Goal: Task Accomplishment & Management: Use online tool/utility

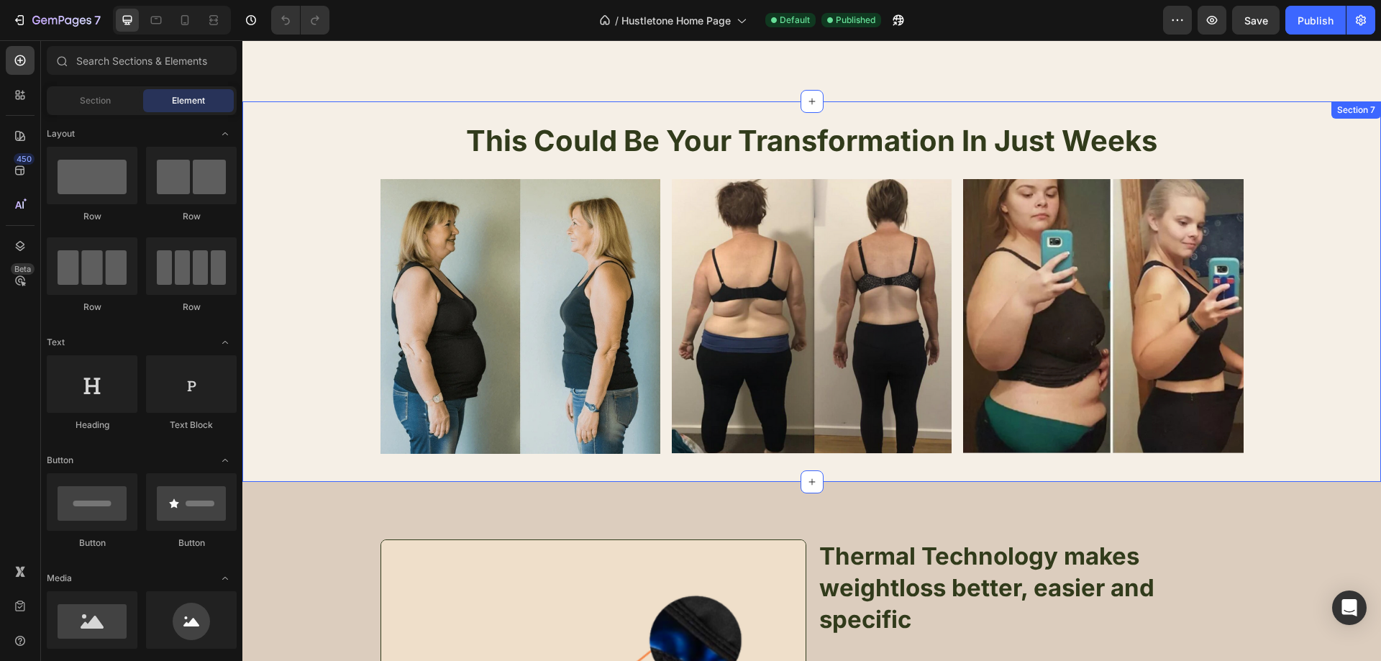
scroll to position [2158, 0]
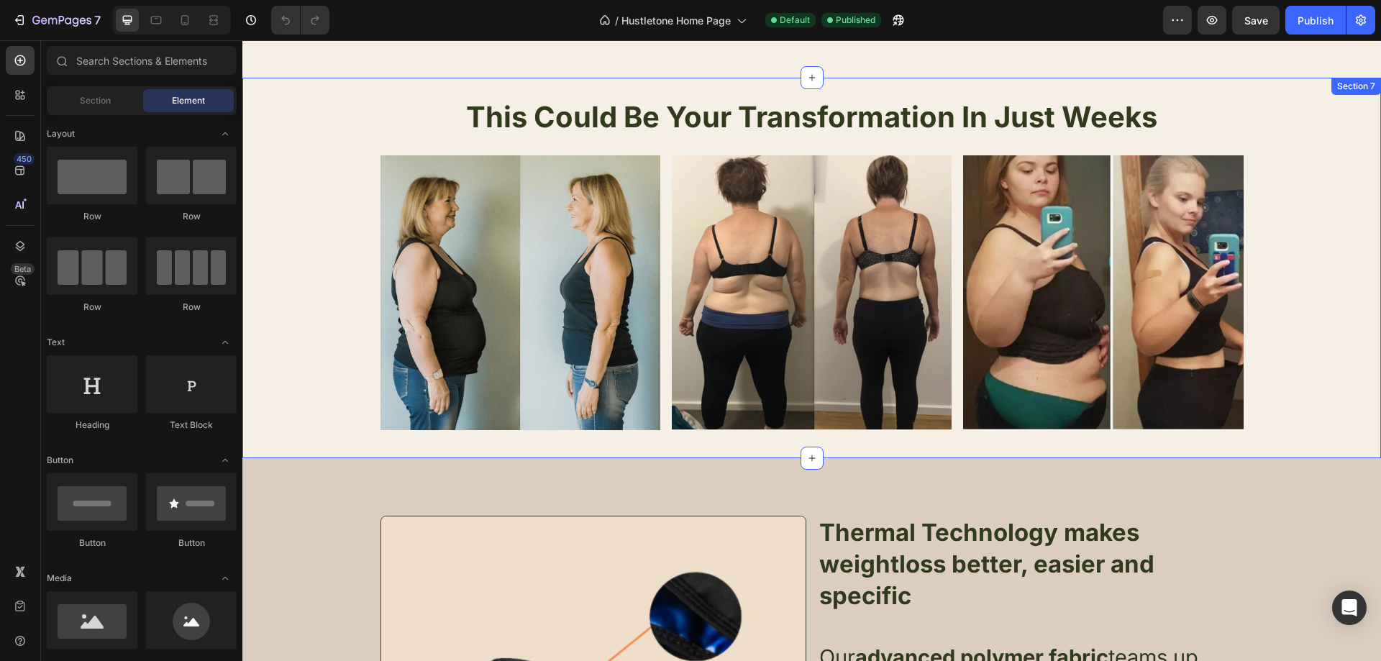
click at [262, 145] on div "This Could Be Your Transformation In Just Weeks Heading Image Image Image Row" at bounding box center [811, 268] width 1139 height 334
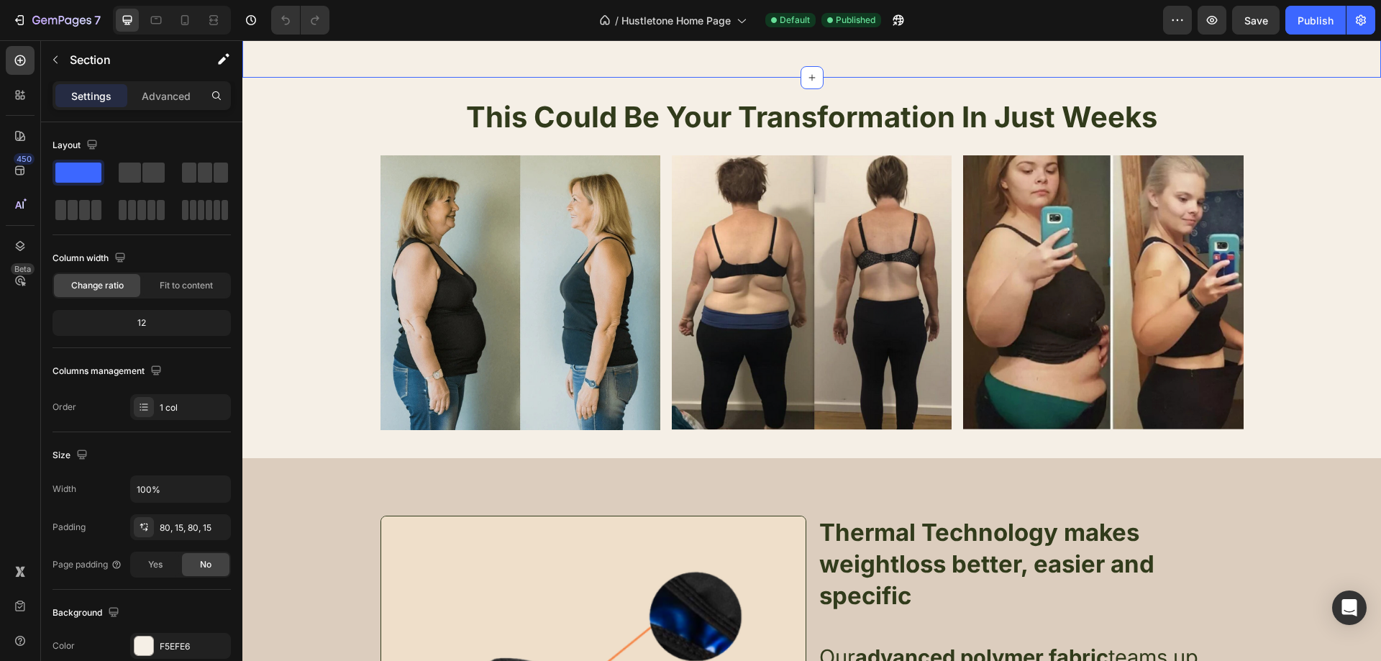
click at [167, 641] on div "F5EFE6" at bounding box center [181, 646] width 42 height 13
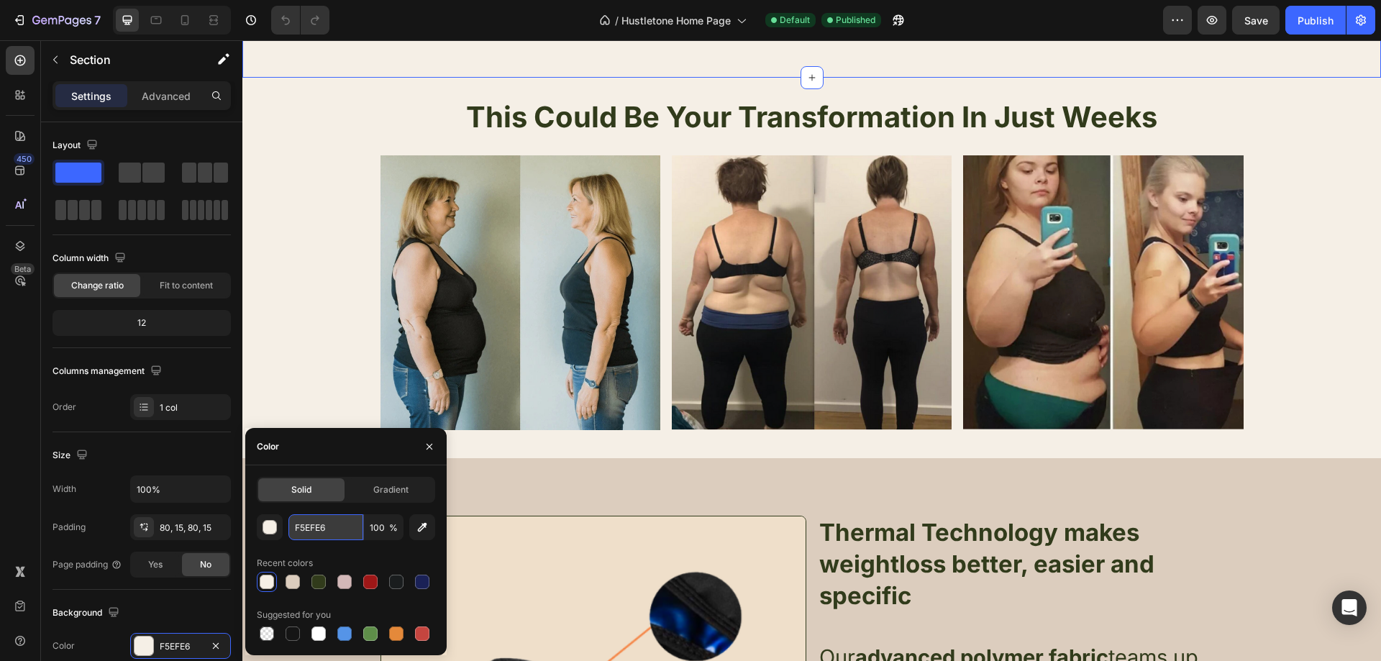
click at [332, 525] on input "F5EFE6" at bounding box center [325, 527] width 75 height 26
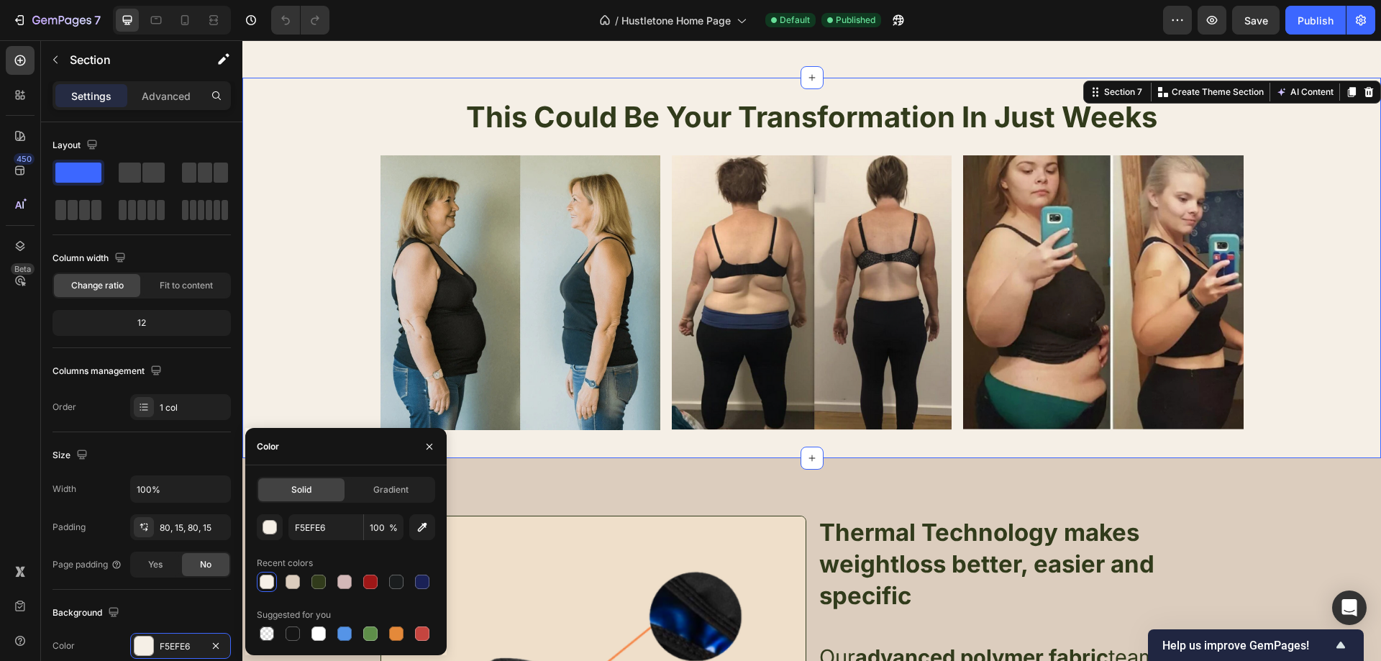
click at [312, 176] on div "This Could Be Your Transformation In Just Weeks Heading Image Image Image Row" at bounding box center [811, 268] width 1139 height 334
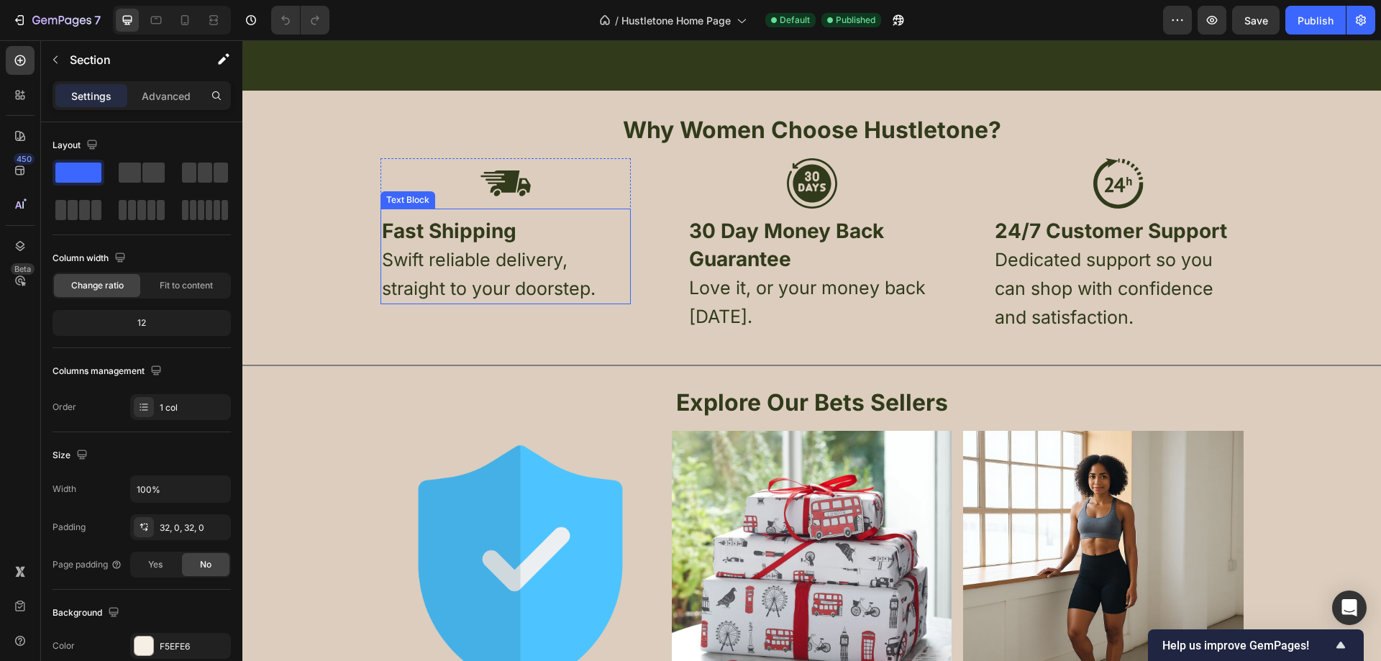
scroll to position [461, 0]
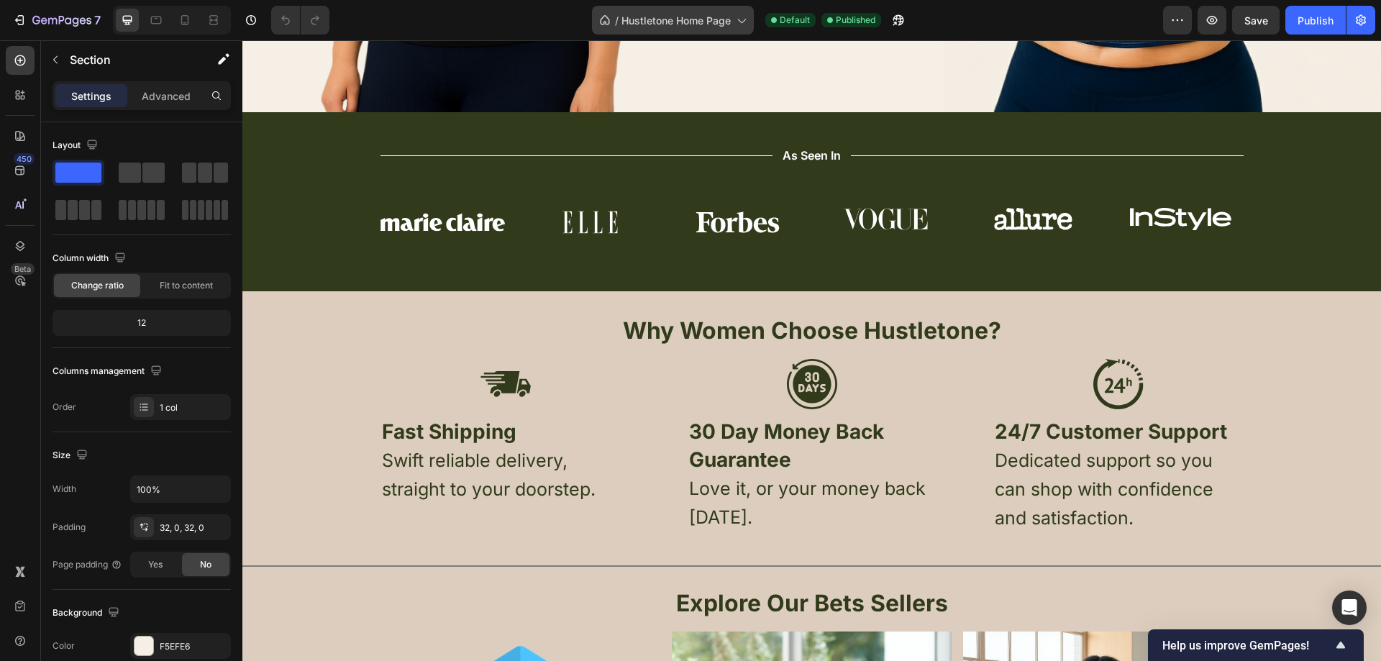
click at [739, 27] on div "/ Hustletone Home Page" at bounding box center [673, 20] width 162 height 29
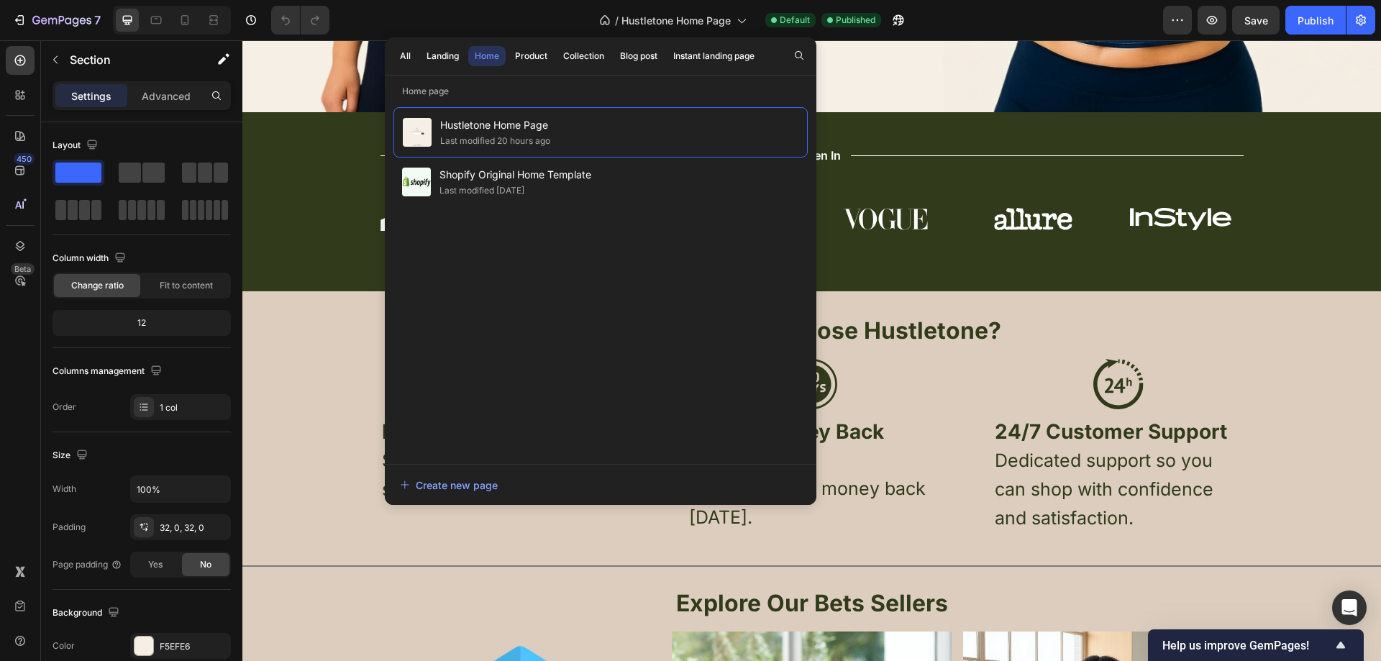
click at [507, 58] on div "All Landing Home Product Collection Blog post Instant landing page" at bounding box center [577, 55] width 385 height 37
click at [526, 58] on div "Product" at bounding box center [531, 56] width 32 height 13
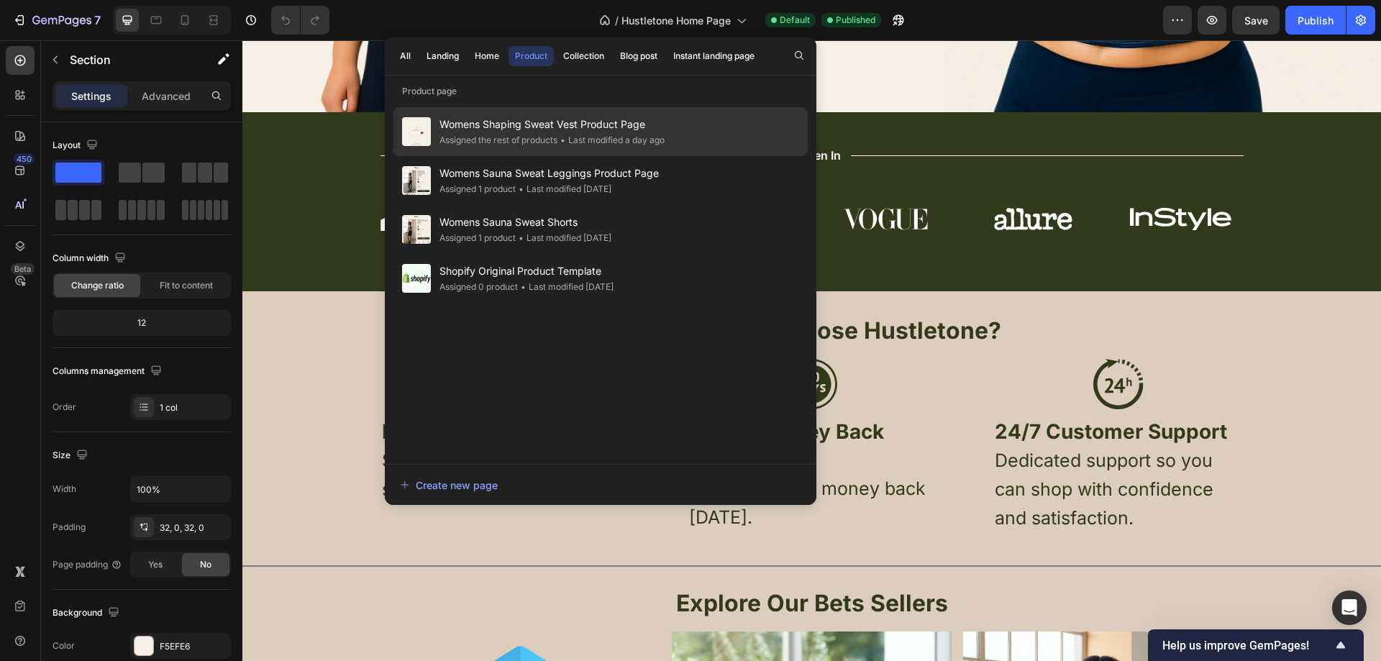
click at [637, 137] on div "• Last modified a day ago" at bounding box center [610, 140] width 107 height 14
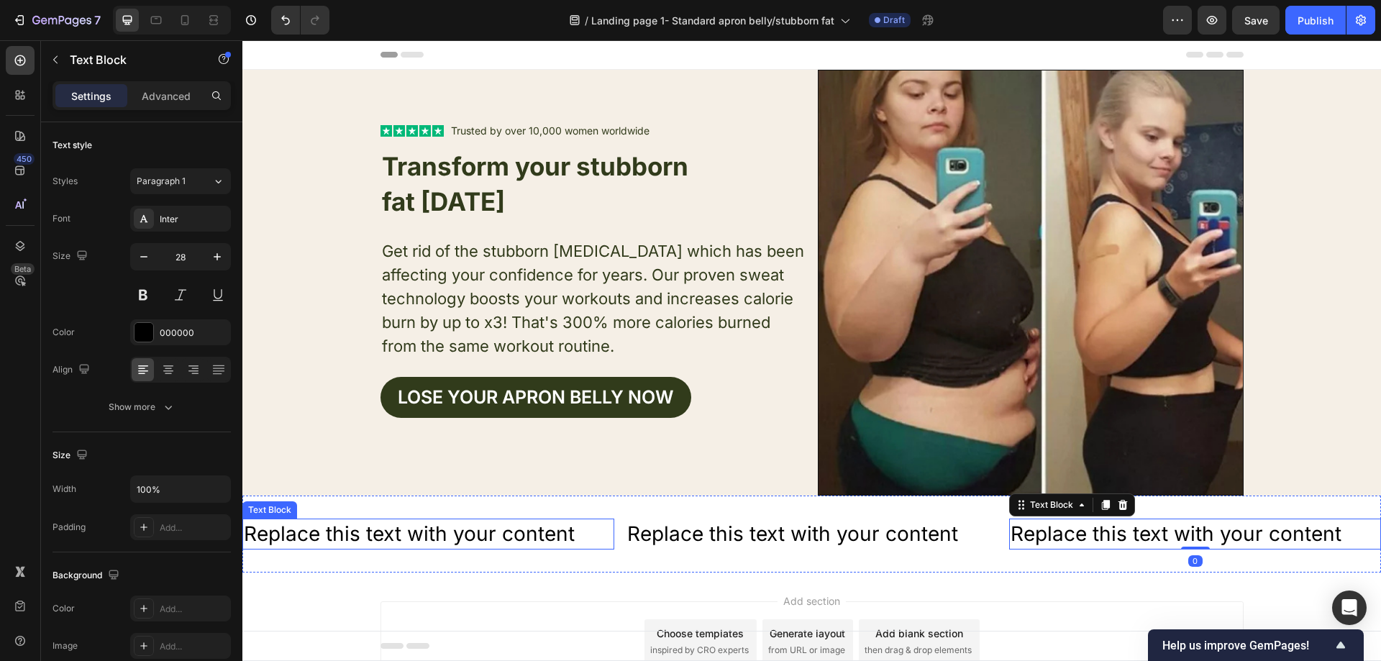
click at [580, 519] on div "Replace this text with your content" at bounding box center [428, 534] width 372 height 31
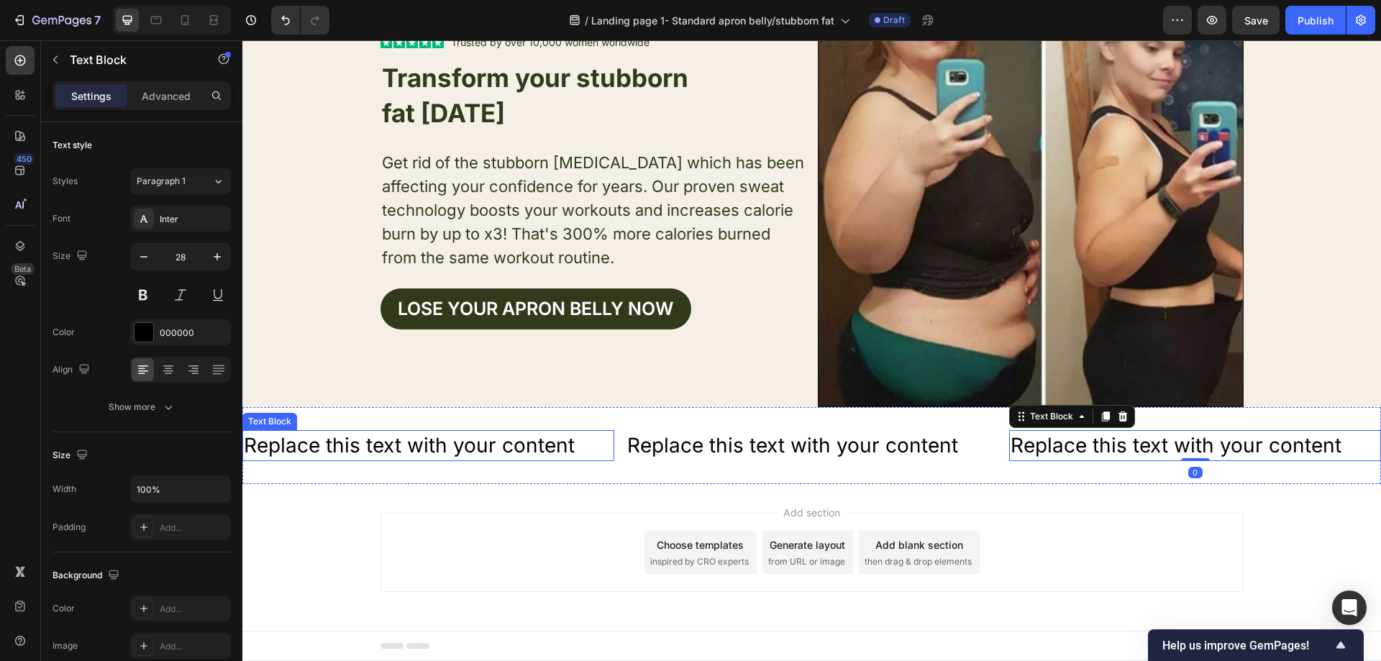
scroll to position [273, 0]
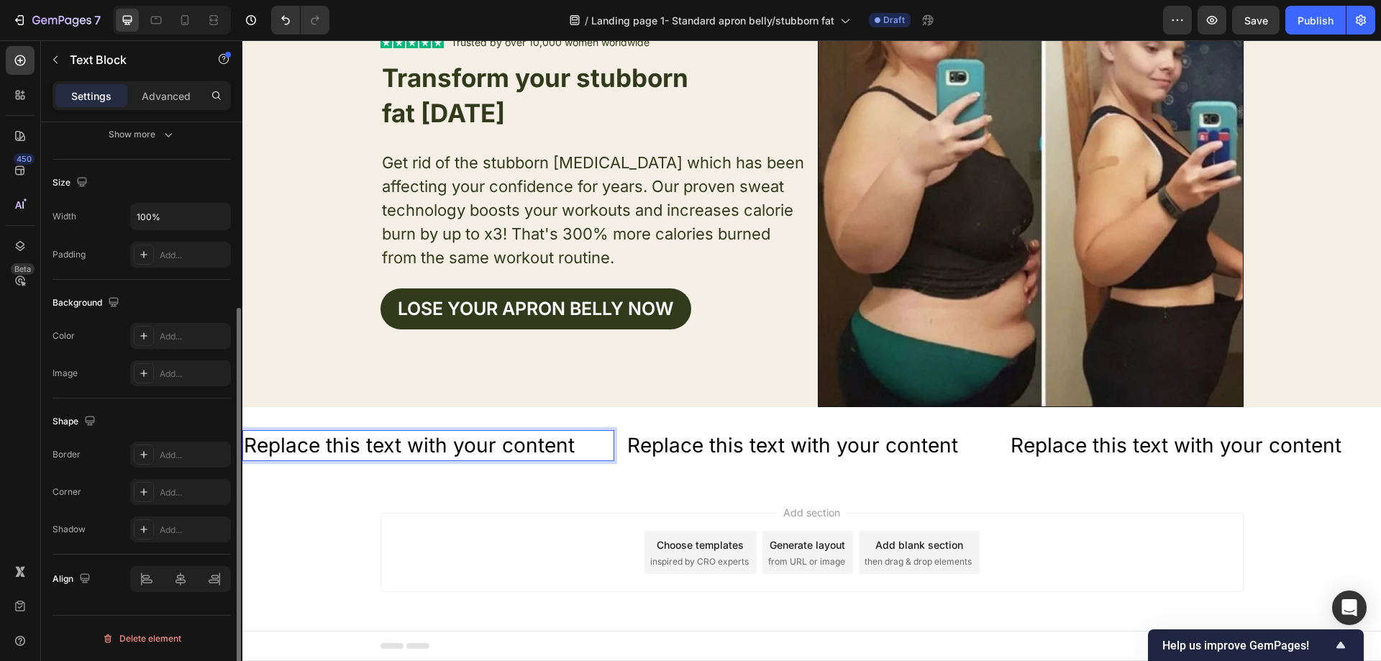
drag, startPoint x: 569, startPoint y: 453, endPoint x: 578, endPoint y: 446, distance: 11.2
click at [571, 453] on div "Replace this text with your content" at bounding box center [428, 445] width 372 height 31
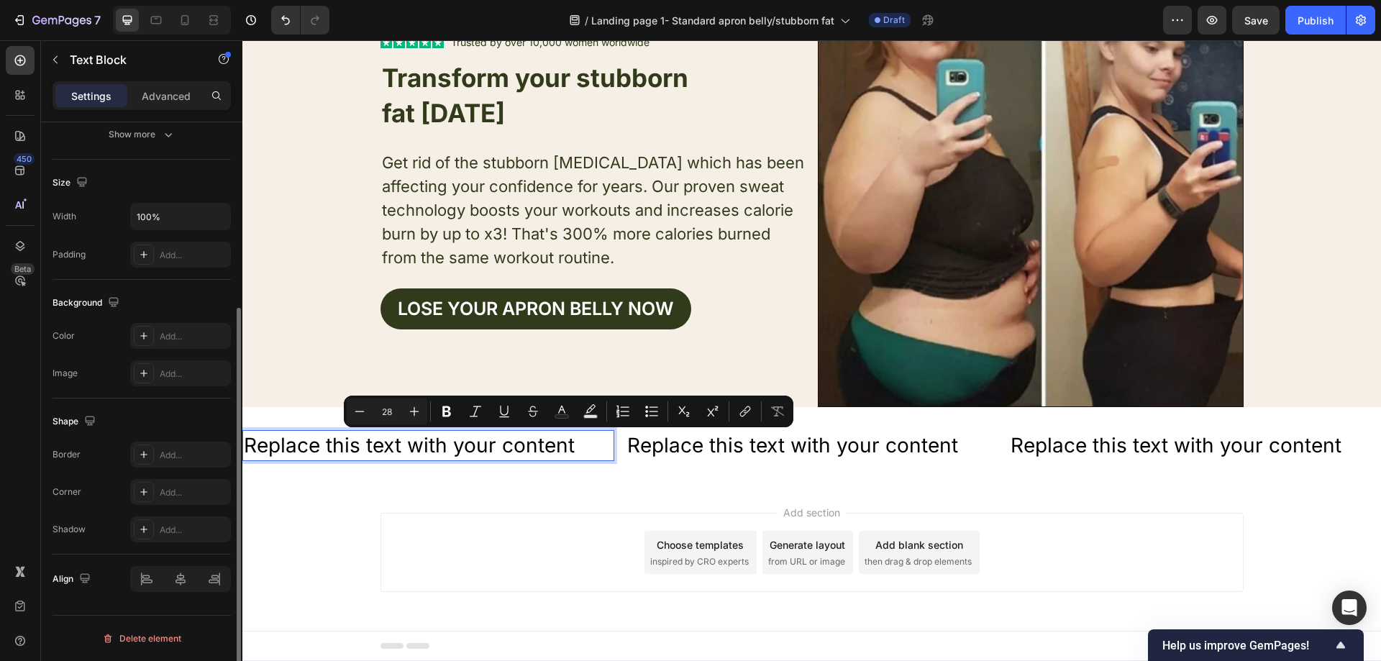
click at [578, 446] on p "Replace this text with your content" at bounding box center [428, 446] width 369 height 28
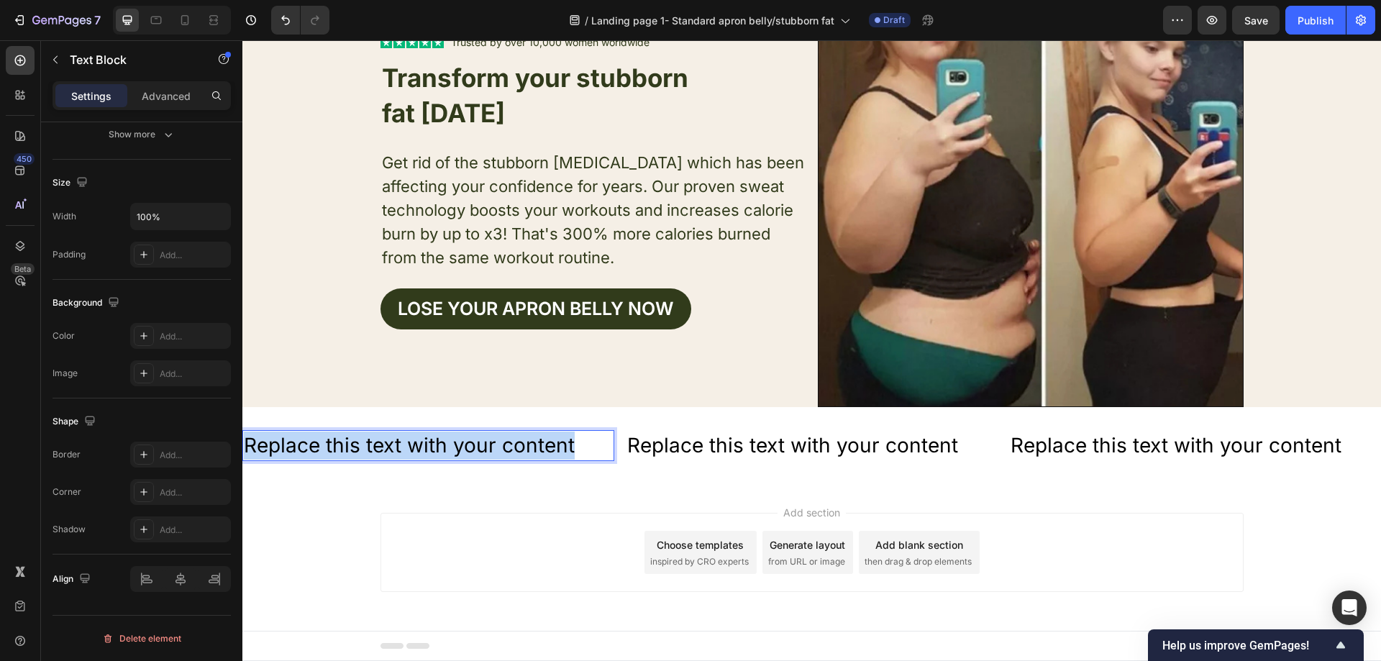
drag, startPoint x: 578, startPoint y: 446, endPoint x: 311, endPoint y: 451, distance: 266.2
click at [242, 454] on html "Header Text Block Icon Icon Icon Icon Icon Icon List Trusted by over 10,000 wom…" at bounding box center [811, 306] width 1139 height 709
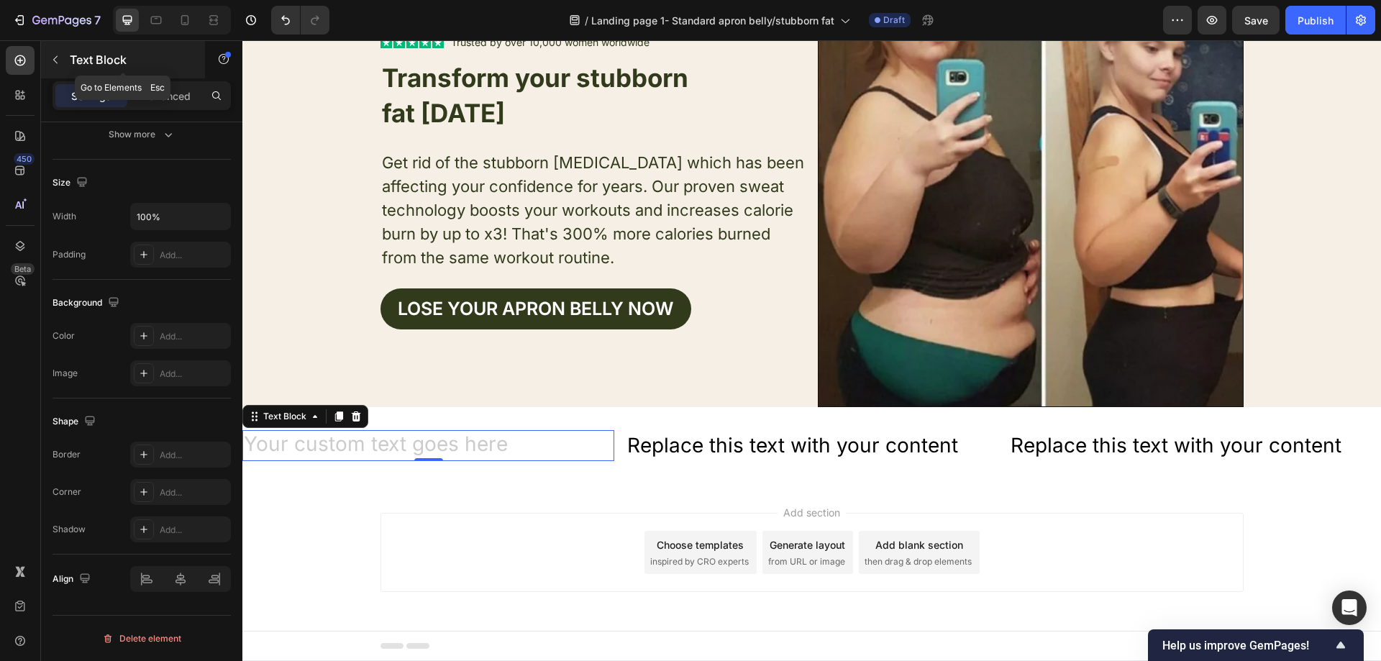
click at [56, 61] on icon "button" at bounding box center [56, 60] width 12 height 12
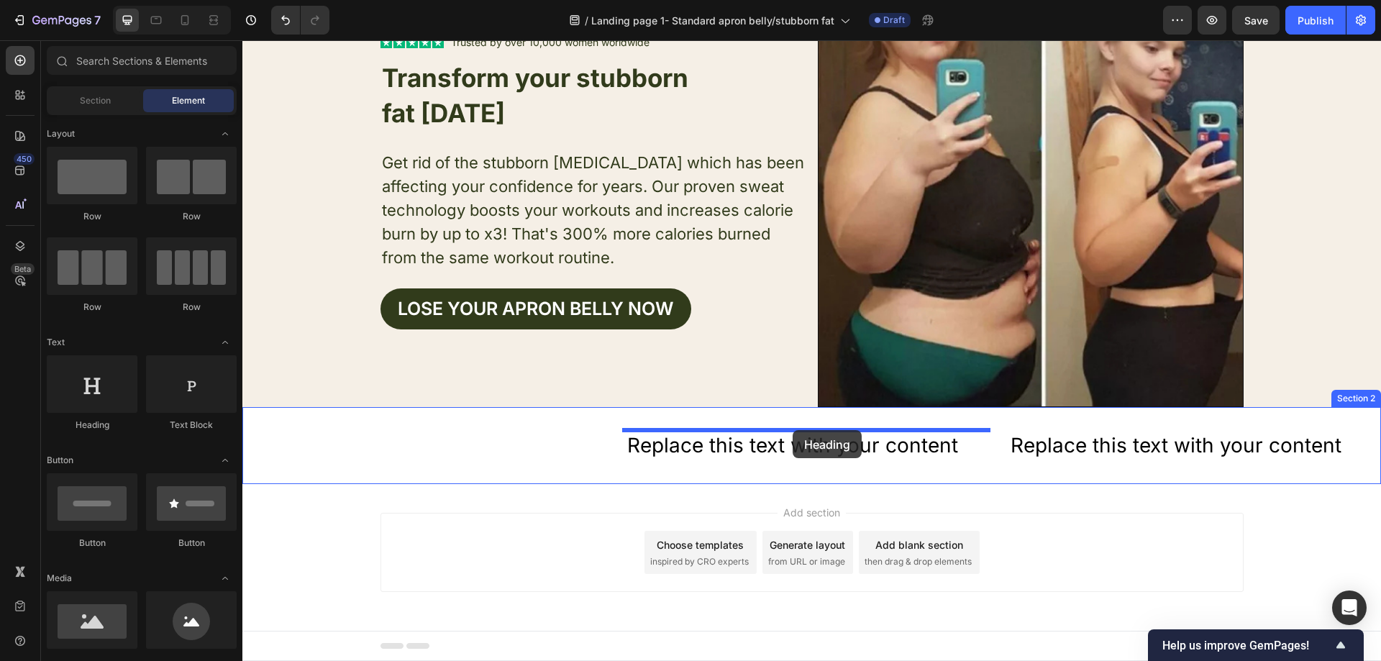
drag, startPoint x: 470, startPoint y: 407, endPoint x: 790, endPoint y: 427, distance: 320.7
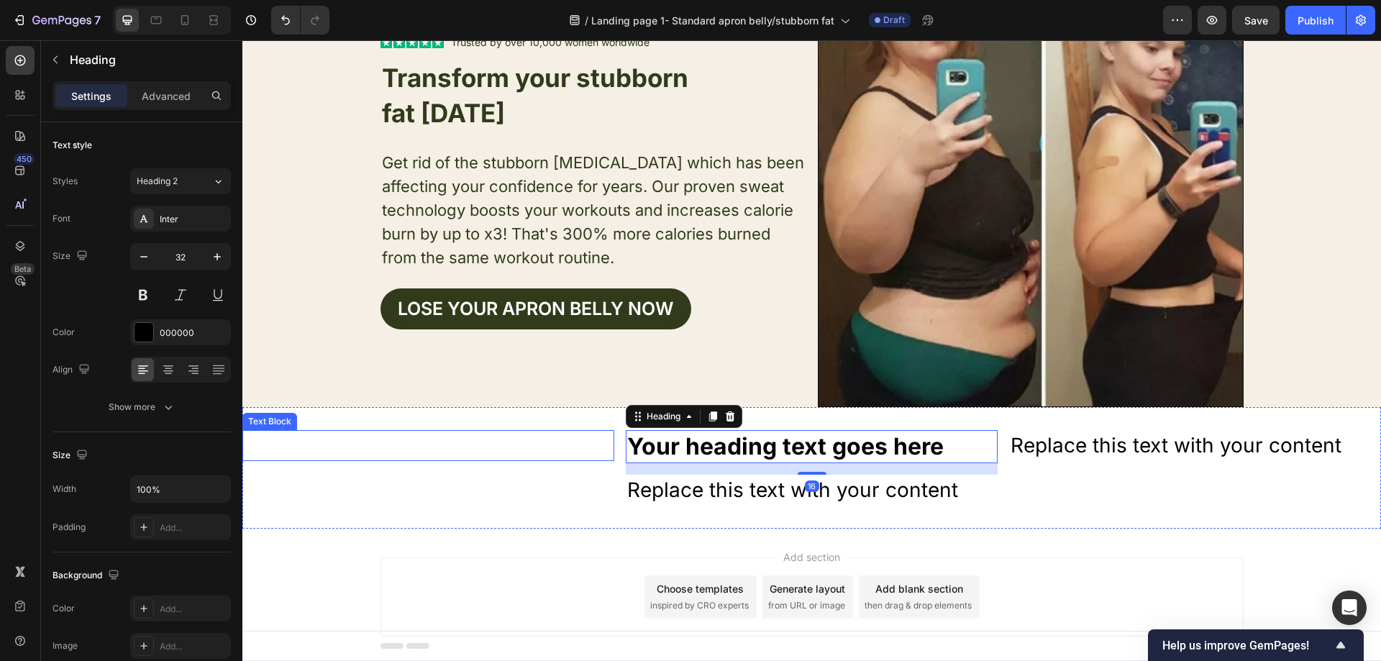
click at [506, 457] on p "Rich Text Editor. Editing area: main" at bounding box center [428, 446] width 369 height 28
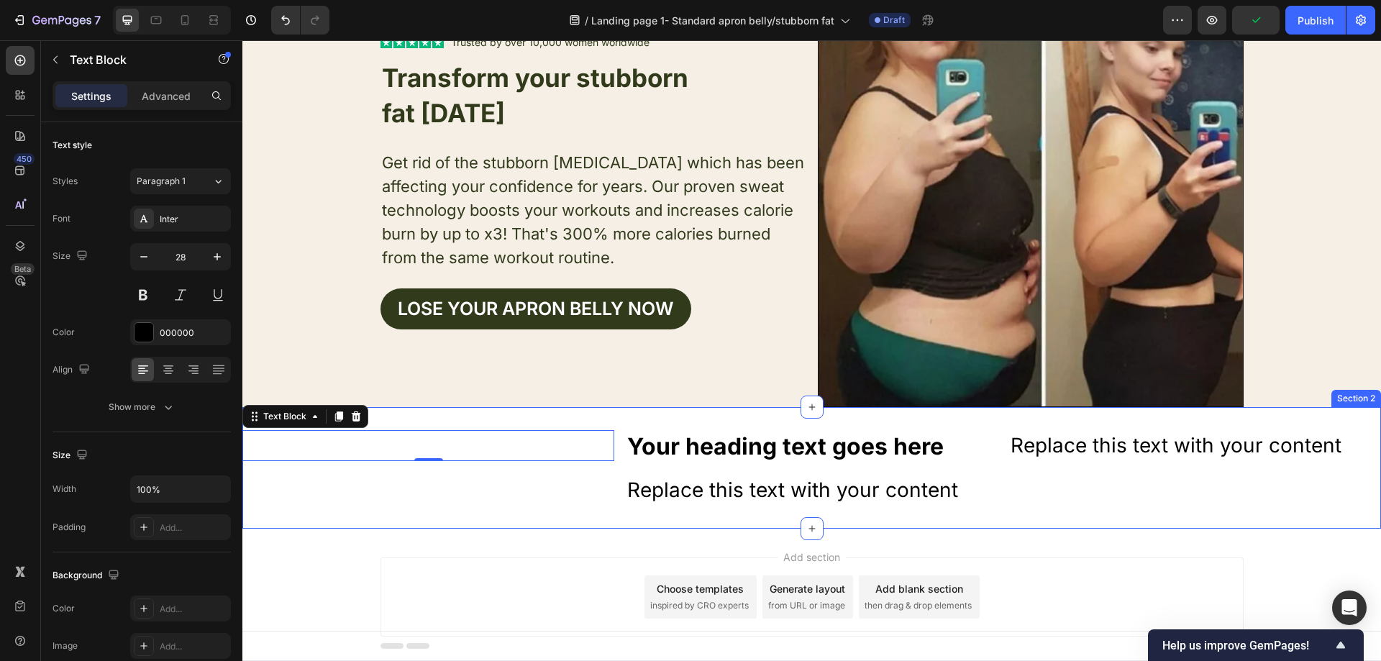
click at [455, 477] on div "Text Block 0" at bounding box center [428, 468] width 372 height 76
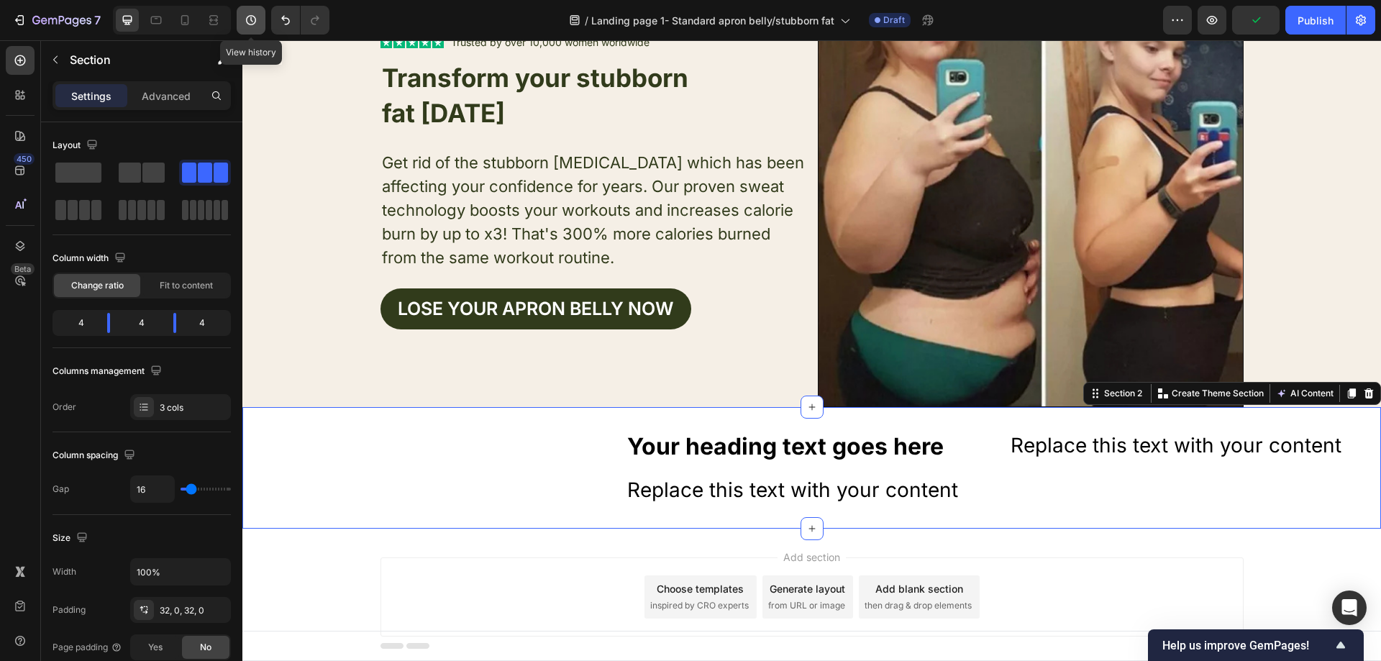
click at [265, 19] on button "button" at bounding box center [251, 20] width 29 height 29
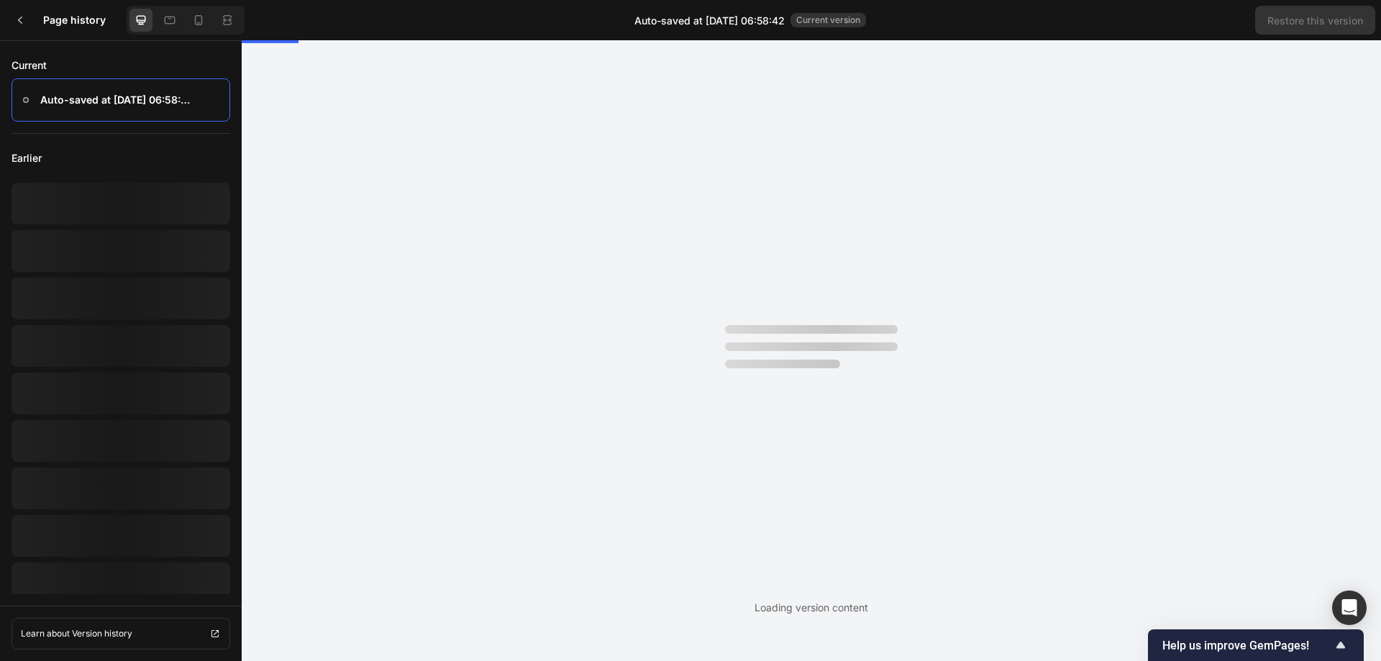
click at [279, 18] on div "Page history Auto-saved at Sep 26, 06:58:42 Current version Restore this version" at bounding box center [690, 20] width 1381 height 40
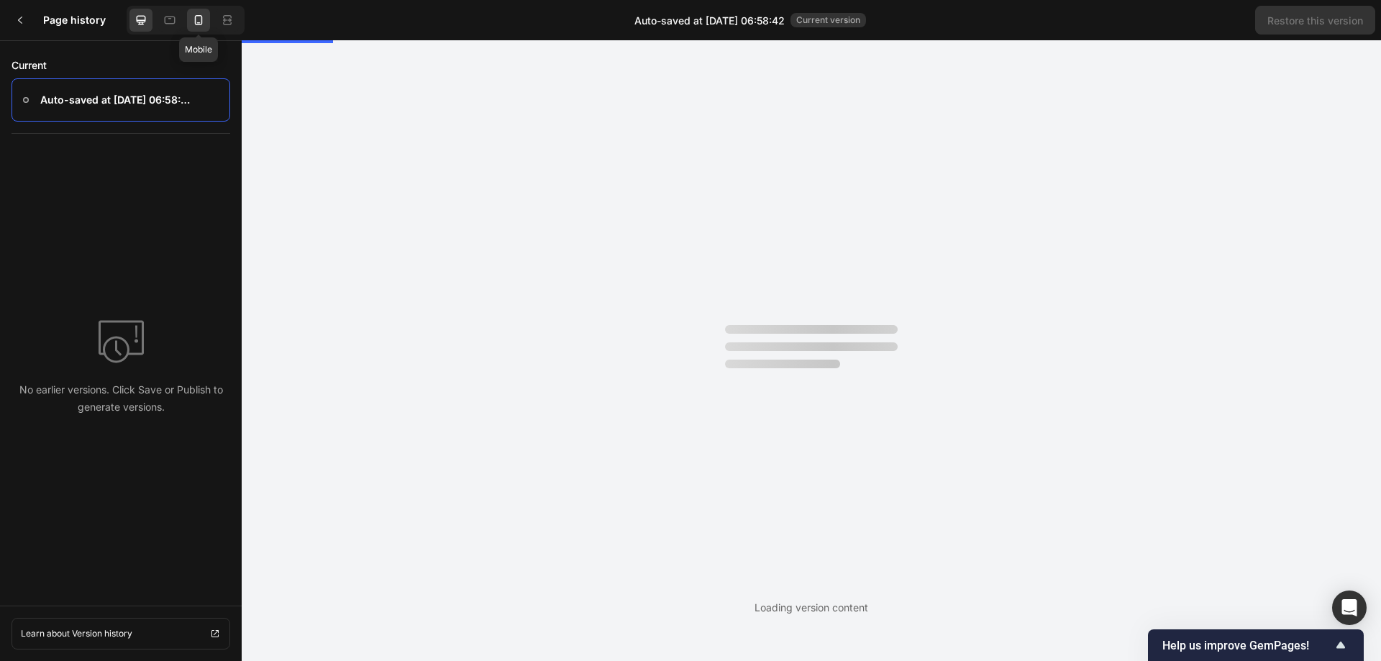
scroll to position [0, 0]
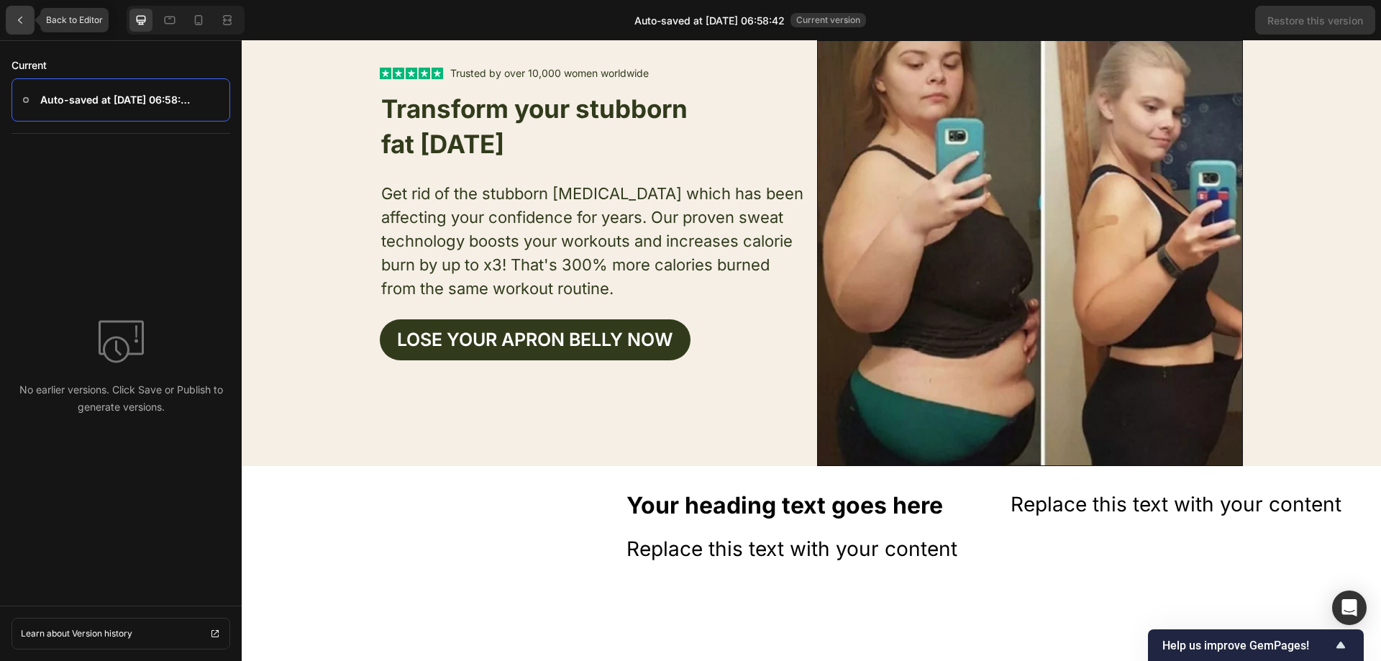
click at [17, 16] on icon at bounding box center [20, 20] width 12 height 12
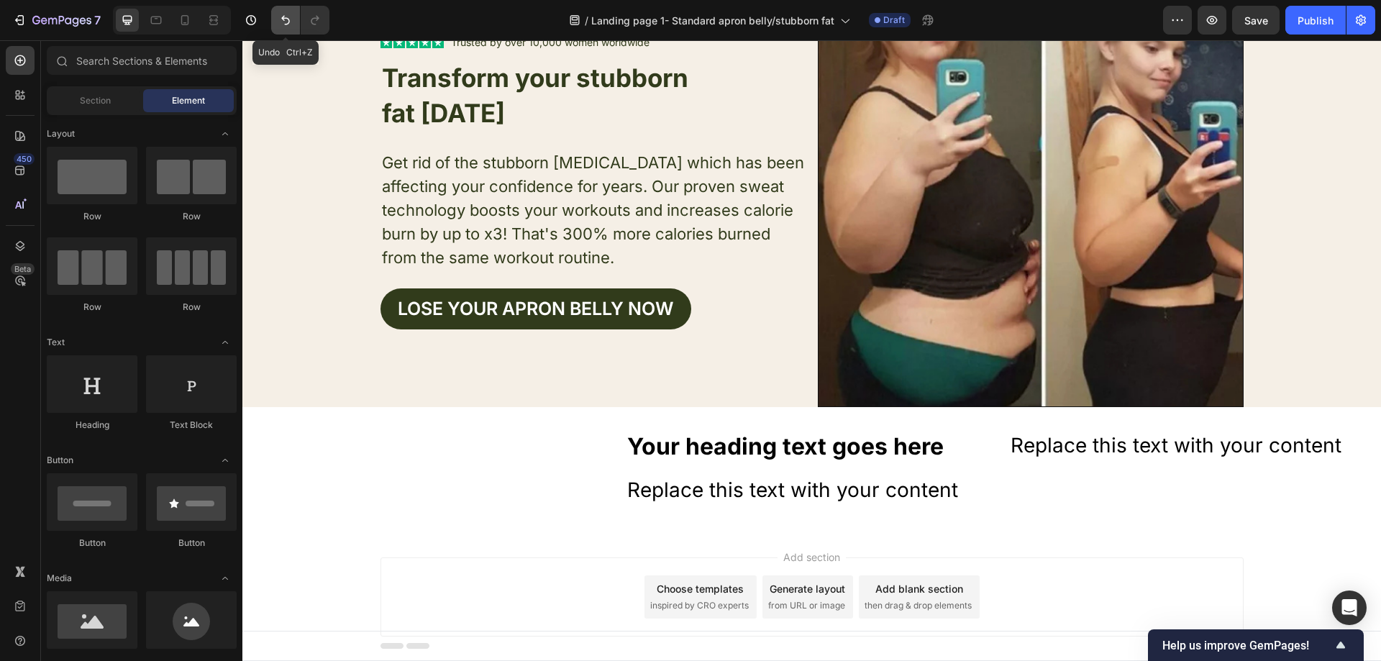
click at [288, 19] on icon "Undo/Redo" at bounding box center [285, 20] width 9 height 9
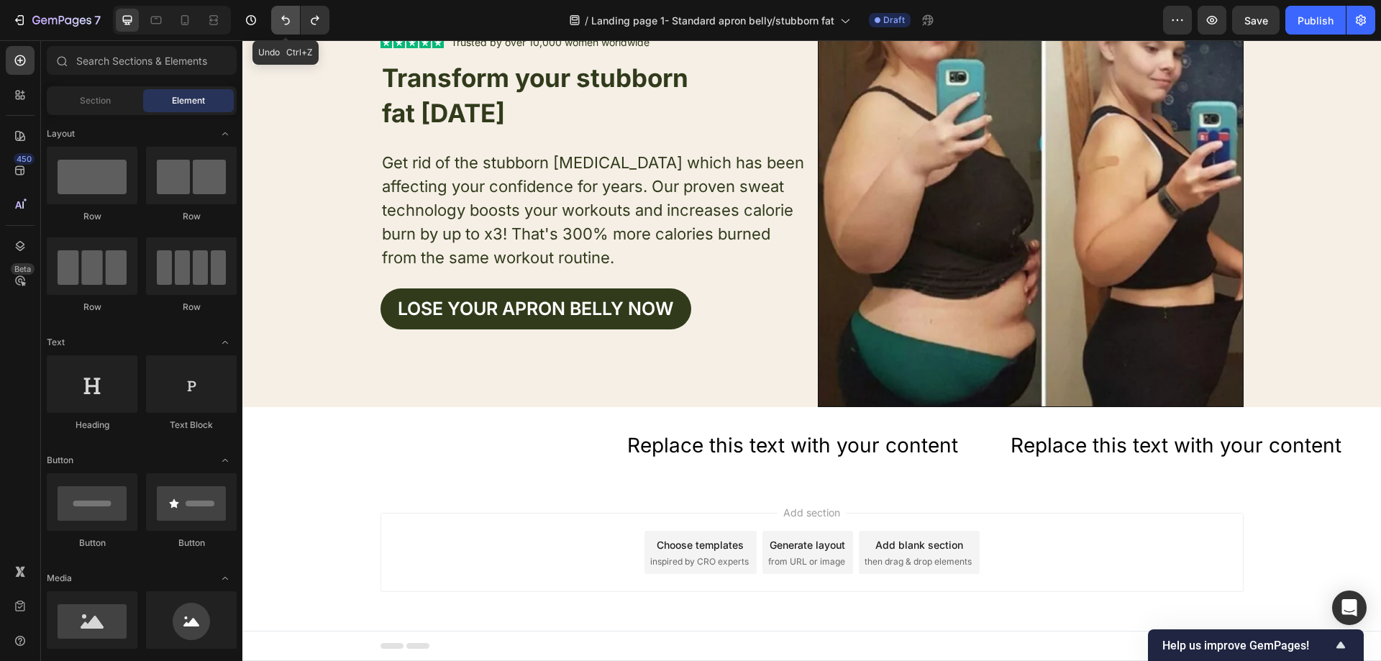
click at [288, 19] on icon "Undo/Redo" at bounding box center [285, 20] width 14 height 14
click at [286, 19] on icon "Undo/Redo" at bounding box center [285, 20] width 9 height 9
click at [297, 447] on p "W" at bounding box center [428, 446] width 369 height 28
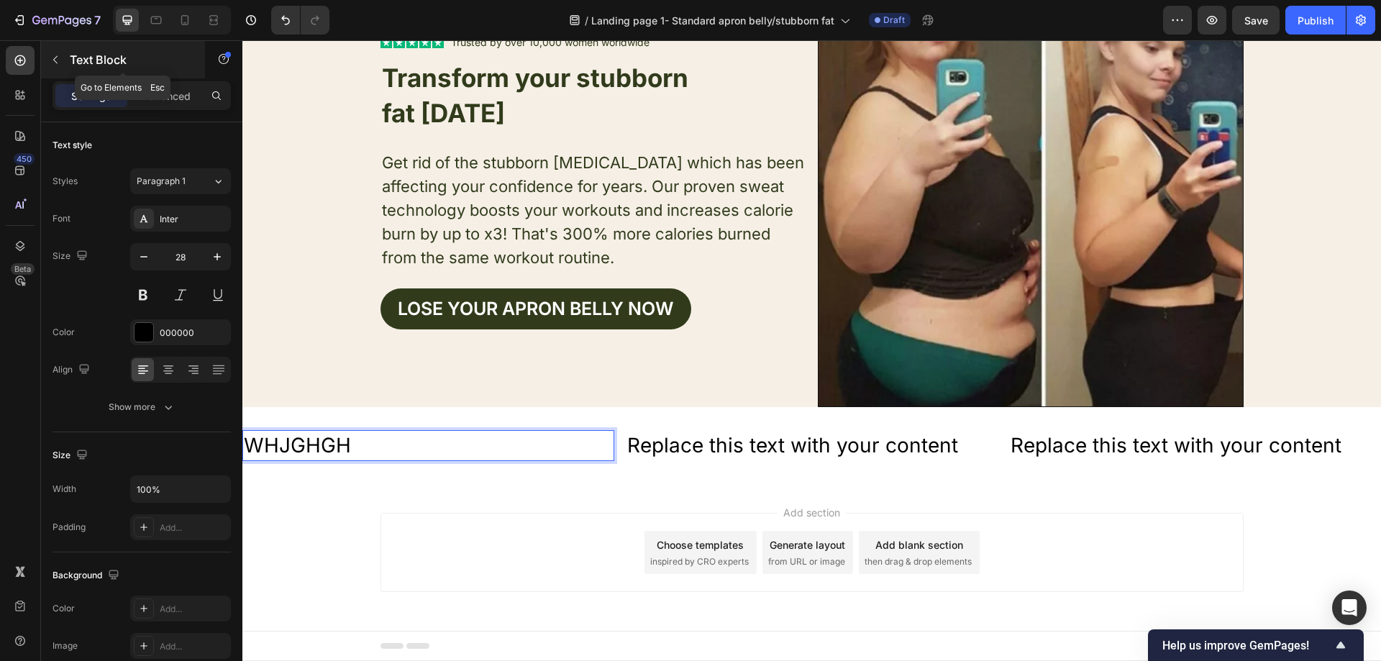
click at [66, 60] on button "button" at bounding box center [55, 59] width 23 height 23
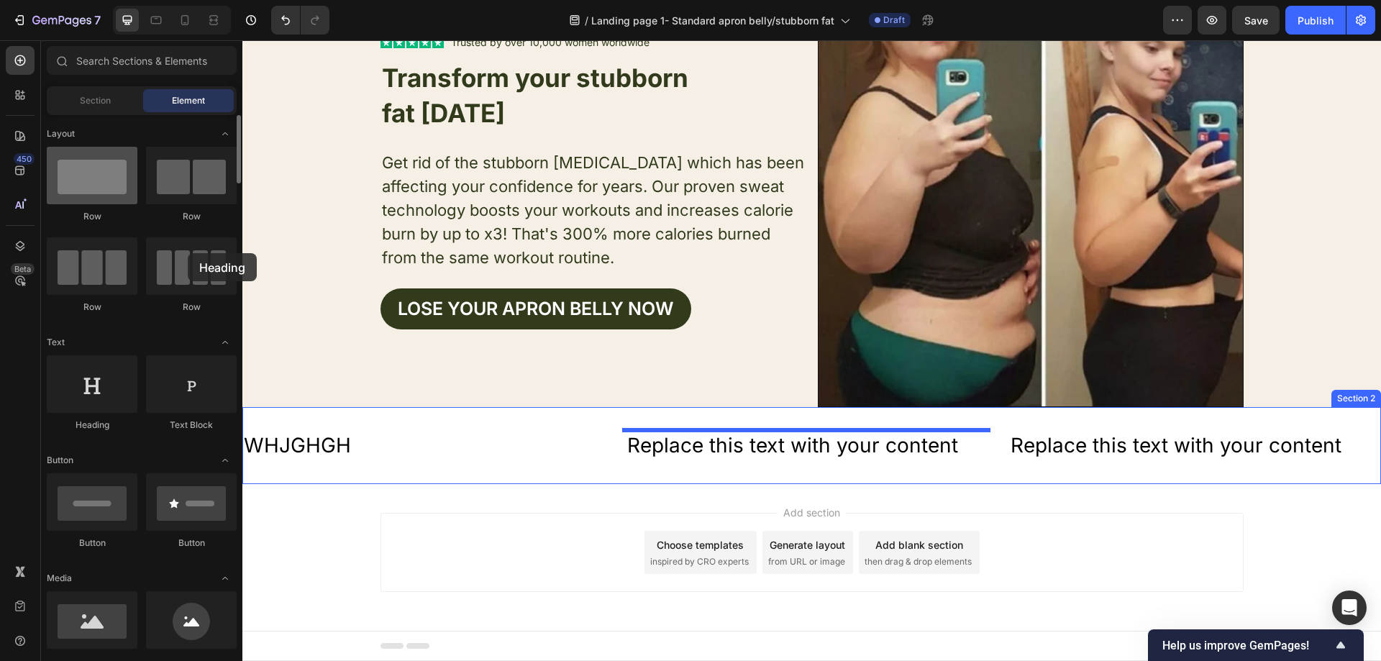
drag, startPoint x: 139, startPoint y: 388, endPoint x: 94, endPoint y: 167, distance: 225.4
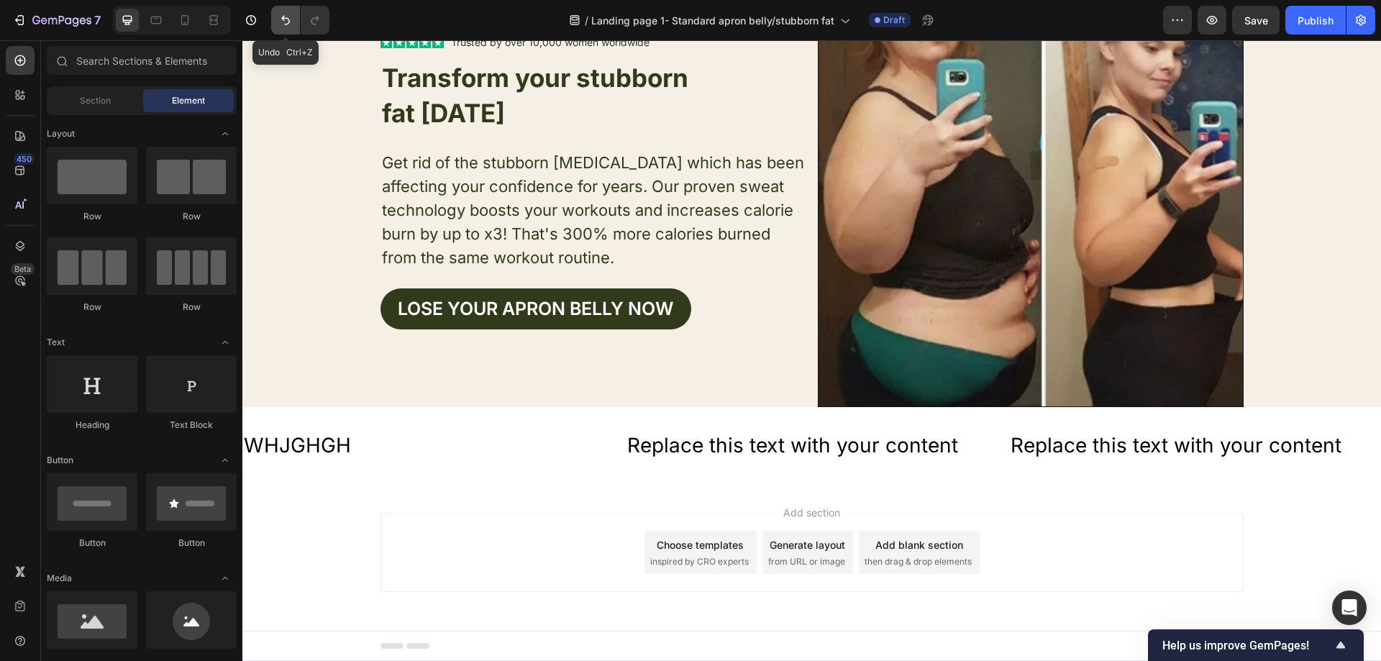
click at [280, 16] on icon "Undo/Redo" at bounding box center [285, 20] width 14 height 14
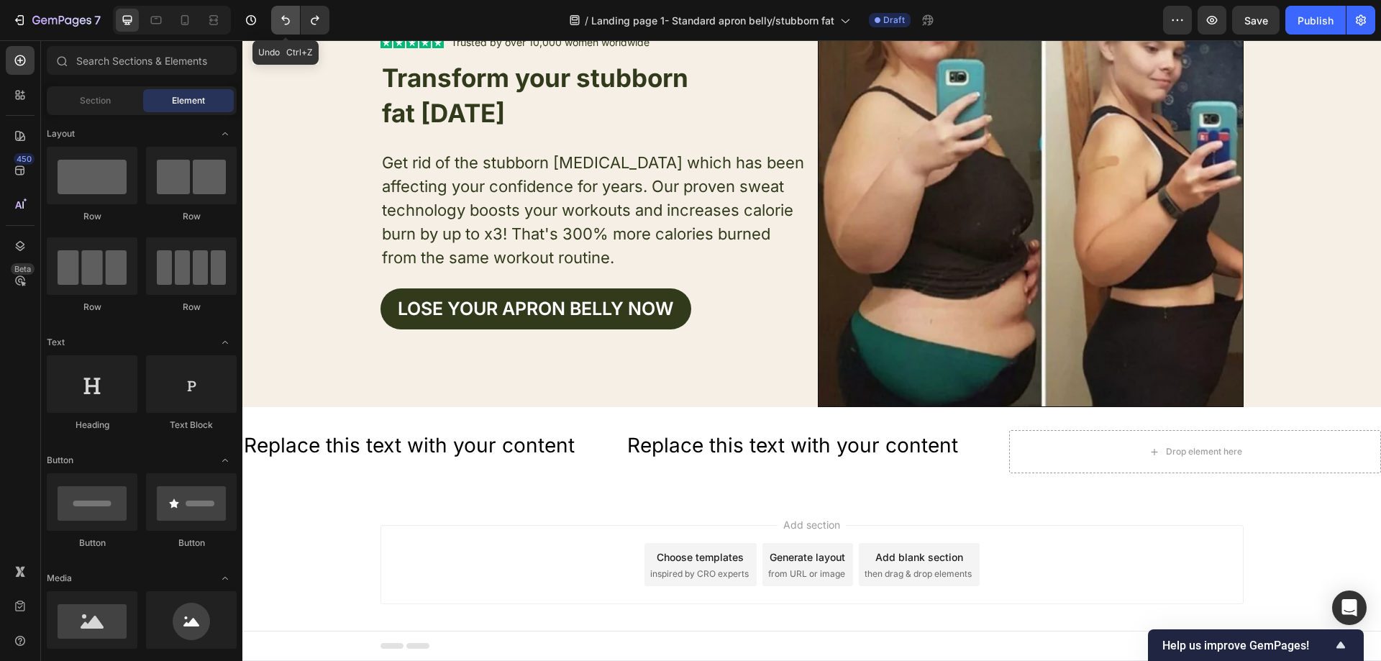
click at [280, 16] on icon "Undo/Redo" at bounding box center [285, 20] width 14 height 14
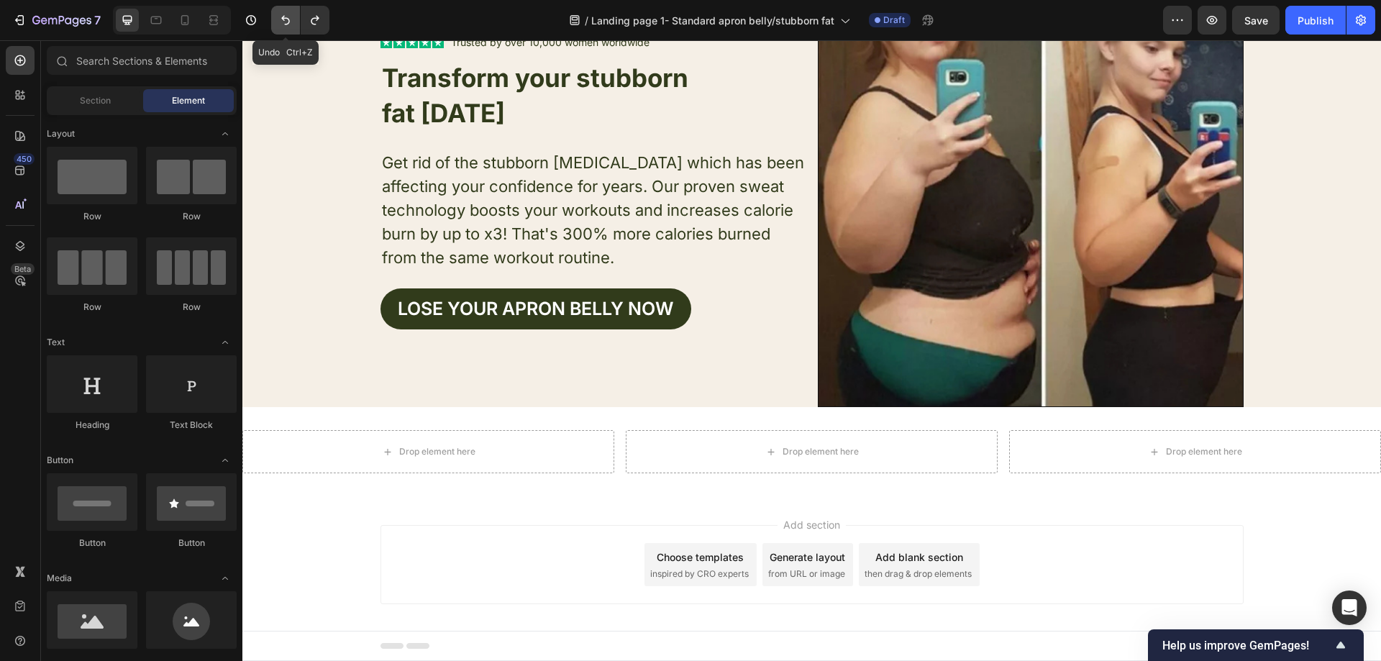
click at [280, 16] on icon "Undo/Redo" at bounding box center [285, 20] width 14 height 14
drag, startPoint x: 84, startPoint y: 402, endPoint x: 74, endPoint y: 263, distance: 139.9
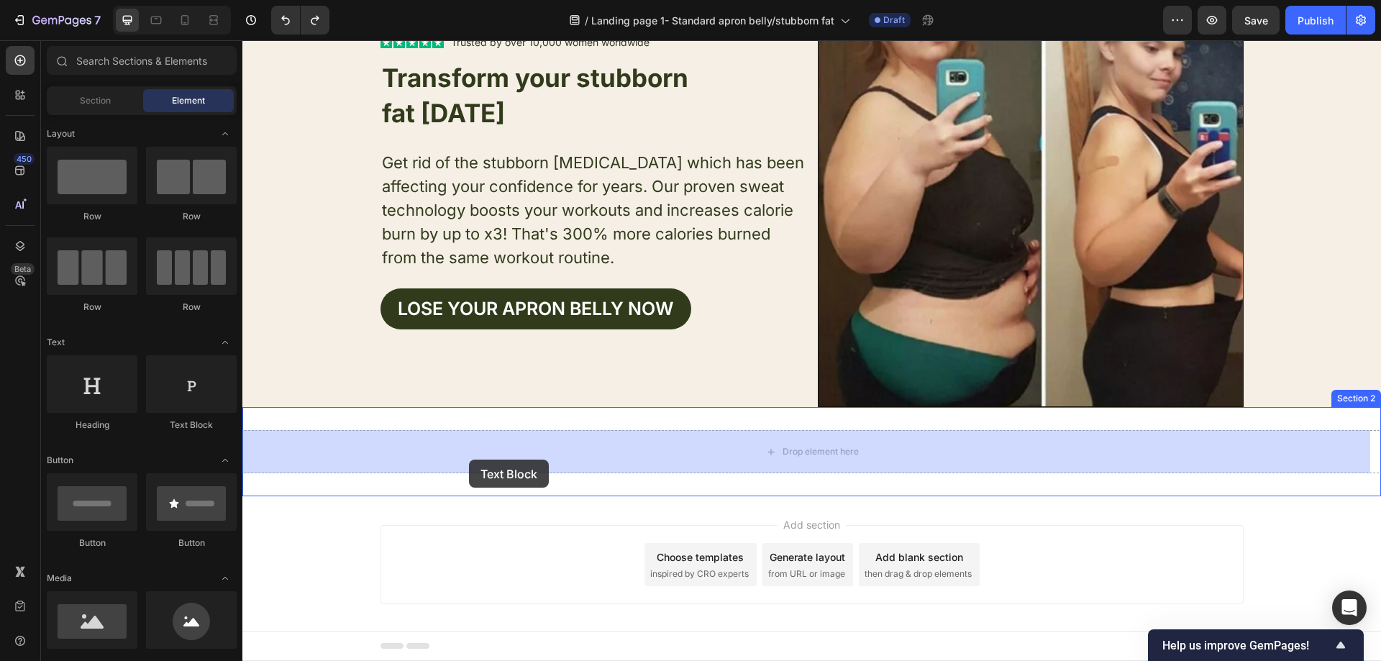
drag, startPoint x: 439, startPoint y: 430, endPoint x: 470, endPoint y: 458, distance: 41.2
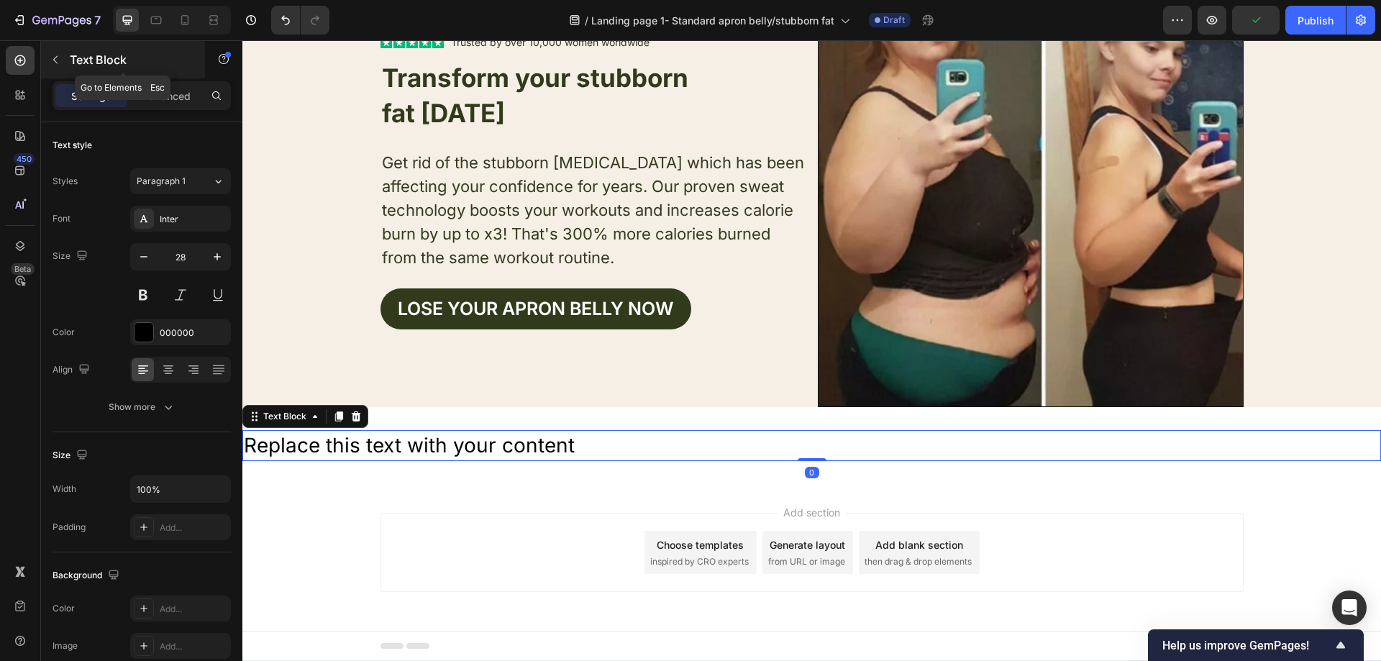
click at [50, 57] on icon "button" at bounding box center [56, 60] width 12 height 12
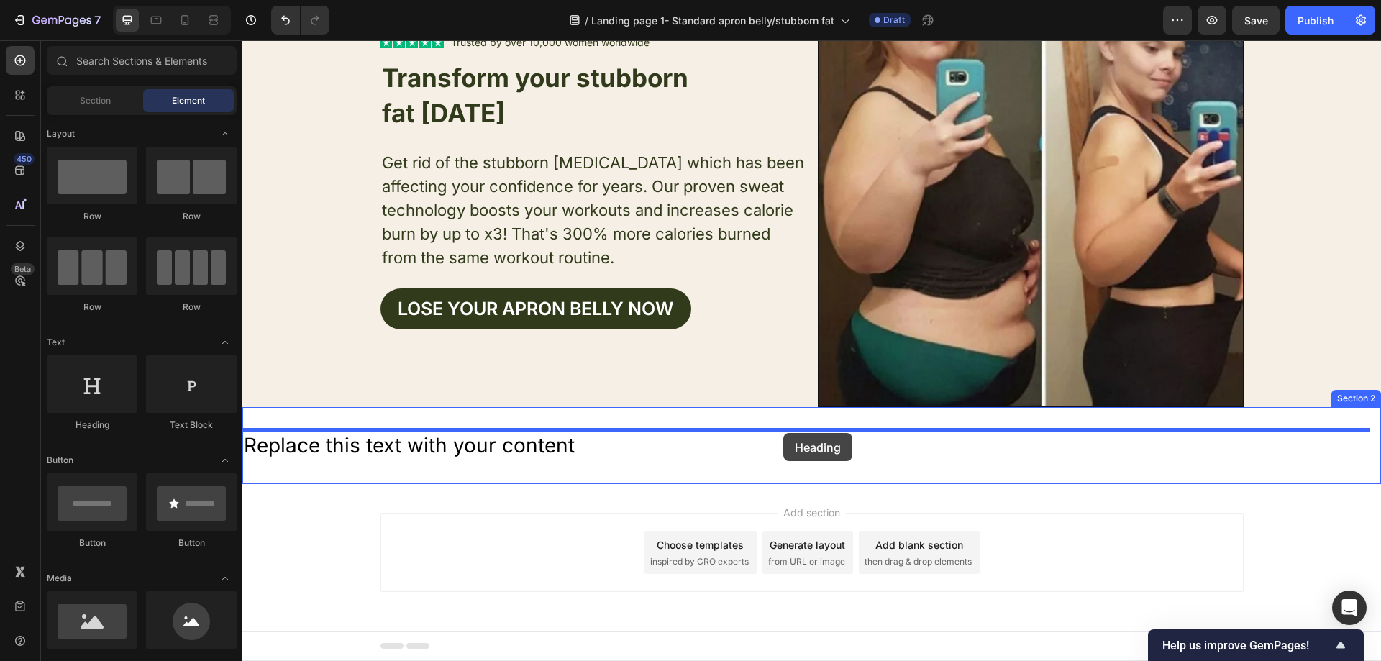
drag, startPoint x: 409, startPoint y: 432, endPoint x: 783, endPoint y: 433, distance: 374.7
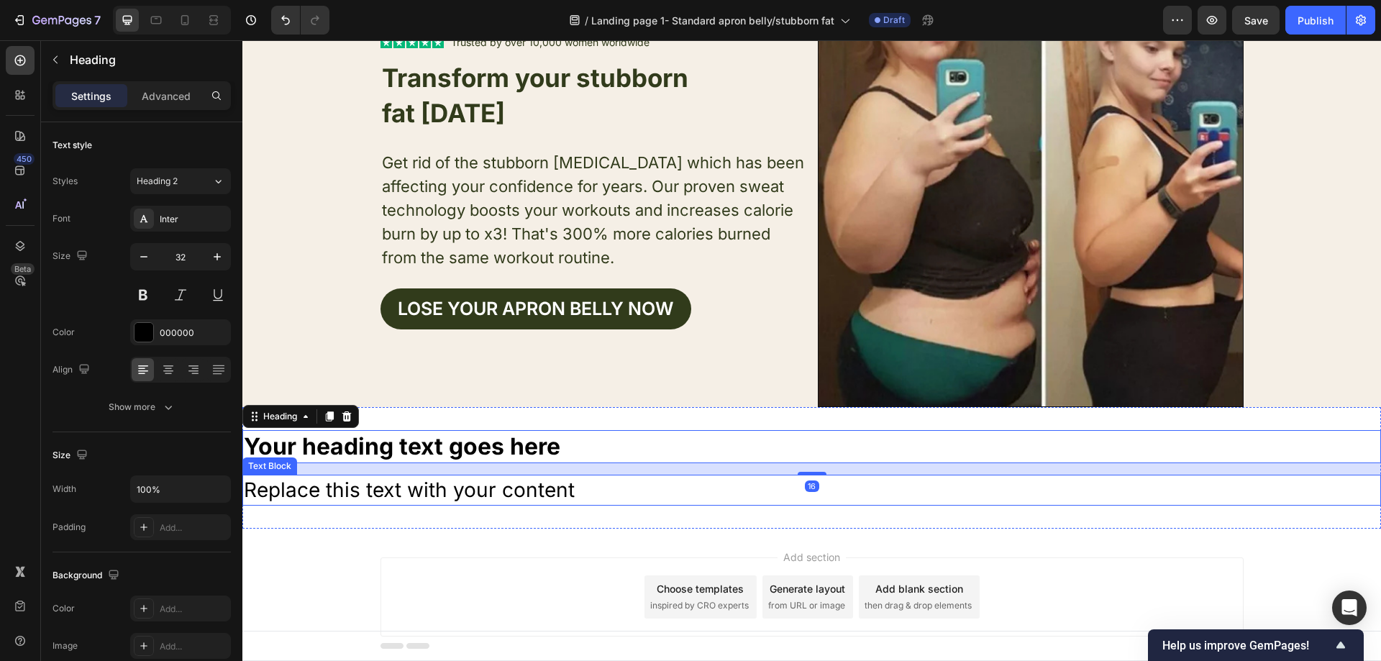
click at [626, 487] on div "Replace this text with your content" at bounding box center [811, 490] width 1139 height 31
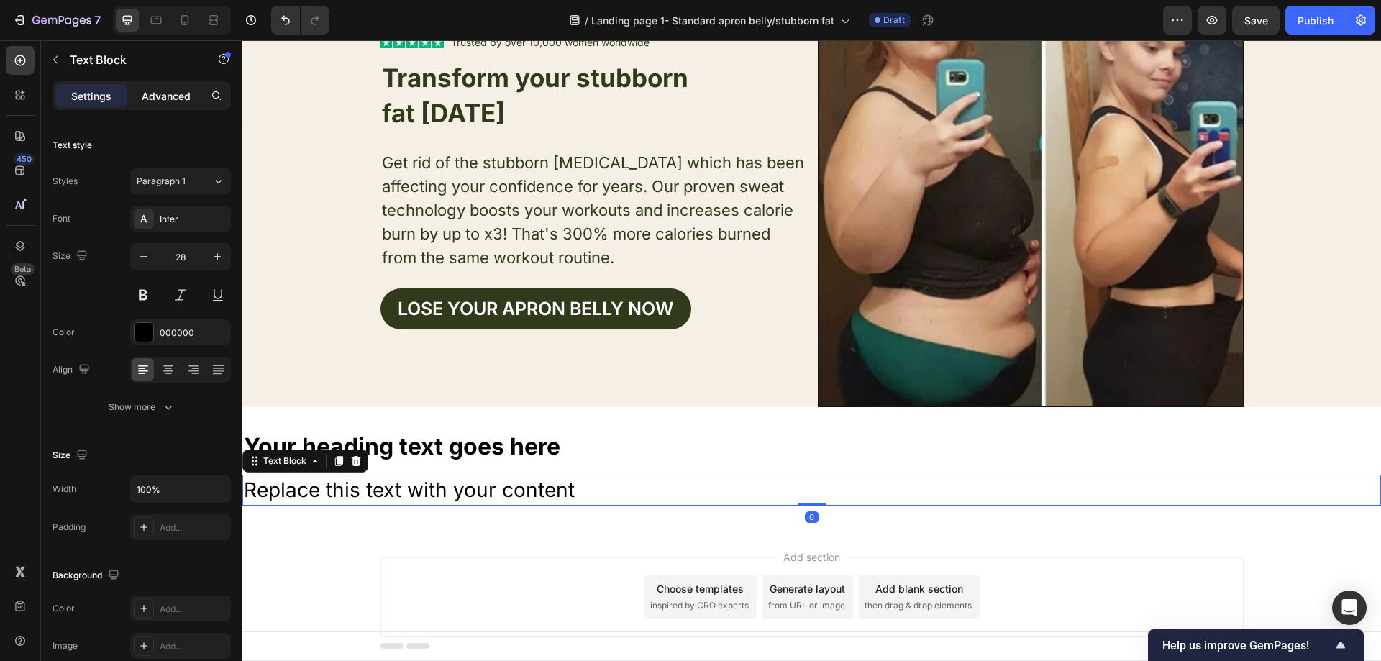
click at [173, 84] on div "Advanced" at bounding box center [166, 95] width 72 height 23
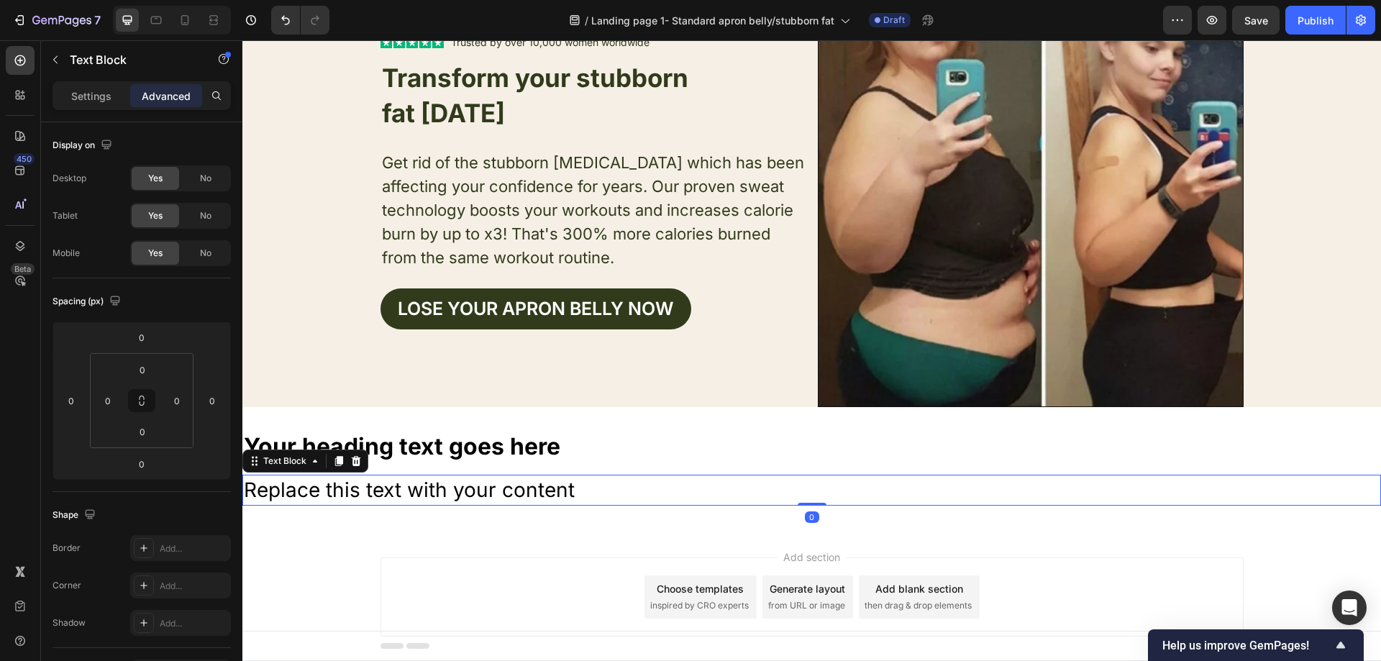
click at [36, 55] on div "450 Beta" at bounding box center [20, 350] width 41 height 621
click at [56, 55] on icon "button" at bounding box center [56, 60] width 12 height 12
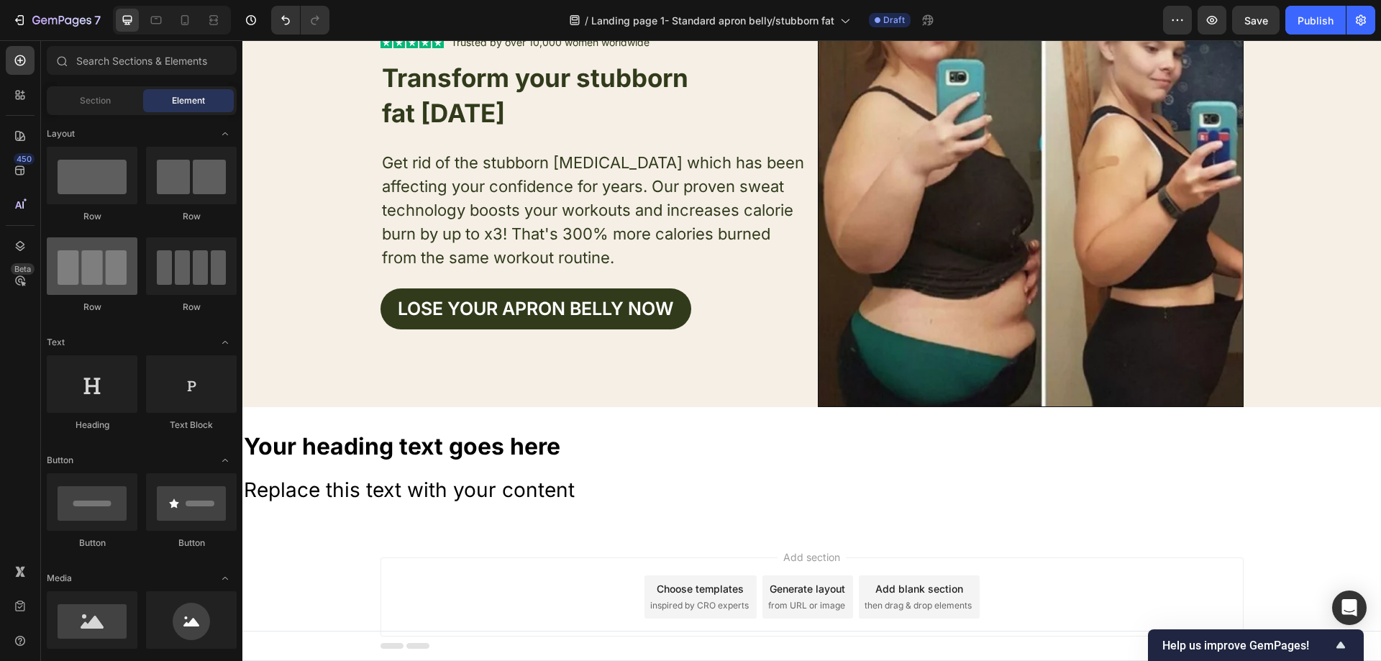
click at [81, 255] on div at bounding box center [92, 266] width 91 height 58
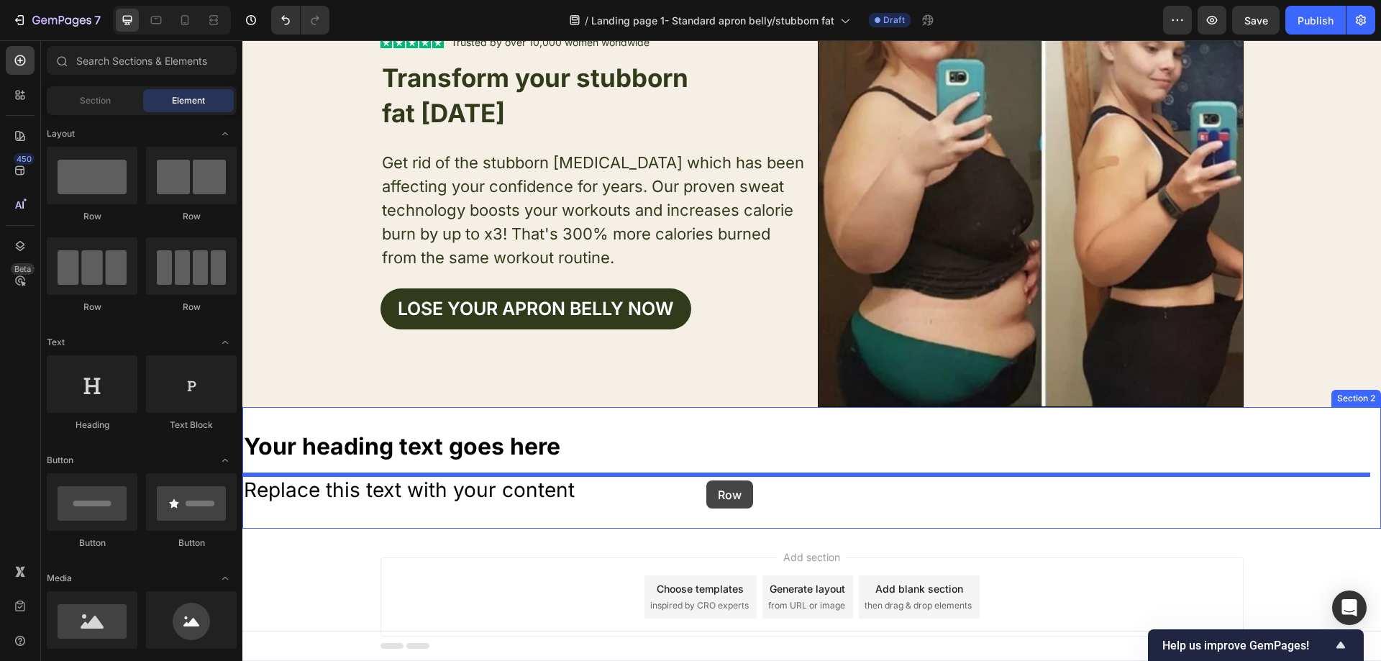
drag, startPoint x: 324, startPoint y: 299, endPoint x: 706, endPoint y: 480, distance: 423.4
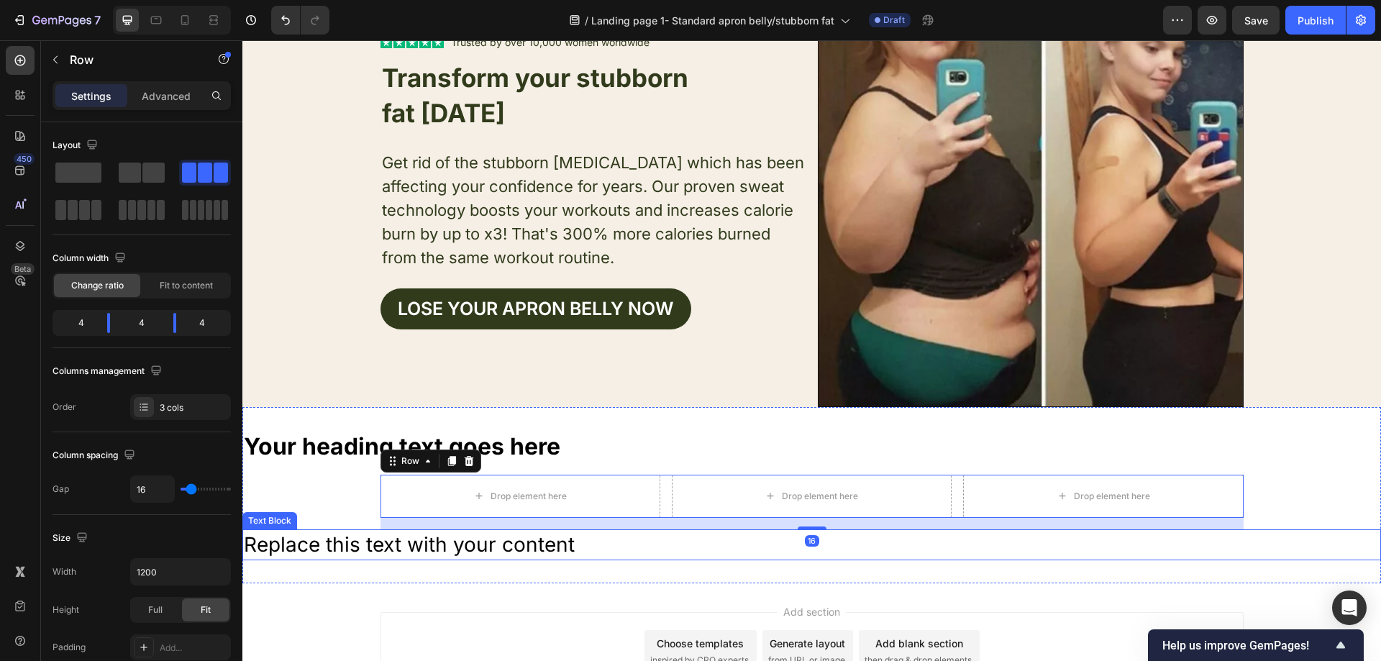
click at [560, 542] on div "Replace this text with your content" at bounding box center [811, 544] width 1139 height 31
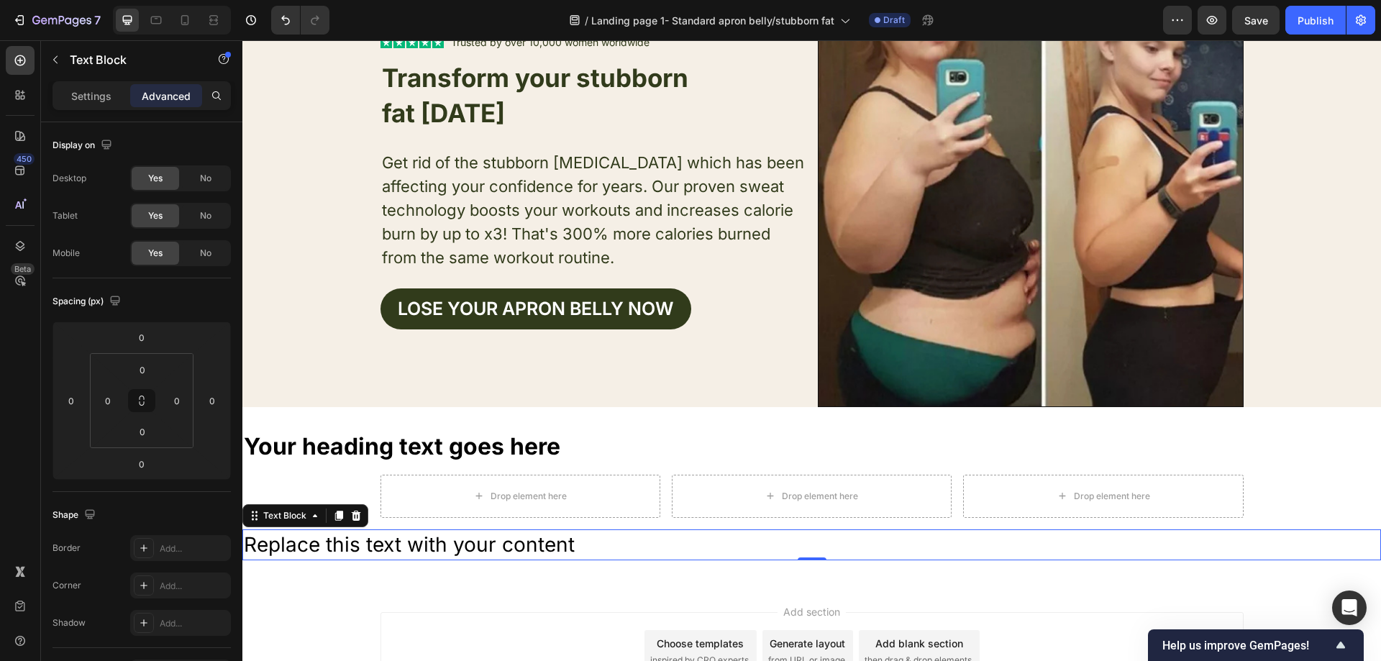
drag, startPoint x: 359, startPoint y: 518, endPoint x: 466, endPoint y: 492, distance: 110.3
click at [360, 518] on icon at bounding box center [356, 516] width 12 height 12
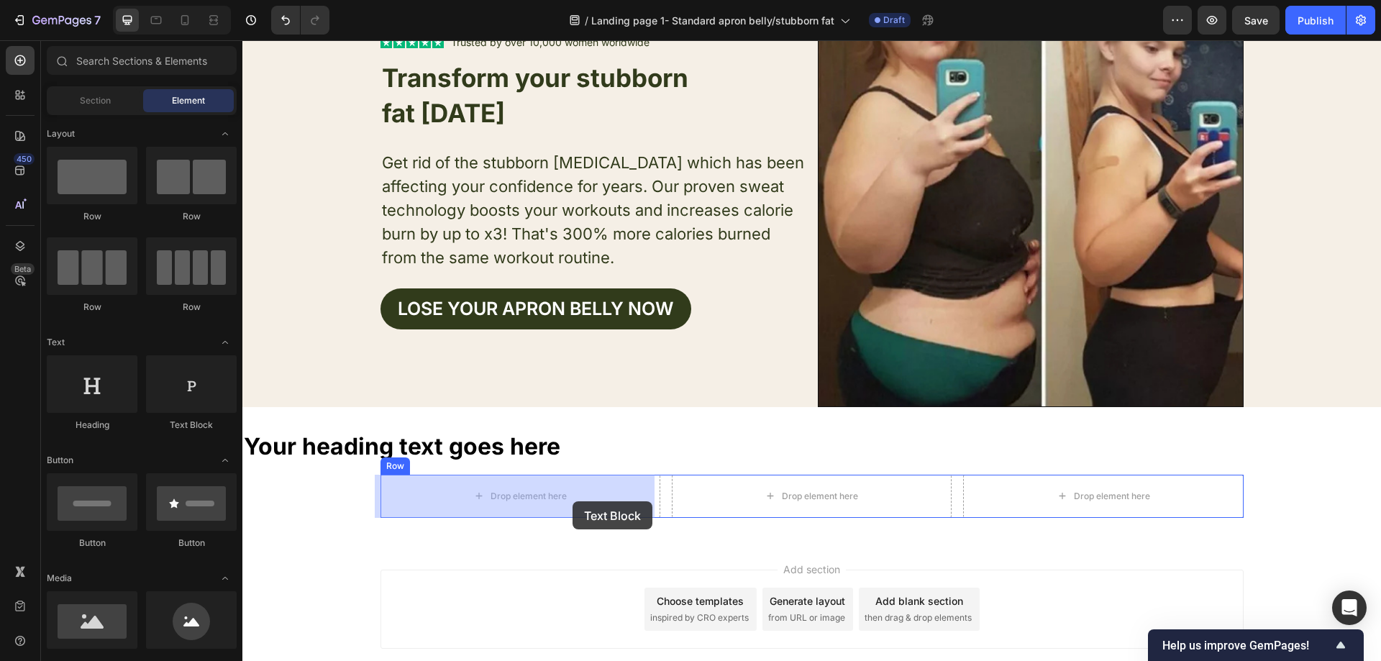
drag, startPoint x: 477, startPoint y: 445, endPoint x: 569, endPoint y: 501, distance: 108.2
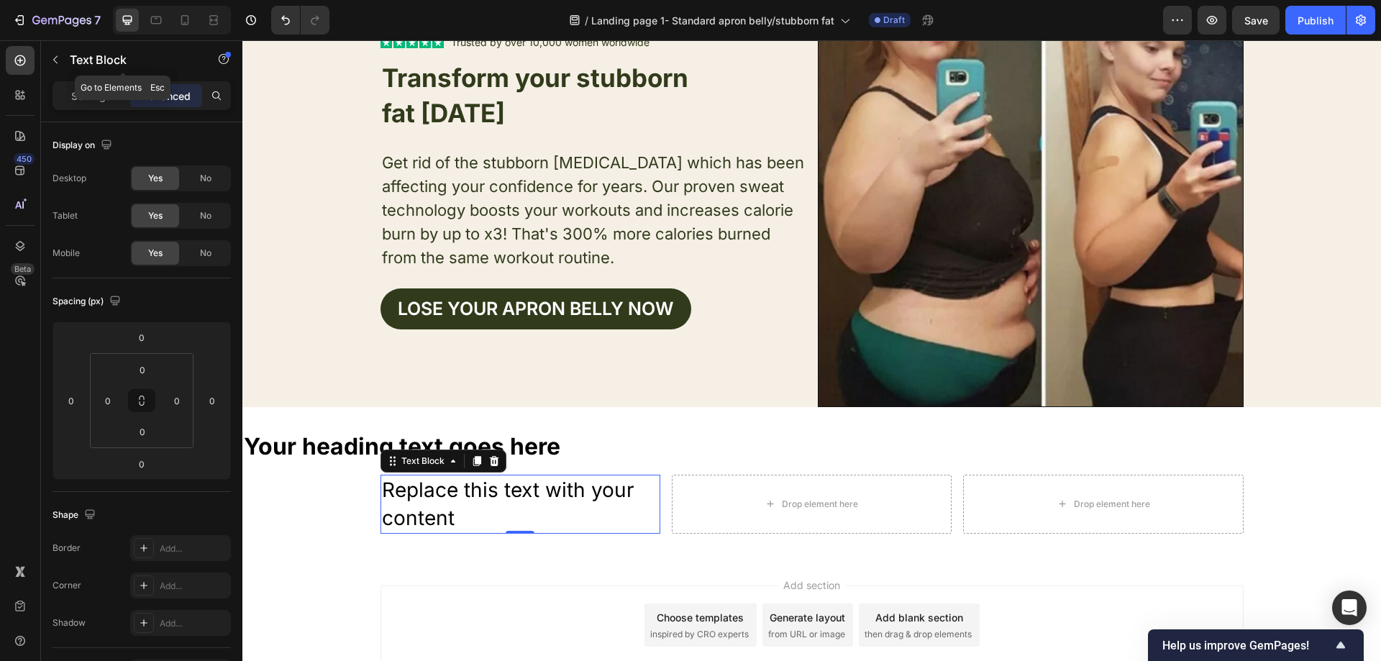
click at [58, 59] on icon "button" at bounding box center [56, 60] width 12 height 12
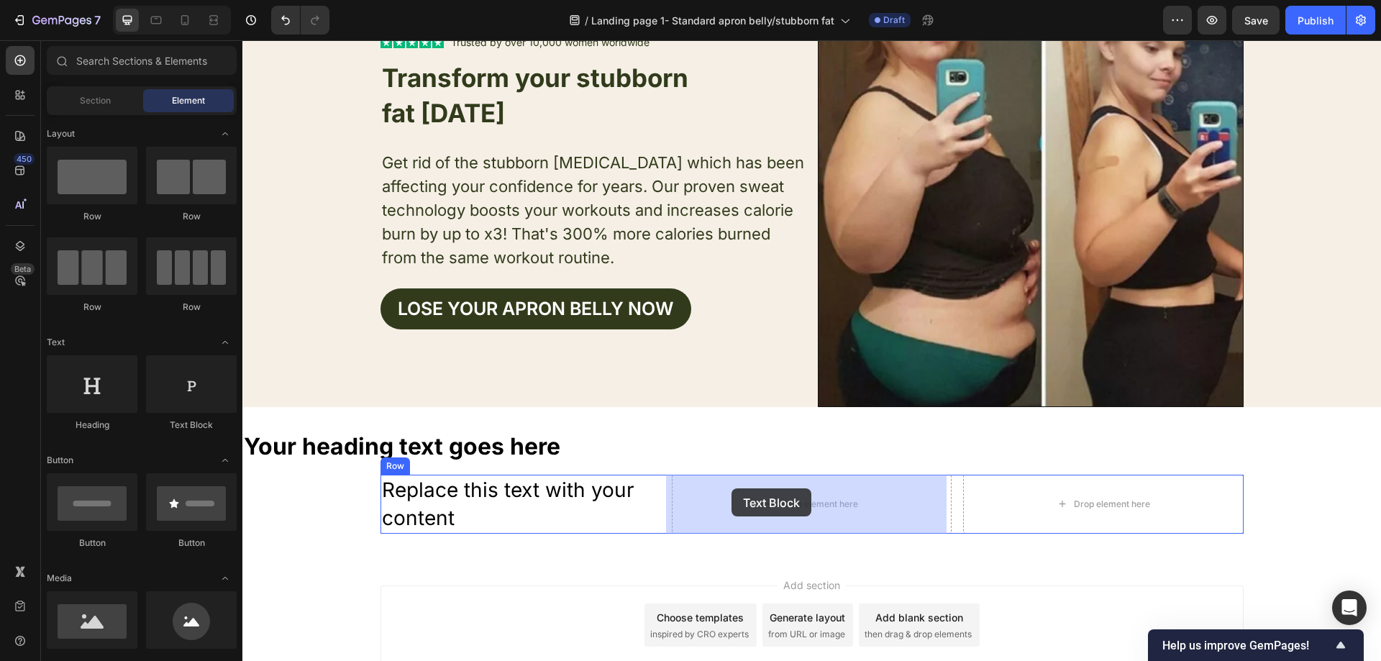
drag, startPoint x: 483, startPoint y: 454, endPoint x: 309, endPoint y: 365, distance: 195.3
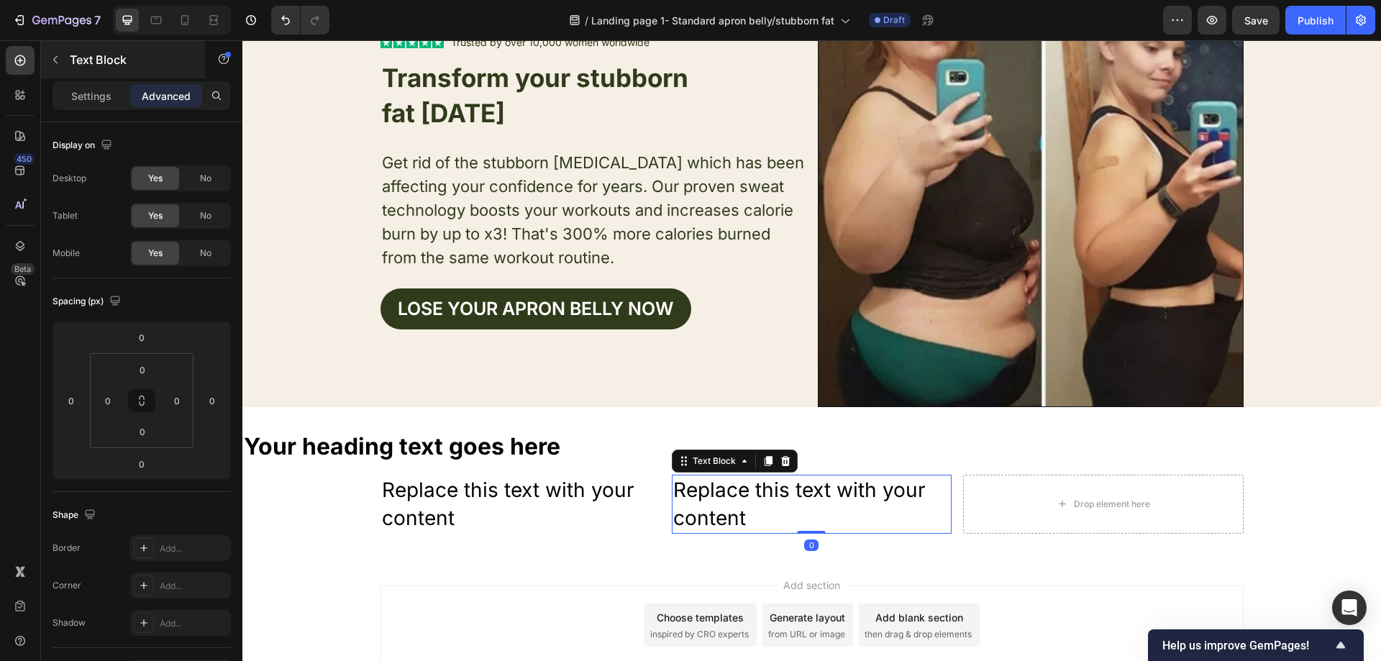
click at [62, 52] on button "button" at bounding box center [55, 59] width 23 height 23
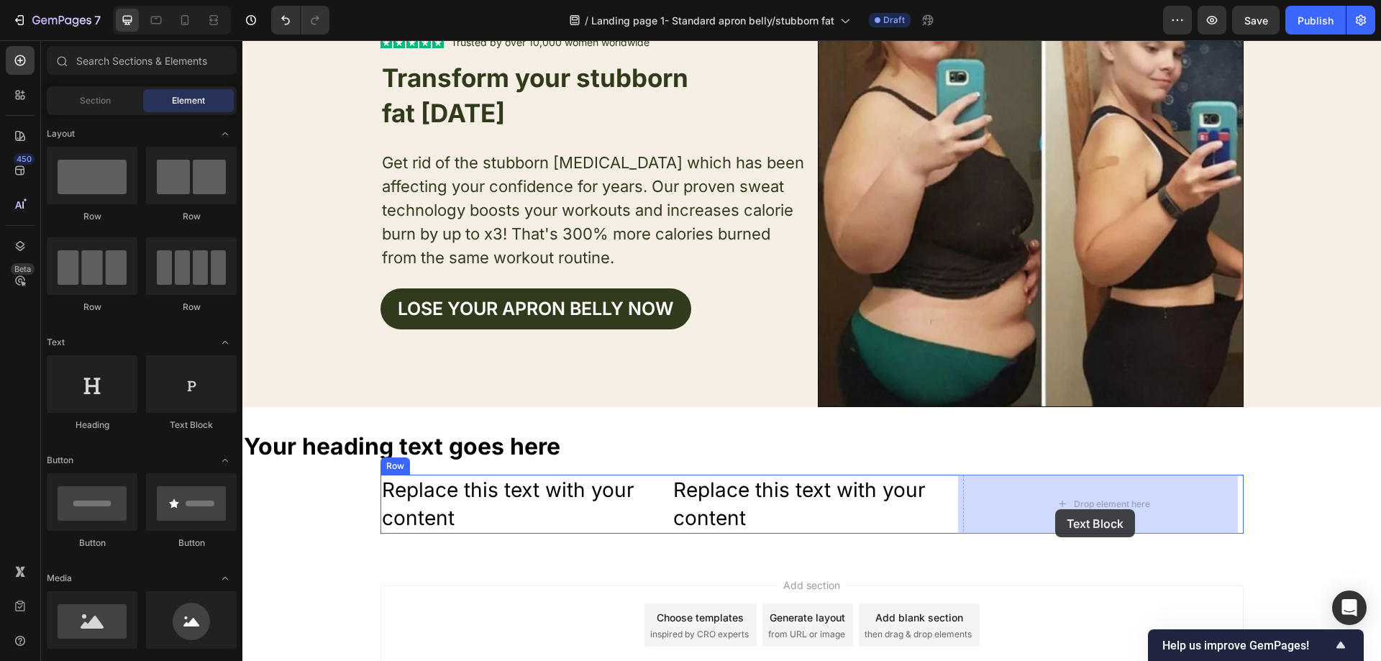
drag, startPoint x: 442, startPoint y: 431, endPoint x: 1054, endPoint y: 509, distance: 617.8
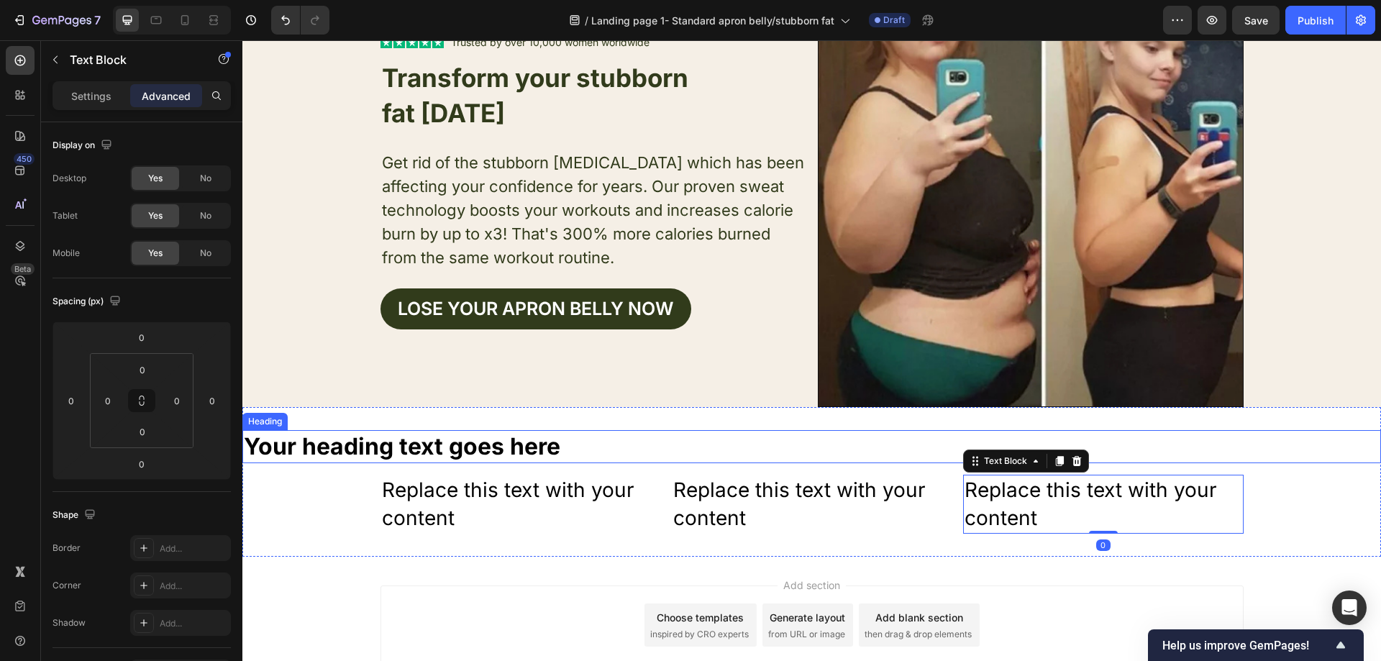
click at [571, 443] on h2 "Your heading text goes here" at bounding box center [811, 446] width 1139 height 33
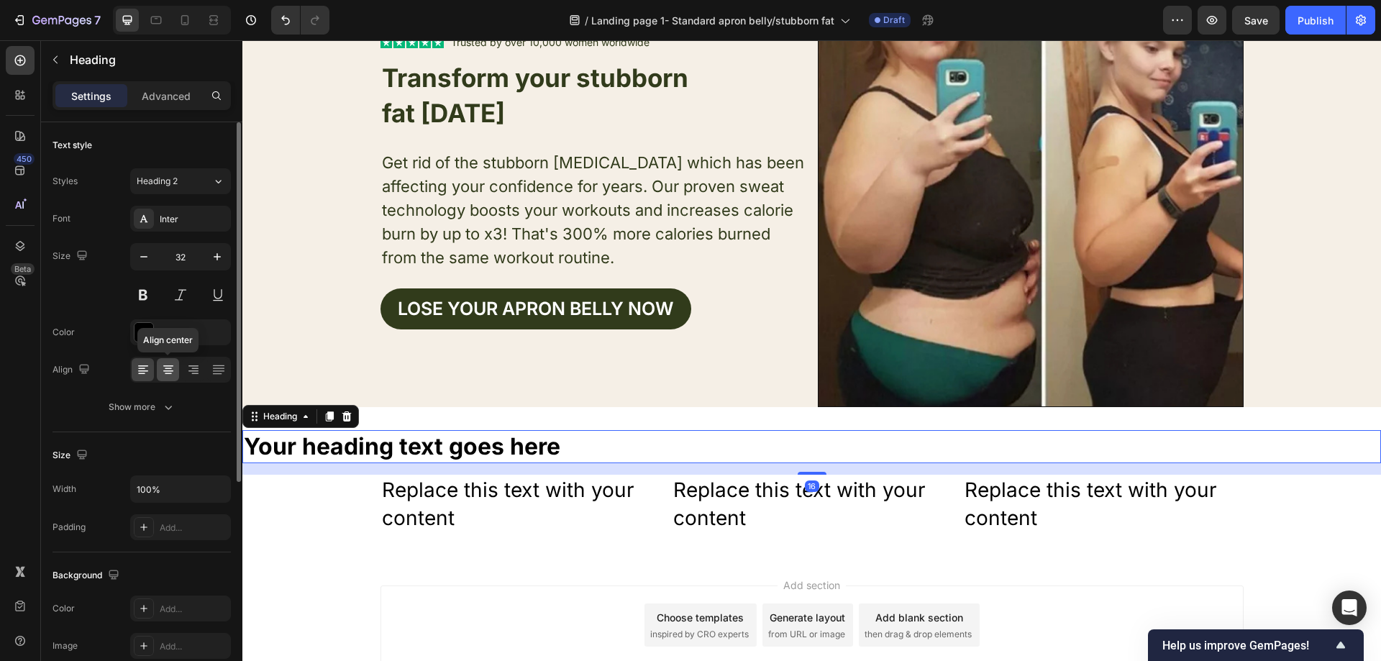
click at [164, 368] on icon at bounding box center [168, 370] width 14 height 14
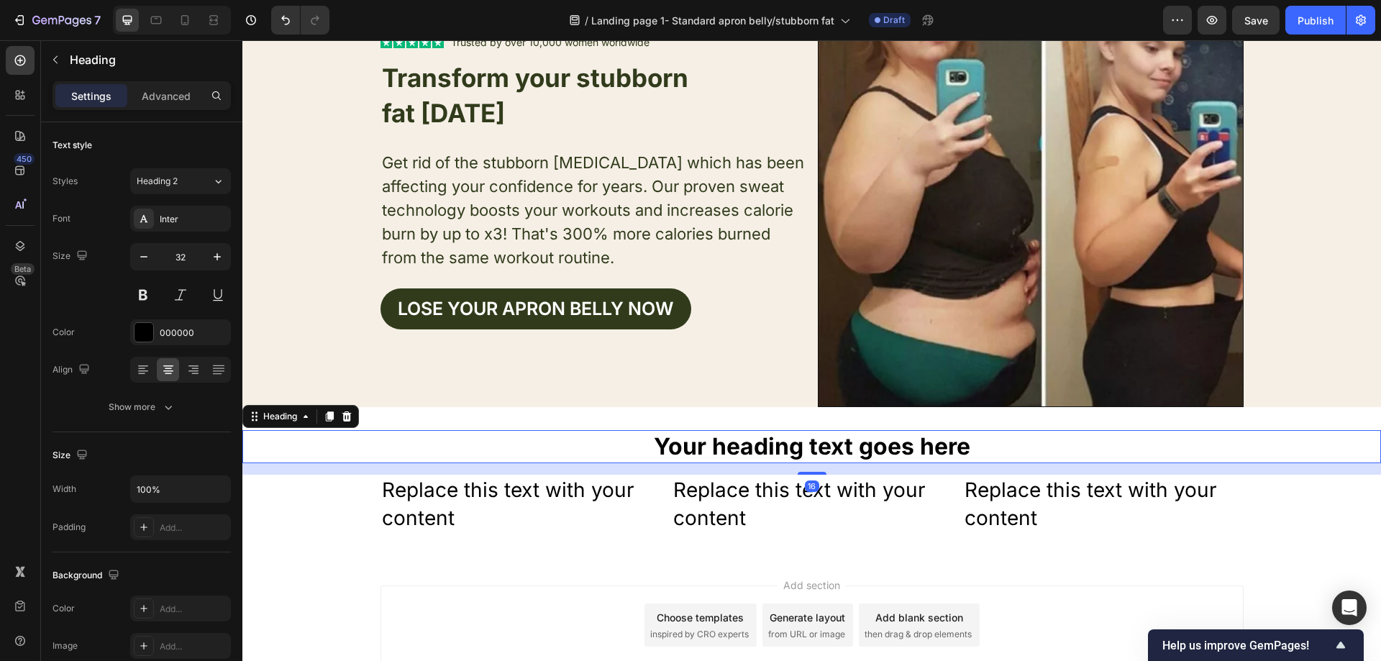
click at [804, 564] on div "Add section Choose templates inspired by CRO experts Generate layout from URL o…" at bounding box center [811, 645] width 1139 height 177
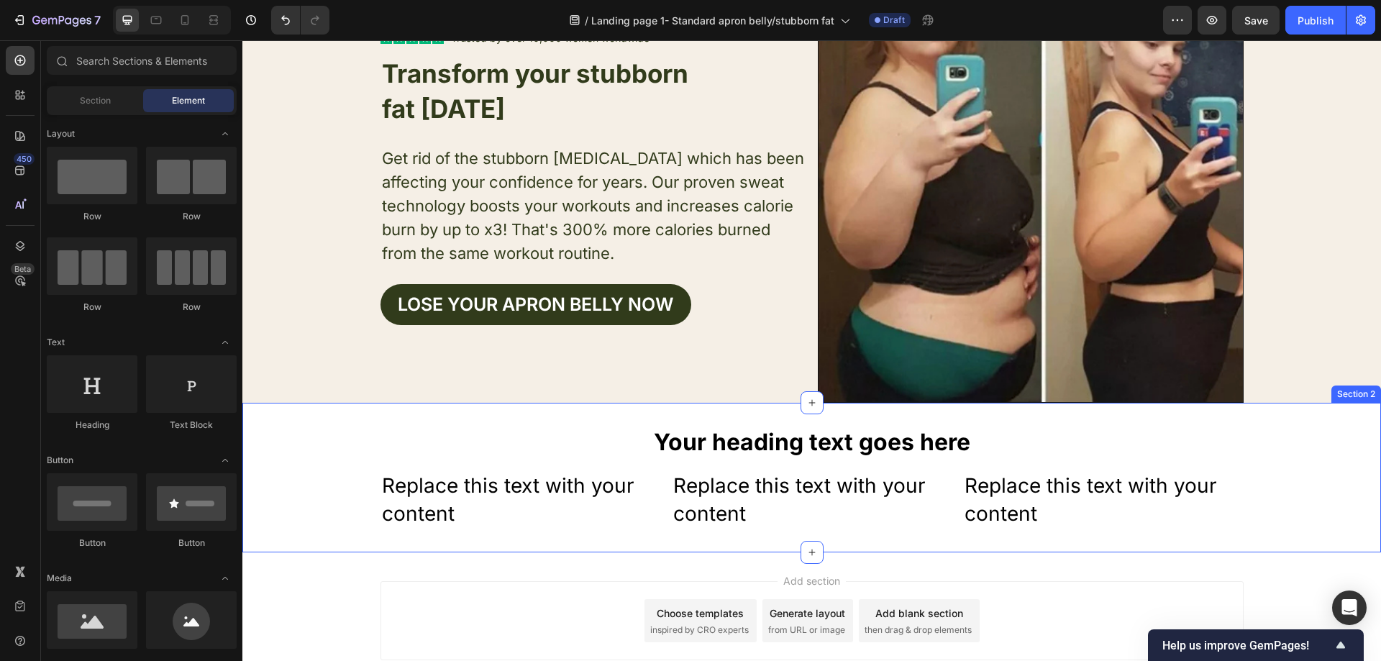
scroll to position [119, 0]
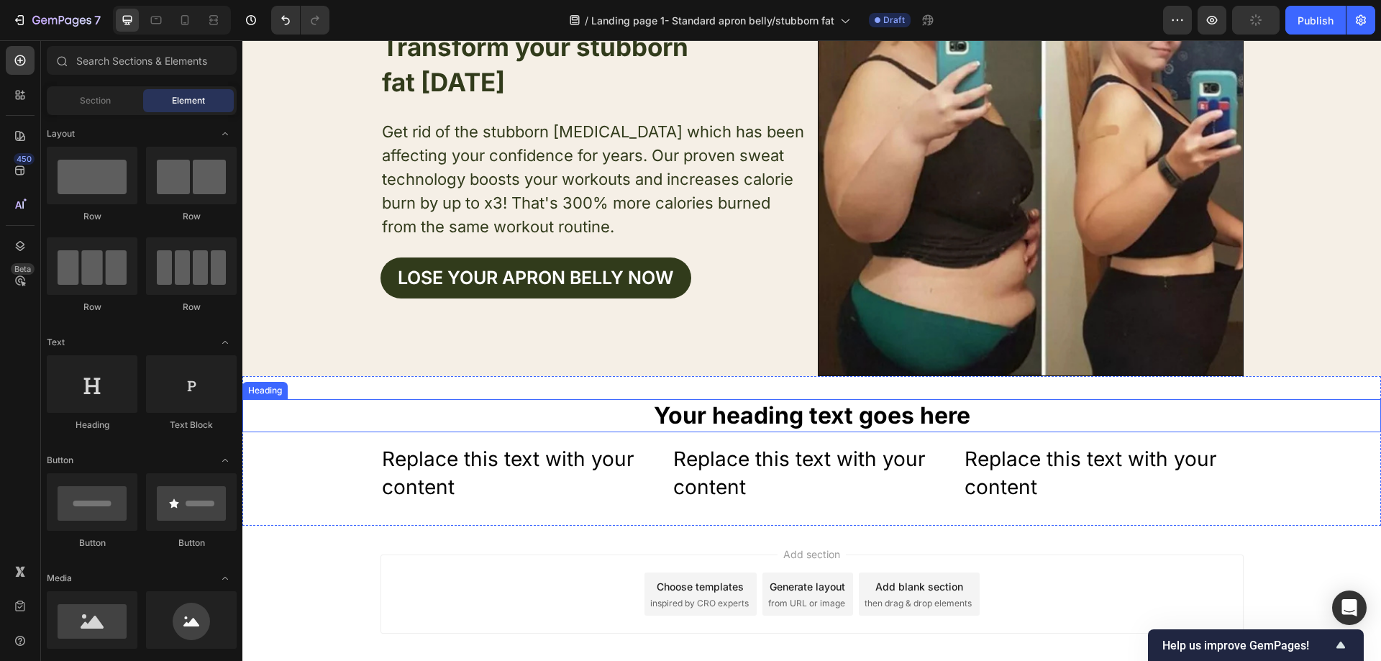
drag, startPoint x: 943, startPoint y: 425, endPoint x: 962, endPoint y: 418, distance: 20.0
click at [943, 424] on h2 "Your heading text goes here" at bounding box center [811, 415] width 1139 height 33
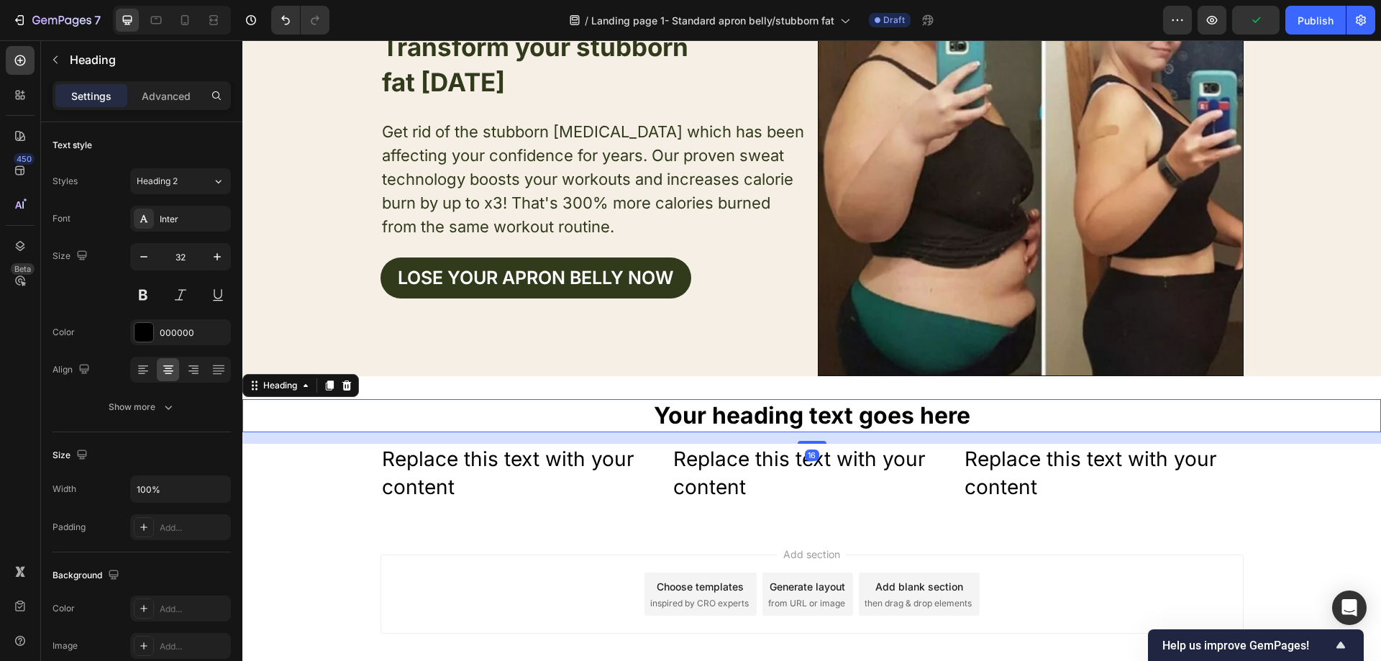
click at [964, 416] on h2 "Your heading text goes here" at bounding box center [811, 415] width 1139 height 33
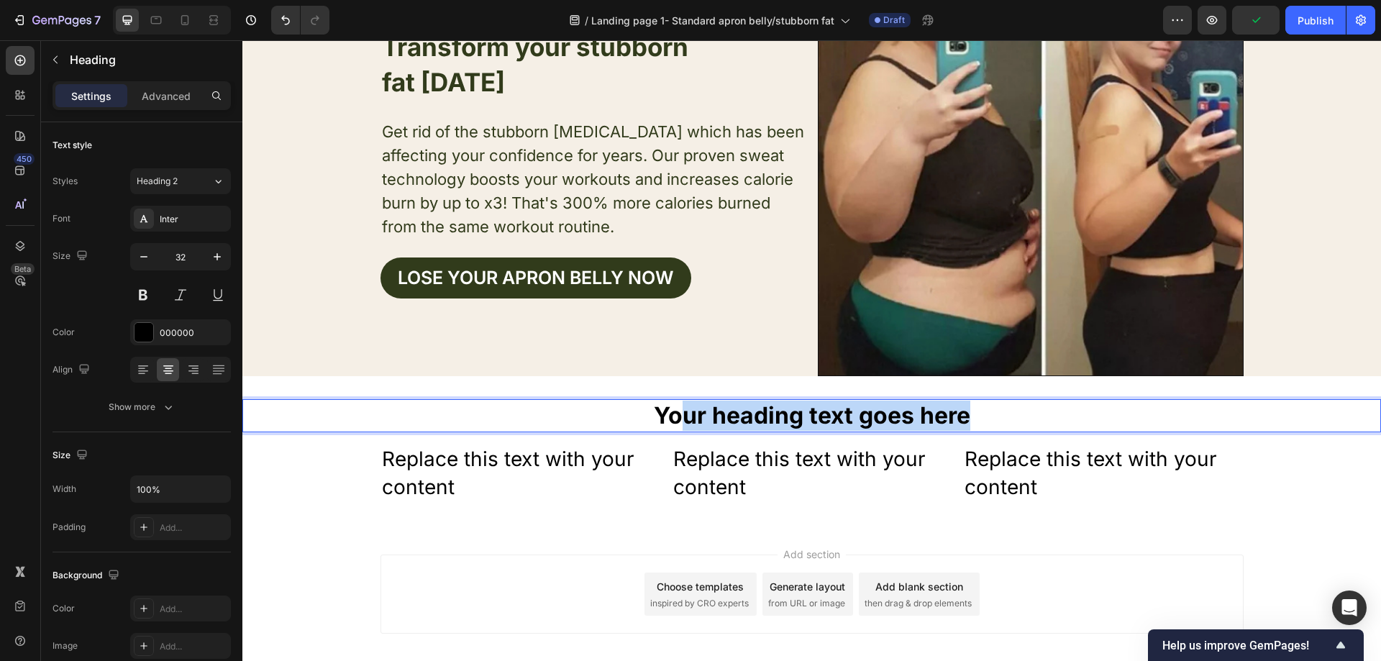
drag, startPoint x: 964, startPoint y: 416, endPoint x: 675, endPoint y: 424, distance: 288.5
click at [675, 424] on p "Your heading text goes here" at bounding box center [812, 416] width 1136 height 30
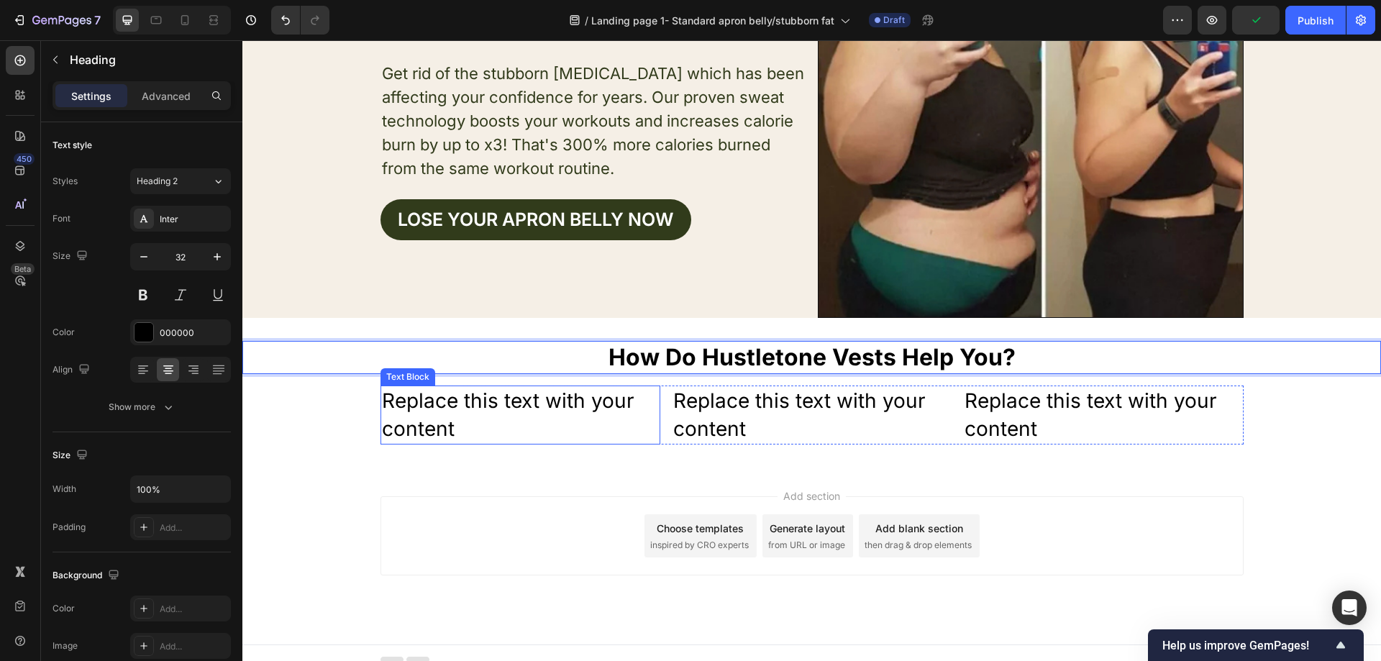
scroll to position [191, 0]
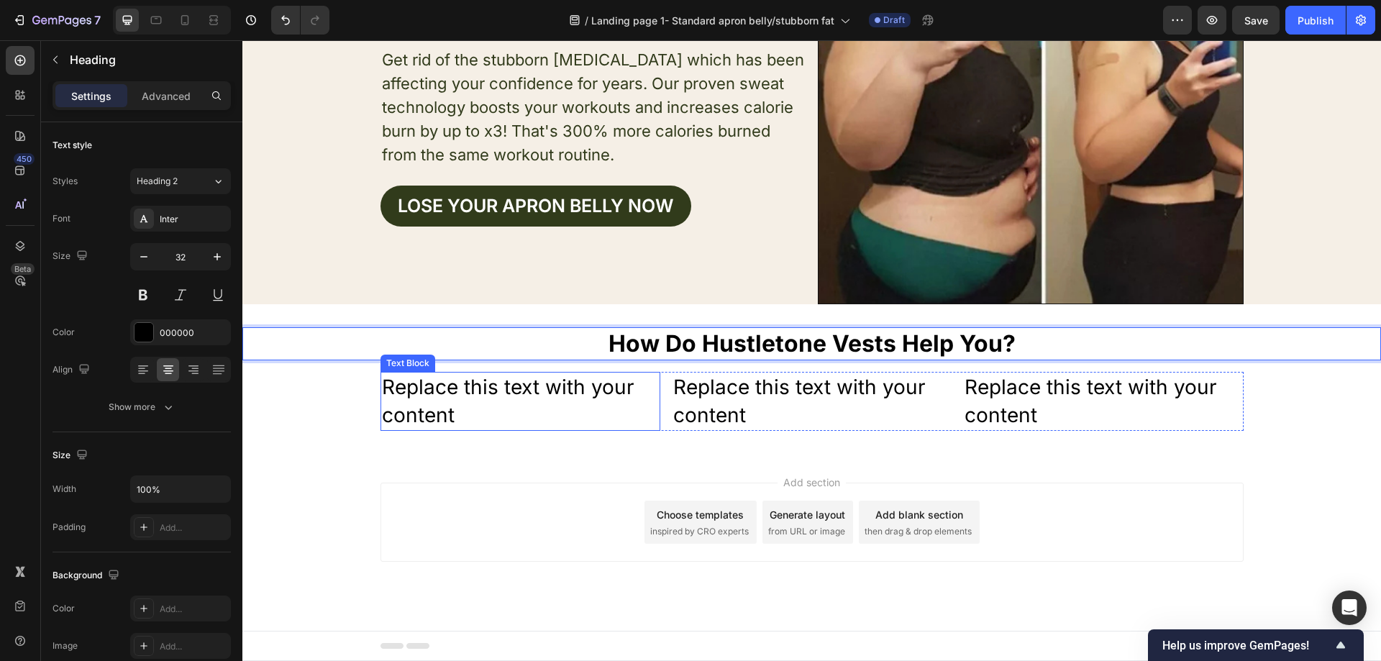
click at [526, 418] on div "Replace this text with your content" at bounding box center [520, 401] width 280 height 59
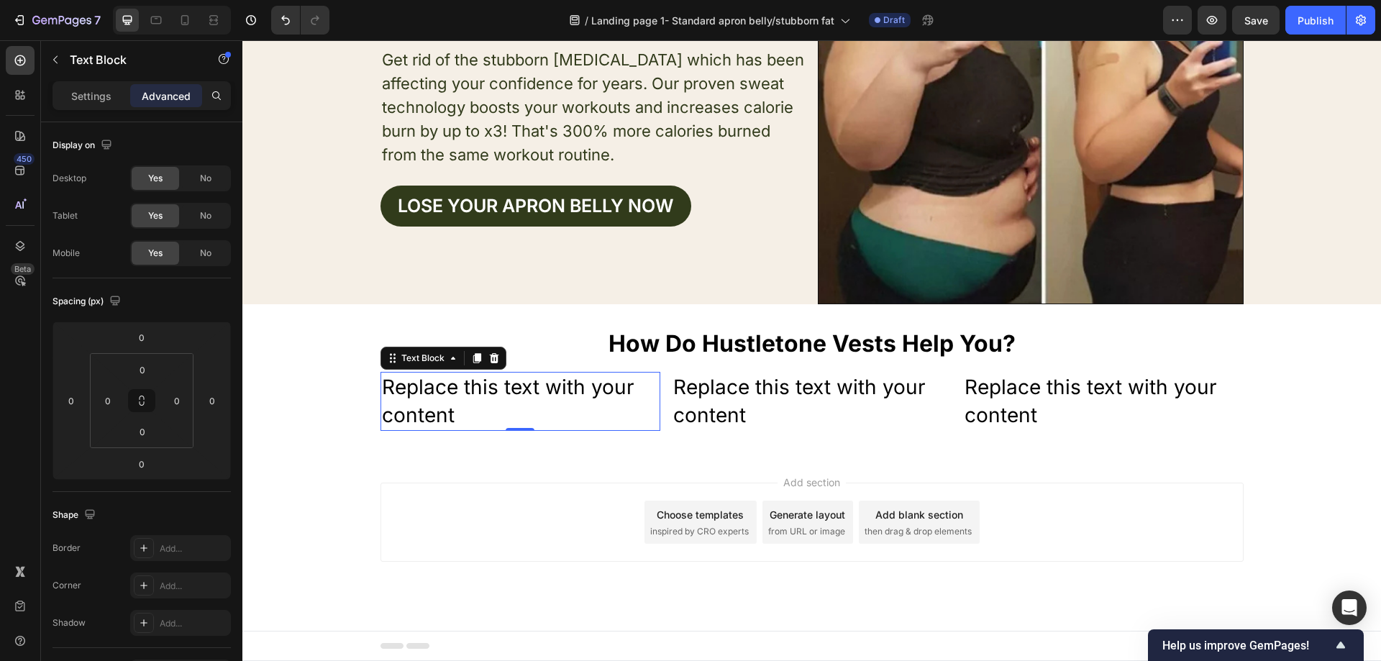
click at [452, 403] on div "Replace this text with your content" at bounding box center [520, 401] width 280 height 59
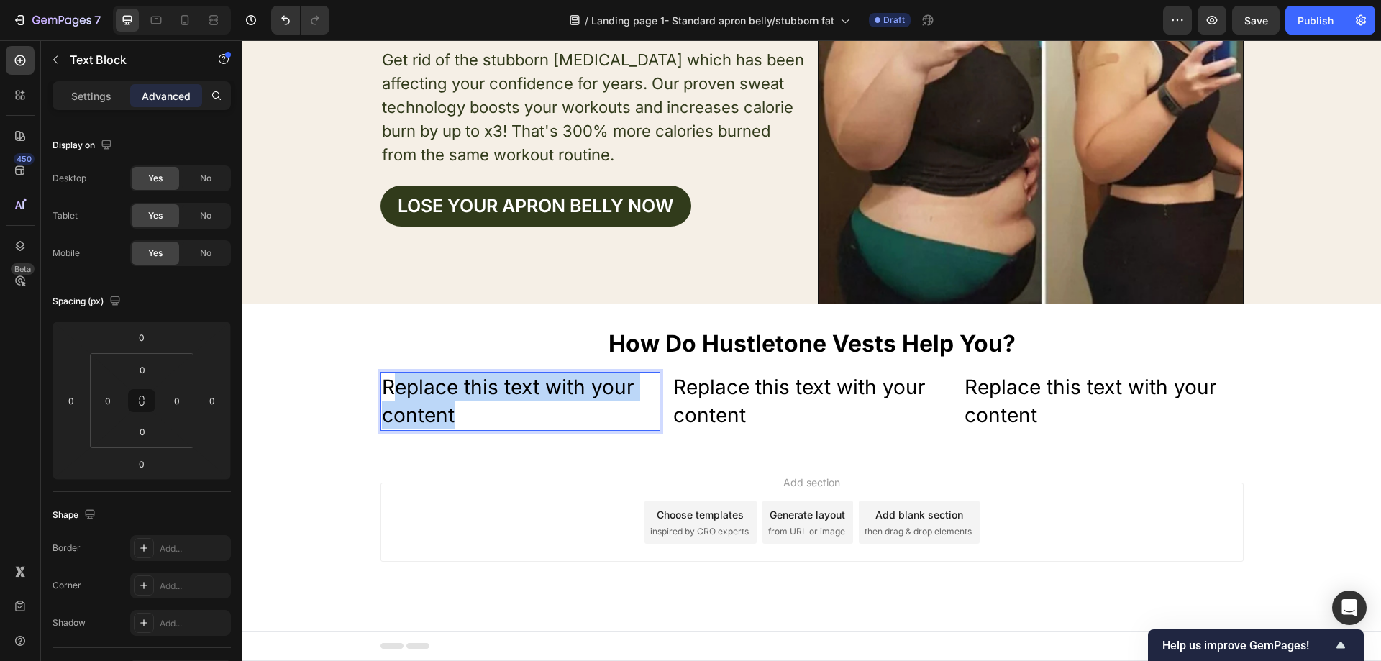
drag, startPoint x: 452, startPoint y: 418, endPoint x: 383, endPoint y: 387, distance: 75.7
click at [383, 387] on p "Replace this text with your content" at bounding box center [520, 401] width 277 height 56
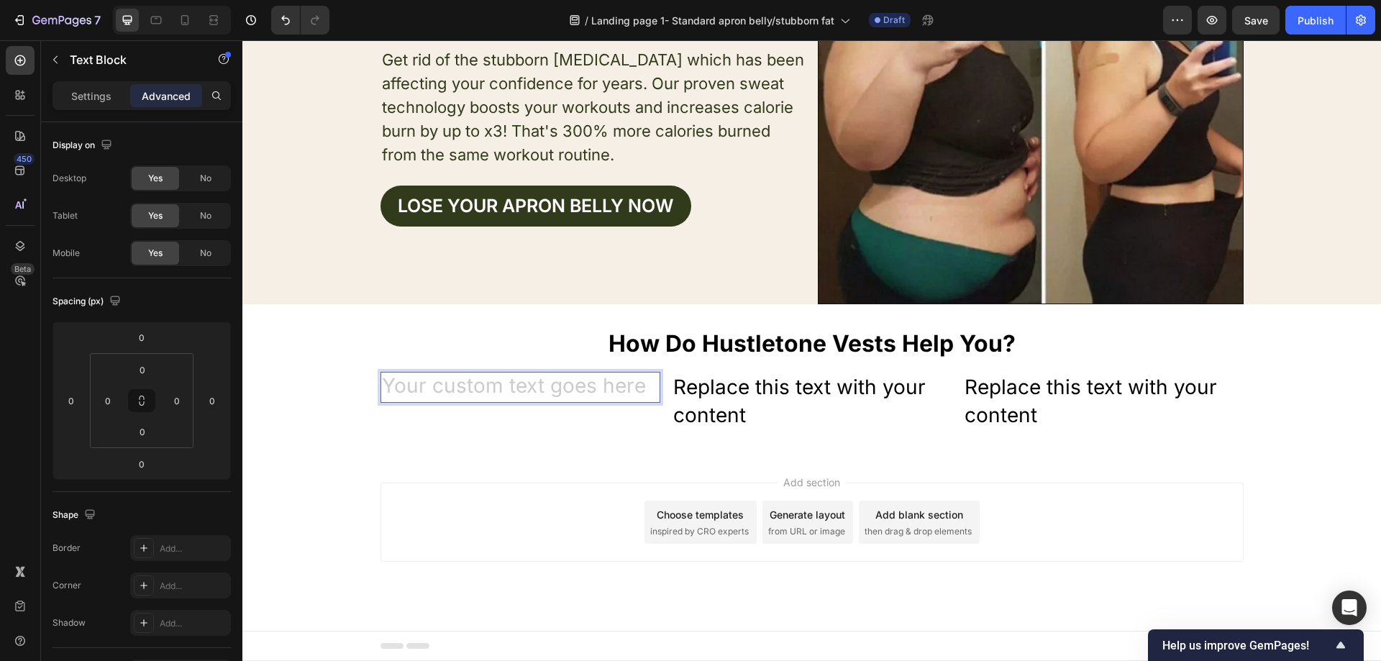
click at [498, 388] on div "Rich Text Editor. Editing area: main" at bounding box center [520, 387] width 280 height 31
click at [474, 391] on div "Rich Text Editor. Editing area: main" at bounding box center [520, 387] width 280 height 31
click at [104, 102] on p "Settings" at bounding box center [91, 95] width 40 height 15
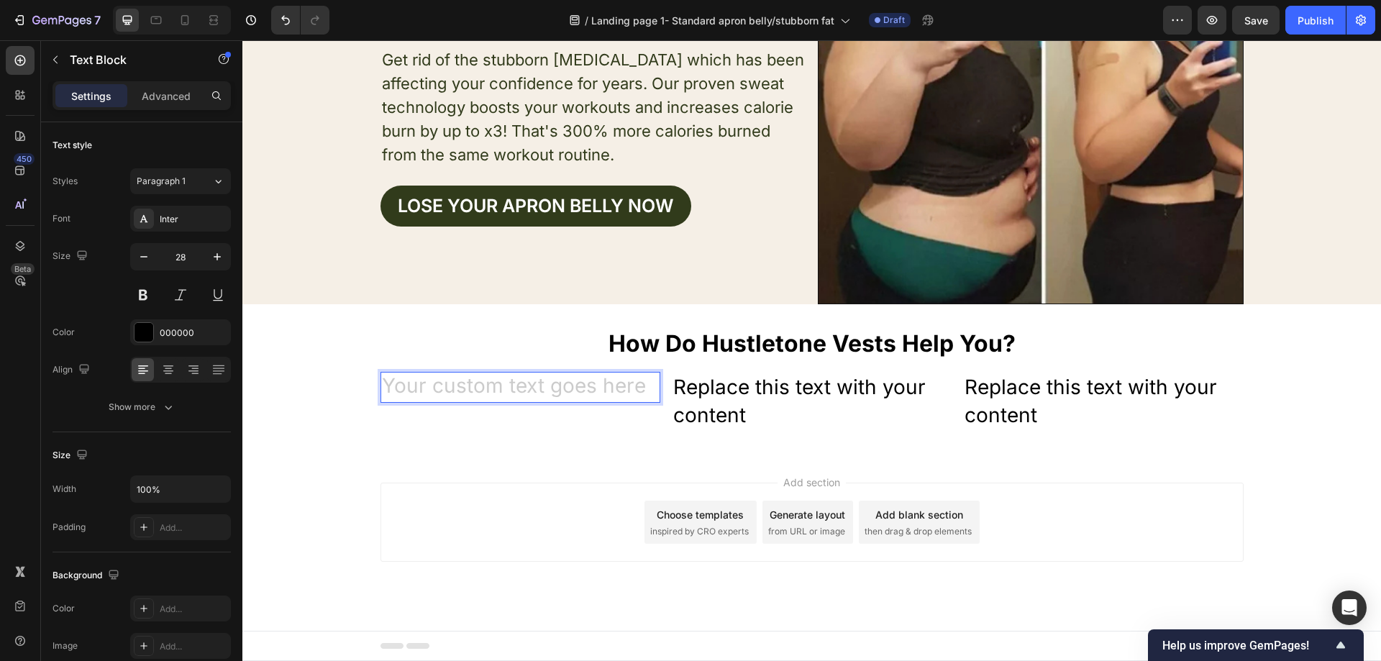
drag, startPoint x: 555, startPoint y: 386, endPoint x: 563, endPoint y: 388, distance: 8.2
click at [556, 386] on div "Rich Text Editor. Editing area: main" at bounding box center [520, 387] width 280 height 31
click at [619, 375] on div "Rich Text Editor. Editing area: main" at bounding box center [520, 387] width 280 height 31
click at [633, 394] on div "Rich Text Editor. Editing area: main" at bounding box center [520, 387] width 280 height 31
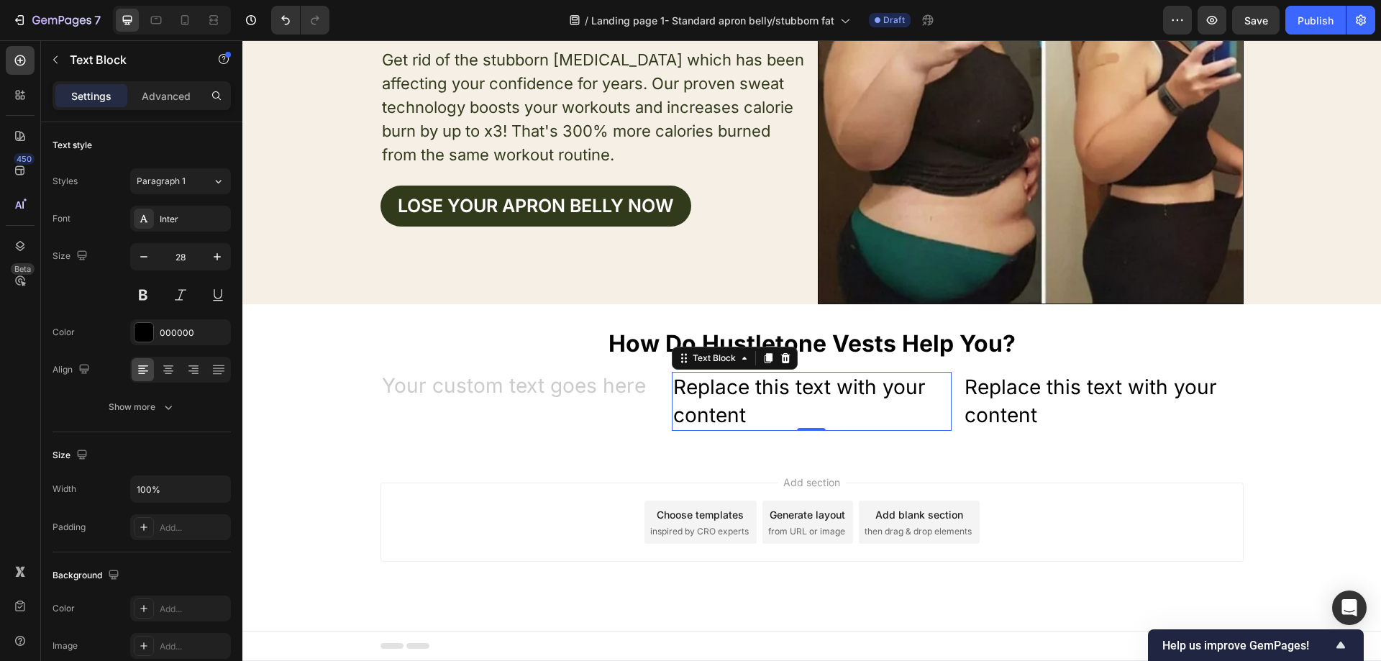
click at [726, 396] on div "Replace this text with your content" at bounding box center [812, 401] width 280 height 59
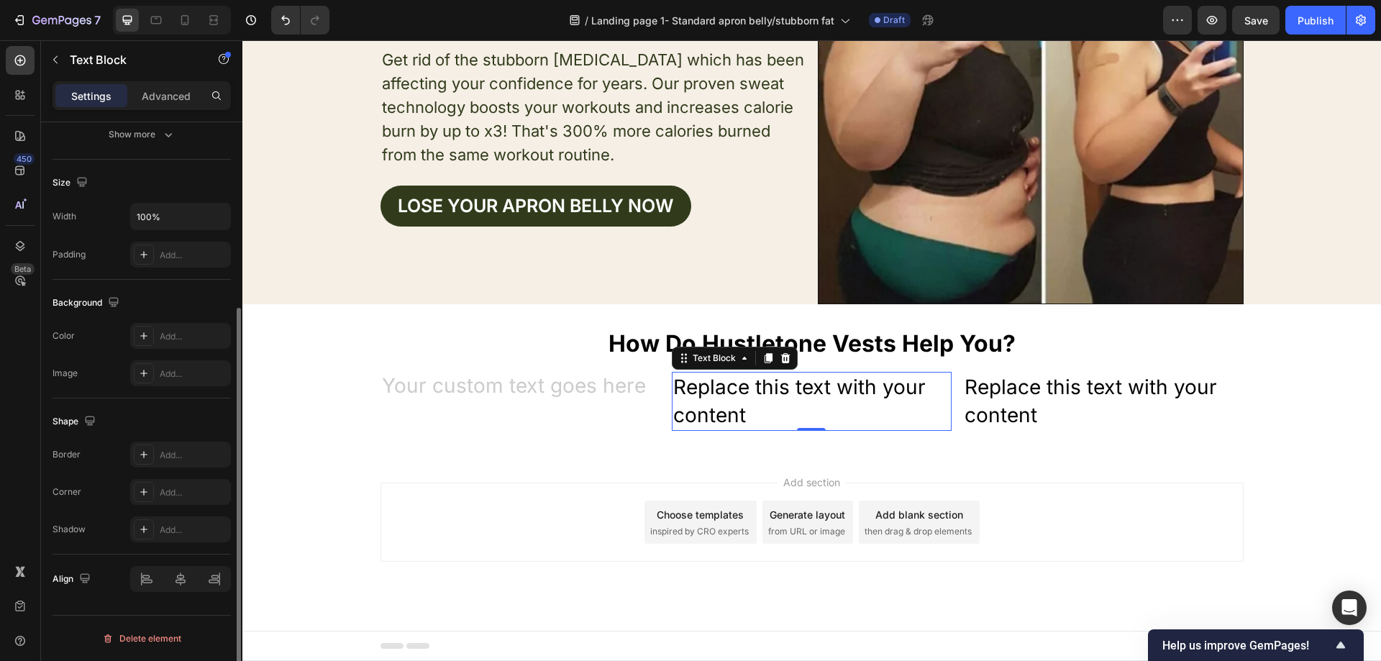
click at [780, 364] on div at bounding box center [785, 358] width 17 height 17
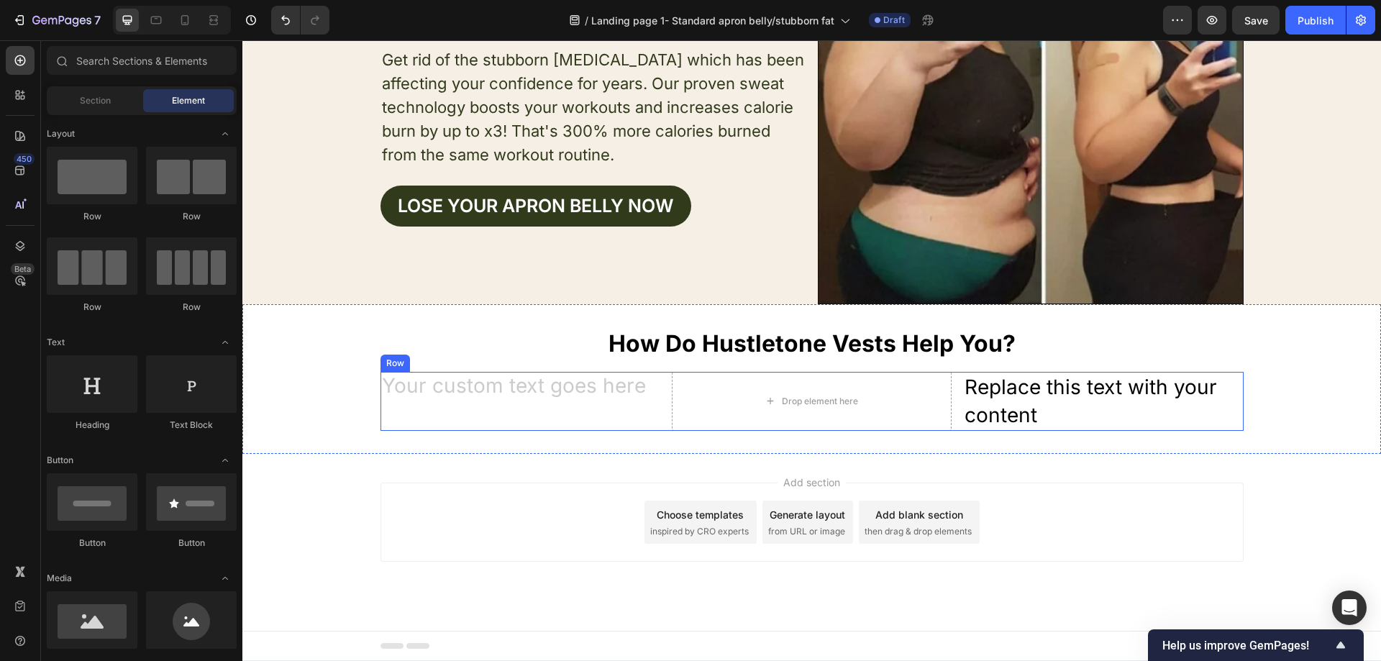
click at [634, 403] on div "Text Block" at bounding box center [520, 401] width 280 height 59
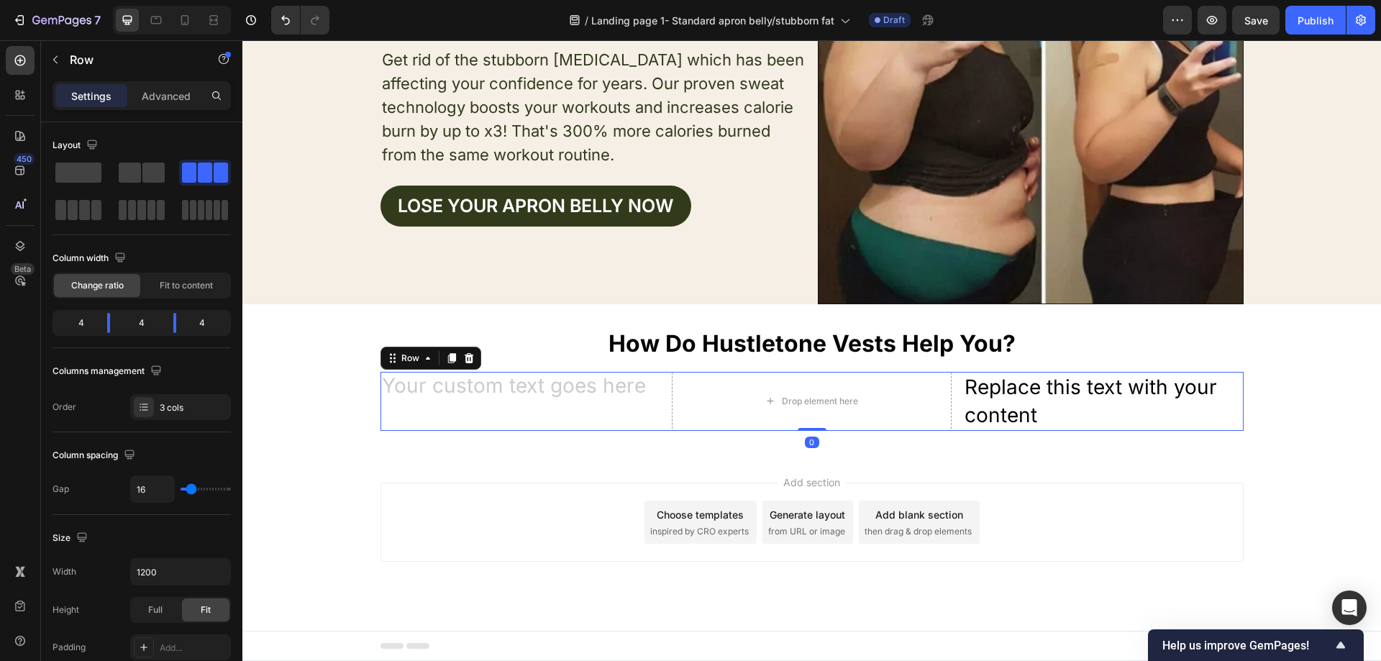
drag, startPoint x: 467, startPoint y: 356, endPoint x: 503, endPoint y: 365, distance: 37.7
click at [468, 356] on icon at bounding box center [469, 358] width 12 height 12
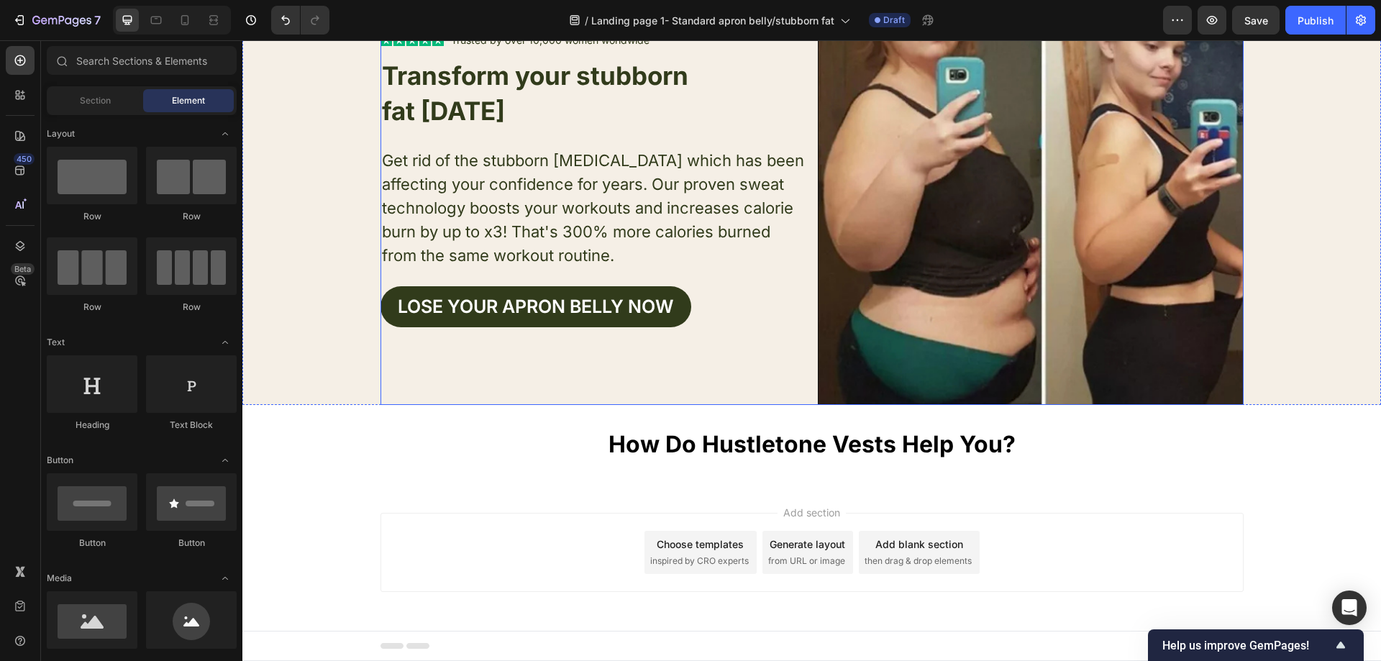
scroll to position [91, 0]
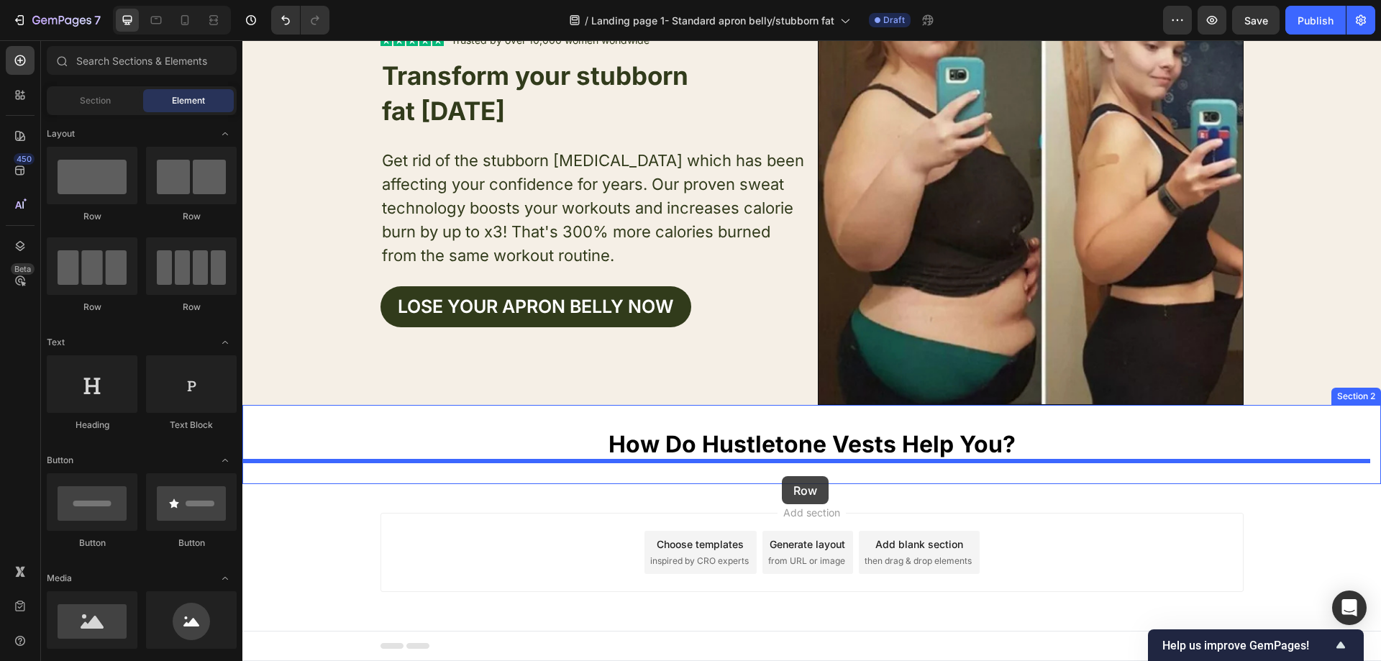
drag, startPoint x: 375, startPoint y: 308, endPoint x: 782, endPoint y: 476, distance: 439.9
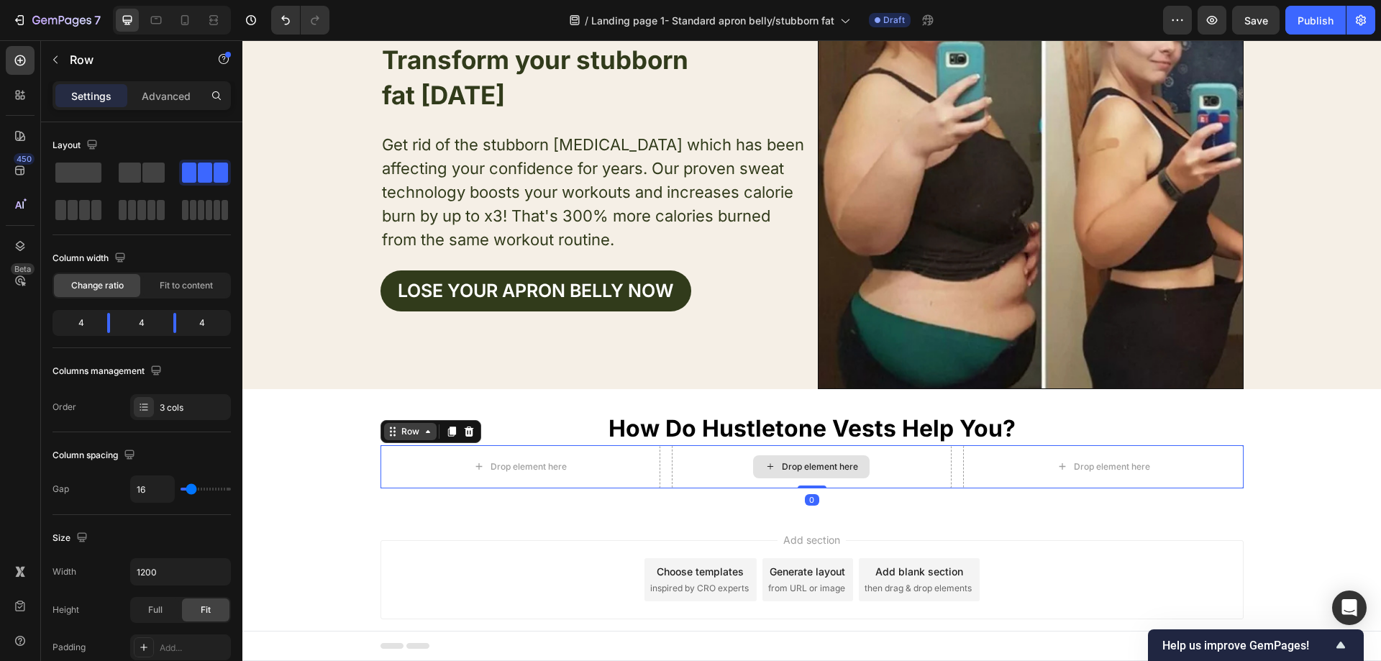
scroll to position [134, 0]
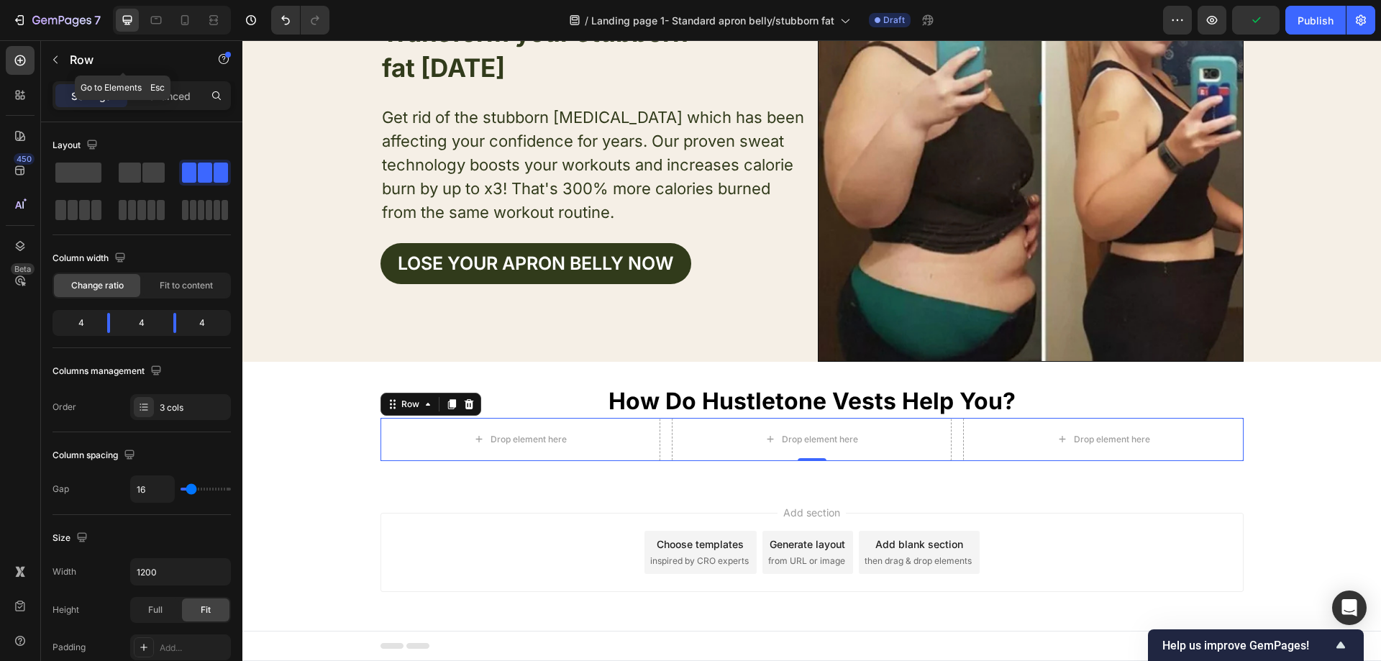
click at [58, 55] on icon "button" at bounding box center [56, 60] width 12 height 12
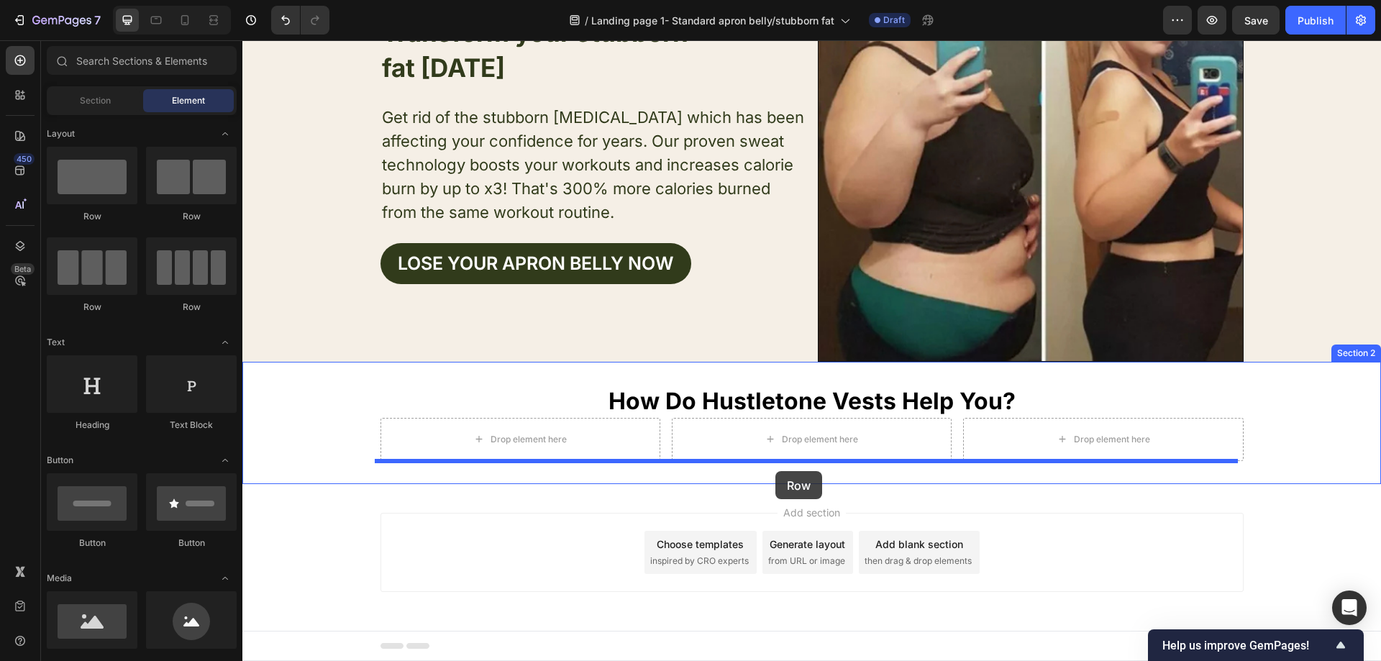
drag, startPoint x: 427, startPoint y: 329, endPoint x: 775, endPoint y: 471, distance: 376.5
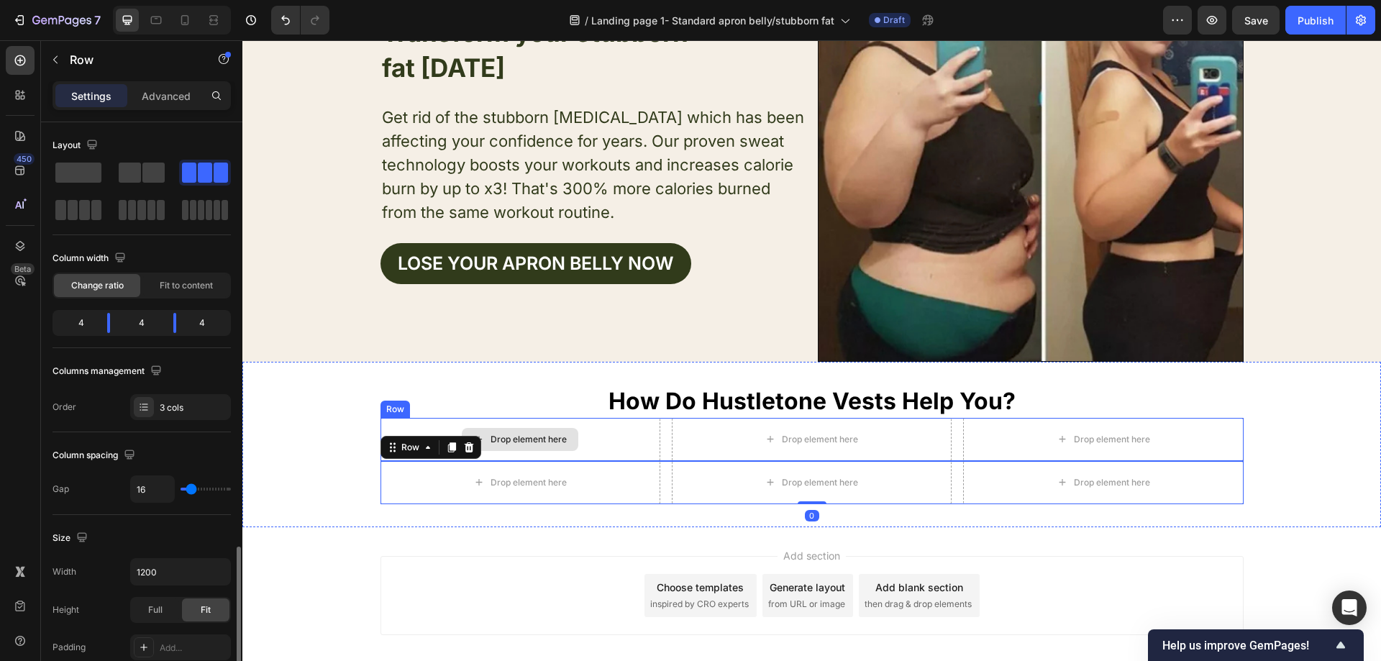
click at [614, 439] on div "Drop element here" at bounding box center [520, 439] width 280 height 43
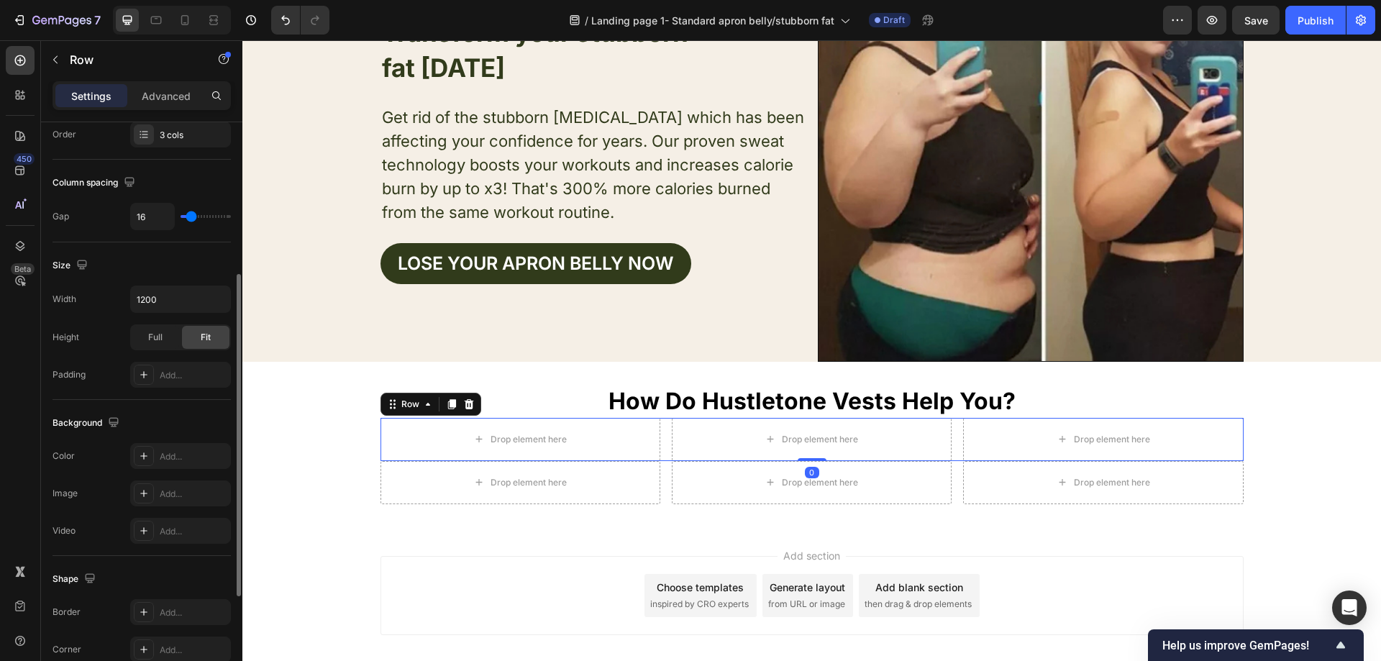
scroll to position [416, 0]
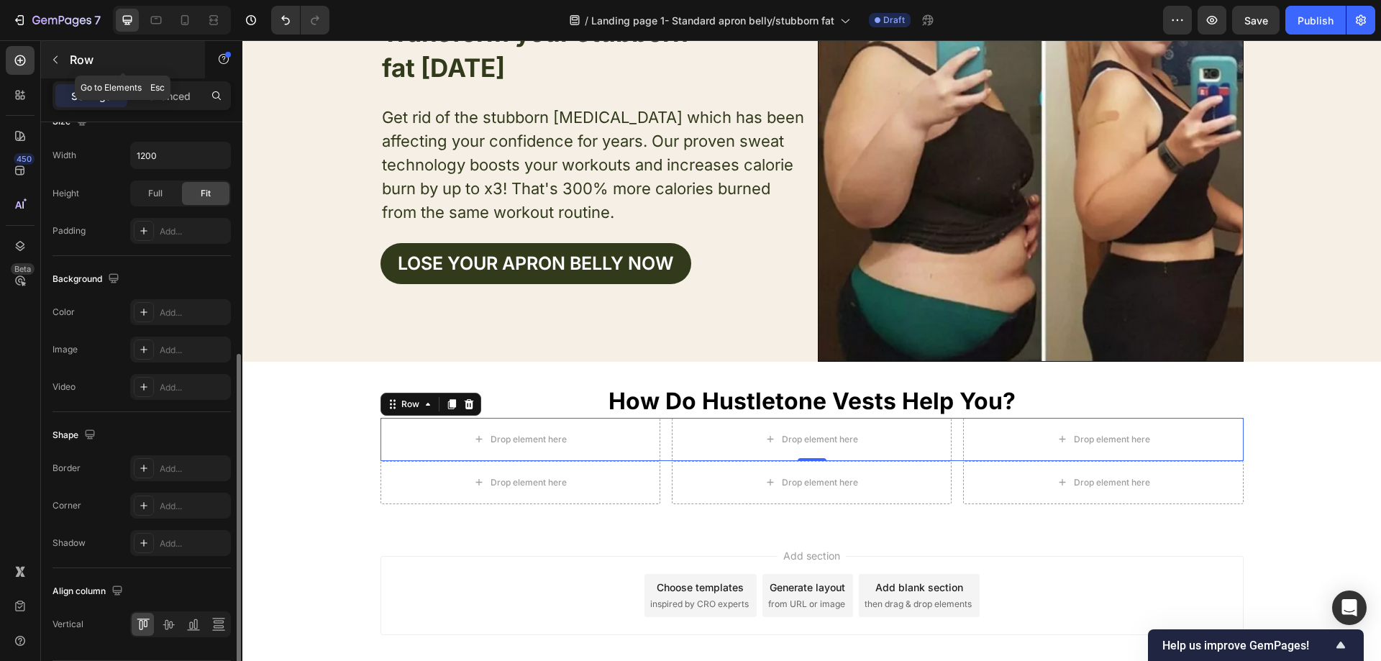
click at [58, 58] on icon "button" at bounding box center [56, 60] width 12 height 12
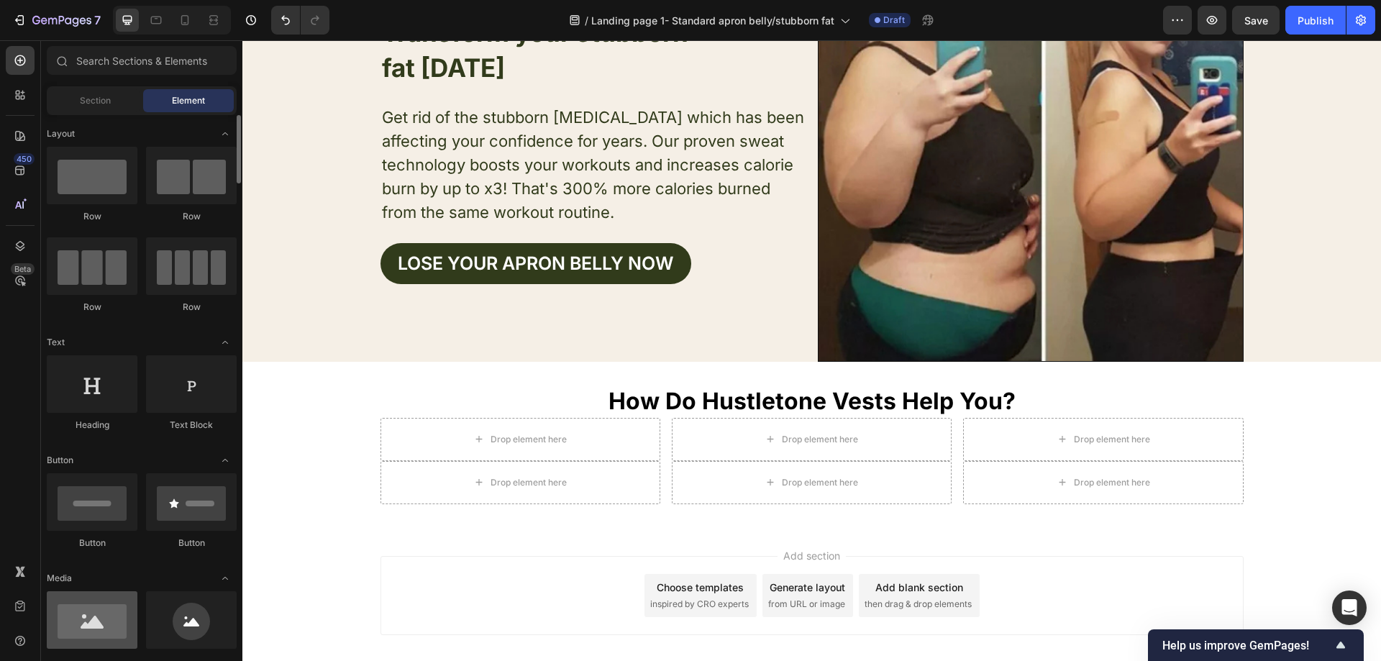
scroll to position [72, 0]
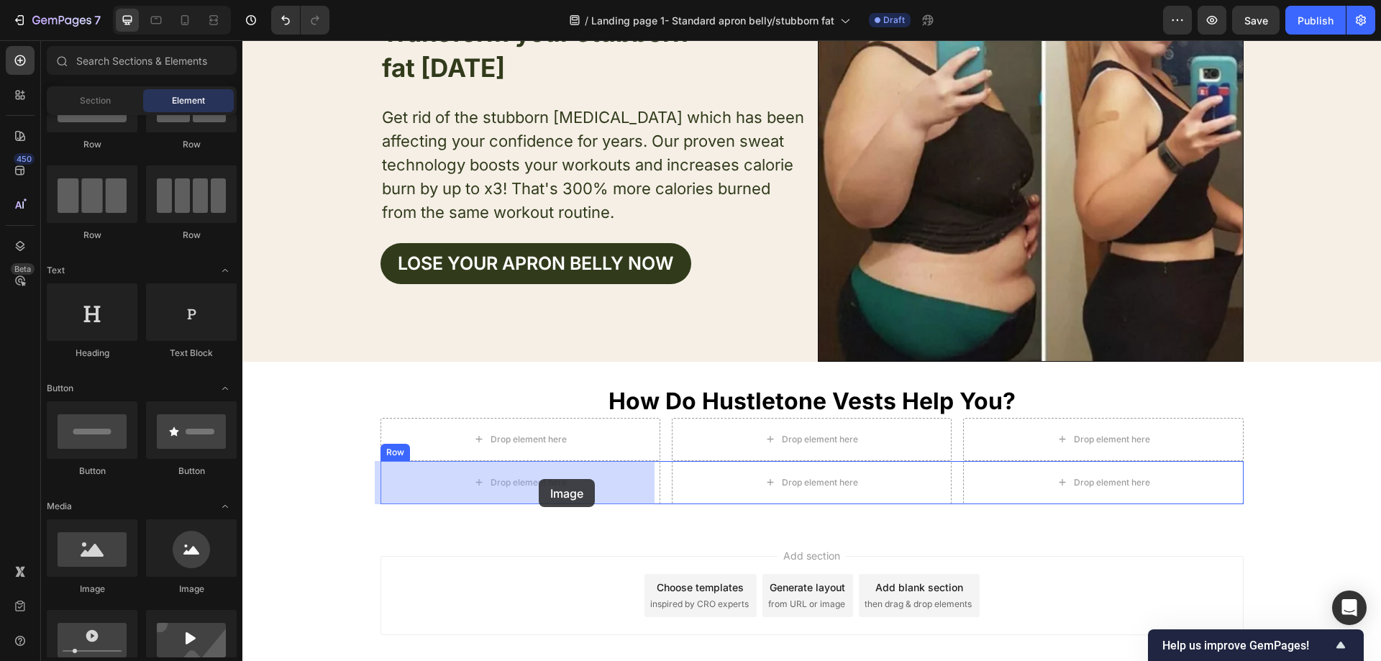
drag, startPoint x: 434, startPoint y: 580, endPoint x: 539, endPoint y: 479, distance: 145.0
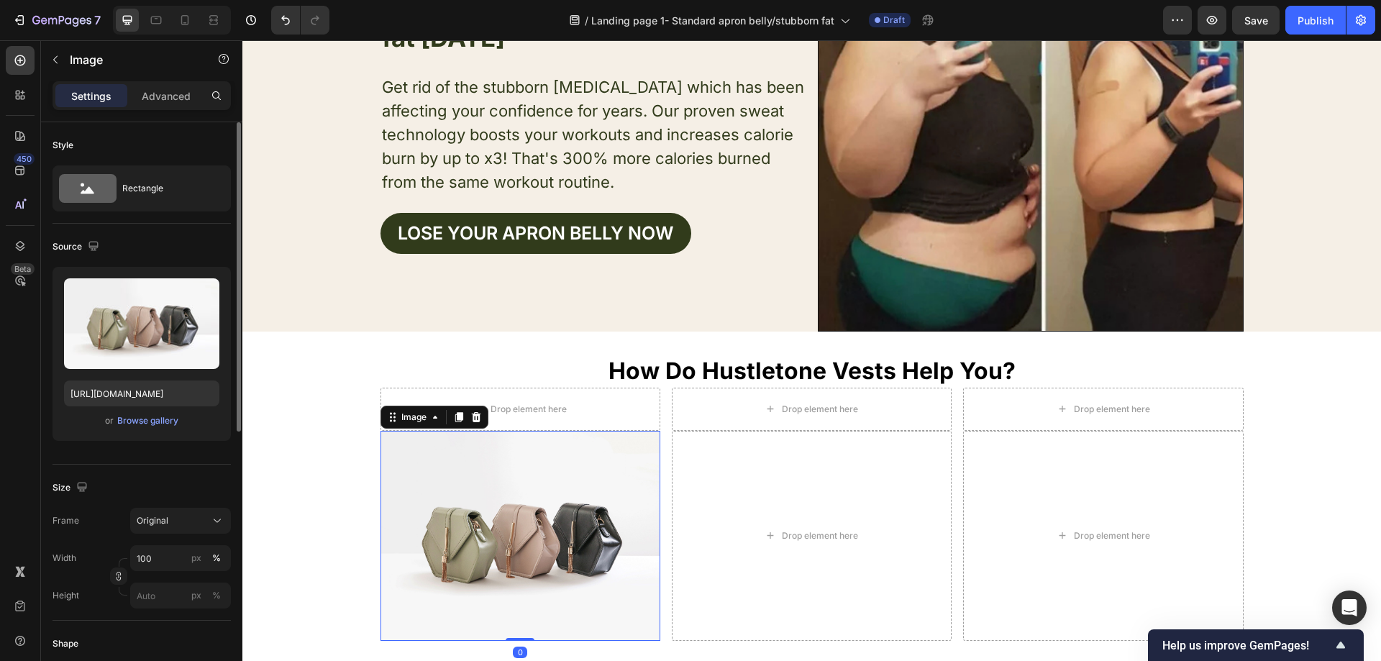
scroll to position [206, 0]
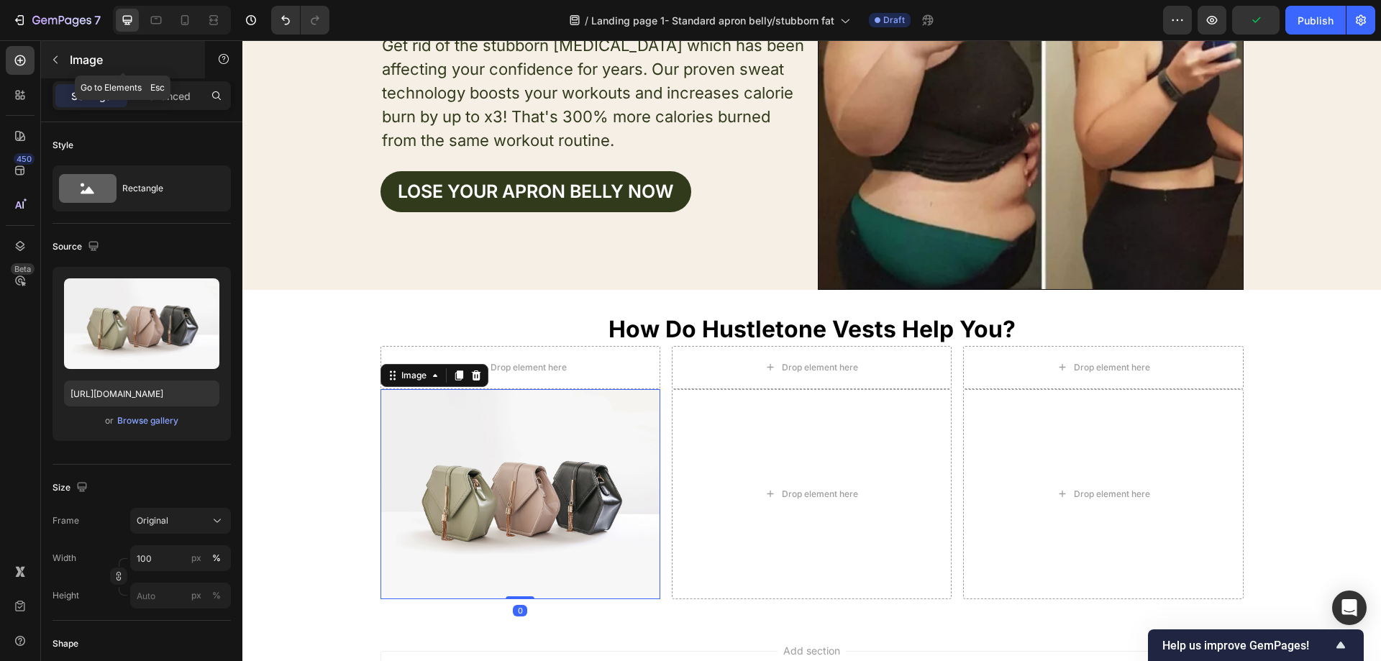
click at [55, 65] on icon "button" at bounding box center [56, 60] width 12 height 12
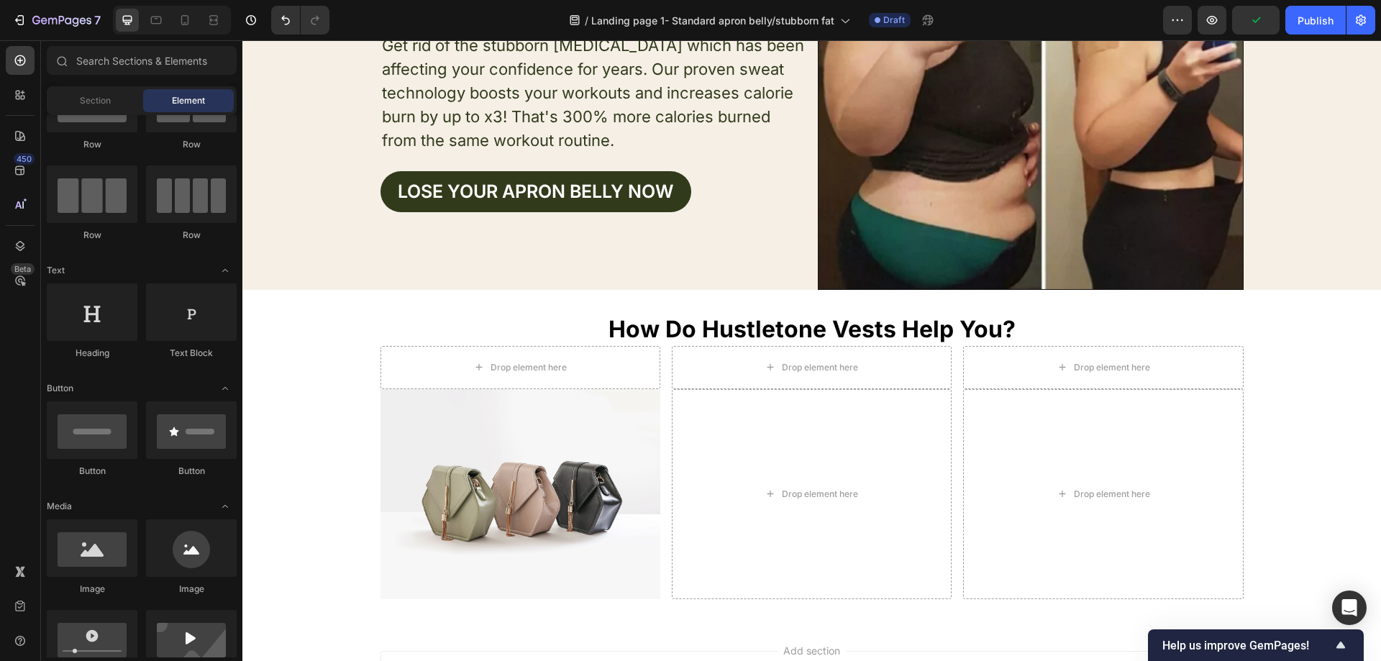
scroll to position [144, 0]
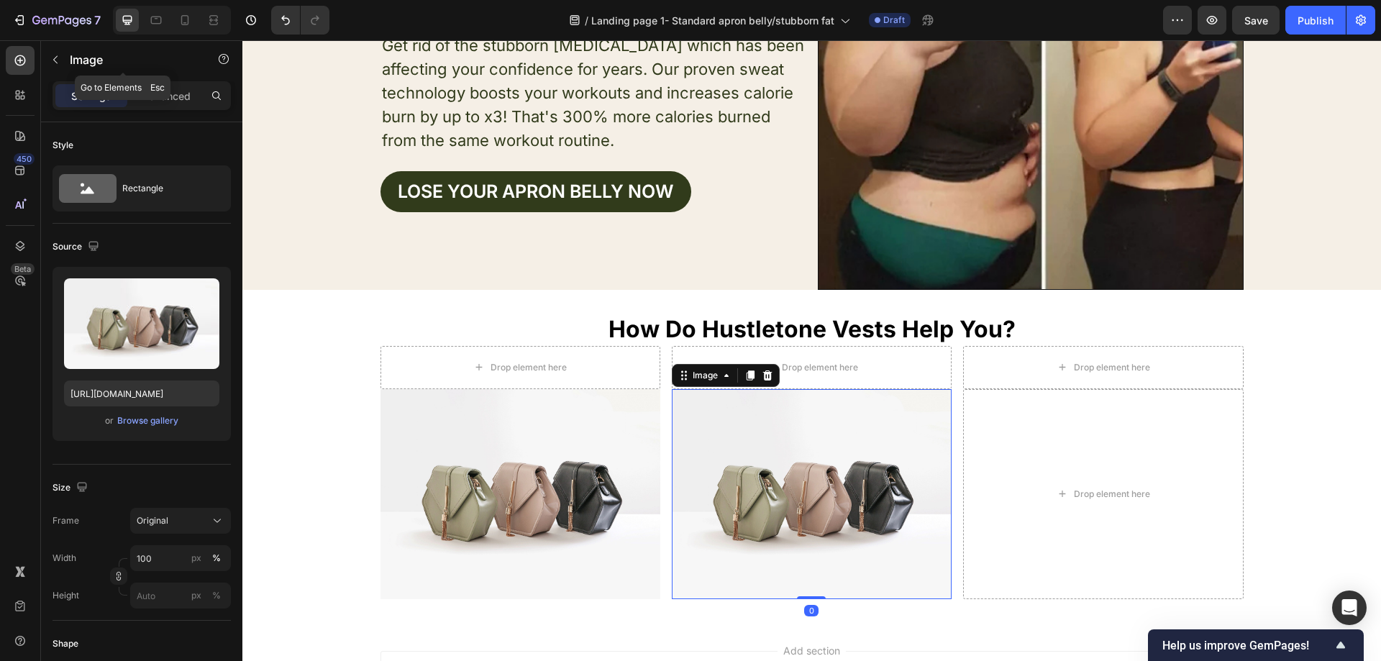
click at [58, 50] on button "button" at bounding box center [55, 59] width 23 height 23
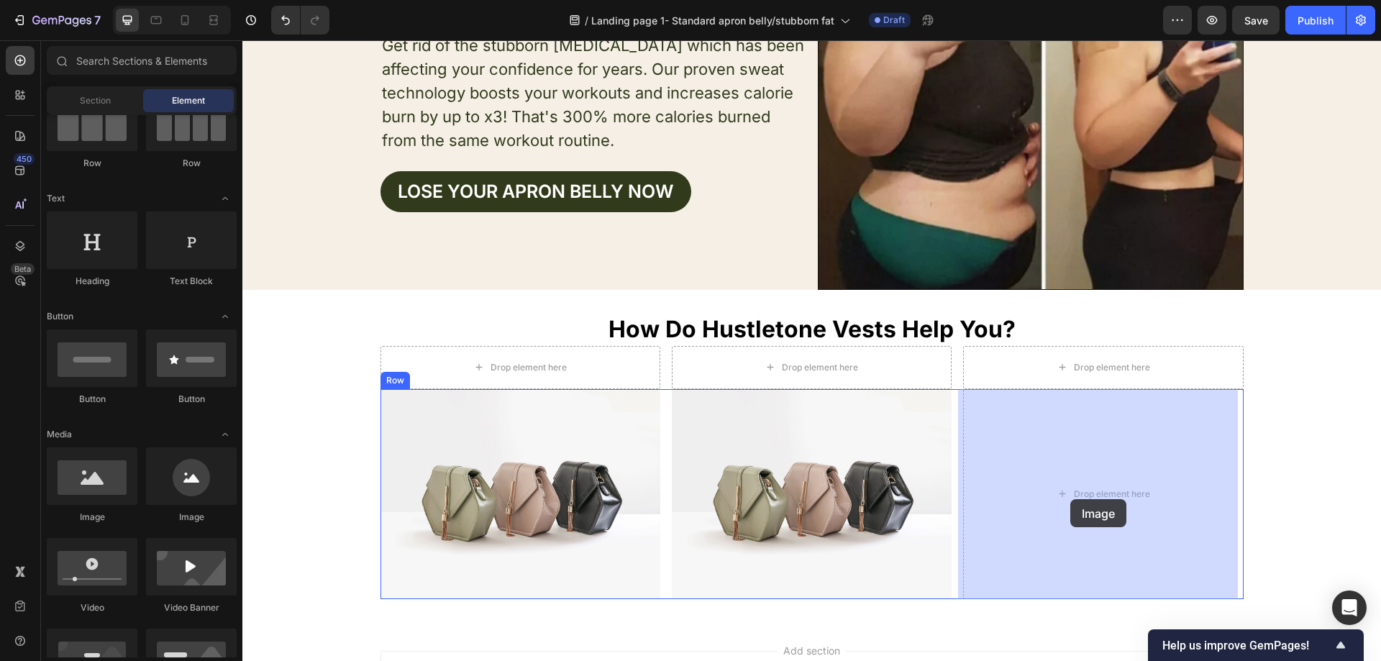
drag, startPoint x: 314, startPoint y: 519, endPoint x: 1070, endPoint y: 498, distance: 756.2
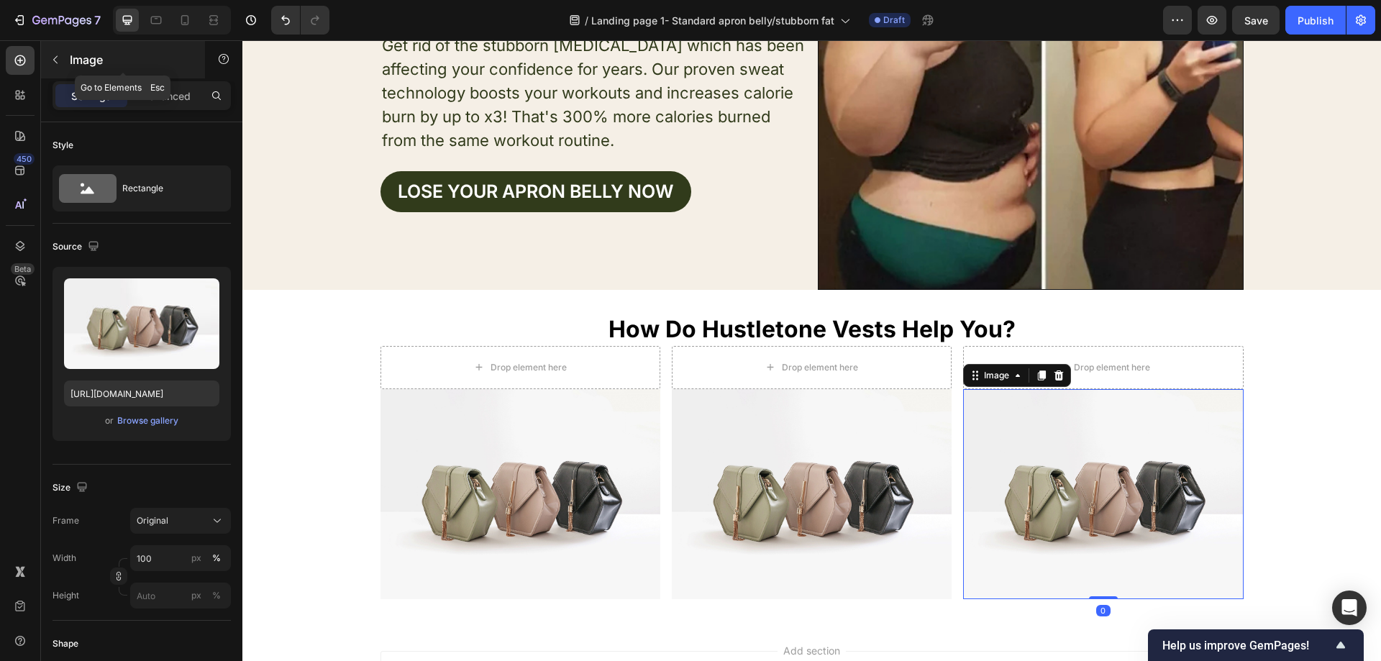
click at [55, 64] on icon "button" at bounding box center [56, 60] width 12 height 12
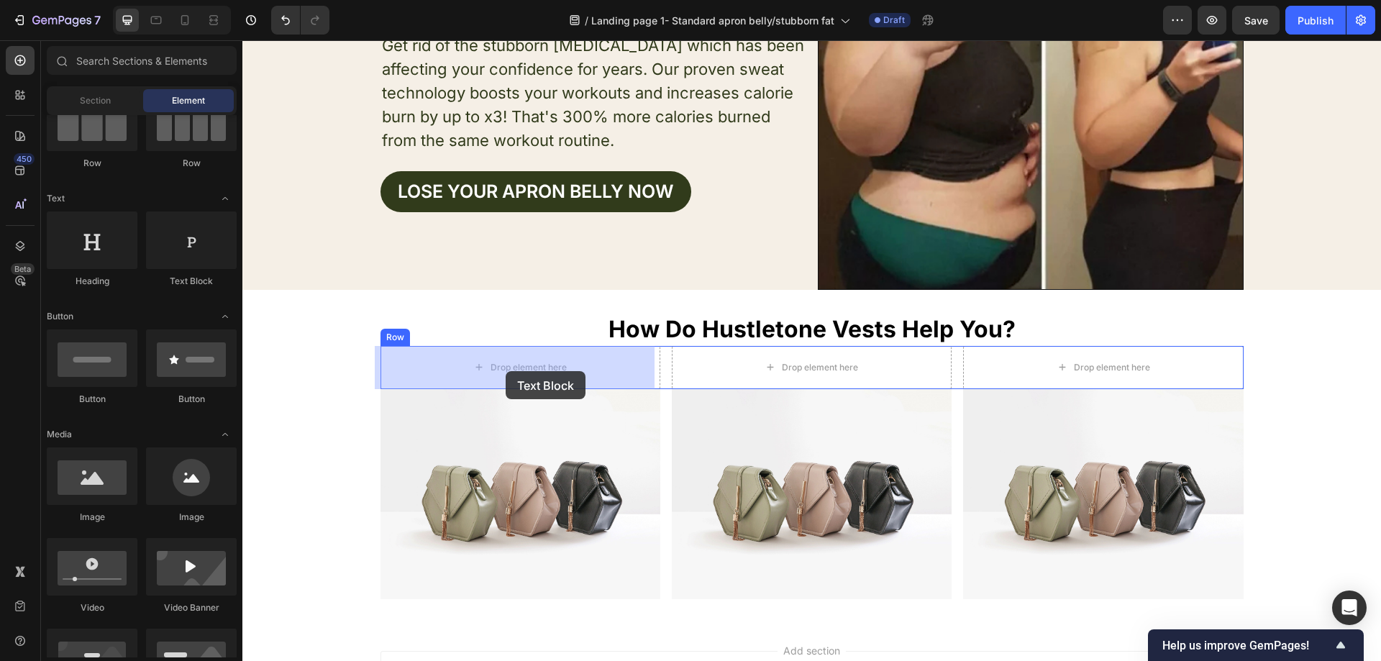
drag, startPoint x: 421, startPoint y: 295, endPoint x: 499, endPoint y: 365, distance: 105.4
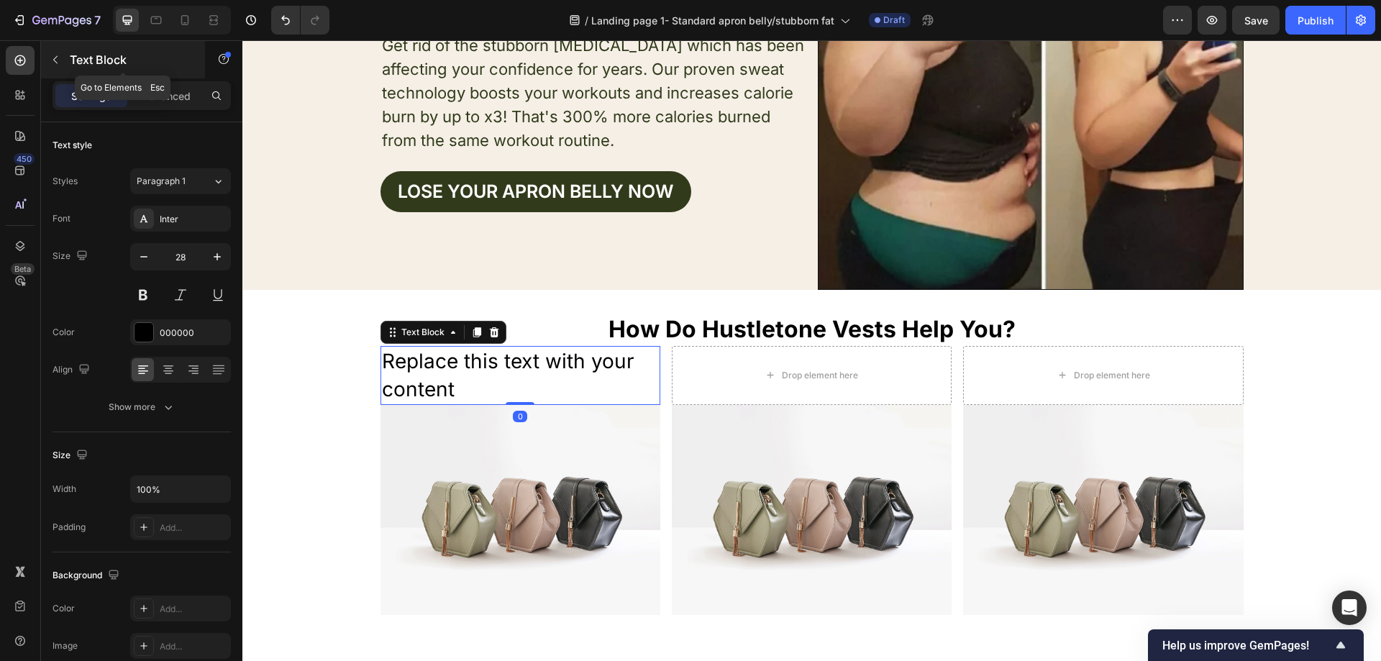
click at [53, 63] on icon "button" at bounding box center [56, 60] width 12 height 12
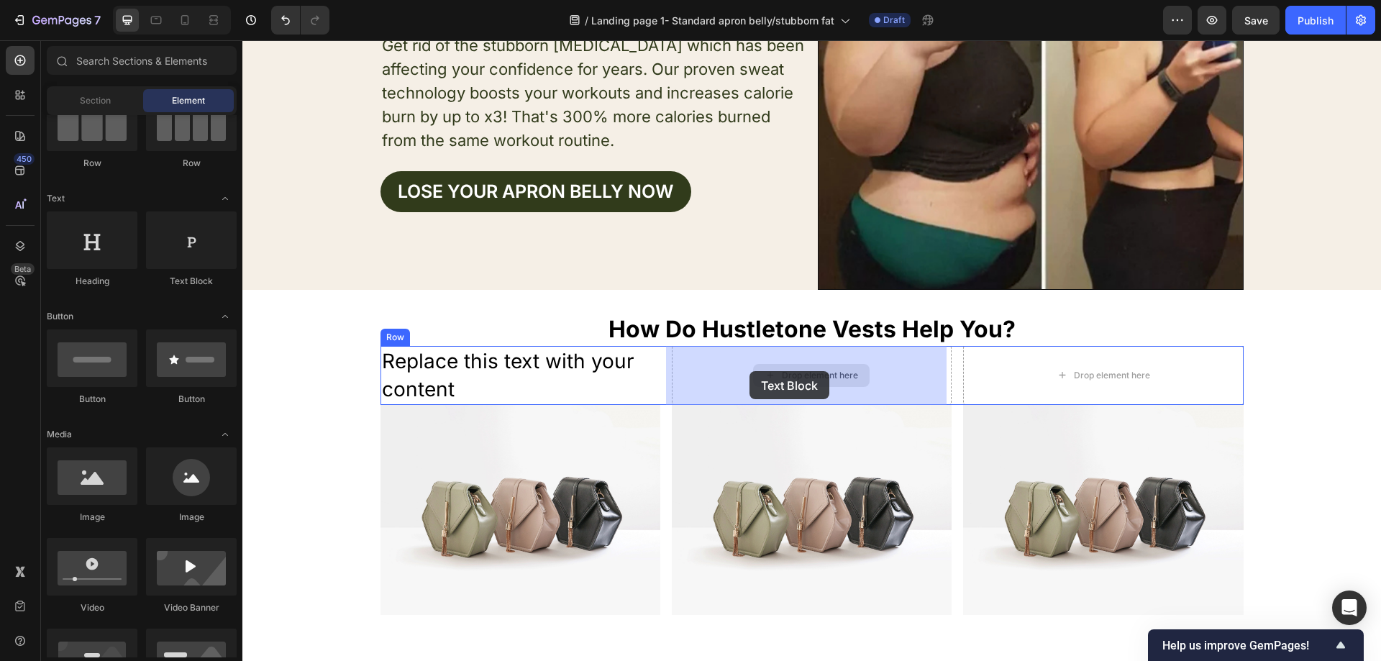
drag, startPoint x: 444, startPoint y: 292, endPoint x: 750, endPoint y: 371, distance: 316.5
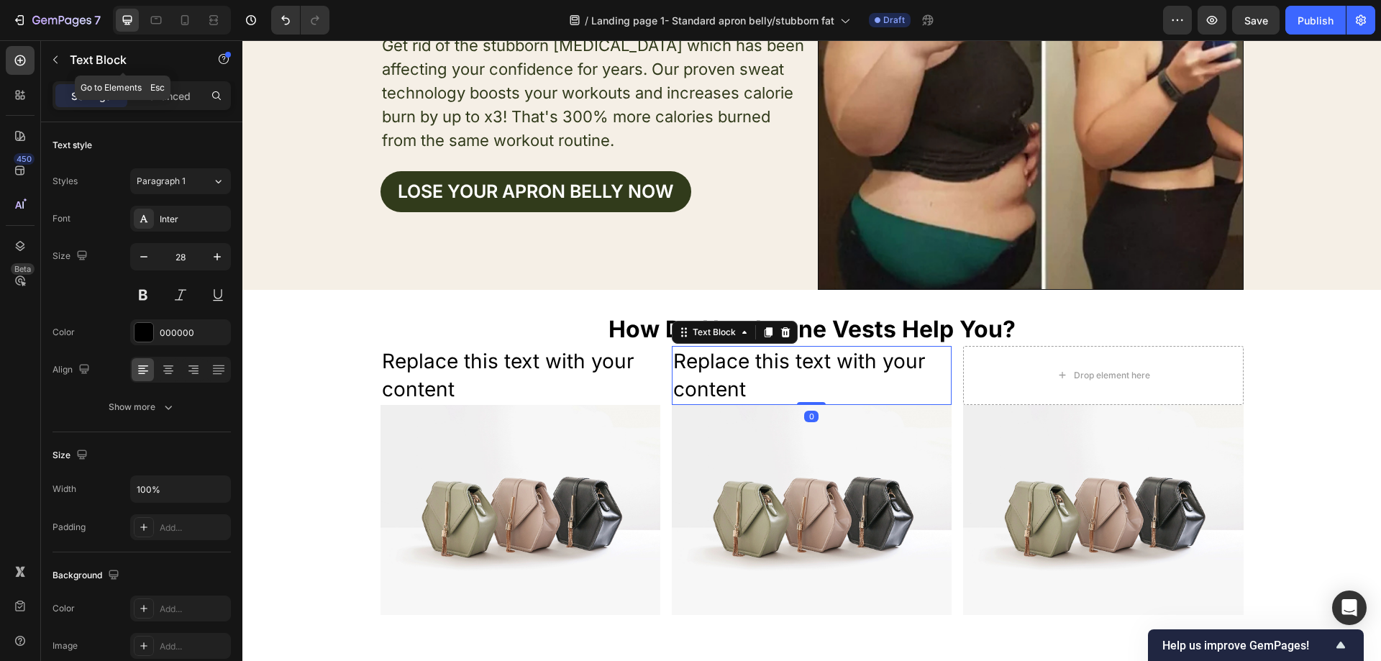
drag, startPoint x: 65, startPoint y: 58, endPoint x: 88, endPoint y: 110, distance: 57.3
click at [65, 58] on button "button" at bounding box center [55, 59] width 23 height 23
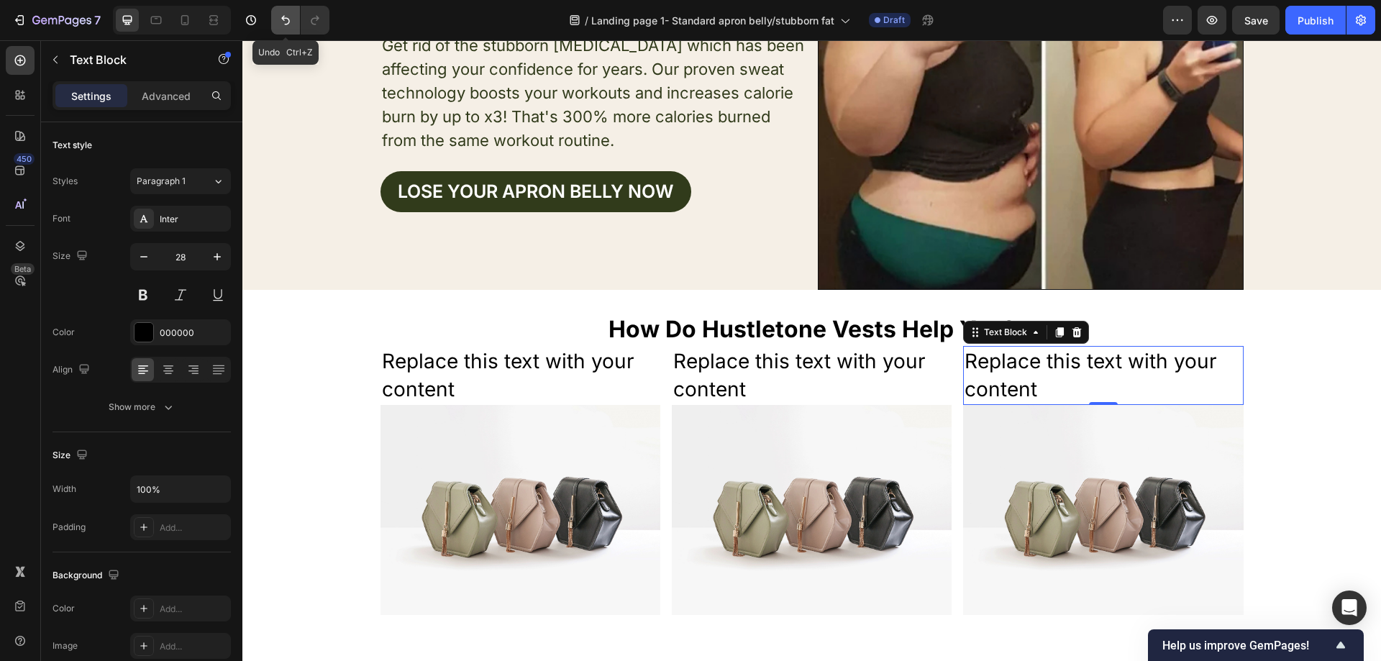
click at [279, 17] on icon "Undo/Redo" at bounding box center [285, 20] width 14 height 14
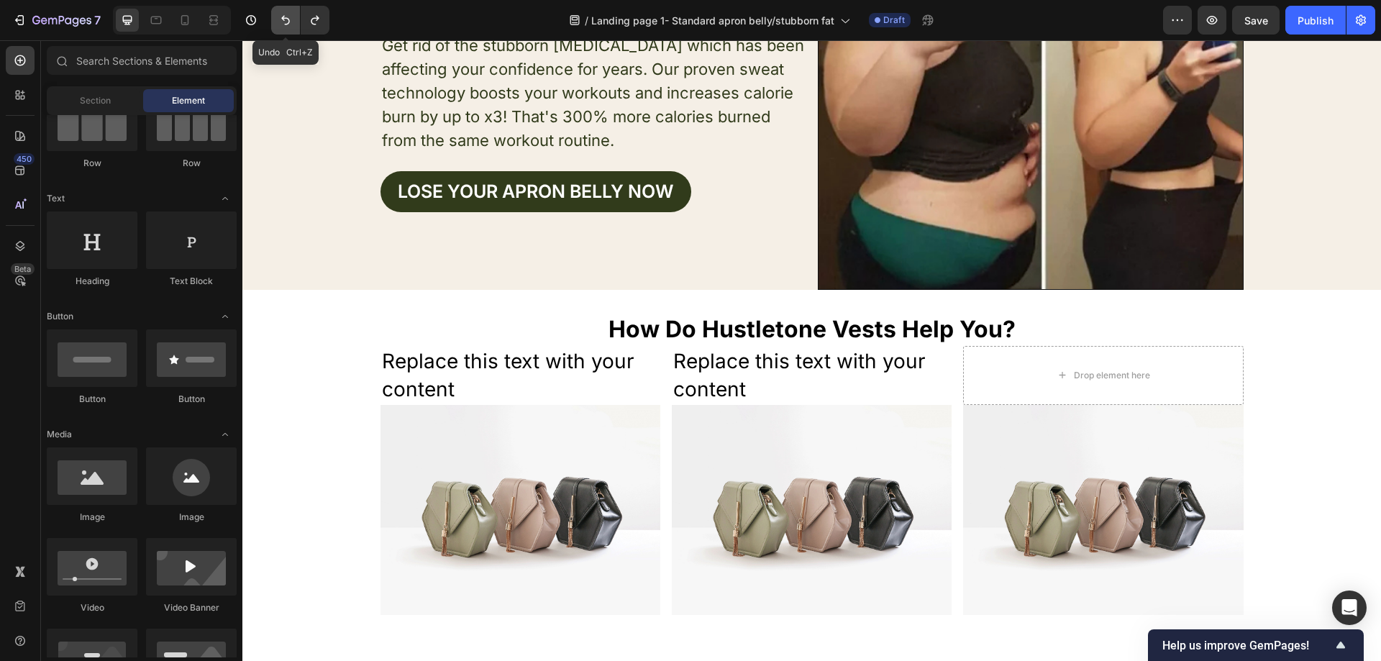
click at [279, 17] on icon "Undo/Redo" at bounding box center [285, 20] width 14 height 14
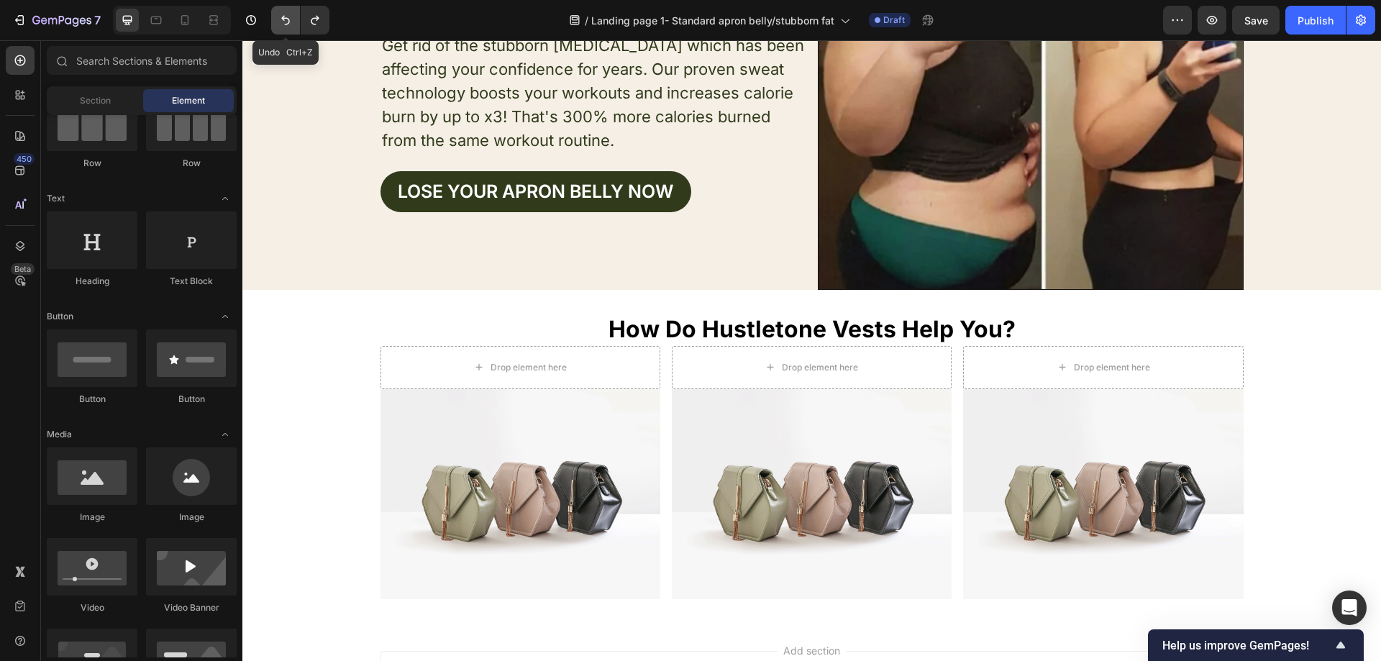
click at [279, 17] on icon "Undo/Redo" at bounding box center [285, 20] width 14 height 14
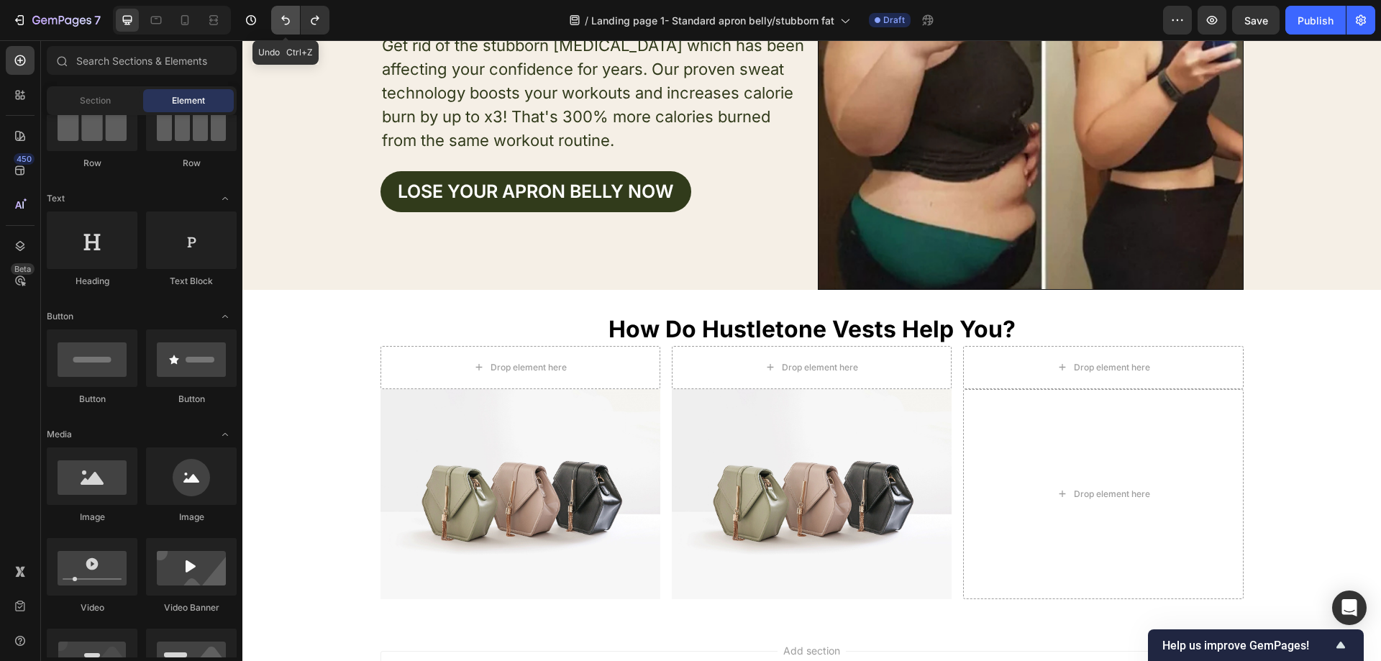
click at [279, 17] on icon "Undo/Redo" at bounding box center [285, 20] width 14 height 14
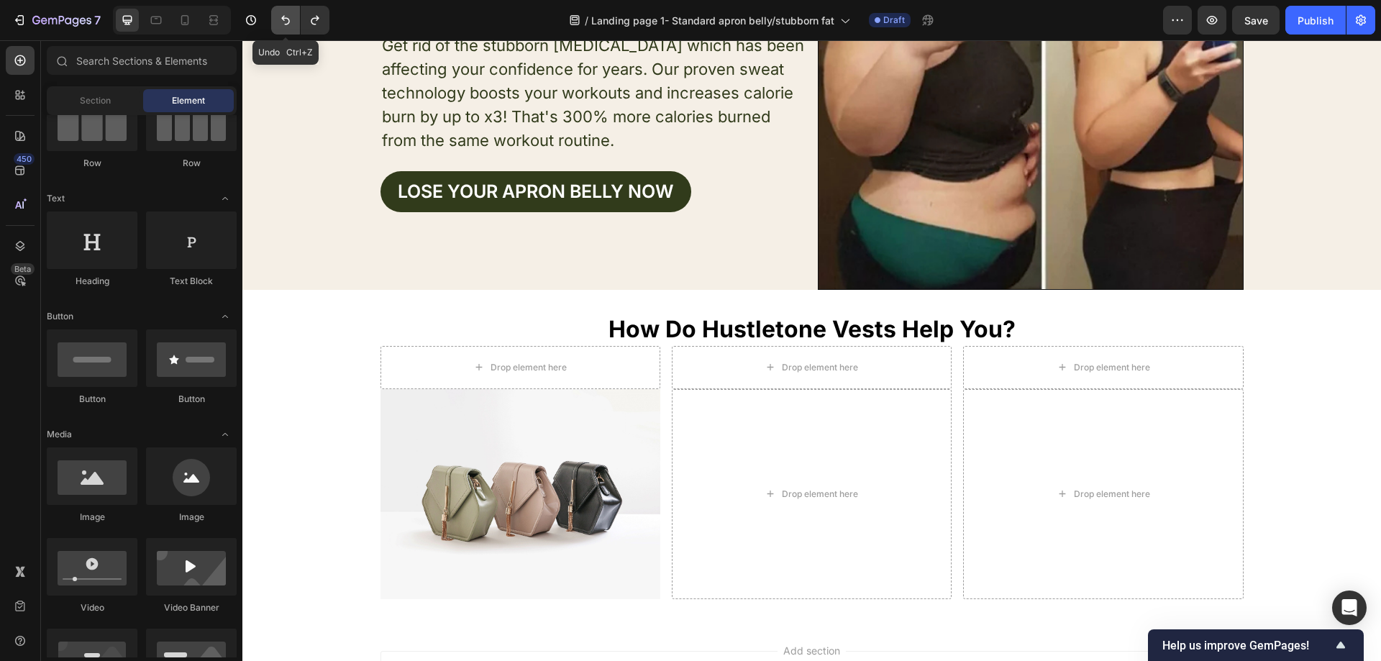
click at [279, 17] on icon "Undo/Redo" at bounding box center [285, 20] width 14 height 14
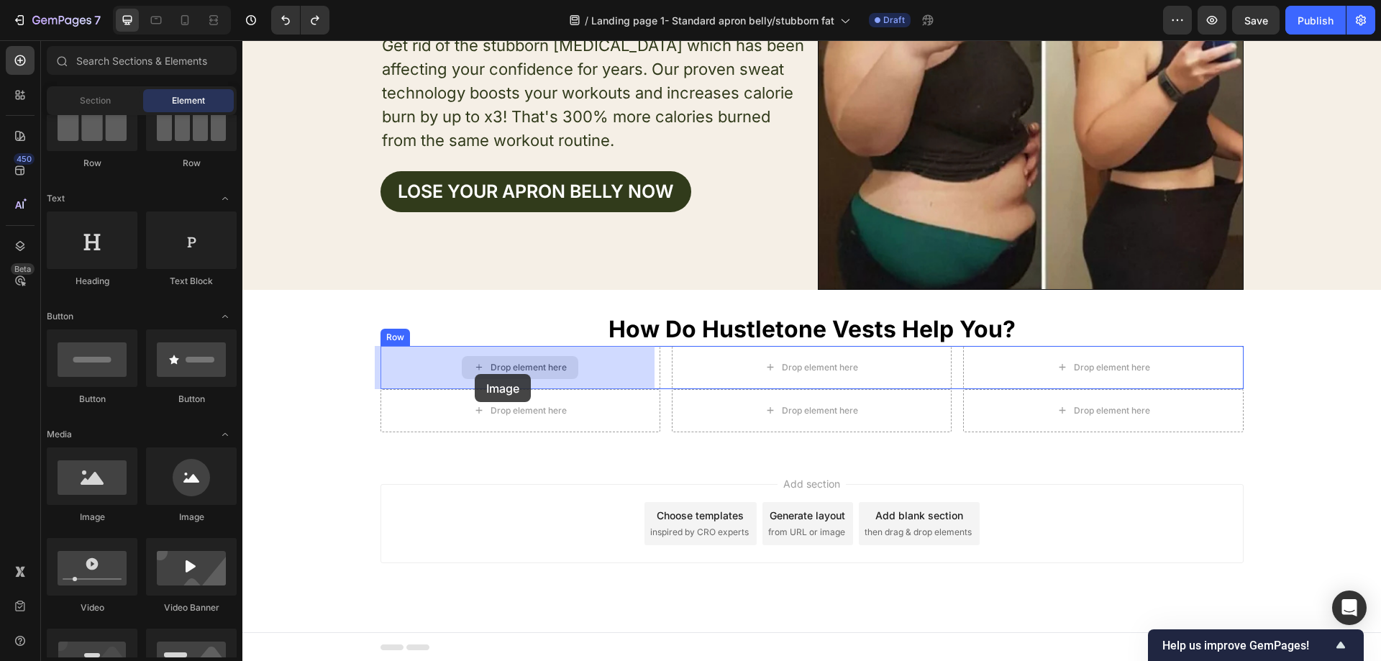
drag, startPoint x: 331, startPoint y: 513, endPoint x: 480, endPoint y: 370, distance: 206.5
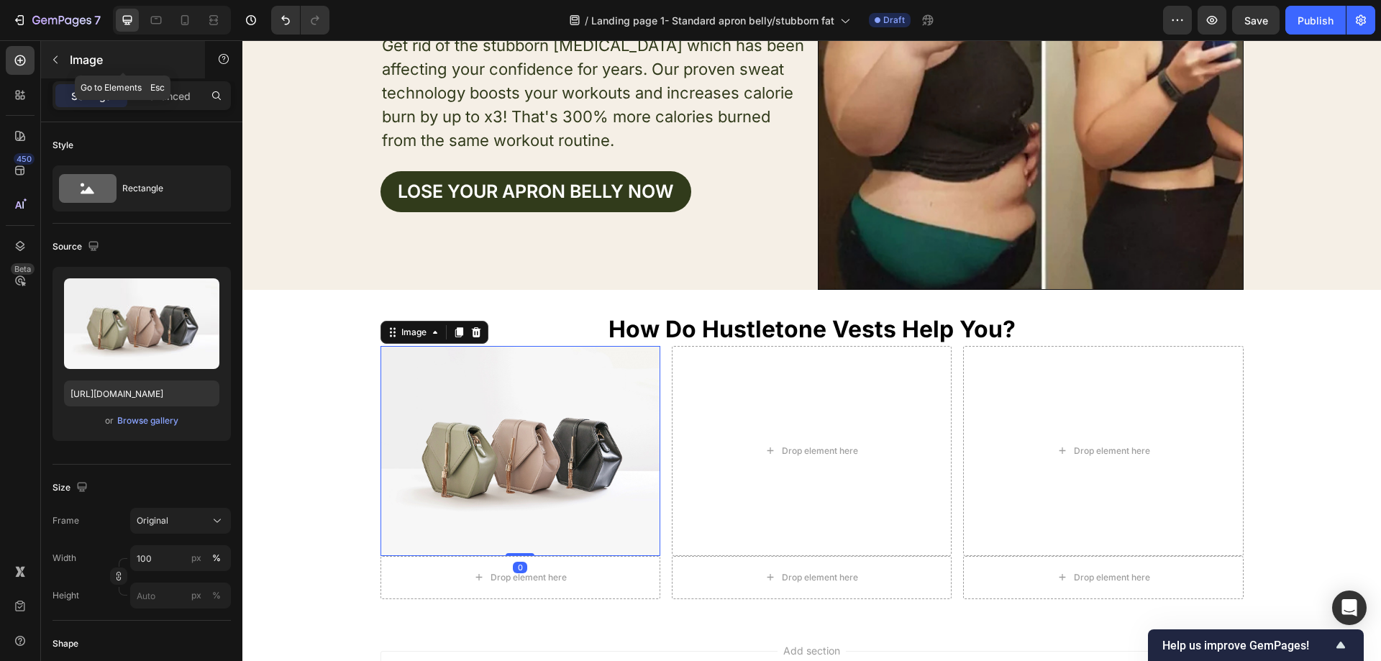
click at [60, 54] on icon "button" at bounding box center [56, 60] width 12 height 12
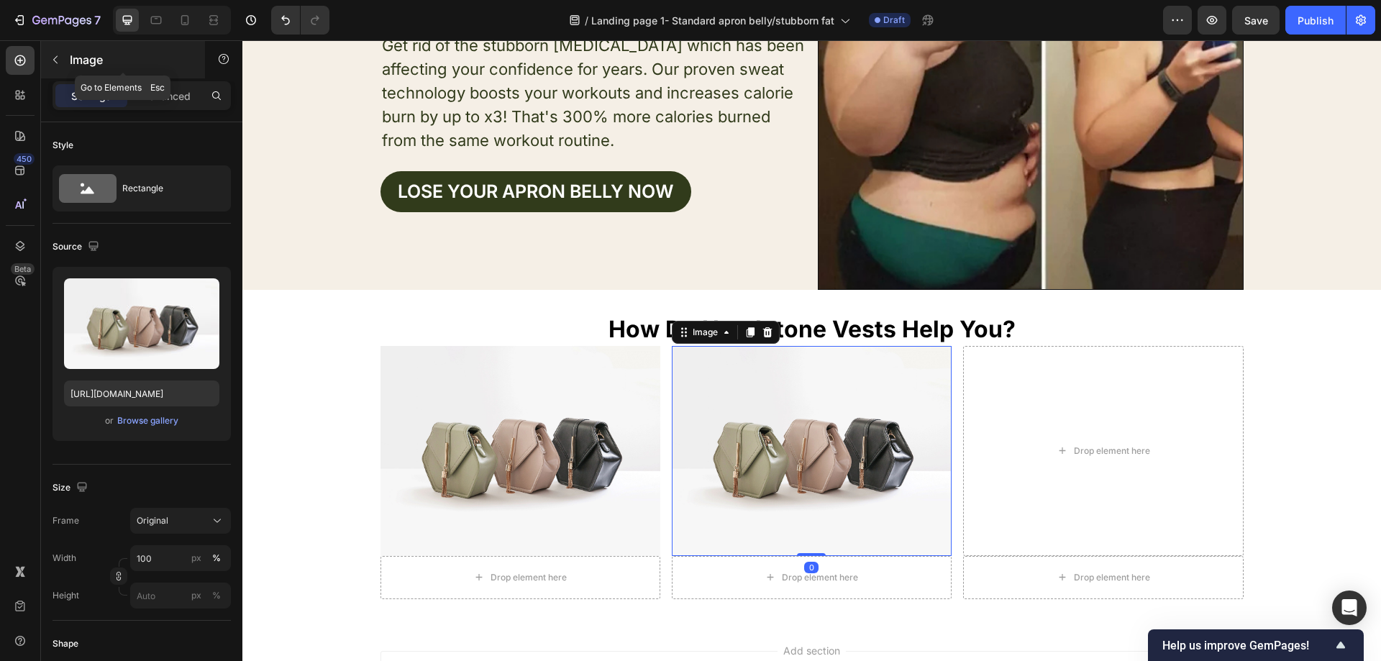
click at [55, 55] on icon "button" at bounding box center [56, 60] width 12 height 12
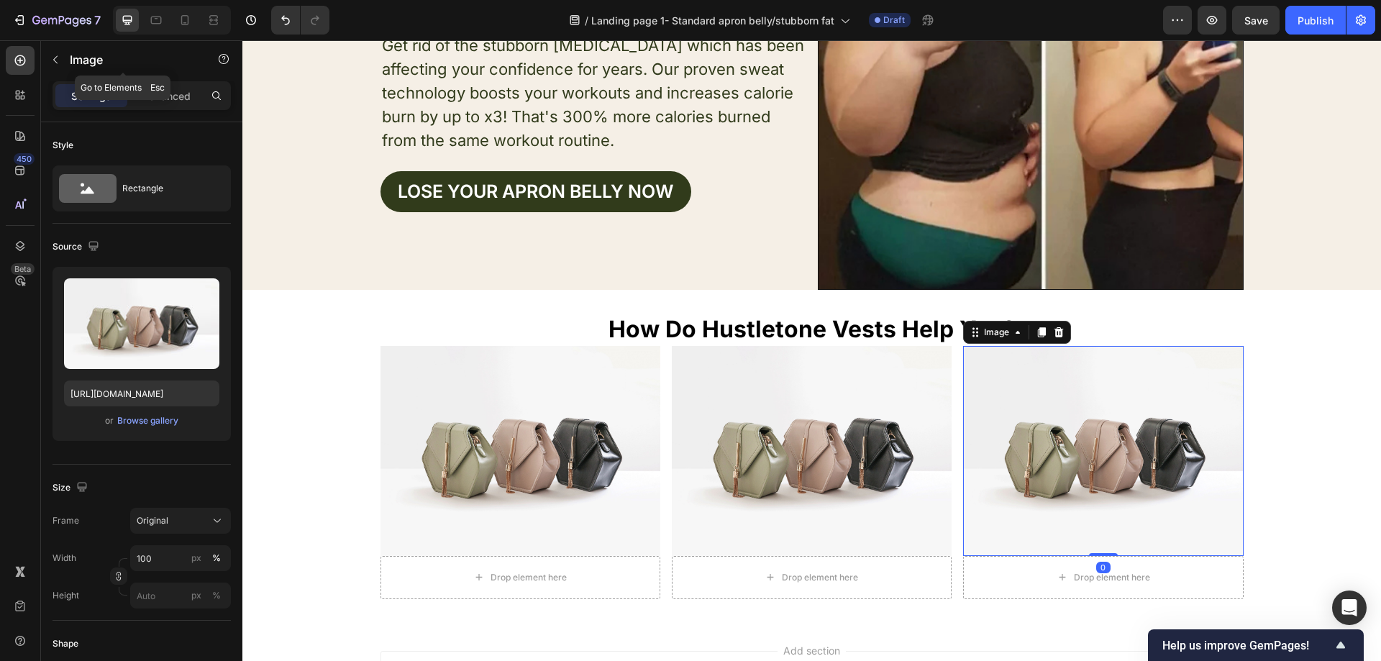
click at [53, 53] on button "button" at bounding box center [55, 59] width 23 height 23
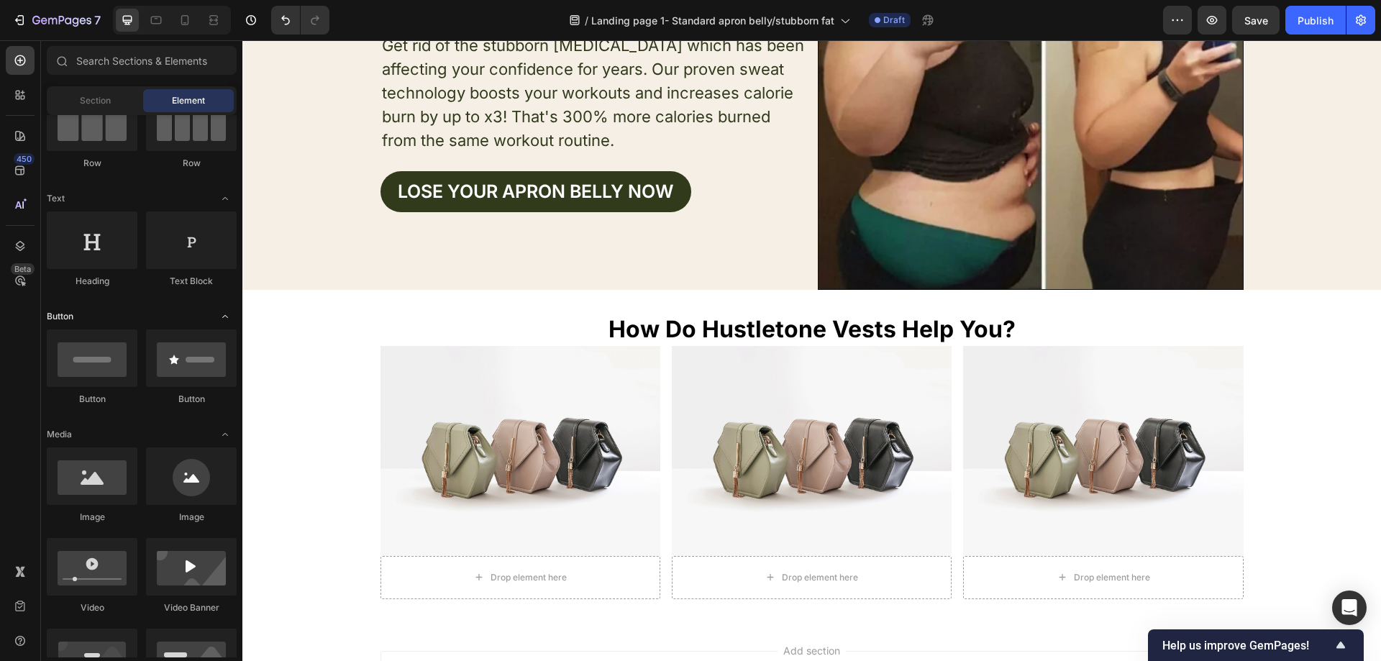
scroll to position [216, 0]
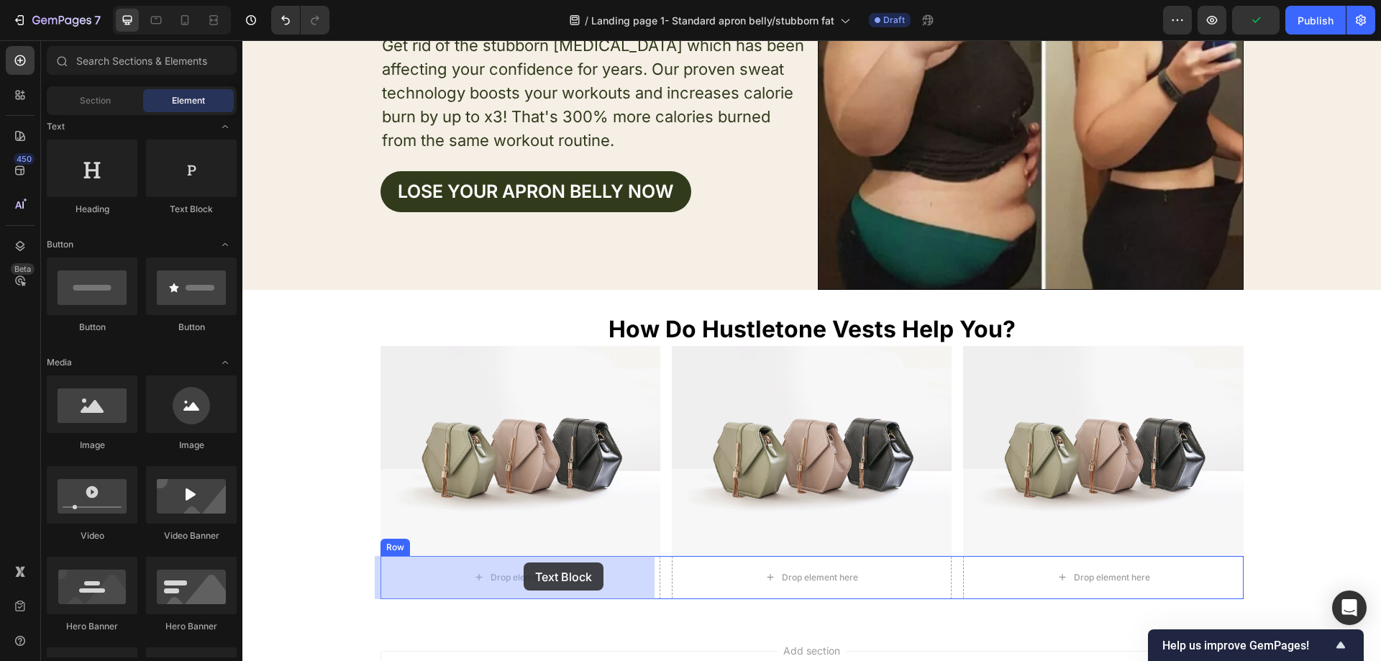
drag, startPoint x: 409, startPoint y: 227, endPoint x: 529, endPoint y: 570, distance: 362.8
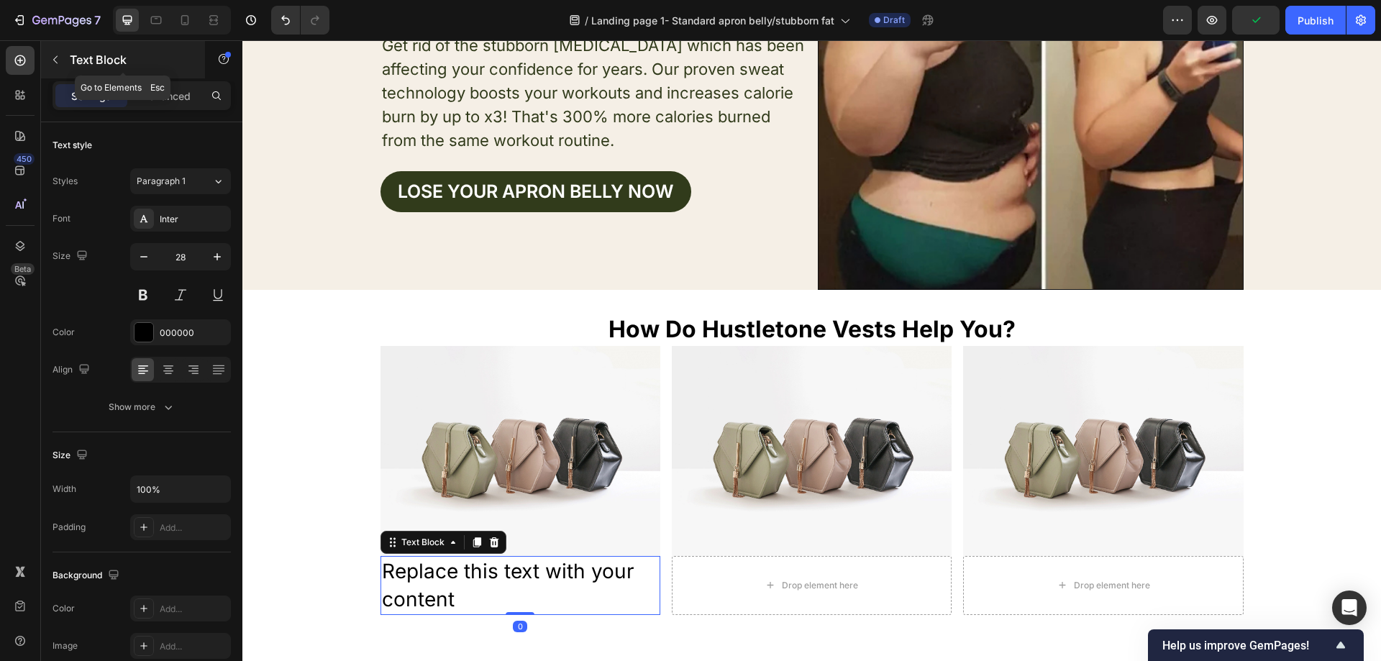
click at [58, 51] on button "button" at bounding box center [55, 59] width 23 height 23
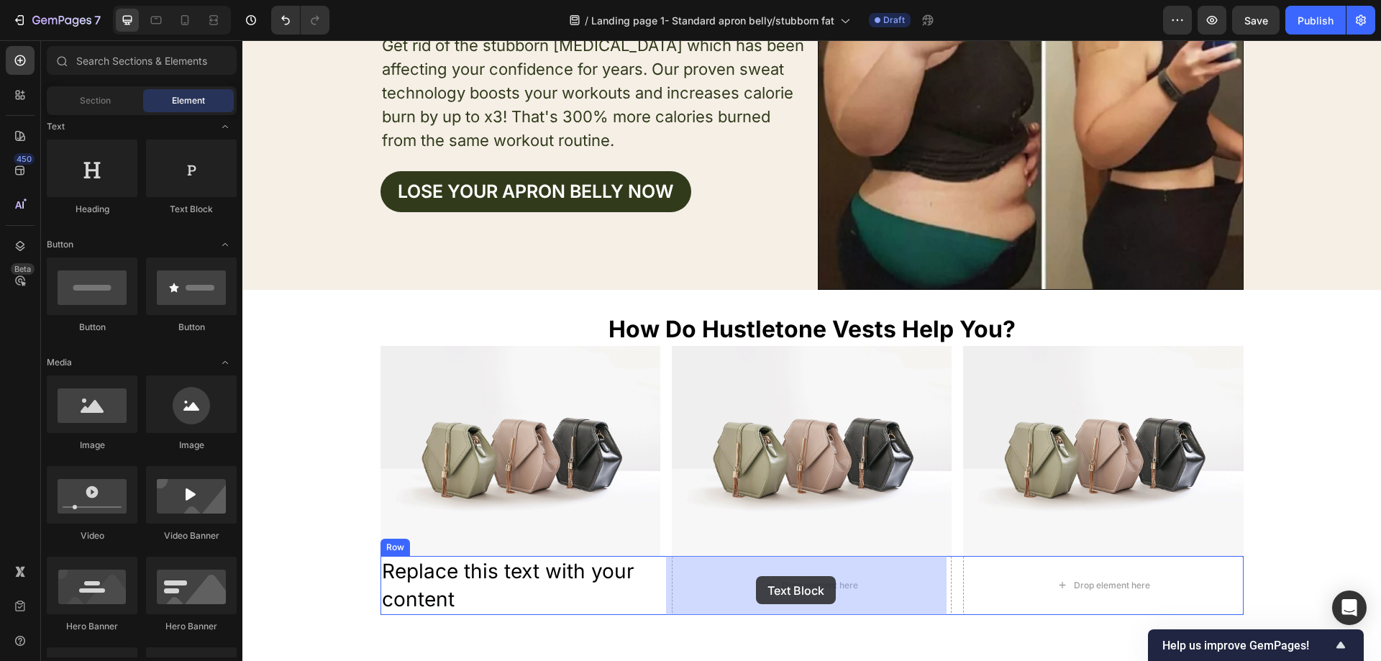
drag, startPoint x: 429, startPoint y: 219, endPoint x: 754, endPoint y: 573, distance: 481.1
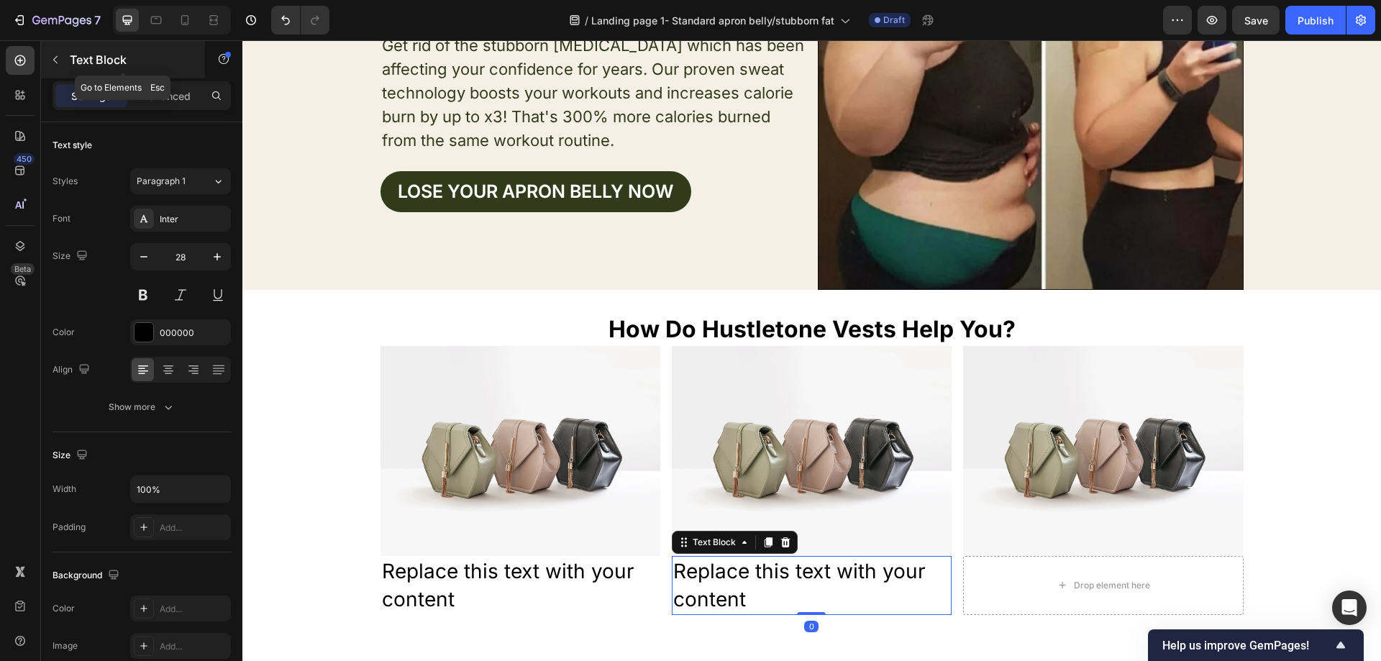
click at [60, 59] on icon "button" at bounding box center [56, 60] width 12 height 12
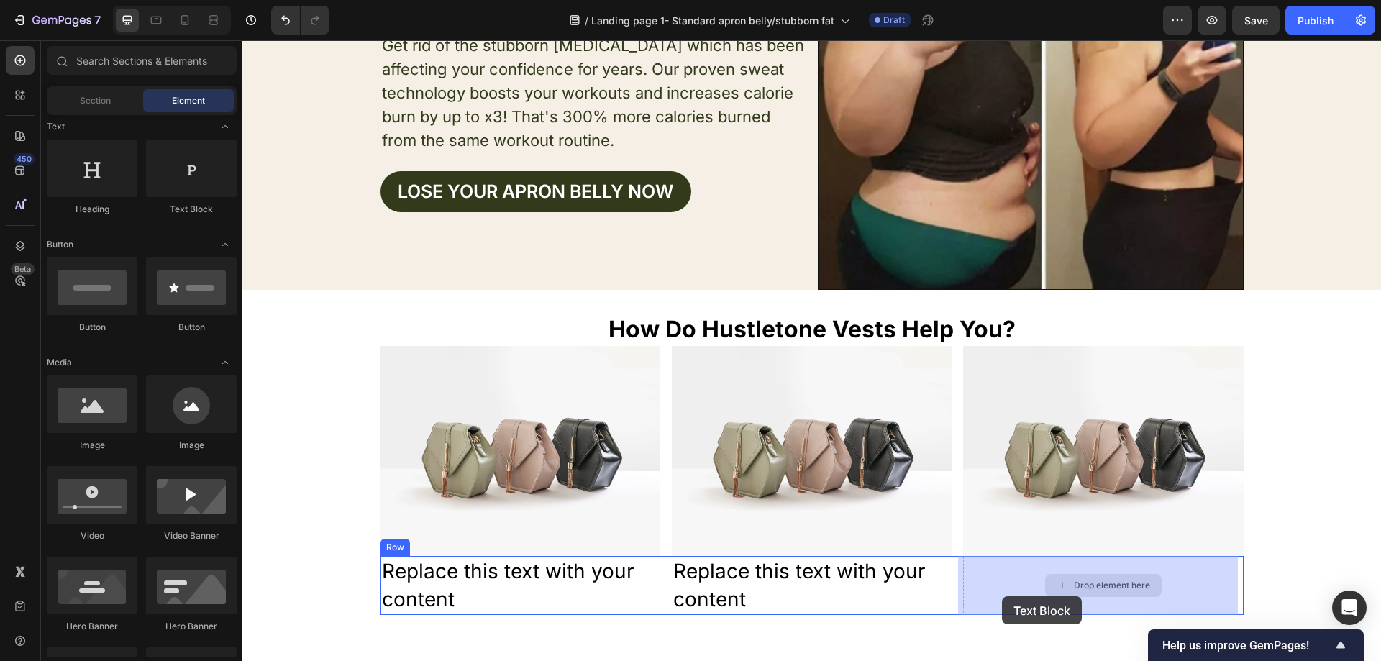
drag, startPoint x: 429, startPoint y: 225, endPoint x: 1011, endPoint y: 593, distance: 689.2
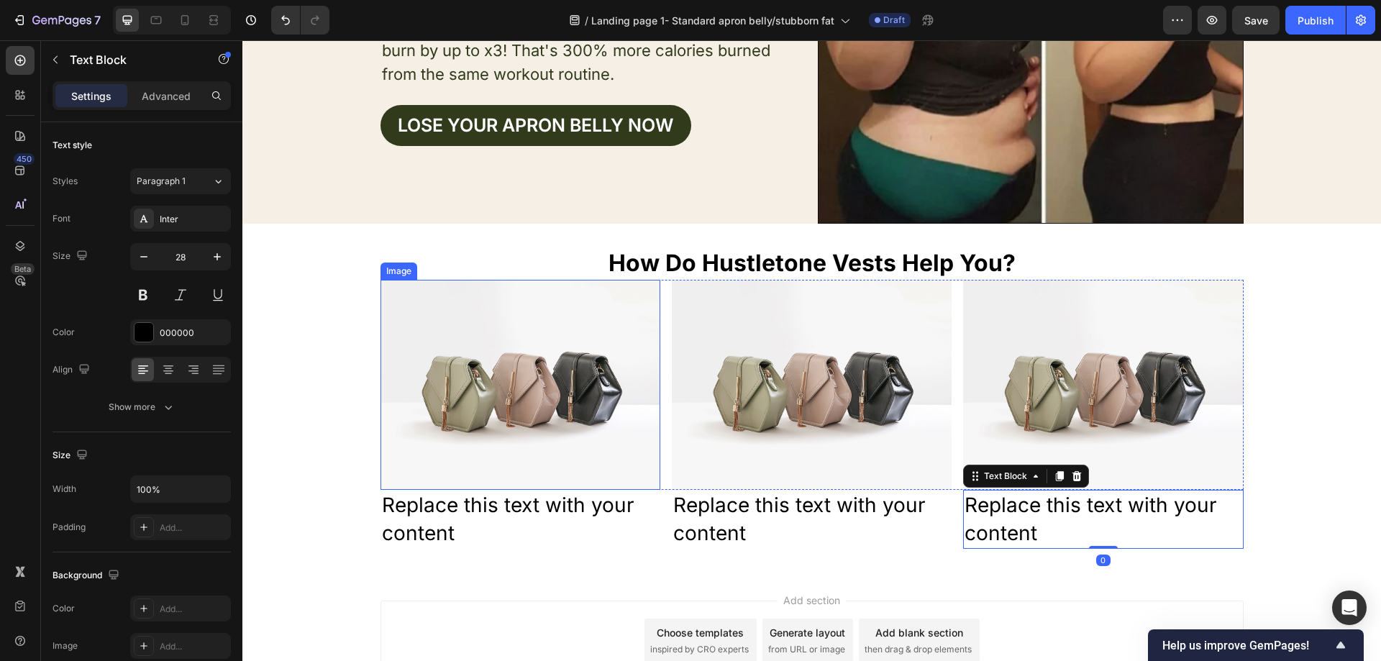
scroll to position [278, 0]
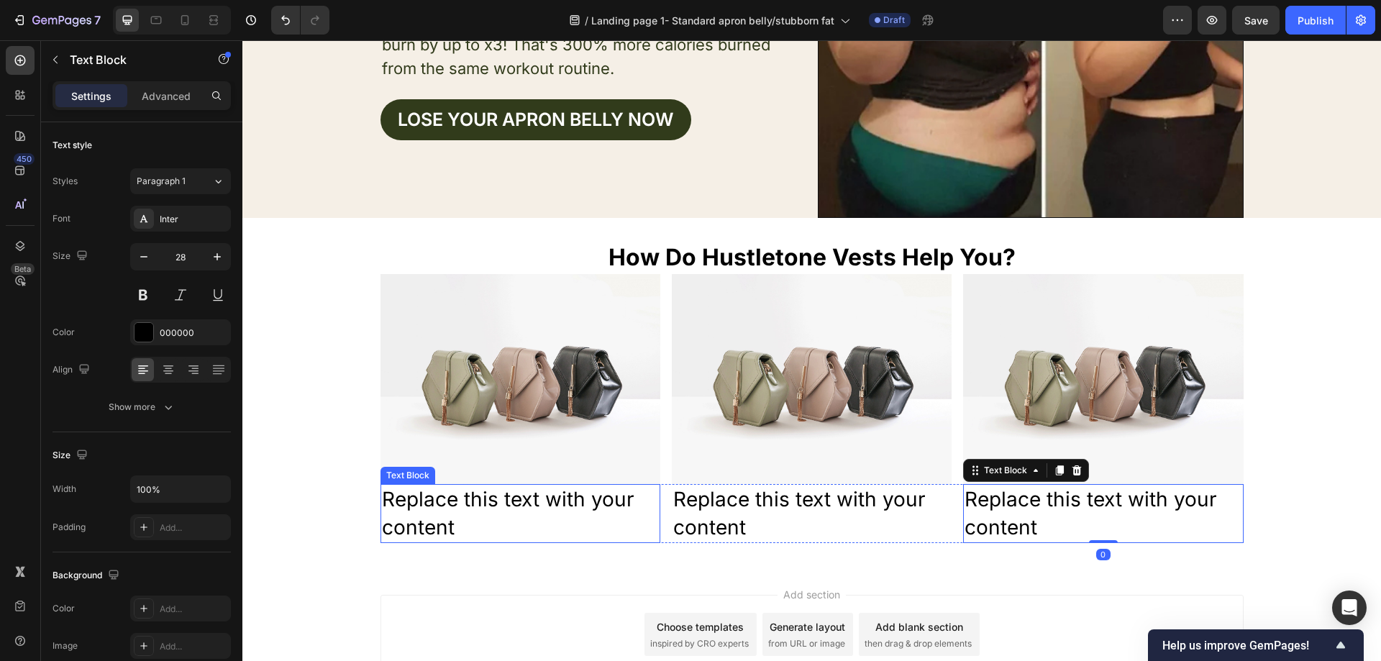
click at [532, 522] on div "Replace this text with your content" at bounding box center [520, 513] width 280 height 59
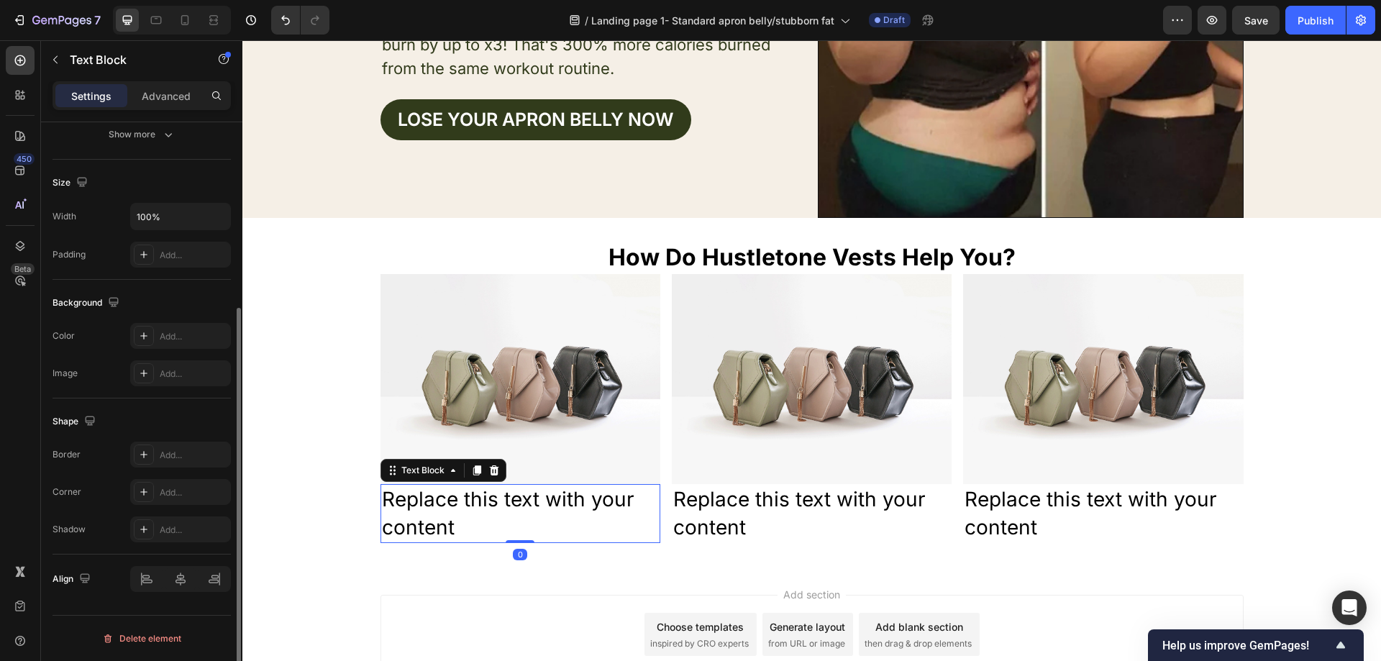
click at [491, 526] on div "Replace this text with your content" at bounding box center [520, 513] width 280 height 59
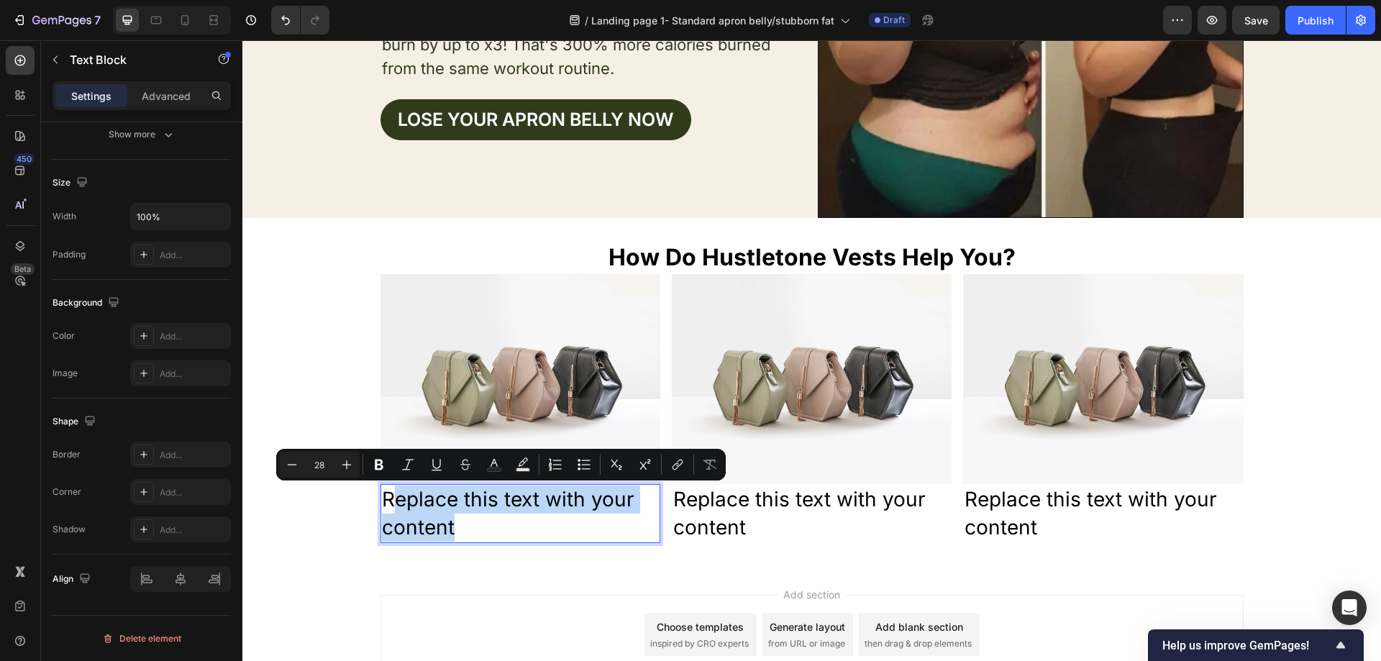
drag, startPoint x: 458, startPoint y: 534, endPoint x: 383, endPoint y: 503, distance: 81.6
click at [383, 503] on p "Replace this text with your content" at bounding box center [520, 514] width 277 height 56
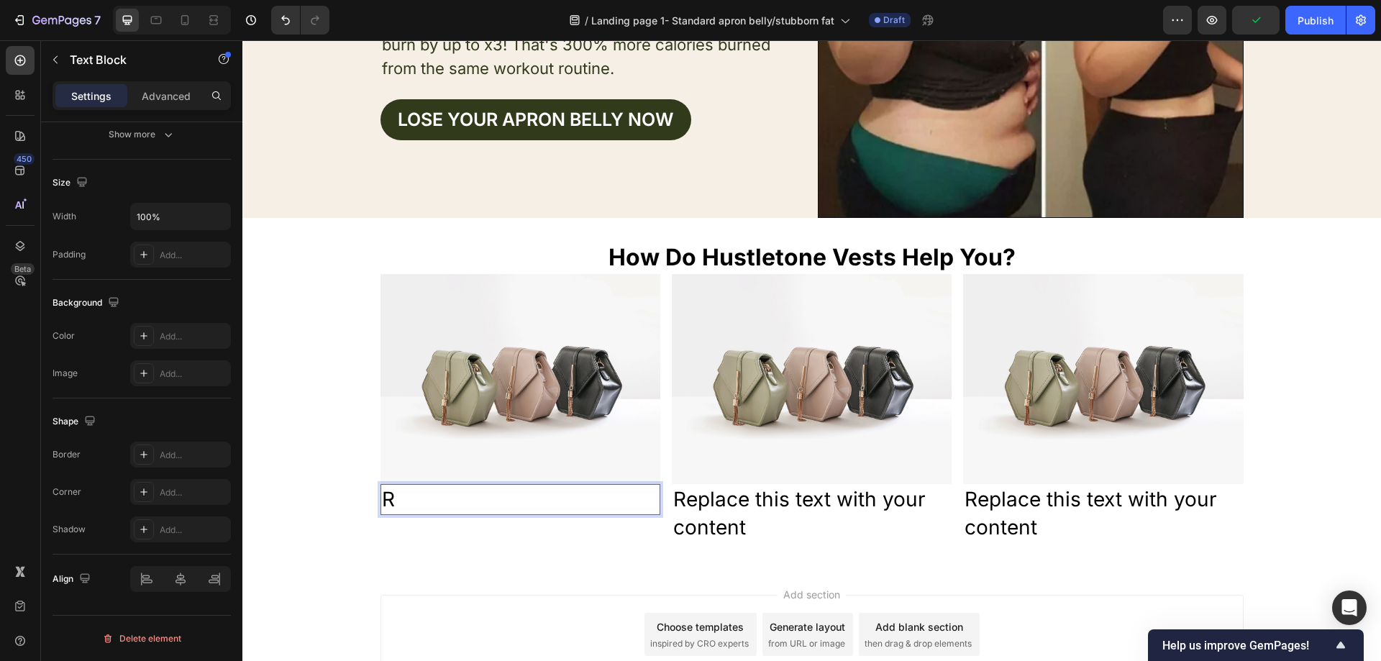
click at [444, 508] on p "R" at bounding box center [520, 500] width 277 height 28
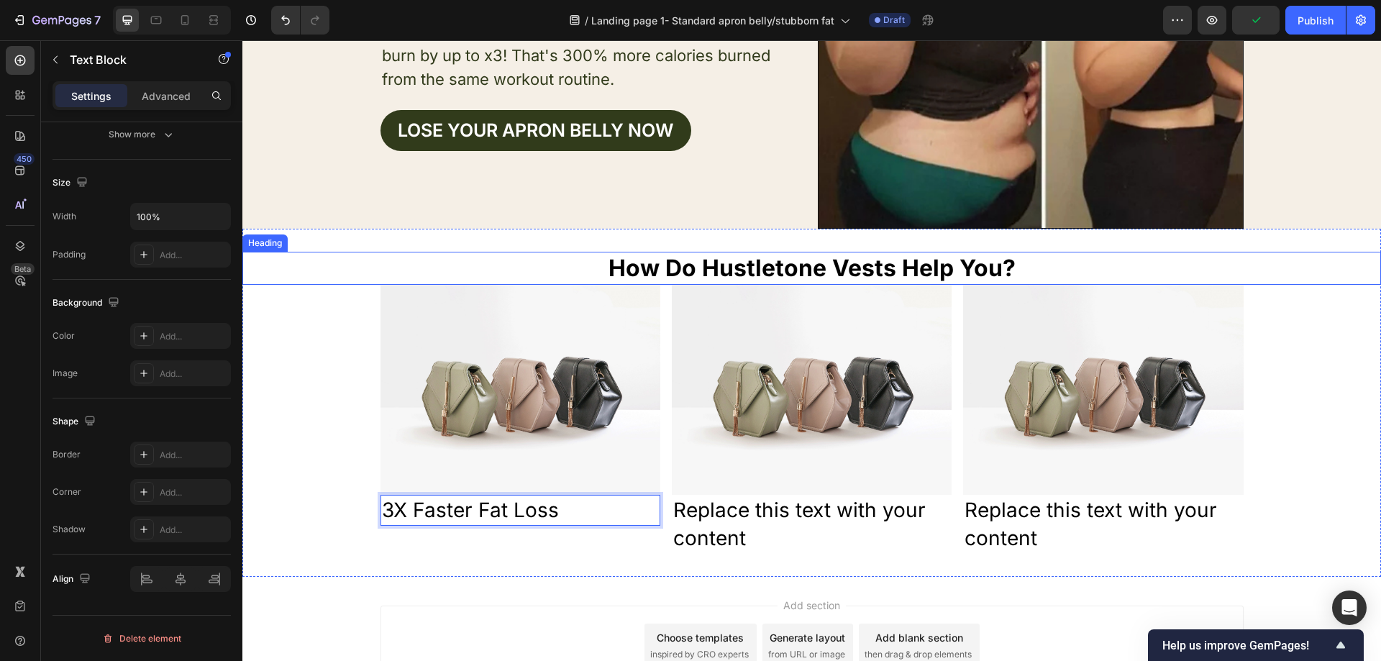
scroll to position [288, 0]
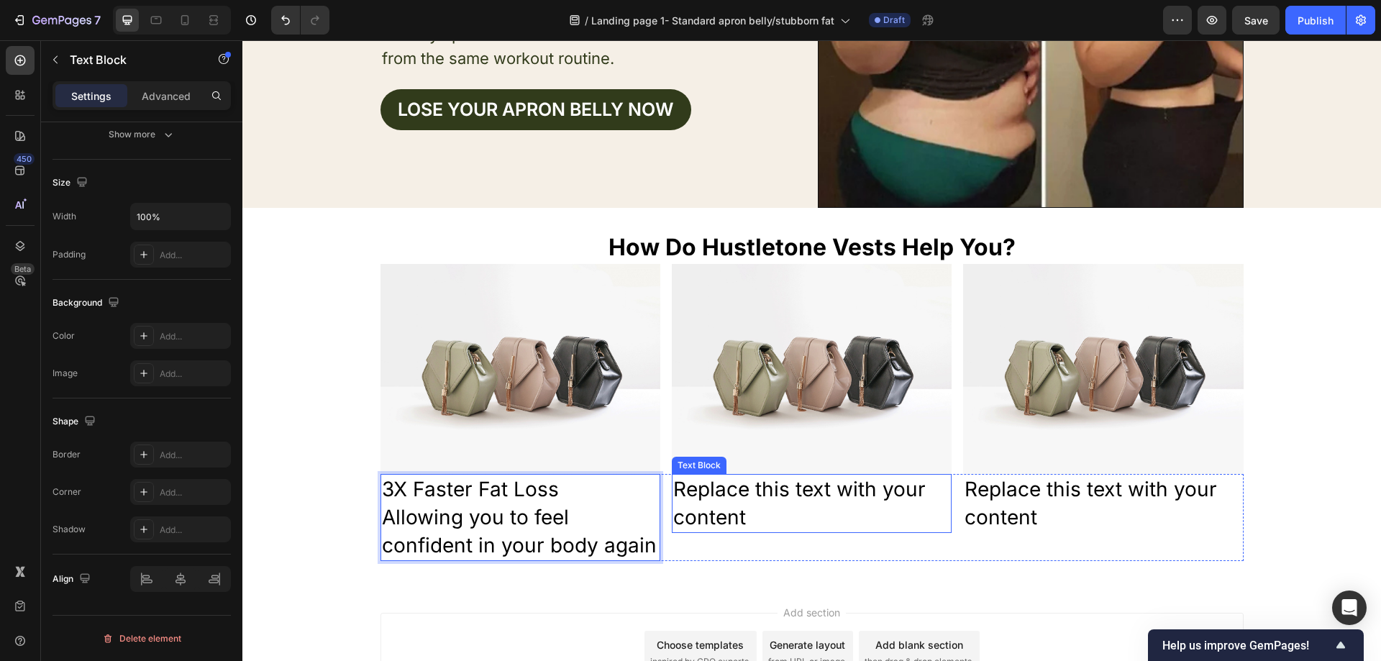
click at [762, 524] on div "Replace this text with your content" at bounding box center [812, 503] width 280 height 59
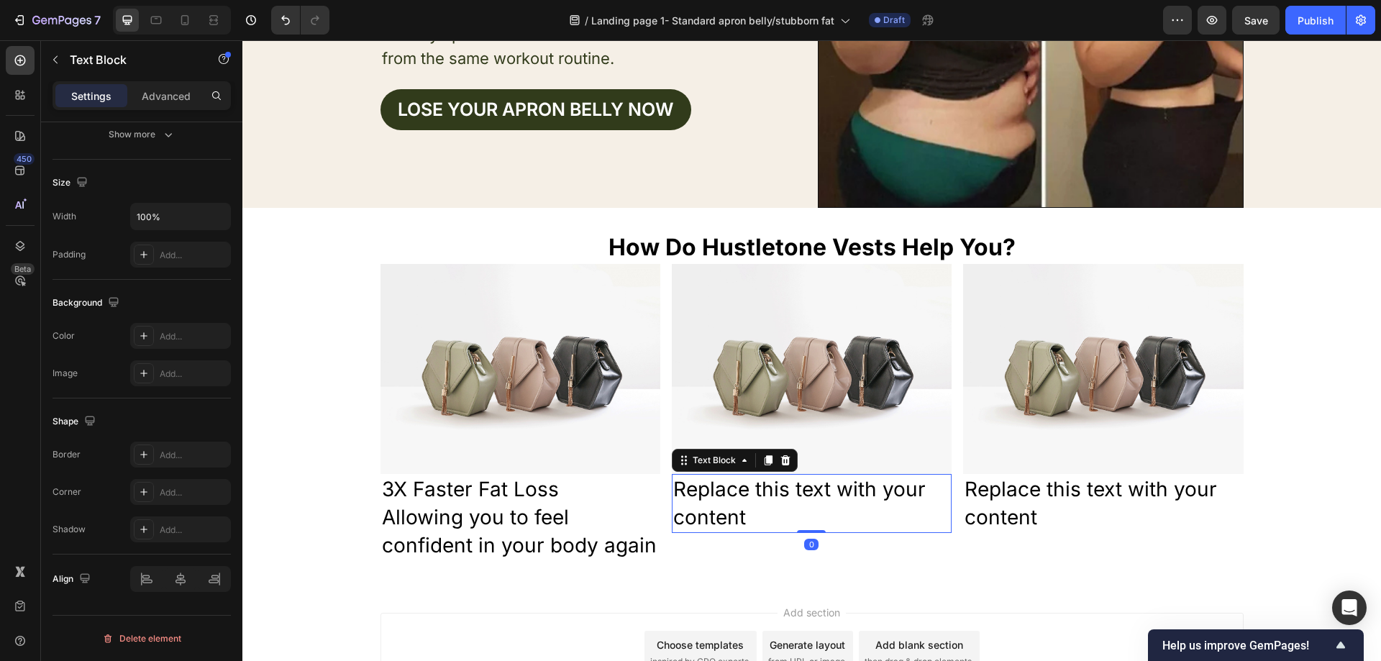
click at [757, 511] on div "Replace this text with your content" at bounding box center [812, 503] width 280 height 59
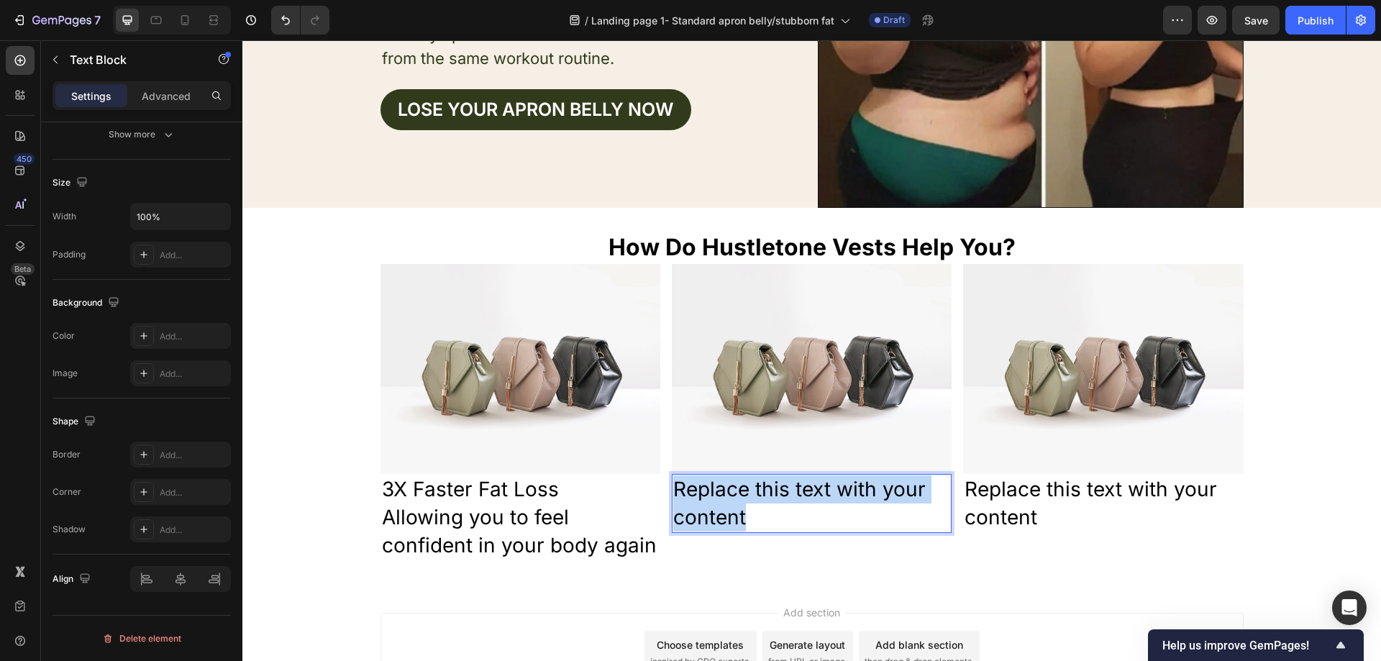
drag, startPoint x: 739, startPoint y: 512, endPoint x: 673, endPoint y: 491, distance: 69.6
click at [673, 491] on p "Replace this text with your content" at bounding box center [811, 503] width 277 height 56
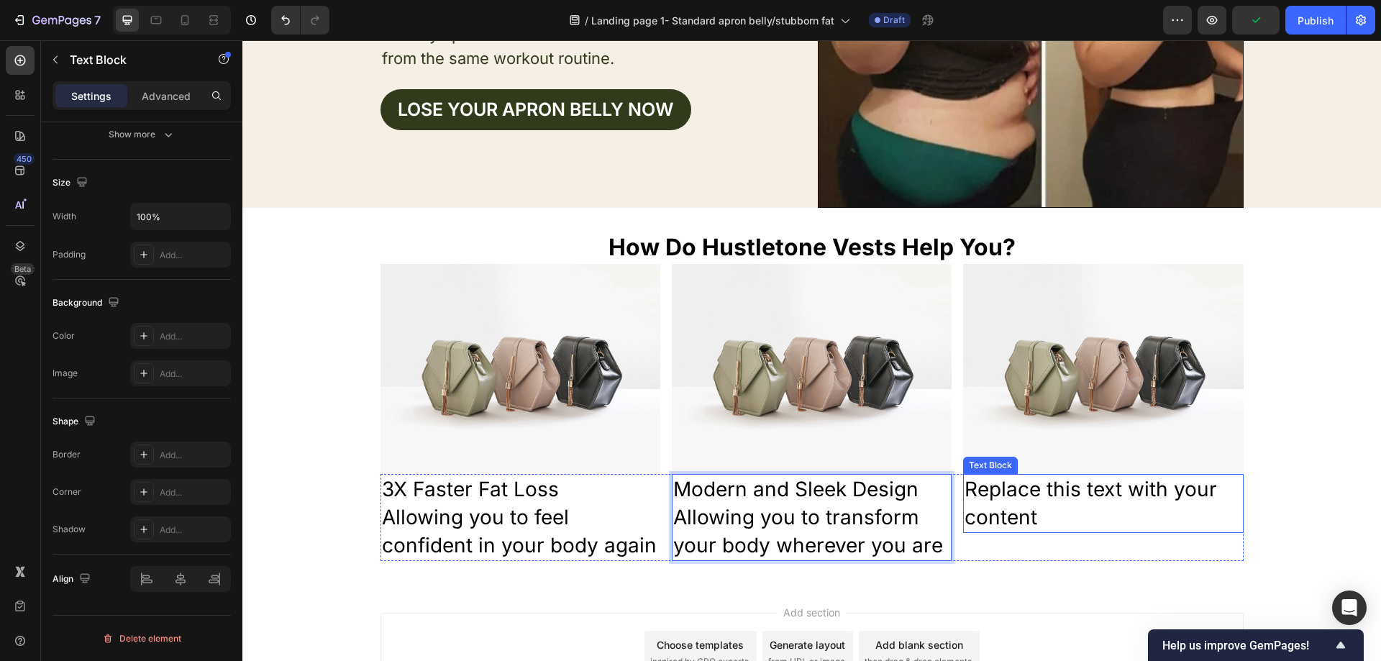
click at [1045, 493] on div "Replace this text with your content" at bounding box center [1103, 503] width 280 height 59
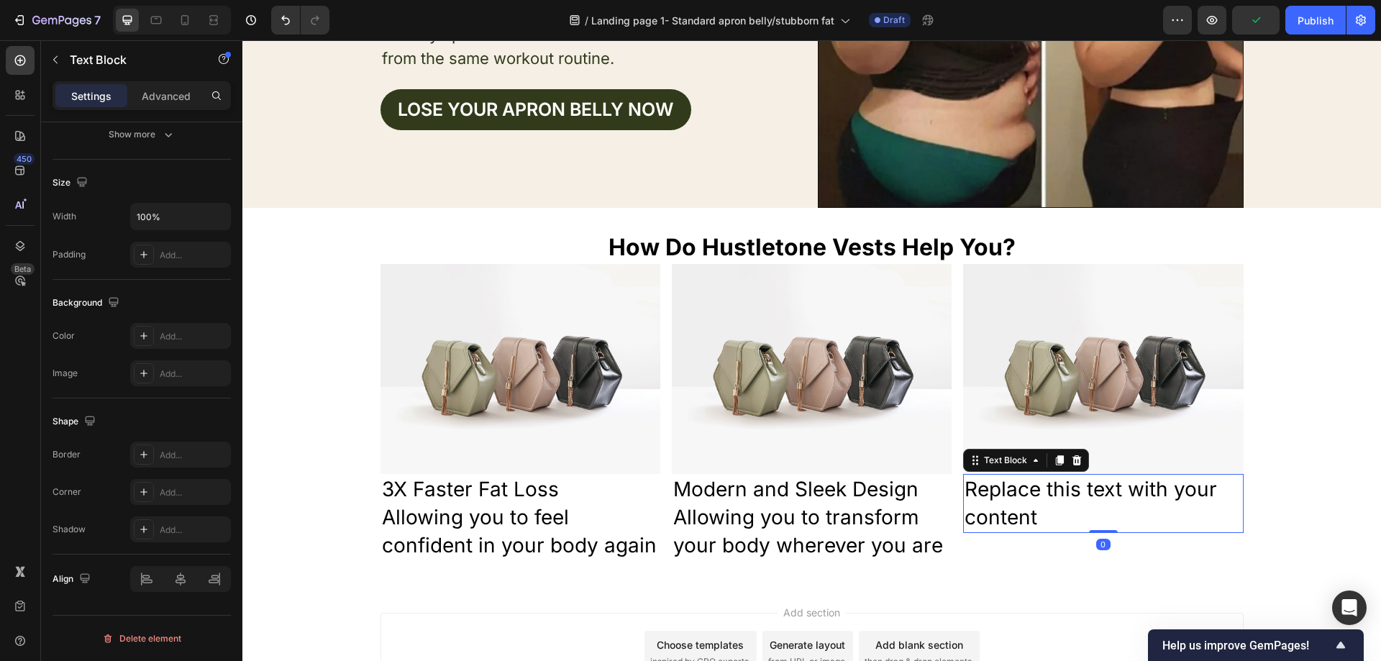
click at [1052, 500] on div "Replace this text with your content" at bounding box center [1103, 503] width 280 height 59
click at [1045, 511] on p "Replace this text with your content" at bounding box center [1103, 503] width 277 height 56
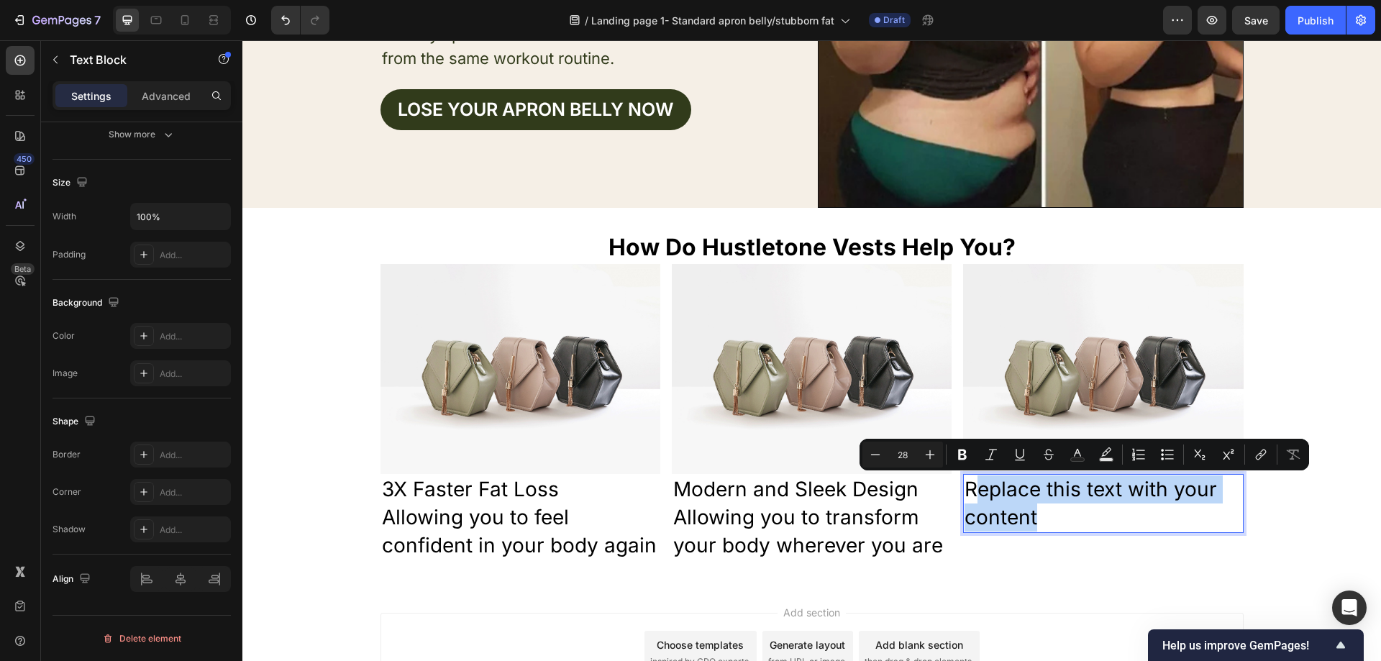
drag, startPoint x: 1049, startPoint y: 516, endPoint x: 976, endPoint y: 494, distance: 75.8
click at [976, 494] on p "Replace this text with your content" at bounding box center [1103, 503] width 277 height 56
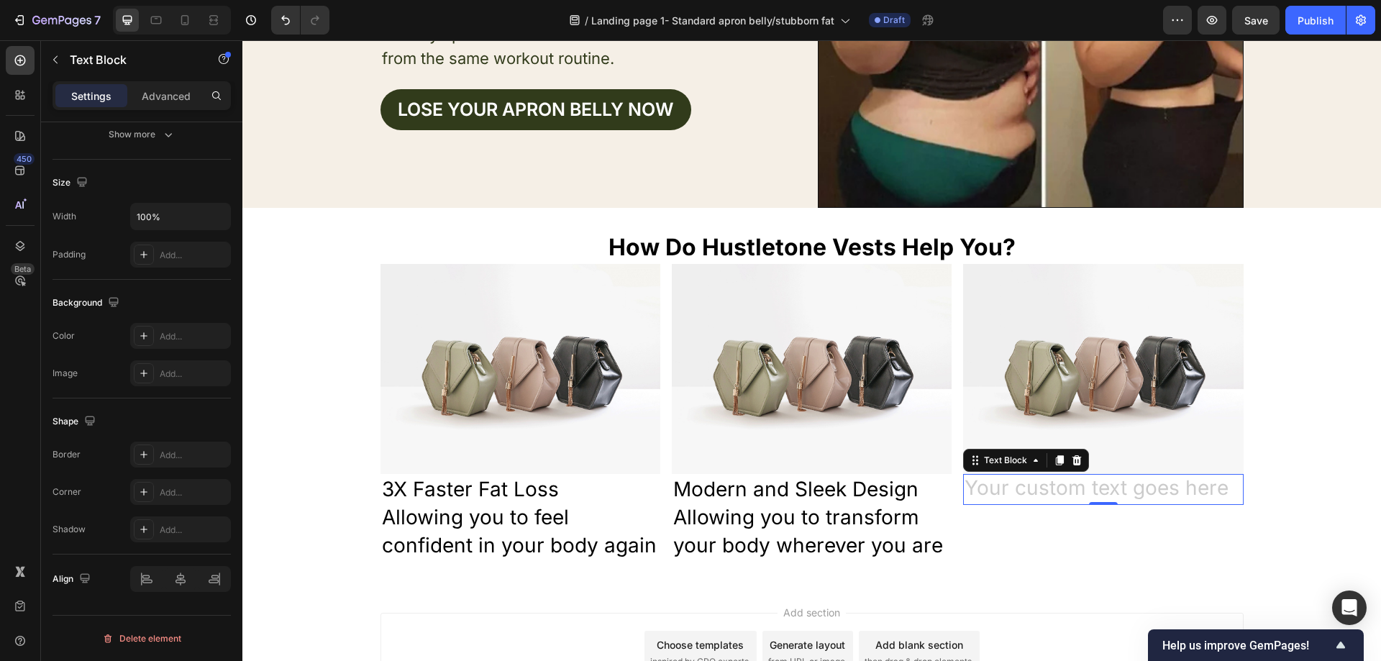
click at [1074, 496] on div "Rich Text Editor. Editing area: main" at bounding box center [1103, 489] width 280 height 31
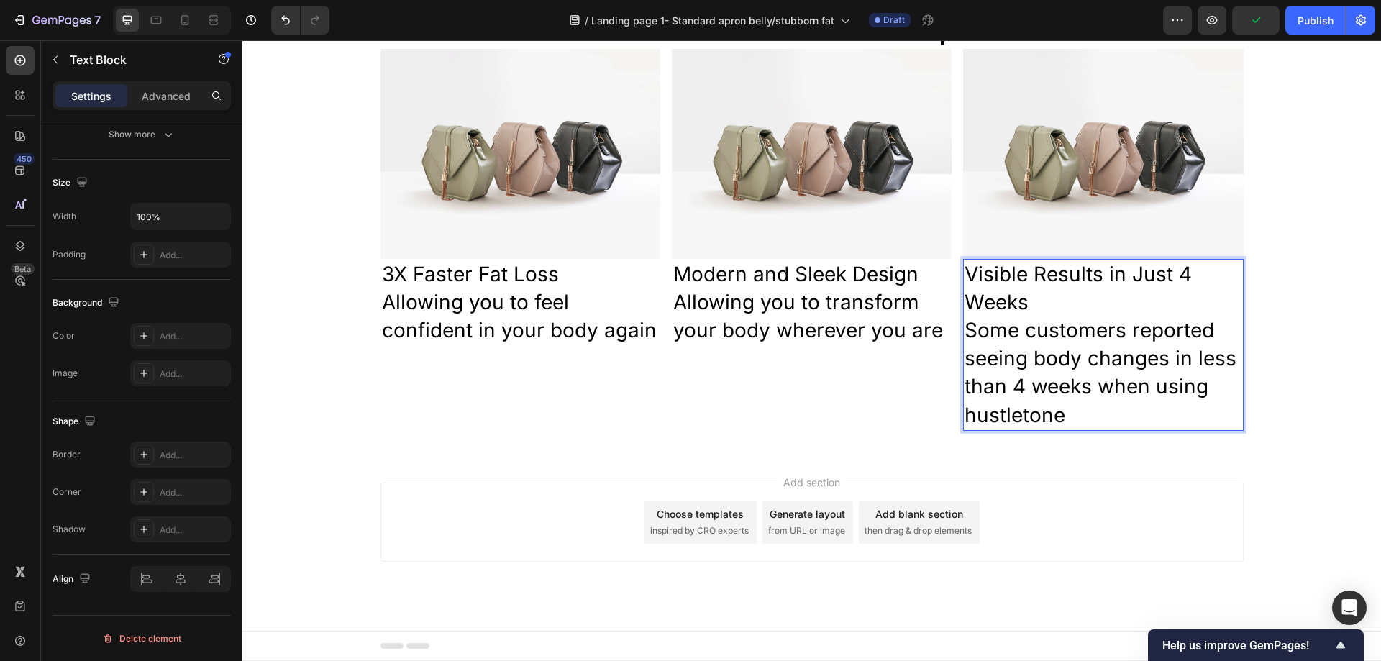
click at [868, 332] on p "Allowing you to transform your body wherever you are" at bounding box center [811, 316] width 277 height 56
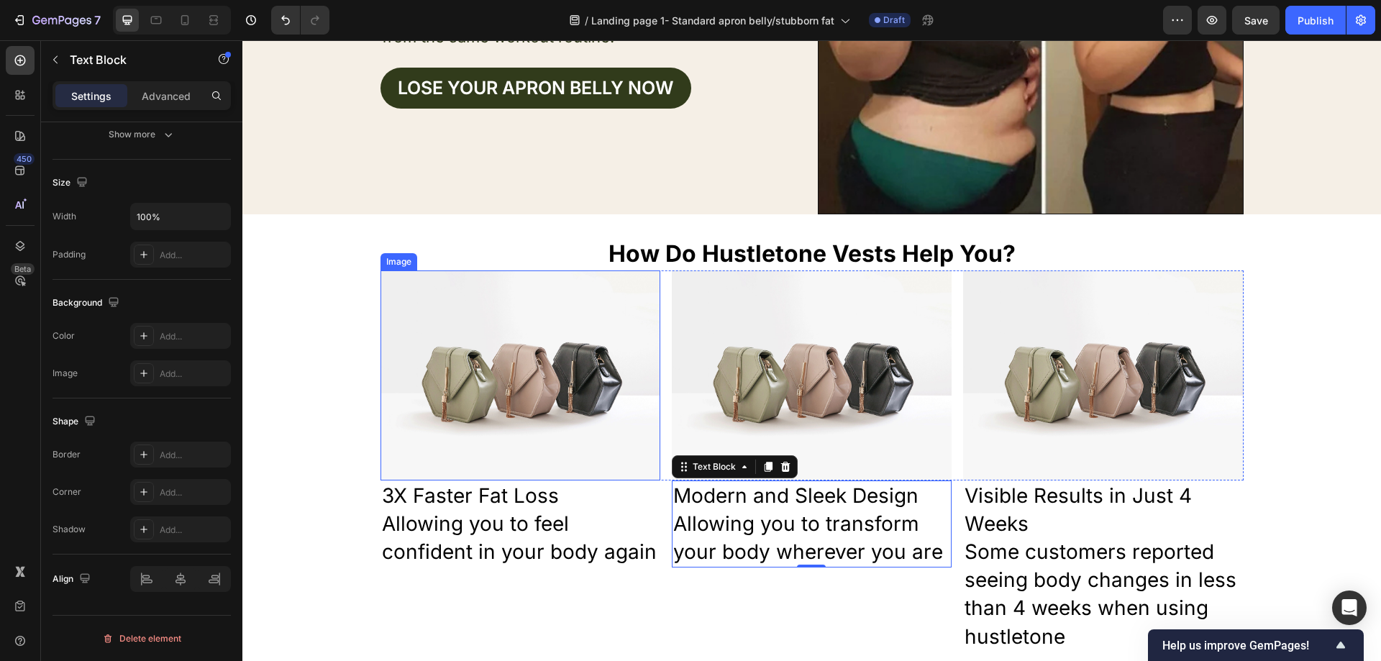
scroll to position [287, 0]
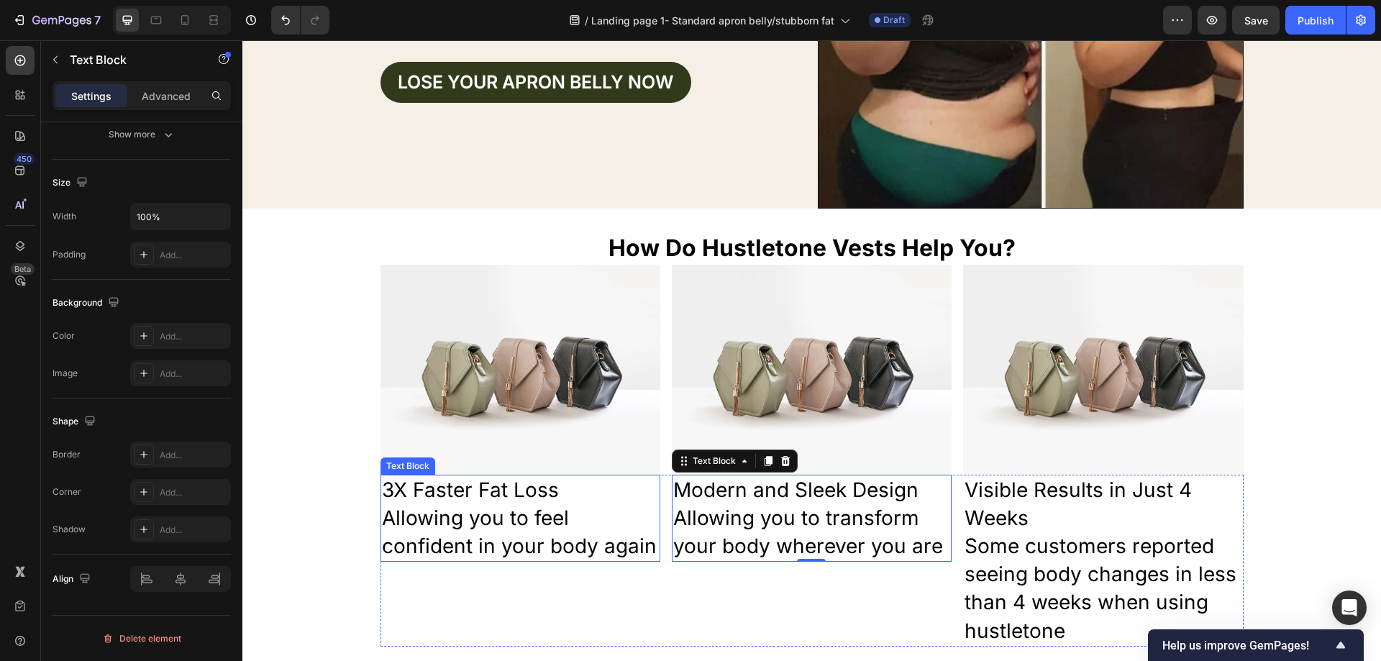
click at [647, 549] on p "Allowing you to feel confident in your body again" at bounding box center [520, 532] width 277 height 56
click at [647, 550] on p "Allowing you to feel confident in your body again" at bounding box center [520, 532] width 277 height 56
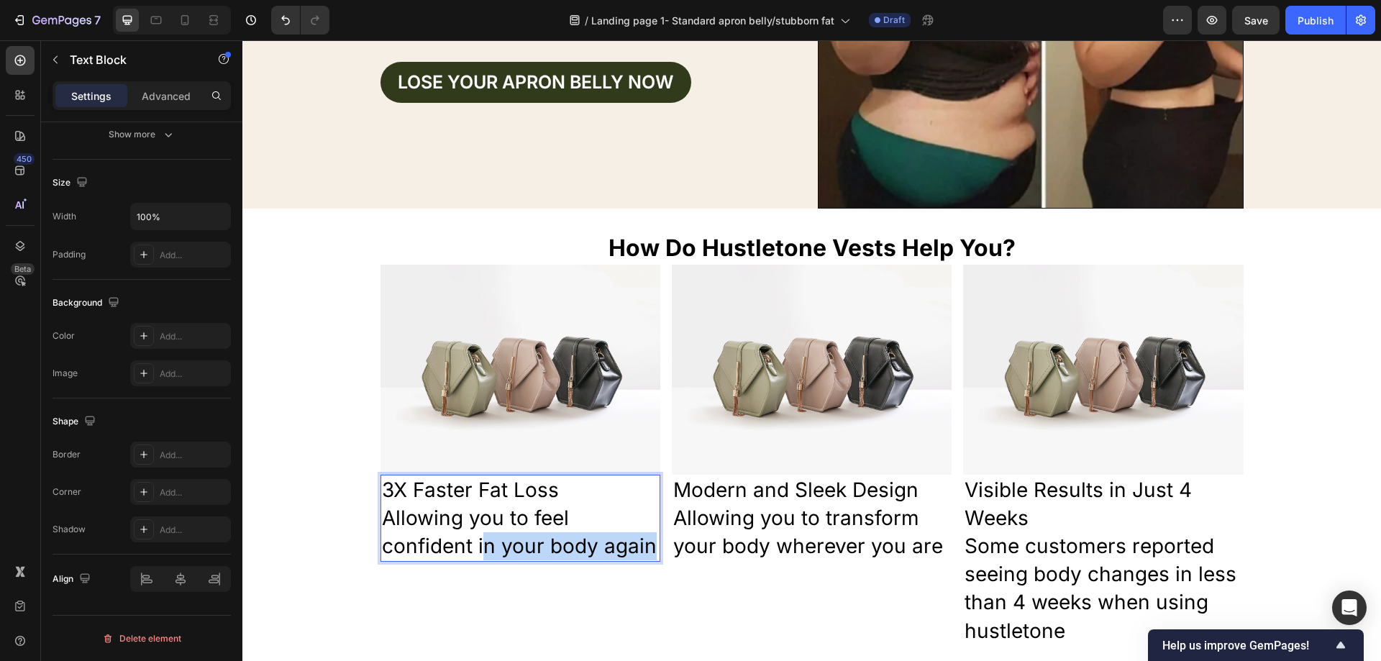
drag, startPoint x: 646, startPoint y: 550, endPoint x: 476, endPoint y: 552, distance: 169.8
click at [476, 552] on p "Allowing you to feel confident in your body again" at bounding box center [520, 532] width 277 height 56
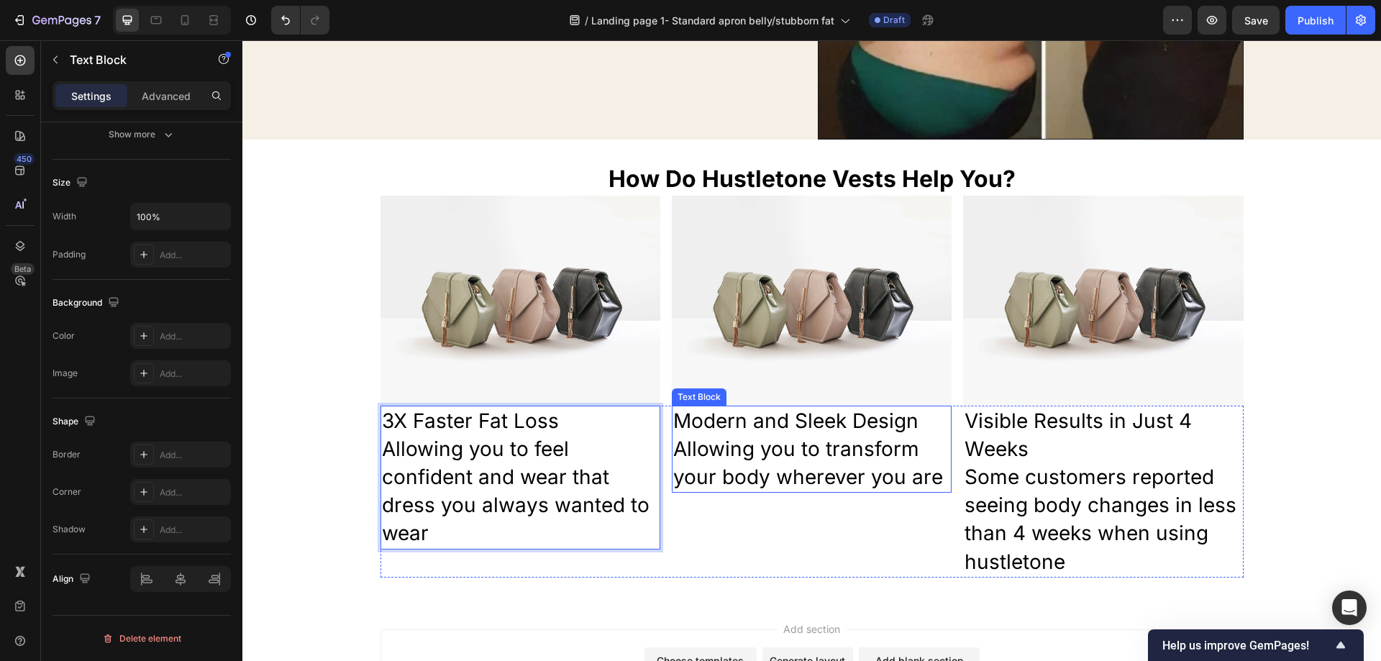
scroll to position [359, 0]
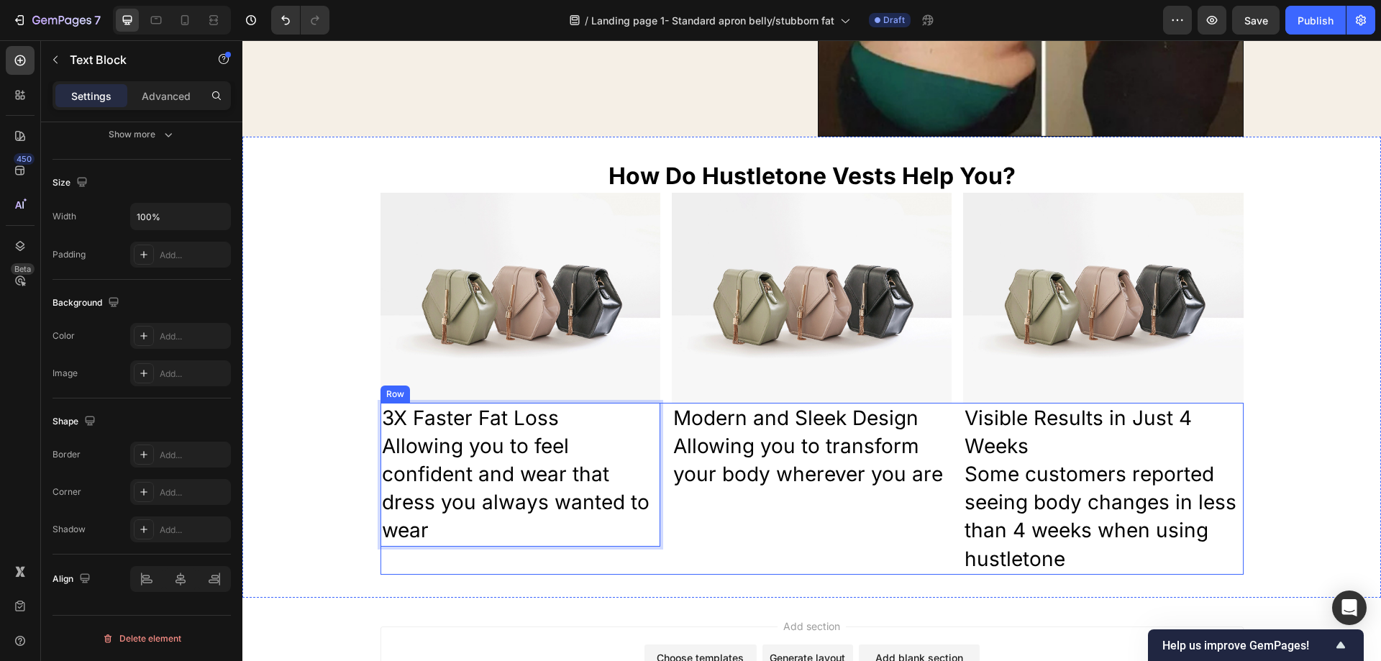
click at [786, 548] on div "Modern and Sleek Design Allowing you to transform your body wherever you are Te…" at bounding box center [812, 489] width 280 height 172
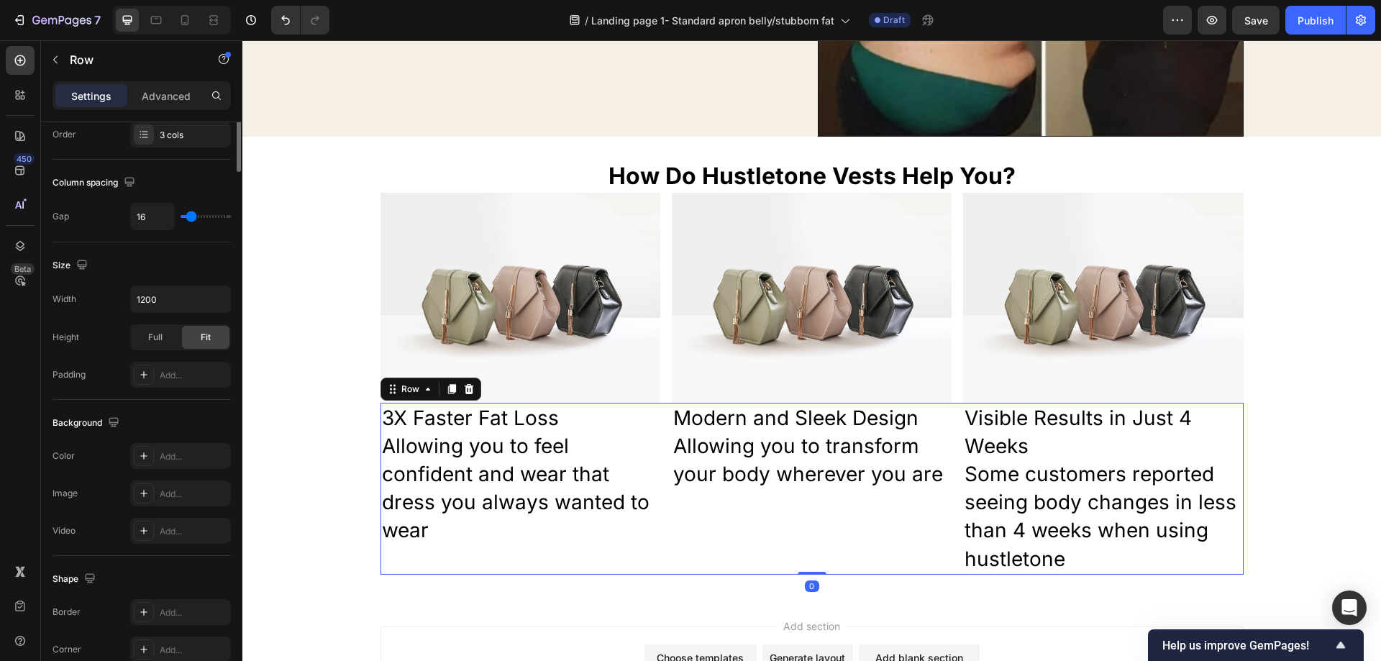
scroll to position [0, 0]
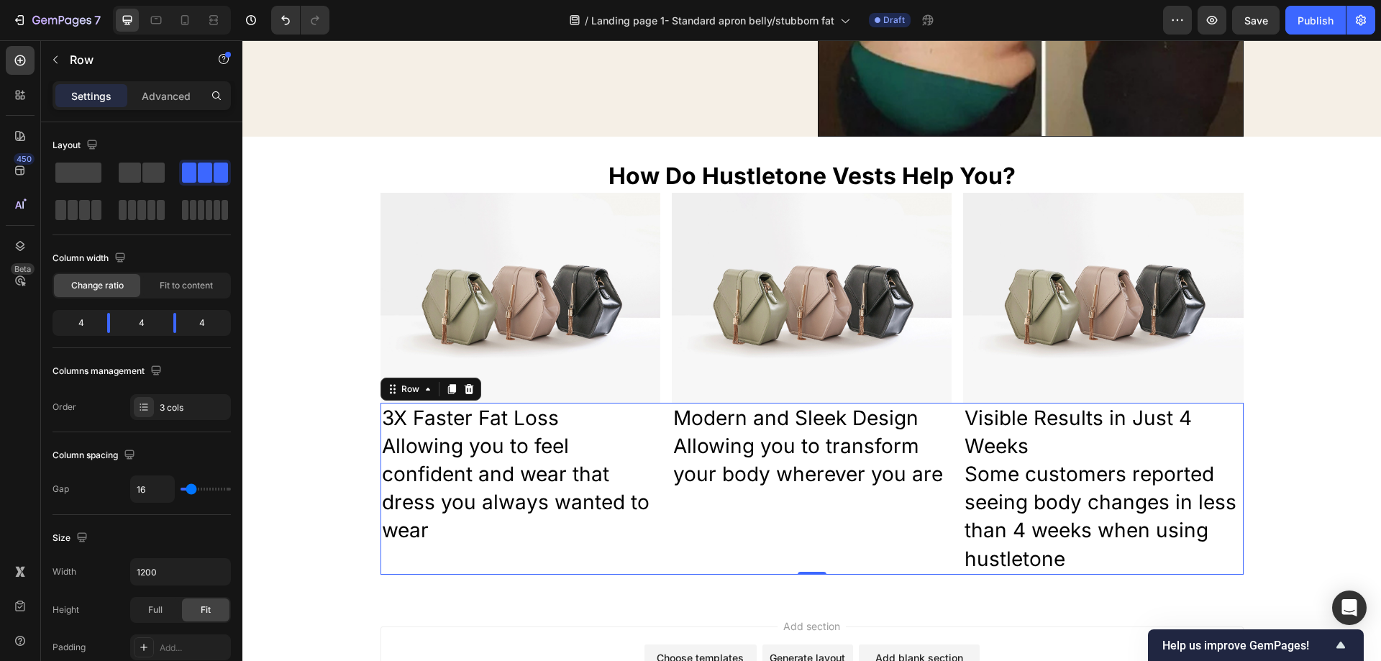
click at [775, 495] on div "Modern and Sleek Design Allowing you to transform your body wherever you are Te…" at bounding box center [812, 489] width 280 height 172
click at [823, 474] on p "Allowing you to transform your body wherever you are" at bounding box center [811, 460] width 277 height 56
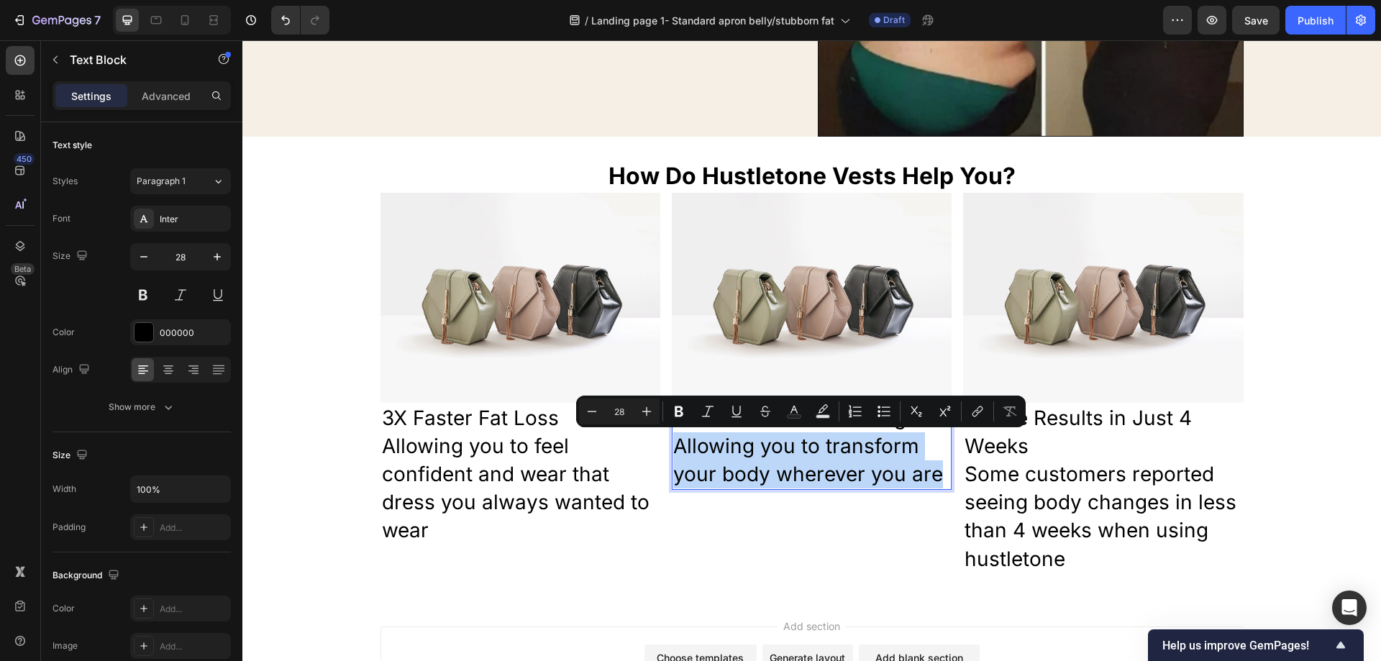
drag, startPoint x: 935, startPoint y: 475, endPoint x: 674, endPoint y: 452, distance: 262.1
click at [674, 452] on p "Allowing you to transform your body wherever you are" at bounding box center [811, 460] width 277 height 56
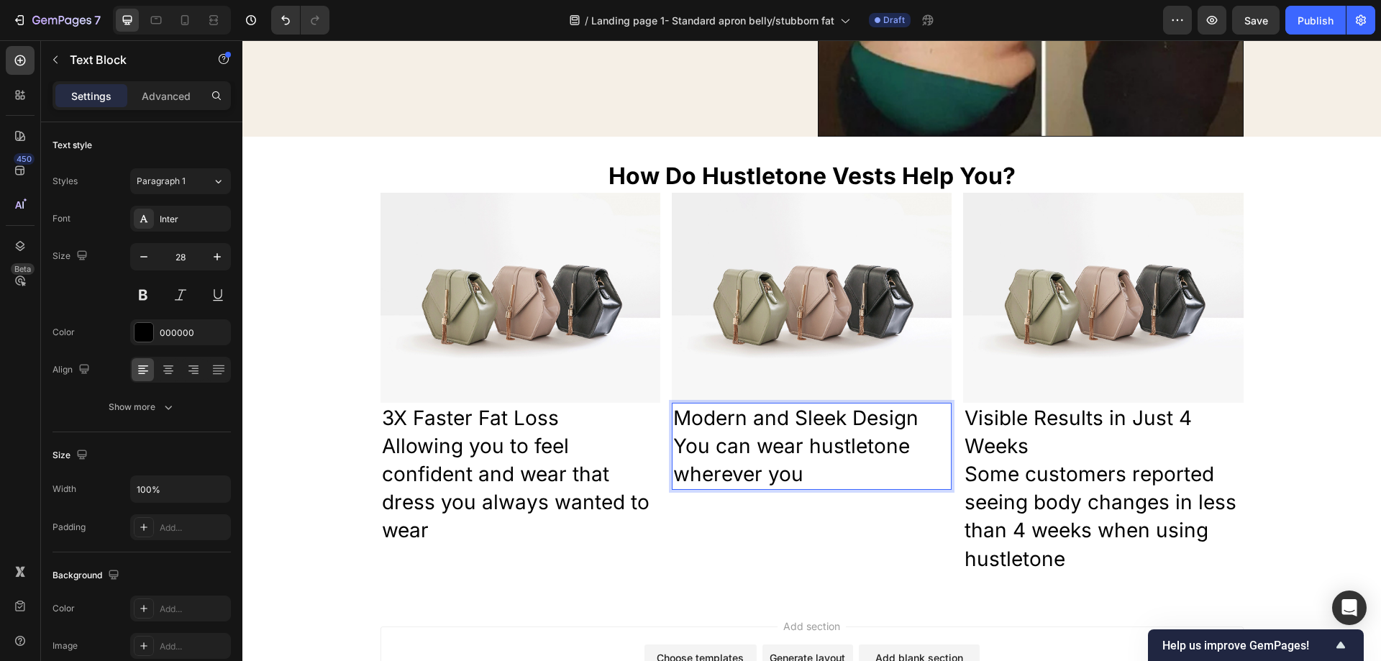
click at [704, 443] on p "You can wear hustletone wherever you" at bounding box center [811, 460] width 277 height 56
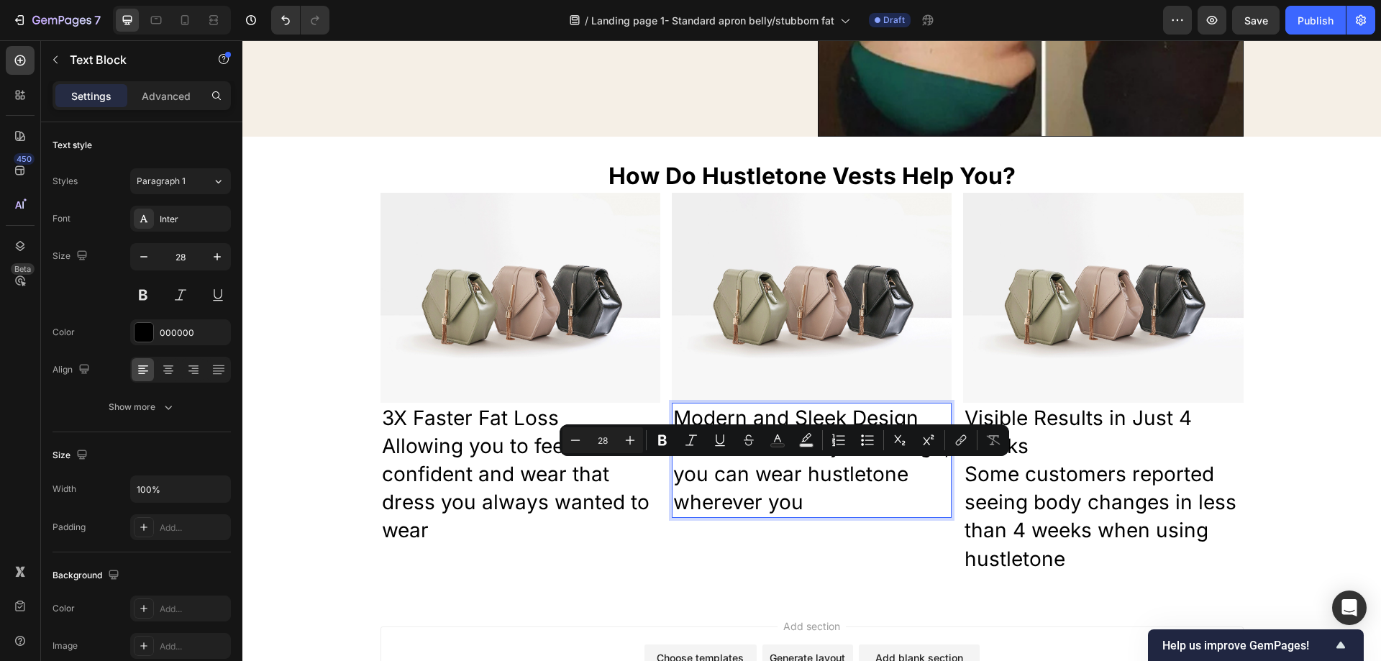
drag, startPoint x: 817, startPoint y: 509, endPoint x: 755, endPoint y: 481, distance: 68.3
click at [755, 481] on p "Thanks to our stylish design, you can wear hustletone wherever you" at bounding box center [811, 474] width 277 height 85
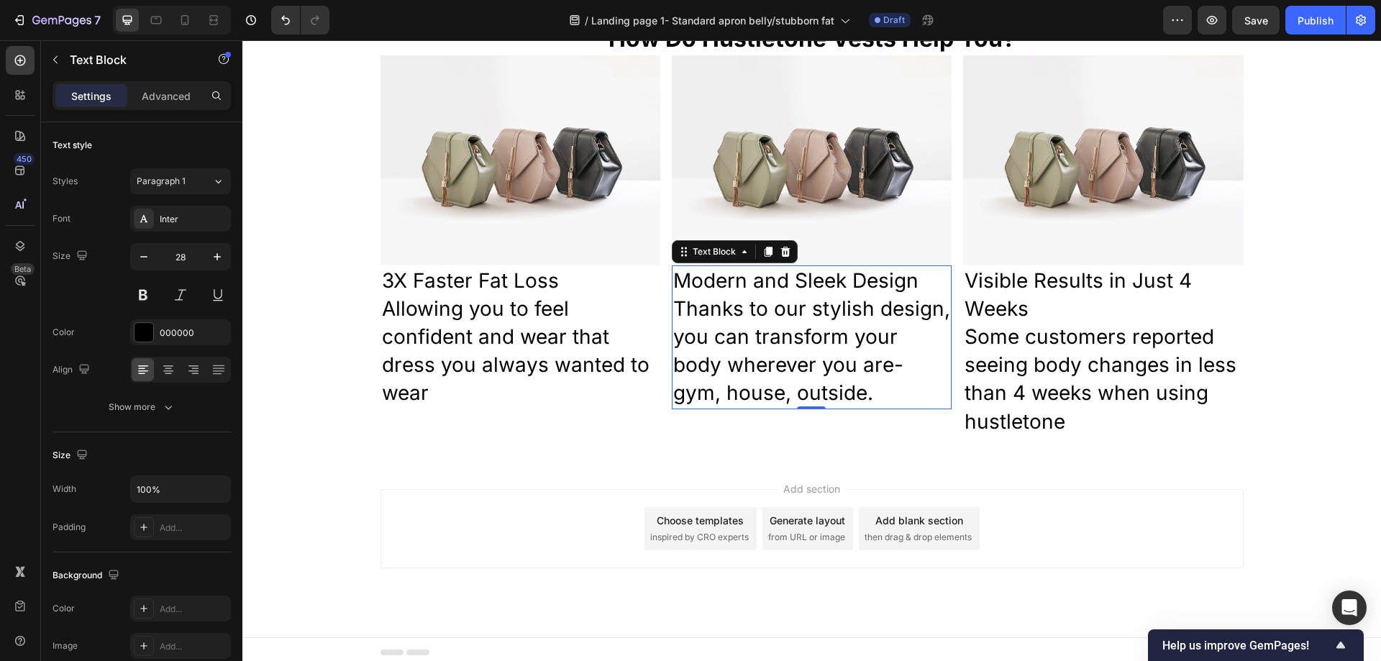
scroll to position [503, 0]
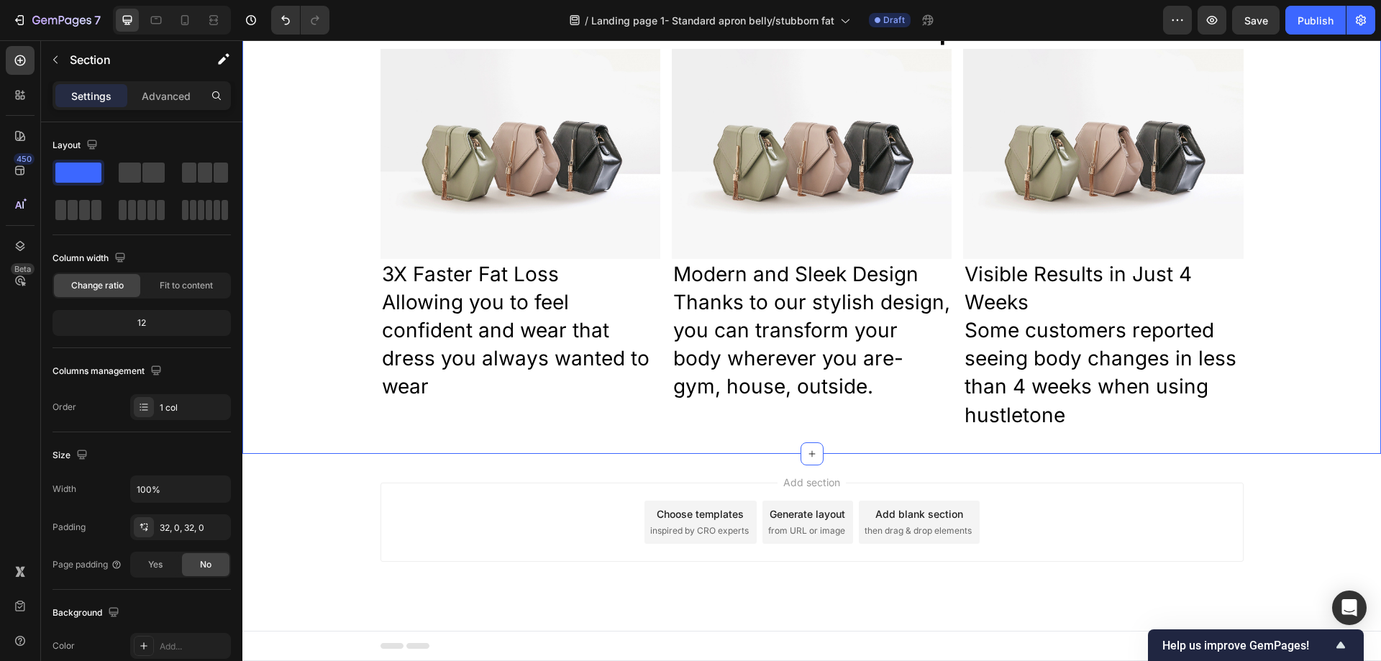
click at [596, 439] on div "How Do Hustletone Vests Help You? Heading Image Image Image Row 3X Faster Fat L…" at bounding box center [811, 223] width 1139 height 461
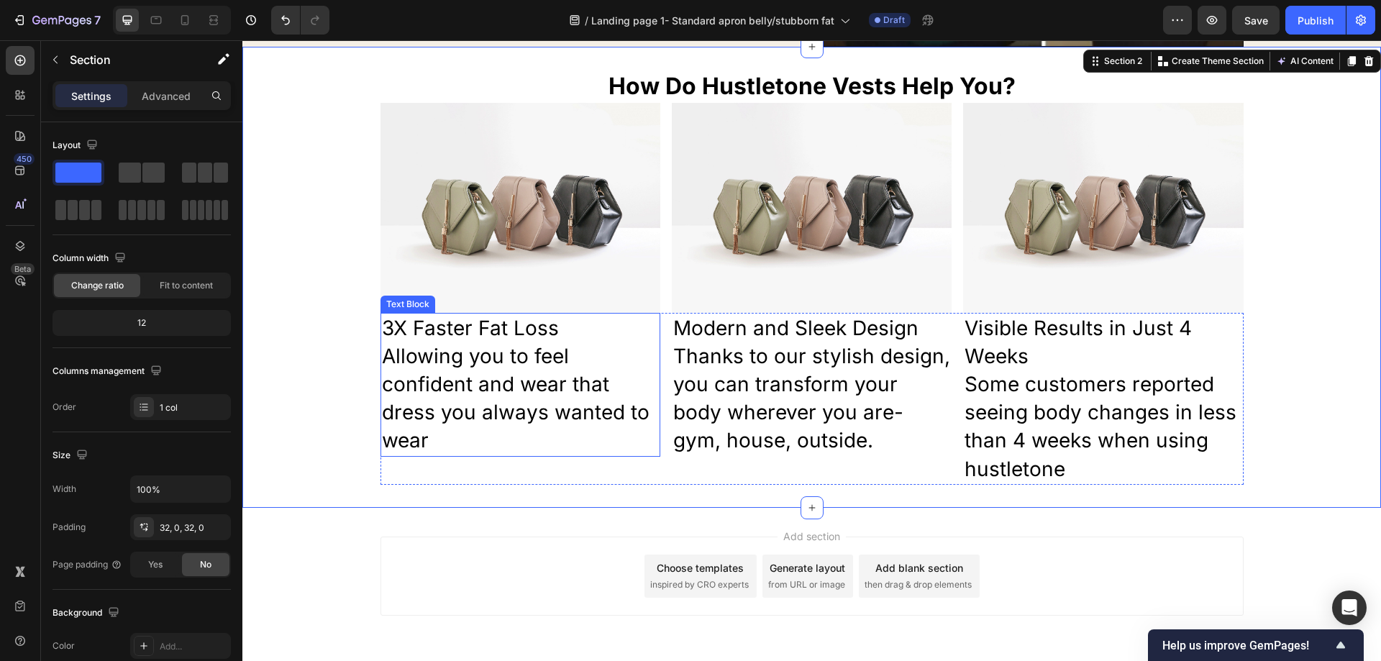
scroll to position [287, 0]
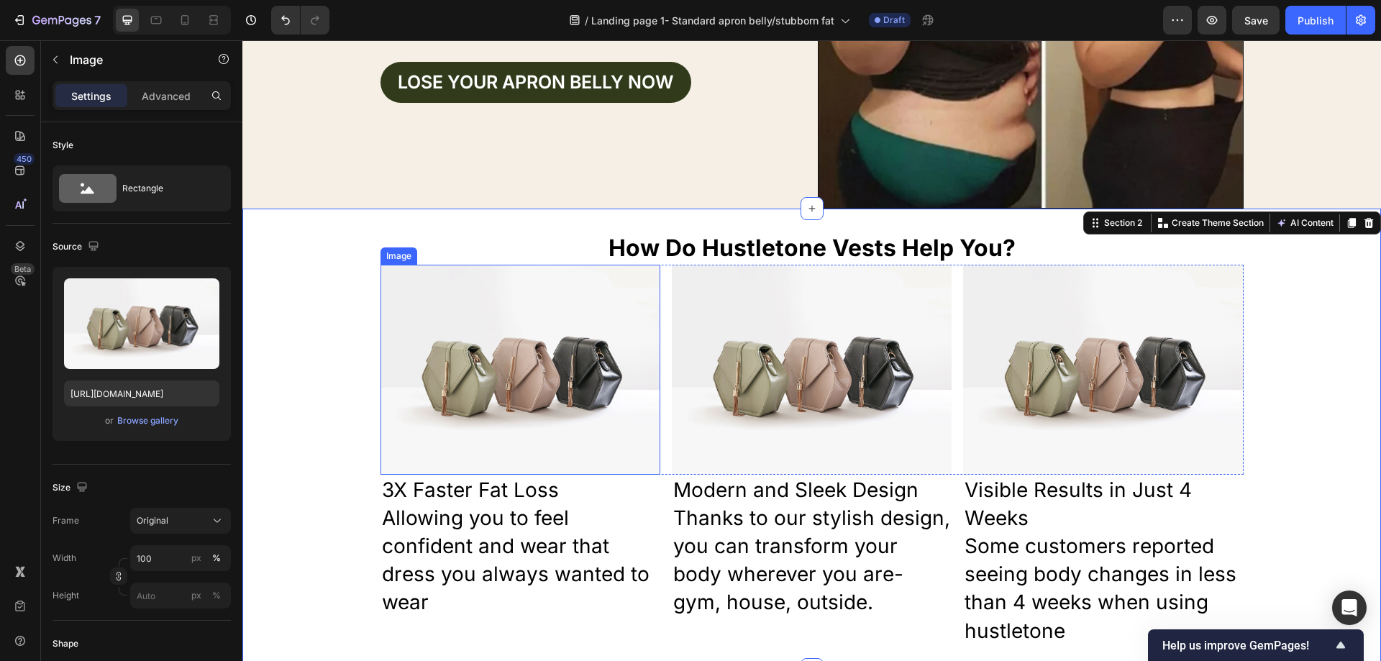
click at [527, 358] on img at bounding box center [520, 370] width 280 height 210
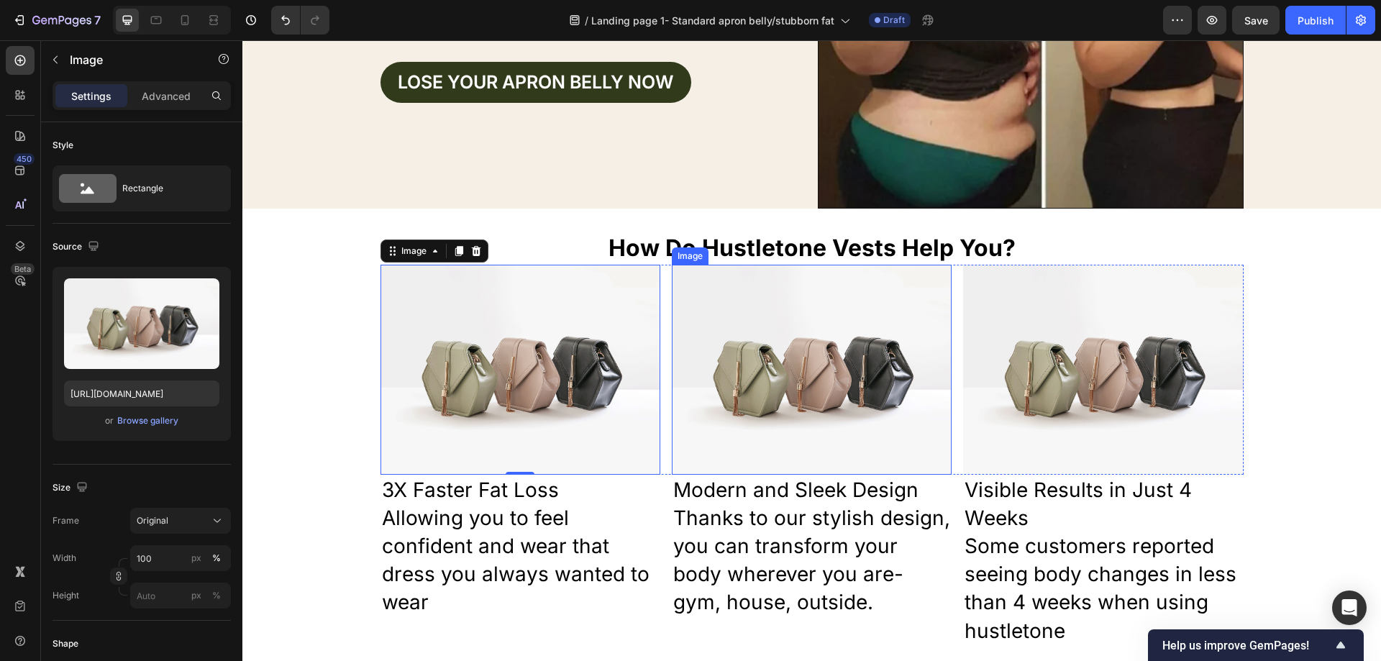
click at [749, 360] on img at bounding box center [812, 370] width 280 height 210
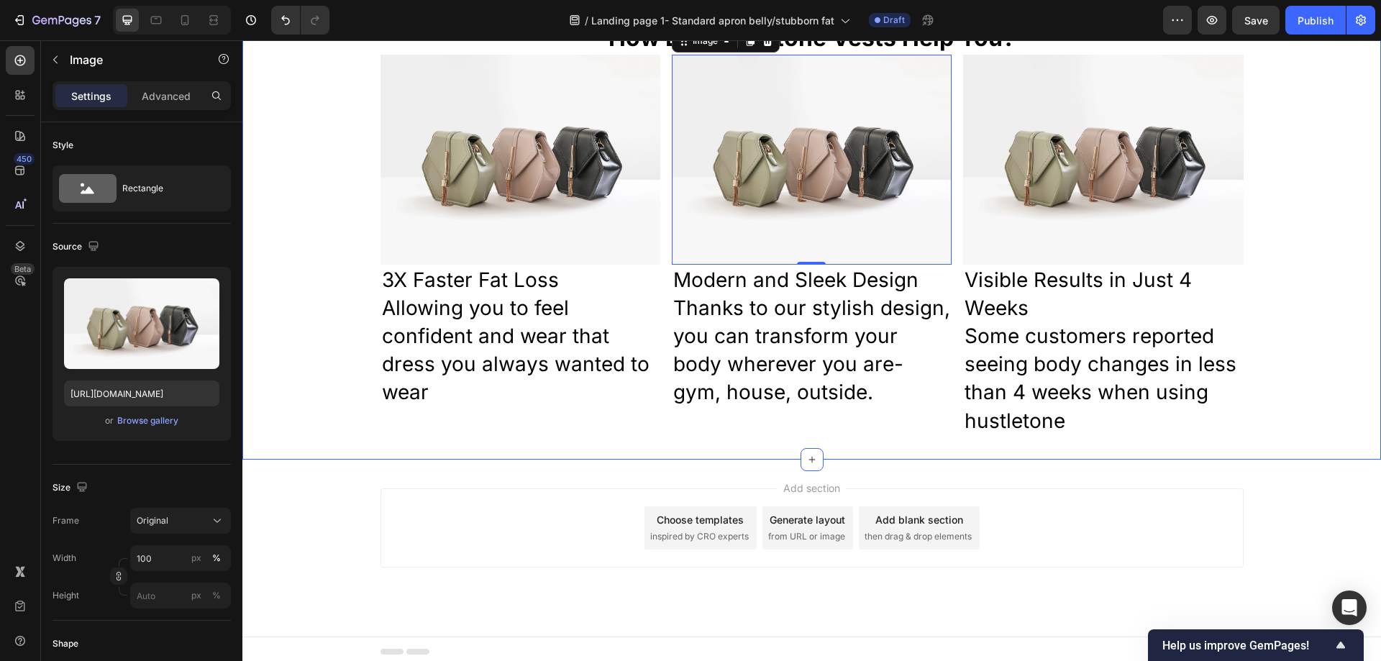
scroll to position [503, 0]
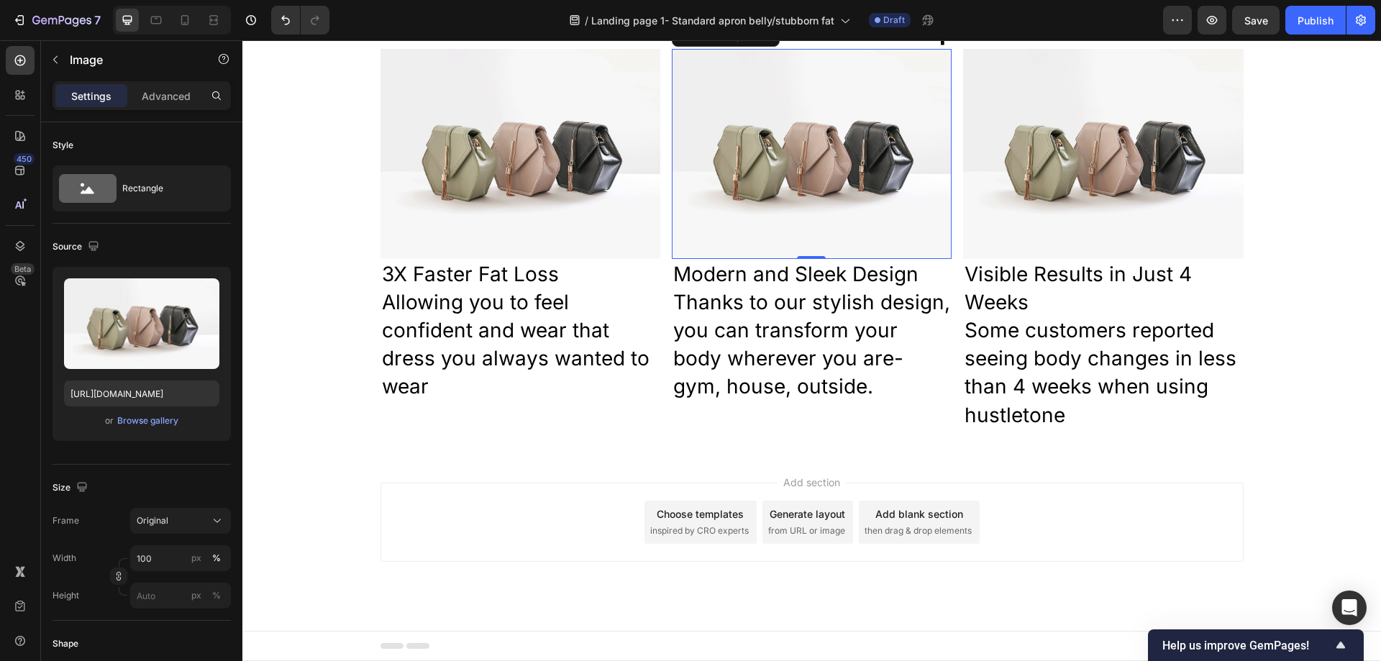
click at [909, 524] on div "Add blank section then drag & drop elements" at bounding box center [919, 522] width 121 height 43
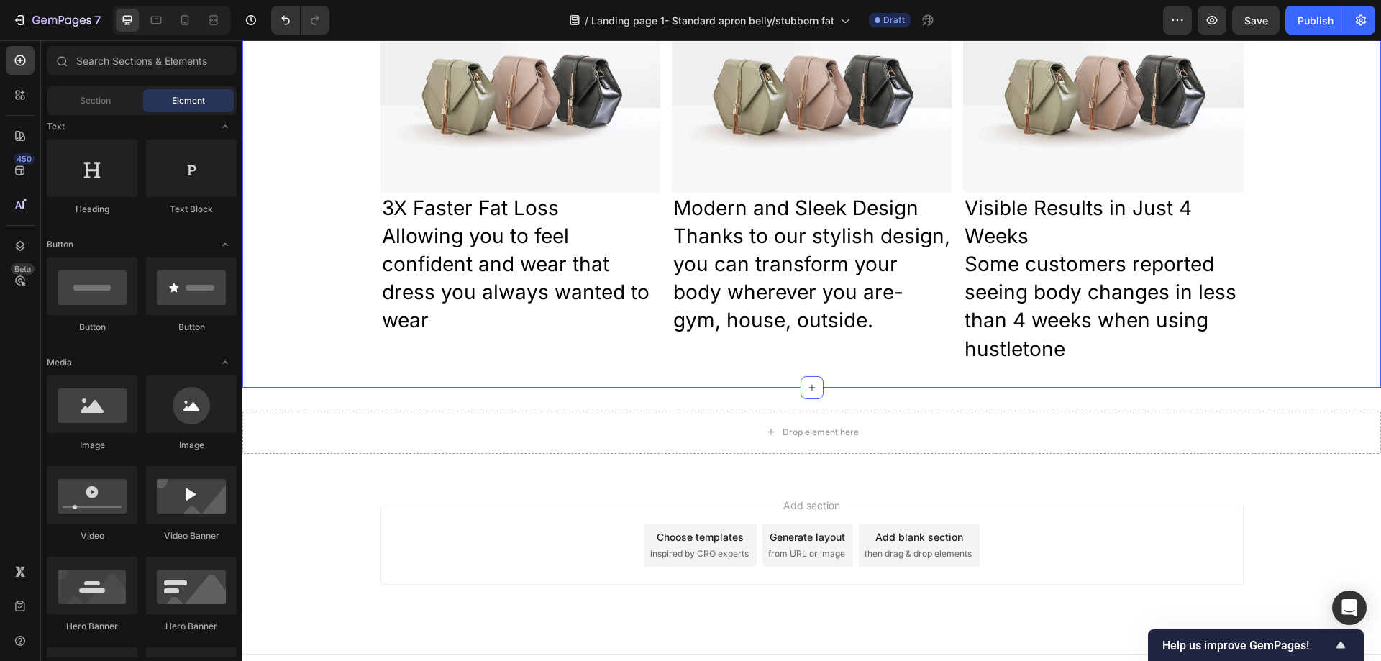
scroll to position [592, 0]
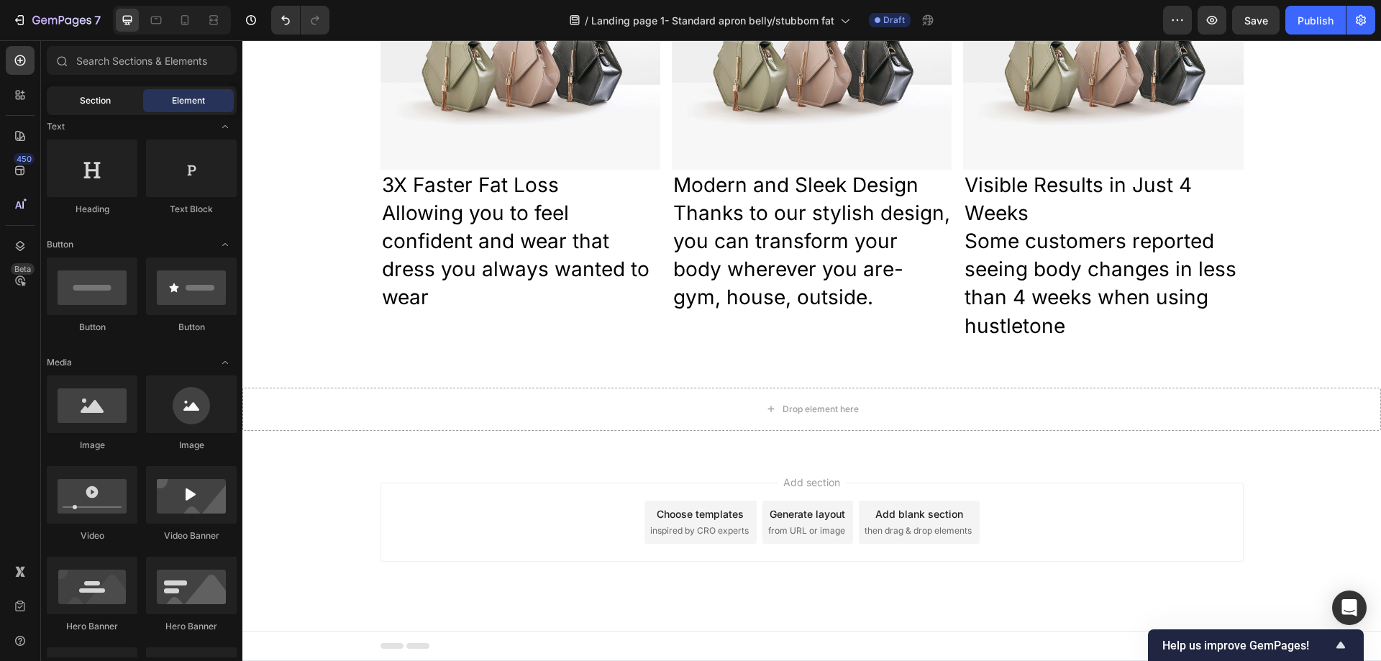
click at [99, 101] on span "Section" at bounding box center [95, 100] width 31 height 13
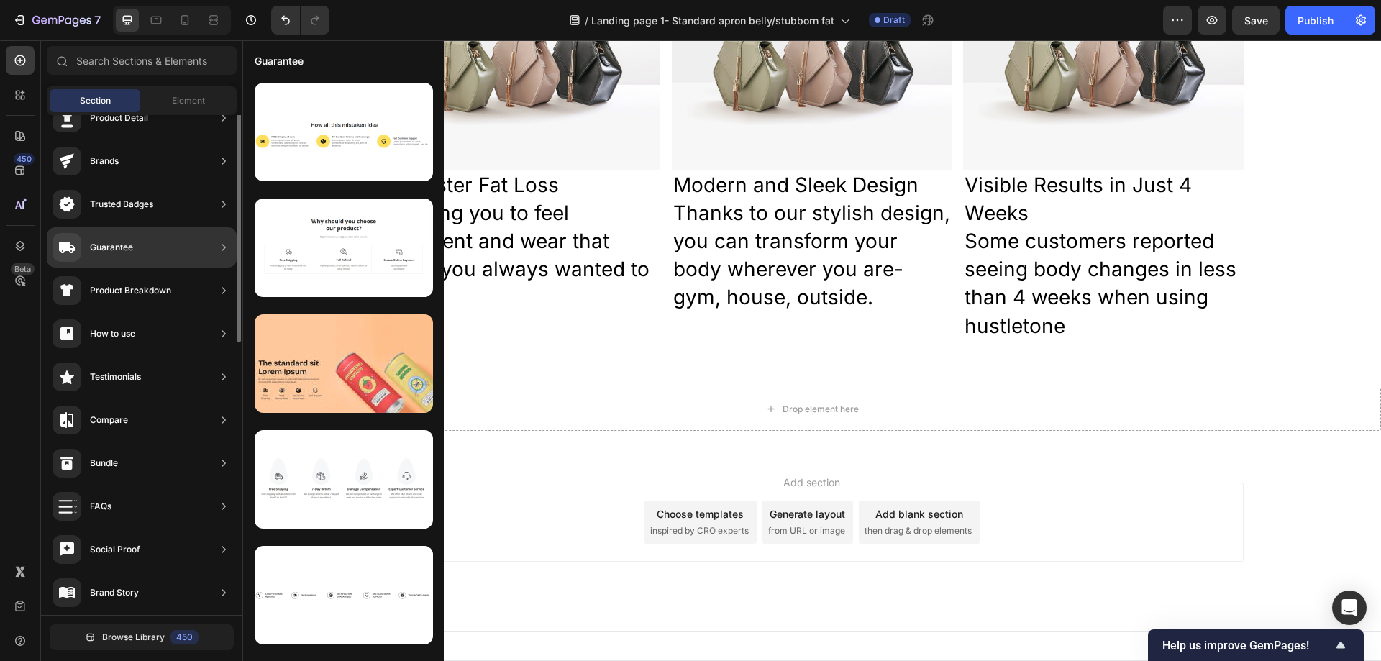
scroll to position [0, 0]
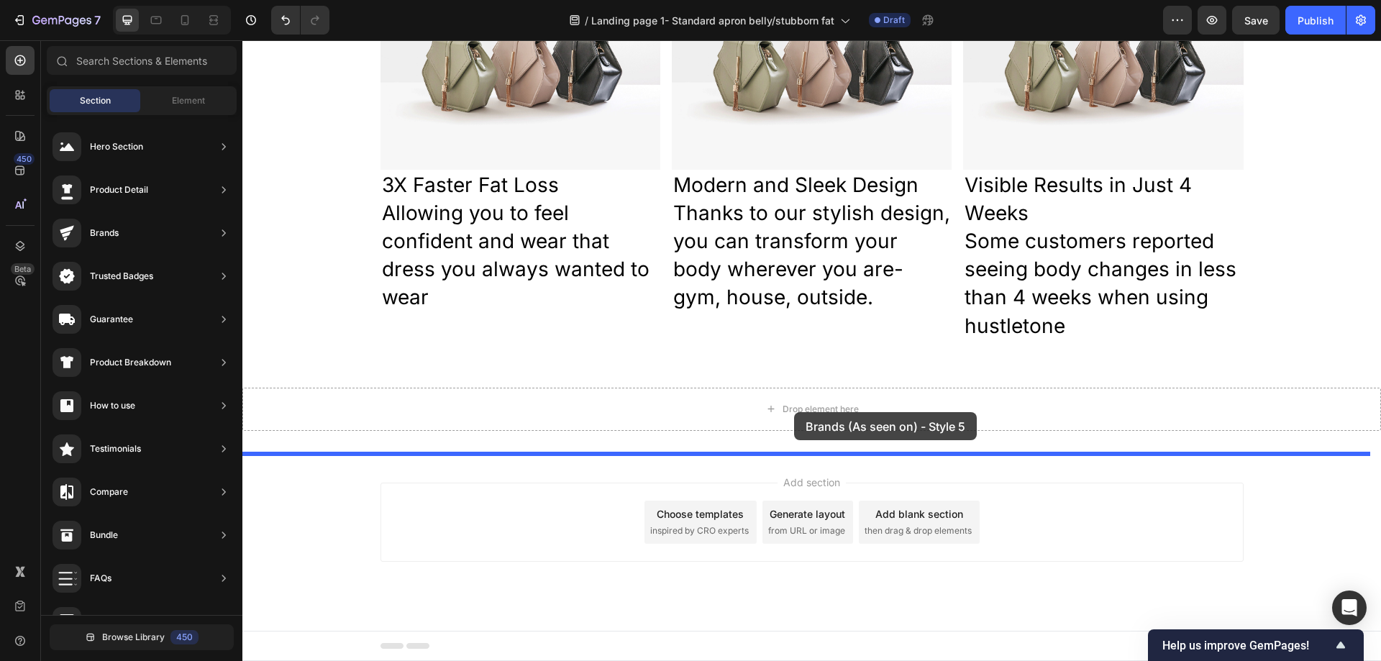
drag, startPoint x: 577, startPoint y: 181, endPoint x: 794, endPoint y: 412, distance: 317.0
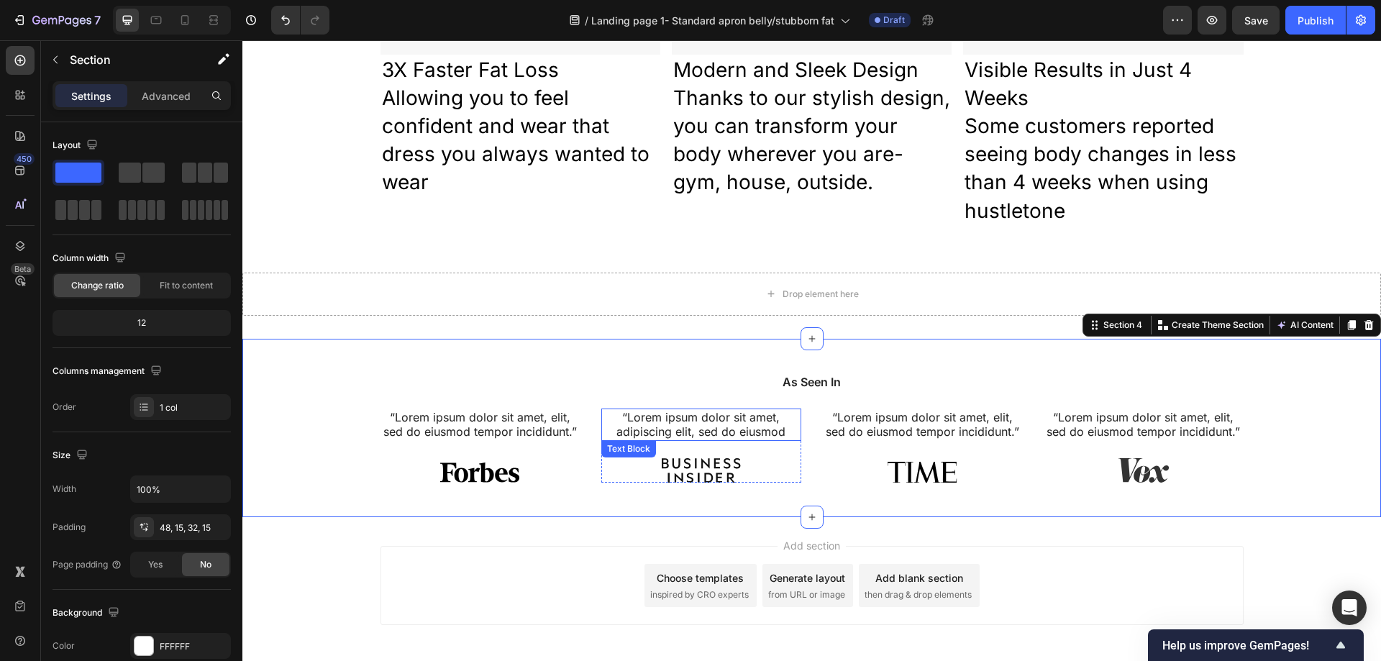
scroll to position [736, 0]
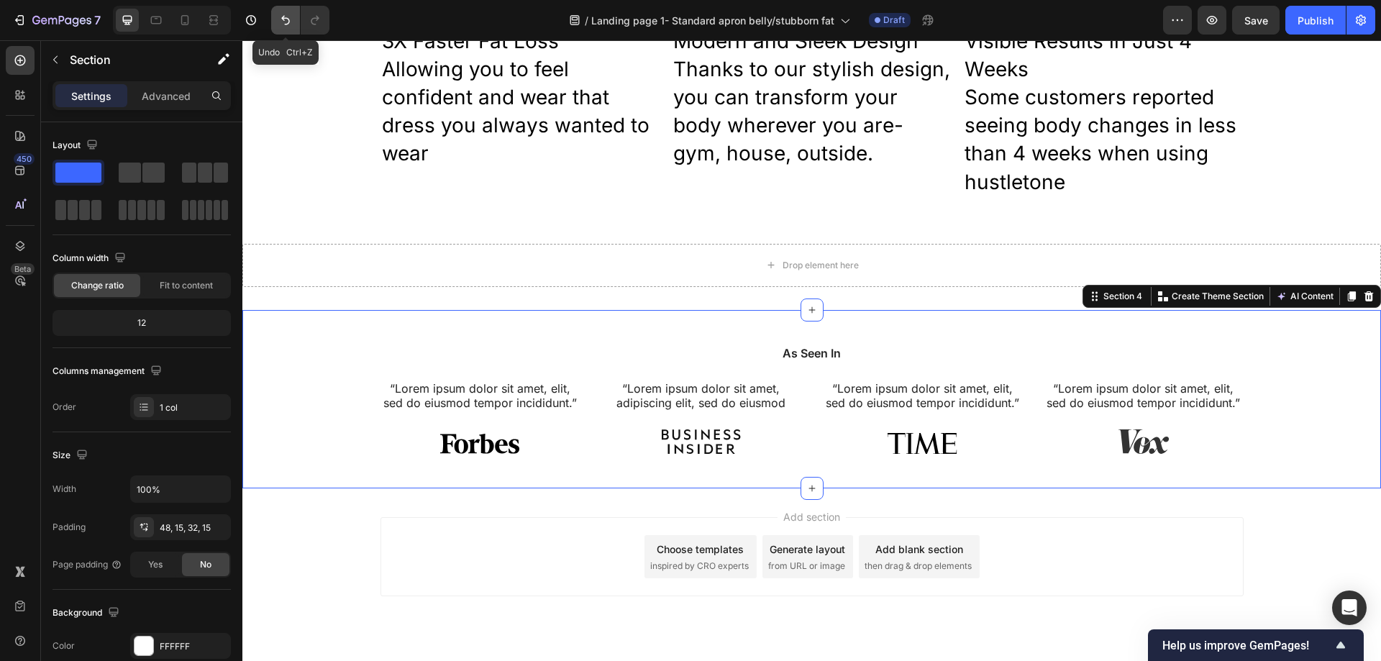
click at [291, 18] on icon "Undo/Redo" at bounding box center [285, 20] width 14 height 14
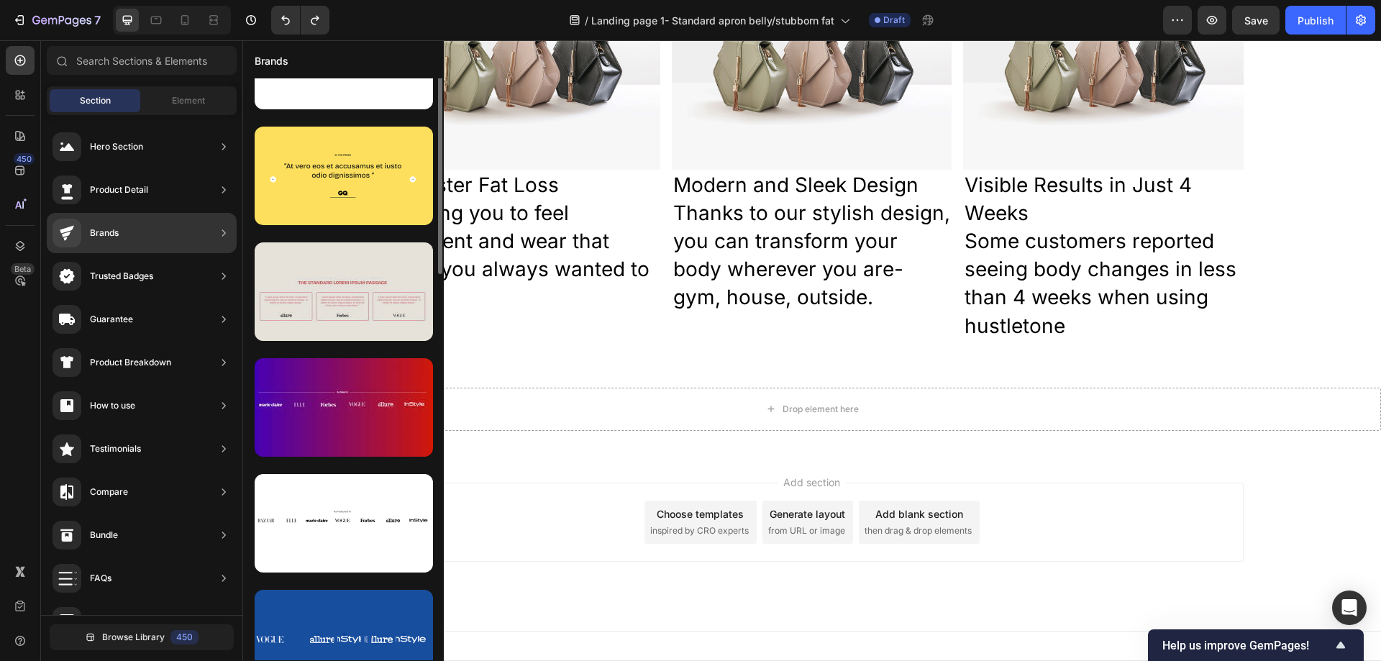
scroll to position [0, 0]
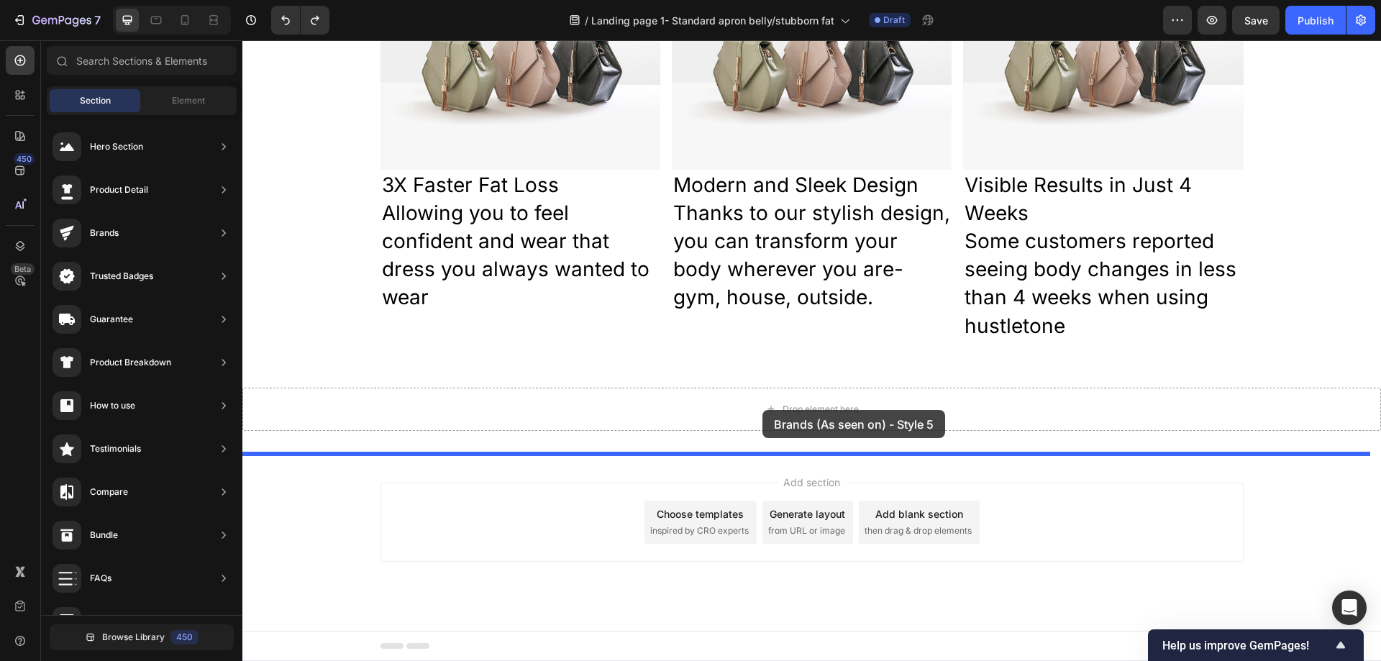
drag, startPoint x: 574, startPoint y: 204, endPoint x: 762, endPoint y: 410, distance: 279.5
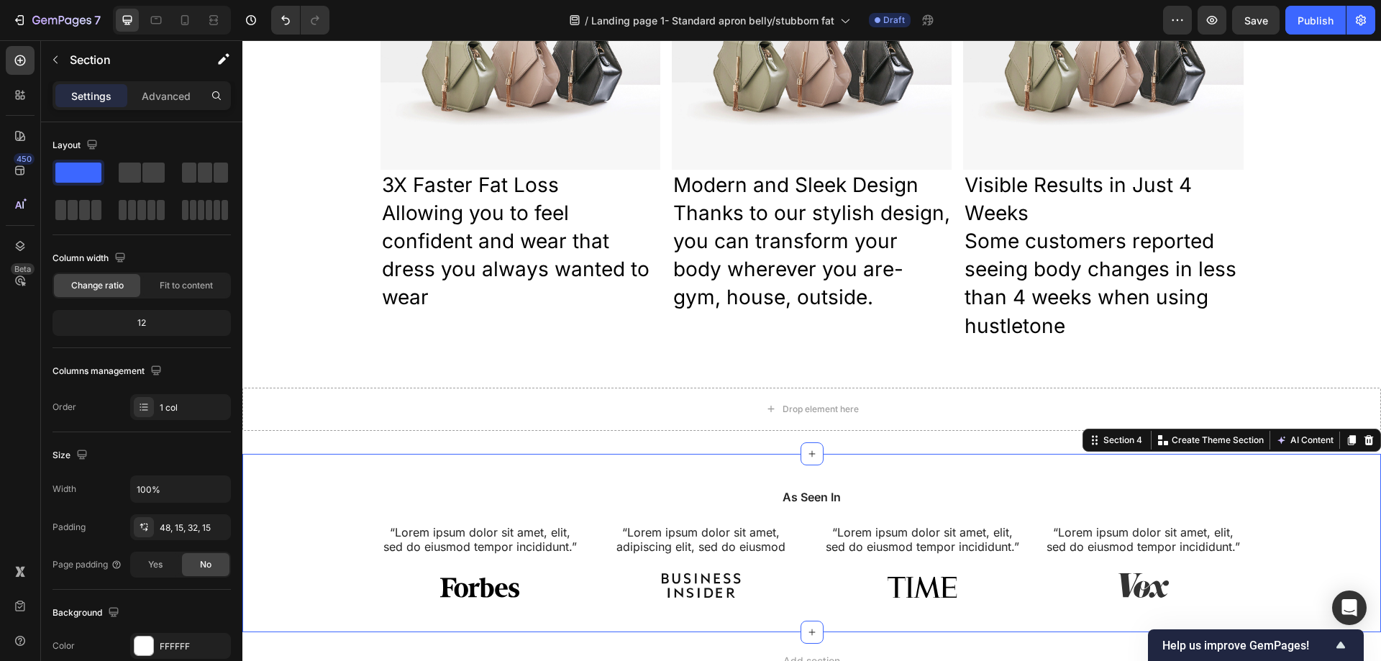
scroll to position [736, 0]
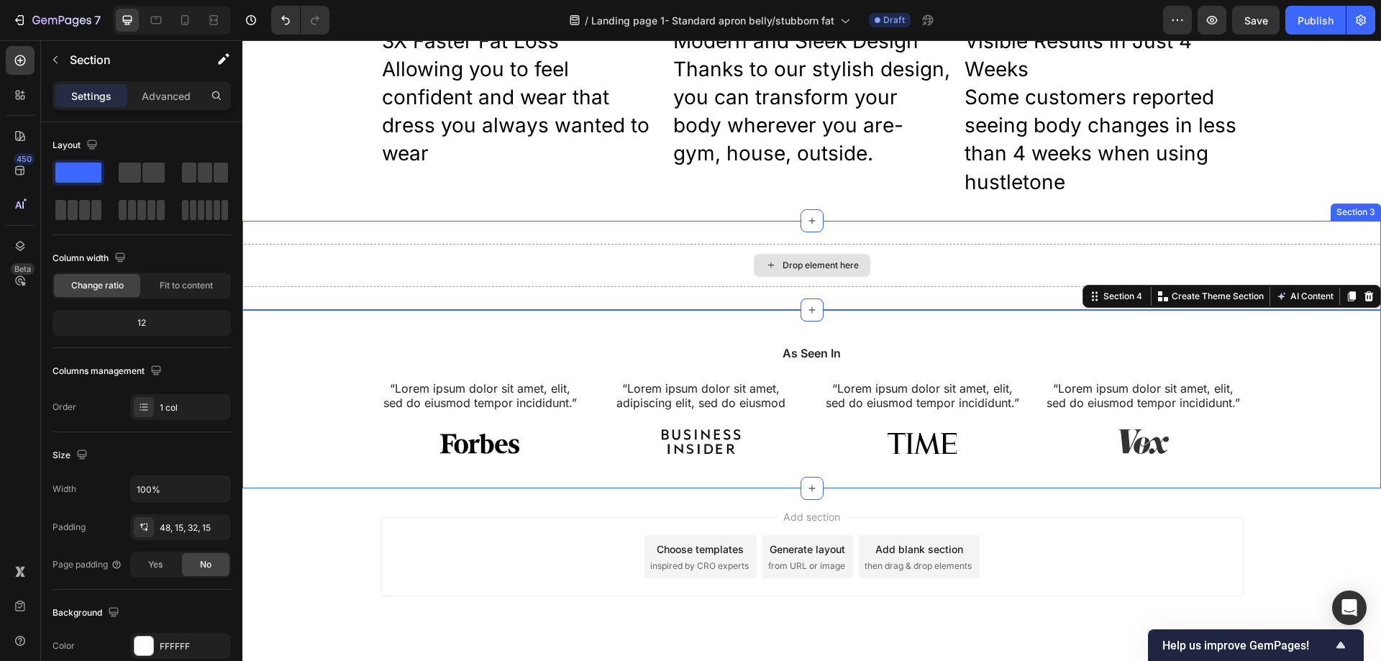
click at [829, 270] on div "Drop element here" at bounding box center [821, 266] width 76 height 12
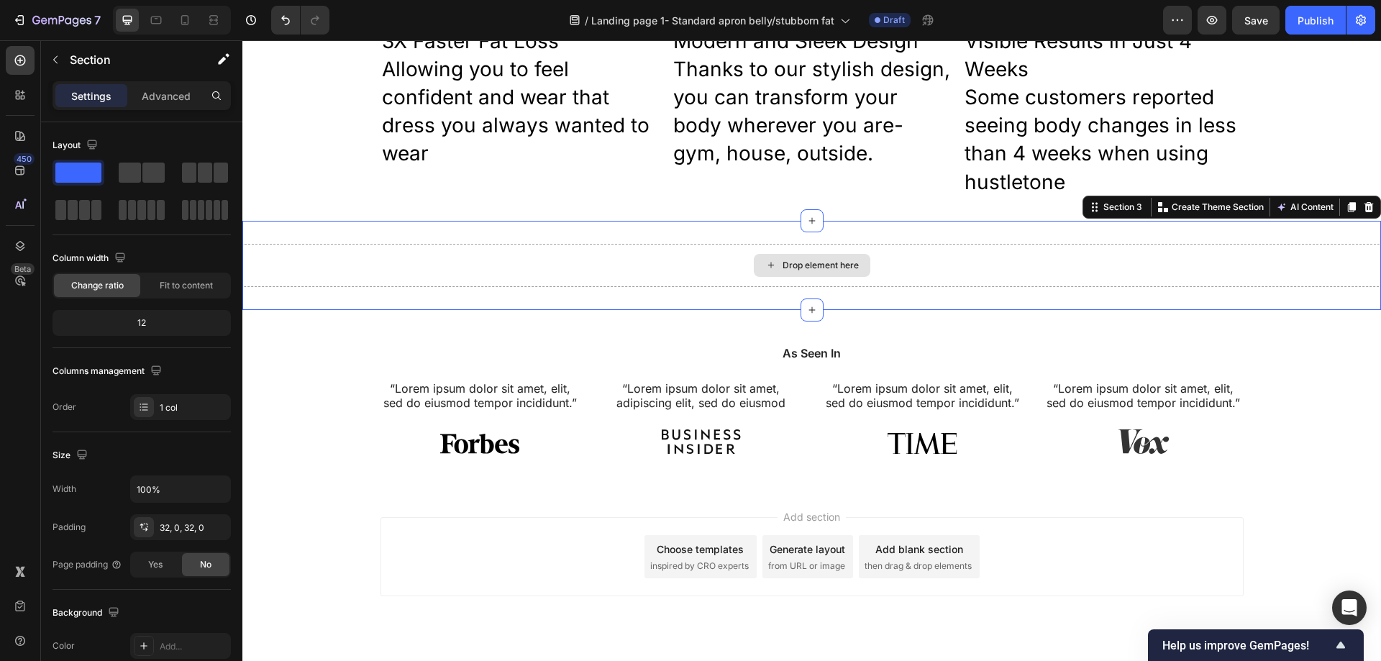
click at [870, 276] on div "Drop element here" at bounding box center [811, 265] width 1139 height 43
click at [1364, 211] on icon at bounding box center [1368, 207] width 9 height 10
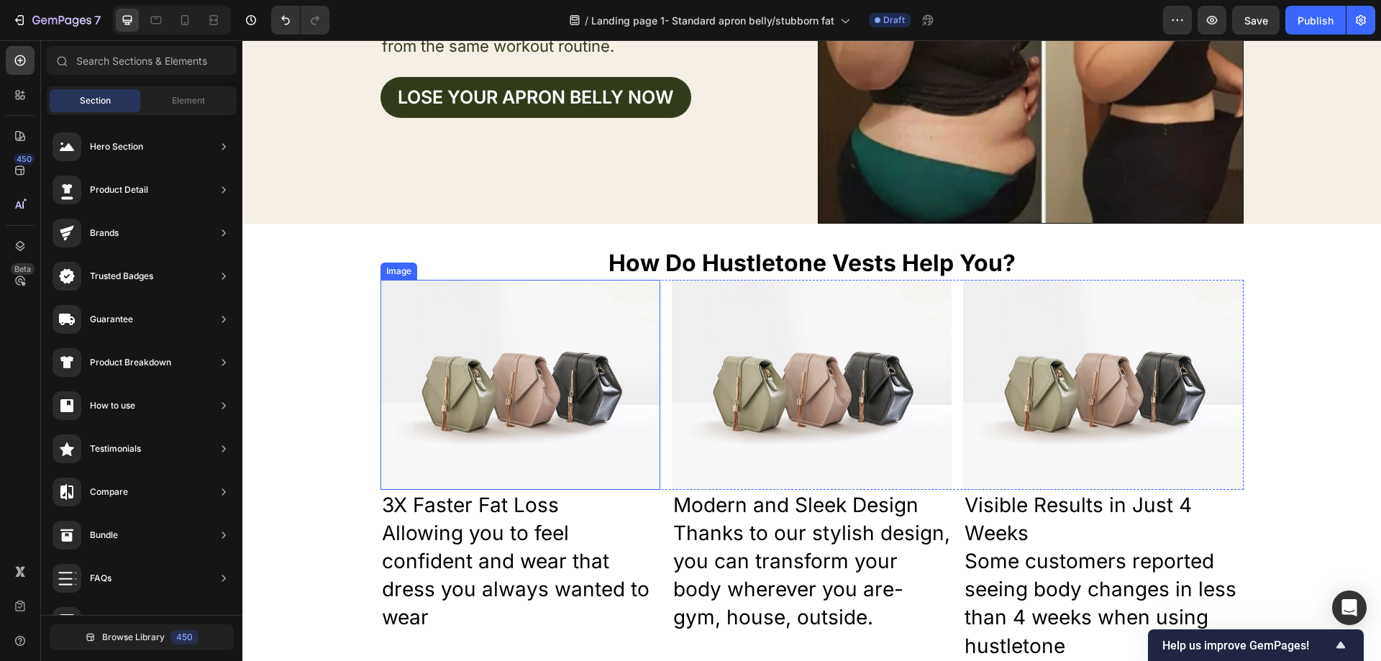
scroll to position [432, 0]
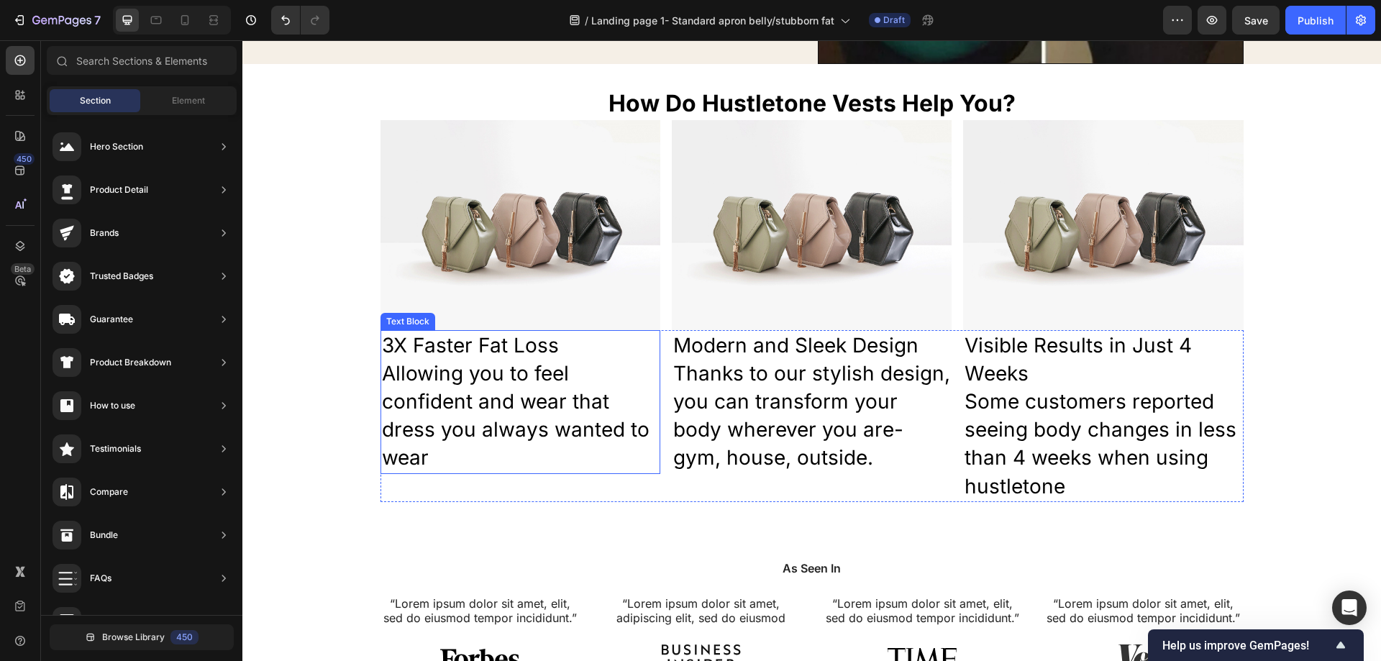
click at [551, 339] on p "3X Faster Fat Loss" at bounding box center [520, 346] width 277 height 28
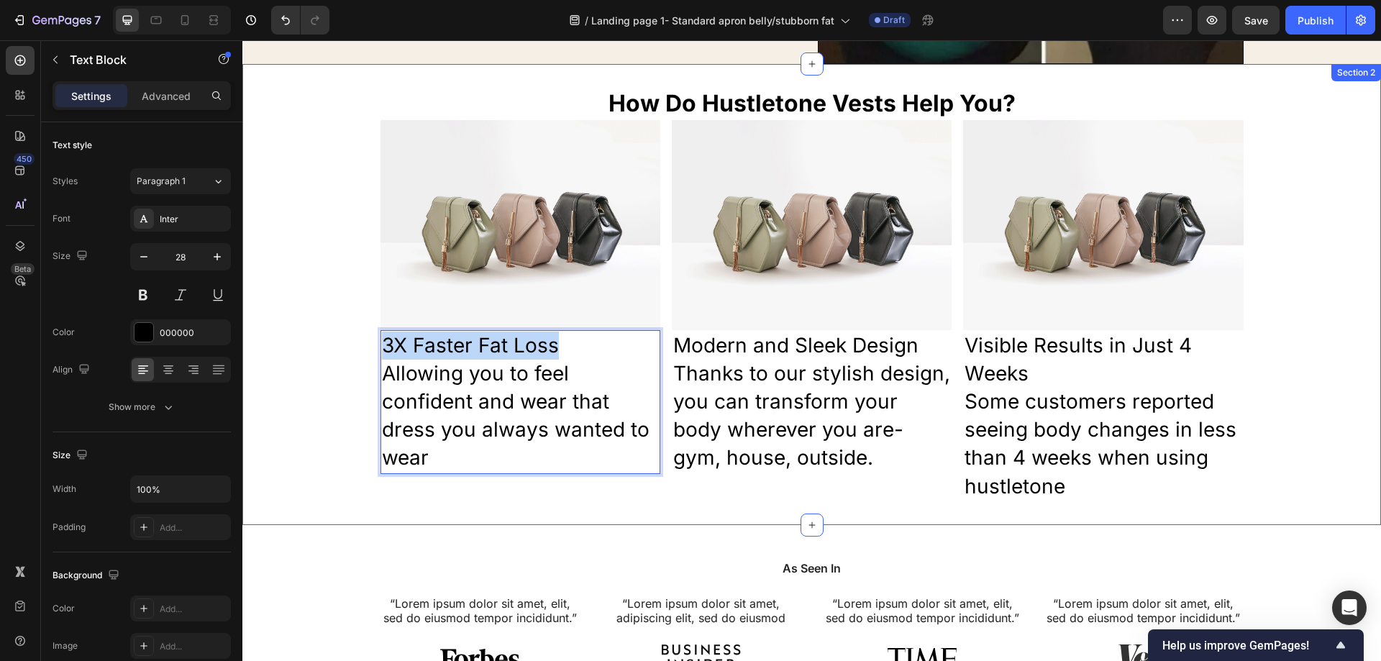
drag, startPoint x: 556, startPoint y: 346, endPoint x: 337, endPoint y: 342, distance: 219.4
click at [367, 345] on div "How Do Hustletone Vests Help You? Heading Image Image Image Row 3X Faster Fat L…" at bounding box center [811, 294] width 1139 height 415
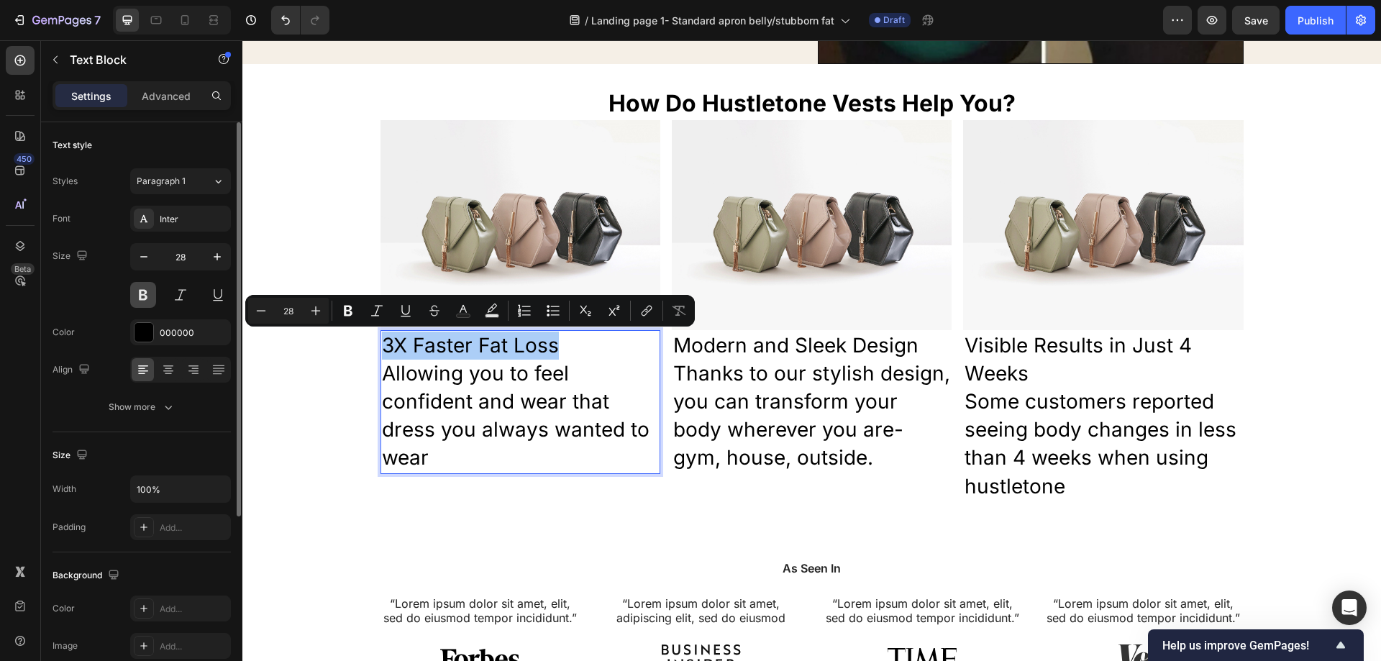
click at [140, 304] on button at bounding box center [143, 295] width 26 height 26
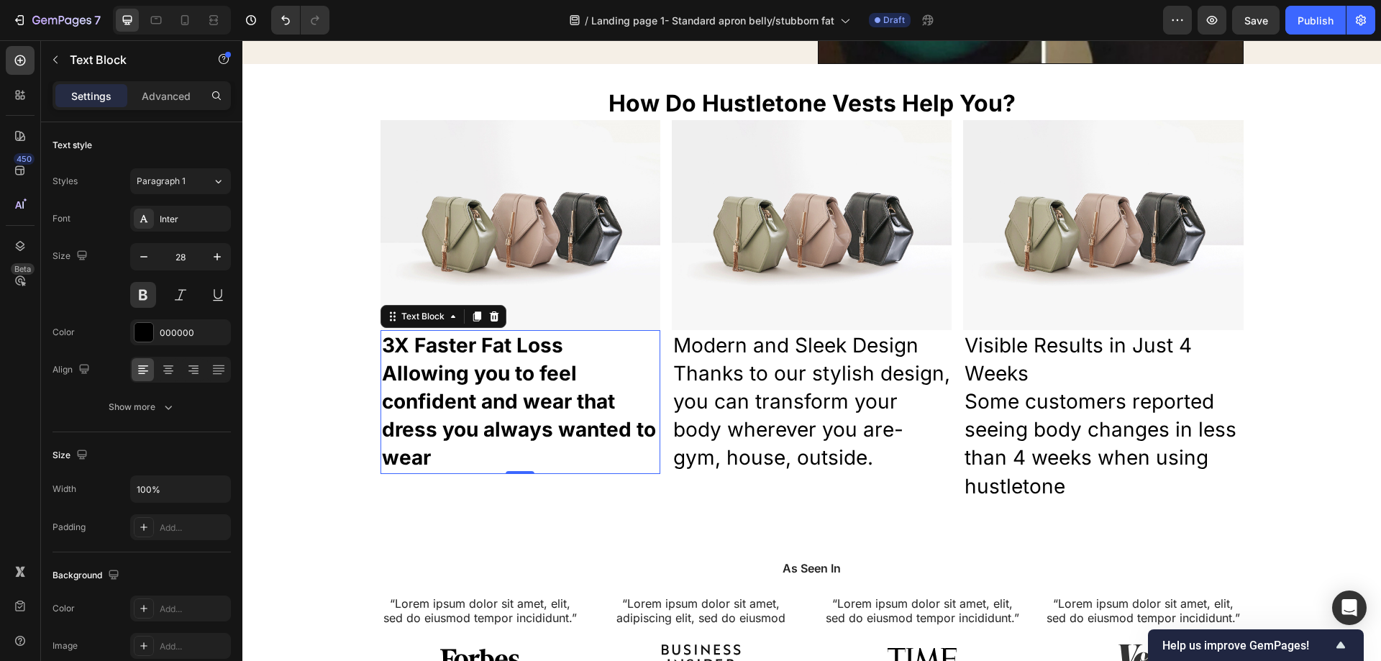
click at [568, 386] on p "Allowing you to feel confident and wear that dress you always wanted to wear" at bounding box center [520, 416] width 277 height 113
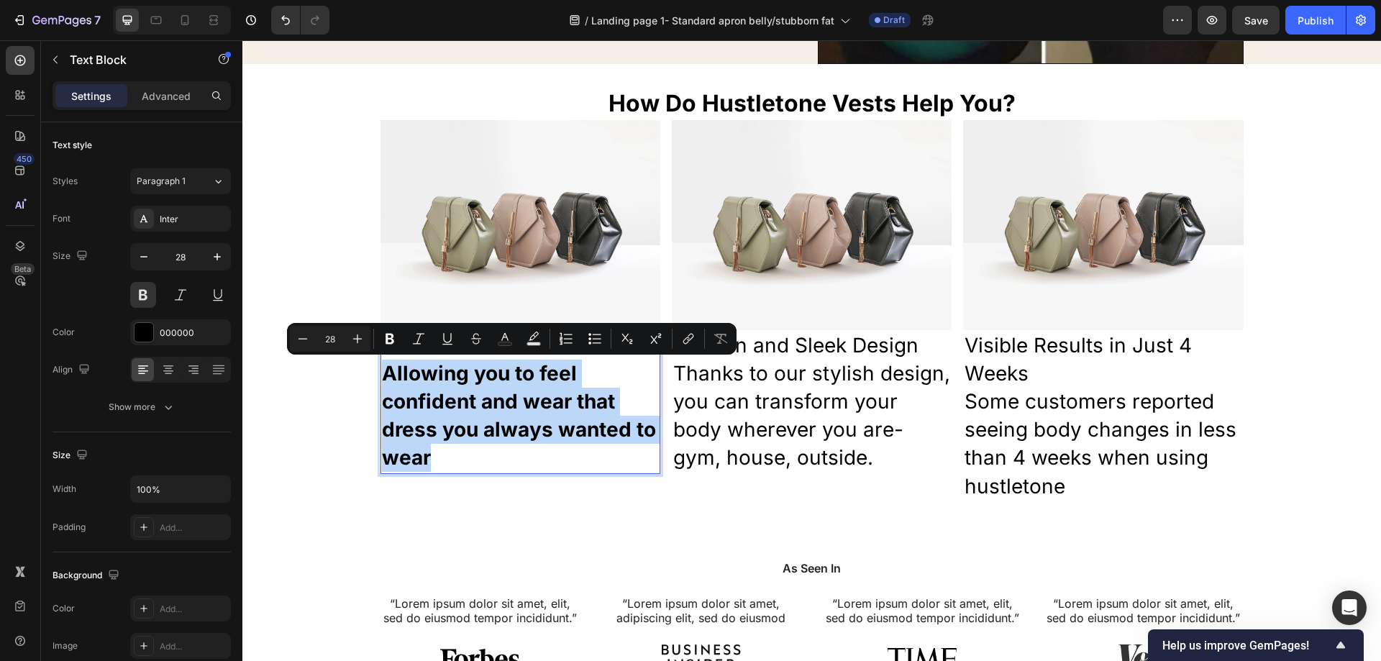
drag, startPoint x: 371, startPoint y: 419, endPoint x: 380, endPoint y: 378, distance: 42.1
click at [382, 378] on p "Allowing you to feel confident and wear that dress you always wanted to wear" at bounding box center [520, 416] width 277 height 113
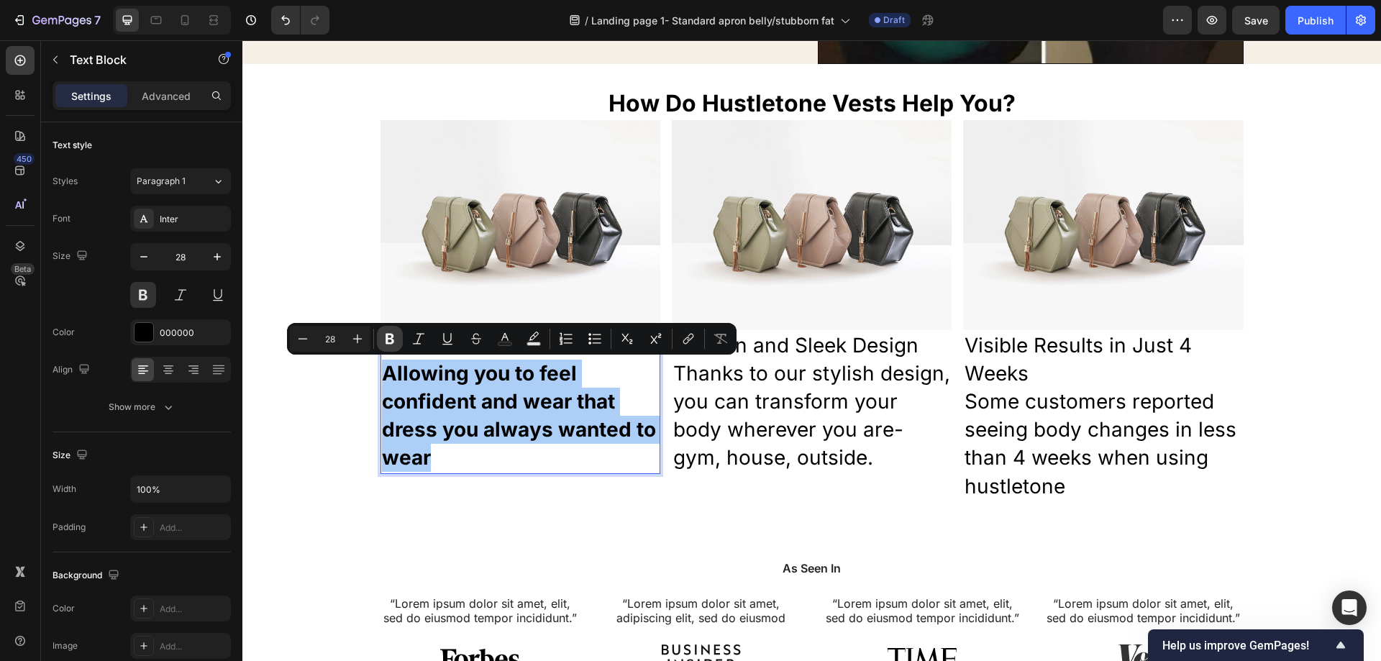
click at [391, 346] on button "Bold" at bounding box center [390, 339] width 26 height 26
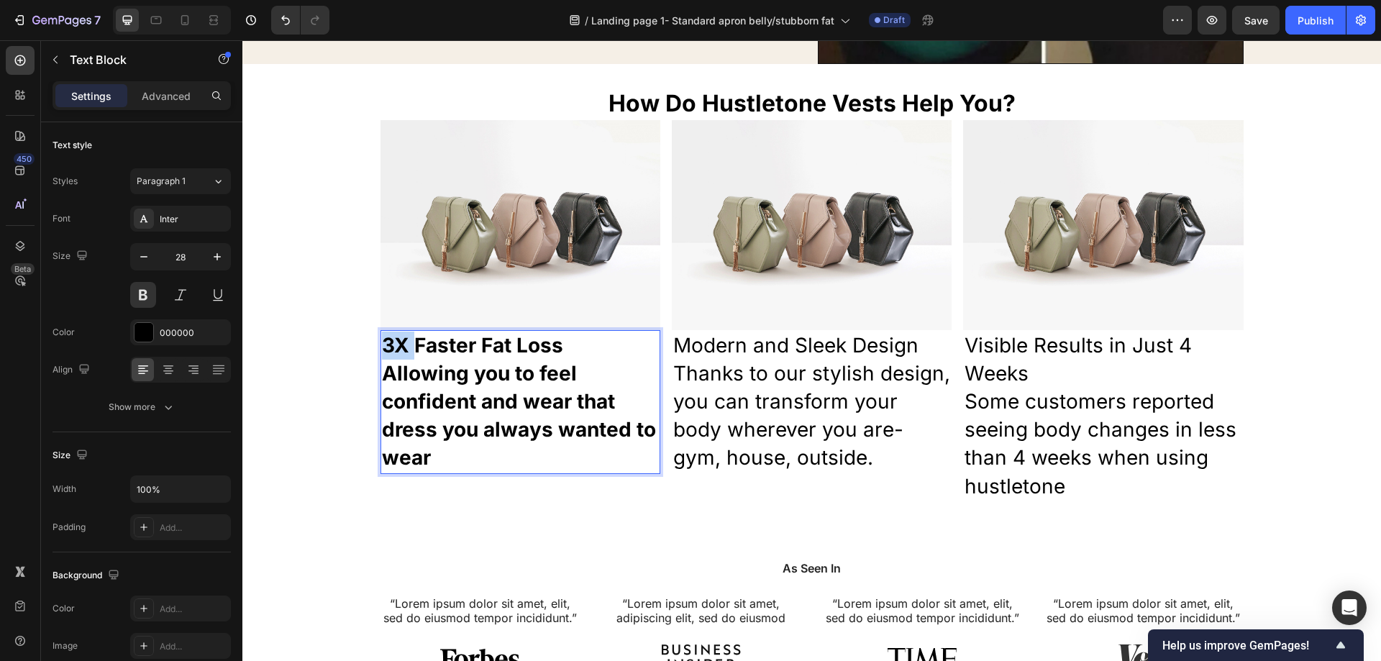
click at [391, 346] on p "3X Faster Fat Loss" at bounding box center [520, 346] width 277 height 28
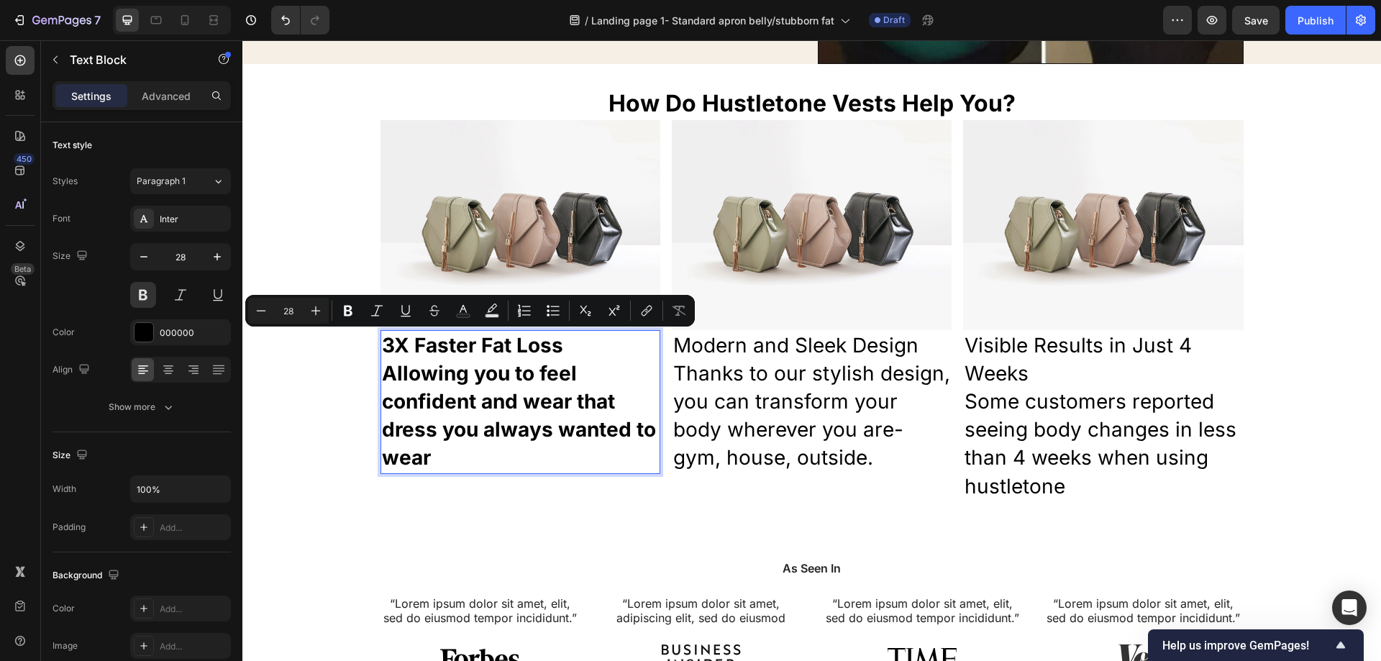
drag, startPoint x: 458, startPoint y: 424, endPoint x: 453, endPoint y: 455, distance: 31.3
click at [458, 427] on strong "Allowing you to feel confident and wear that dress you always wanted to wear" at bounding box center [519, 415] width 274 height 109
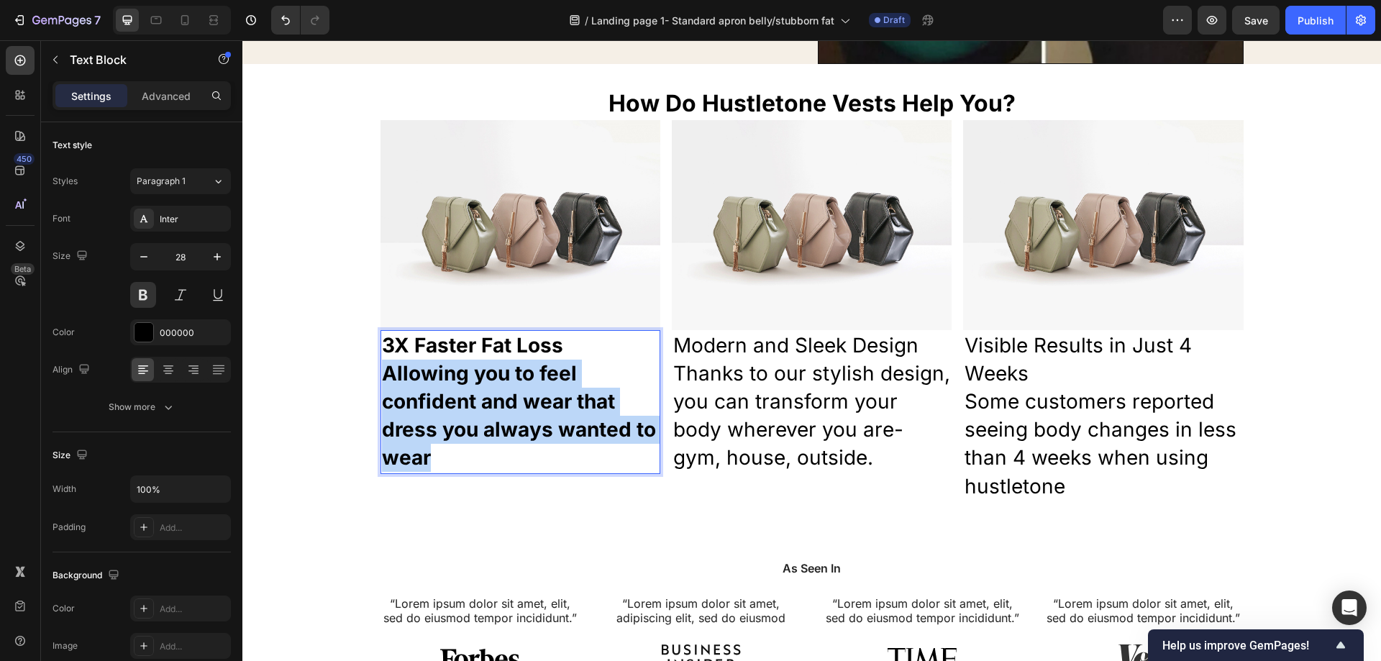
drag, startPoint x: 451, startPoint y: 457, endPoint x: 370, endPoint y: 375, distance: 116.0
click at [370, 375] on div "How Do Hustletone Vests Help You? Heading Image Image Image Row 3X Faster Fat L…" at bounding box center [811, 294] width 1139 height 415
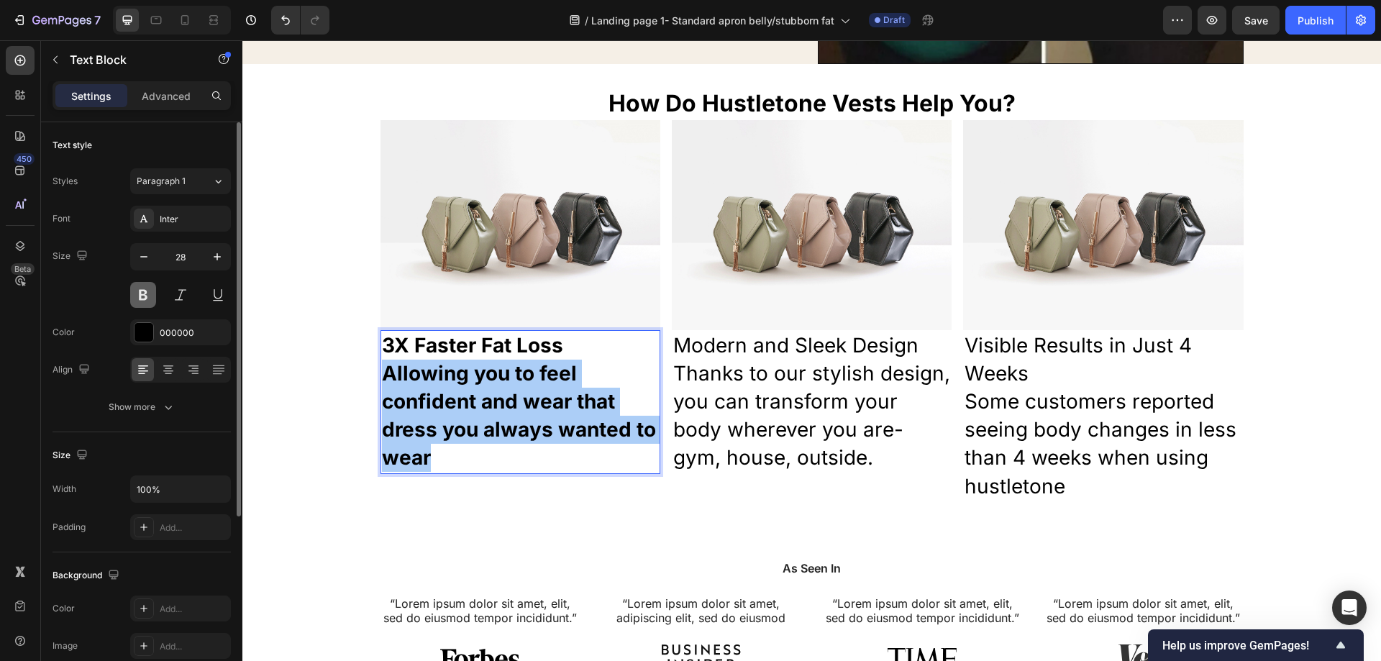
click at [140, 293] on button at bounding box center [143, 295] width 26 height 26
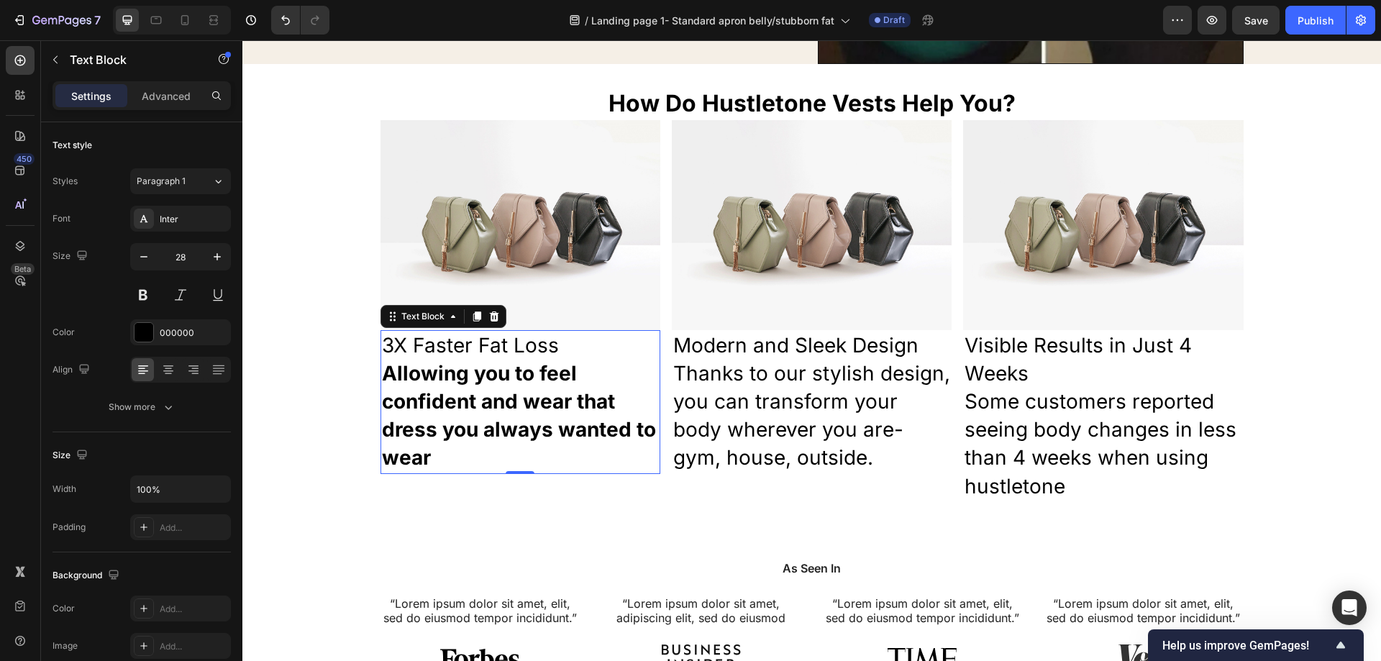
click at [556, 348] on p "3X Faster Fat Loss" at bounding box center [520, 346] width 277 height 28
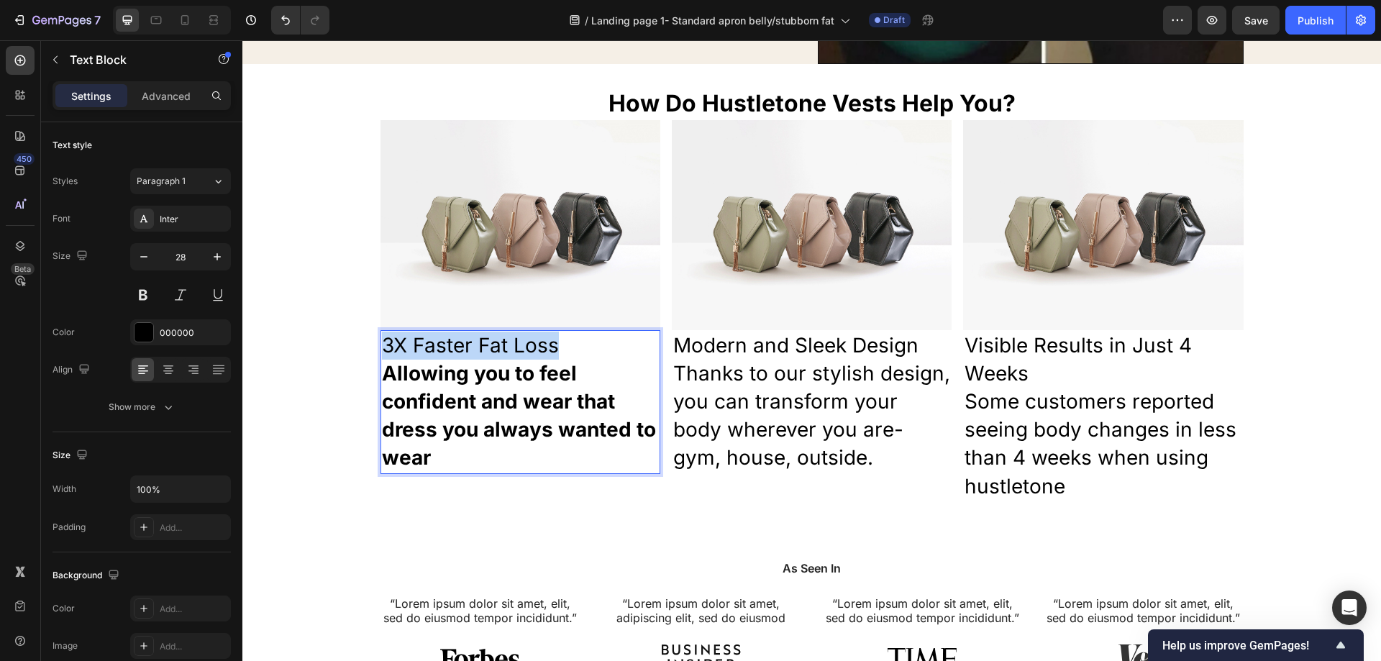
drag, startPoint x: 556, startPoint y: 348, endPoint x: 383, endPoint y: 350, distance: 173.4
click at [383, 350] on p "3X Faster Fat Loss" at bounding box center [520, 346] width 277 height 28
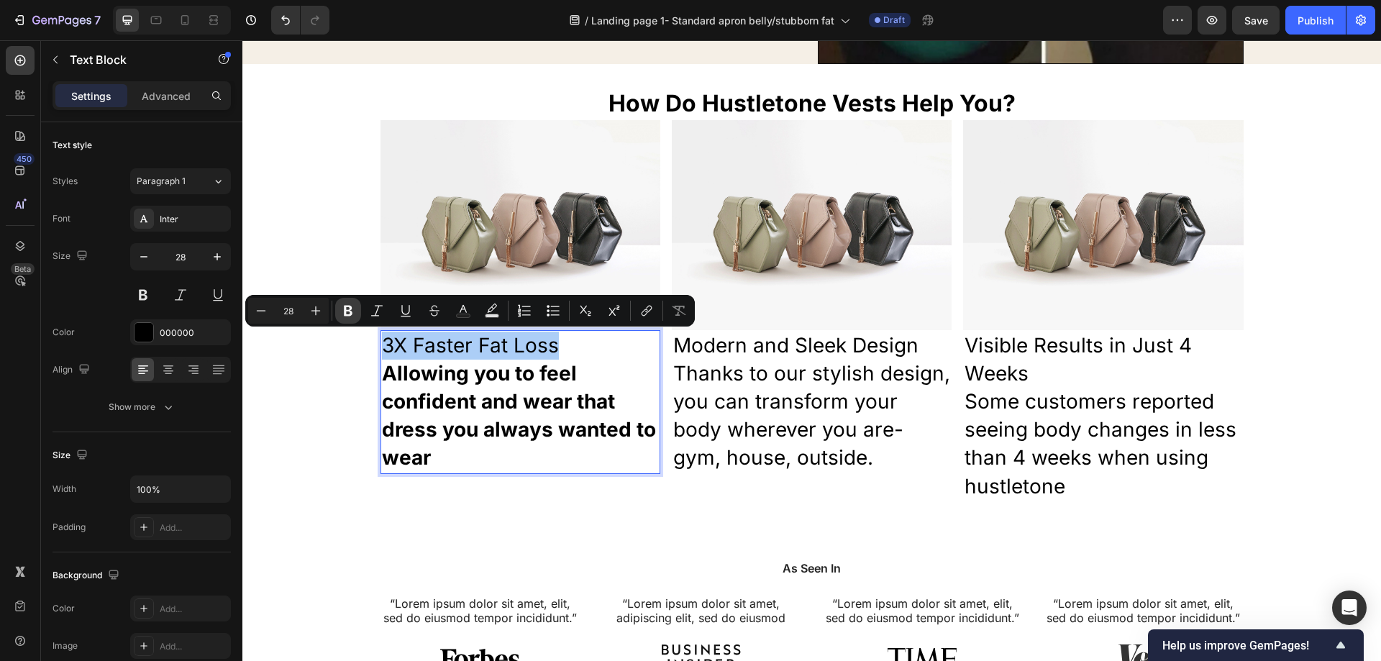
click at [353, 316] on icon "Editor contextual toolbar" at bounding box center [348, 311] width 14 height 14
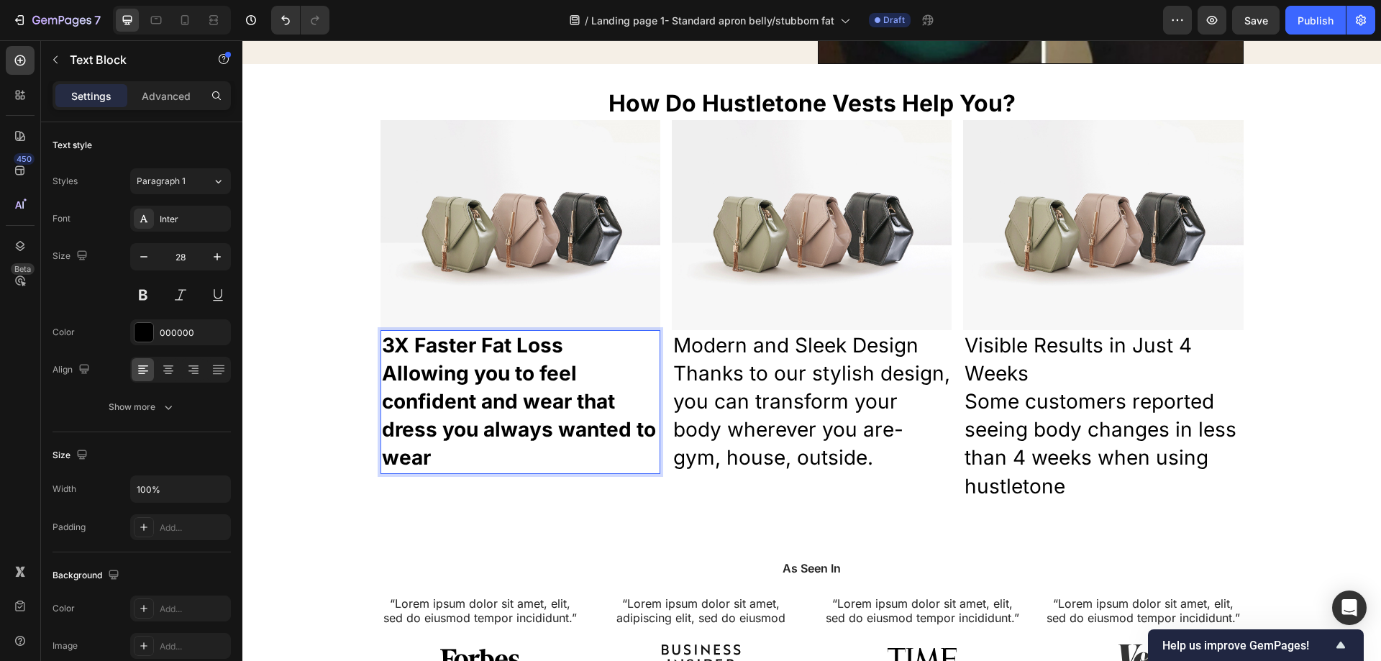
click at [500, 429] on strong "Allowing you to feel confident and wear that dress you always wanted to wear" at bounding box center [519, 415] width 274 height 109
drag, startPoint x: 416, startPoint y: 432, endPoint x: 427, endPoint y: 439, distance: 13.0
click at [406, 425] on p "Allowing you to feel confident and wear that dress you always wanted to wear" at bounding box center [520, 416] width 277 height 113
click at [427, 439] on strong "Allowing you to feel confident and wear that dress you always wanted to wear" at bounding box center [519, 415] width 274 height 109
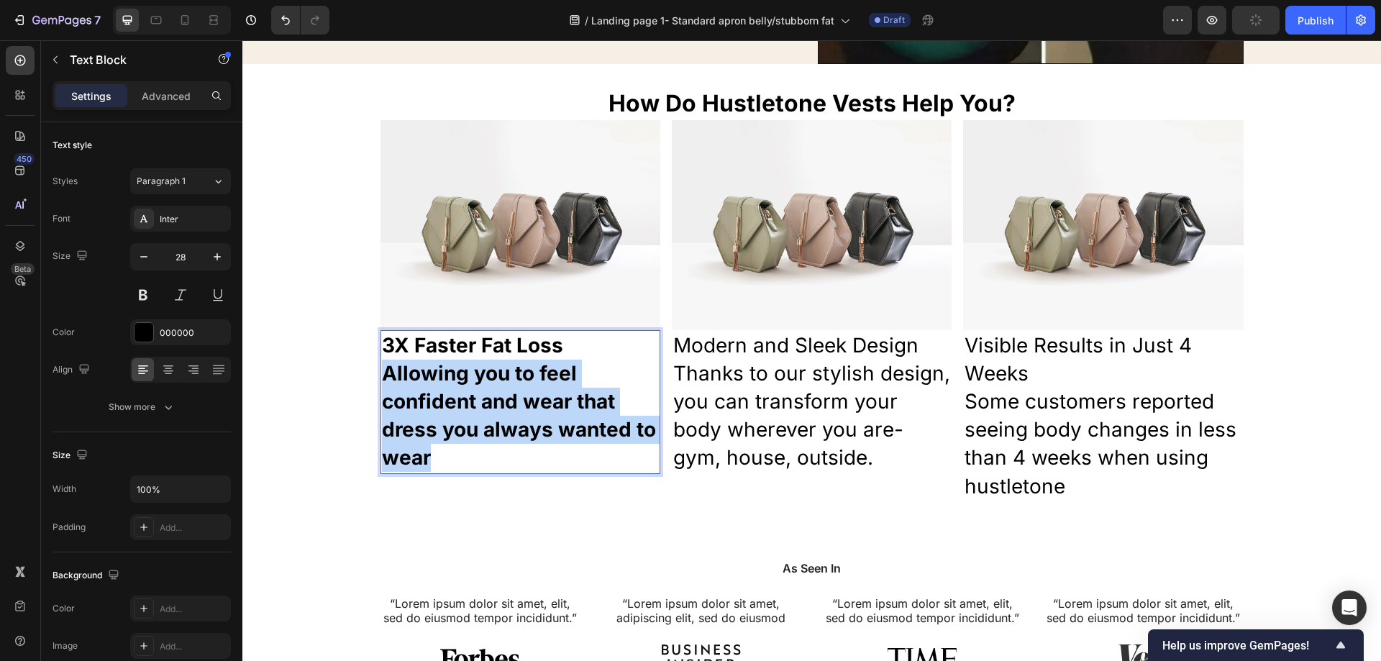
drag, startPoint x: 433, startPoint y: 451, endPoint x: 383, endPoint y: 381, distance: 85.6
click at [383, 381] on p "Allowing you to feel confident and wear that dress you always wanted to wear" at bounding box center [520, 416] width 277 height 113
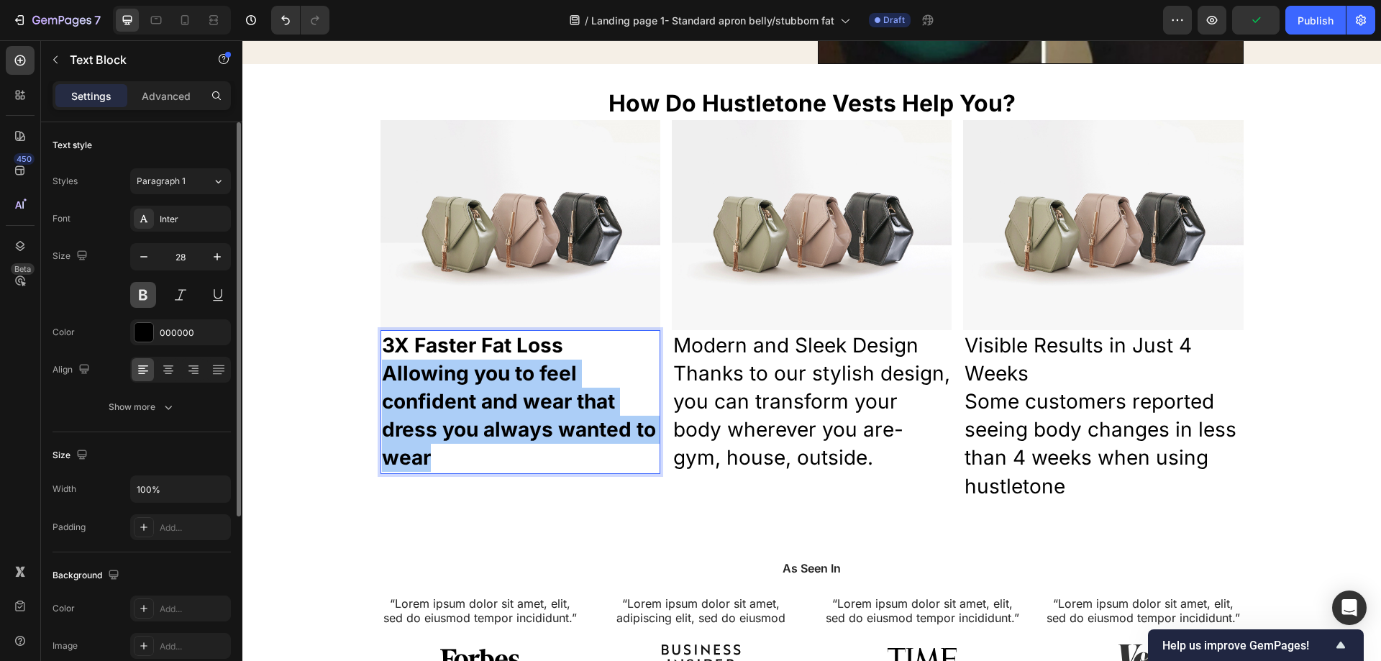
click at [142, 304] on button at bounding box center [143, 295] width 26 height 26
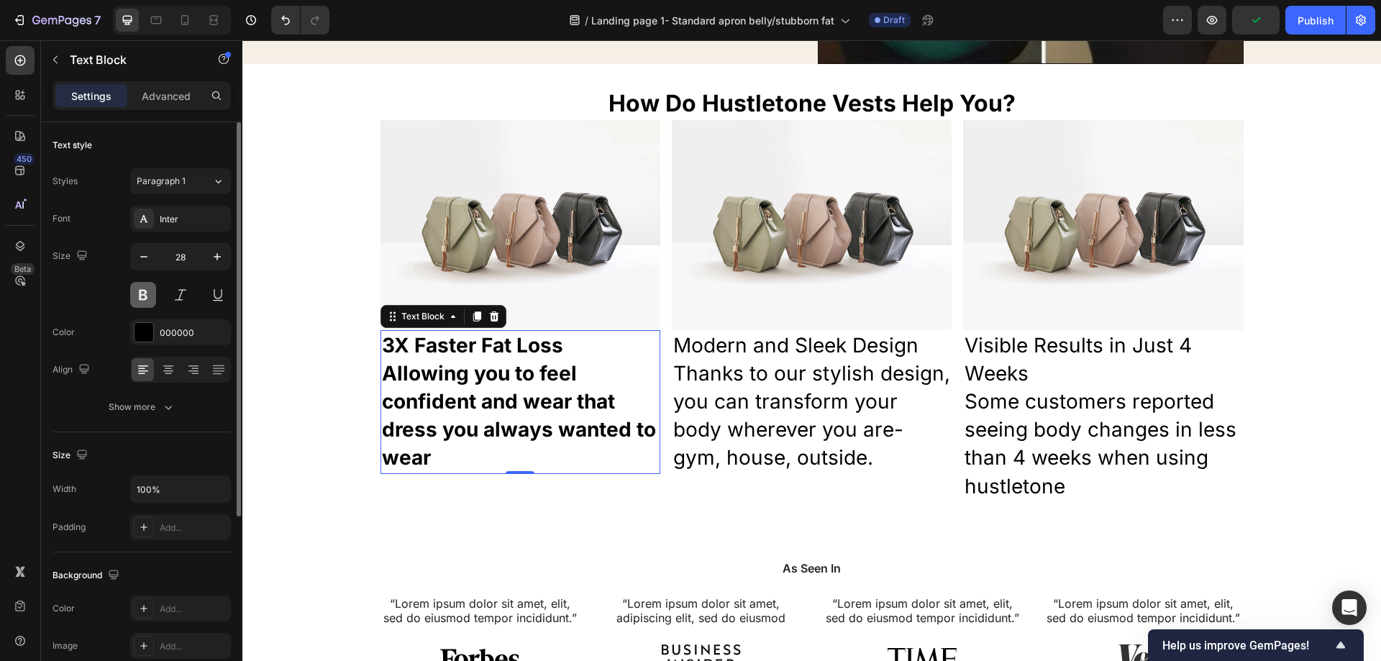
click at [140, 300] on button at bounding box center [143, 295] width 26 height 26
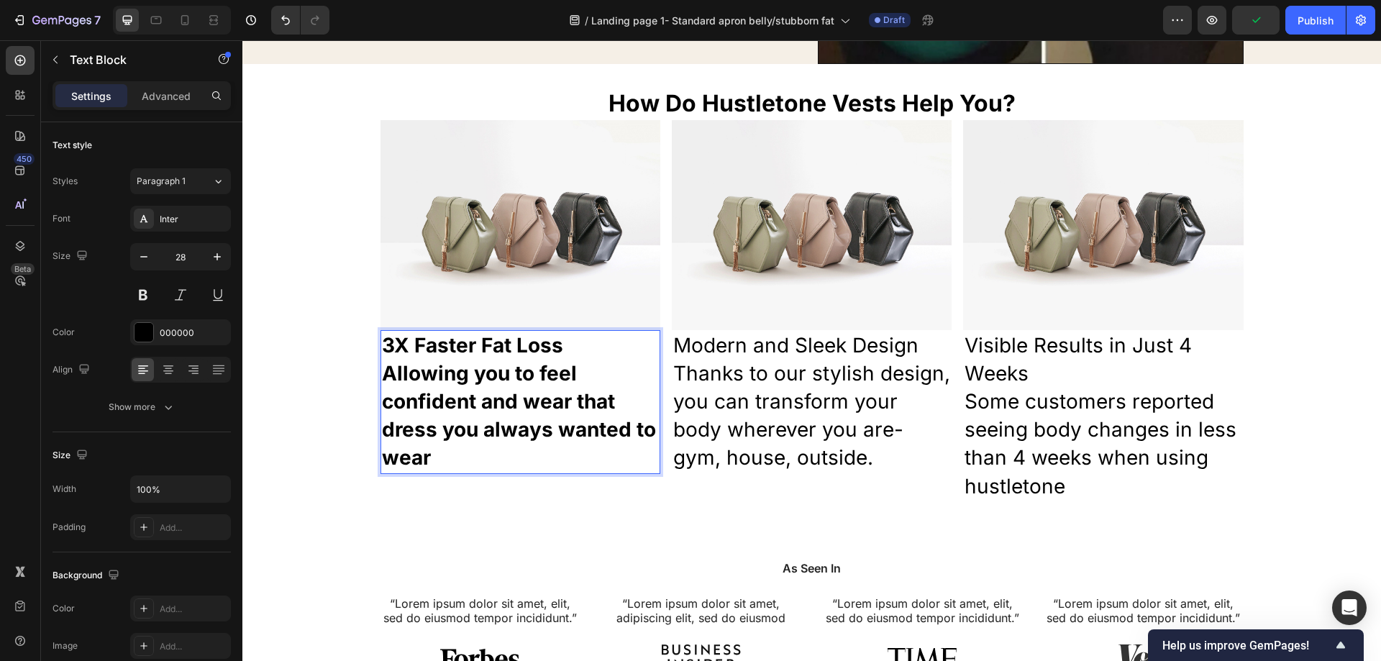
click at [532, 444] on p "Allowing you to feel confident and wear that dress you always wanted to wear" at bounding box center [520, 416] width 277 height 113
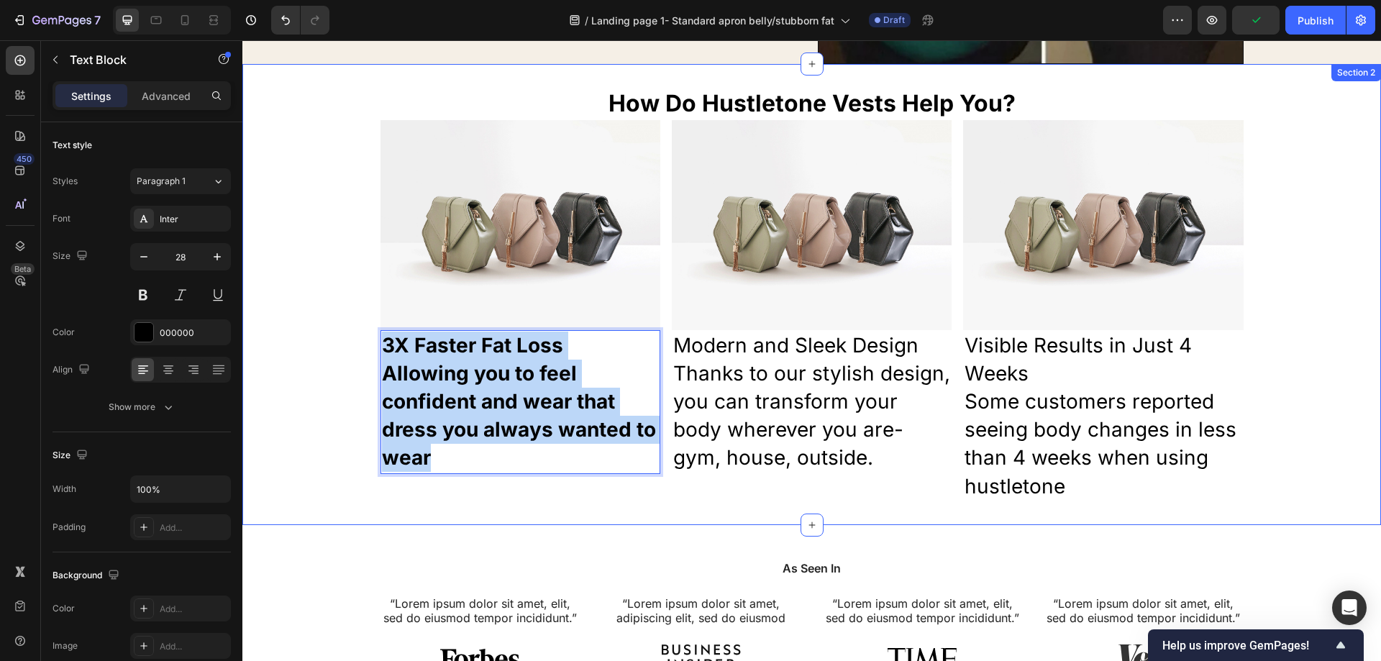
drag, startPoint x: 461, startPoint y: 451, endPoint x: 247, endPoint y: 315, distance: 253.2
click at [363, 347] on div "How Do Hustletone Vests Help You? Heading Image Image Image Row 3X Faster Fat L…" at bounding box center [811, 294] width 1139 height 415
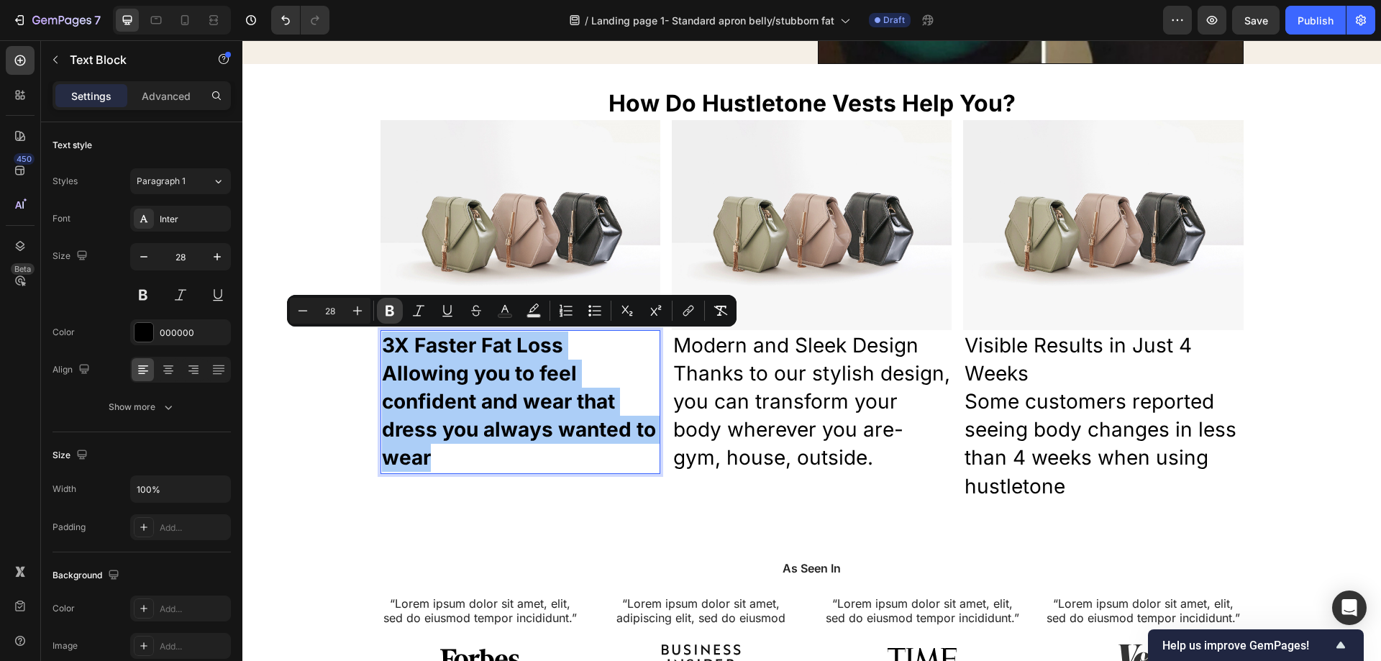
click at [395, 311] on icon "Editor contextual toolbar" at bounding box center [390, 311] width 14 height 14
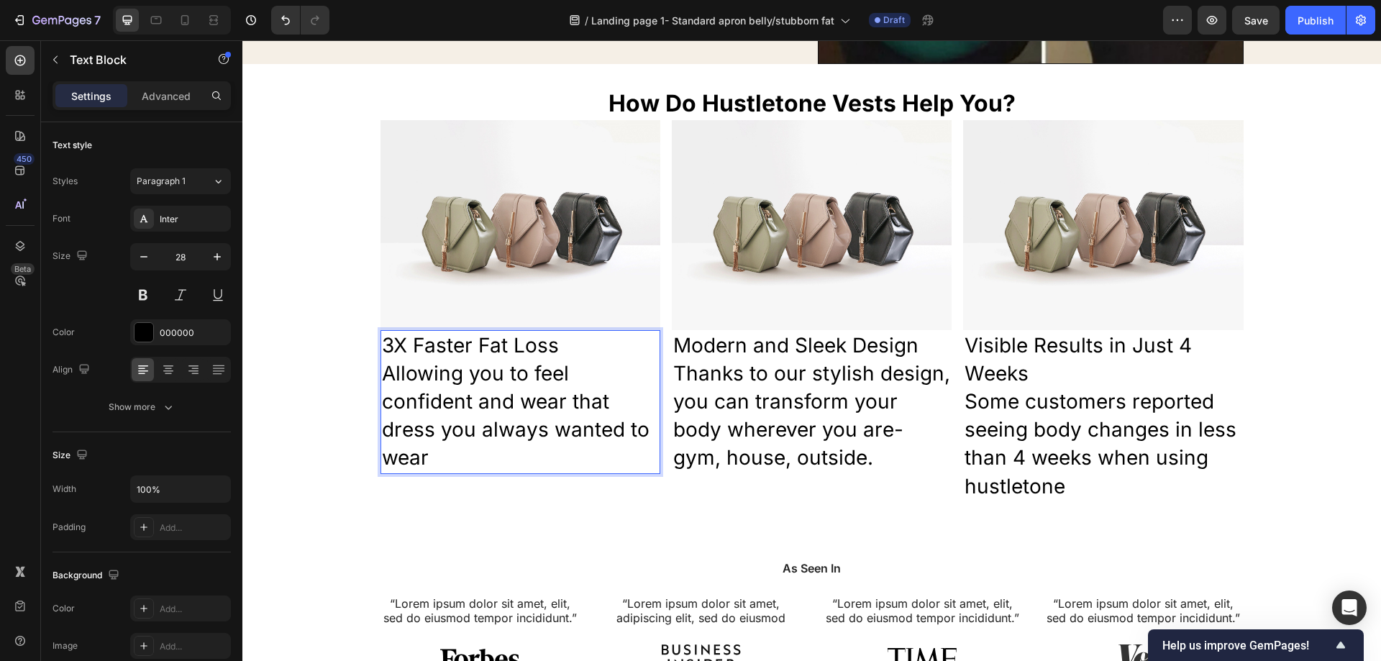
click at [470, 449] on p "Allowing you to feel confident and wear that dress you always wanted to wear" at bounding box center [520, 416] width 277 height 113
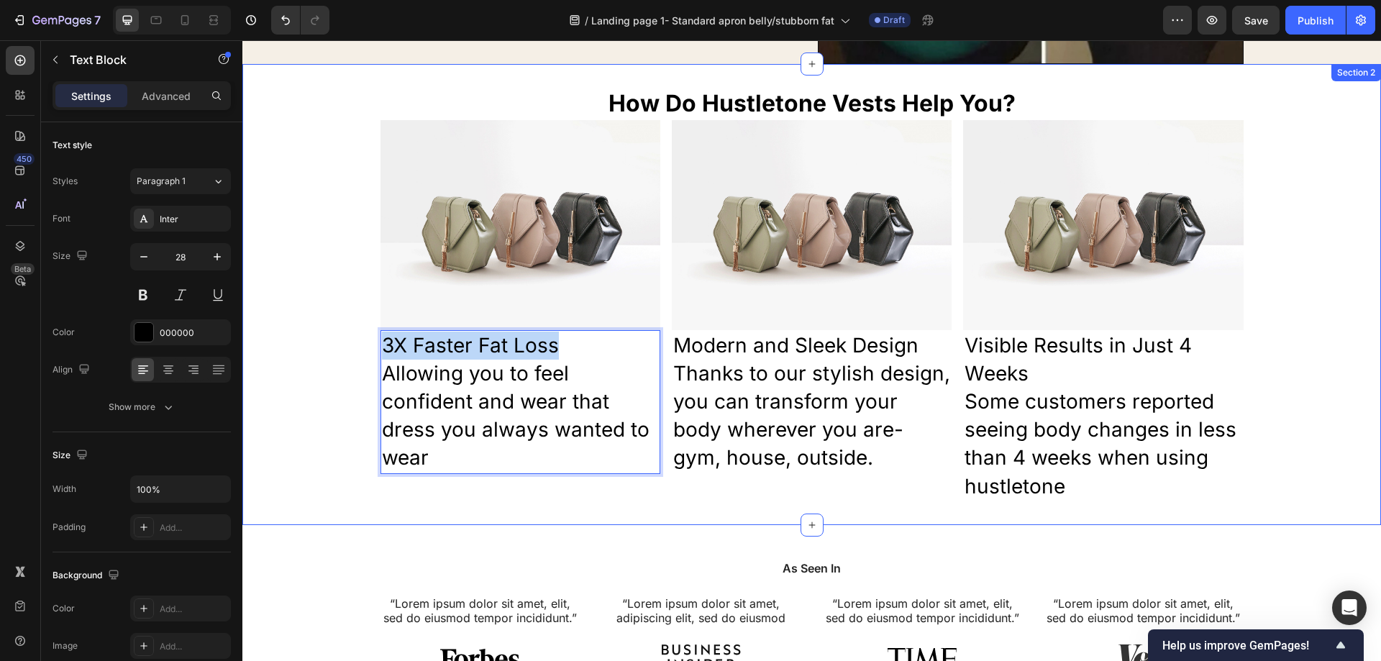
drag, startPoint x: 560, startPoint y: 351, endPoint x: 363, endPoint y: 347, distance: 197.1
click at [363, 347] on div "How Do Hustletone Vests Help You? Heading Image Image Image Row 3X Faster Fat L…" at bounding box center [811, 294] width 1139 height 415
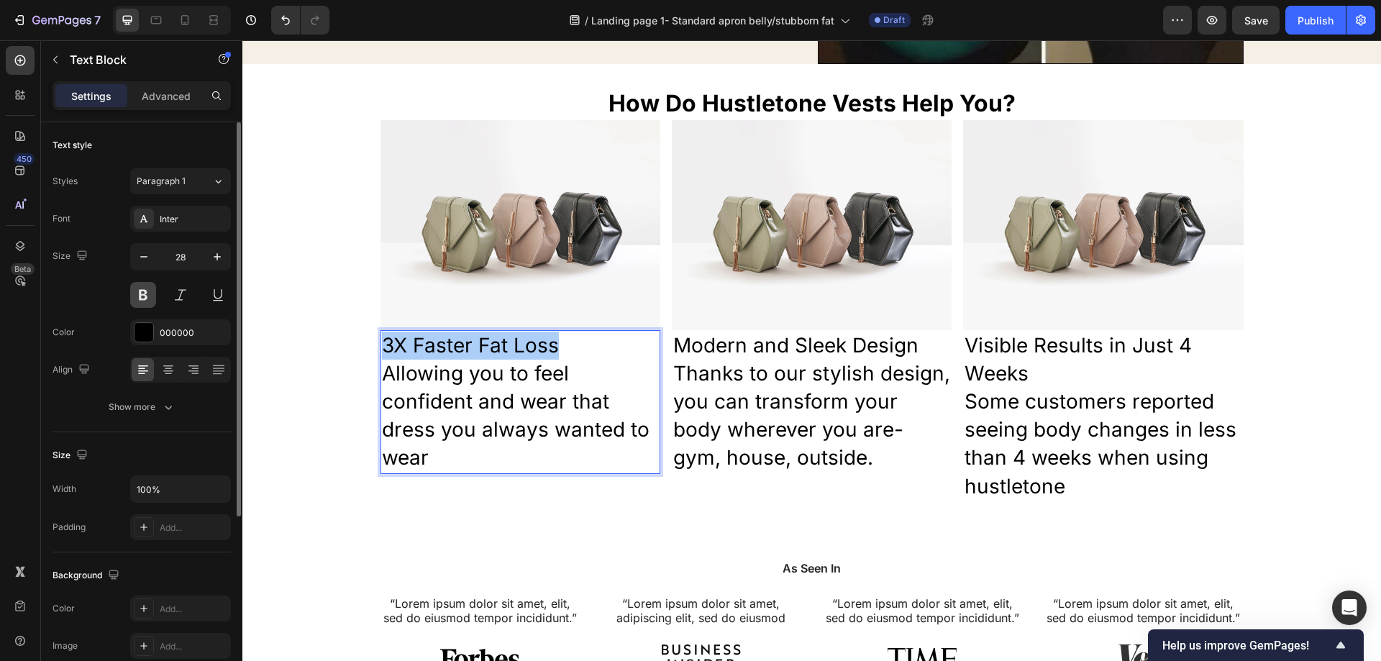
click at [140, 296] on button at bounding box center [143, 295] width 26 height 26
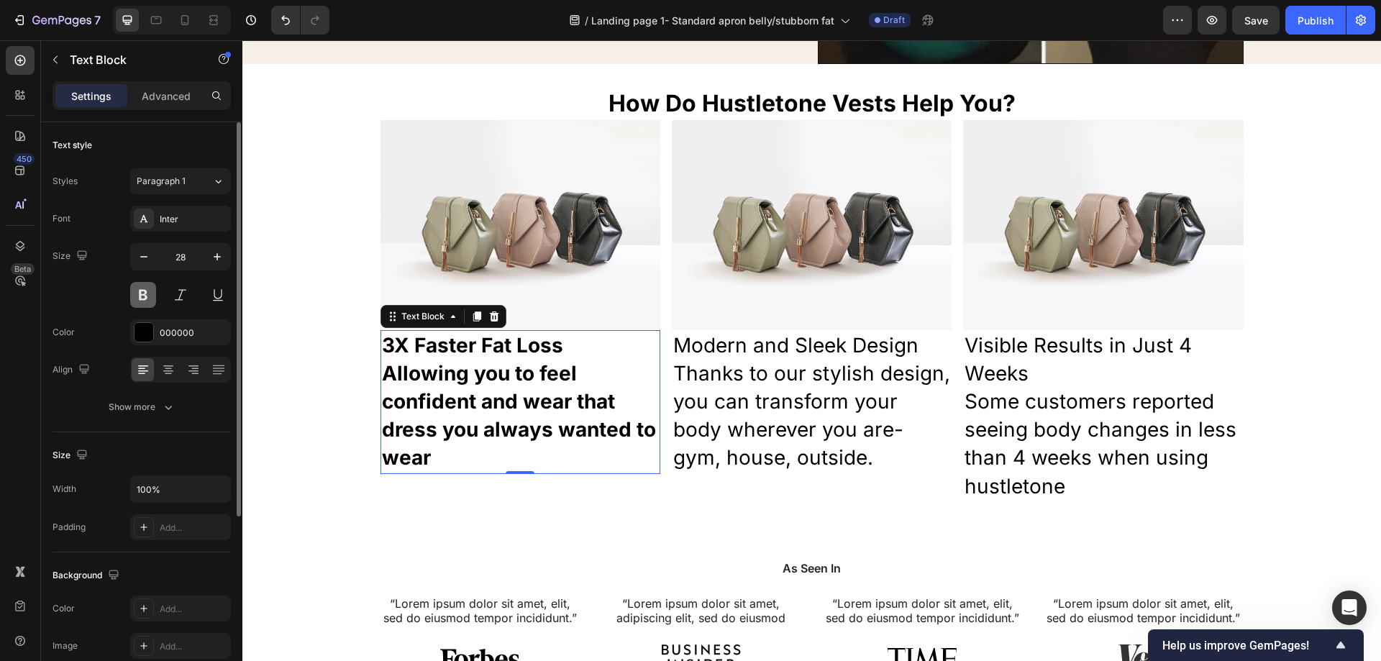
click at [140, 296] on button at bounding box center [143, 295] width 26 height 26
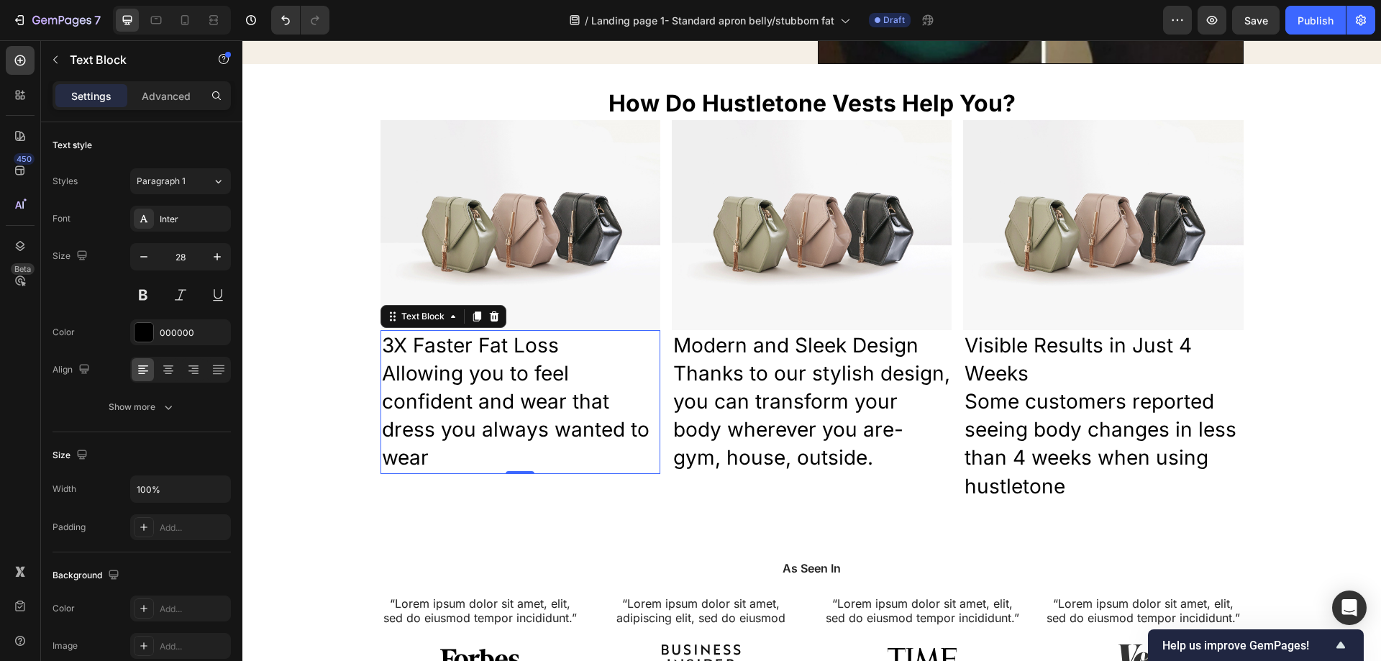
click at [557, 349] on p "3X Faster Fat Loss" at bounding box center [520, 346] width 277 height 28
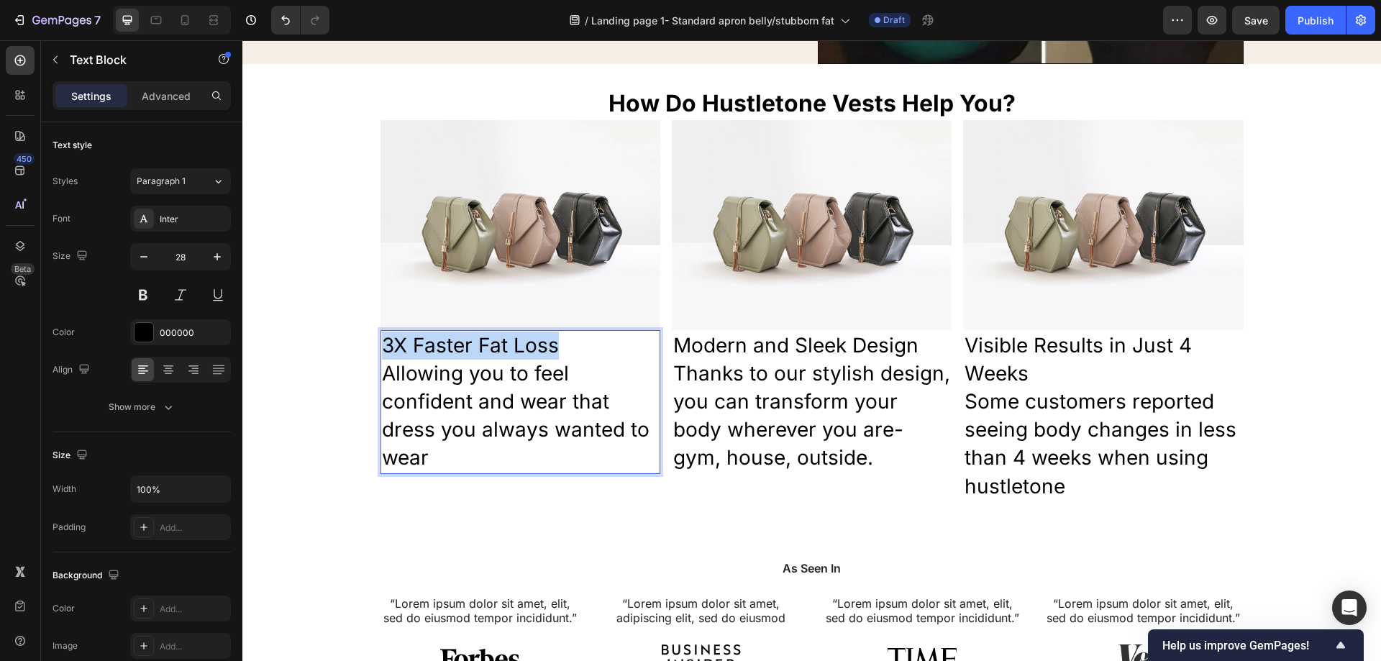
drag, startPoint x: 557, startPoint y: 349, endPoint x: 370, endPoint y: 336, distance: 188.2
click at [382, 344] on p "3X Faster Fat Loss" at bounding box center [520, 346] width 277 height 28
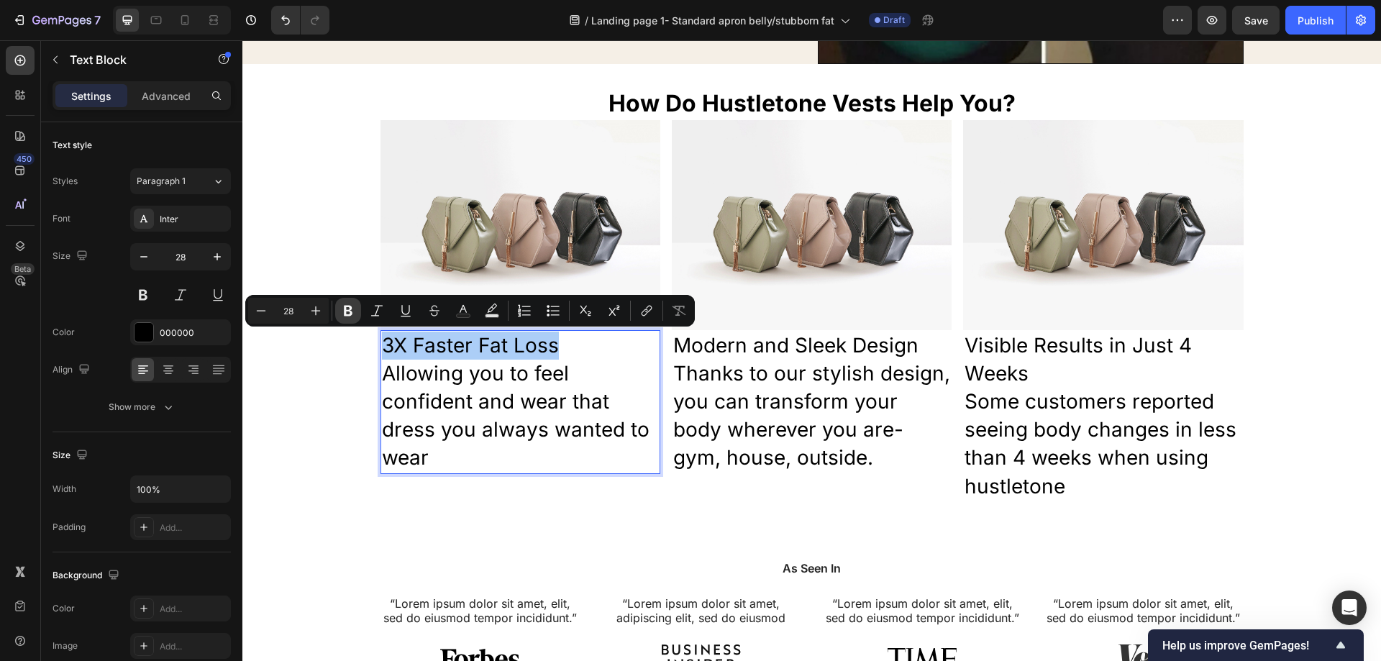
click at [352, 318] on button "Bold" at bounding box center [348, 311] width 26 height 26
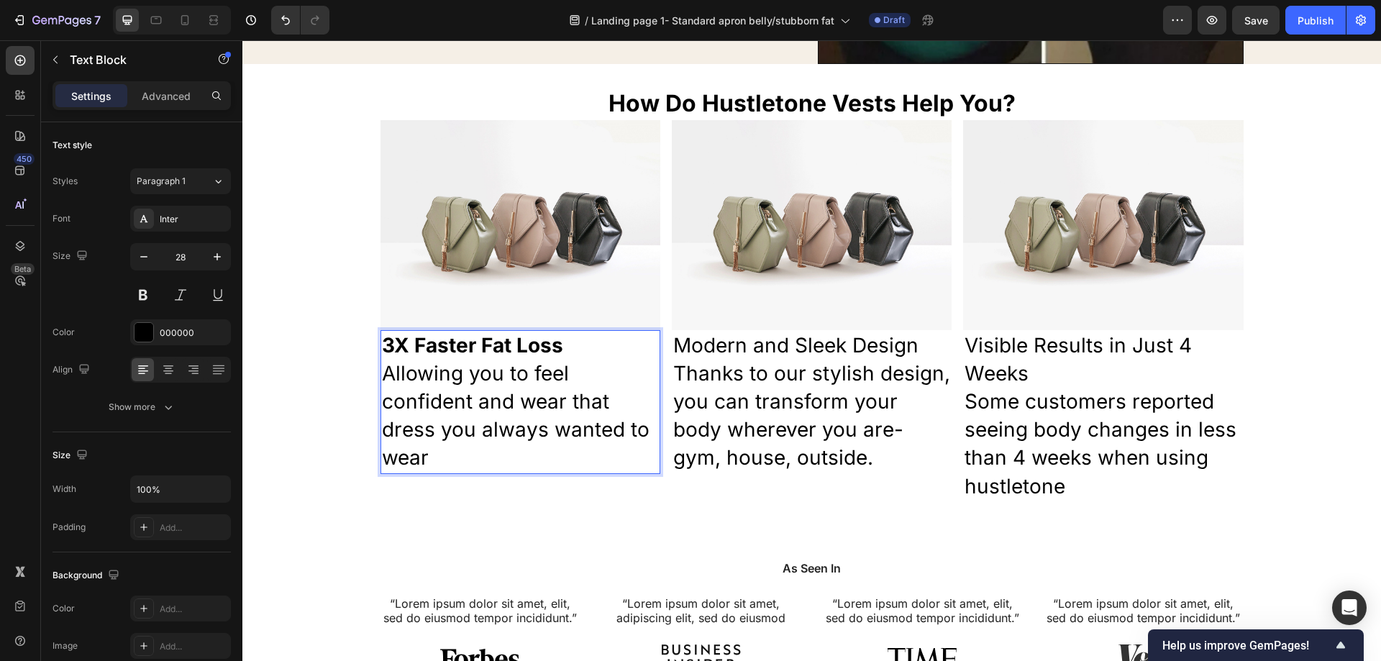
click at [565, 405] on p "Allowing you to feel confident and wear that dress you always wanted to wear" at bounding box center [520, 416] width 277 height 113
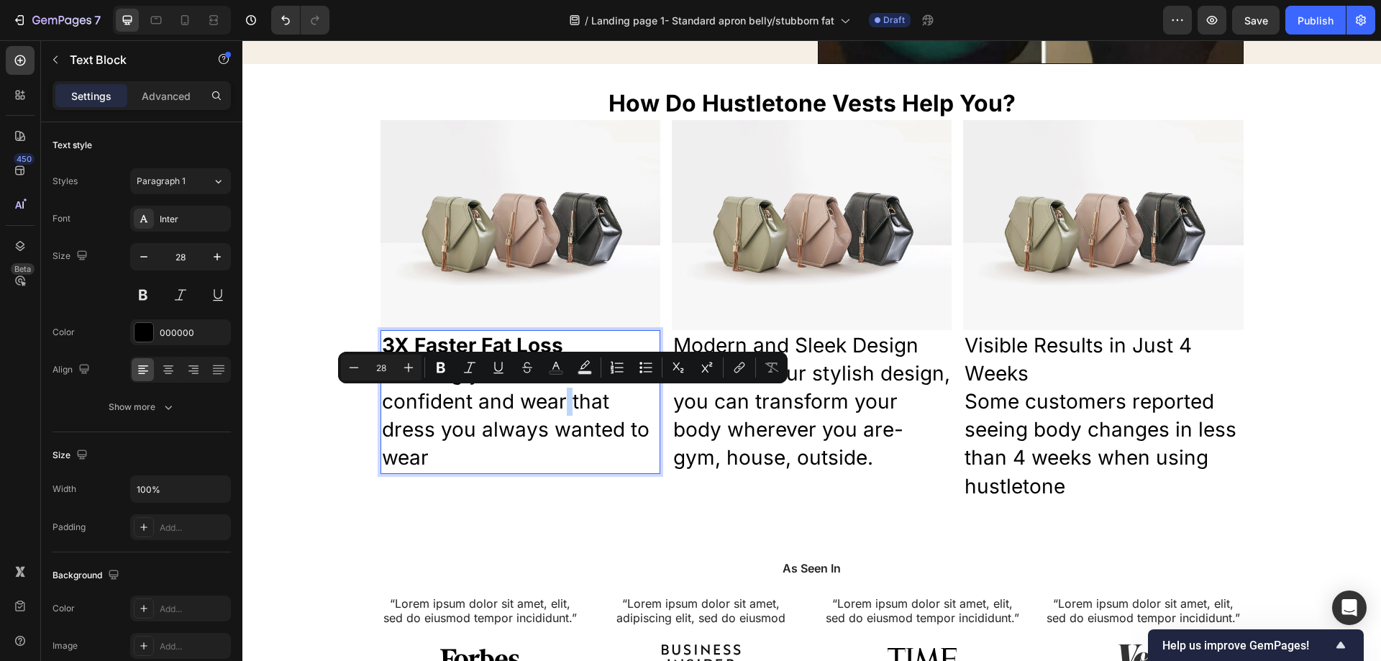
click at [692, 439] on p "Thanks to our stylish design, you can transform your body wherever you are- gym…" at bounding box center [811, 416] width 277 height 113
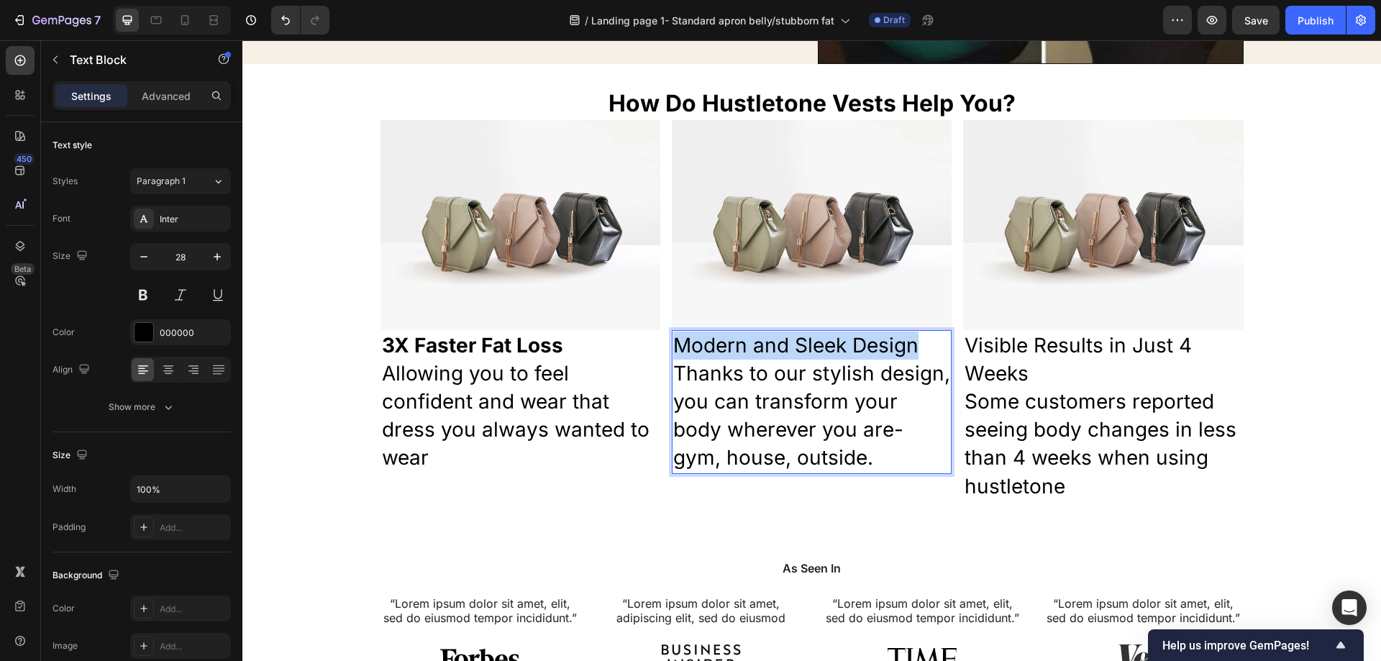
drag, startPoint x: 918, startPoint y: 353, endPoint x: 675, endPoint y: 347, distance: 243.2
click at [675, 347] on p "Modern and Sleek Design" at bounding box center [811, 346] width 277 height 28
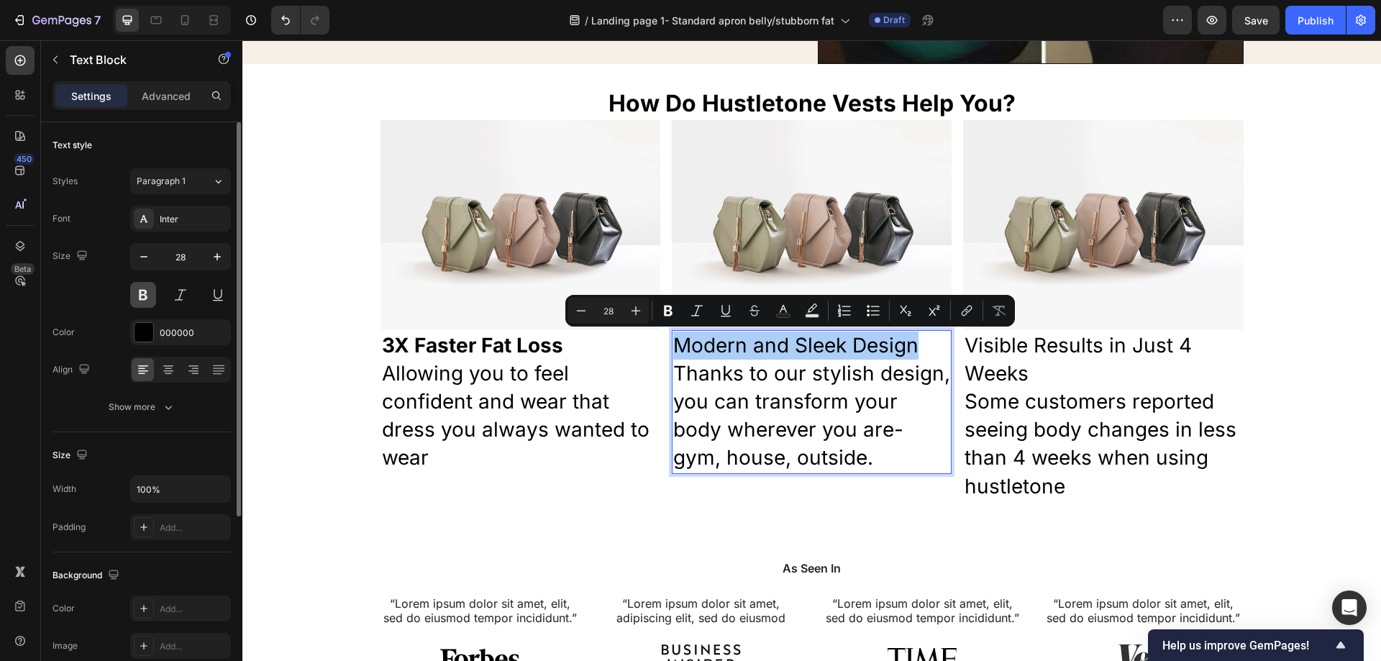
click at [147, 295] on button at bounding box center [143, 295] width 26 height 26
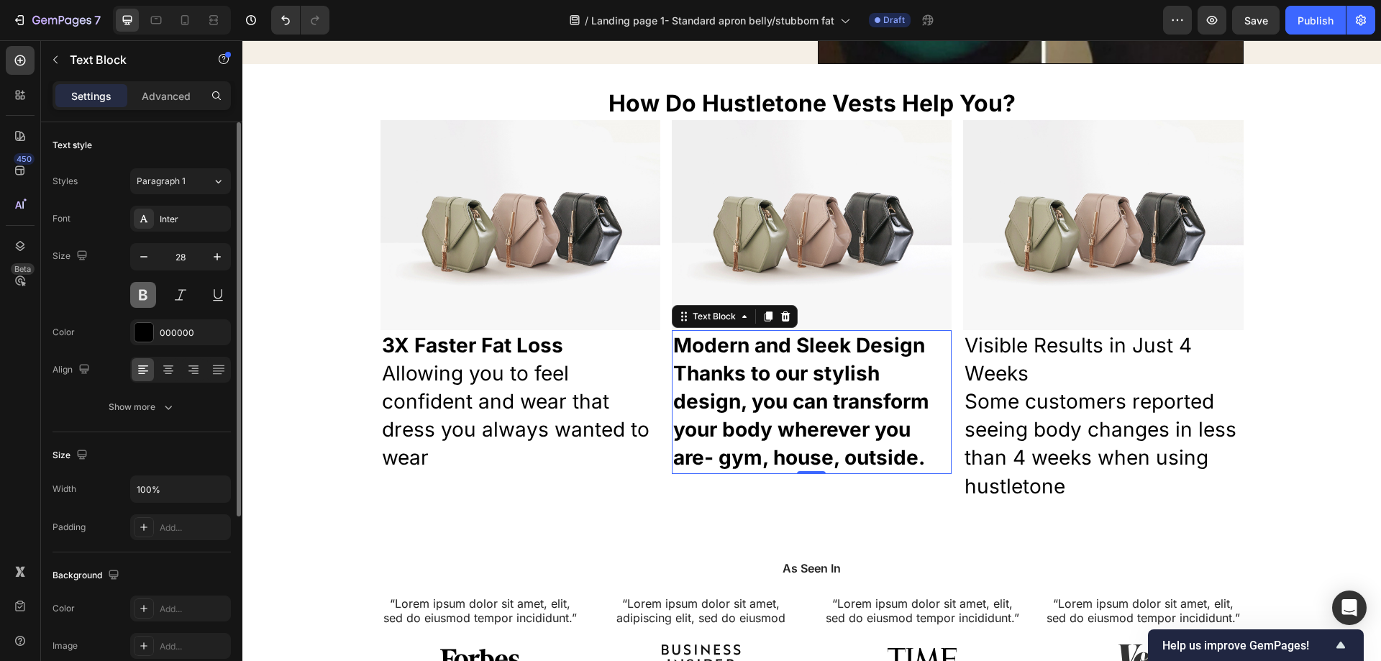
click at [139, 288] on button at bounding box center [143, 295] width 26 height 26
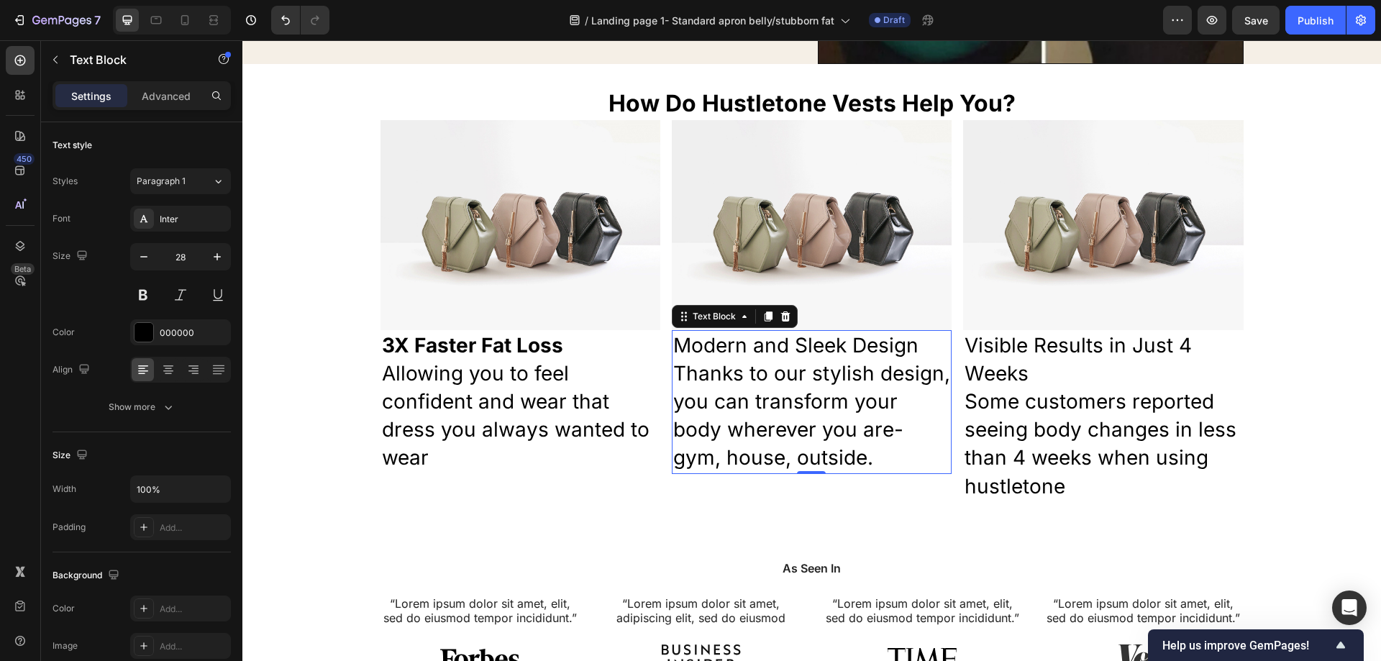
click at [885, 352] on p "Modern and Sleek Design" at bounding box center [811, 346] width 277 height 28
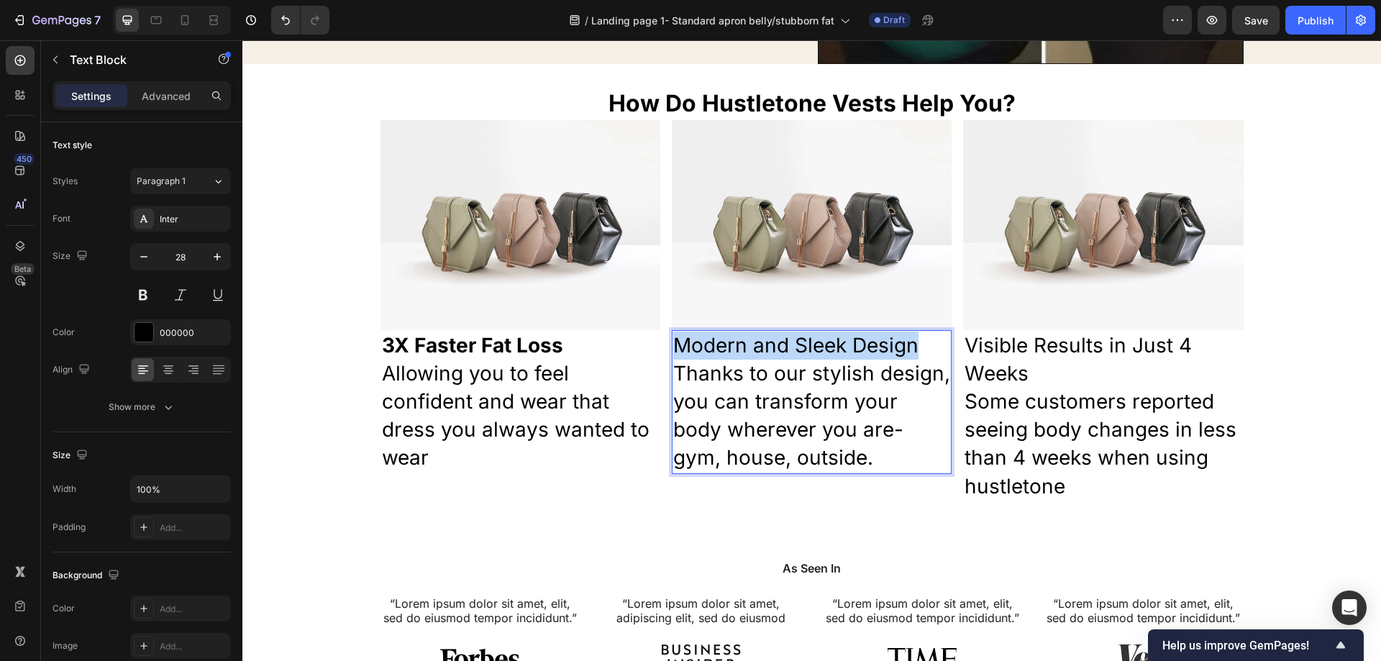
drag, startPoint x: 890, startPoint y: 352, endPoint x: 672, endPoint y: 345, distance: 218.8
click at [673, 350] on p "Modern and Sleek Design" at bounding box center [811, 346] width 277 height 28
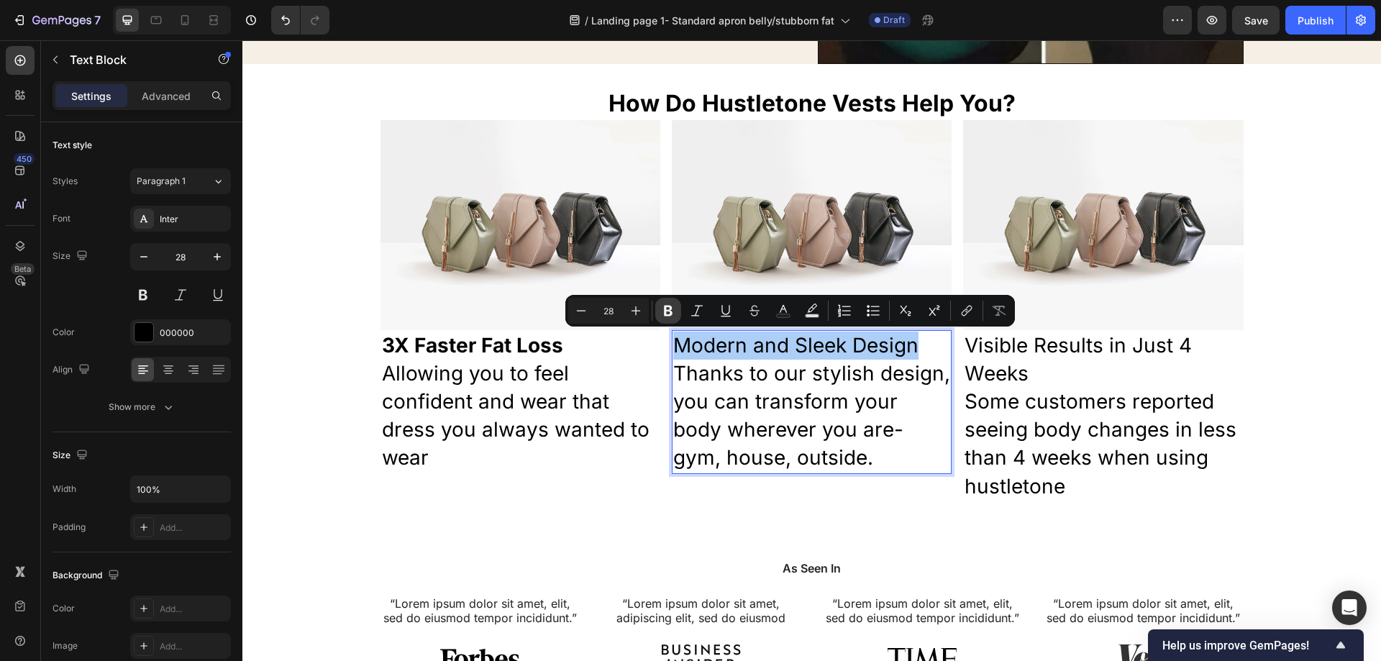
click at [669, 315] on icon "Editor contextual toolbar" at bounding box center [668, 311] width 9 height 11
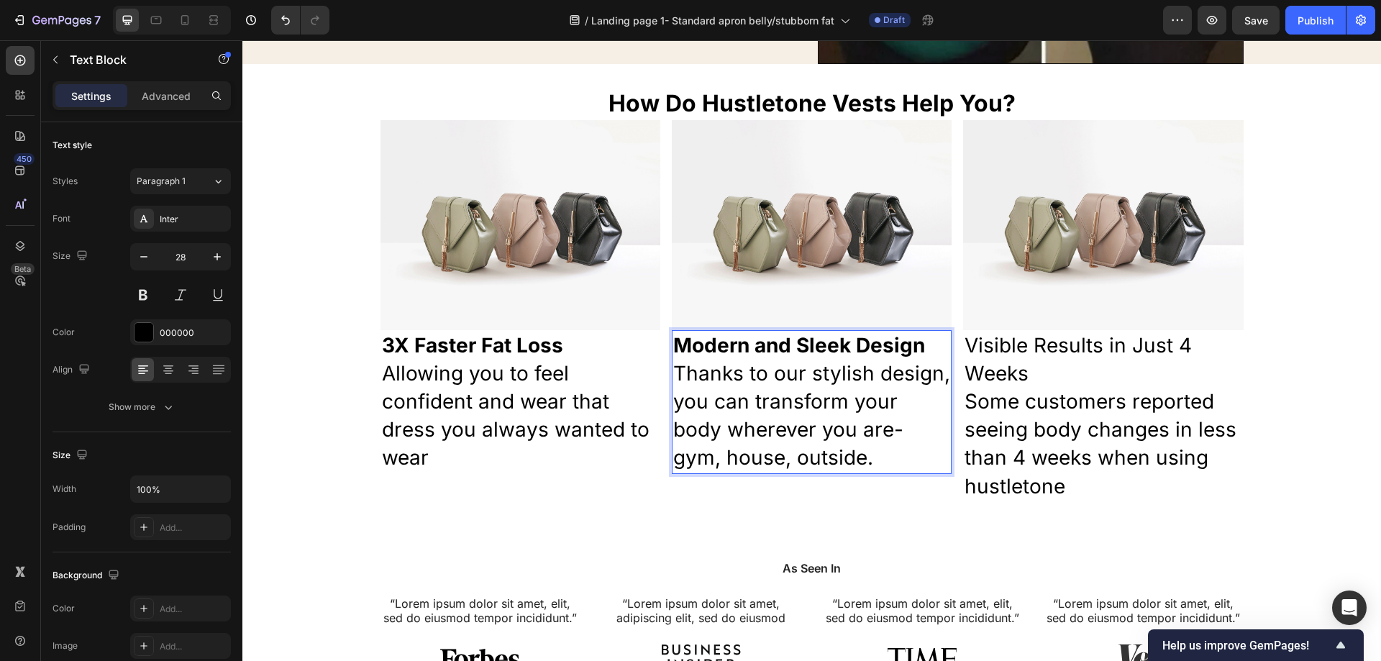
click at [883, 407] on p "Thanks to our stylish design, you can transform your body wherever you are- gym…" at bounding box center [811, 416] width 277 height 113
click at [1080, 486] on p "Some customers reported seeing body changes in less than 4 weeks when using hus…" at bounding box center [1103, 444] width 277 height 113
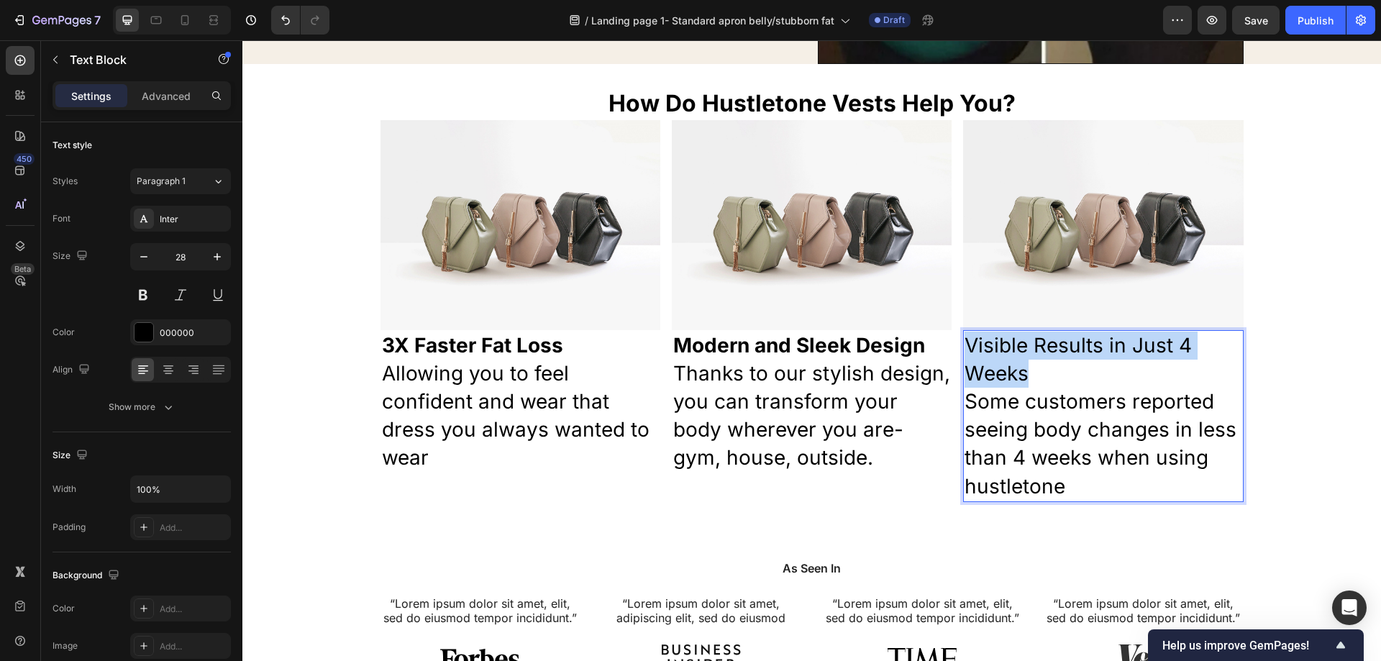
drag, startPoint x: 1049, startPoint y: 373, endPoint x: 959, endPoint y: 351, distance: 92.5
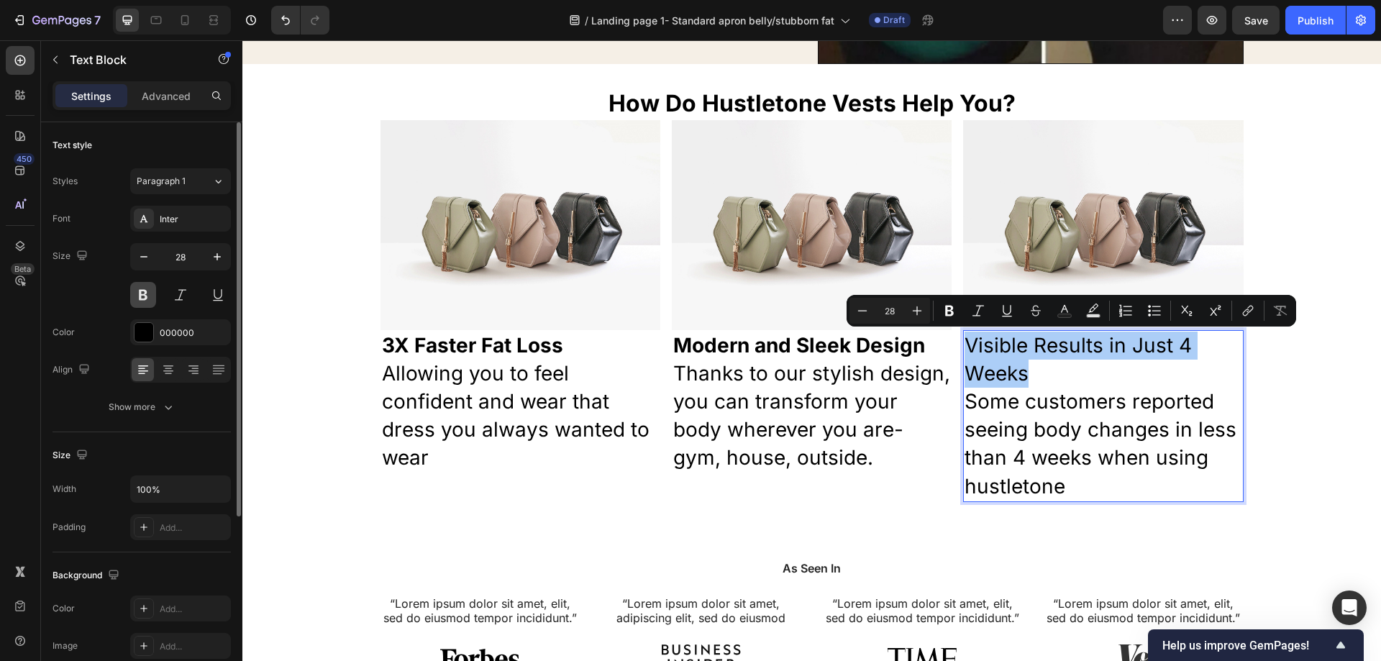
click at [152, 293] on button at bounding box center [143, 295] width 26 height 26
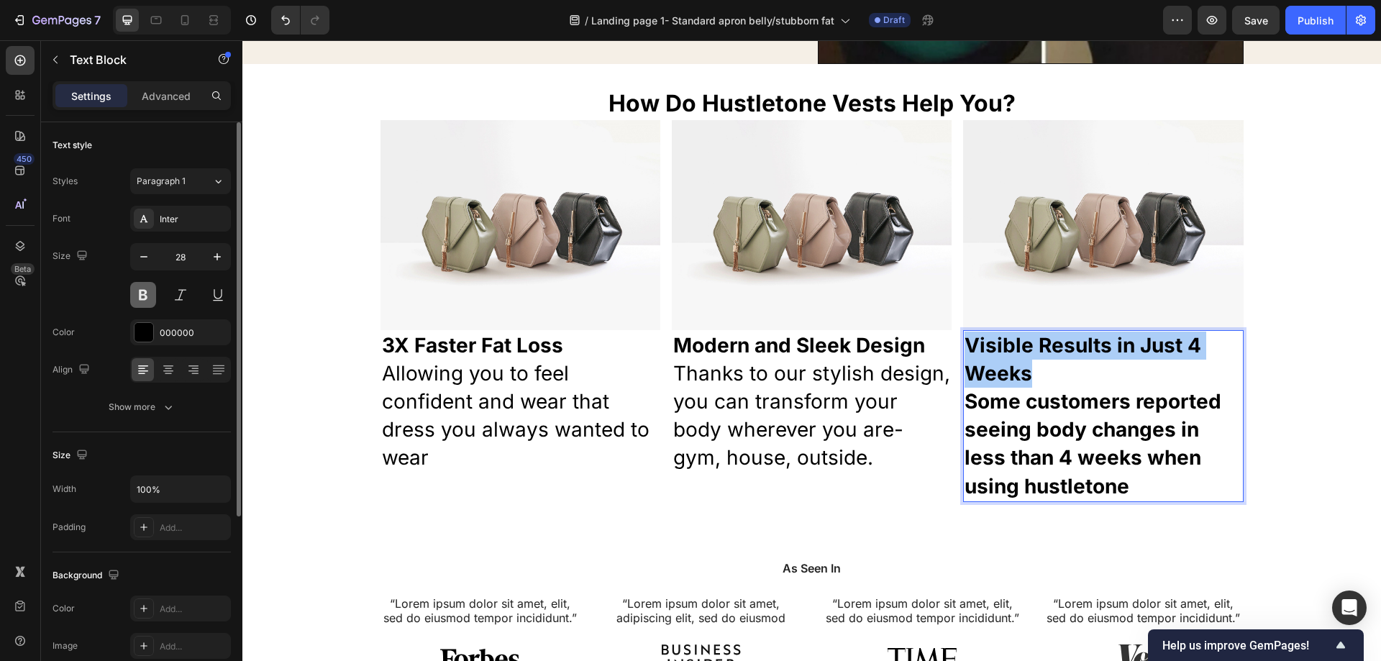
click at [151, 293] on button at bounding box center [143, 295] width 26 height 26
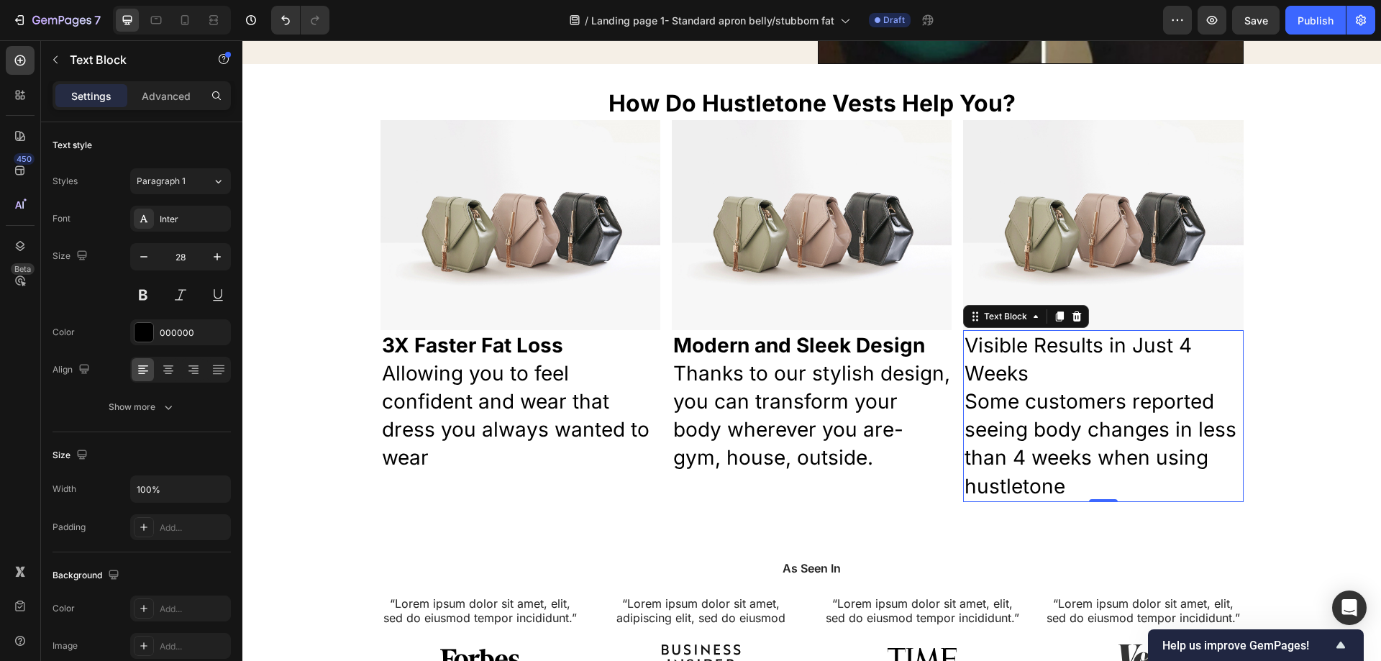
click at [1041, 378] on p "Visible Results in Just 4 Weeks" at bounding box center [1103, 360] width 277 height 56
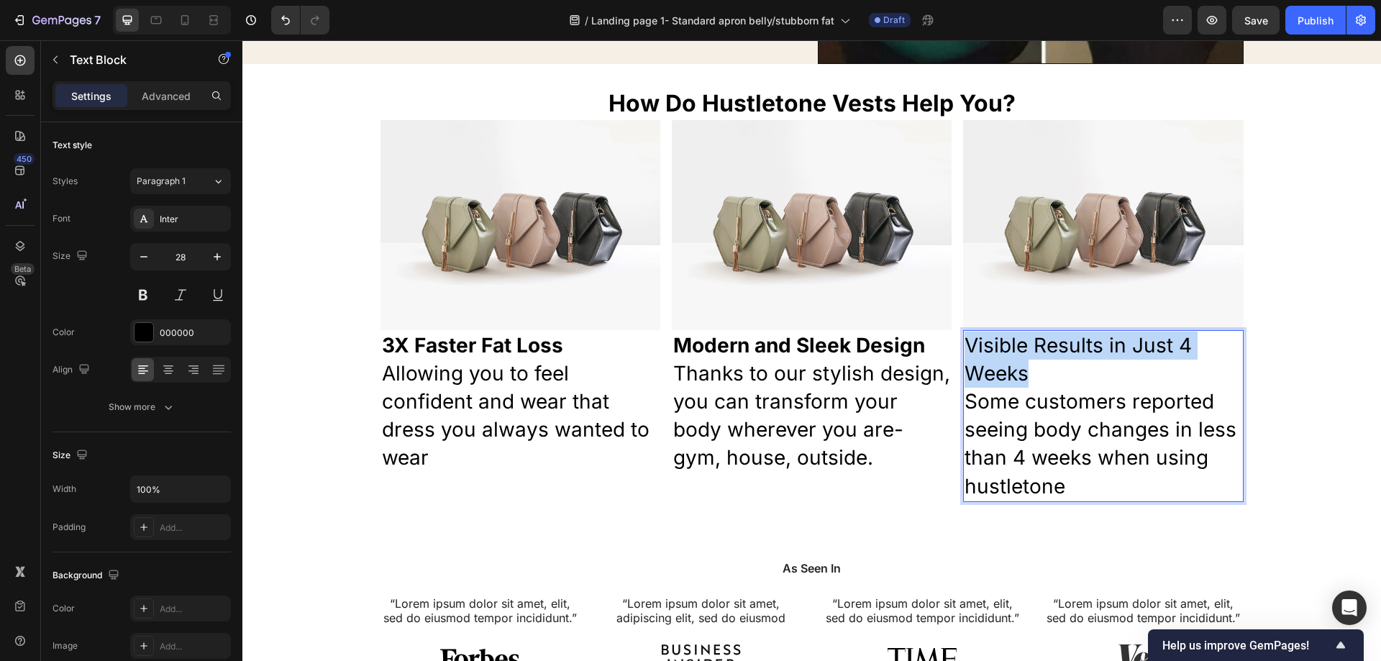
drag, startPoint x: 1040, startPoint y: 375, endPoint x: 946, endPoint y: 348, distance: 98.1
click at [946, 348] on div "3X Faster Fat Loss Allowing you to feel confident and wear that dress you alway…" at bounding box center [811, 416] width 863 height 172
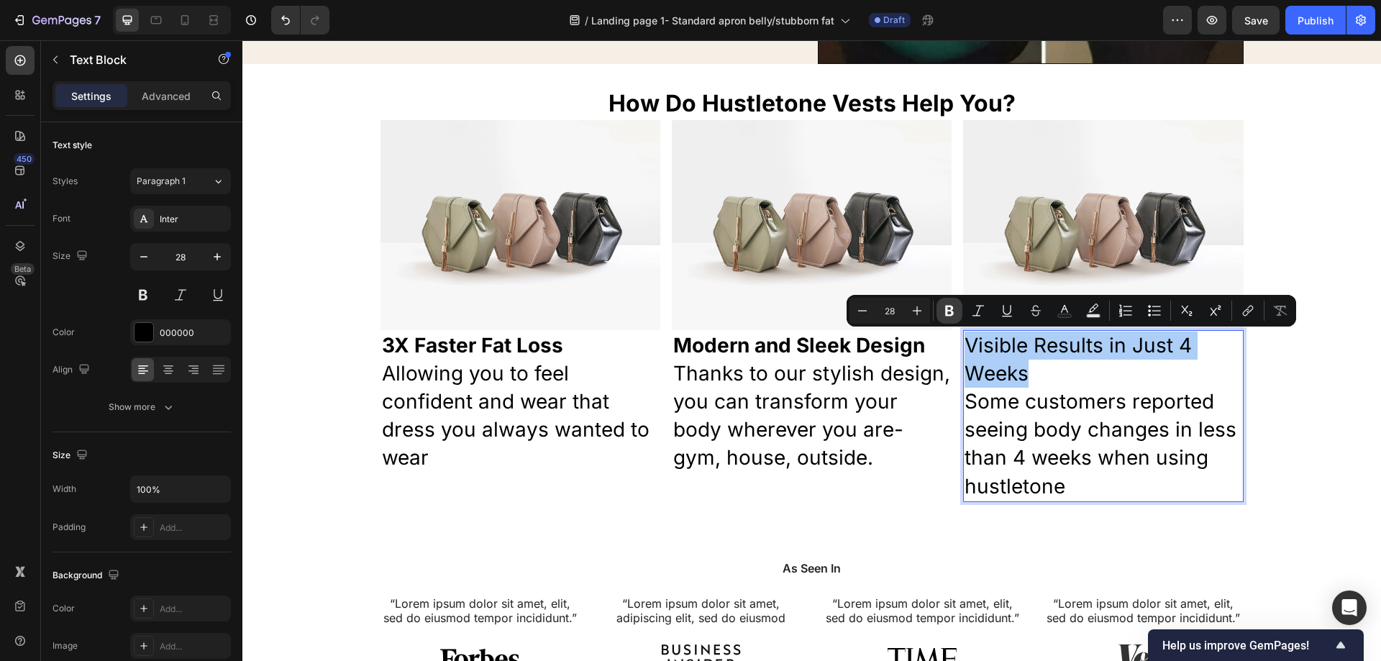
click at [946, 314] on icon "Editor contextual toolbar" at bounding box center [949, 311] width 14 height 14
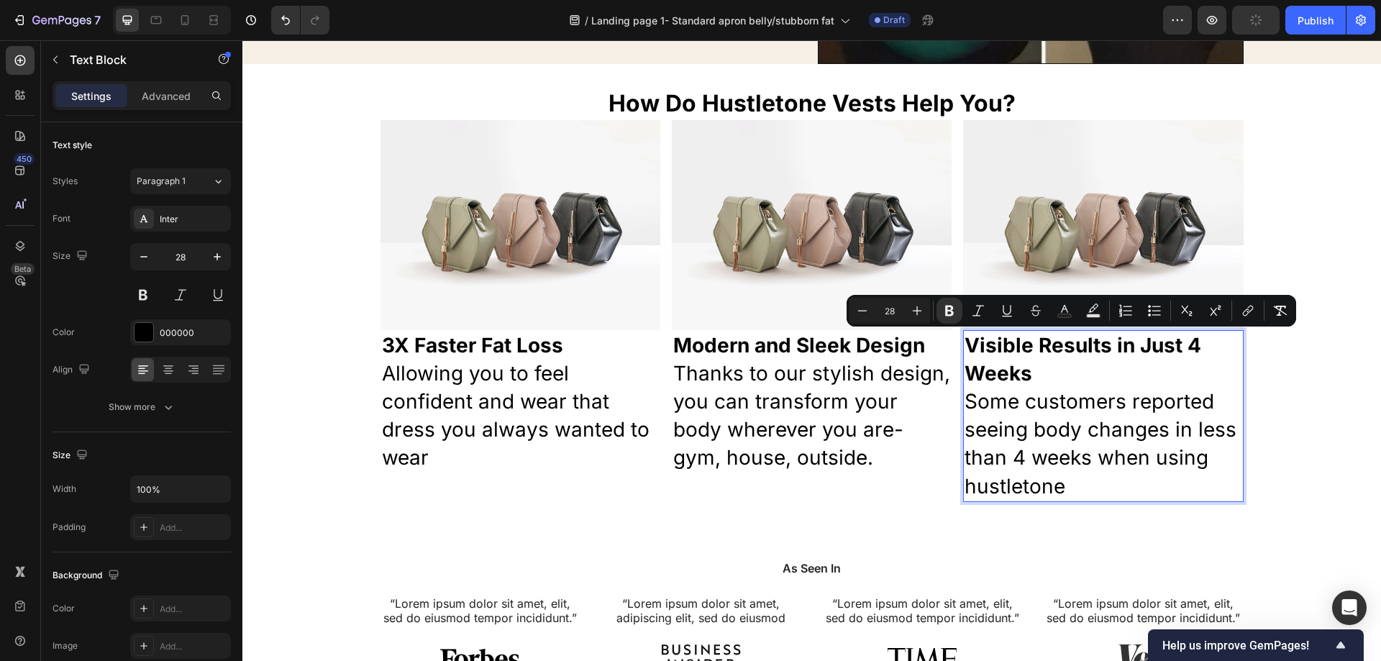
click at [1054, 389] on p "Some customers reported seeing body changes in less than 4 weeks when using hus…" at bounding box center [1103, 444] width 277 height 113
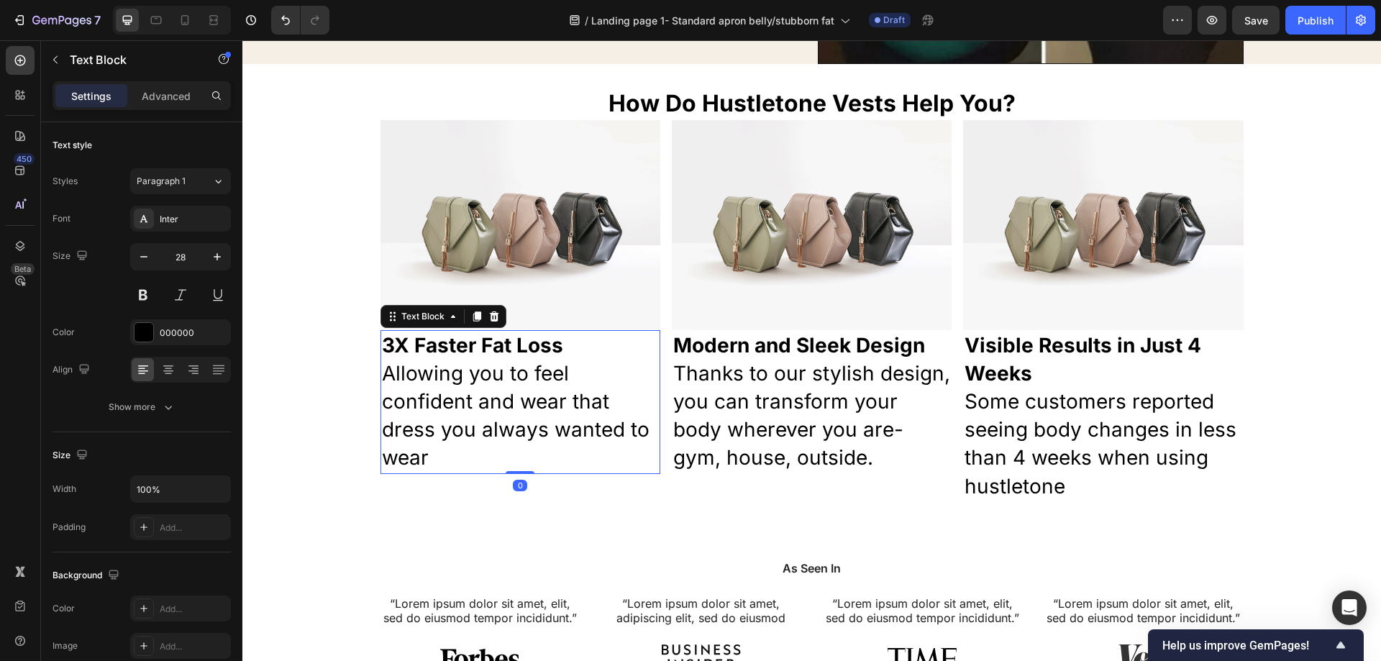
click at [551, 355] on strong "3X Faster Fat Loss" at bounding box center [472, 345] width 181 height 24
click at [492, 447] on p "Allowing you to feel confident and wear that dress you always wanted to wear" at bounding box center [520, 416] width 277 height 113
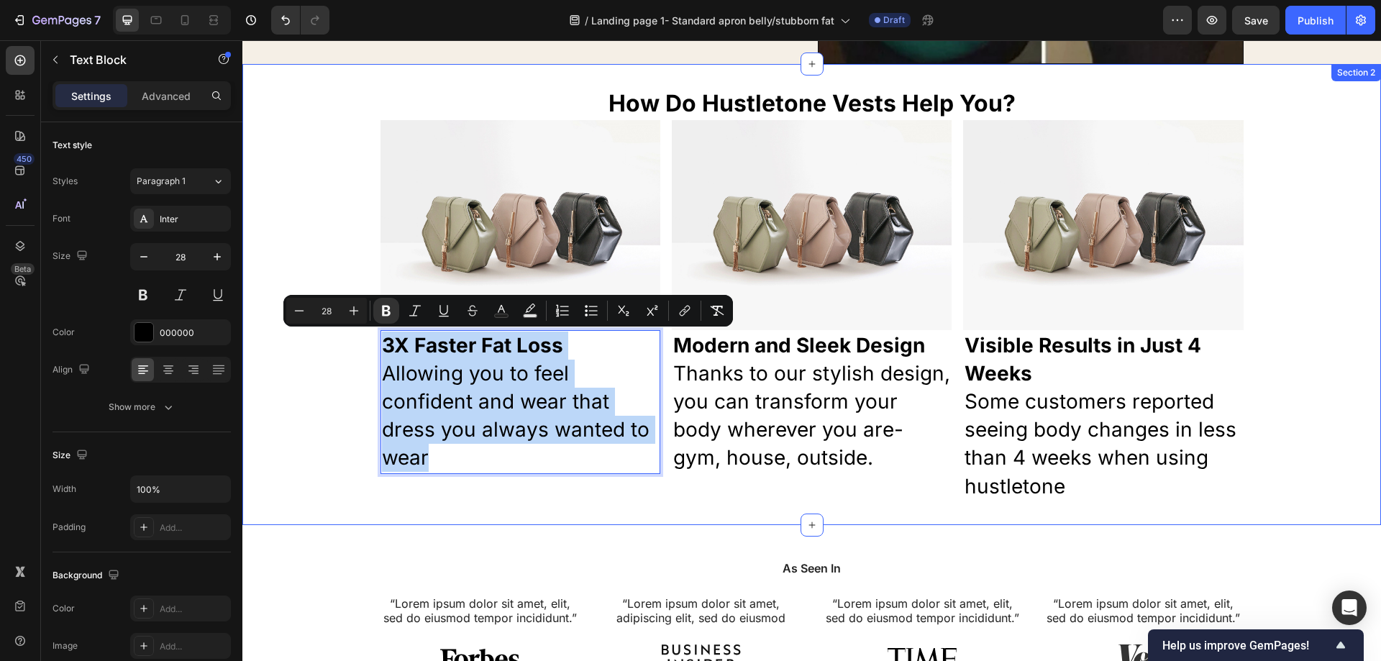
drag, startPoint x: 450, startPoint y: 455, endPoint x: 368, endPoint y: 353, distance: 130.4
click at [368, 353] on div "How Do Hustletone Vests Help You? Heading Image Image Image Row 3X Faster Fat L…" at bounding box center [811, 294] width 1139 height 415
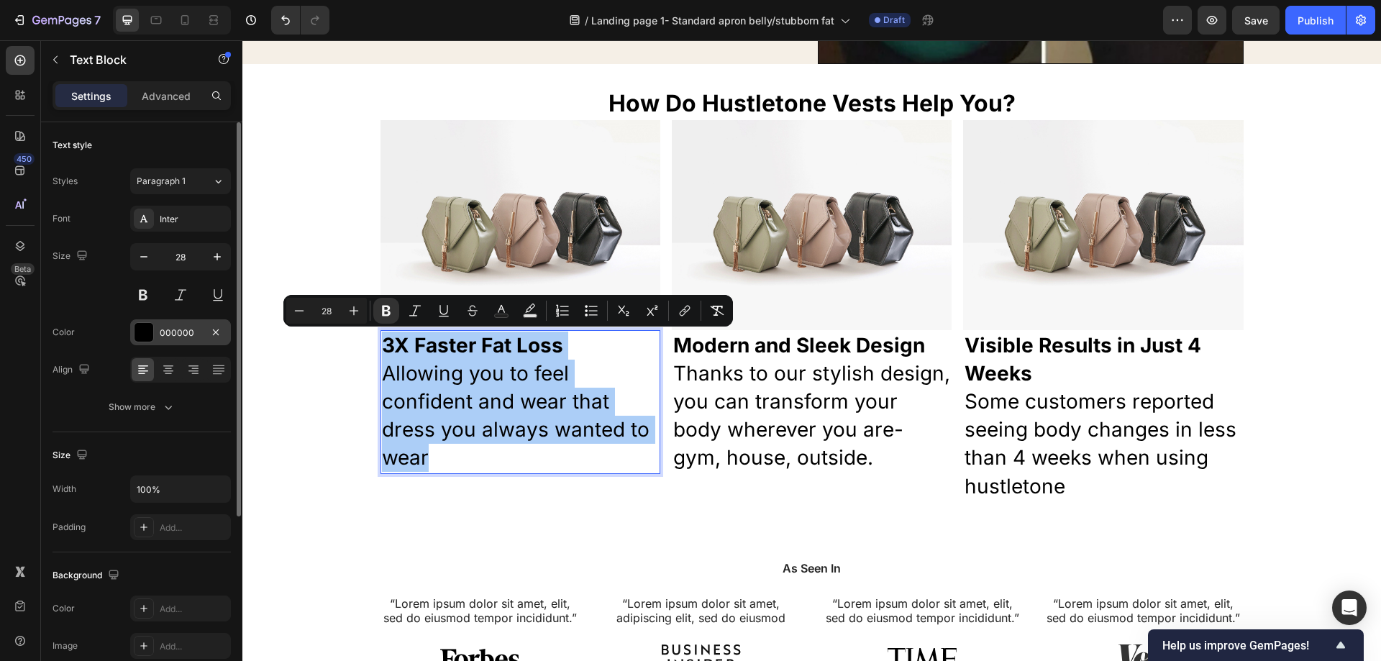
click at [178, 338] on div "000000" at bounding box center [181, 333] width 42 height 13
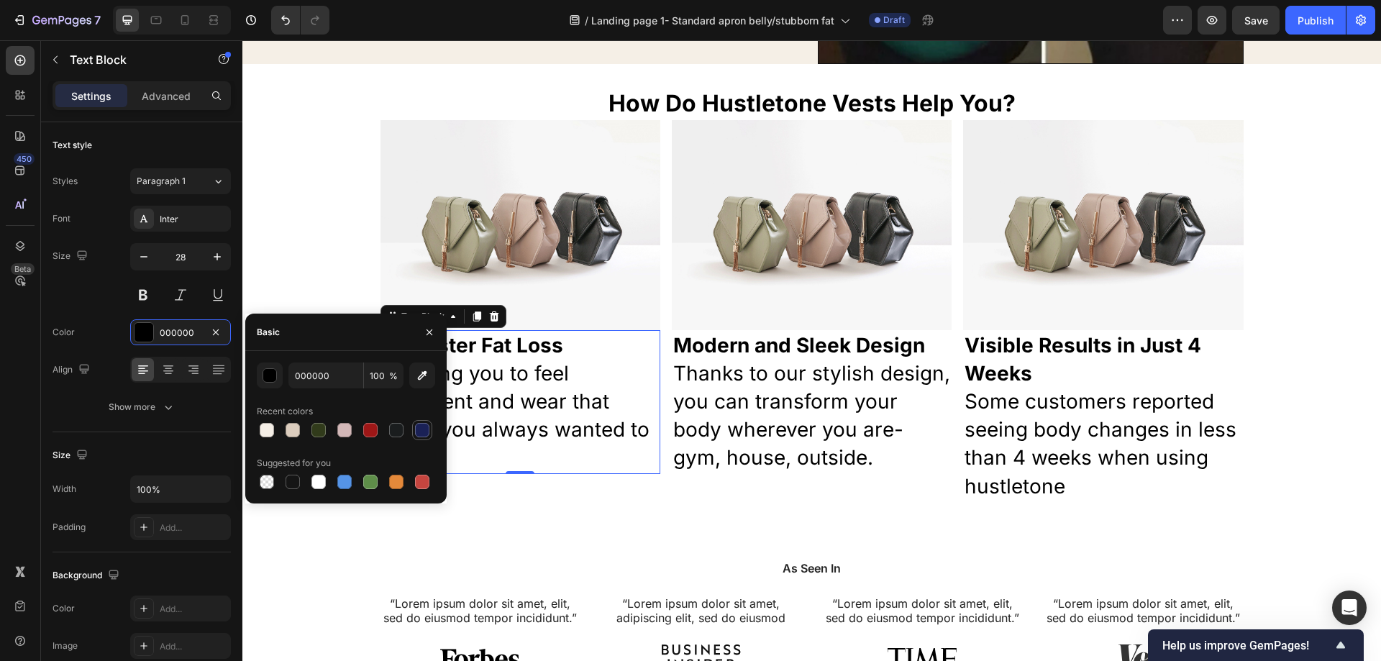
drag, startPoint x: 316, startPoint y: 426, endPoint x: 415, endPoint y: 430, distance: 99.4
click at [316, 427] on div at bounding box center [318, 430] width 14 height 14
type input "313B1B"
click at [716, 406] on p "Thanks to our stylish design, you can transform your body wherever you are- gym…" at bounding box center [811, 416] width 277 height 113
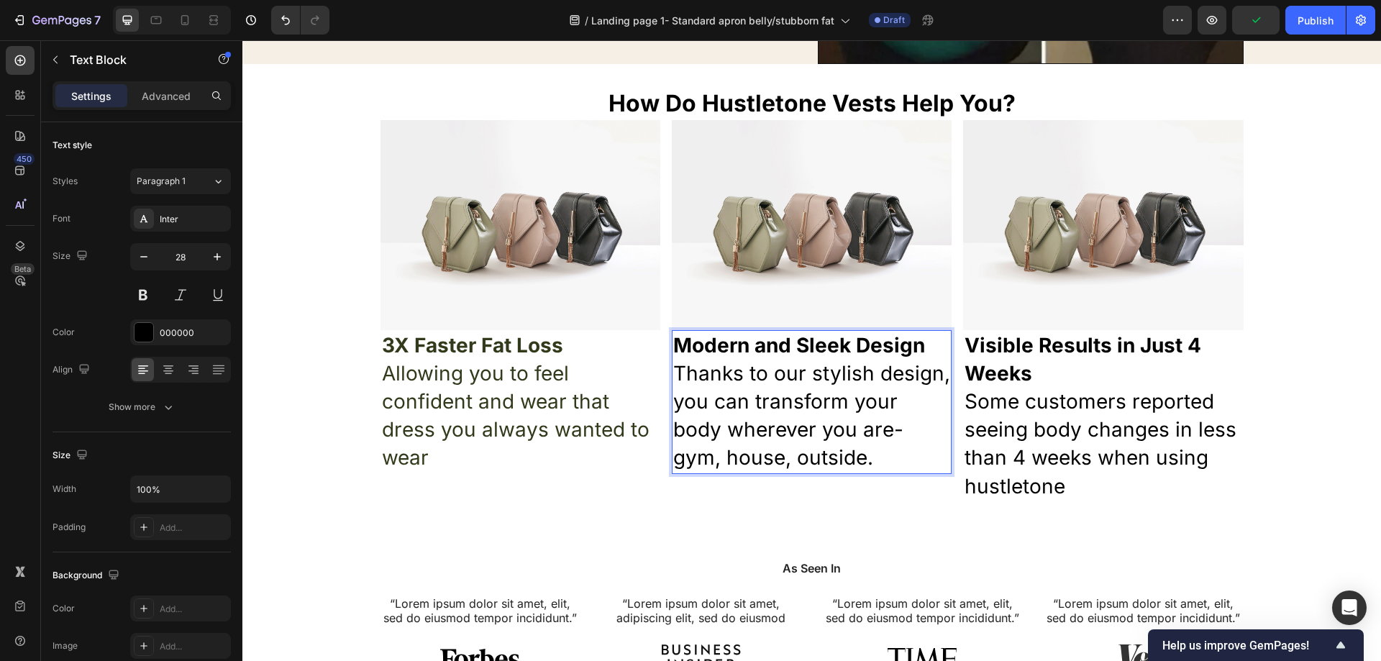
drag, startPoint x: 819, startPoint y: 457, endPoint x: 648, endPoint y: 350, distance: 202.0
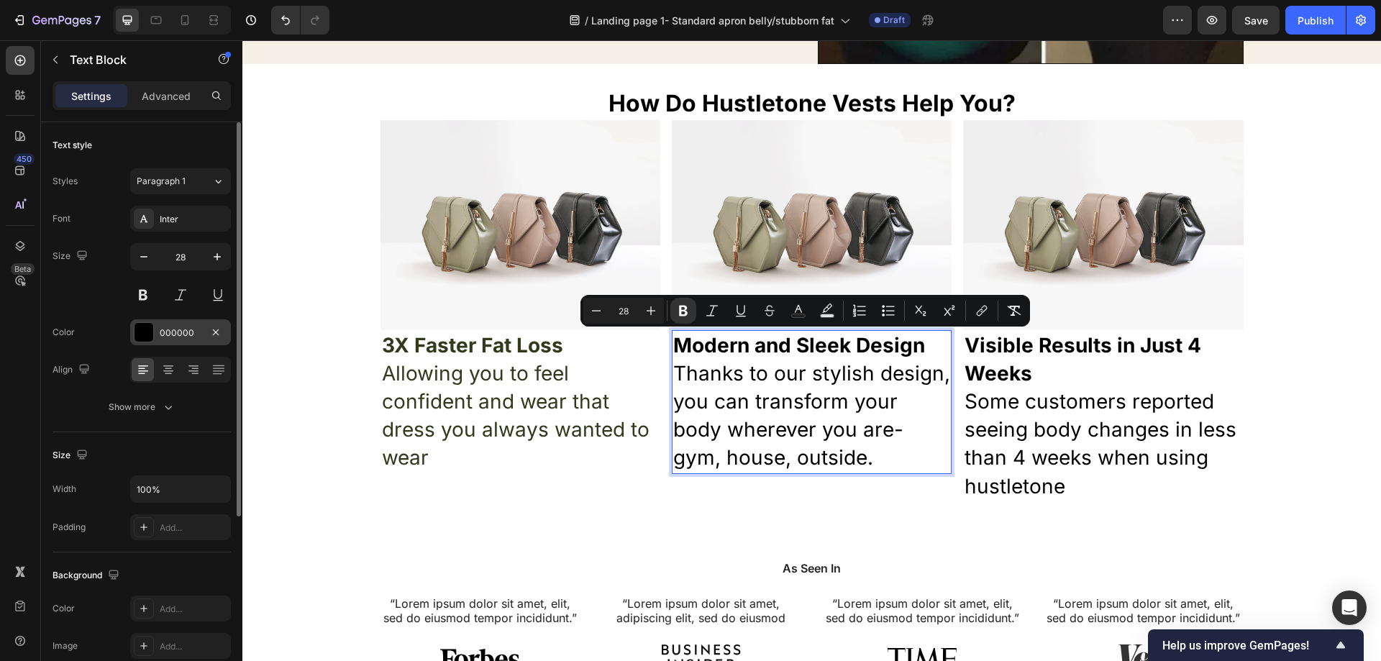
click at [179, 335] on div "000000" at bounding box center [181, 333] width 42 height 13
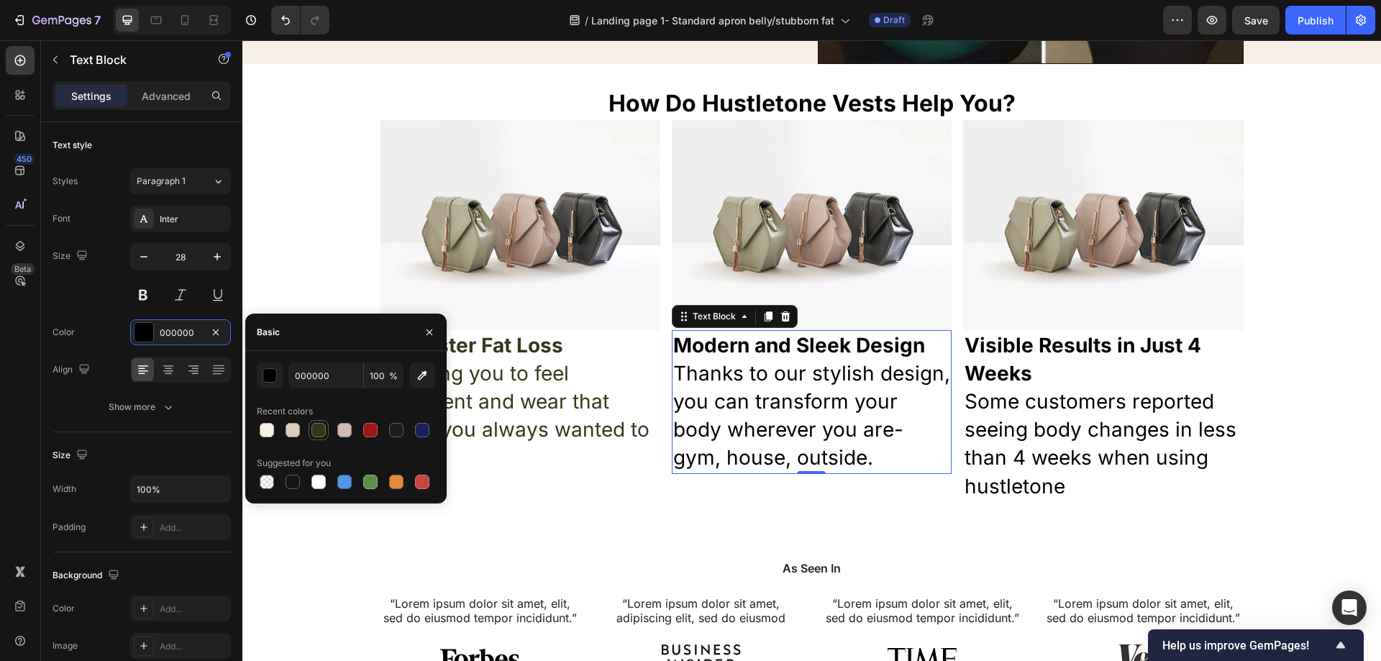
click at [322, 425] on div at bounding box center [318, 430] width 14 height 14
type input "313B1B"
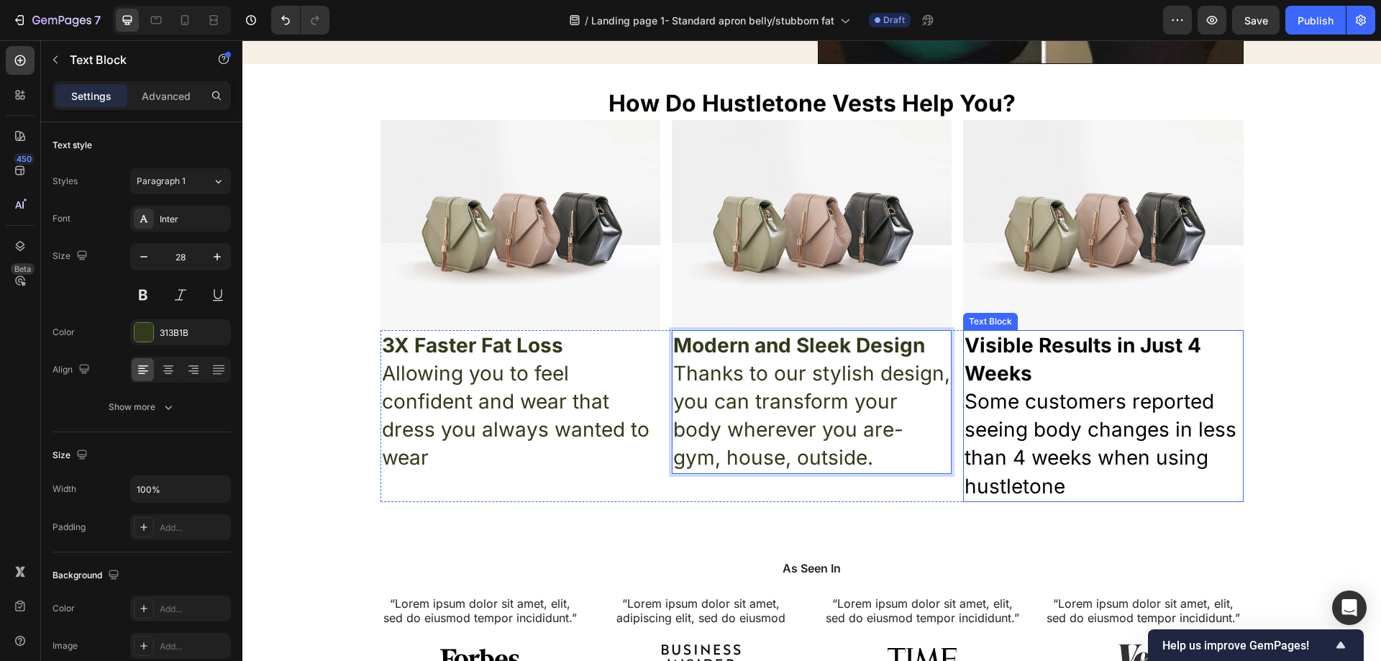
click at [1010, 437] on p "Some customers reported seeing body changes in less than 4 weeks when using hus…" at bounding box center [1103, 444] width 277 height 113
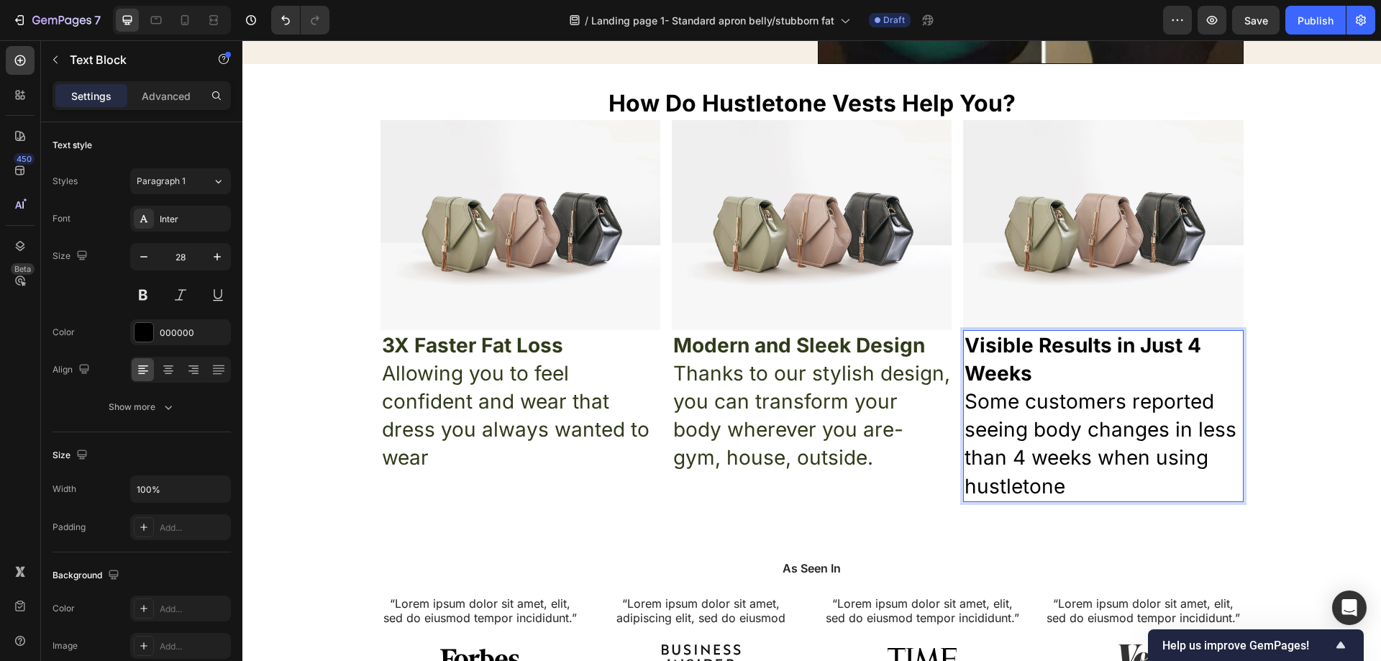
drag, startPoint x: 1122, startPoint y: 495, endPoint x: 1113, endPoint y: 490, distance: 10.6
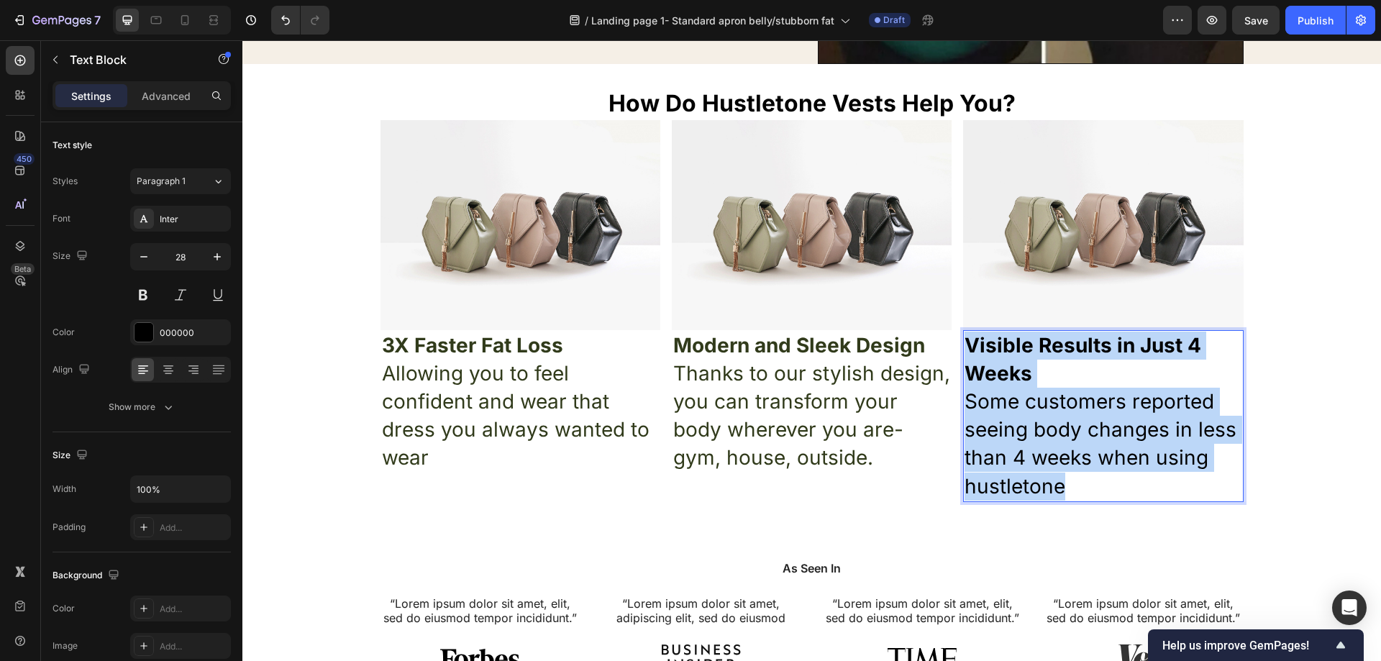
drag, startPoint x: 1018, startPoint y: 451, endPoint x: 957, endPoint y: 357, distance: 111.3
click at [963, 357] on div "Visible Results in Just 4 Weeks Some customers reported seeing body changes in …" at bounding box center [1103, 416] width 280 height 172
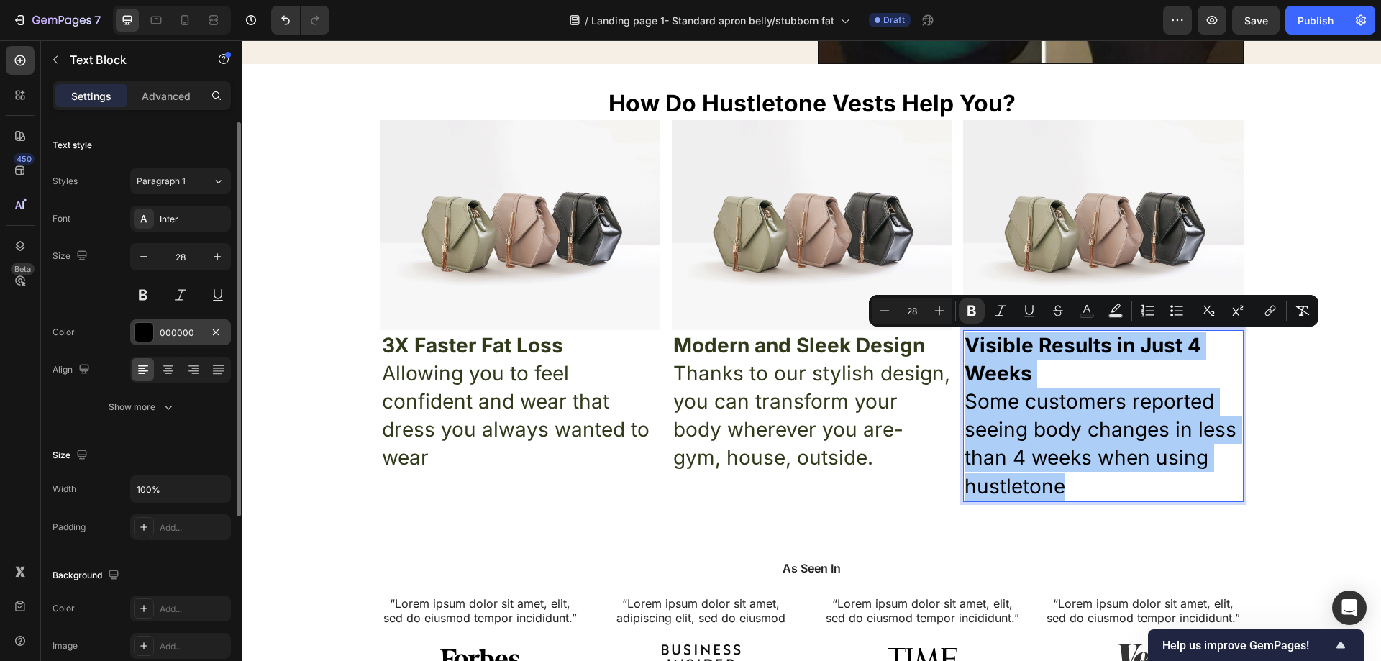
click at [149, 342] on div at bounding box center [144, 332] width 20 height 20
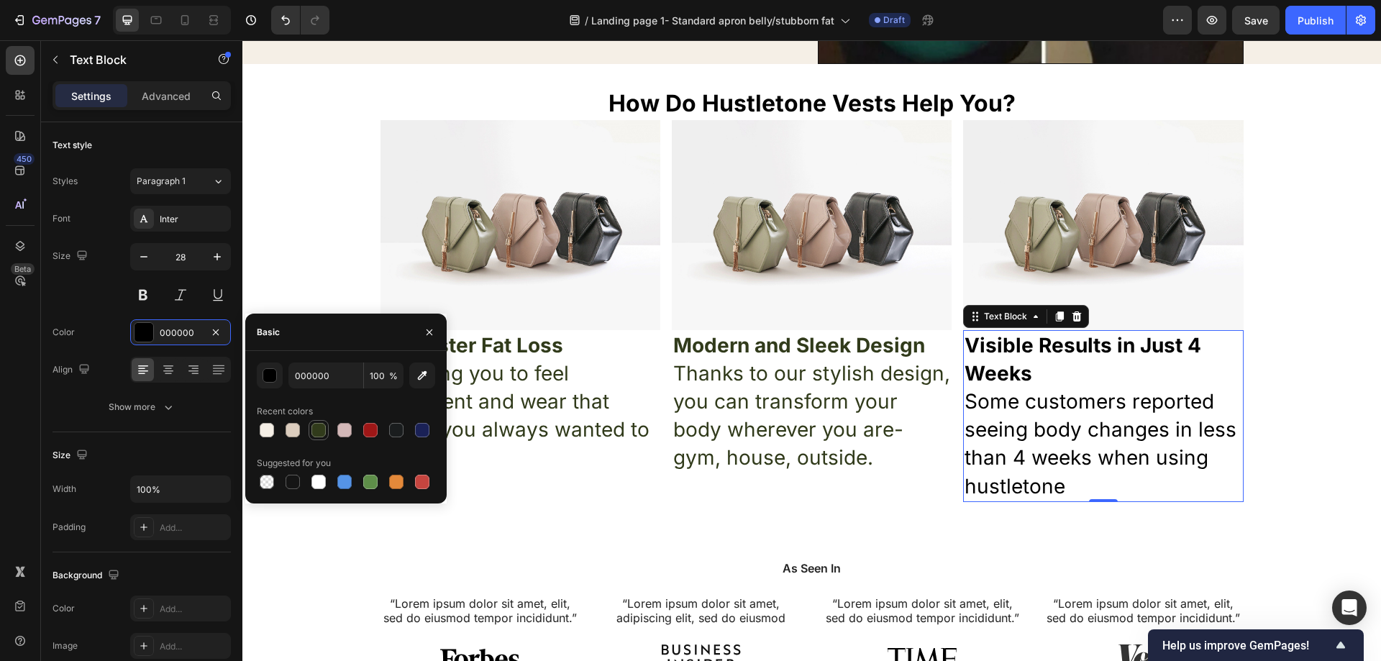
click at [323, 422] on div at bounding box center [318, 429] width 17 height 17
type input "313B1B"
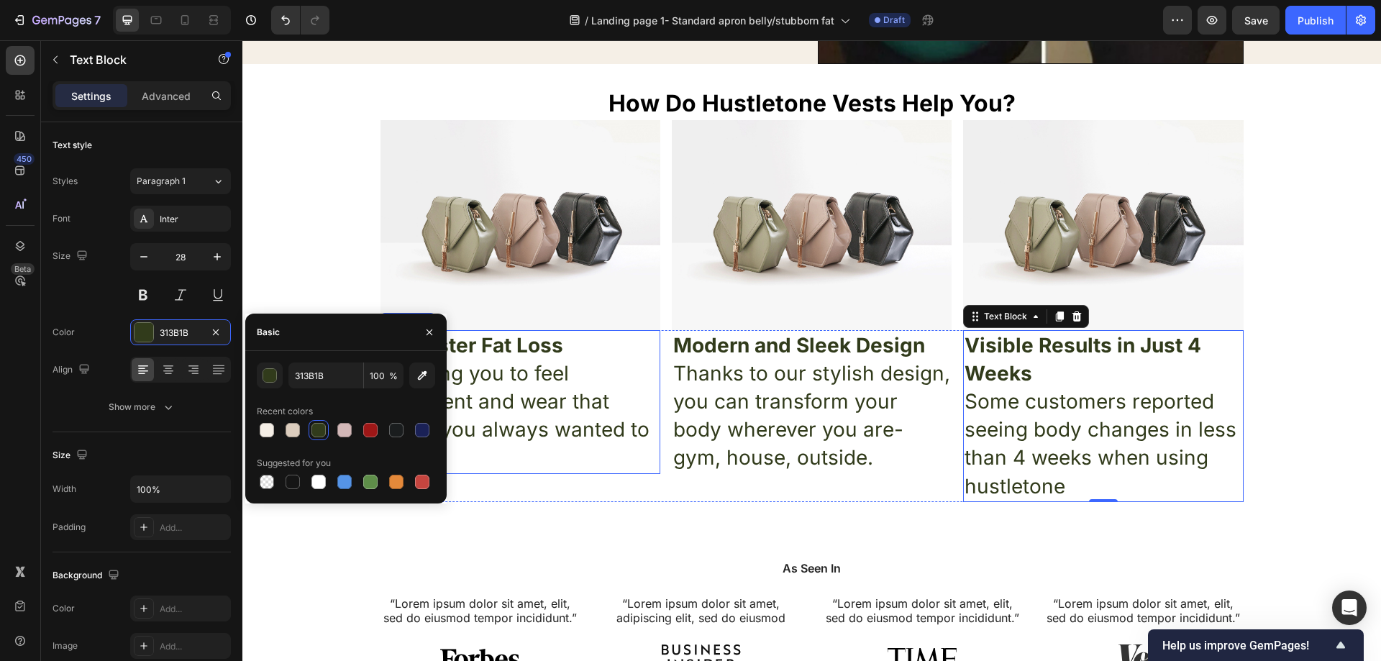
click at [689, 484] on div "Modern and Sleek Design Thanks to our stylish design, you can transform your bo…" at bounding box center [812, 416] width 280 height 172
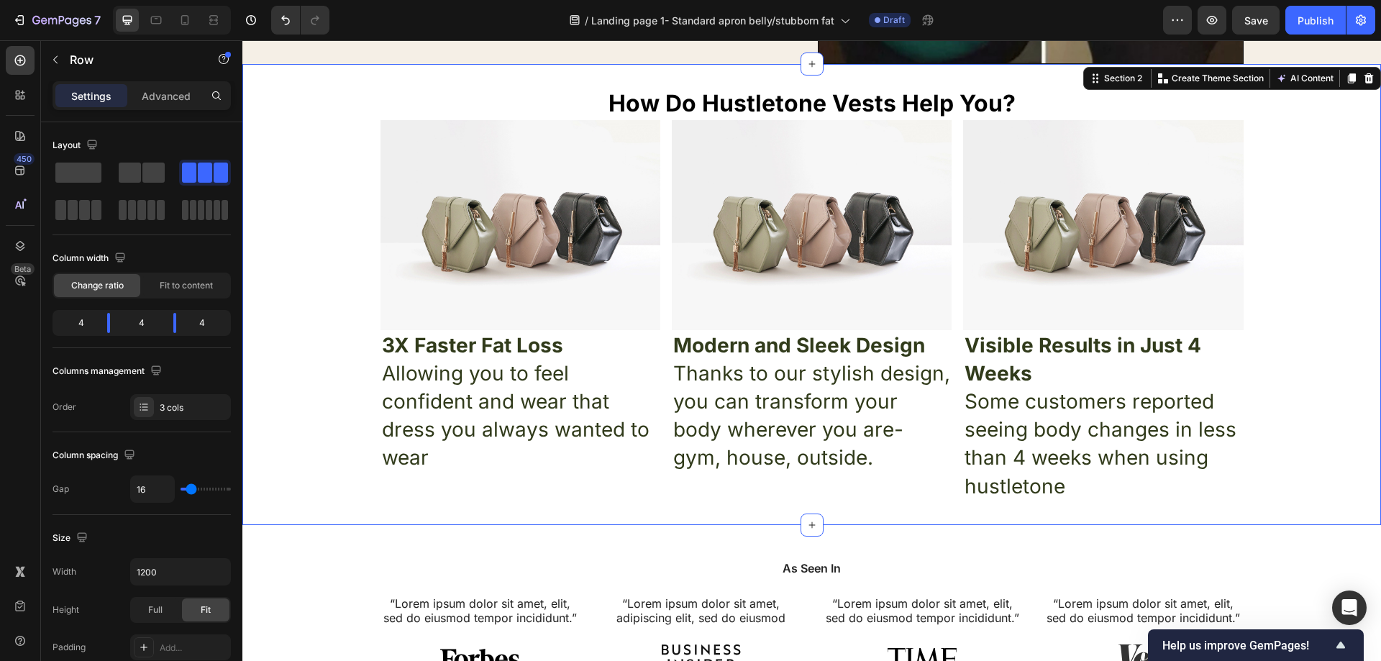
drag, startPoint x: 1313, startPoint y: 376, endPoint x: 1231, endPoint y: 366, distance: 82.6
click at [1313, 376] on div "How Do Hustletone Vests Help You? Heading Image Image Image Row 3X Faster Fat L…" at bounding box center [811, 294] width 1139 height 415
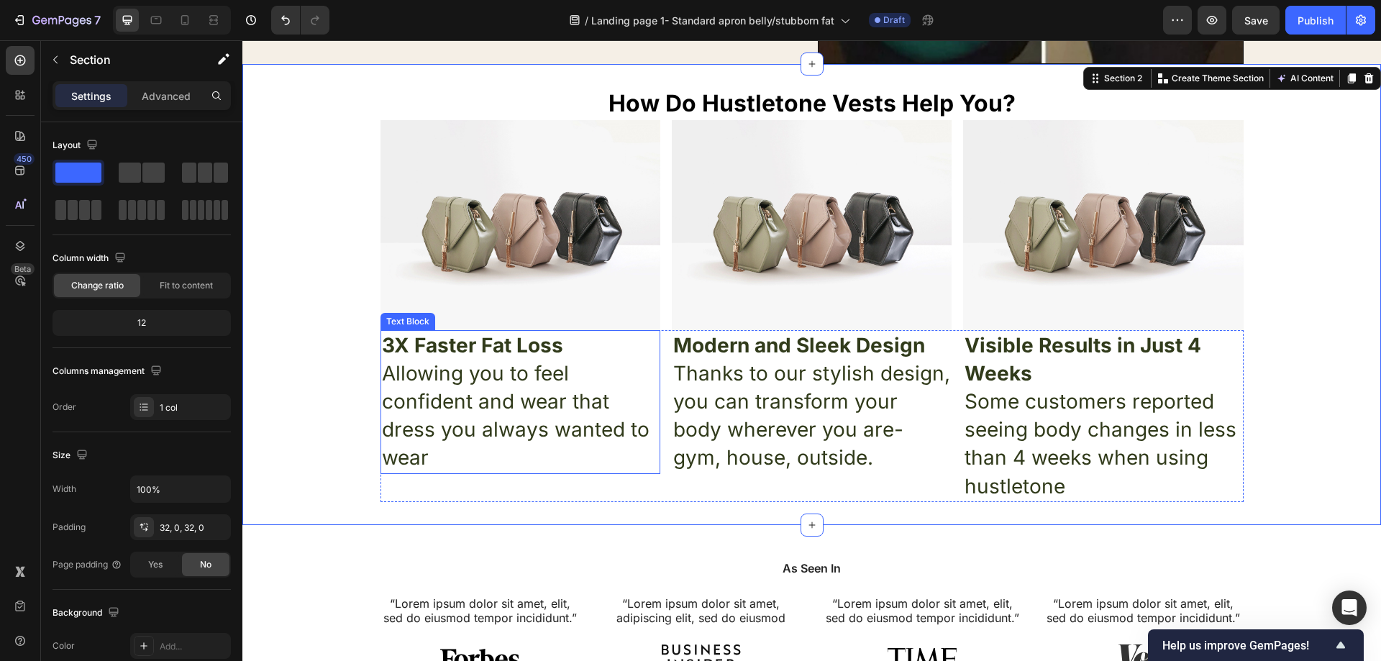
click at [502, 439] on p "Allowing you to feel confident and wear that dress you always wanted to wear" at bounding box center [520, 416] width 277 height 113
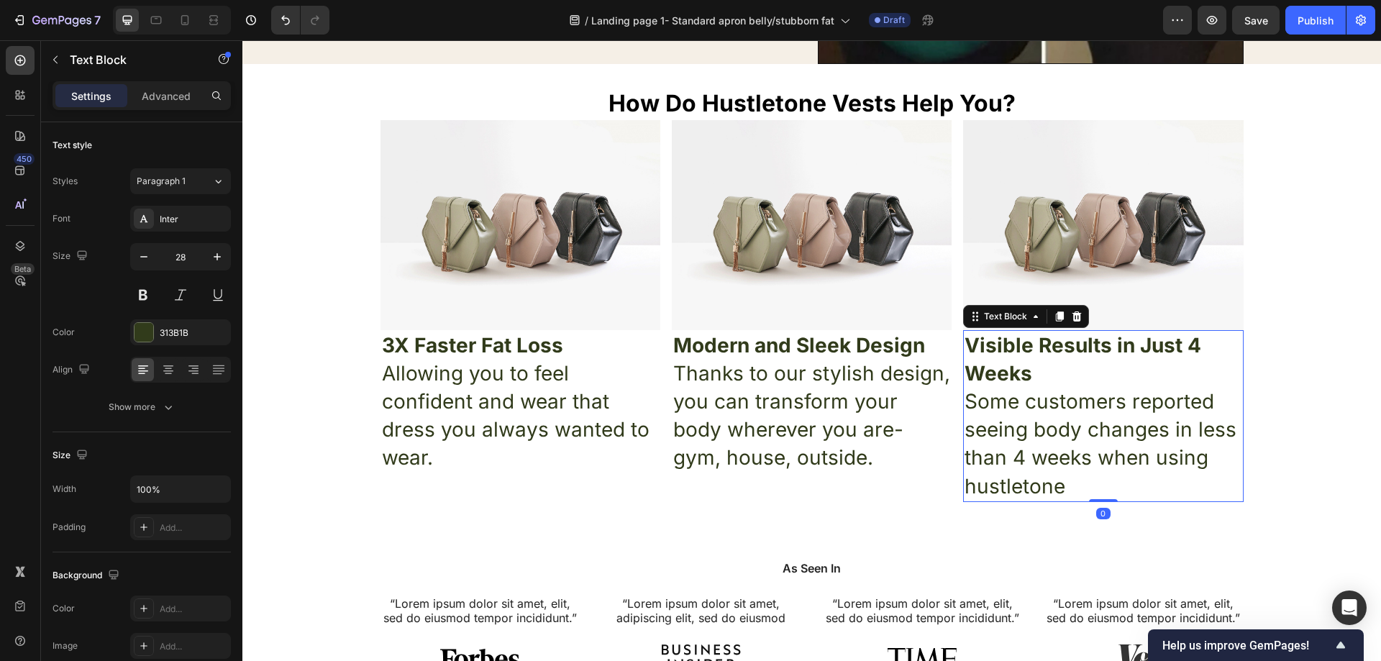
click at [1065, 488] on p "Some customers reported seeing body changes in less than 4 weeks when using hus…" at bounding box center [1103, 444] width 277 height 113
click at [1060, 488] on p "Some customers reported seeing body changes in less than 4 weeks when using hus…" at bounding box center [1103, 444] width 277 height 113
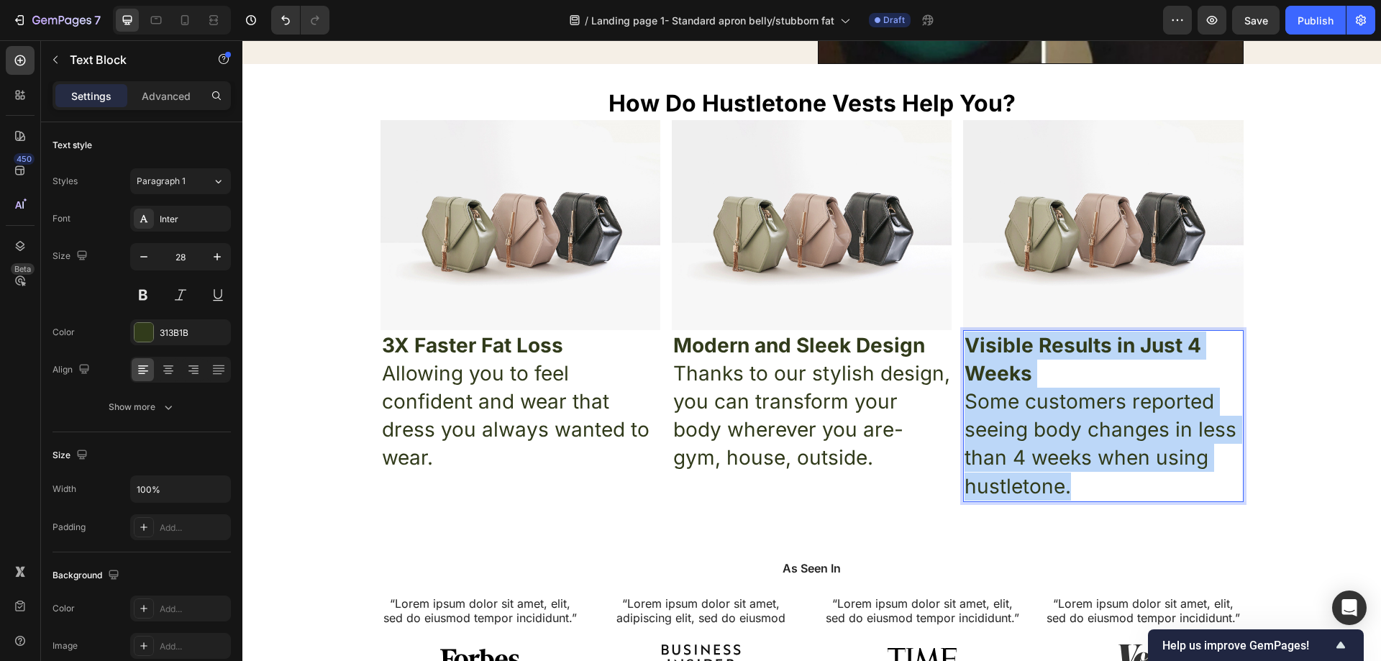
drag, startPoint x: 1068, startPoint y: 488, endPoint x: 962, endPoint y: 346, distance: 177.8
click at [963, 346] on div "Visible Results in Just 4 Weeks Some customers reported seeing body changes in …" at bounding box center [1103, 416] width 280 height 172
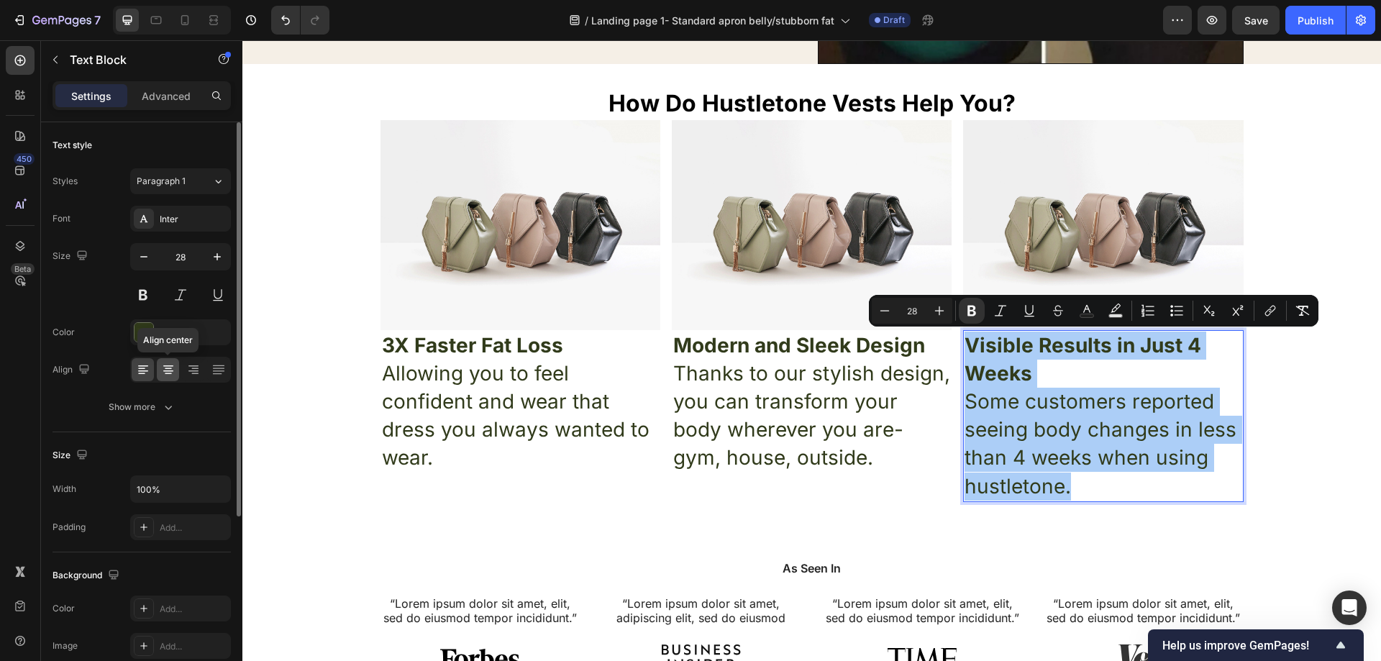
click at [171, 366] on icon at bounding box center [168, 365] width 10 height 1
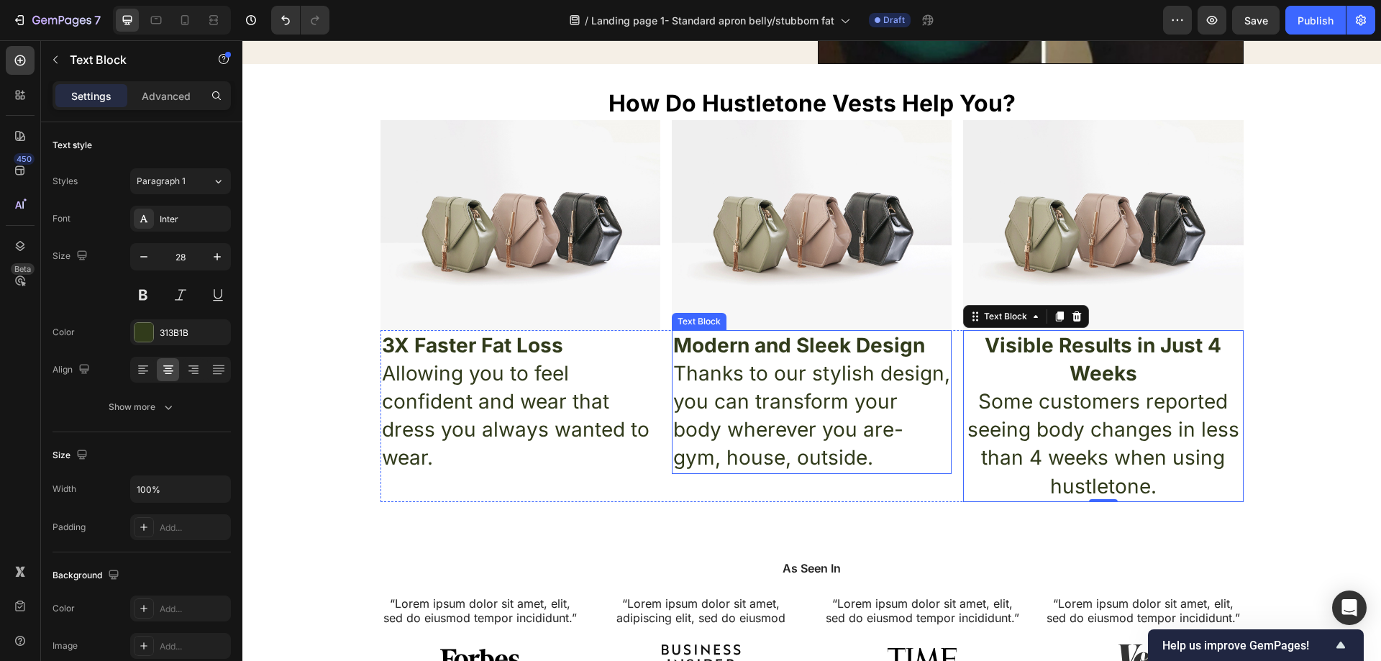
click at [849, 434] on p "Thanks to our stylish design, you can transform your body wherever you are- gym…" at bounding box center [811, 416] width 277 height 113
drag, startPoint x: 831, startPoint y: 460, endPoint x: 834, endPoint y: 440, distance: 20.3
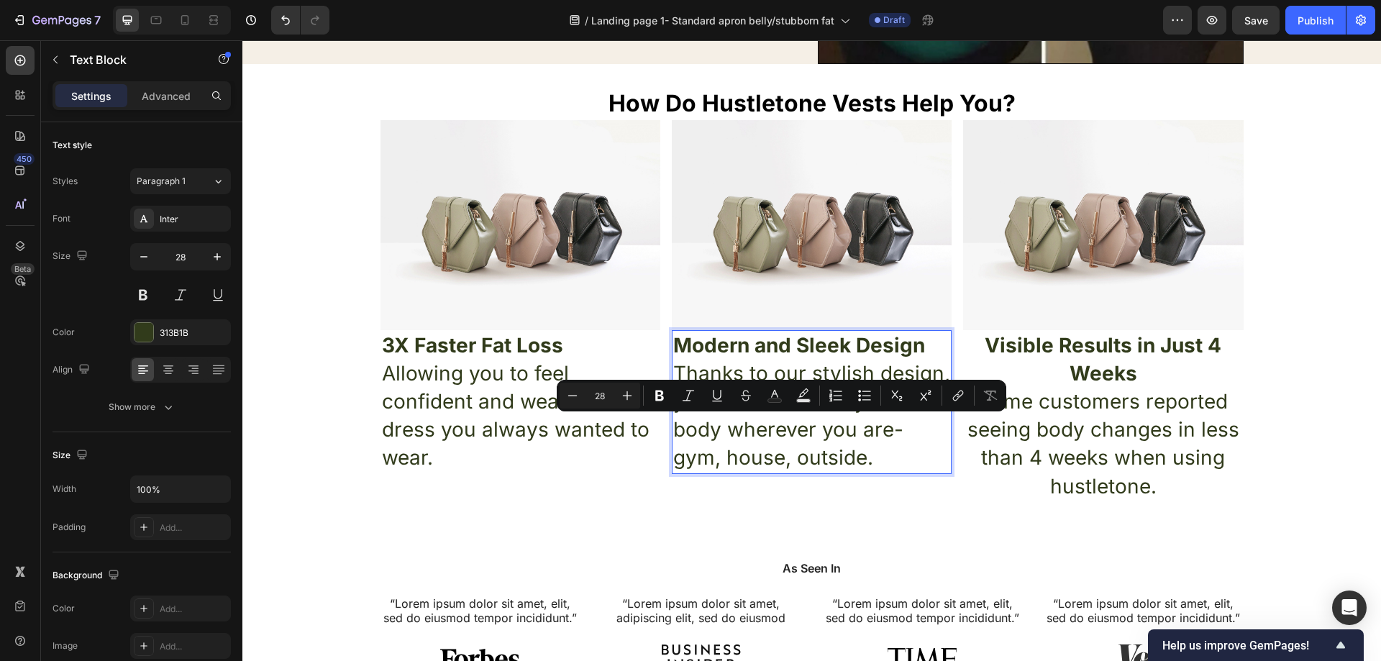
click at [844, 444] on p "Thanks to our stylish design, you can transform your body wherever you are- gym…" at bounding box center [811, 416] width 277 height 113
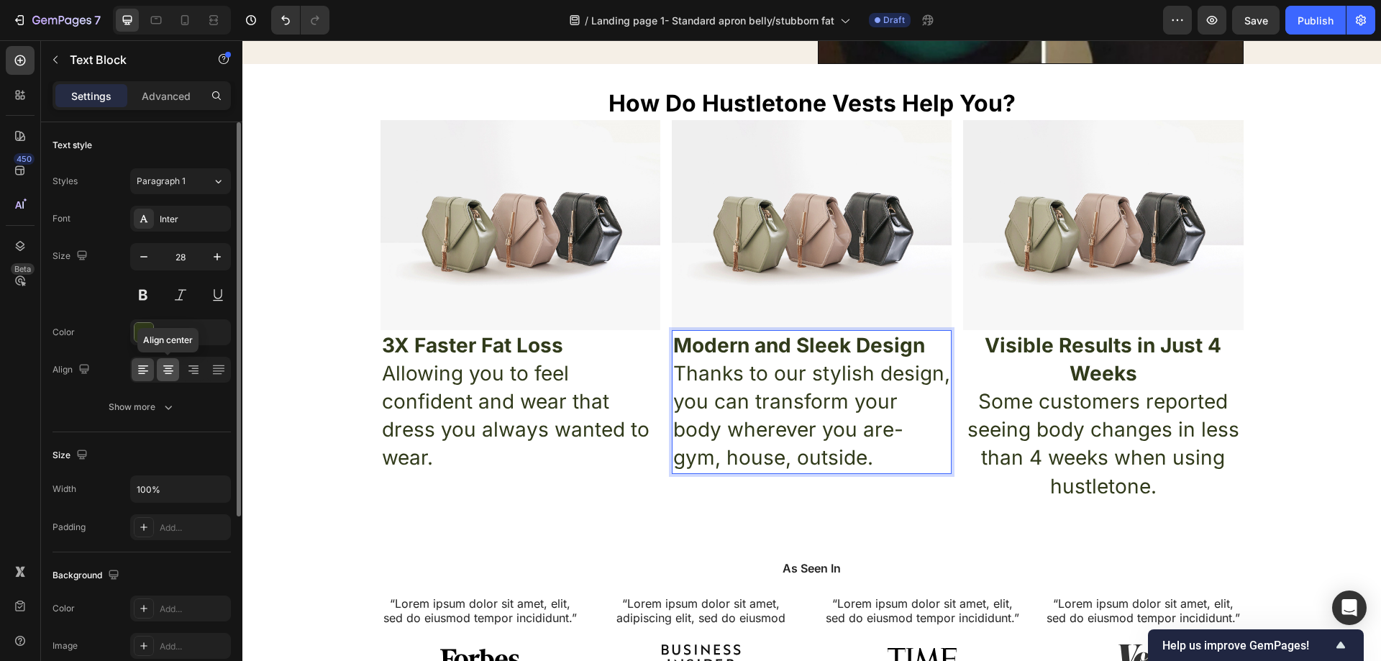
drag, startPoint x: 168, startPoint y: 363, endPoint x: 230, endPoint y: 381, distance: 65.3
click at [168, 363] on icon at bounding box center [168, 370] width 14 height 14
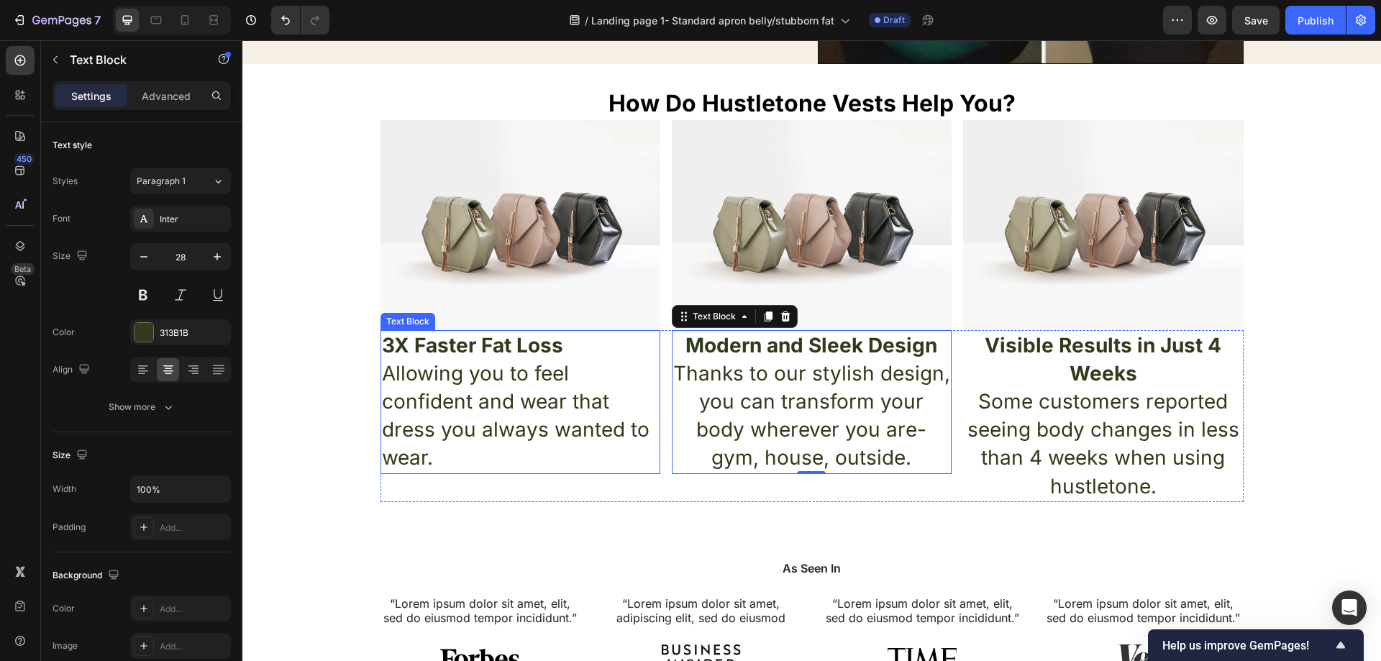
click at [587, 403] on p "Allowing you to feel confident and wear that dress you always wanted to wear." at bounding box center [520, 416] width 277 height 113
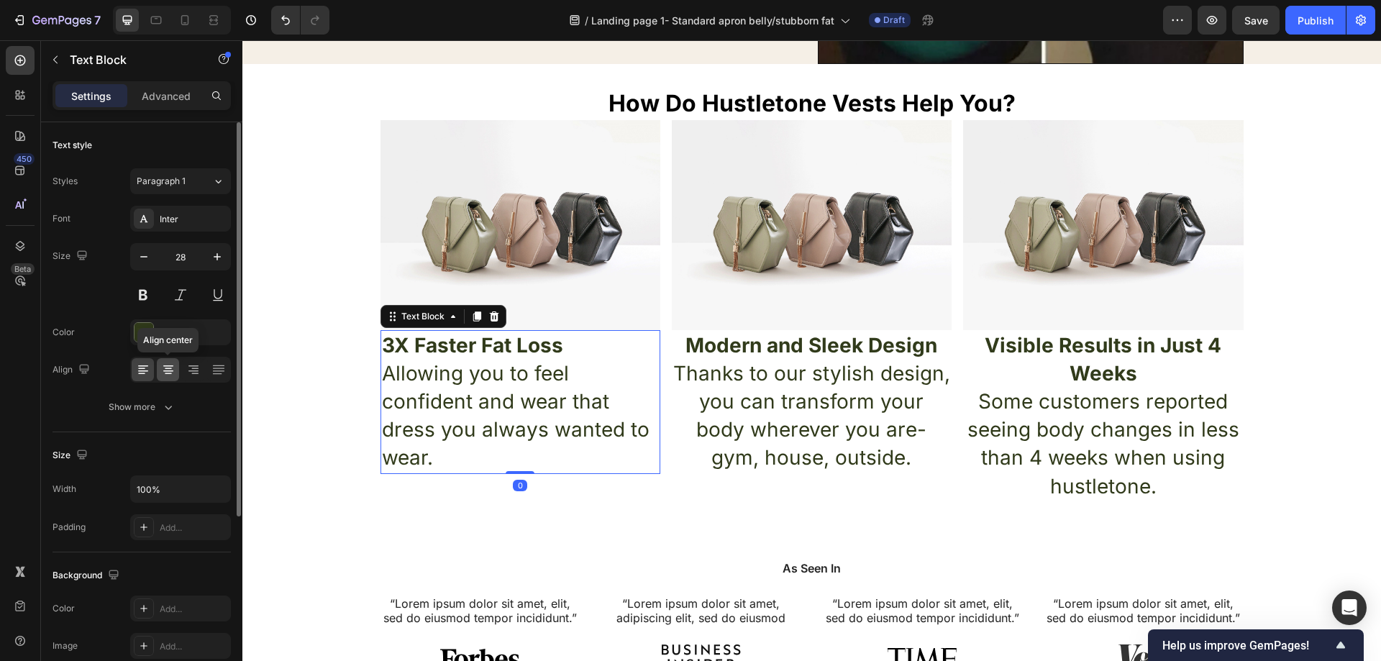
click at [165, 368] on icon at bounding box center [168, 370] width 14 height 14
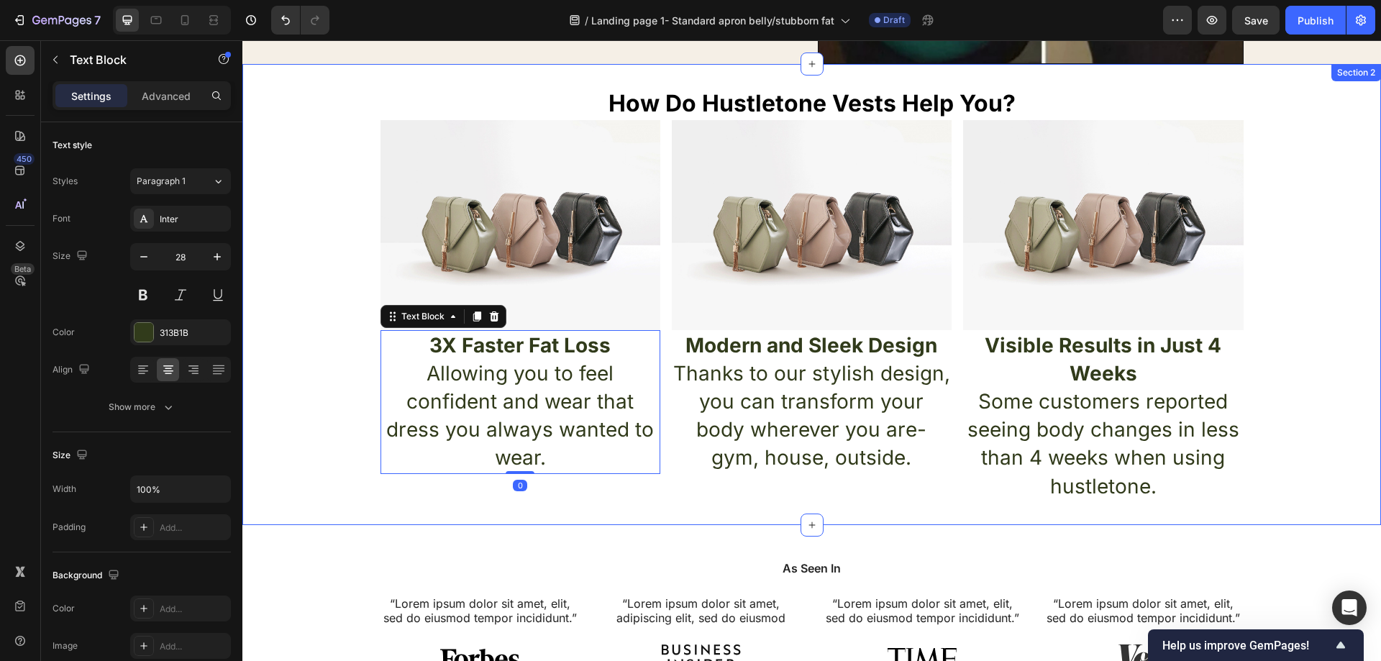
click at [352, 486] on div "How Do Hustletone Vests Help You? Heading Image Image Image Row 3X Faster Fat L…" at bounding box center [811, 294] width 1139 height 415
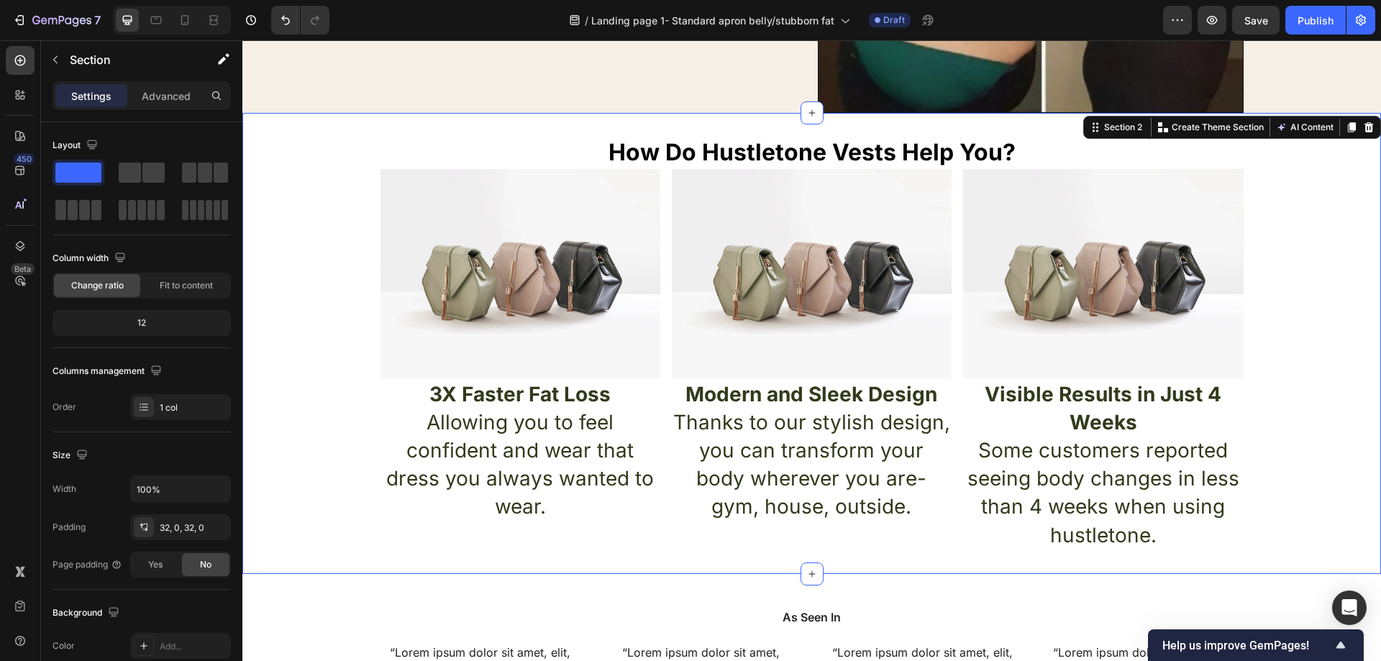
scroll to position [360, 0]
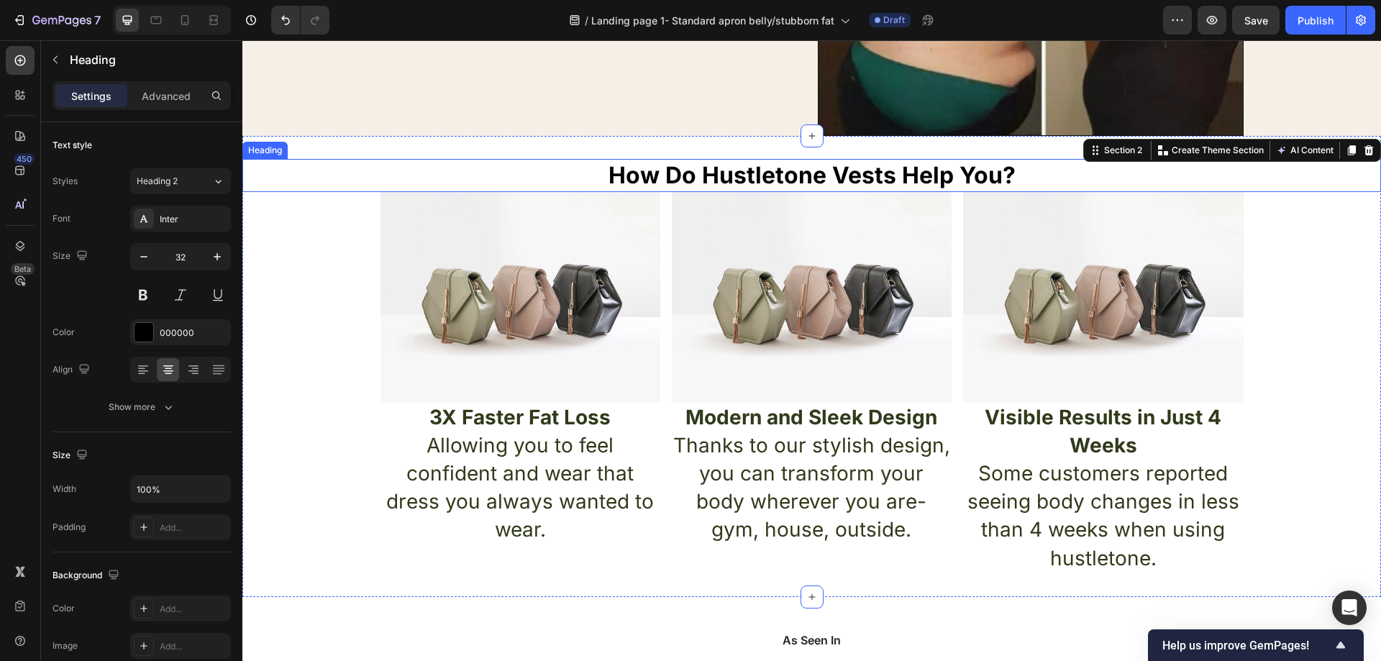
click at [1018, 175] on p "How Do Hustletone Vests Help You?" at bounding box center [812, 175] width 1136 height 30
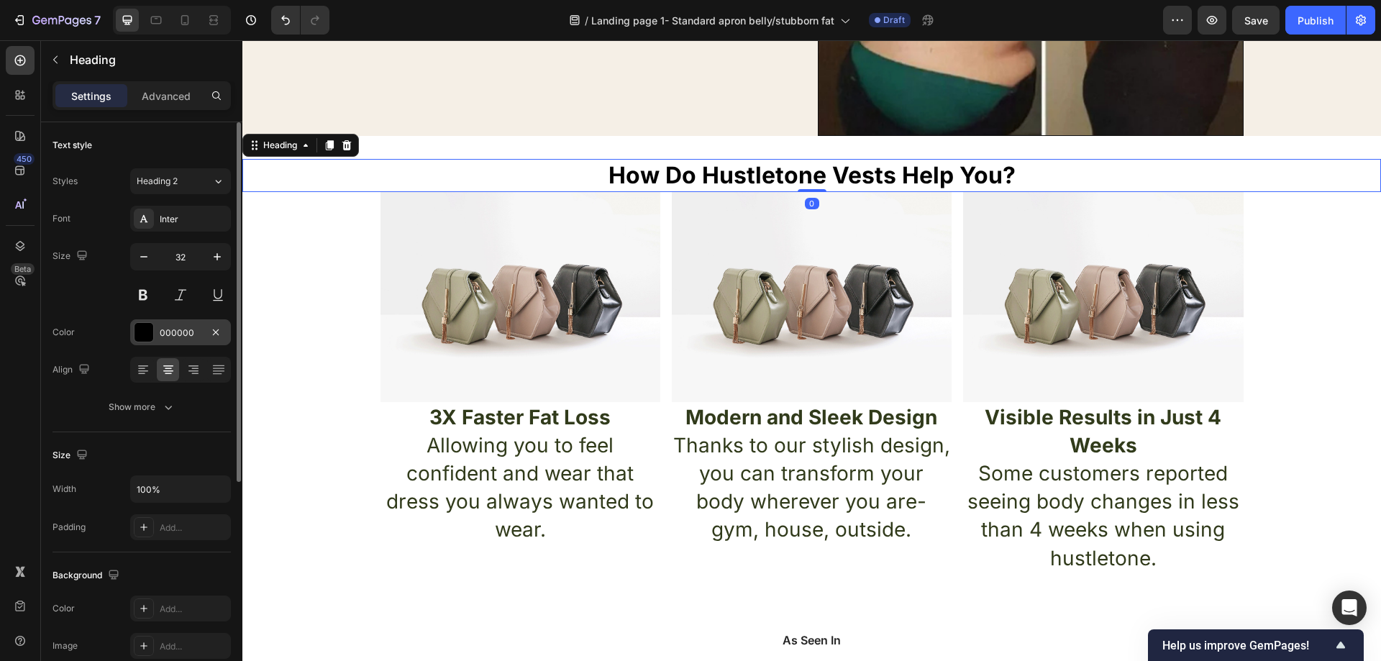
click at [160, 338] on div "000000" at bounding box center [181, 333] width 42 height 13
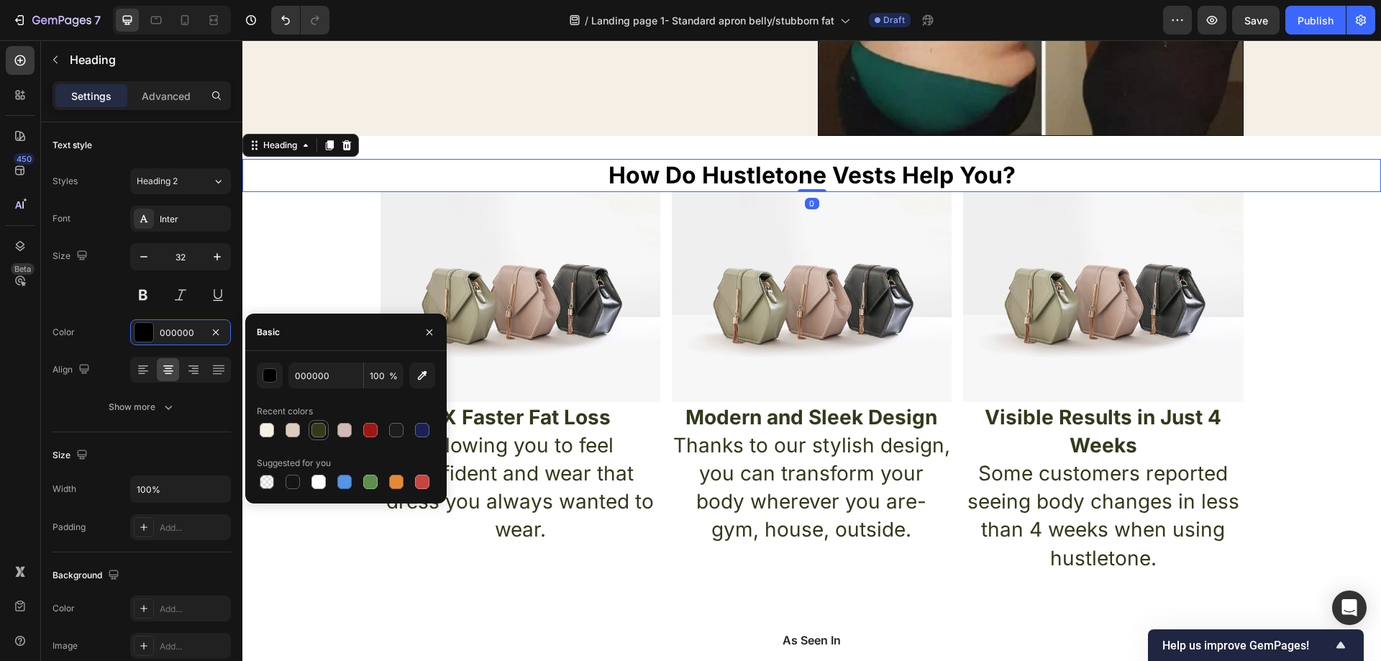
click at [319, 433] on div at bounding box center [318, 430] width 14 height 14
type input "313B1B"
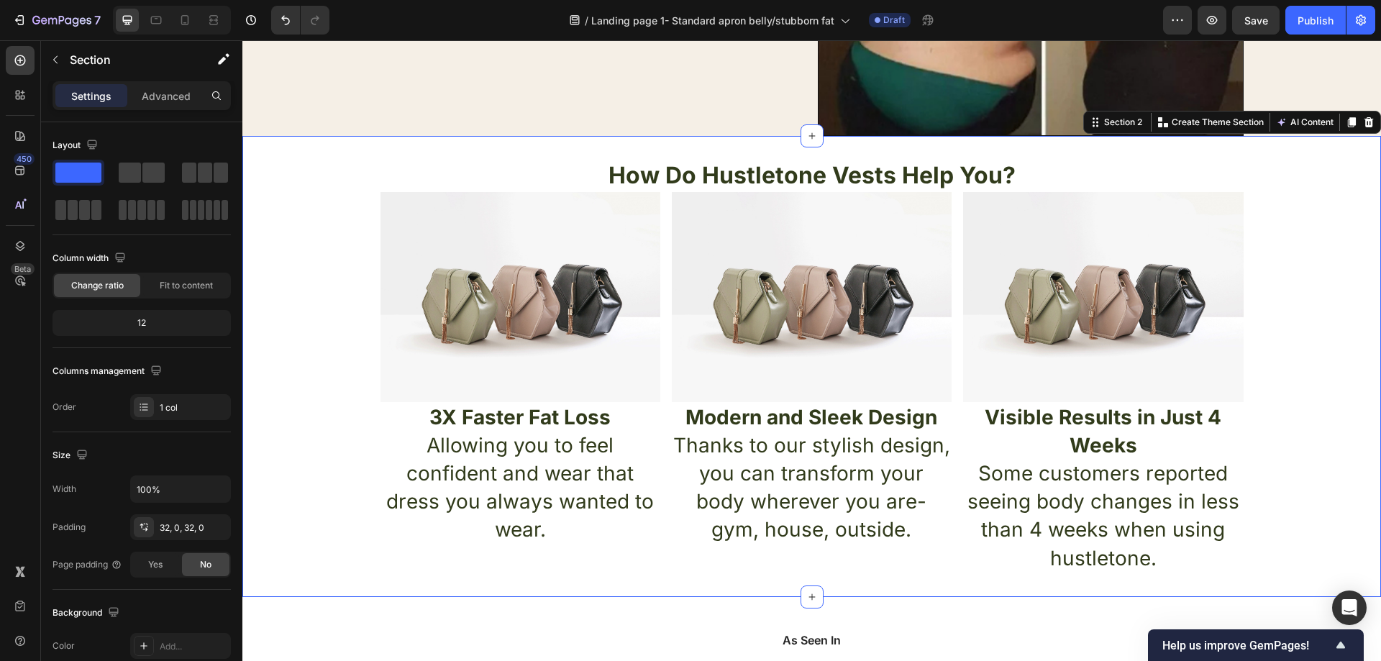
drag, startPoint x: 329, startPoint y: 240, endPoint x: 328, endPoint y: 250, distance: 10.2
click at [330, 240] on div "How Do Hustletone Vests Help You? Heading Image Image Image Row 3X Faster Fat L…" at bounding box center [811, 366] width 1139 height 415
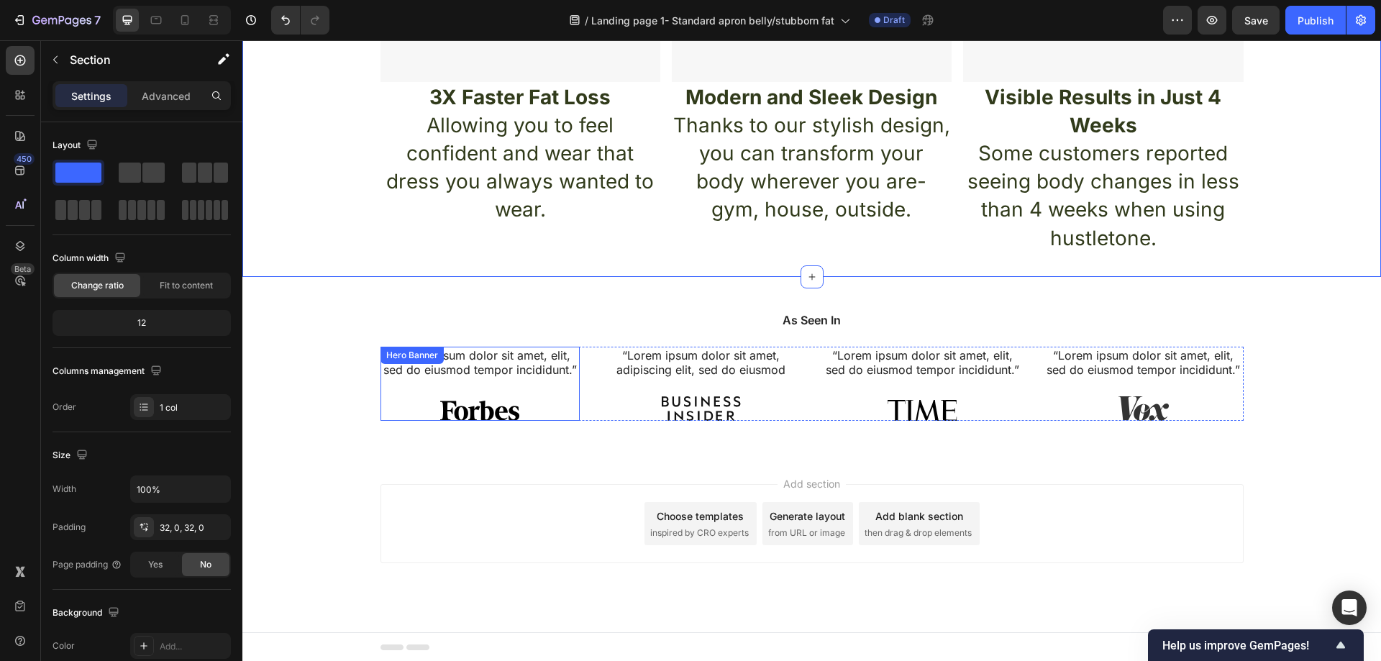
scroll to position [681, 0]
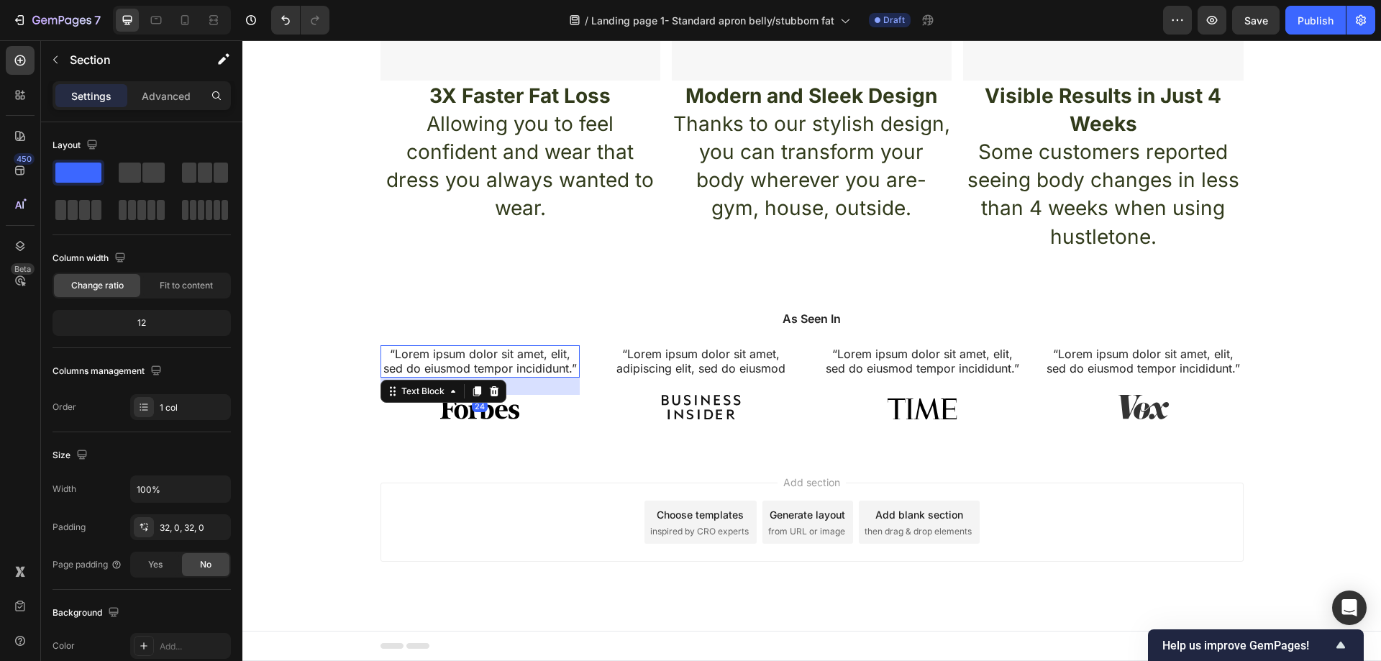
click at [550, 369] on p "“Lorem ipsum dolor sit amet, elit, sed do eiusmod tempor incididunt.”" at bounding box center [480, 362] width 197 height 30
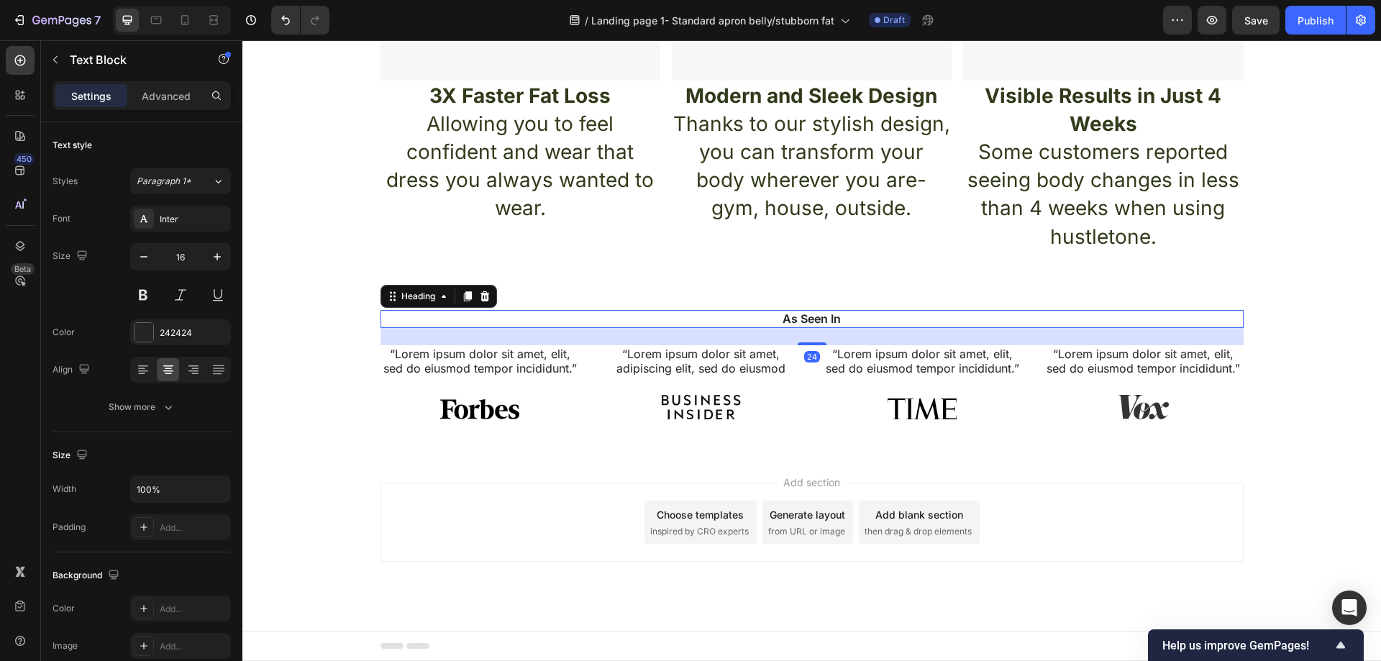
click at [867, 324] on h2 "As Seen In" at bounding box center [811, 319] width 863 height 18
click at [831, 318] on h2 "As Seen In" at bounding box center [811, 319] width 863 height 18
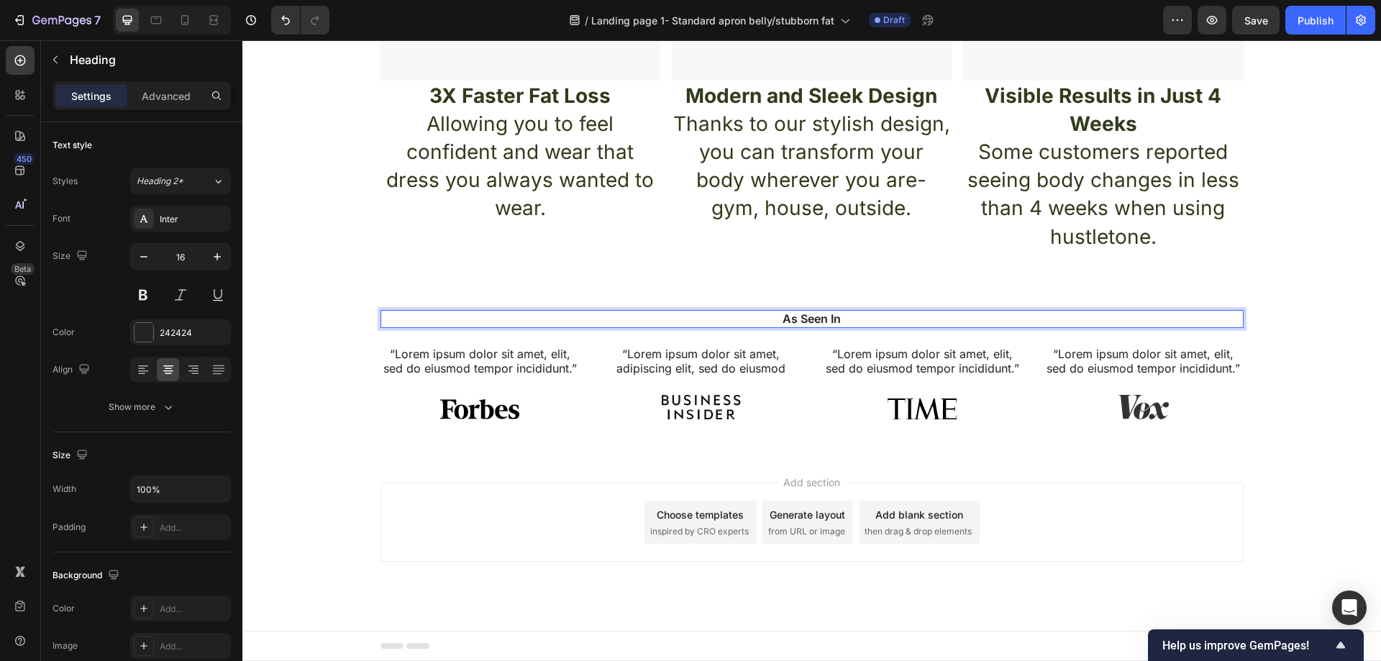
click at [834, 318] on p "As Seen In" at bounding box center [812, 318] width 860 height 15
click at [665, 323] on p "Best Natural Weight Loss Product for Toned Bellies"" at bounding box center [812, 318] width 860 height 15
click at [444, 491] on div "Add section Choose templates inspired by CRO experts Generate layout from URL o…" at bounding box center [811, 522] width 863 height 79
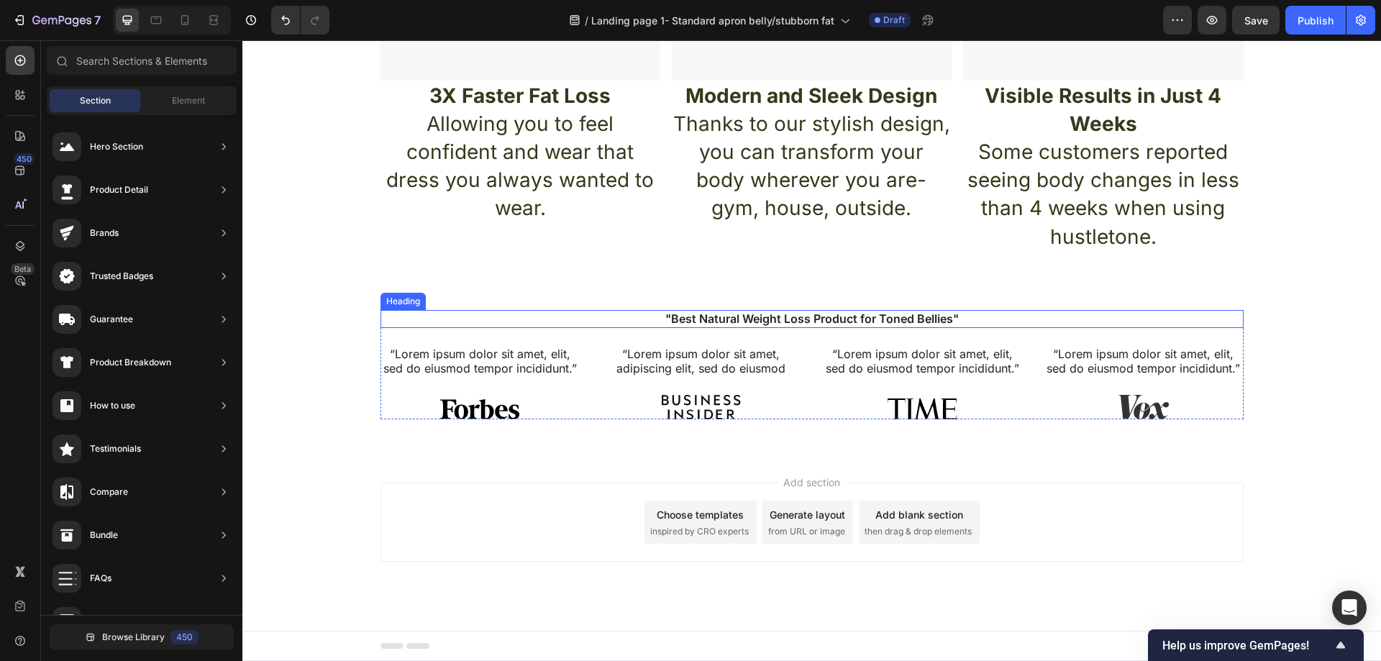
click at [949, 319] on p ""Best Natural Weight Loss Product for Toned Bellies"" at bounding box center [812, 318] width 860 height 15
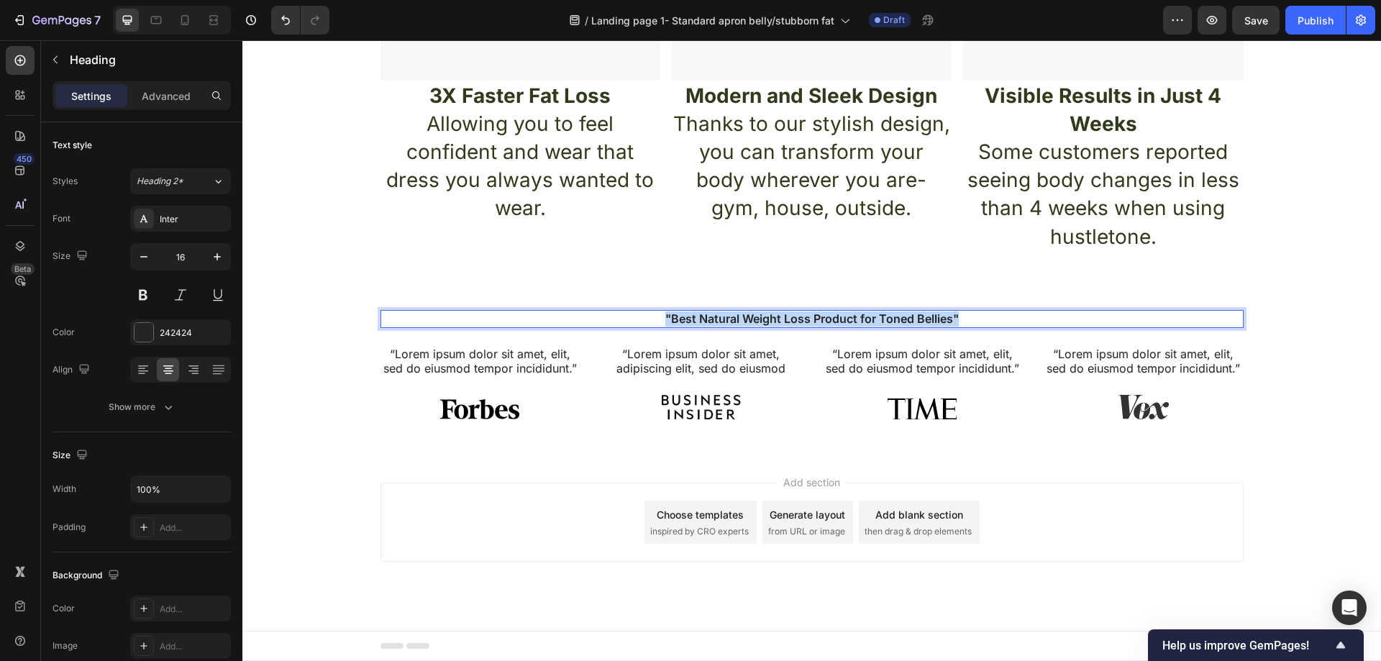
drag, startPoint x: 958, startPoint y: 317, endPoint x: 648, endPoint y: 318, distance: 310.0
click at [652, 319] on p ""Best Natural Weight Loss Product for Toned Bellies"" at bounding box center [812, 318] width 860 height 15
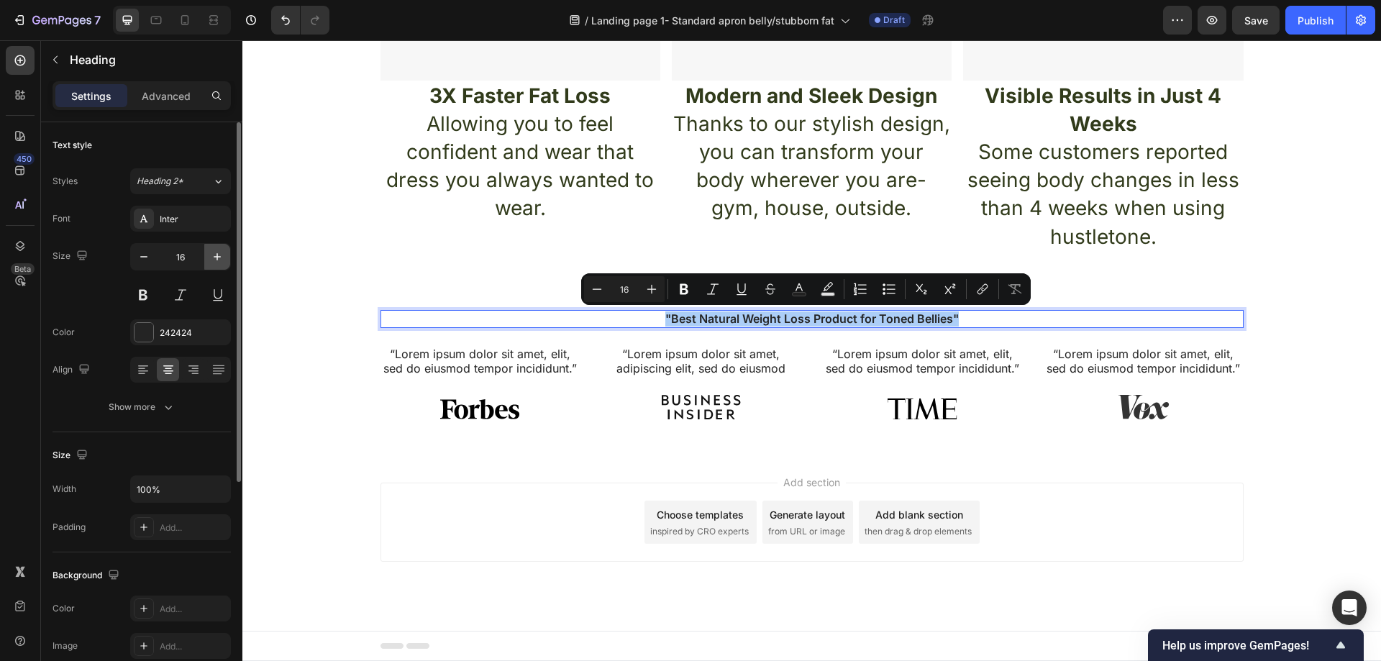
click at [216, 256] on icon "button" at bounding box center [217, 257] width 14 height 14
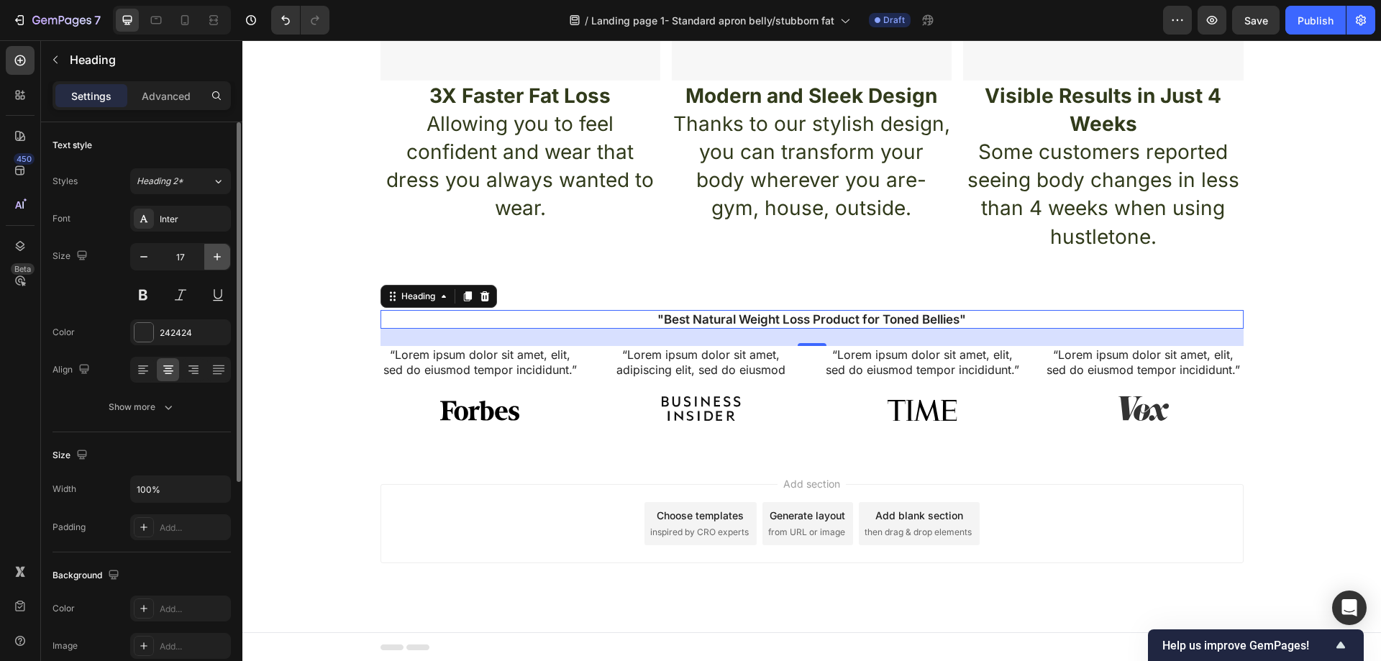
click at [219, 256] on icon "button" at bounding box center [217, 257] width 14 height 14
click at [218, 256] on icon "button" at bounding box center [217, 257] width 14 height 14
type input "20"
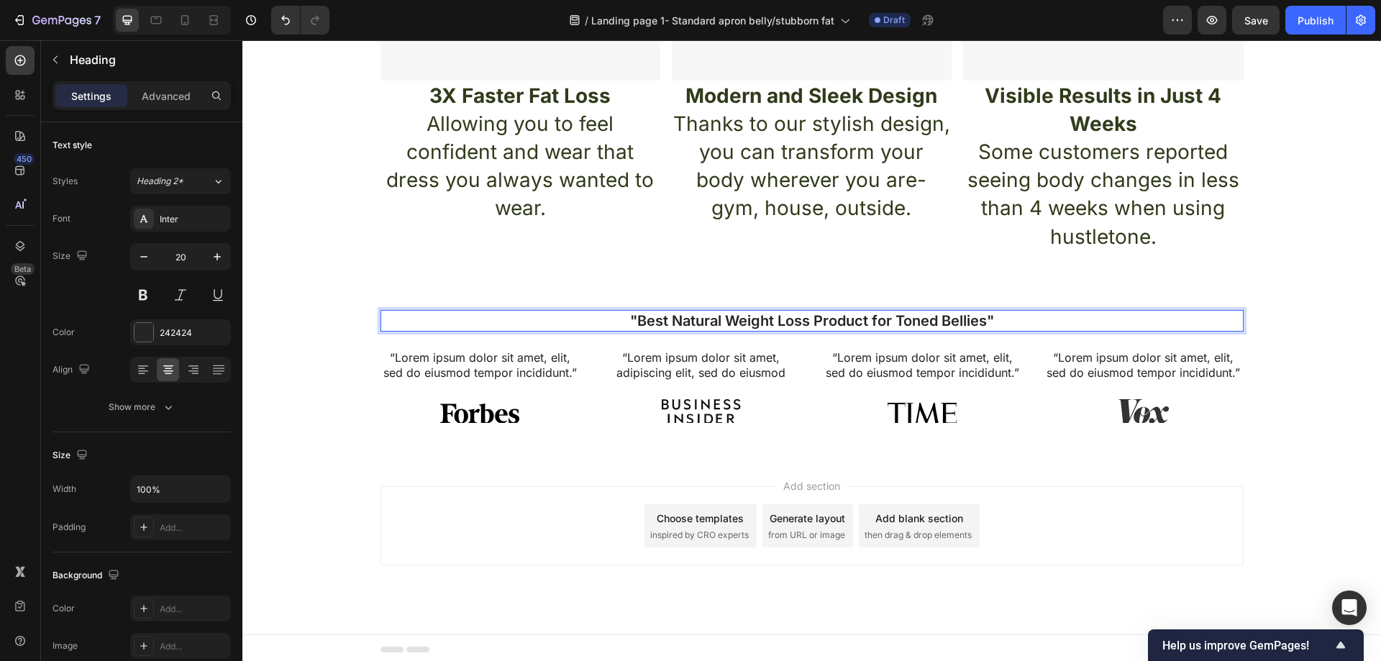
click at [972, 316] on p ""Best Natural Weight Loss Product for Toned Bellies"" at bounding box center [812, 320] width 860 height 19
drag, startPoint x: 993, startPoint y: 317, endPoint x: 595, endPoint y: 330, distance: 398.0
click at [595, 330] on h2 ""Best Natural Weight Loss Product for Toned Bellies"" at bounding box center [811, 321] width 863 height 22
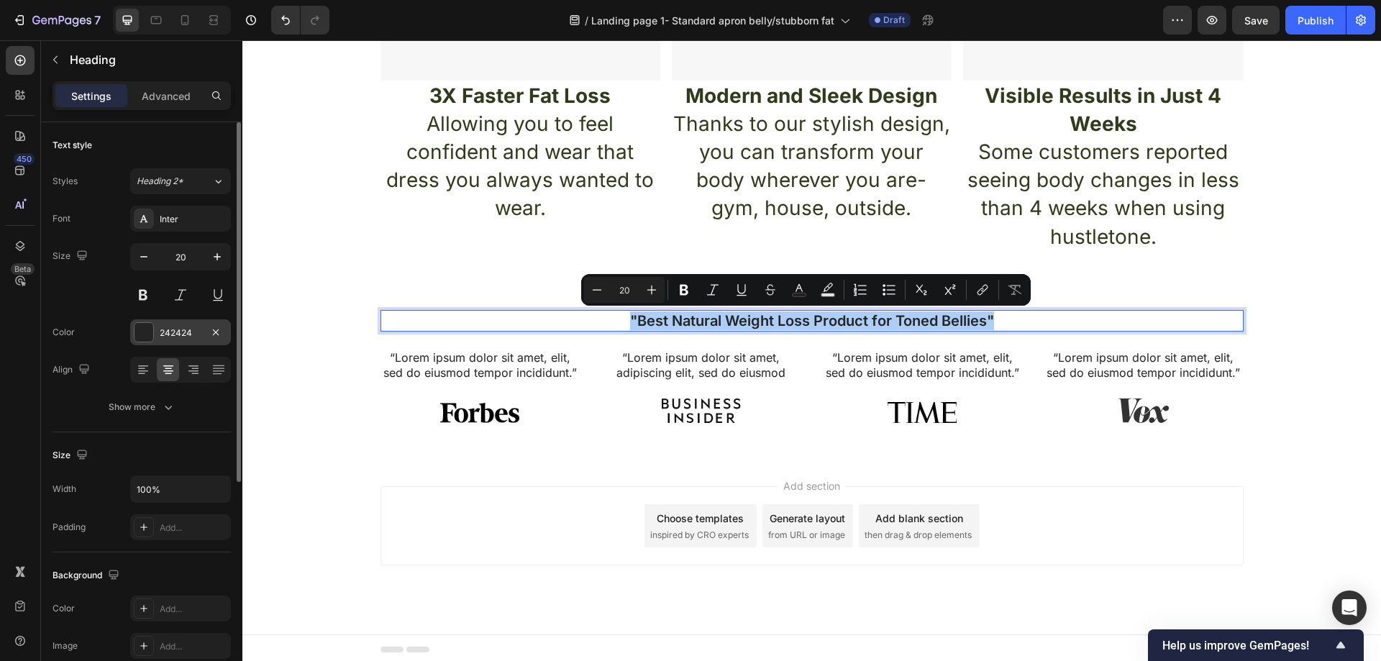
click at [148, 332] on div at bounding box center [144, 332] width 19 height 19
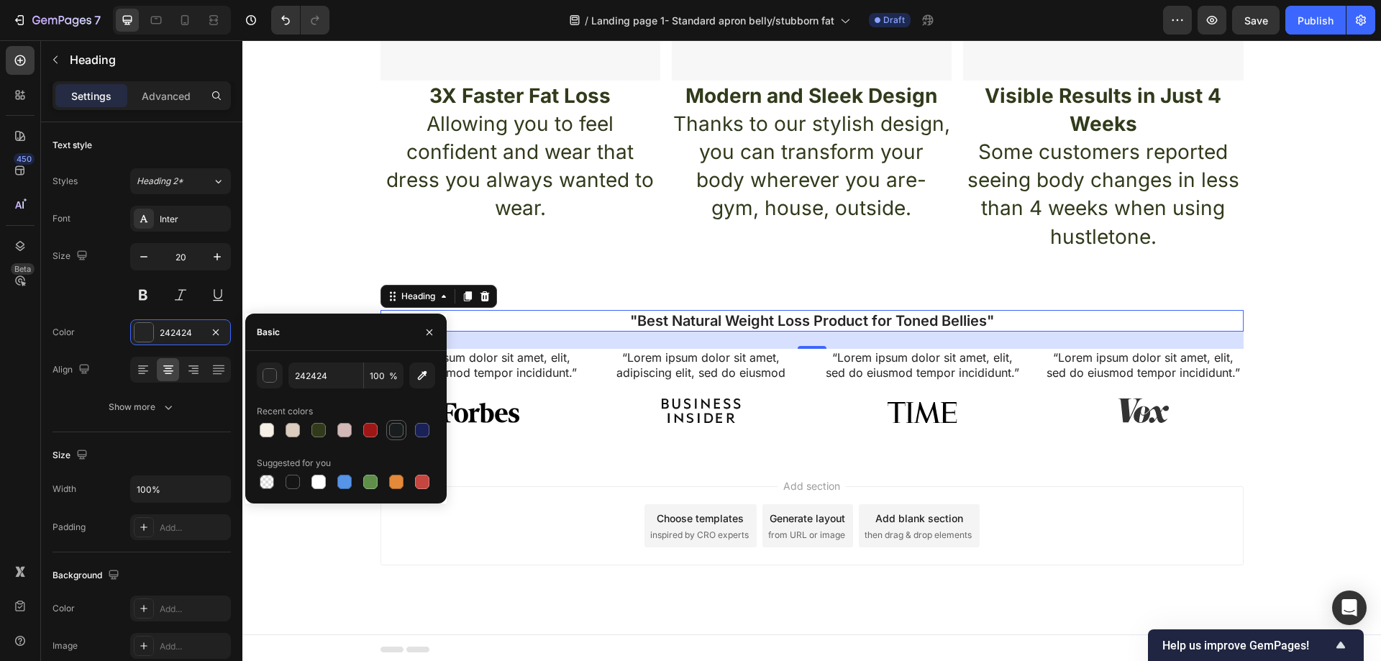
drag, startPoint x: 327, startPoint y: 429, endPoint x: 403, endPoint y: 421, distance: 76.7
click at [326, 429] on div at bounding box center [318, 429] width 17 height 17
type input "313B1B"
click at [680, 350] on p "“Lorem ipsum dolor sit amet, adipiscing elit, sed do eiusmod" at bounding box center [701, 365] width 197 height 30
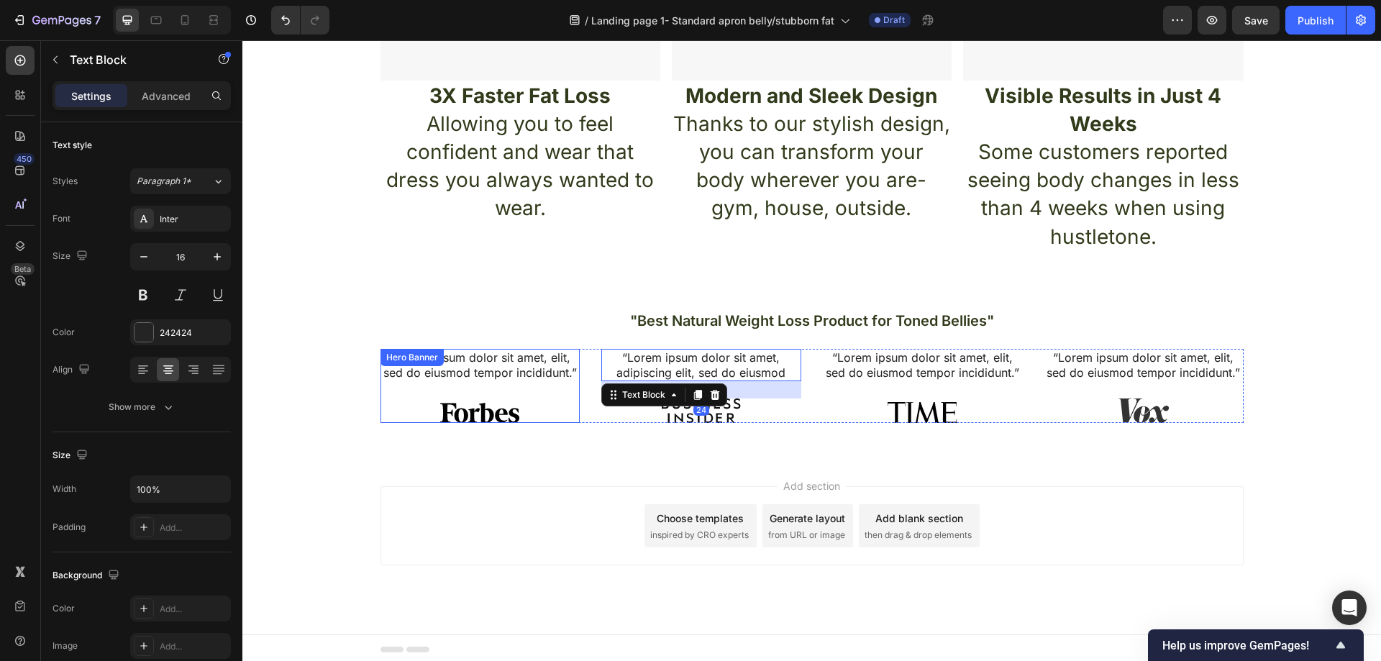
click at [534, 409] on div at bounding box center [480, 410] width 200 height 24
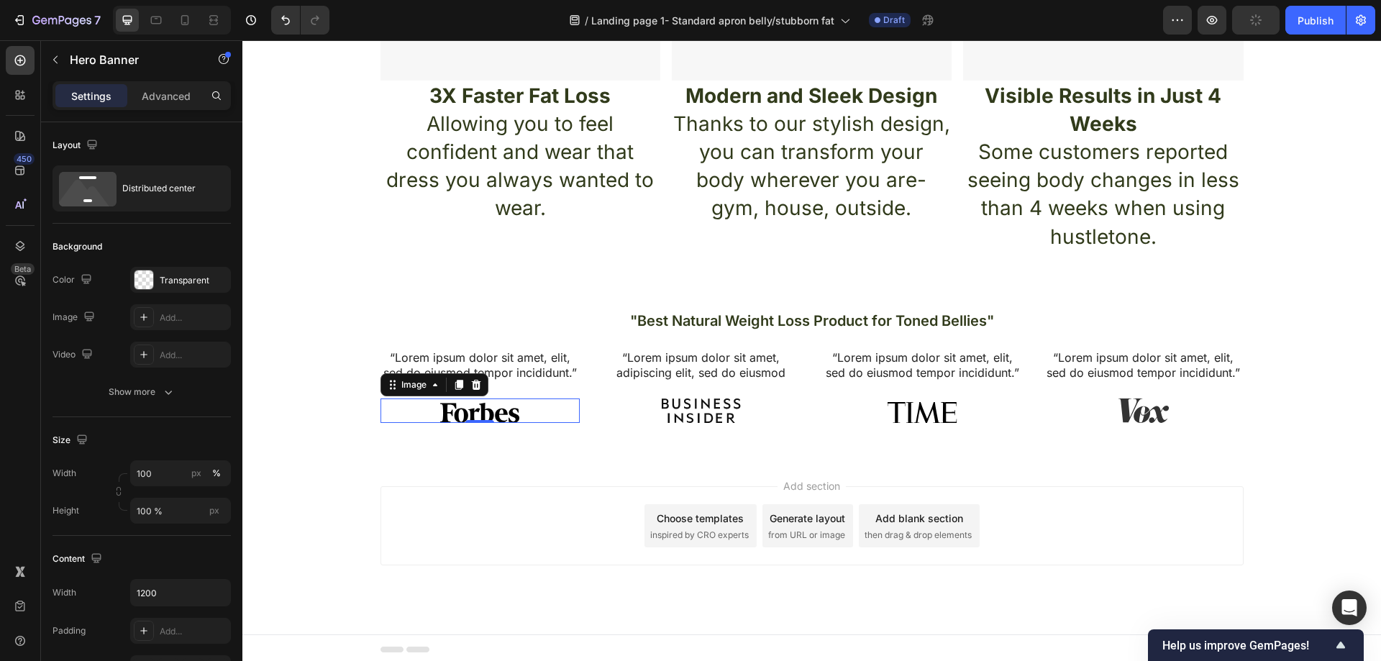
click at [566, 390] on div "“Lorem ipsum dolor sit amet, elit, sed do eiusmod tempor incididunt.” Text Bloc…" at bounding box center [480, 386] width 200 height 75
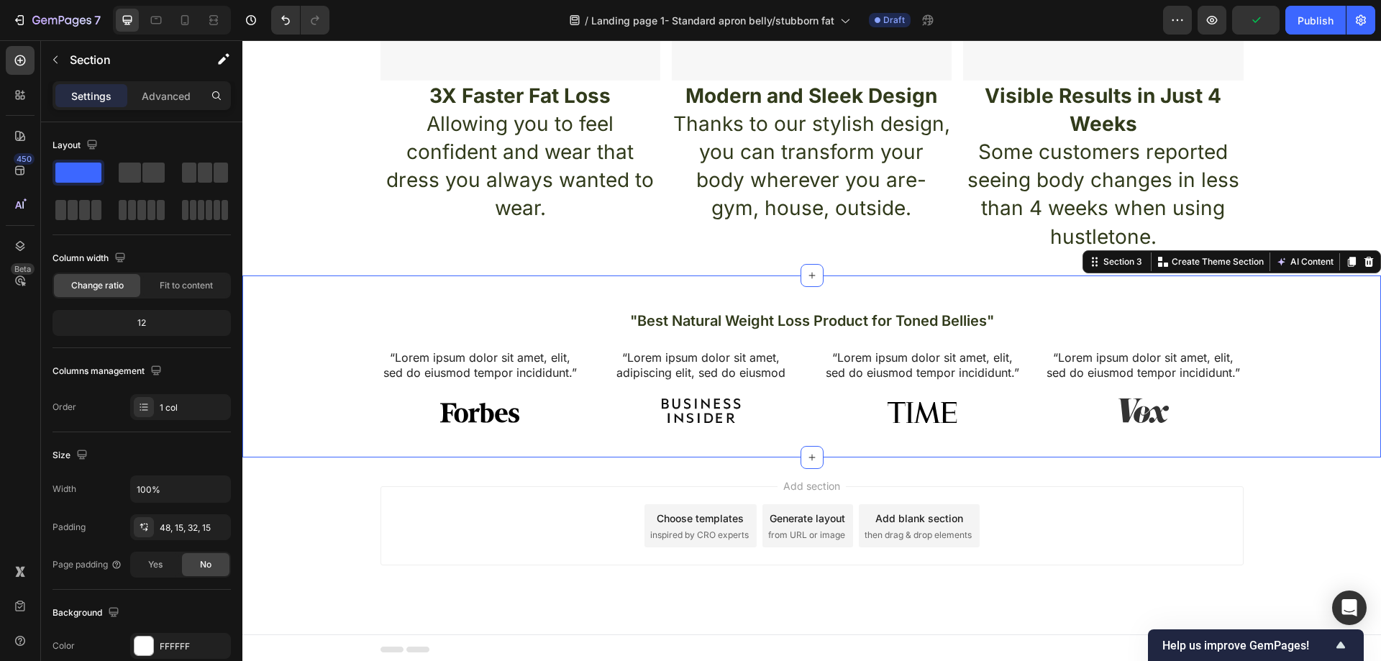
click at [404, 288] on div ""Best Natural Weight Loss Product for Toned Bellies" Heading “Lorem ipsum dolor…" at bounding box center [811, 366] width 1139 height 183
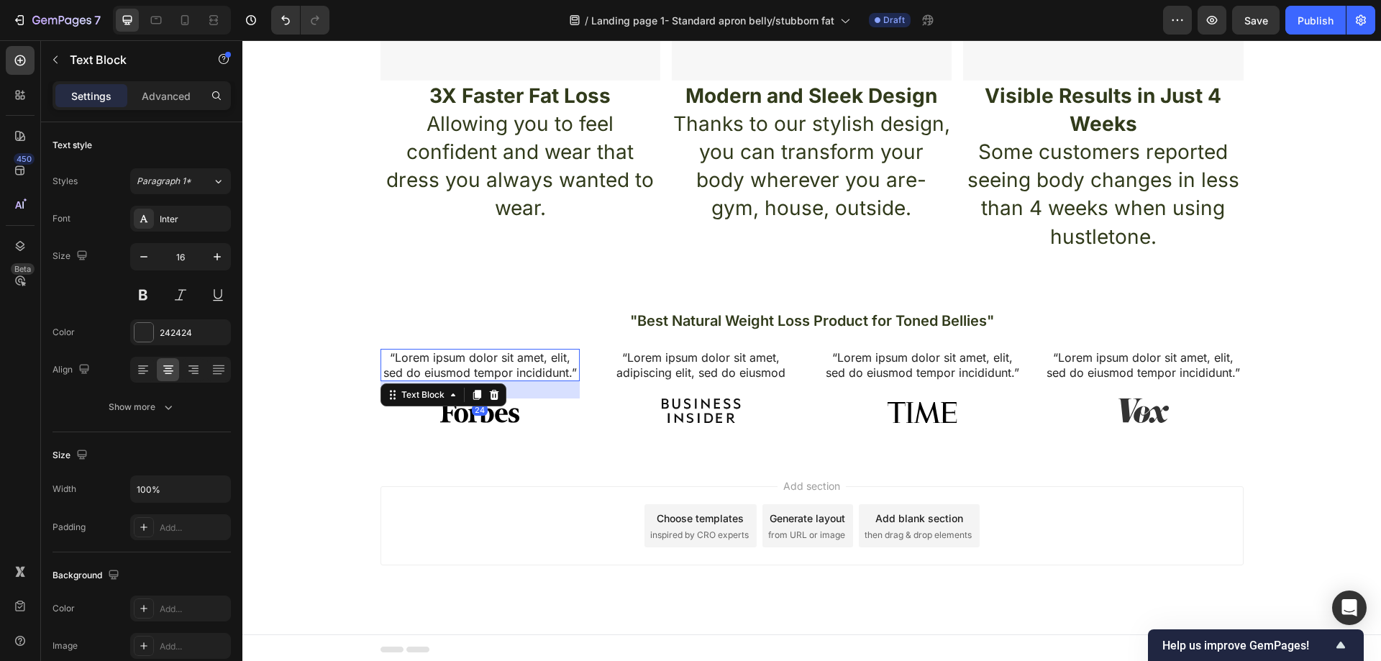
click at [511, 357] on p "“Lorem ipsum dolor sit amet, elit, sed do eiusmod tempor incididunt.”" at bounding box center [480, 365] width 197 height 30
click at [547, 360] on p "“Lorem ipsum dolor sit amet, elit, sed do eiusmod tempor incididunt.”" at bounding box center [480, 365] width 197 height 30
click at [565, 376] on p "“Lorem ipsum dolor sit amet, elit, sed do eiusmod tempor incididunt.”" at bounding box center [480, 365] width 197 height 30
click at [569, 374] on p "“Lorem ipsum dolor sit amet, elit, sed do eiusmod tempor incididunt.”" at bounding box center [480, 365] width 197 height 30
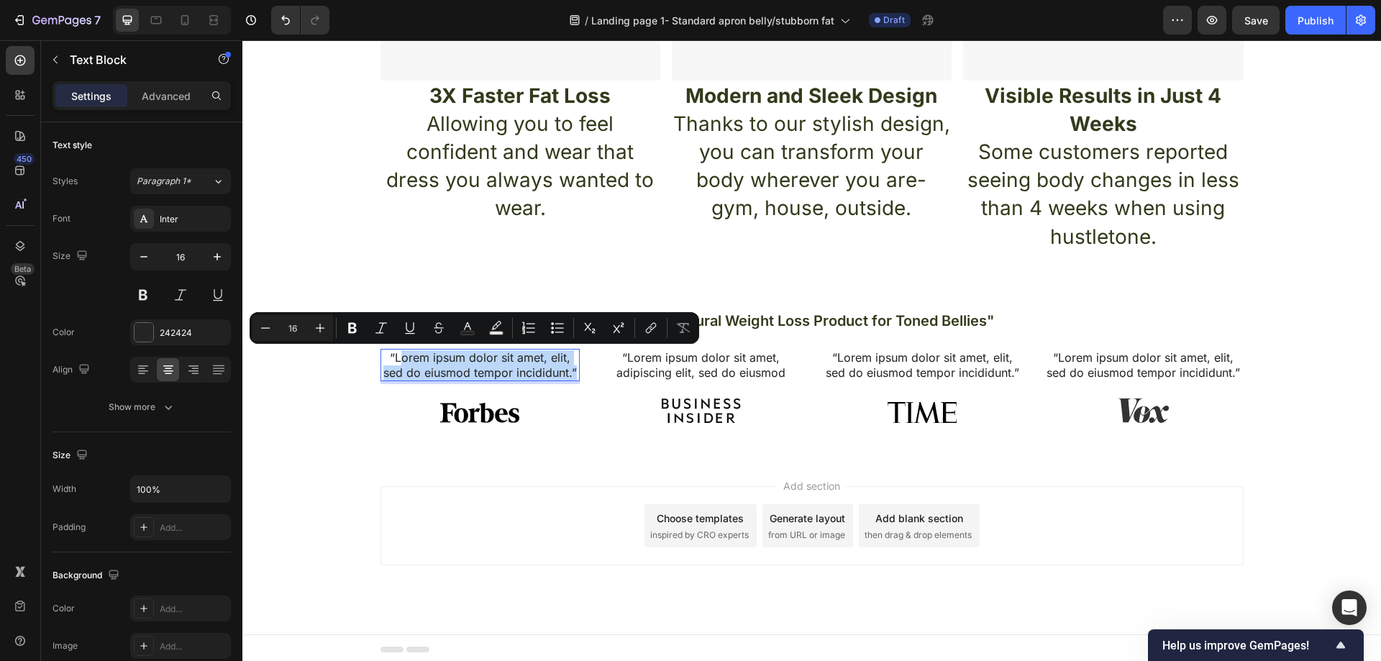
drag, startPoint x: 569, startPoint y: 374, endPoint x: 399, endPoint y: 363, distance: 170.1
click at [399, 363] on p "“Lorem ipsum dolor sit amet, elit, sed do eiusmod tempor incididunt.”" at bounding box center [480, 365] width 197 height 30
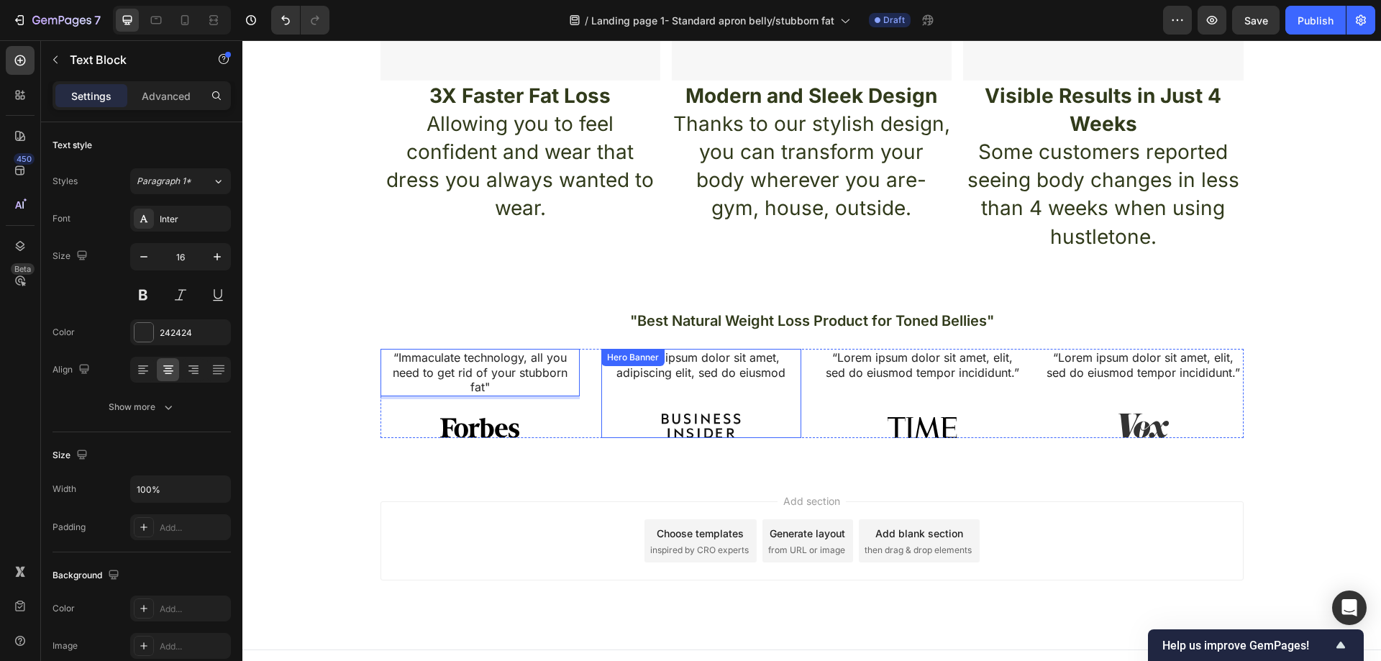
click at [706, 383] on div "“Lorem ipsum dolor sit amet, adipiscing elit, sed do eiusmod Text Block Image" at bounding box center [701, 393] width 200 height 89
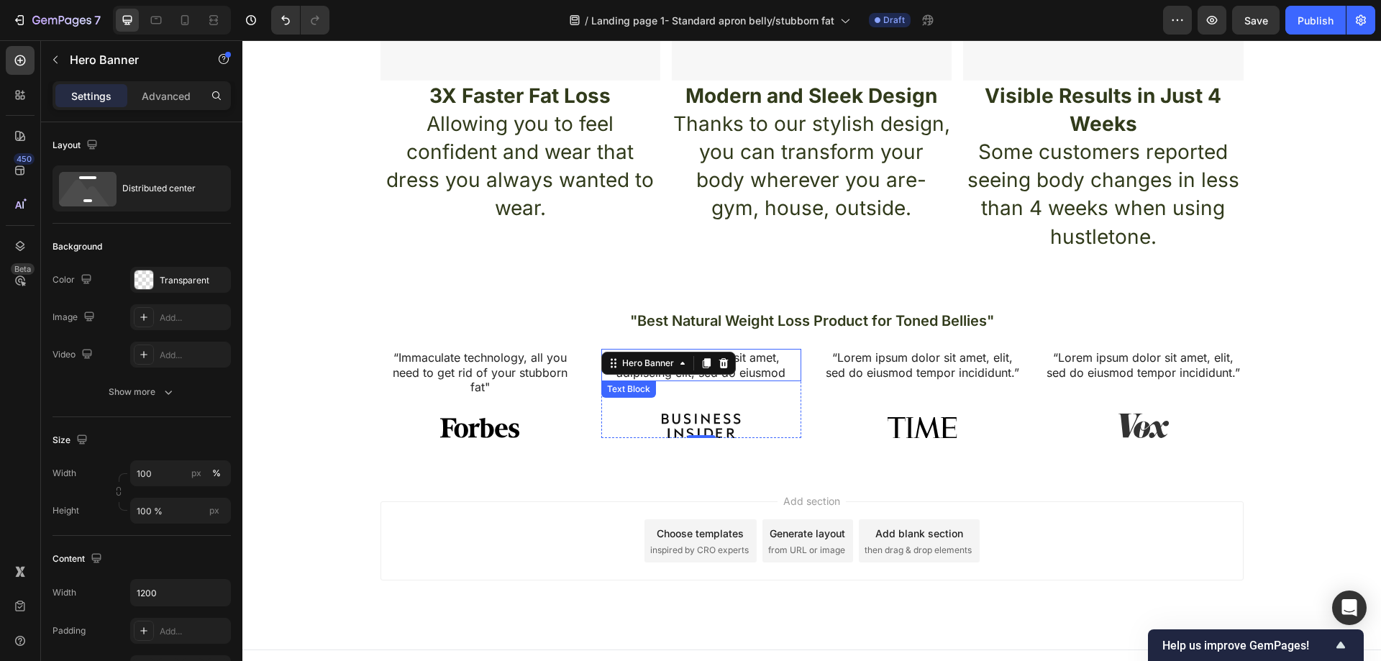
drag, startPoint x: 741, startPoint y: 380, endPoint x: 761, endPoint y: 373, distance: 21.2
click at [747, 378] on p "“Lorem ipsum dolor sit amet, adipiscing elit, sed do eiusmod" at bounding box center [701, 365] width 197 height 30
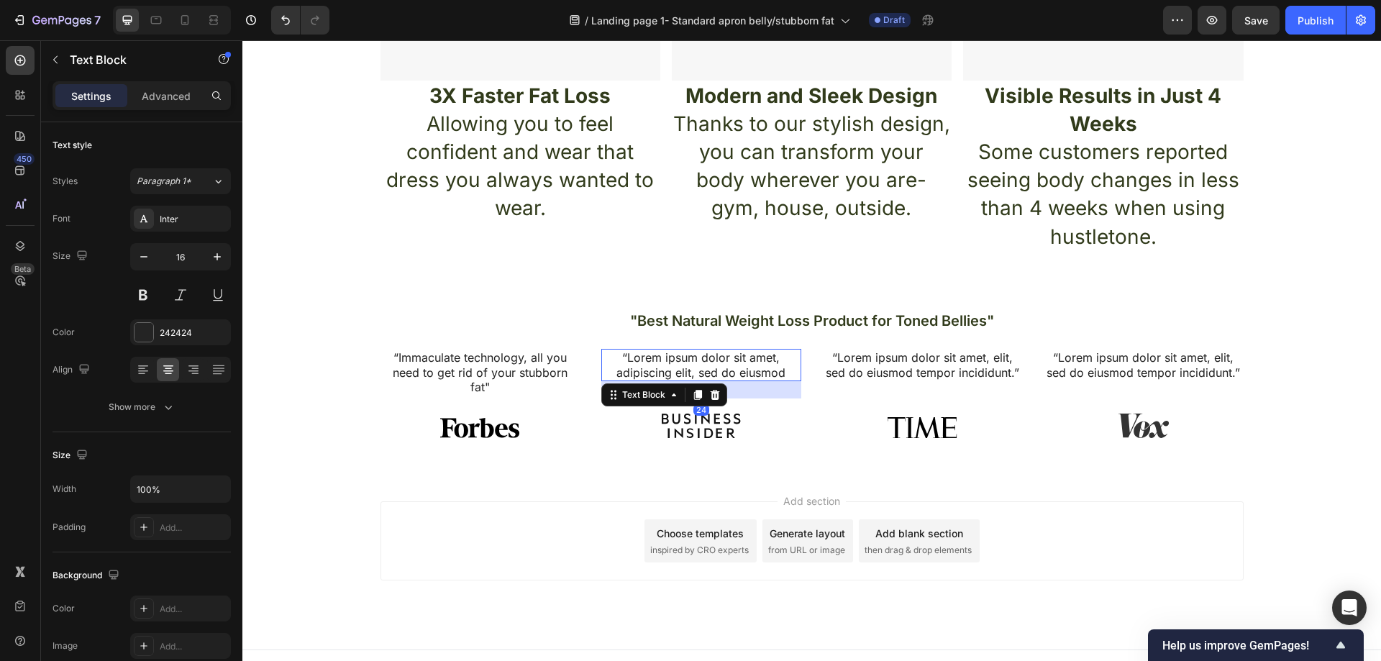
click at [771, 369] on p "“Lorem ipsum dolor sit amet, adipiscing elit, sed do eiusmod" at bounding box center [701, 365] width 197 height 30
click at [782, 372] on p "“Lorem ipsum dolor sit amet, adipiscing elit, sed do eiusmod" at bounding box center [701, 365] width 197 height 30
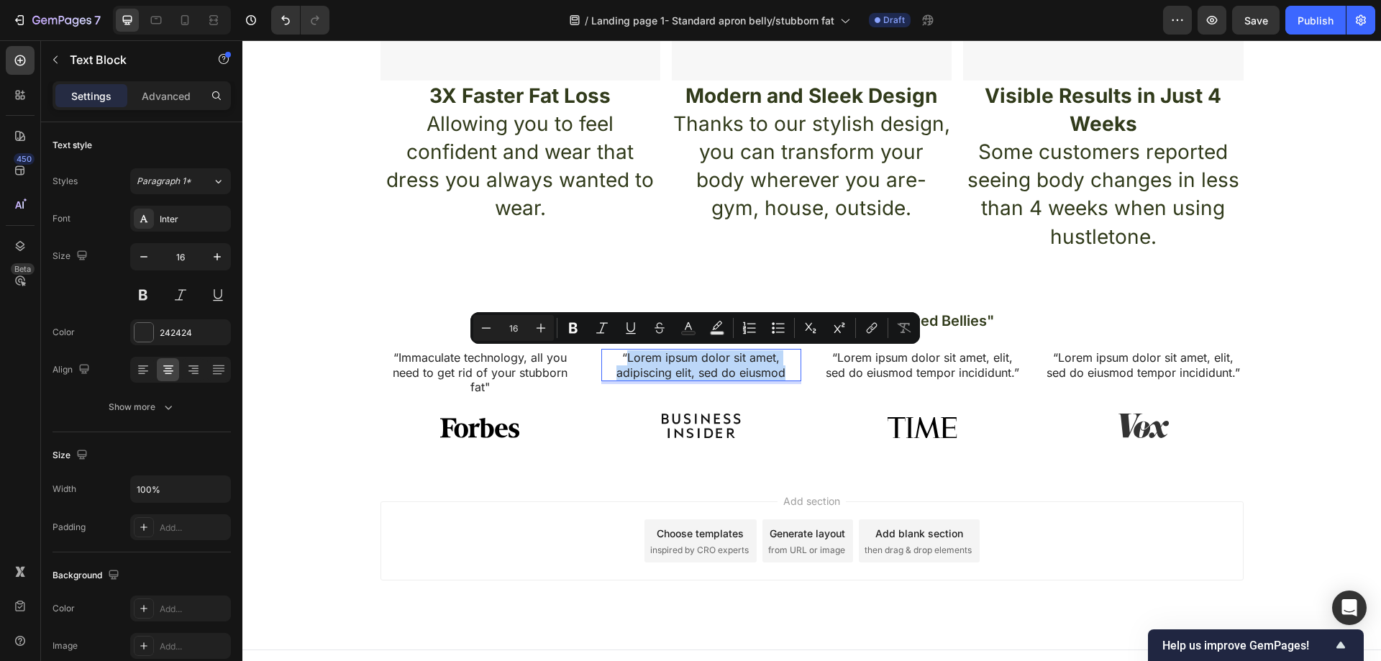
drag, startPoint x: 772, startPoint y: 373, endPoint x: 623, endPoint y: 361, distance: 149.3
click at [623, 361] on p "“Lorem ipsum dolor sit amet, adipiscing elit, sed do eiusmod" at bounding box center [701, 365] width 197 height 30
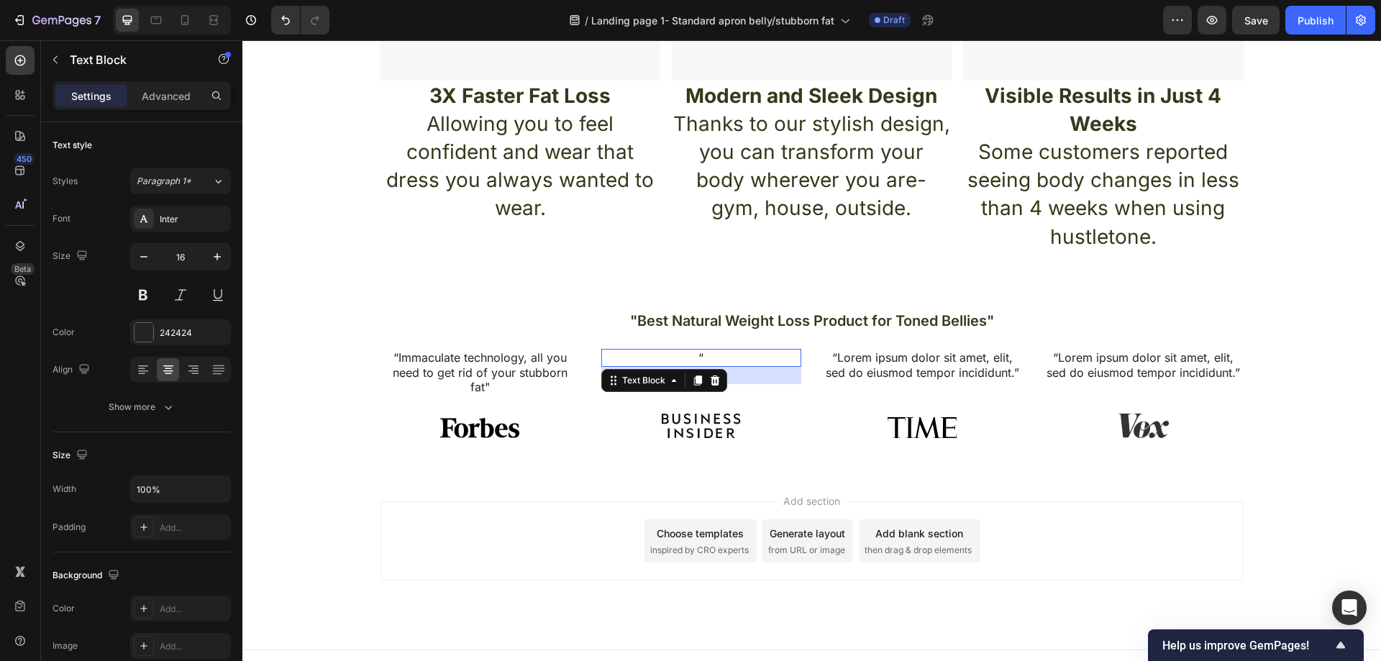
click at [726, 357] on p "“" at bounding box center [701, 357] width 197 height 15
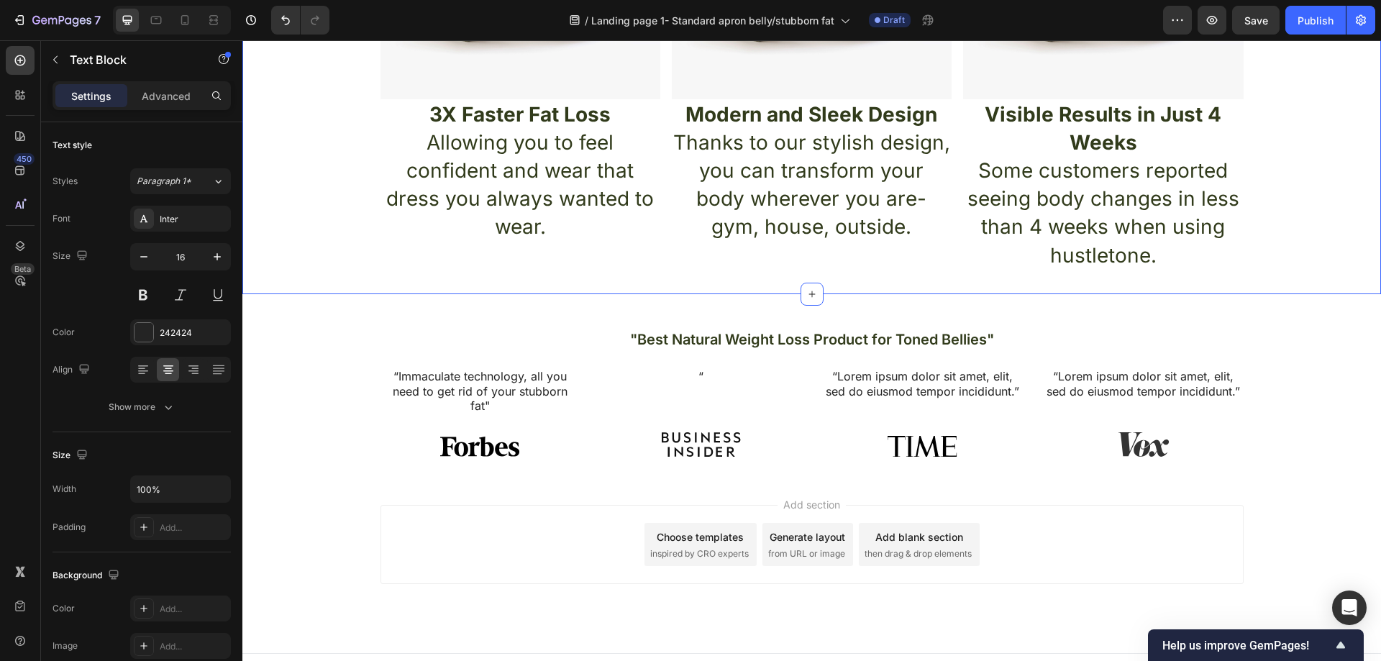
scroll to position [685, 0]
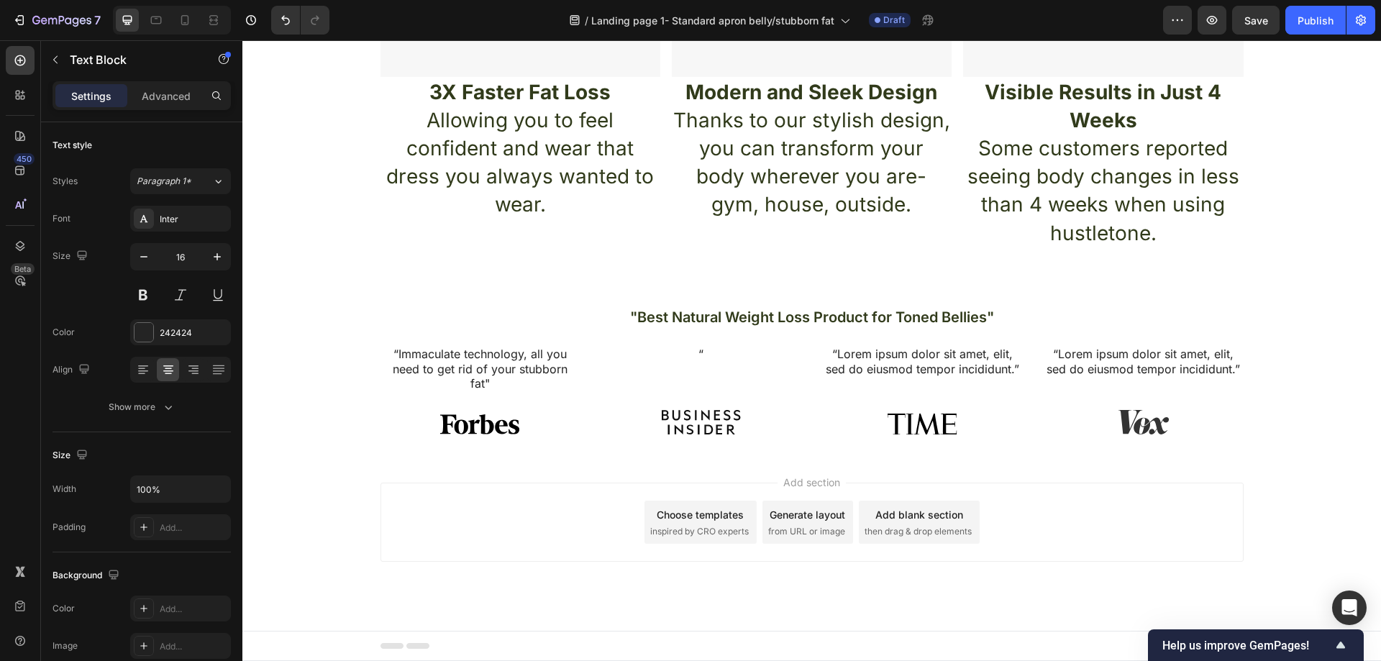
click at [708, 357] on p "“" at bounding box center [701, 354] width 197 height 15
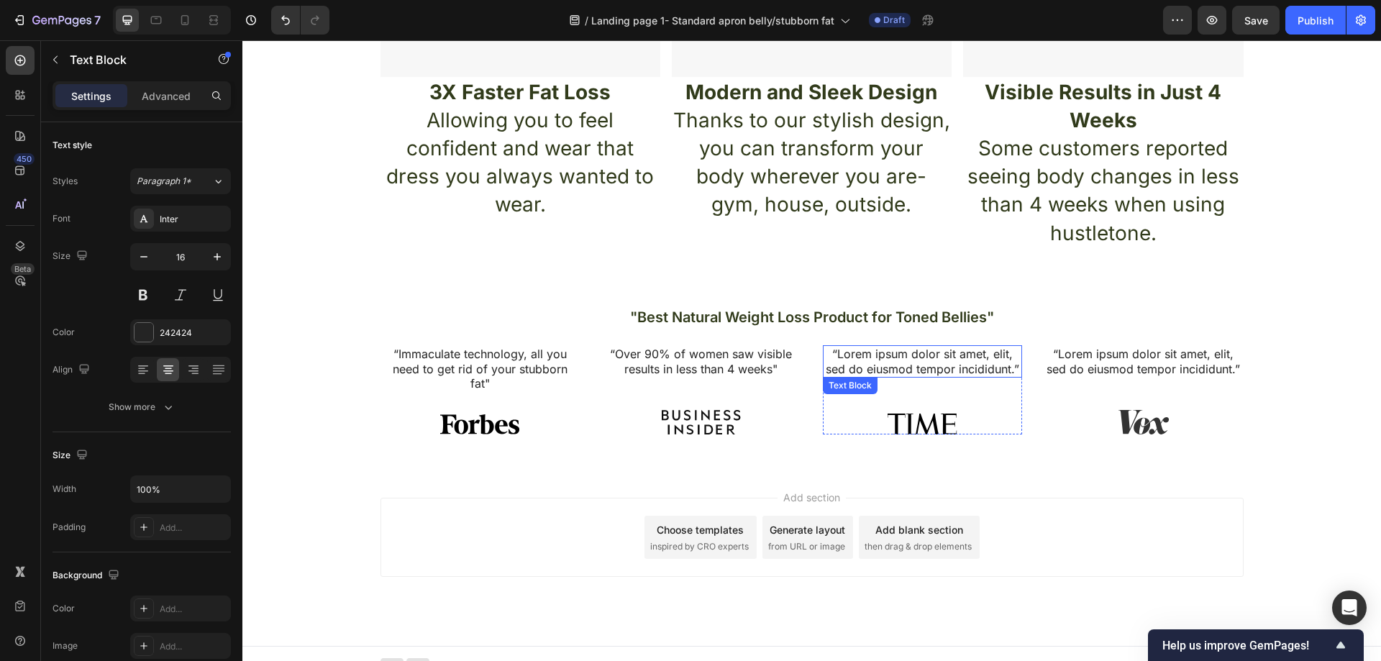
click at [935, 363] on p "“Lorem ipsum dolor sit amet, elit, sed do eiusmod tempor incididunt.”" at bounding box center [922, 362] width 197 height 30
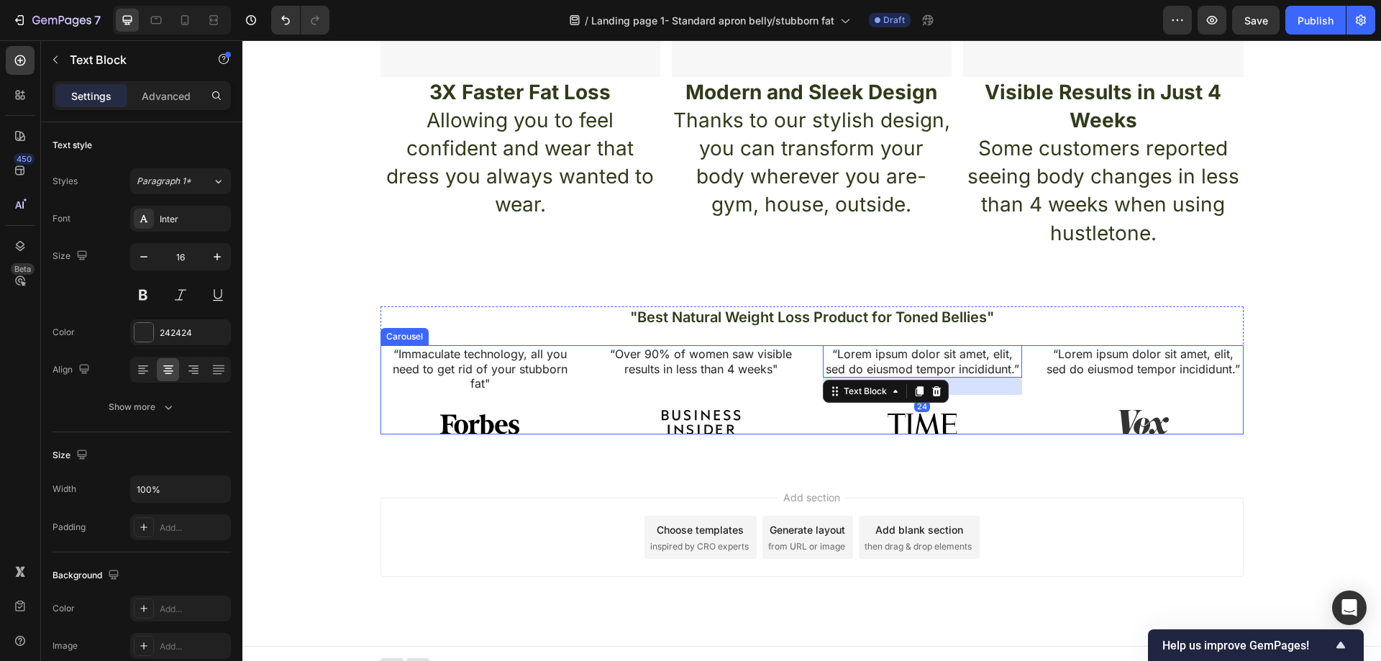
click at [1019, 367] on div "“Immaculate technology, all you need to get rid of your stubborn fat" Text Bloc…" at bounding box center [811, 389] width 863 height 89
click at [1010, 366] on p "“Lorem ipsum dolor sit amet, elit, sed do eiusmod tempor incididunt.”" at bounding box center [922, 362] width 197 height 30
click at [1010, 369] on p "“Lorem ipsum dolor sit amet, elit, sed do eiusmod tempor incididunt.”" at bounding box center [922, 362] width 197 height 30
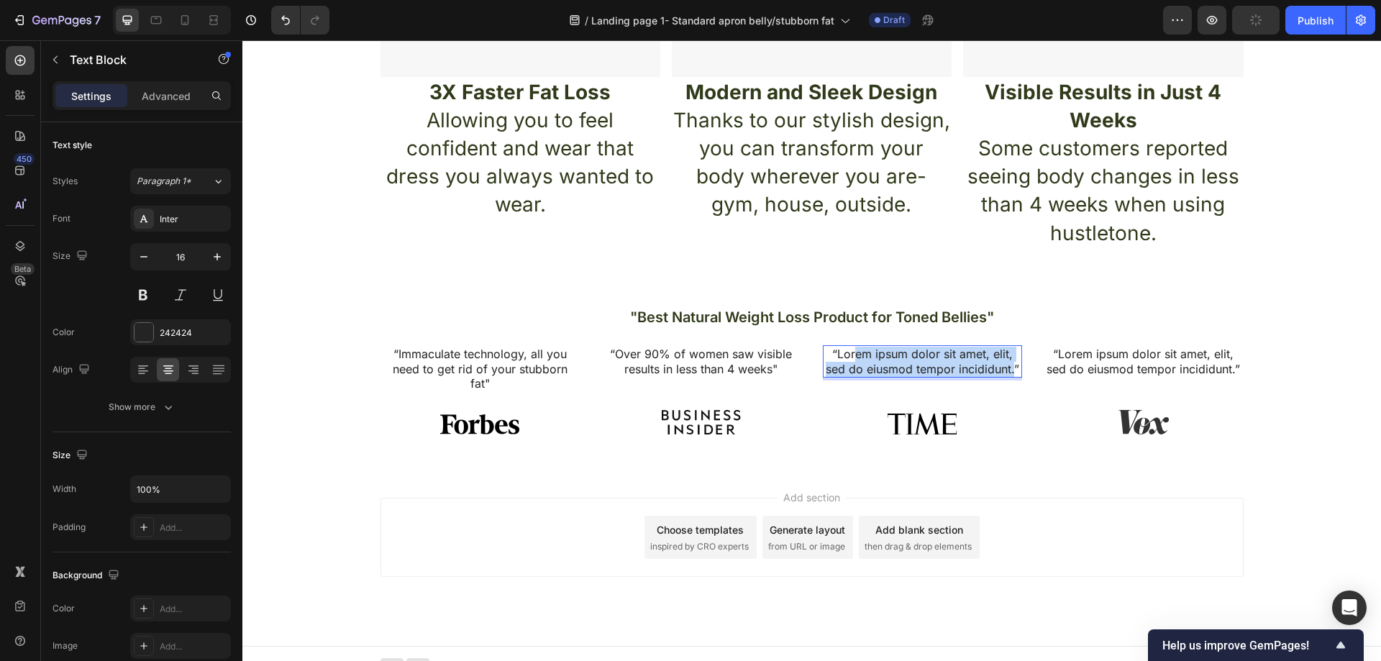
drag, startPoint x: 1008, startPoint y: 369, endPoint x: 850, endPoint y: 359, distance: 158.6
click at [850, 359] on p "“Lorem ipsum dolor sit amet, elit, sed do eiusmod tempor incididunt.”" at bounding box center [922, 362] width 197 height 30
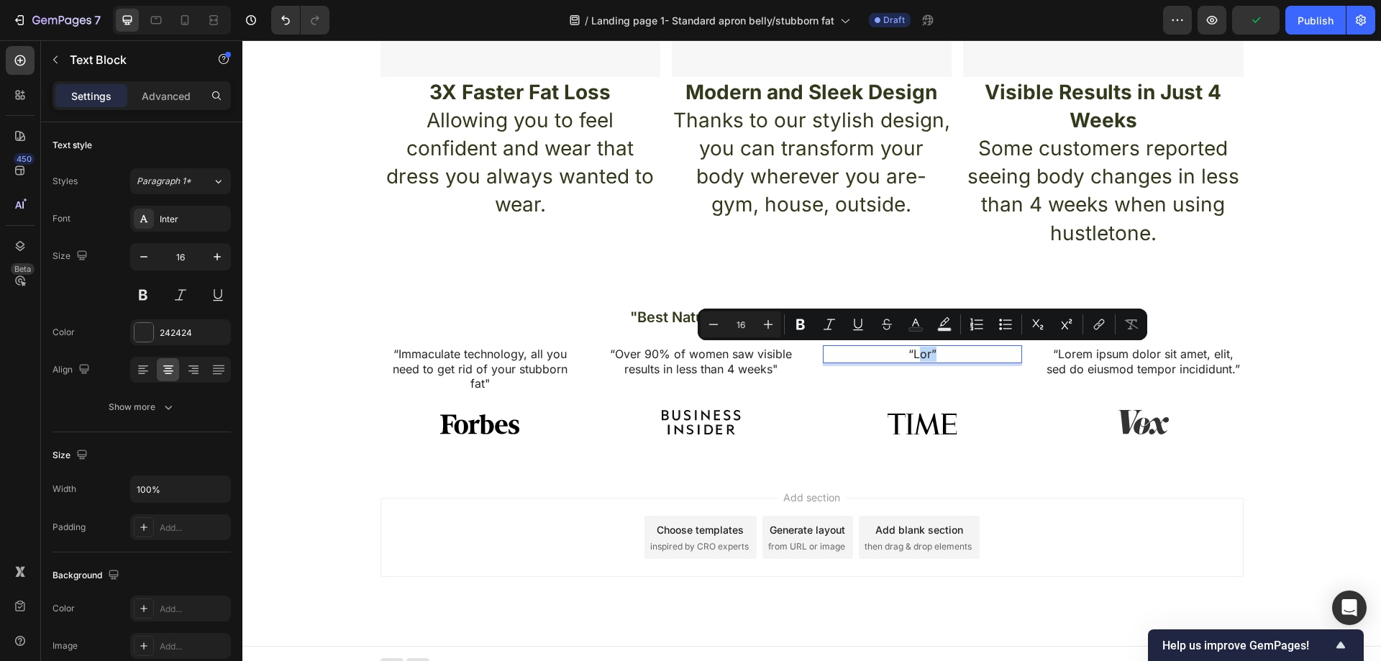
drag, startPoint x: 944, startPoint y: 354, endPoint x: 912, endPoint y: 353, distance: 32.4
click at [912, 353] on p "“Lor”" at bounding box center [922, 354] width 197 height 15
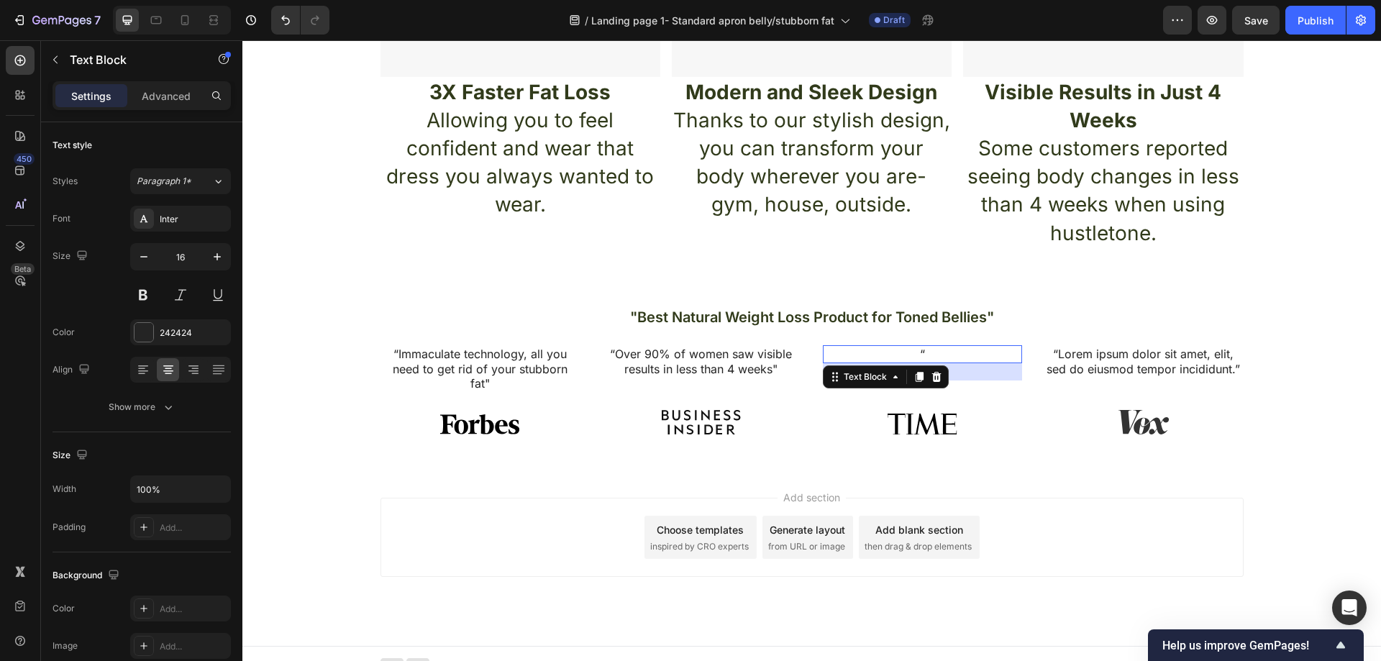
click at [935, 355] on p "“" at bounding box center [922, 354] width 197 height 15
click at [535, 353] on p "“Immaculate technology, all you need to get rid of your stubborn fat"" at bounding box center [480, 369] width 197 height 45
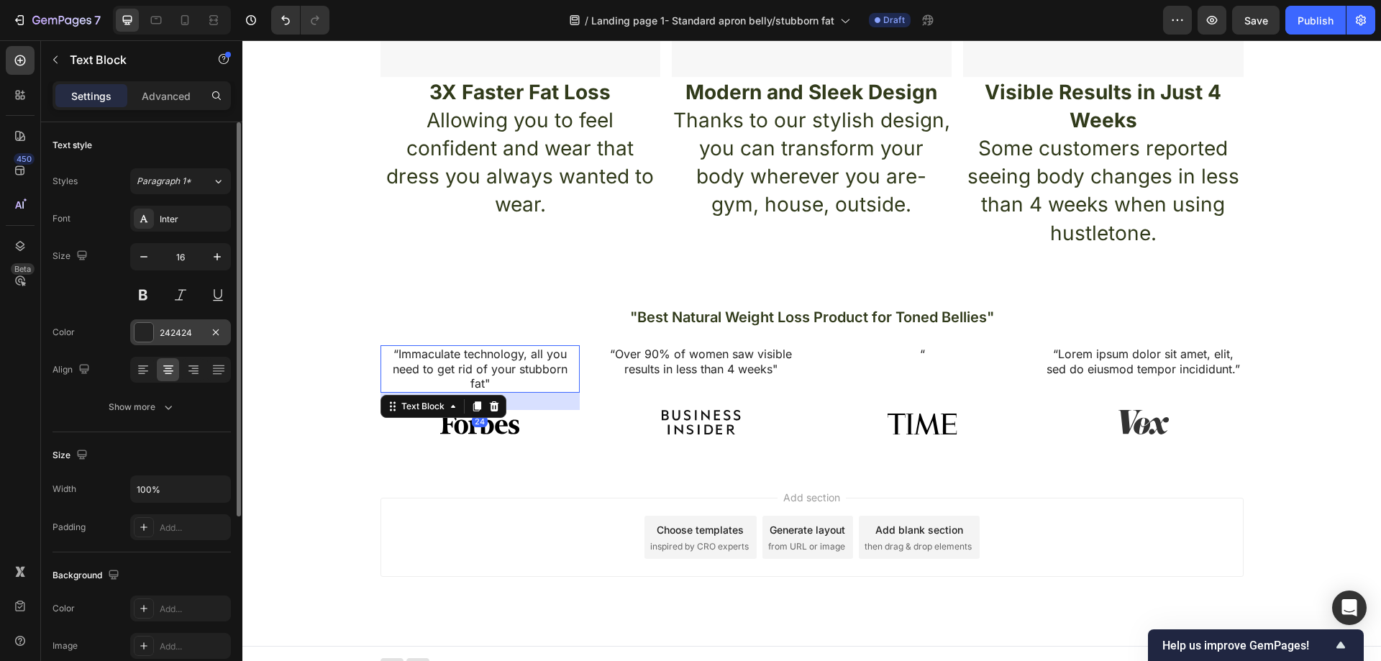
click at [163, 327] on div "242424" at bounding box center [181, 333] width 42 height 13
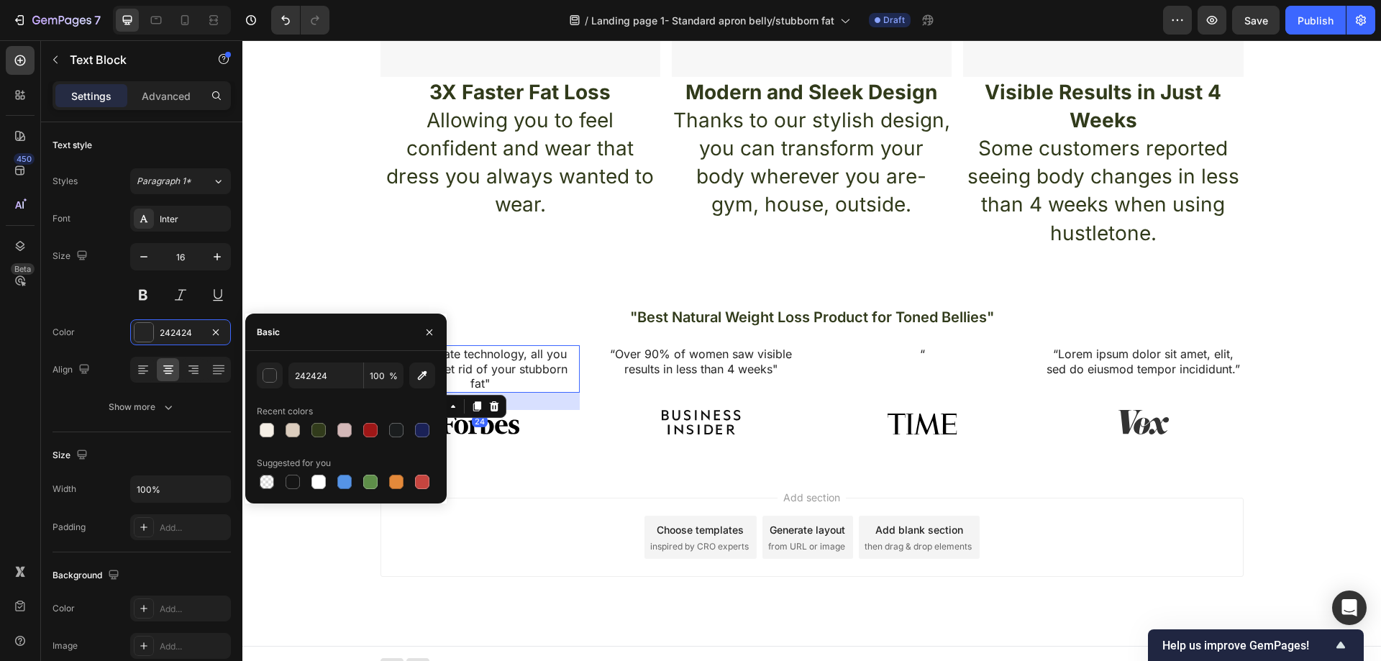
drag, startPoint x: 316, startPoint y: 427, endPoint x: 437, endPoint y: 414, distance: 120.7
click at [317, 427] on div at bounding box center [318, 430] width 14 height 14
type input "313B1B"
click at [670, 359] on p "“Over 90% of women saw visible results in less than 4 weeks"" at bounding box center [701, 362] width 197 height 30
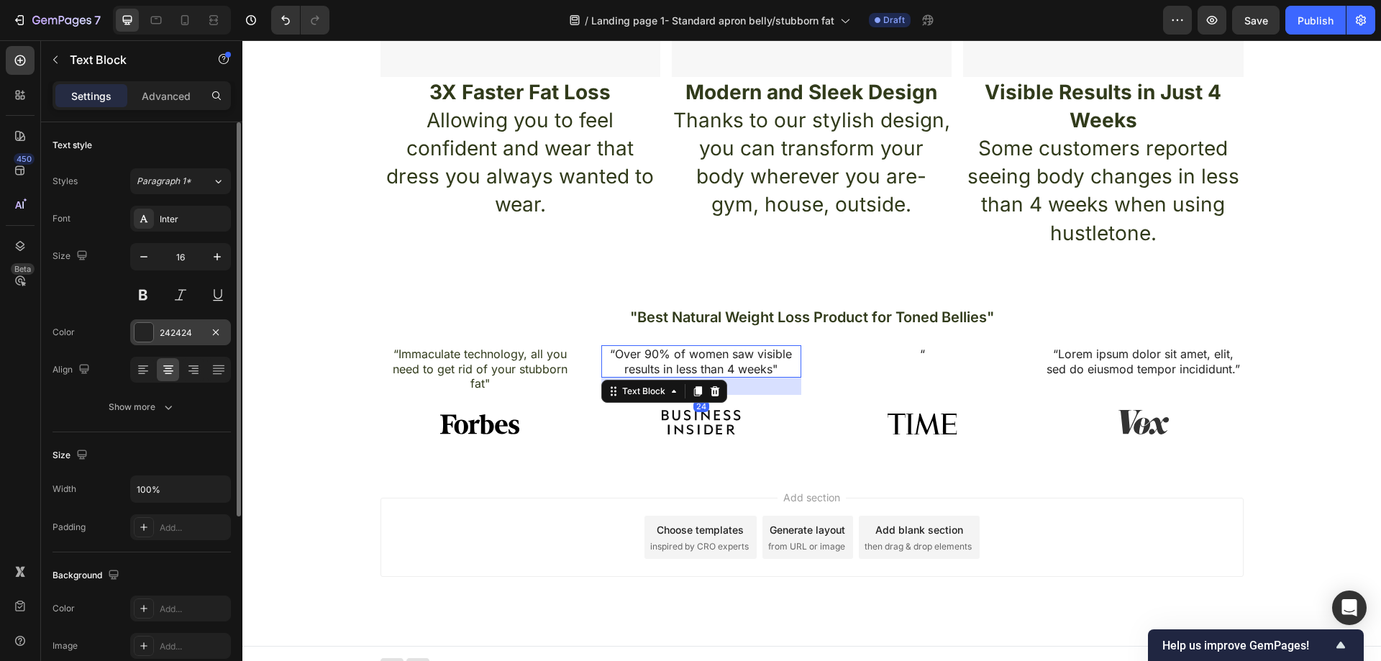
click at [152, 335] on div at bounding box center [144, 332] width 19 height 19
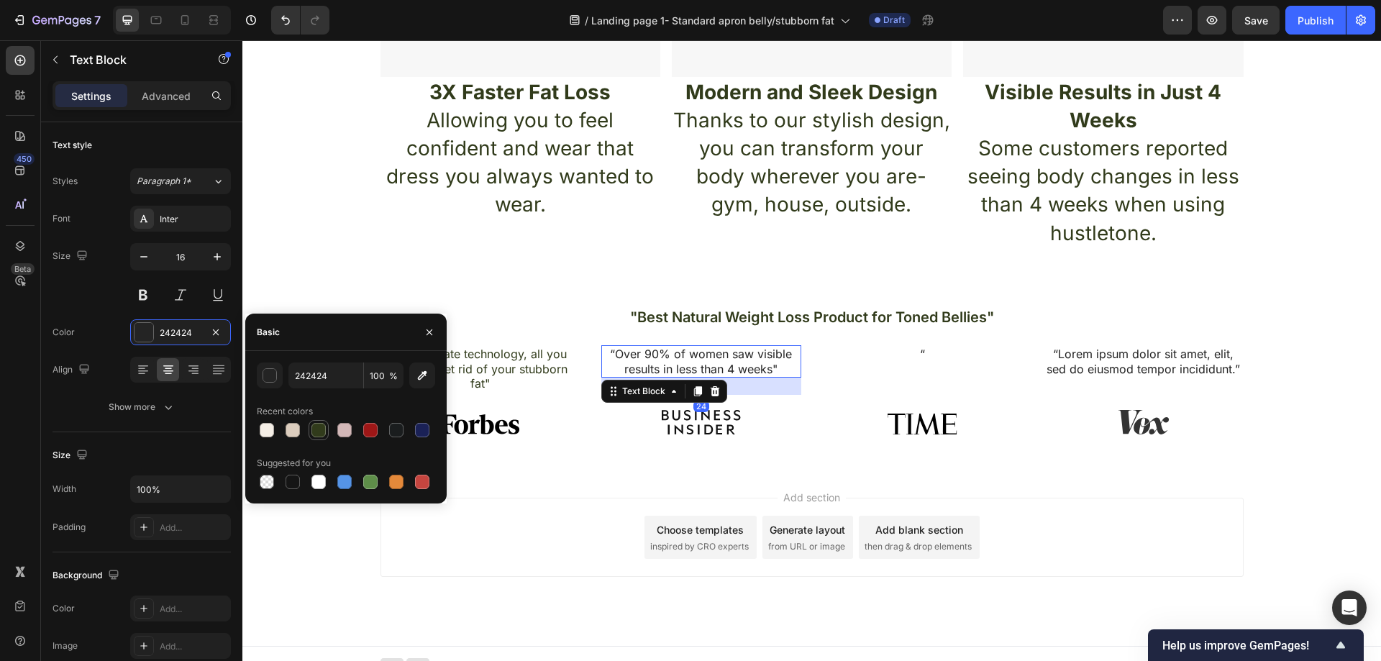
click at [320, 432] on div at bounding box center [318, 430] width 14 height 14
type input "313B1B"
click at [947, 356] on p "“" at bounding box center [922, 354] width 197 height 15
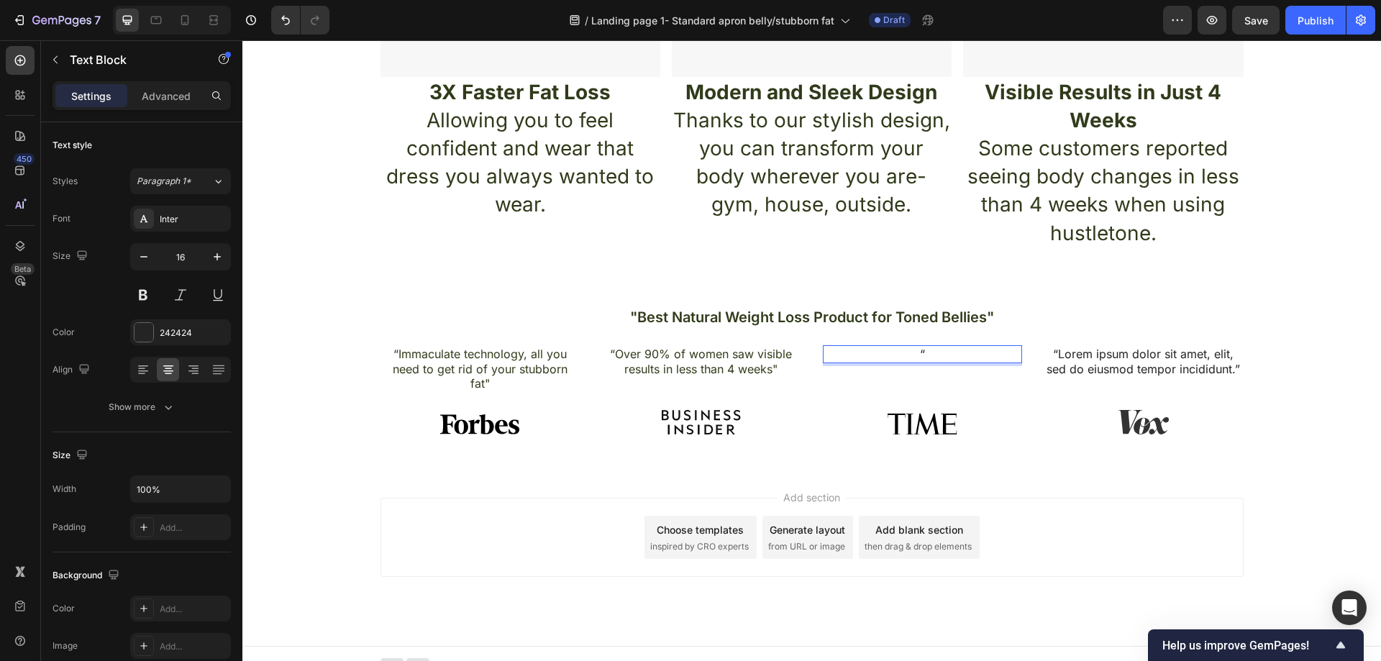
click at [926, 356] on p "“" at bounding box center [922, 354] width 197 height 15
click at [962, 381] on p ""If you ever feel unsure, just look at the reviews, they will tell you the trut…" at bounding box center [922, 369] width 197 height 45
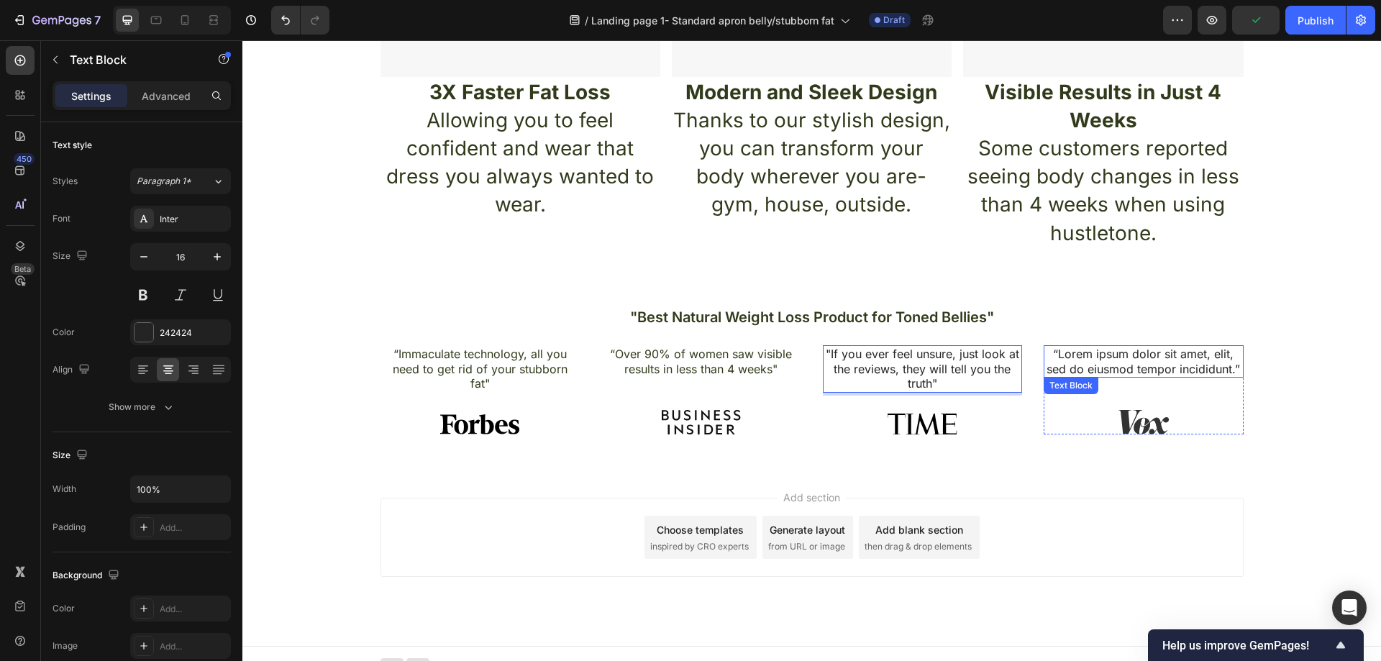
click at [1097, 363] on p "“Lorem ipsum dolor sit amet, elit, sed do eiusmod tempor incididunt.”" at bounding box center [1143, 362] width 197 height 30
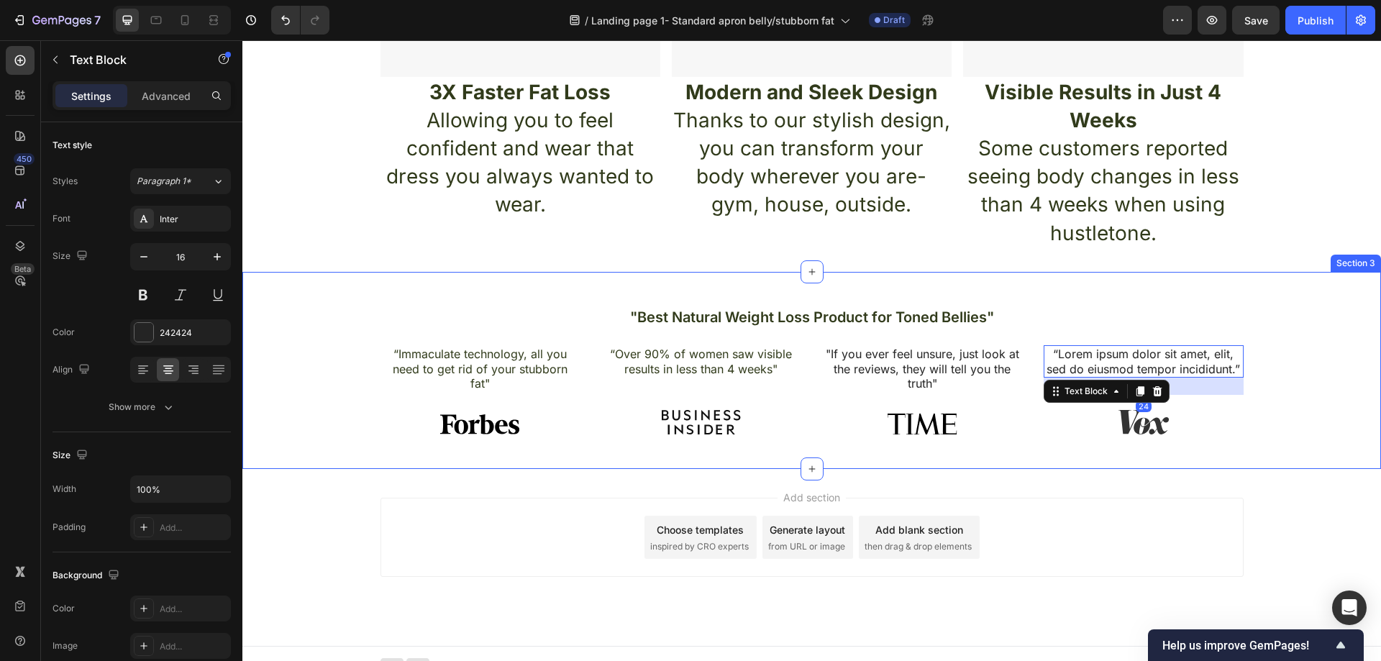
click at [1241, 375] on div ""Best Natural Weight Loss Product for Toned Bellies" Heading “Immaculate techno…" at bounding box center [811, 376] width 1117 height 140
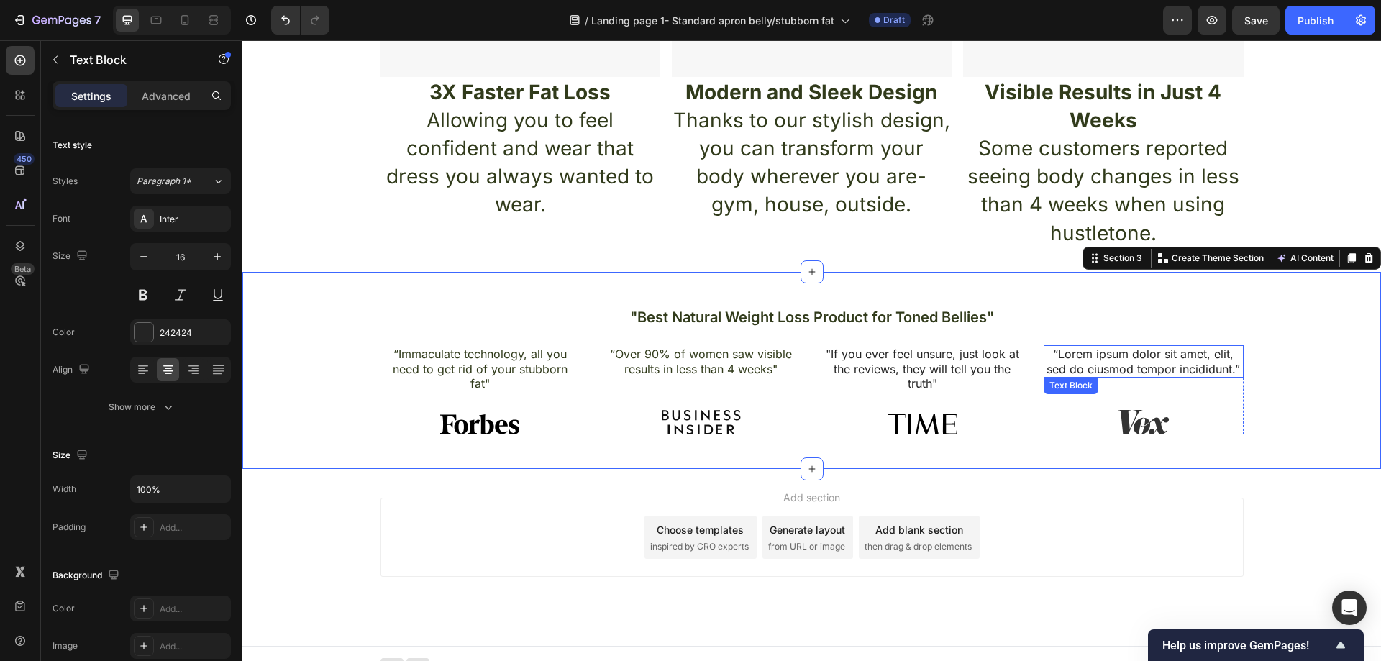
click at [1233, 372] on p "“Lorem ipsum dolor sit amet, elit, sed do eiusmod tempor incididunt.”" at bounding box center [1143, 362] width 197 height 30
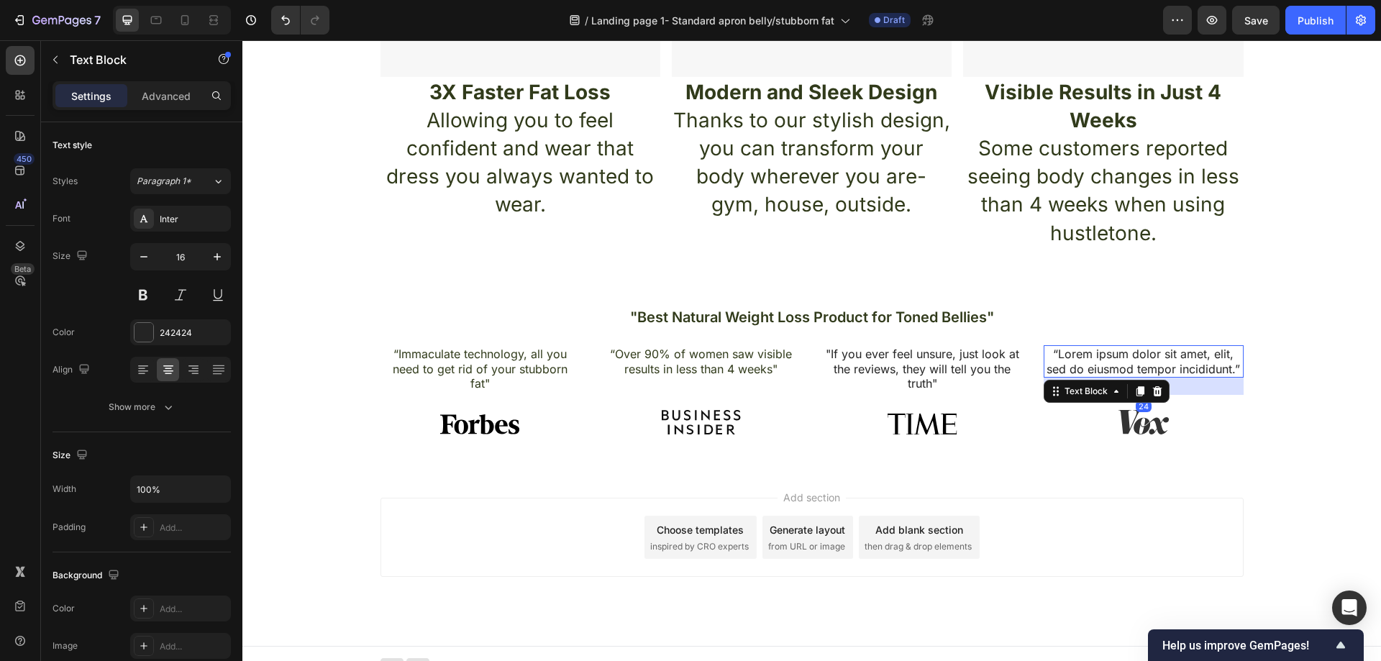
click at [1233, 371] on p "“Lorem ipsum dolor sit amet, elit, sed do eiusmod tempor incididunt.”" at bounding box center [1143, 362] width 197 height 30
drag, startPoint x: 1233, startPoint y: 370, endPoint x: 1134, endPoint y: 360, distance: 99.8
click at [1101, 359] on p "“Lorem ipsum dolor sit amet, elit, sed do eiusmod tempor incididunt.”" at bounding box center [1143, 362] width 197 height 30
drag, startPoint x: 1231, startPoint y: 371, endPoint x: 1104, endPoint y: 355, distance: 128.3
click at [1104, 355] on p "“Lorem ipsum dolor sit amet, elit, sed do eiusmod tempor incididunt.”" at bounding box center [1143, 362] width 197 height 30
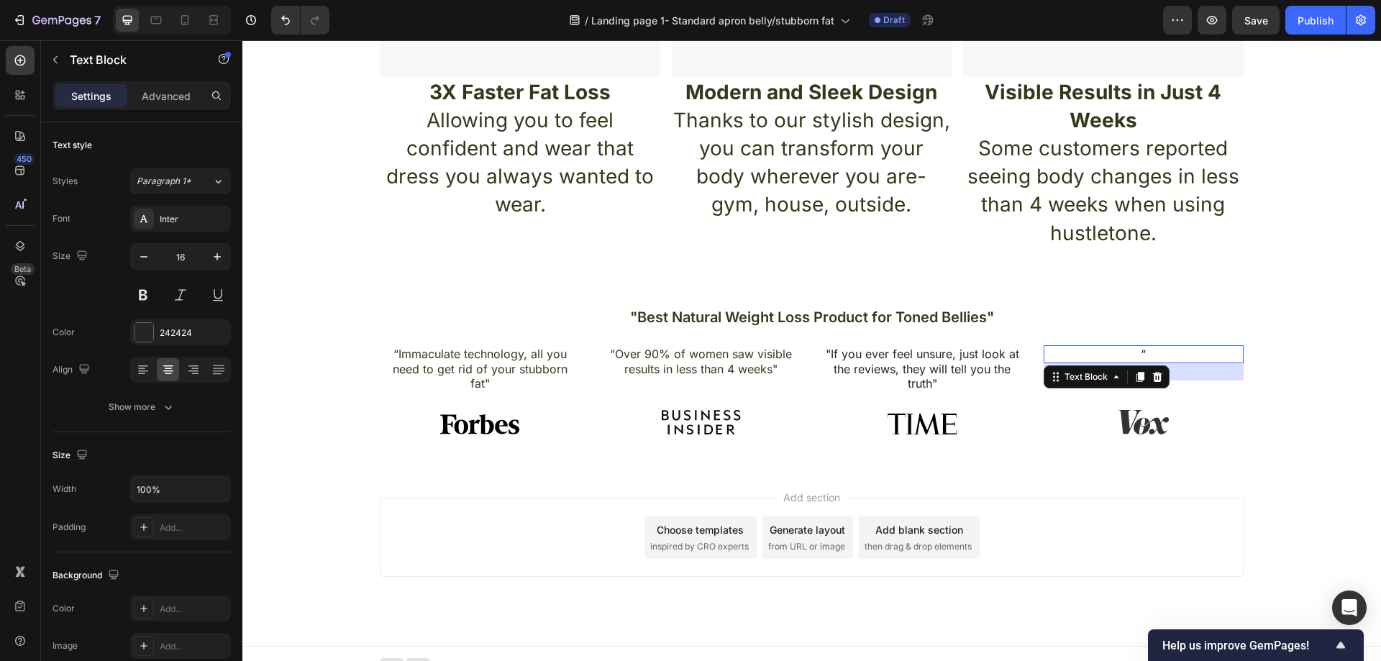
click at [1154, 352] on p "“" at bounding box center [1143, 354] width 197 height 15
click at [985, 374] on p ""If you ever feel unsure, just look at the reviews, they will tell you the trut…" at bounding box center [922, 369] width 197 height 45
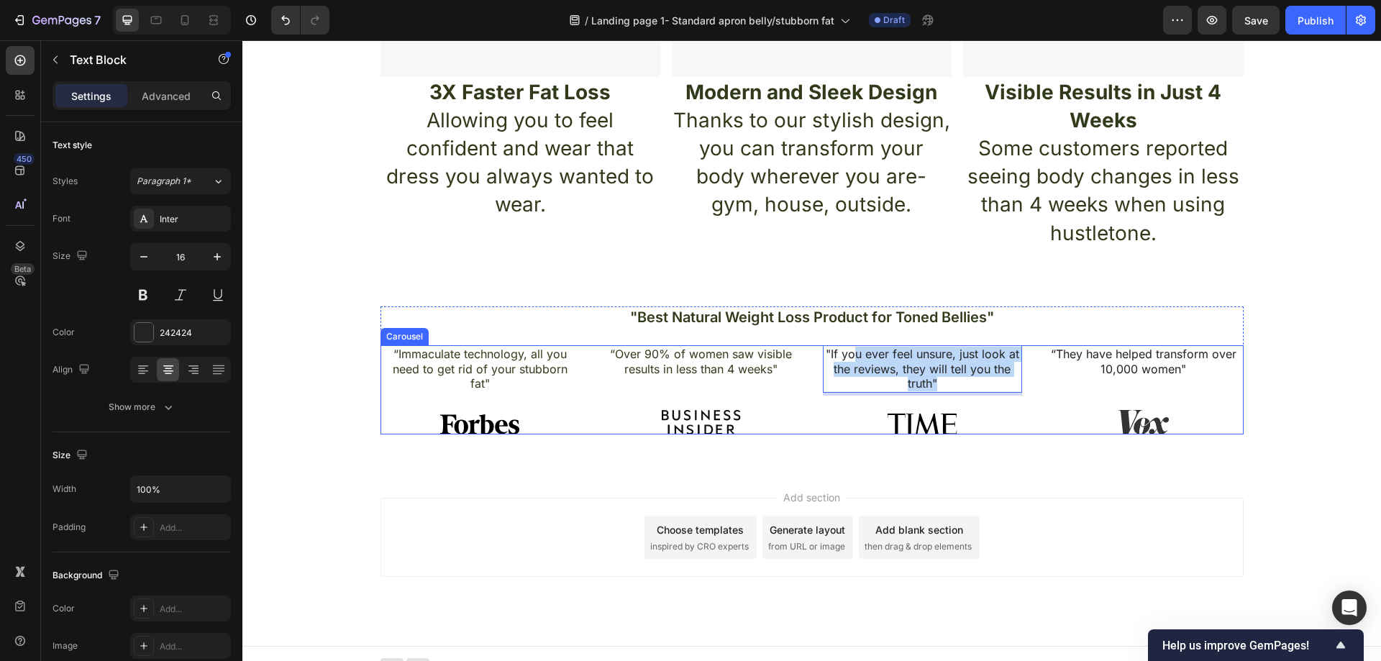
drag, startPoint x: 949, startPoint y: 380, endPoint x: 774, endPoint y: 361, distance: 175.8
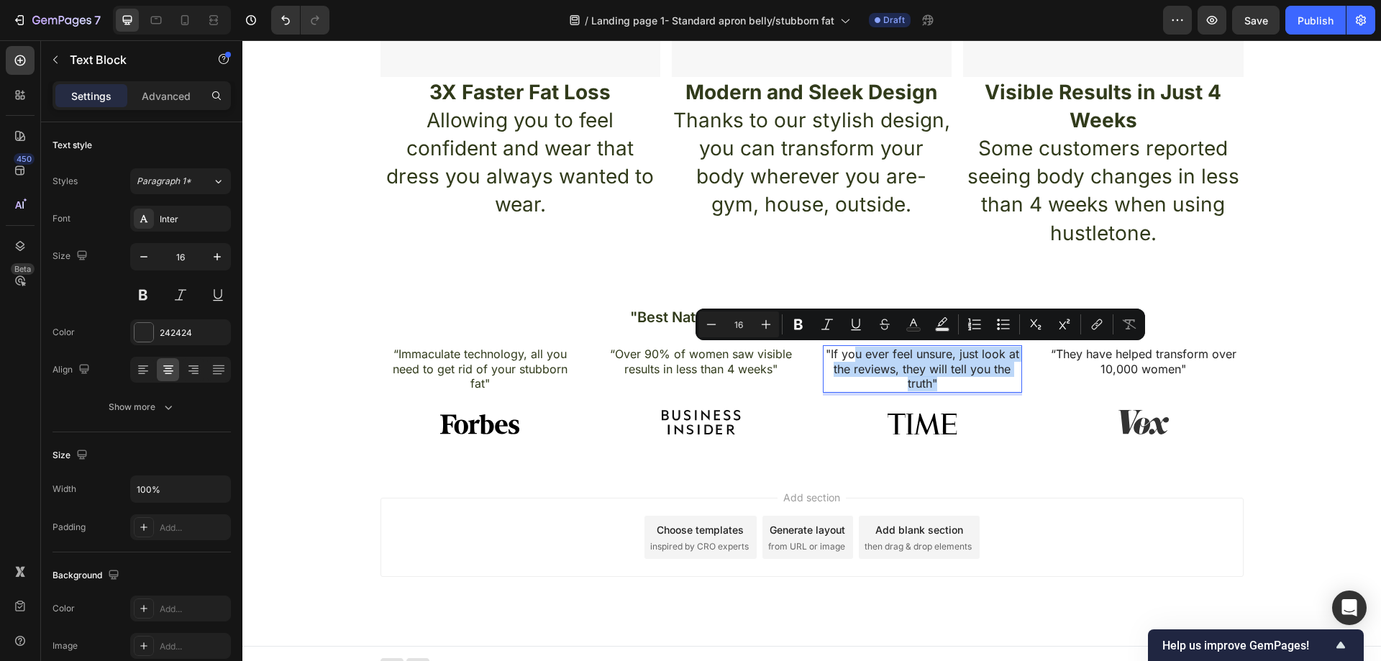
click at [934, 380] on p ""If you ever feel unsure, just look at the reviews, they will tell you the trut…" at bounding box center [922, 369] width 197 height 45
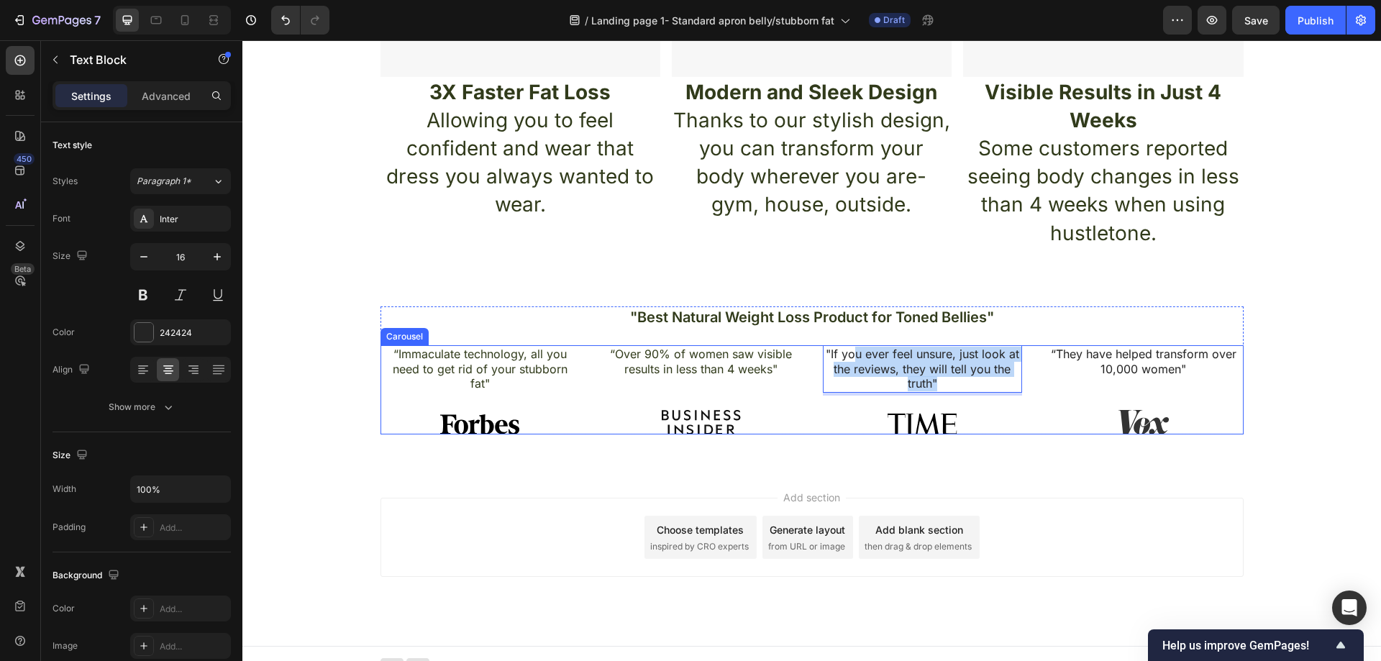
drag, startPoint x: 899, startPoint y: 373, endPoint x: 810, endPoint y: 350, distance: 92.1
click at [810, 350] on div "“Immaculate technology, all you need to get rid of your stubborn fat" Text Bloc…" at bounding box center [811, 389] width 863 height 89
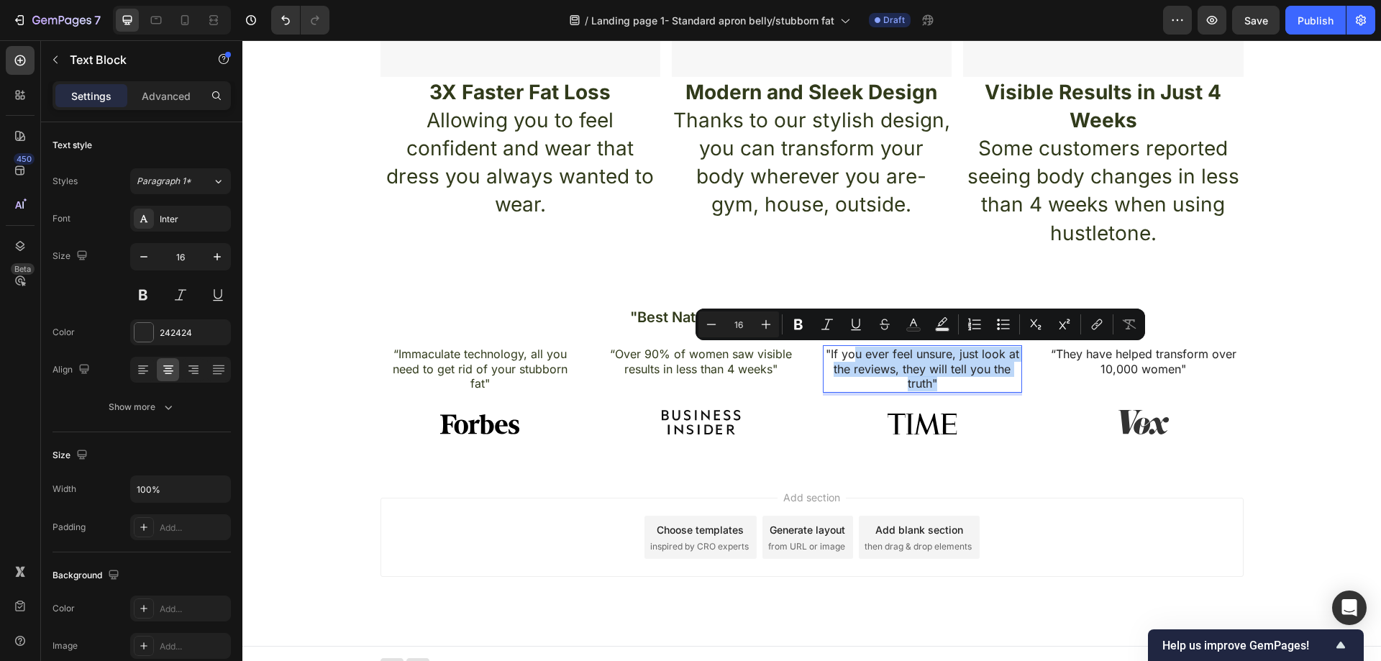
click at [943, 391] on p ""If you ever feel unsure, just look at the reviews, they will tell you the trut…" at bounding box center [922, 369] width 197 height 45
click at [936, 383] on p ""If you ever feel unsure, just look at the reviews, they will tell you the trut…" at bounding box center [922, 369] width 197 height 45
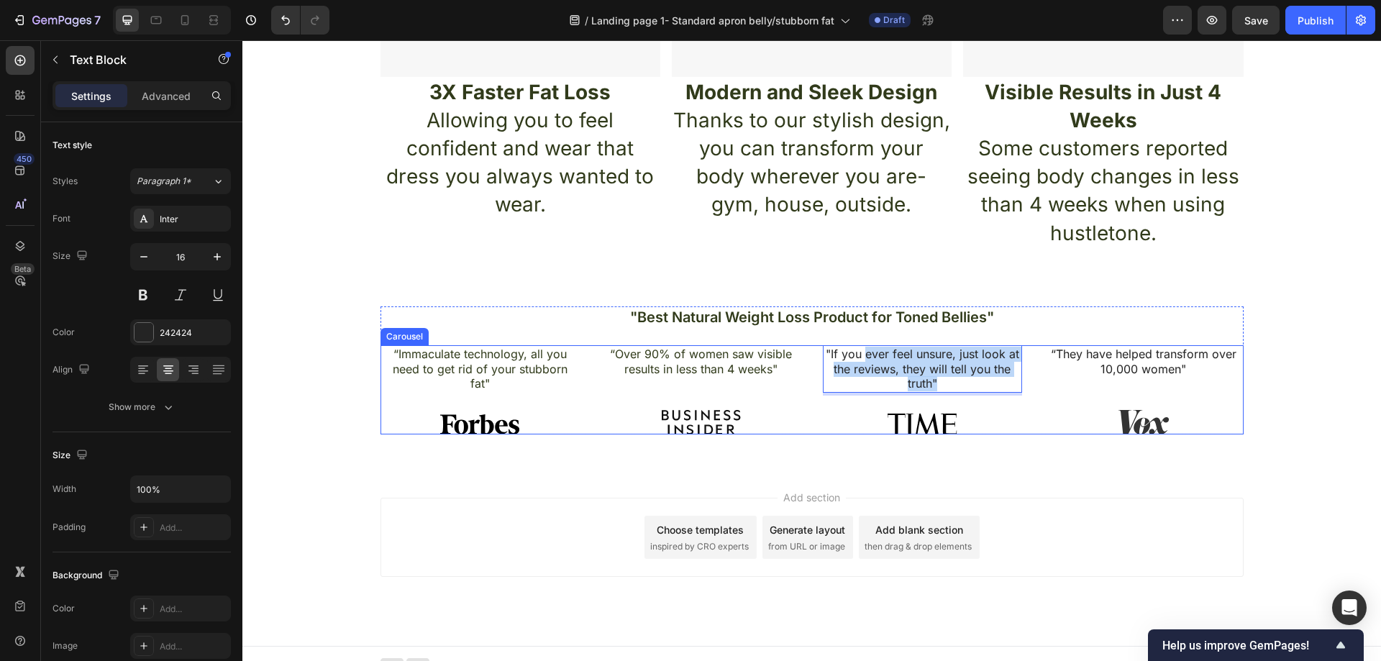
drag, startPoint x: 938, startPoint y: 383, endPoint x: 816, endPoint y: 355, distance: 125.5
click at [816, 355] on div "“Immaculate technology, all you need to get rid of your stubborn fat" Text Bloc…" at bounding box center [811, 389] width 863 height 89
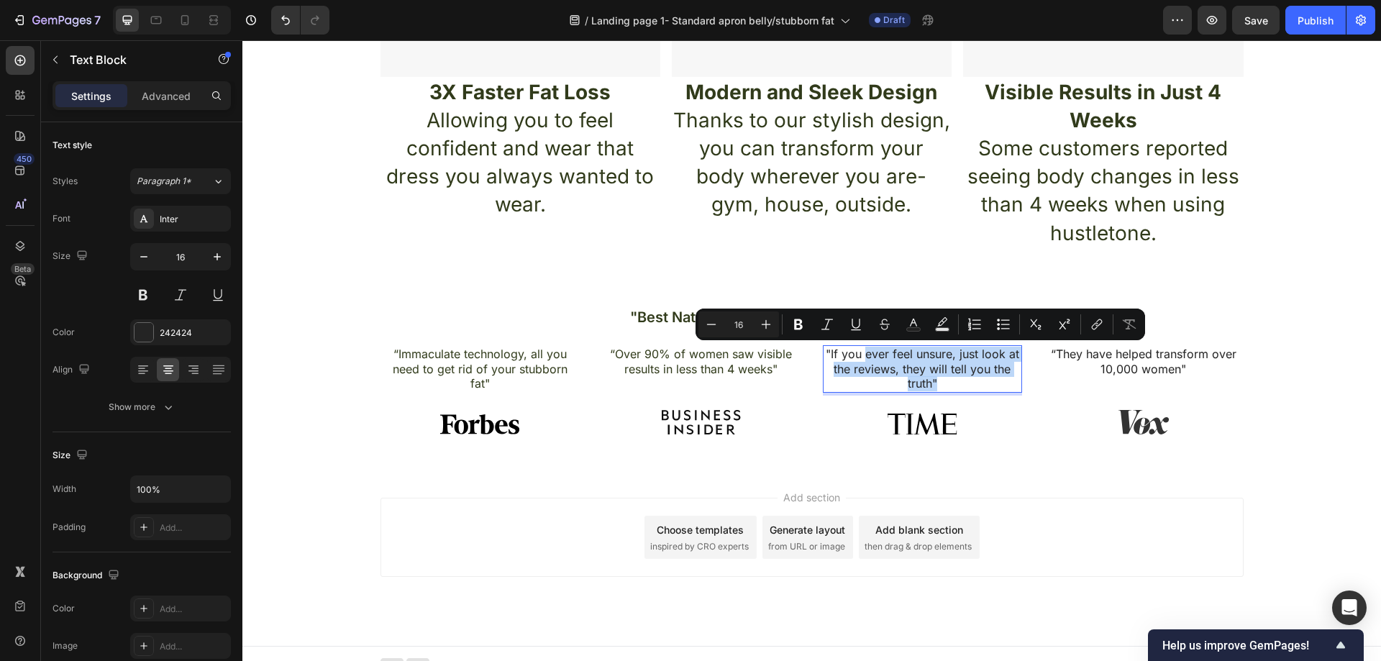
click at [969, 384] on p ""If you ever feel unsure, just look at the reviews, they will tell you the trut…" at bounding box center [922, 369] width 197 height 45
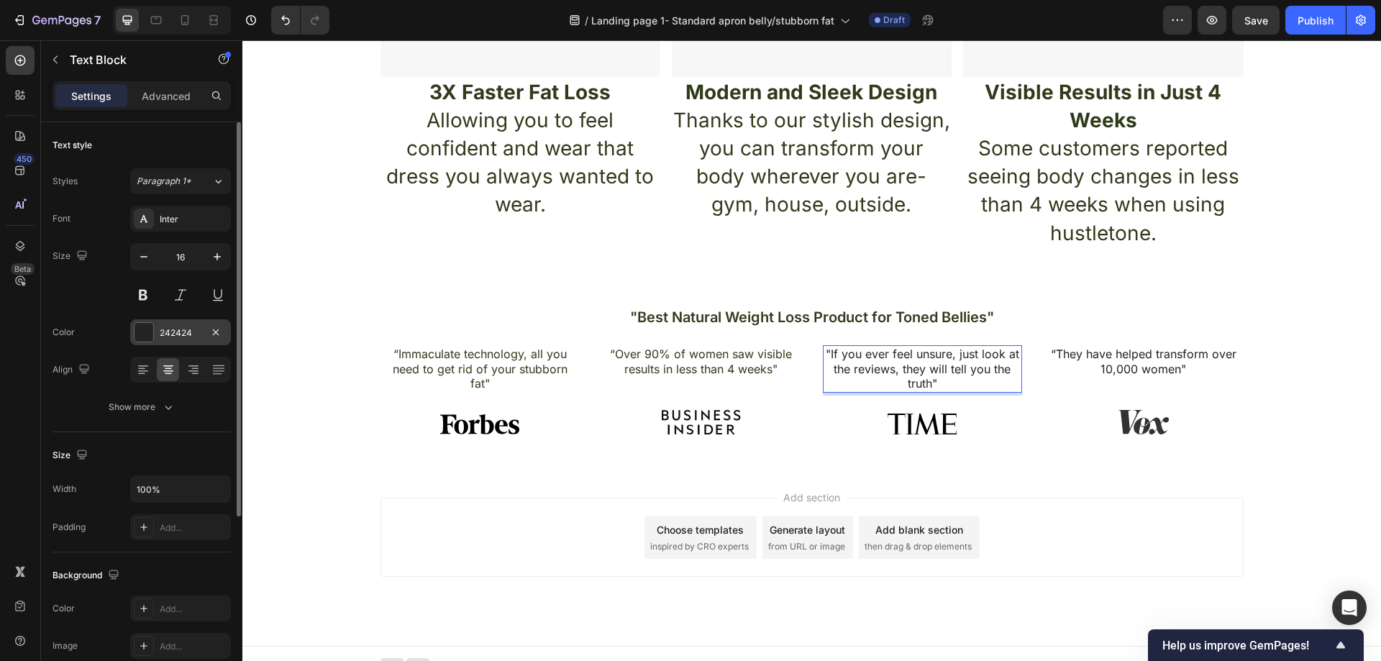
click at [183, 324] on div "242424" at bounding box center [180, 332] width 101 height 26
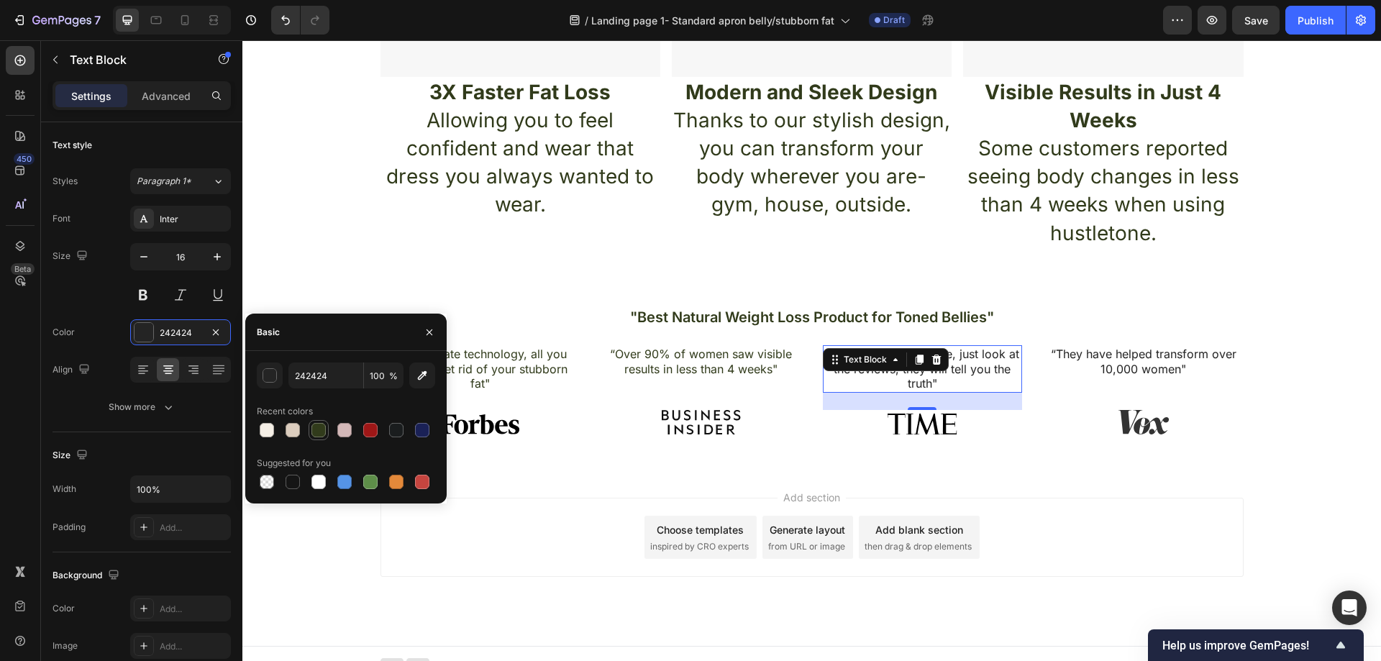
click at [318, 424] on div at bounding box center [318, 430] width 14 height 14
type input "313B1B"
click at [1143, 378] on div "“They have helped transform over 10,000 women" Text Block Image" at bounding box center [1144, 389] width 200 height 89
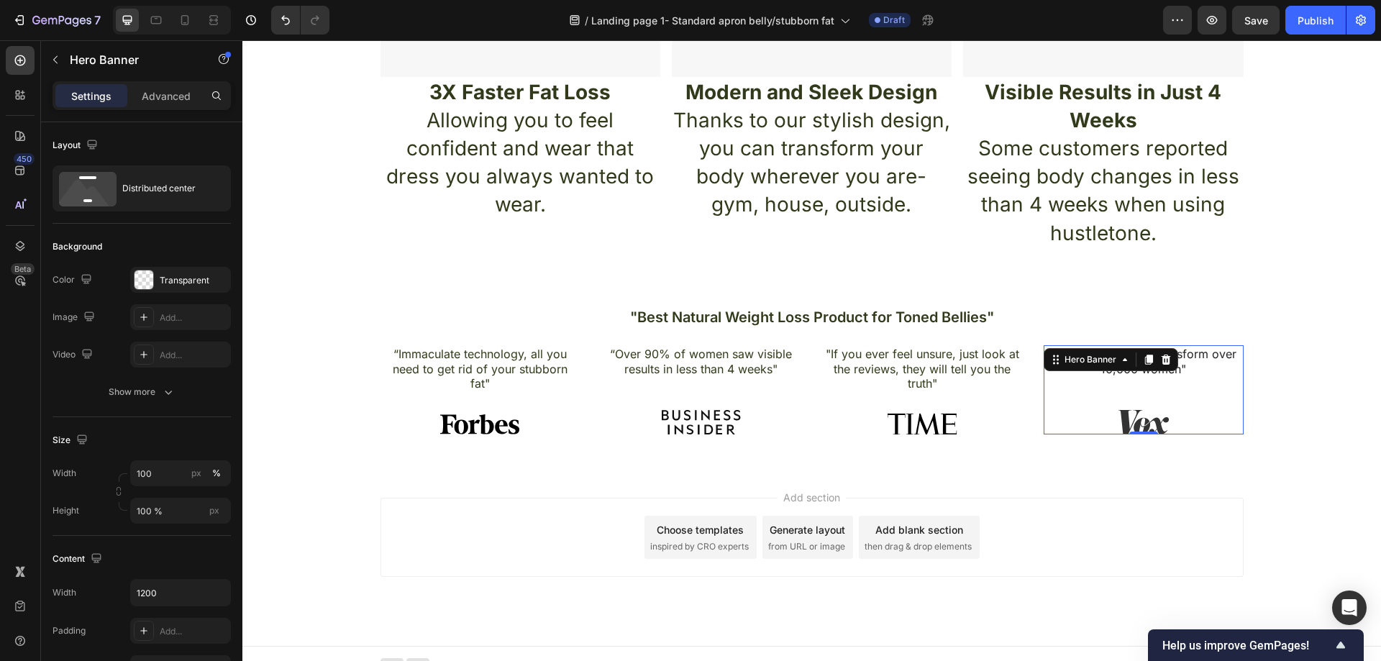
click at [1214, 375] on p "“They have helped transform over 10,000 women"" at bounding box center [1143, 362] width 197 height 30
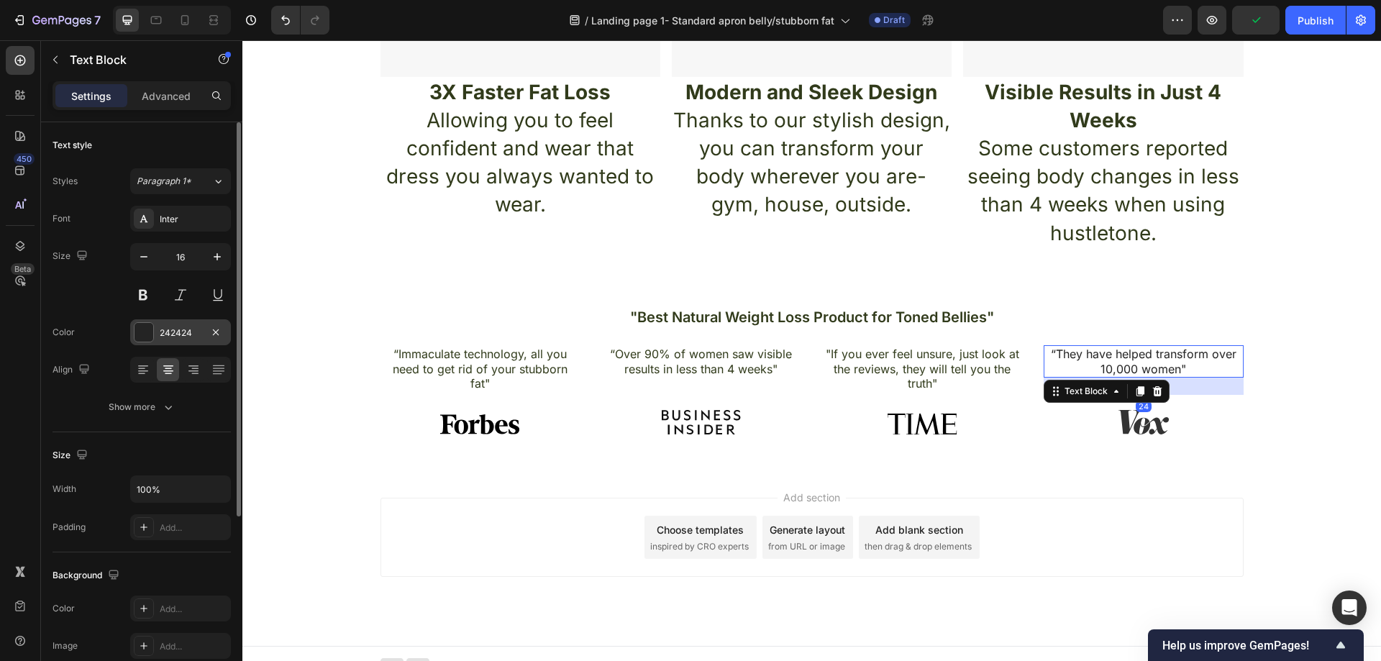
click at [184, 341] on div "242424" at bounding box center [180, 332] width 101 height 26
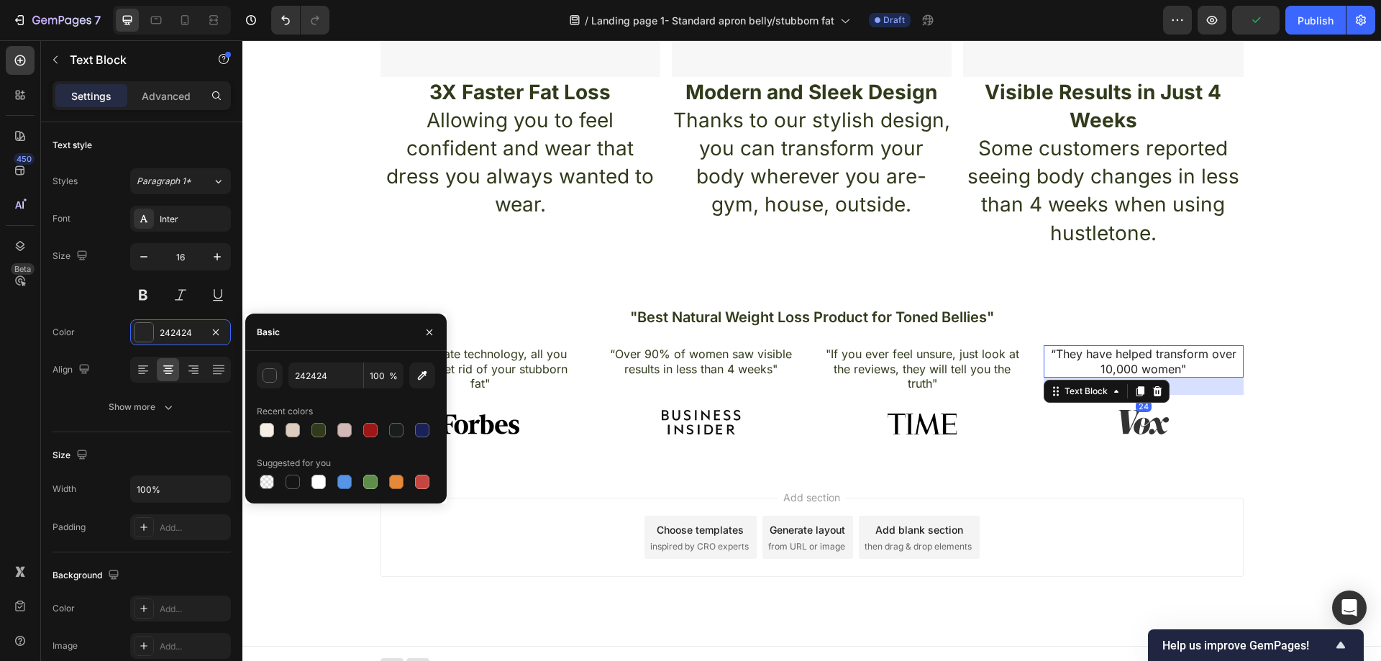
drag, startPoint x: 316, startPoint y: 431, endPoint x: 375, endPoint y: 442, distance: 60.7
click at [316, 430] on div at bounding box center [318, 430] width 14 height 14
type input "313B1B"
drag, startPoint x: 582, startPoint y: 473, endPoint x: 592, endPoint y: 478, distance: 11.3
click at [587, 473] on div "Add section Choose templates inspired by CRO experts Generate layout from URL o…" at bounding box center [811, 557] width 1139 height 177
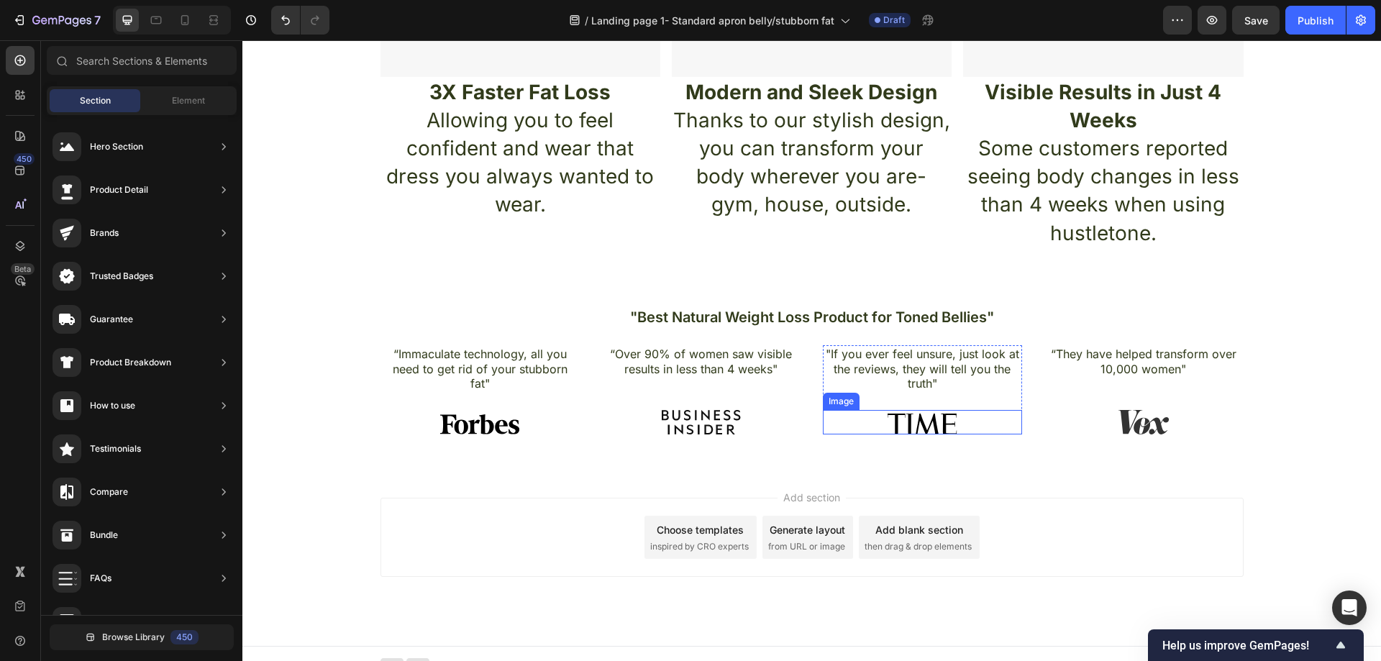
click at [883, 419] on img at bounding box center [922, 422] width 79 height 24
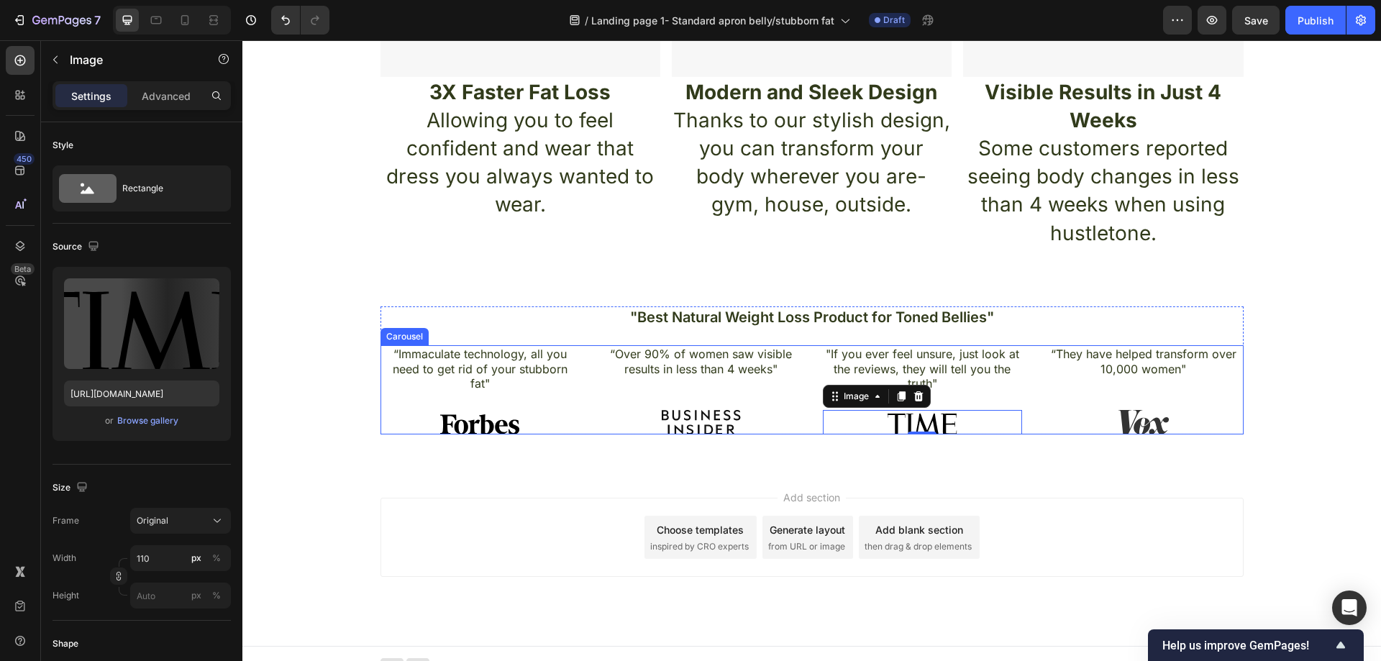
click at [806, 424] on div "“Immaculate technology, all you need to get rid of your stubborn fat" Text Bloc…" at bounding box center [811, 389] width 863 height 89
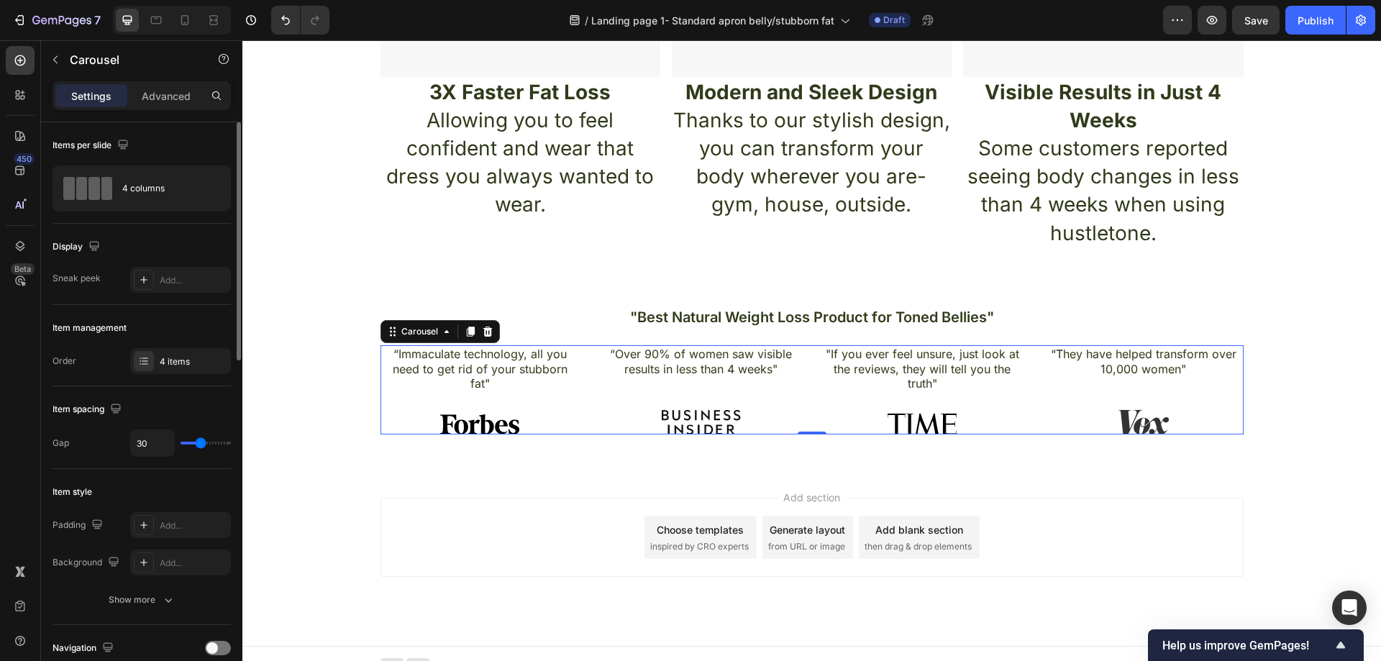
type input "21"
type input "18"
type input "16"
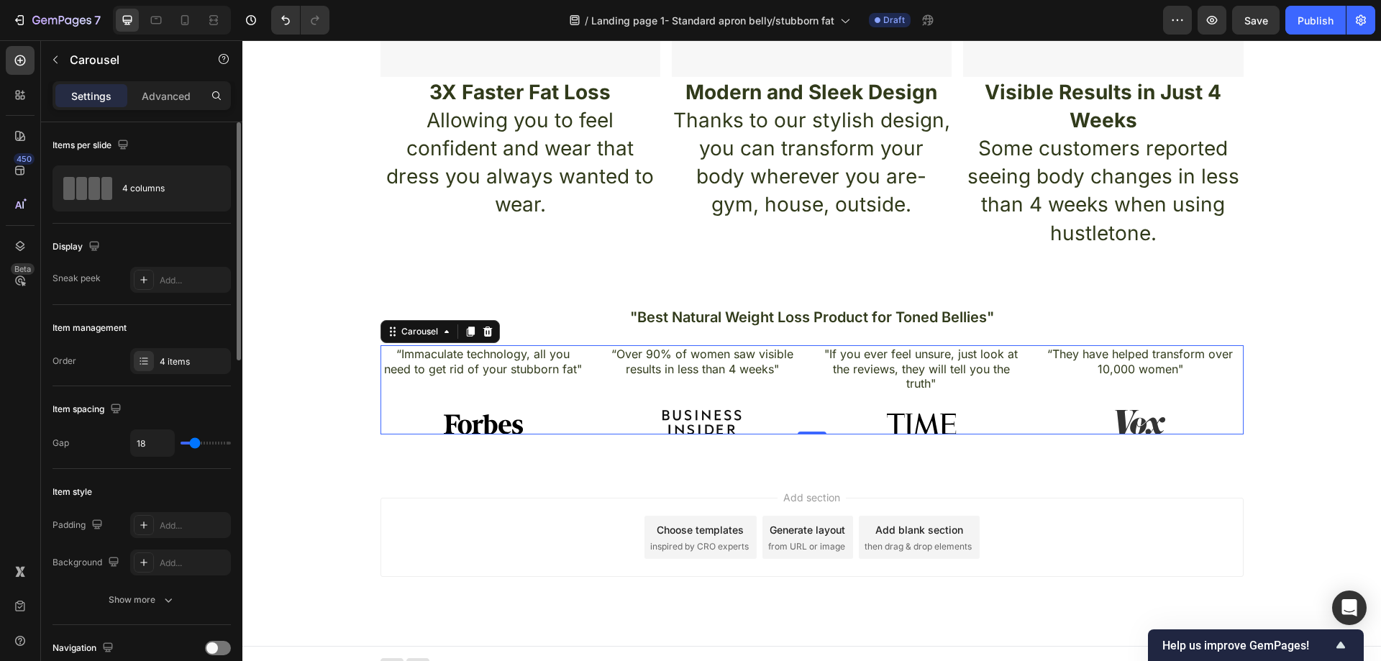
type input "16"
type input "15"
type input "10"
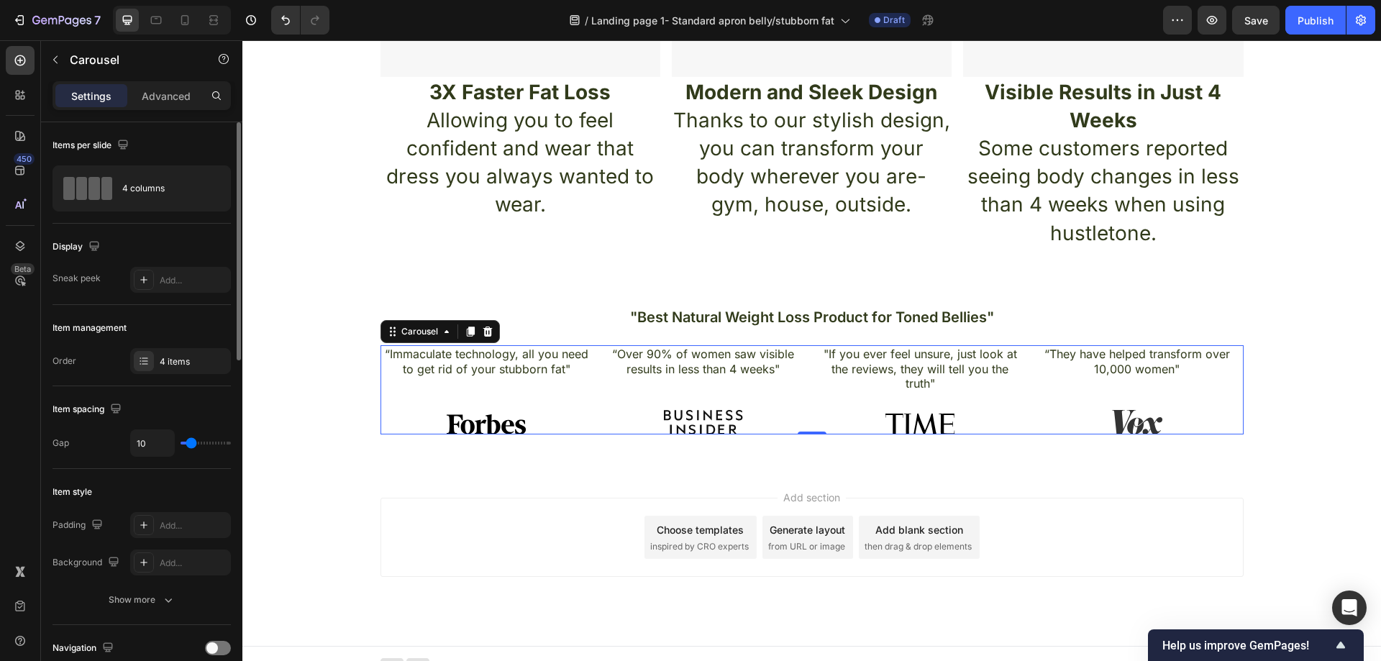
type input "6"
type input "4"
type input "0"
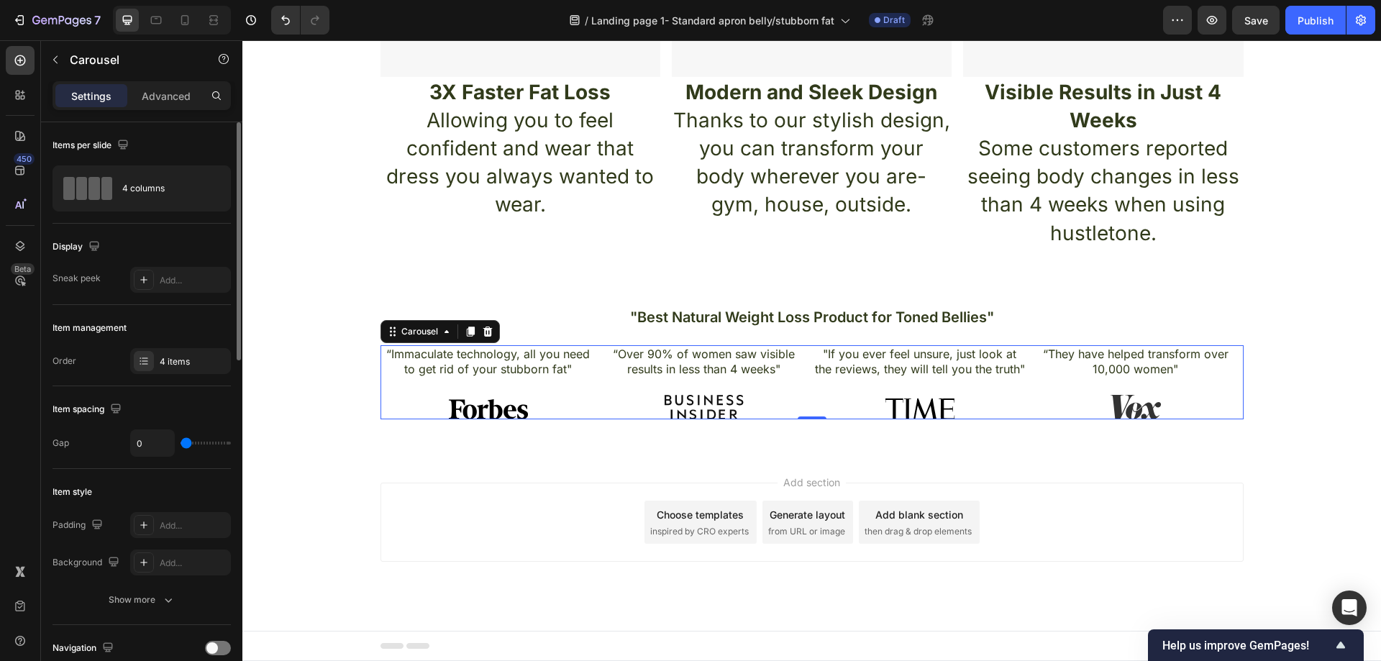
drag, startPoint x: 199, startPoint y: 440, endPoint x: 186, endPoint y: 442, distance: 13.7
type input "0"
click at [186, 442] on input "range" at bounding box center [206, 443] width 50 height 3
click at [396, 468] on div "Add section Choose templates inspired by CRO experts Generate layout from URL o…" at bounding box center [811, 542] width 1139 height 177
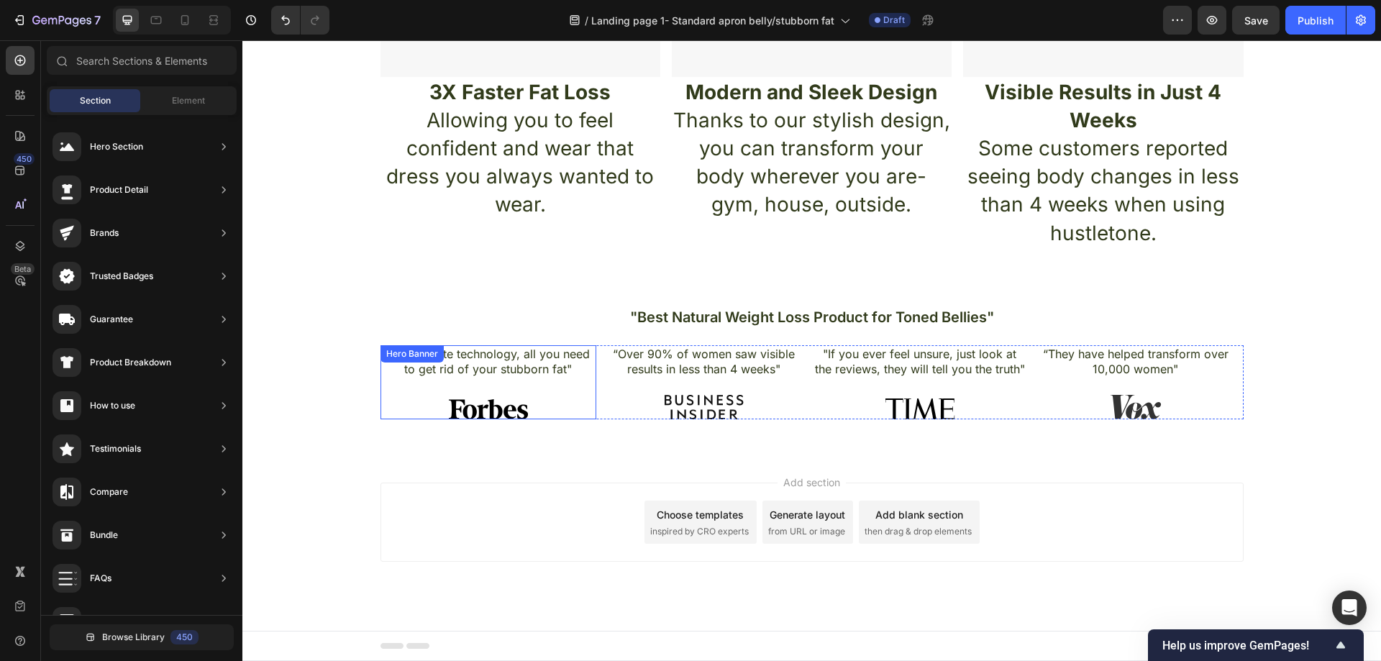
drag, startPoint x: 552, startPoint y: 372, endPoint x: 559, endPoint y: 368, distance: 8.0
click at [552, 372] on p "“Immaculate technology, all you need to get rid of your stubborn fat"" at bounding box center [488, 362] width 213 height 30
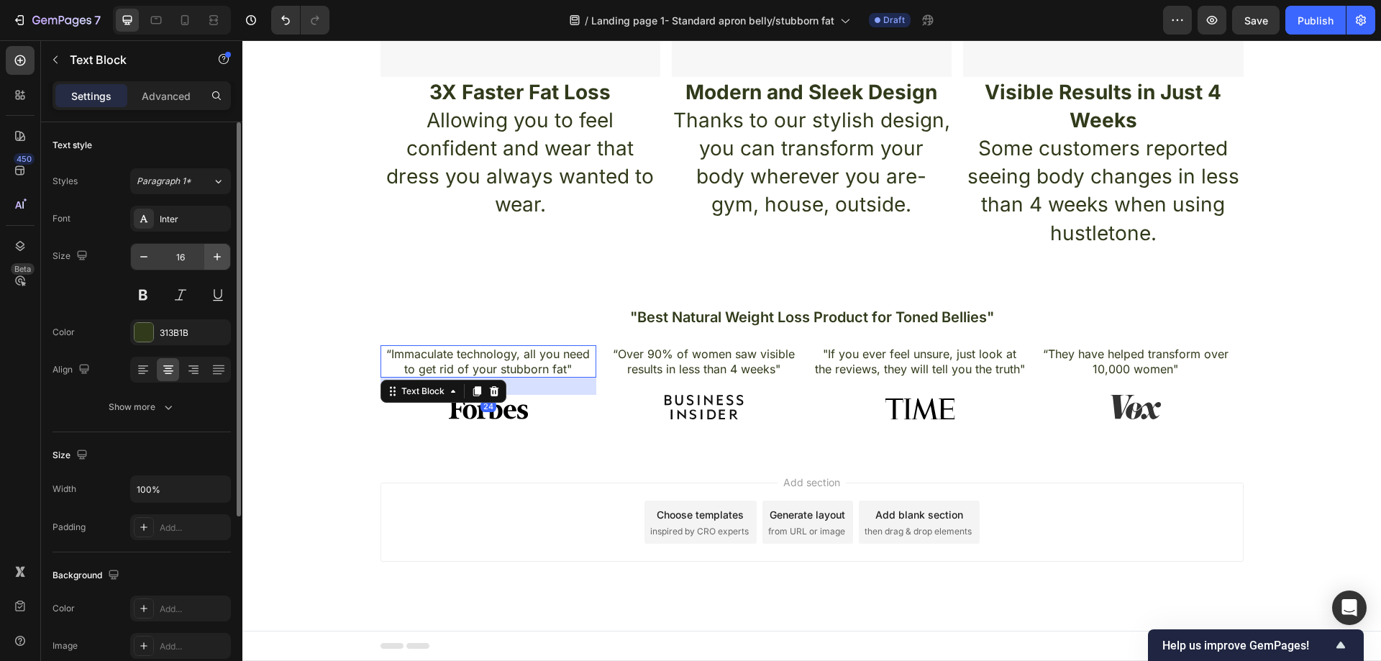
click at [207, 259] on button "button" at bounding box center [217, 257] width 26 height 26
click at [210, 257] on icon "button" at bounding box center [217, 257] width 14 height 14
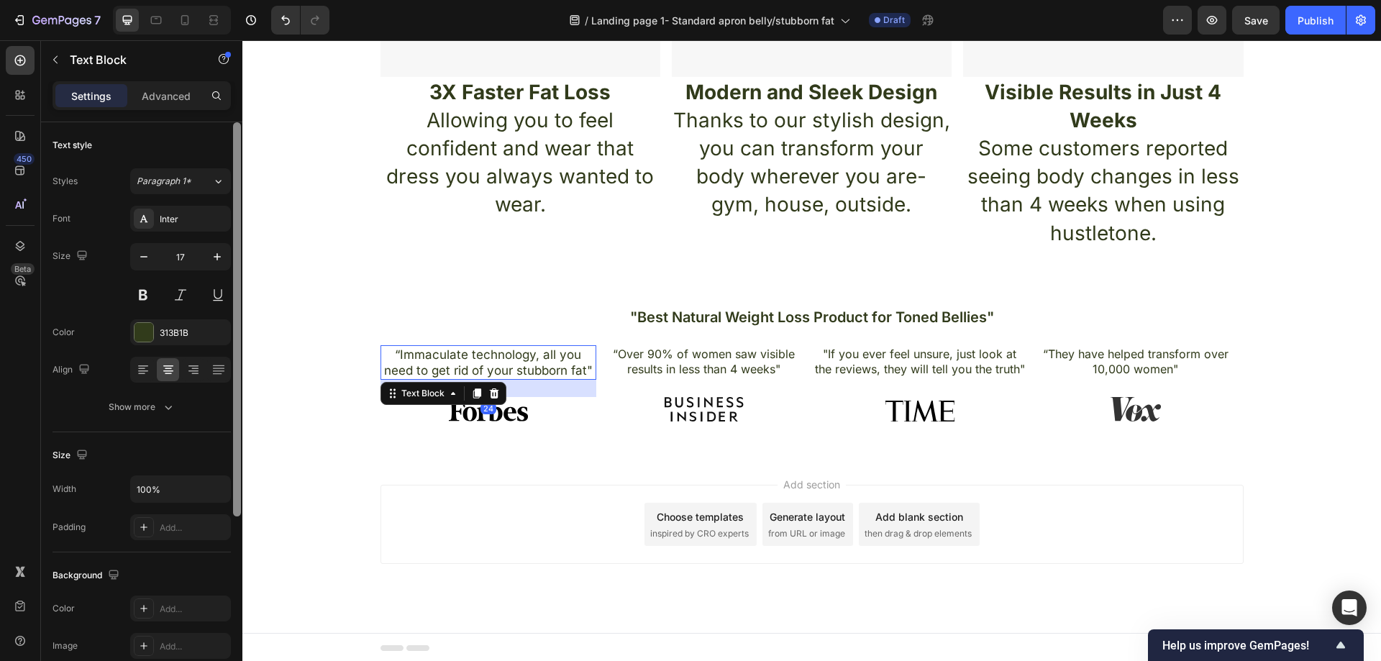
type input "18"
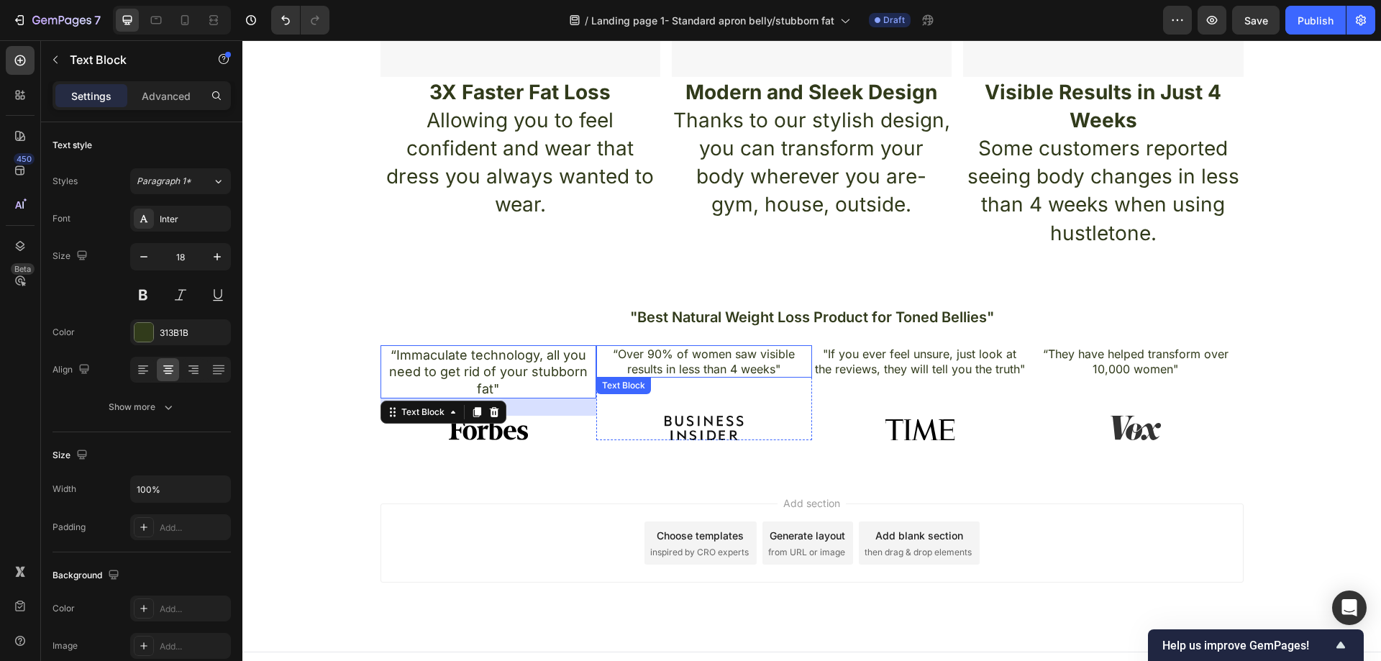
click at [741, 364] on p "“Over 90% of women saw visible results in less than 4 weeks"" at bounding box center [704, 362] width 213 height 30
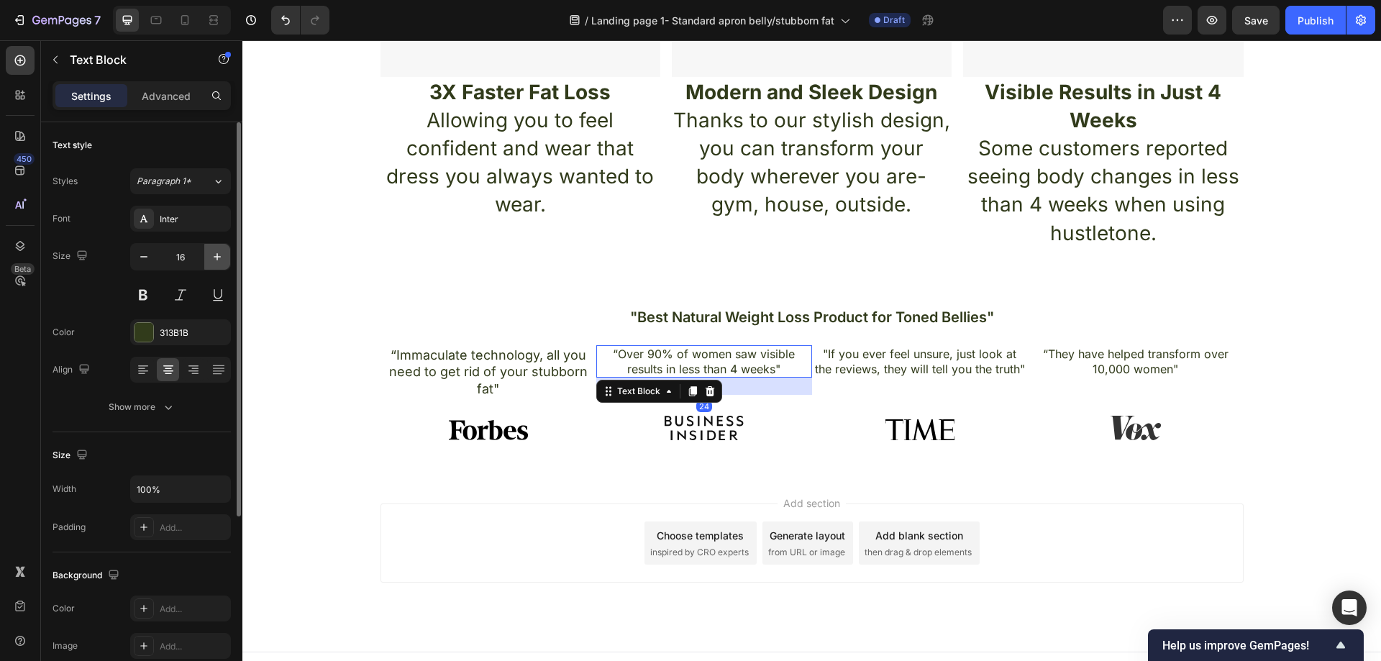
click at [222, 255] on icon "button" at bounding box center [217, 257] width 14 height 14
type input "18"
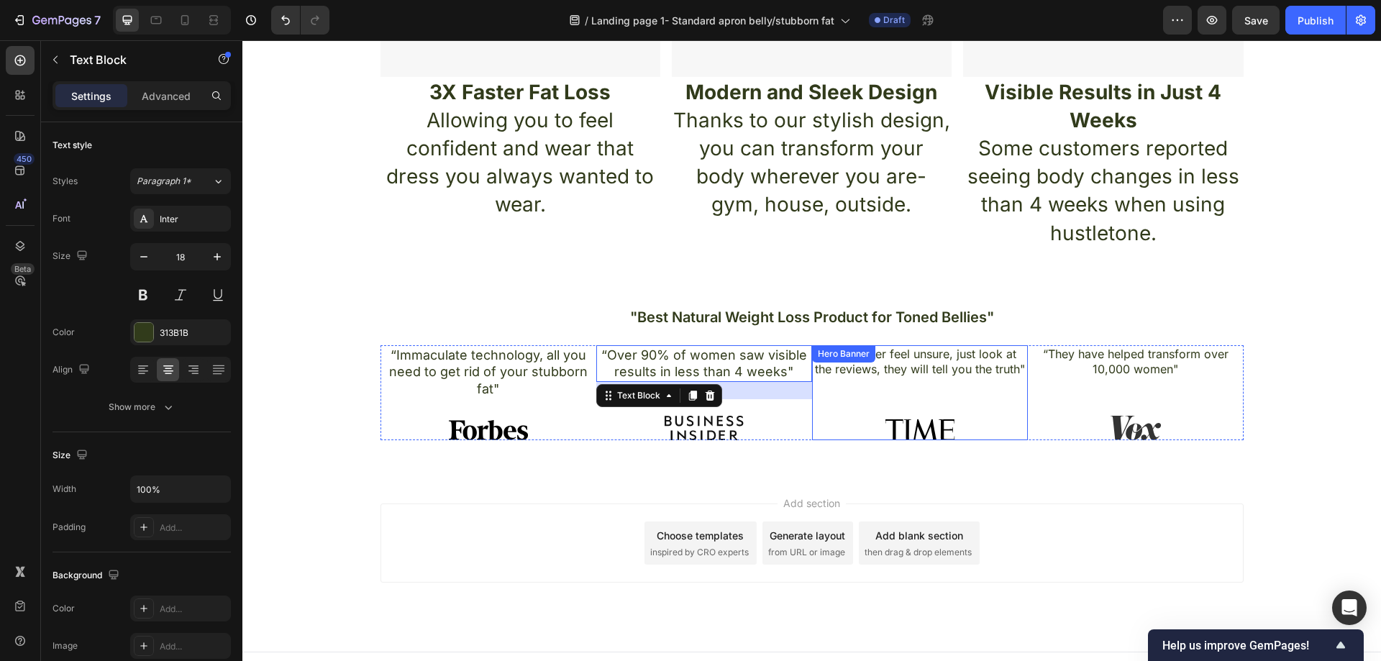
click at [929, 379] on div ""If you ever feel unsure, just look at the reviews, they will tell you the trut…" at bounding box center [920, 392] width 216 height 95
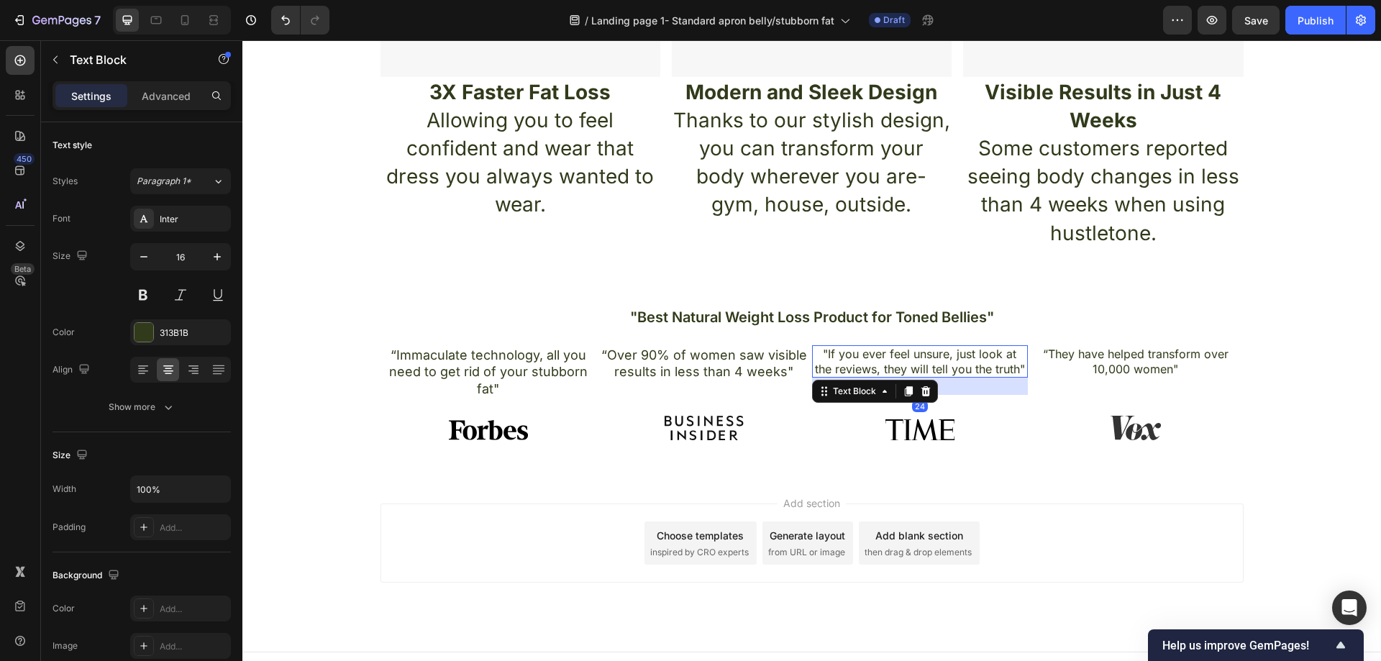
click at [1001, 360] on p ""If you ever feel unsure, just look at the reviews, they will tell you the trut…" at bounding box center [919, 362] width 213 height 30
click at [219, 260] on icon "button" at bounding box center [217, 257] width 14 height 14
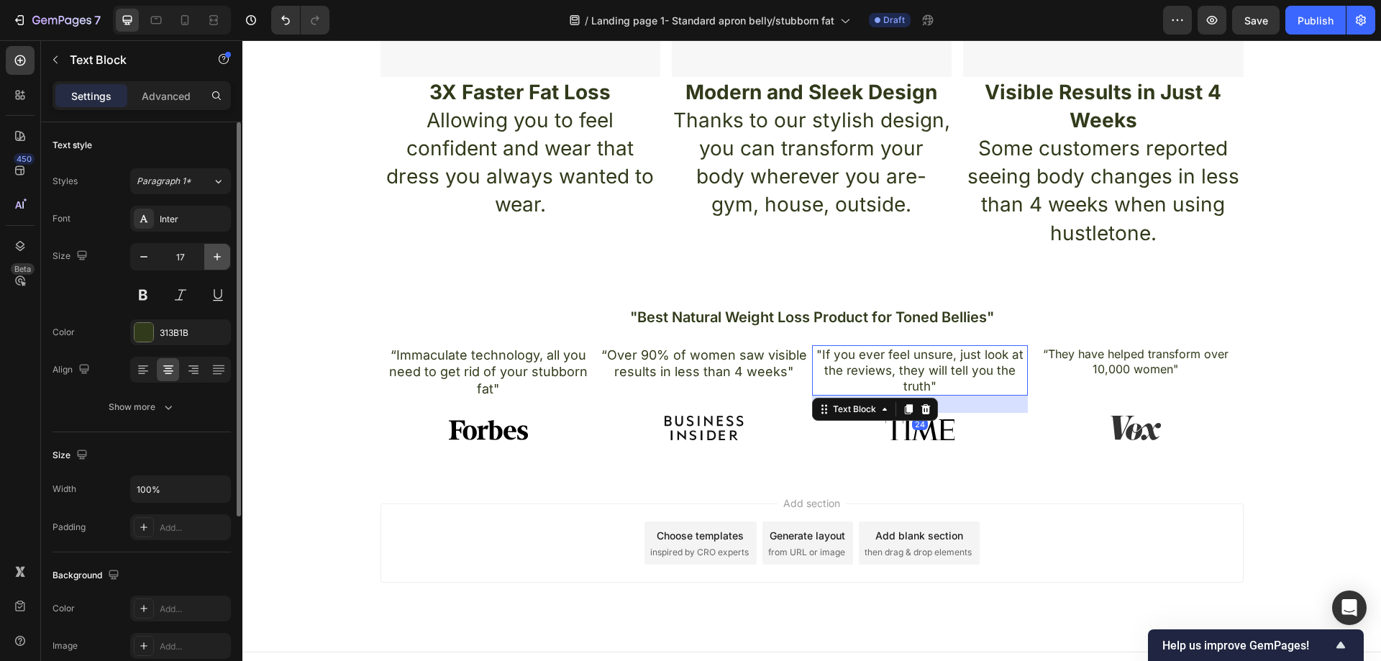
click at [219, 259] on icon "button" at bounding box center [217, 257] width 14 height 14
type input "18"
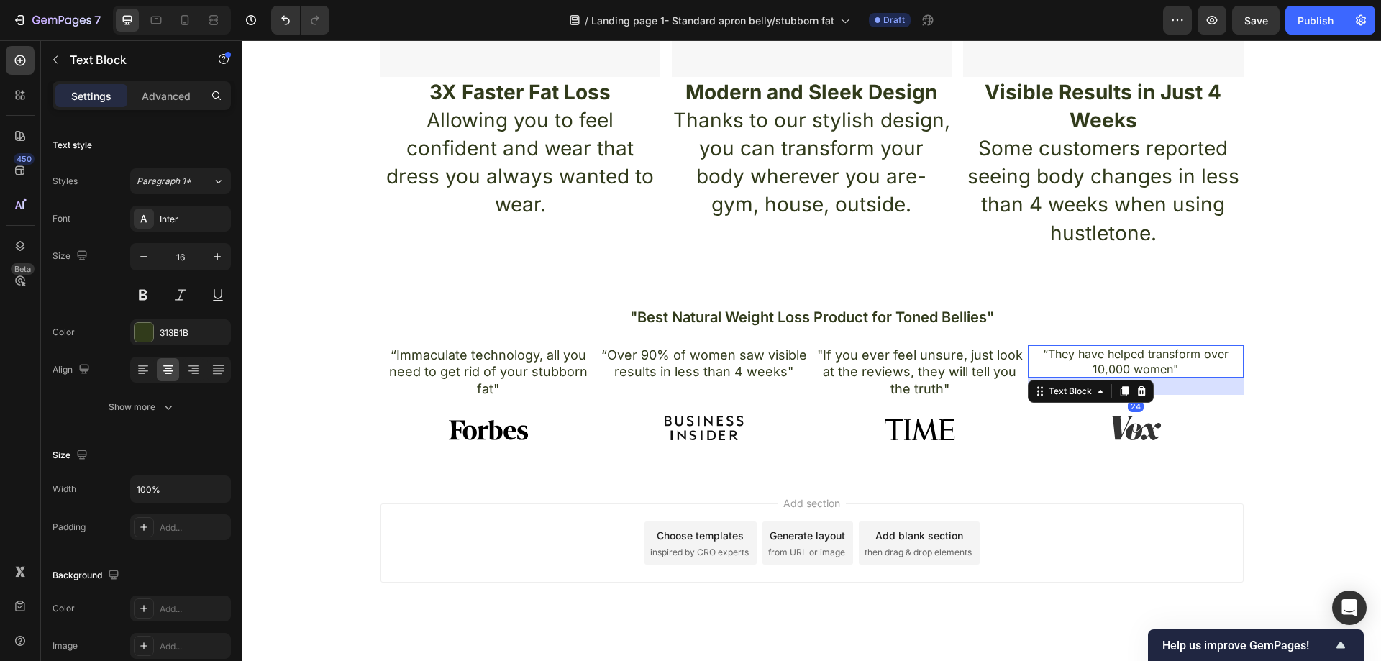
click at [1083, 361] on p "“They have helped transform over 10,000 women"" at bounding box center [1135, 362] width 213 height 30
click at [218, 260] on icon "button" at bounding box center [217, 257] width 14 height 14
type input "18"
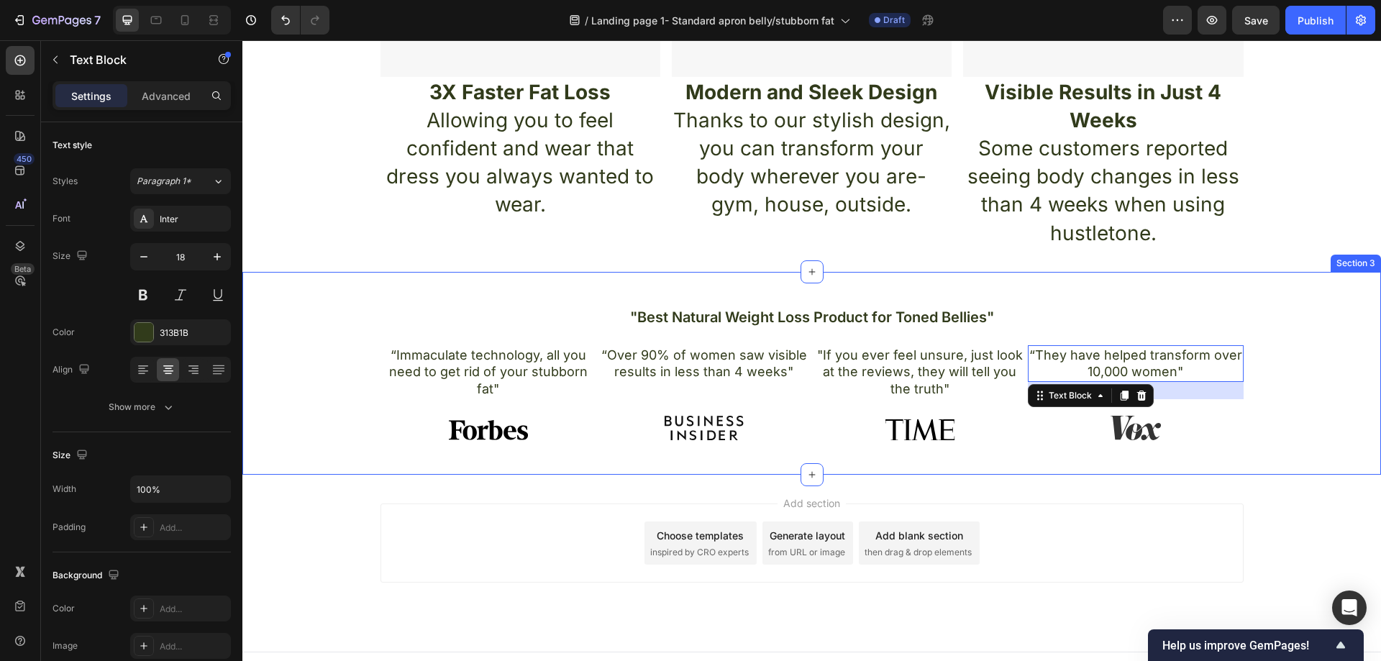
click at [498, 305] on div ""Best Natural Weight Loss Product for Toned Bellies" Heading “Immaculate techno…" at bounding box center [811, 373] width 1139 height 203
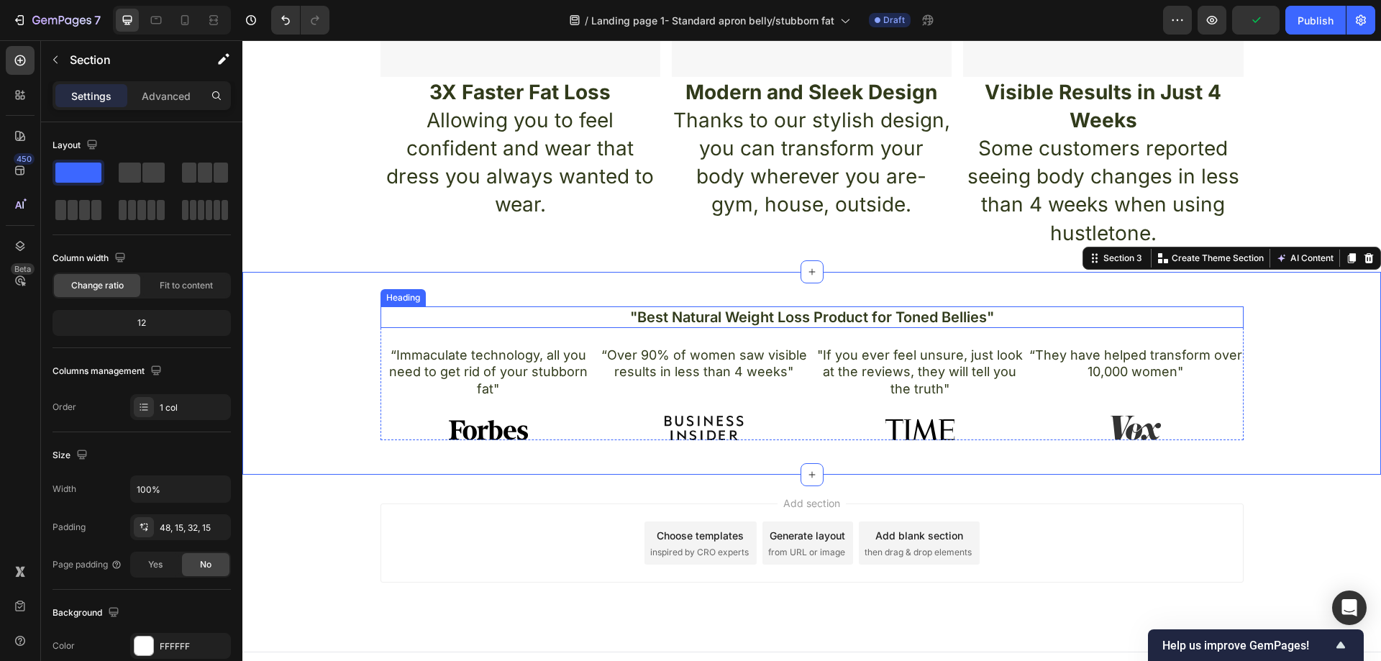
click at [790, 323] on h2 ""Best Natural Weight Loss Product for Toned Bellies"" at bounding box center [811, 317] width 863 height 22
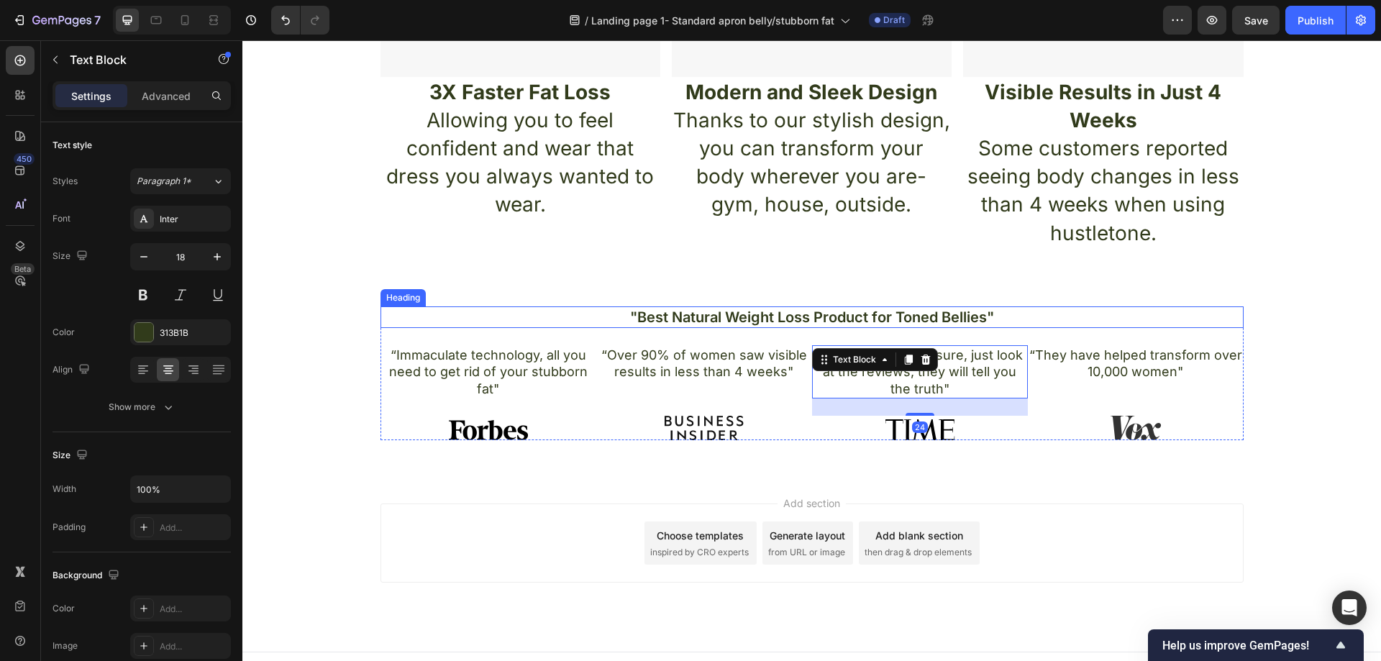
click at [801, 315] on h2 ""Best Natural Weight Loss Product for Toned Bellies"" at bounding box center [811, 317] width 863 height 22
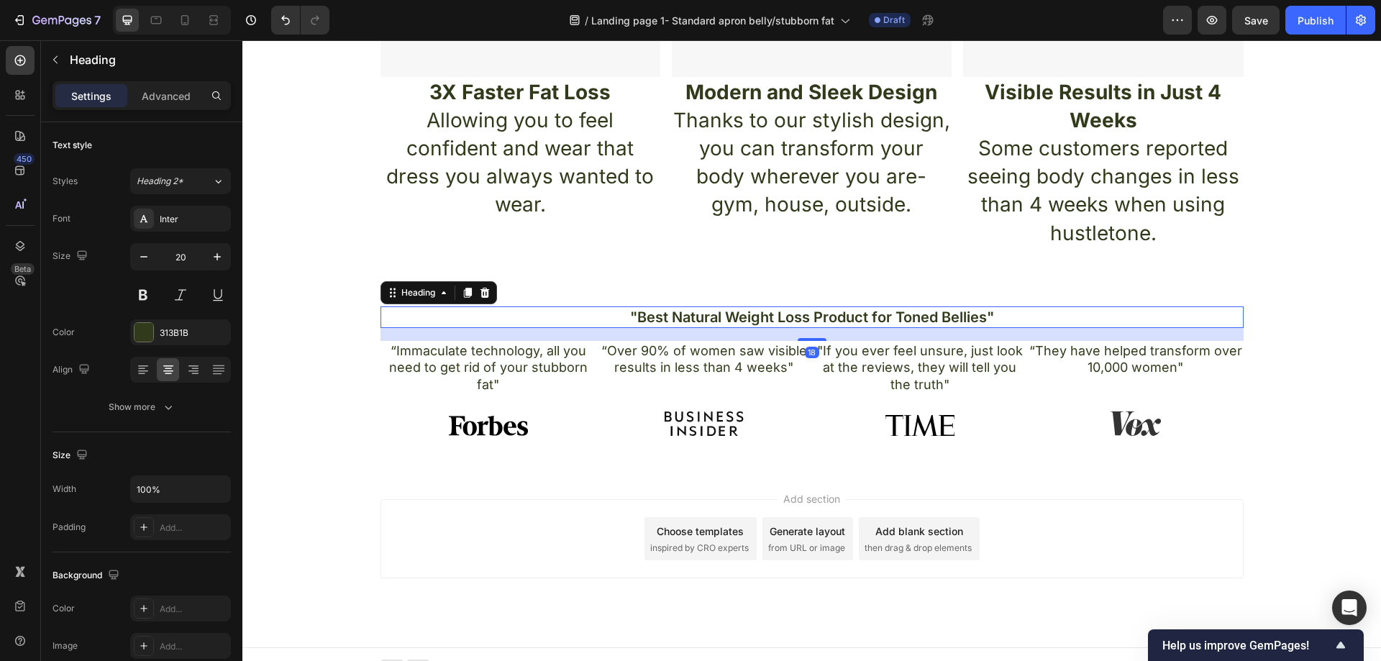
drag, startPoint x: 800, startPoint y: 344, endPoint x: 1137, endPoint y: 379, distance: 339.2
click at [802, 339] on div at bounding box center [812, 339] width 29 height 3
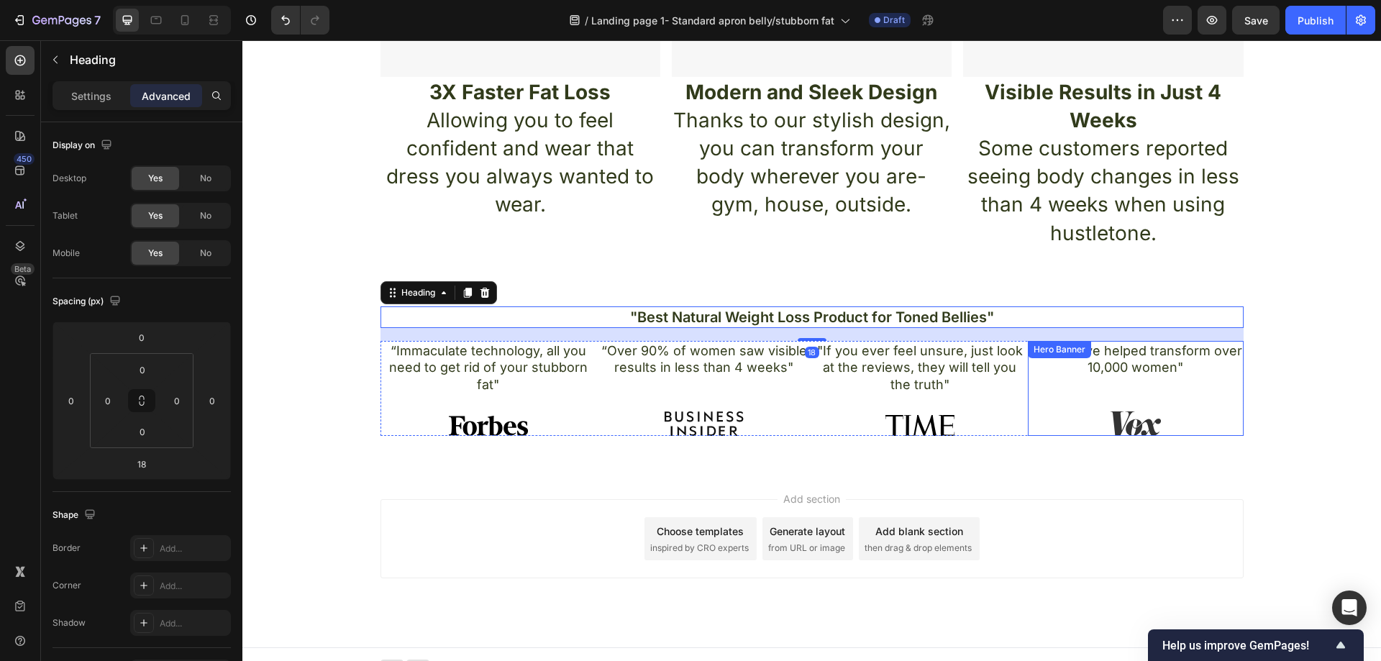
click at [1098, 402] on div "“They have helped transform over 10,000 women" Text Block Image" at bounding box center [1136, 388] width 216 height 95
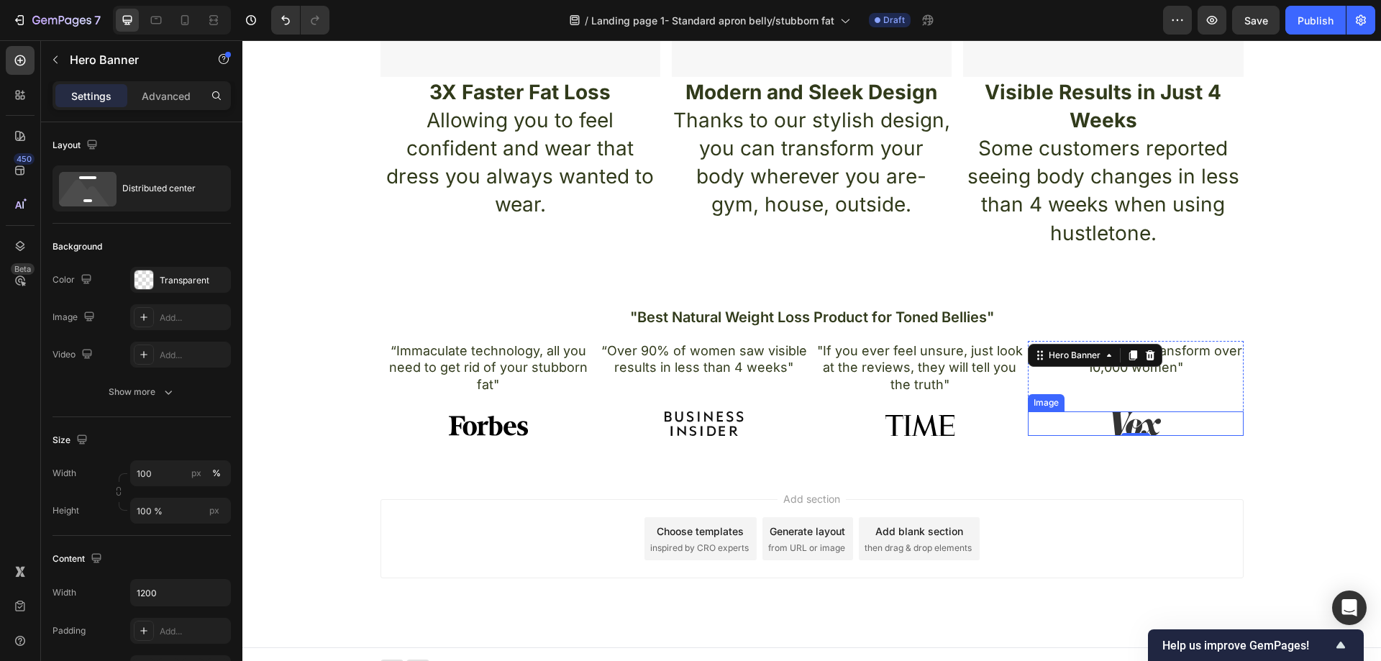
click at [1080, 415] on div at bounding box center [1136, 423] width 216 height 24
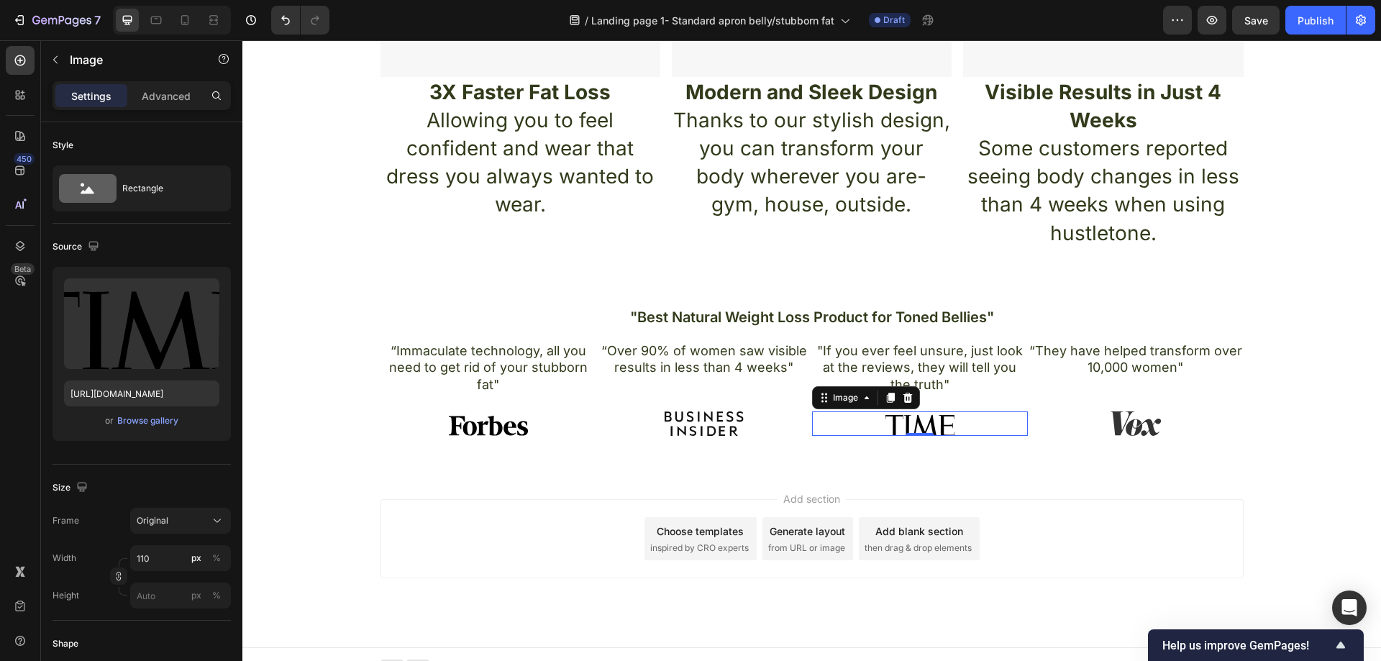
click at [965, 424] on div at bounding box center [920, 423] width 216 height 24
click at [160, 91] on p "Advanced" at bounding box center [166, 95] width 49 height 15
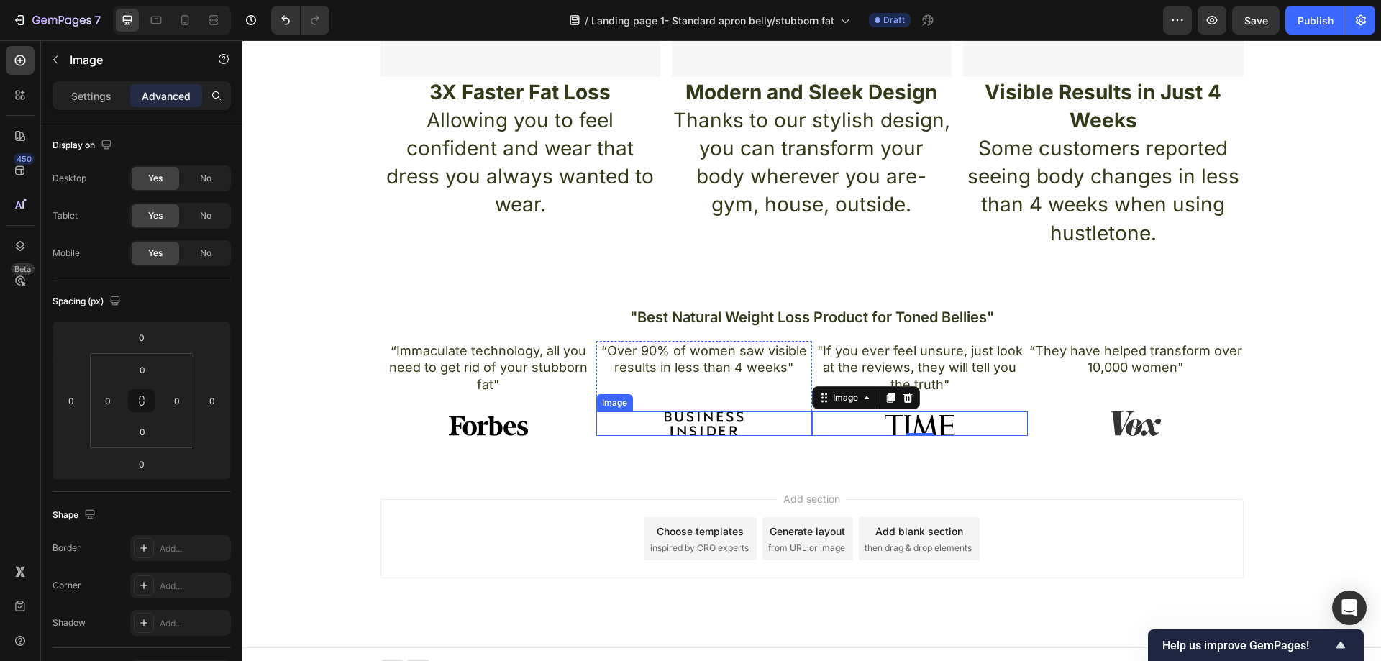
click at [751, 426] on div at bounding box center [704, 423] width 216 height 24
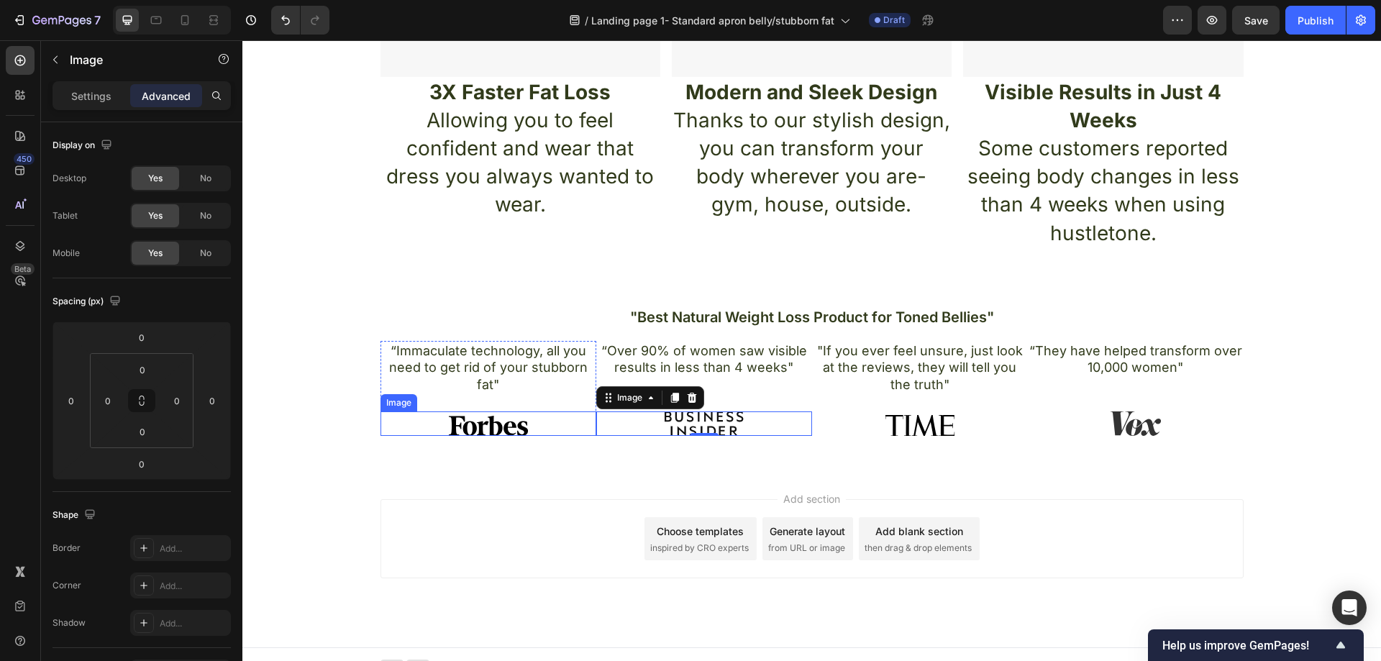
click at [533, 424] on div at bounding box center [488, 423] width 216 height 24
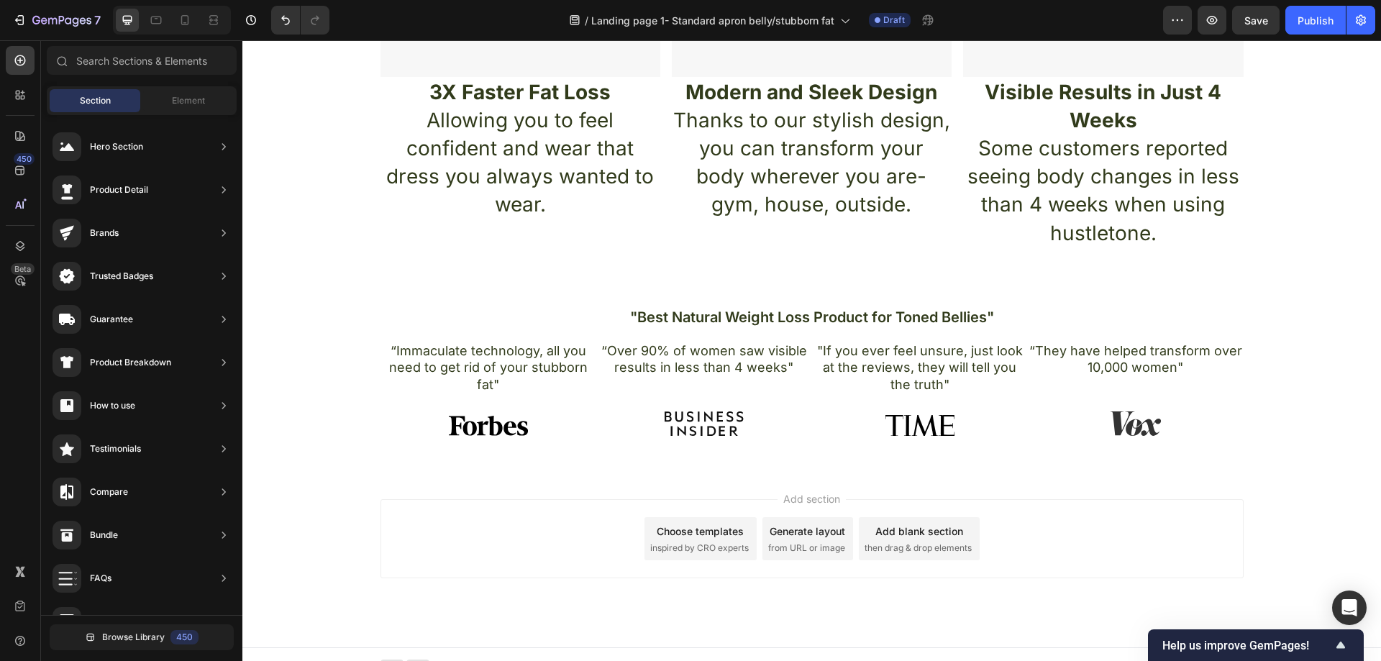
click at [480, 481] on div "Add section Choose templates inspired by CRO experts Generate layout from URL o…" at bounding box center [811, 558] width 1139 height 177
click at [573, 391] on p "“Immaculate technology, all you need to get rid of your stubborn fat"" at bounding box center [488, 367] width 213 height 50
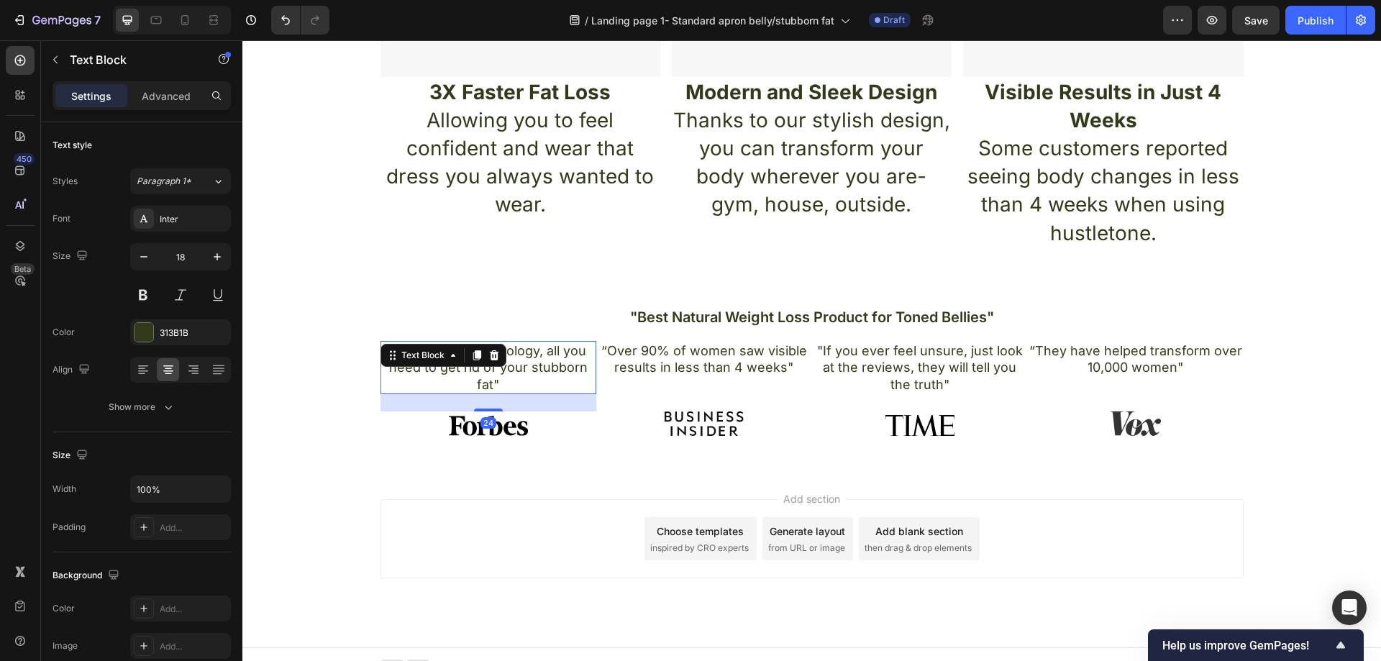
drag, startPoint x: 567, startPoint y: 404, endPoint x: 577, endPoint y: 417, distance: 16.0
click at [567, 405] on div "24" at bounding box center [488, 402] width 216 height 17
click at [579, 419] on div at bounding box center [488, 423] width 216 height 24
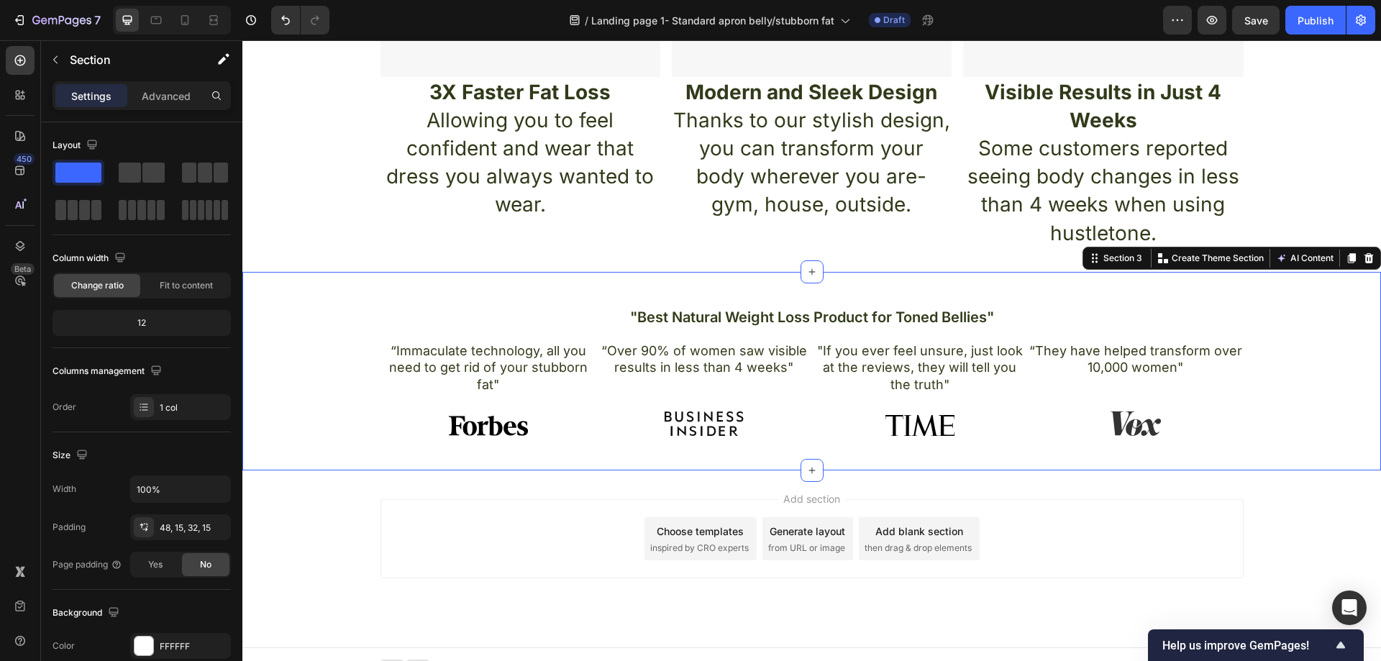
click at [558, 303] on div ""Best Natural Weight Loss Product for Toned Bellies" Heading “Immaculate techno…" at bounding box center [811, 371] width 1139 height 199
click at [739, 396] on div "“Over 90% of women saw visible results in less than 4 weeks" Text Block Image" at bounding box center [704, 388] width 216 height 95
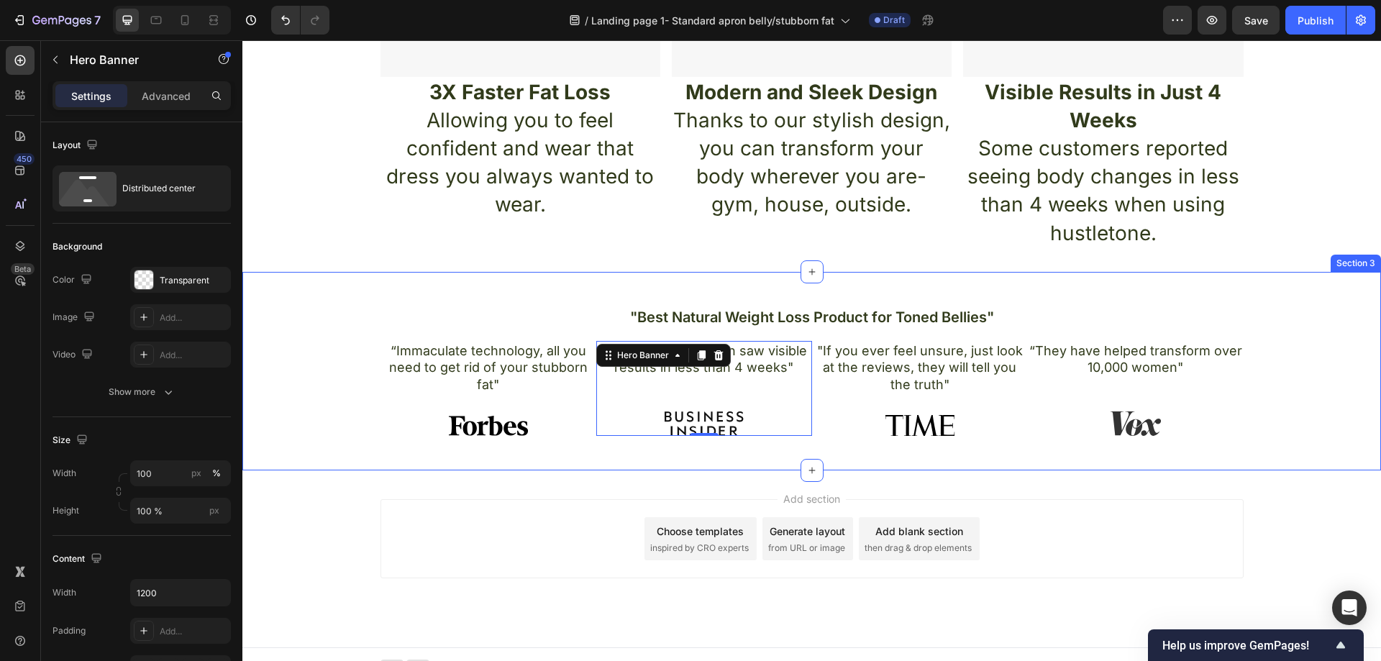
click at [1272, 300] on div ""Best Natural Weight Loss Product for Toned Bellies" Heading “Immaculate techno…" at bounding box center [811, 371] width 1139 height 199
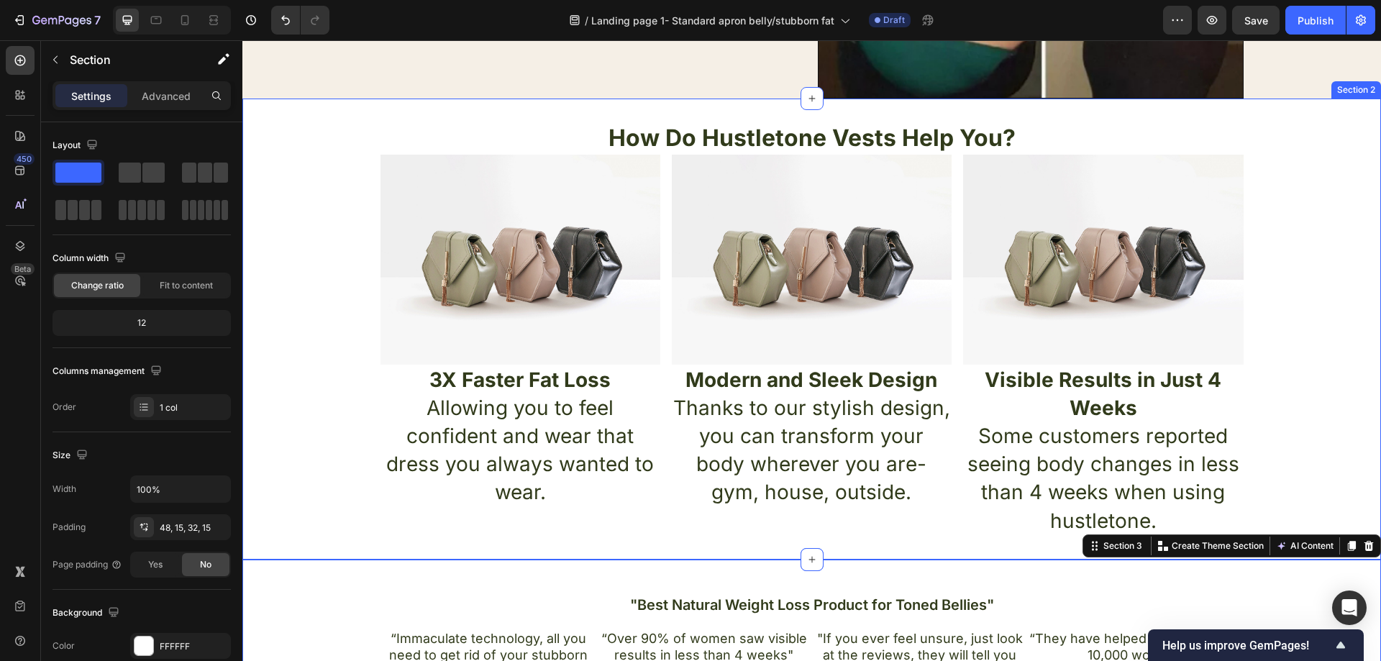
click at [1334, 255] on div "How Do Hustletone Vests Help You? Heading Image Image Image Row 3X Faster Fat L…" at bounding box center [811, 329] width 1139 height 415
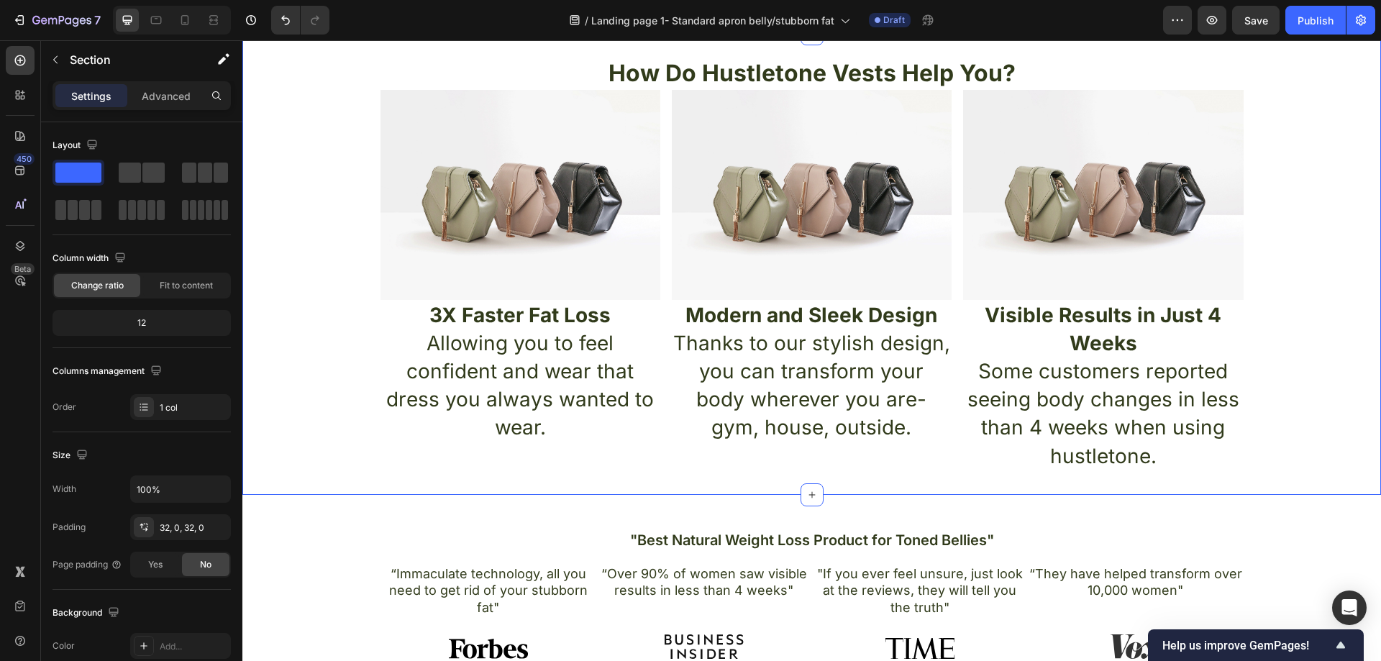
scroll to position [469, 0]
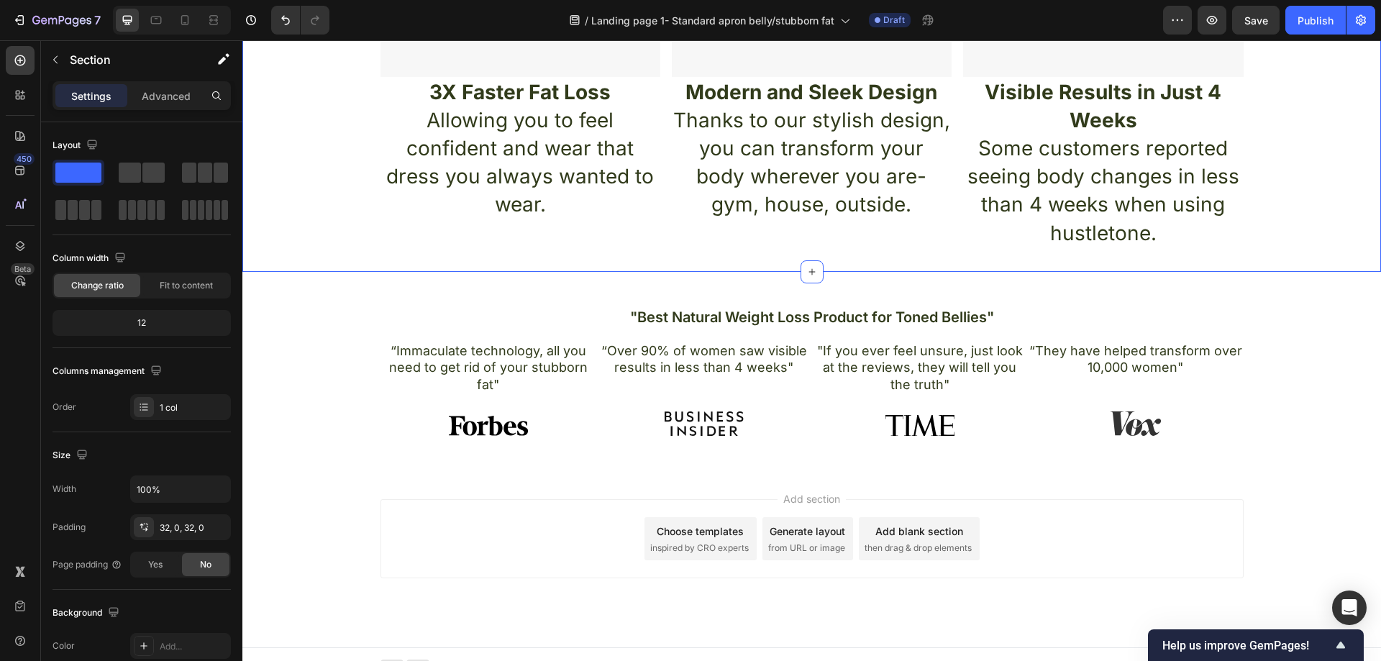
click at [314, 232] on div "How Do Hustletone Vests Help You? Heading Image Image Image Row 3X Faster Fat L…" at bounding box center [811, 41] width 1139 height 415
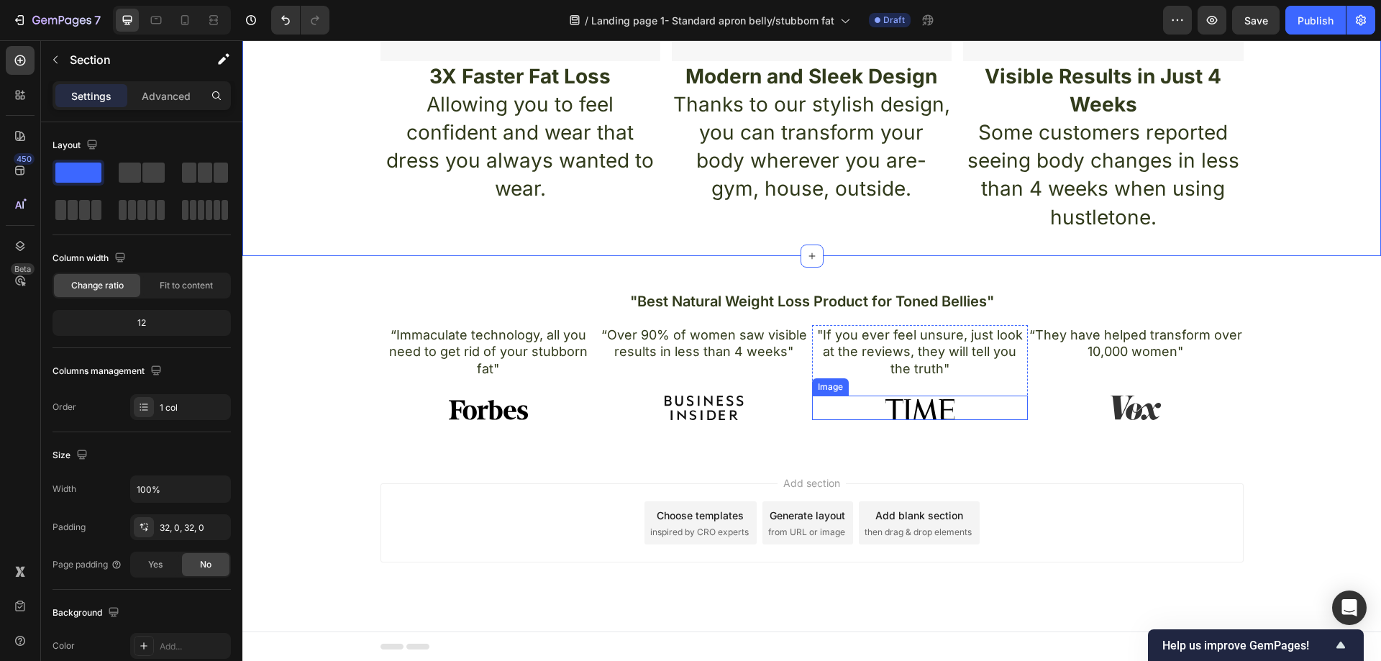
scroll to position [701, 0]
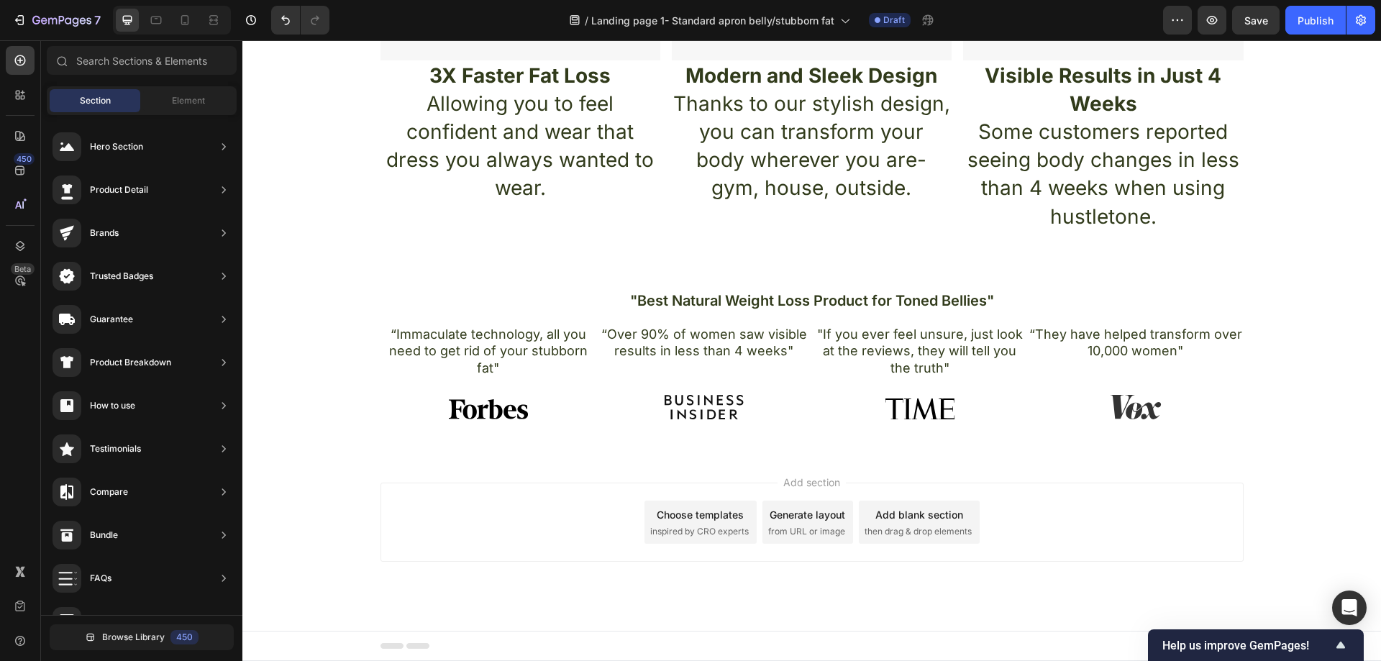
click at [878, 512] on div "Add blank section" at bounding box center [919, 514] width 88 height 15
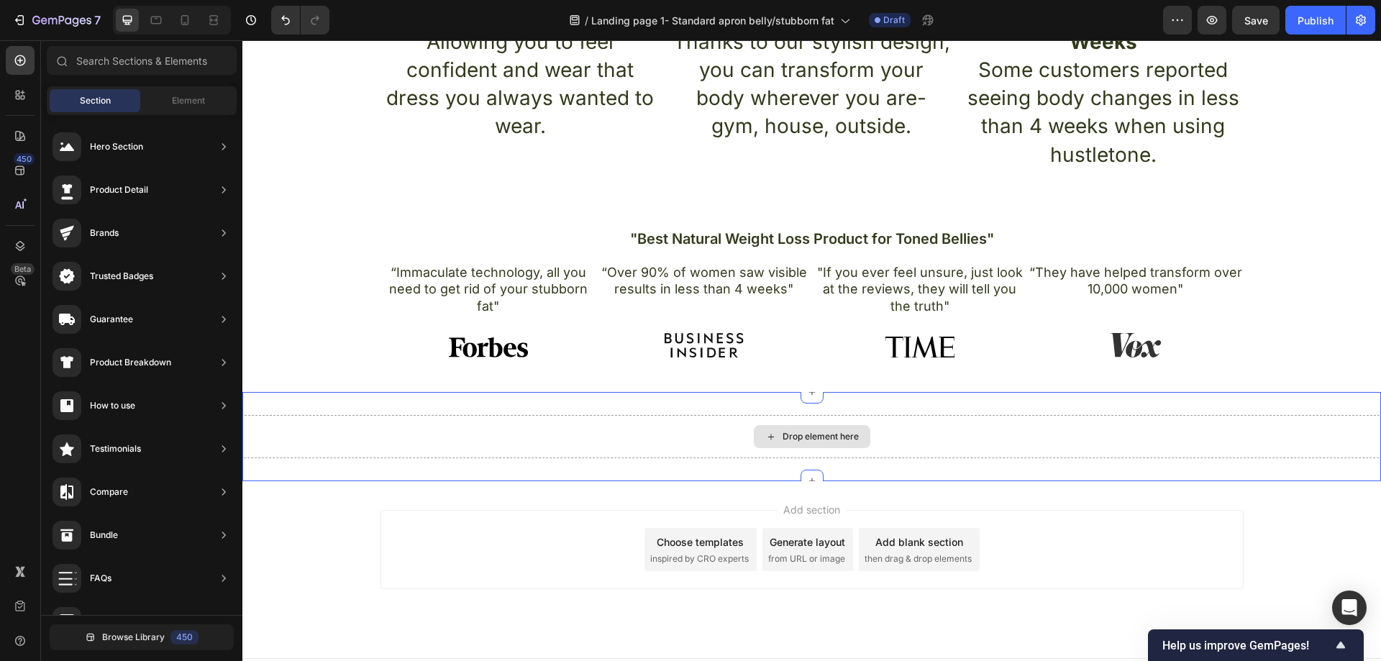
scroll to position [790, 0]
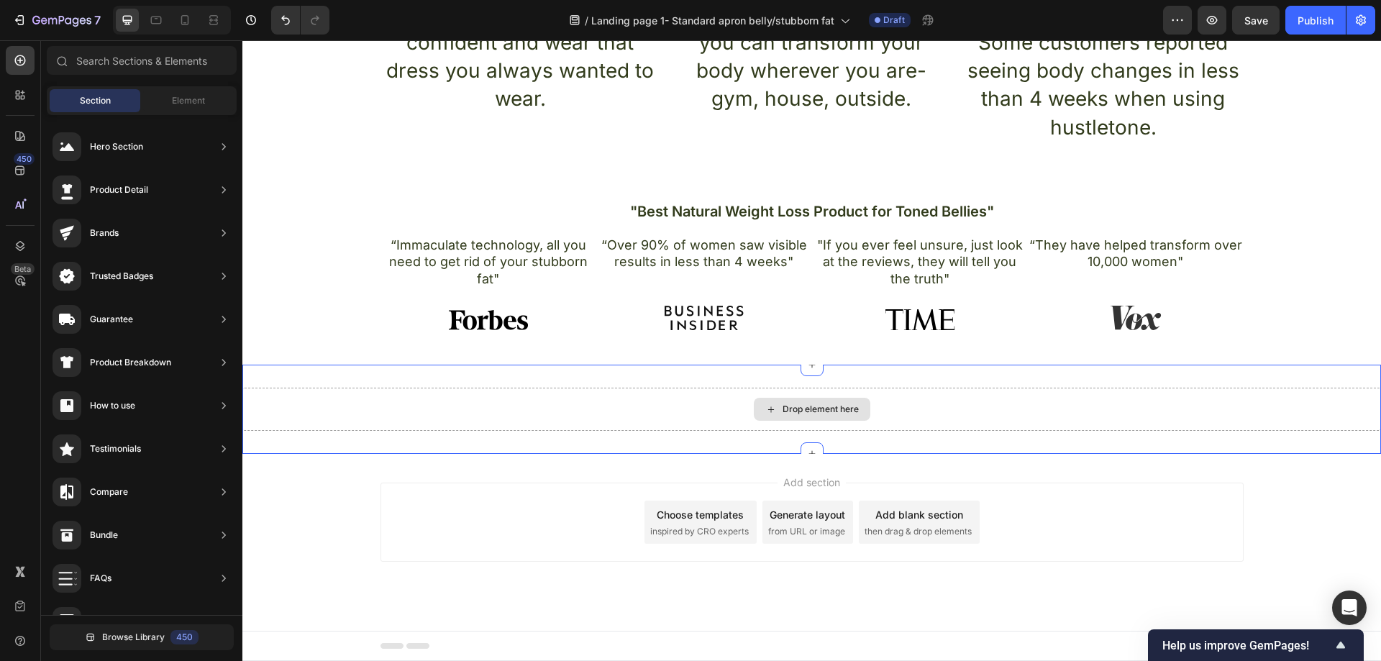
click at [813, 406] on div "Drop element here" at bounding box center [821, 410] width 76 height 12
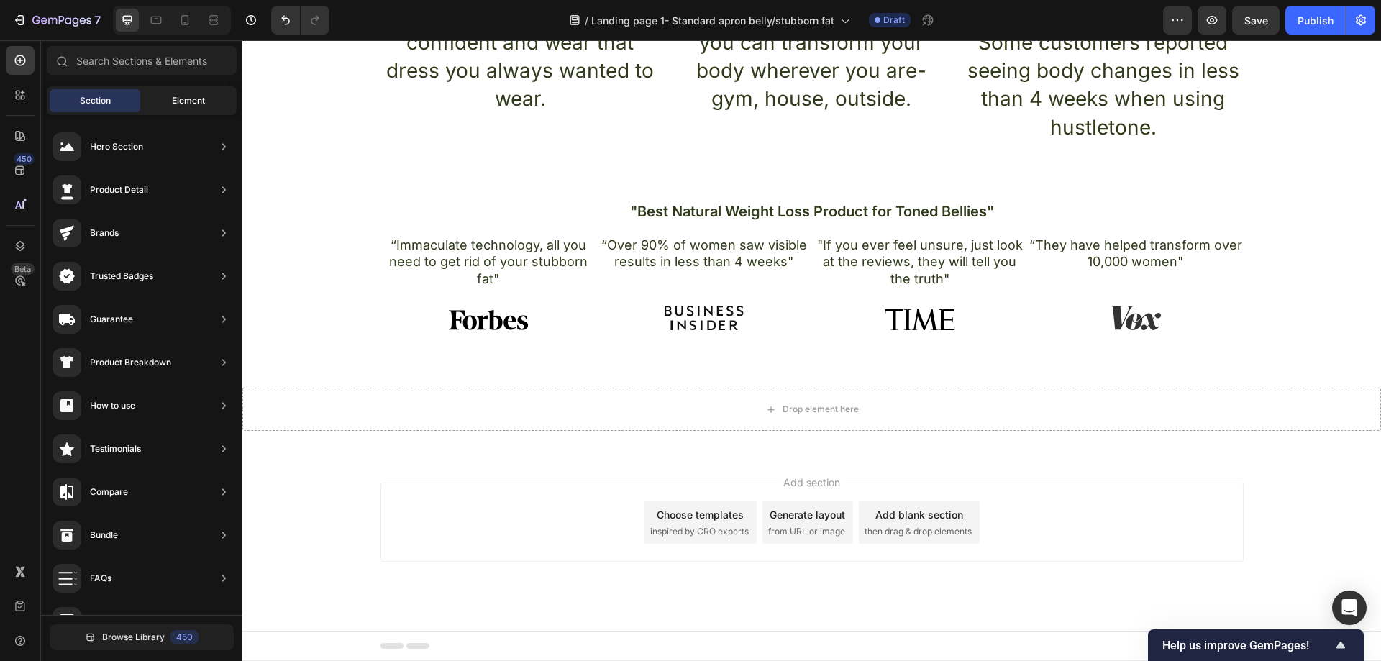
click at [187, 98] on span "Element" at bounding box center [188, 100] width 33 height 13
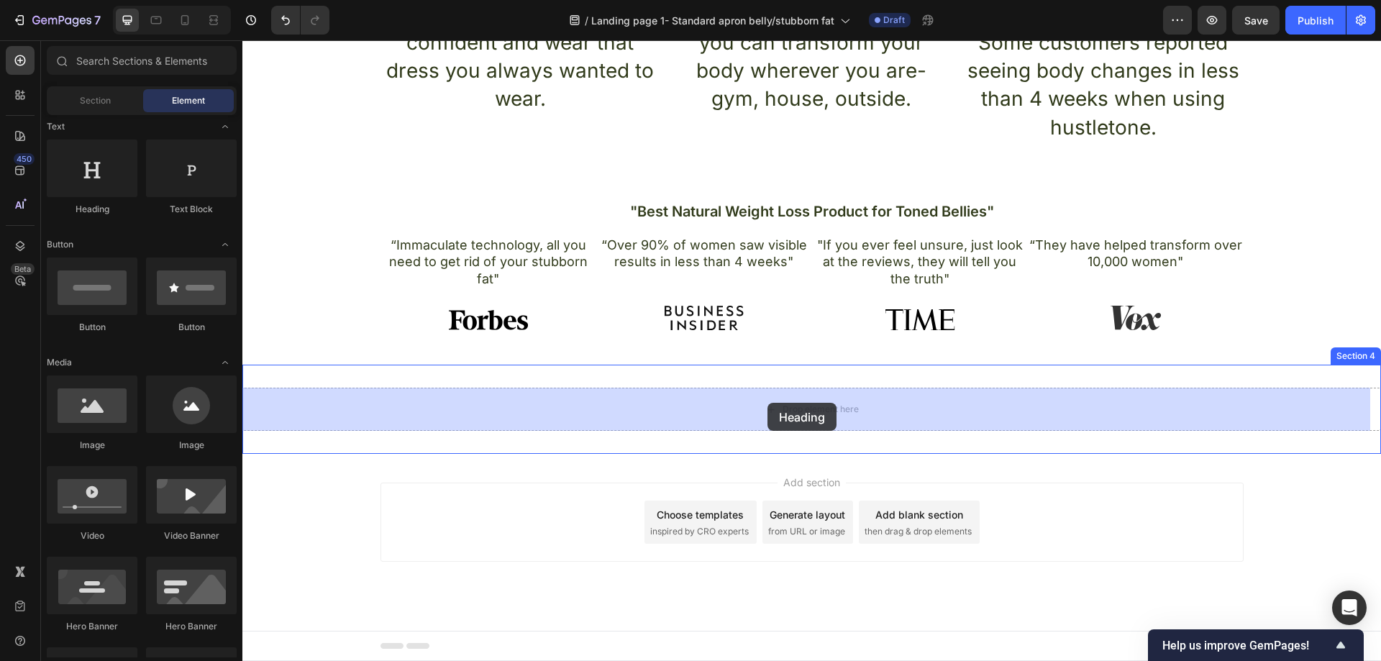
drag, startPoint x: 333, startPoint y: 215, endPoint x: 767, endPoint y: 403, distance: 473.3
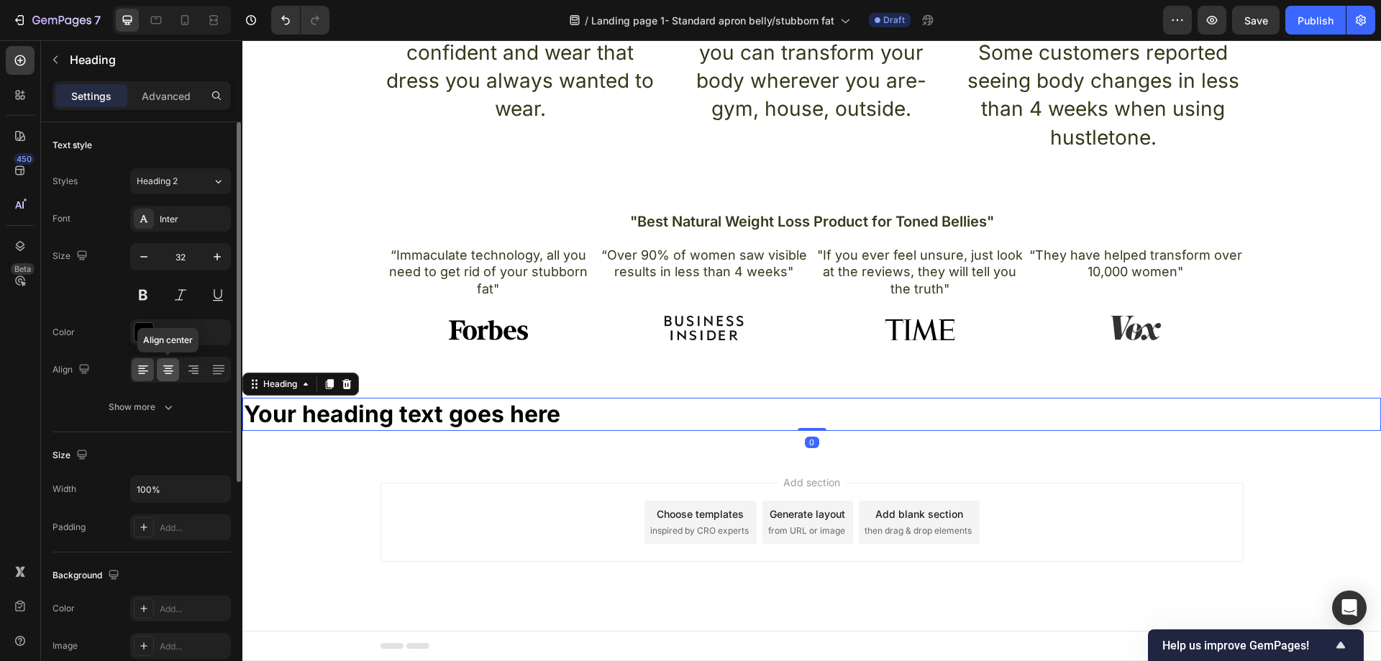
click at [170, 358] on div at bounding box center [168, 369] width 22 height 23
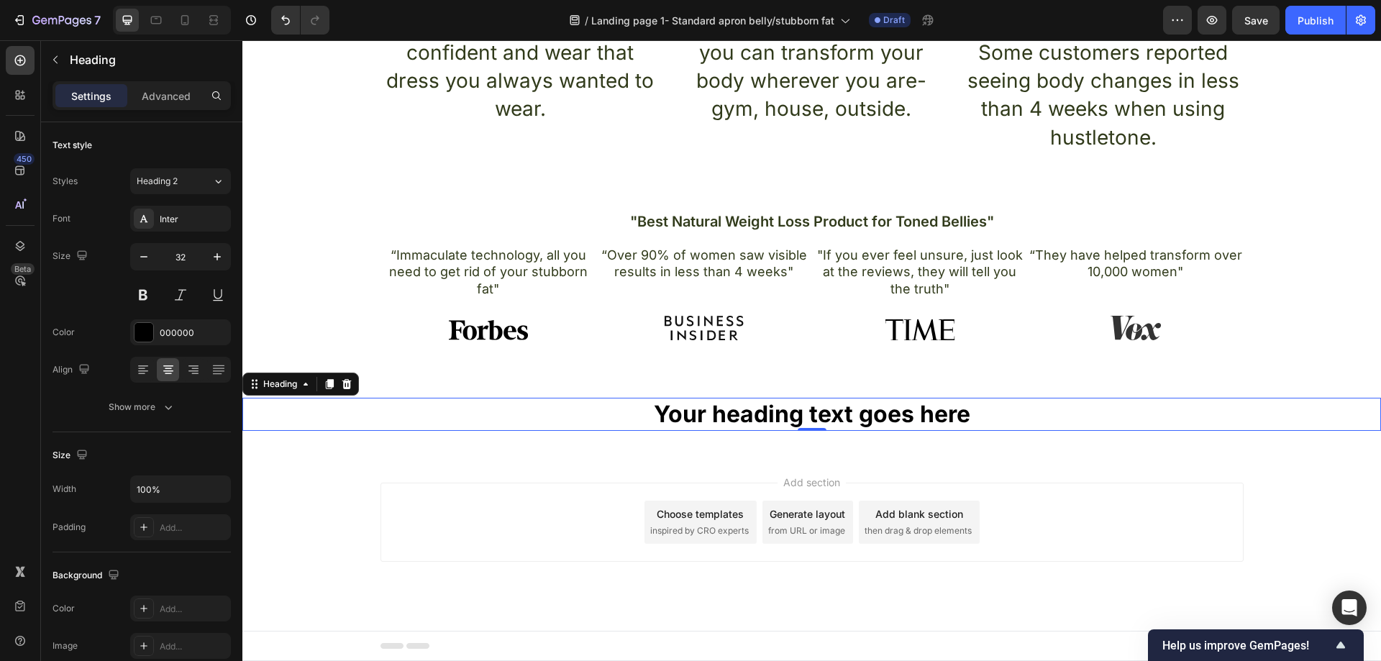
click at [937, 405] on h2 "Your heading text goes here" at bounding box center [811, 414] width 1139 height 33
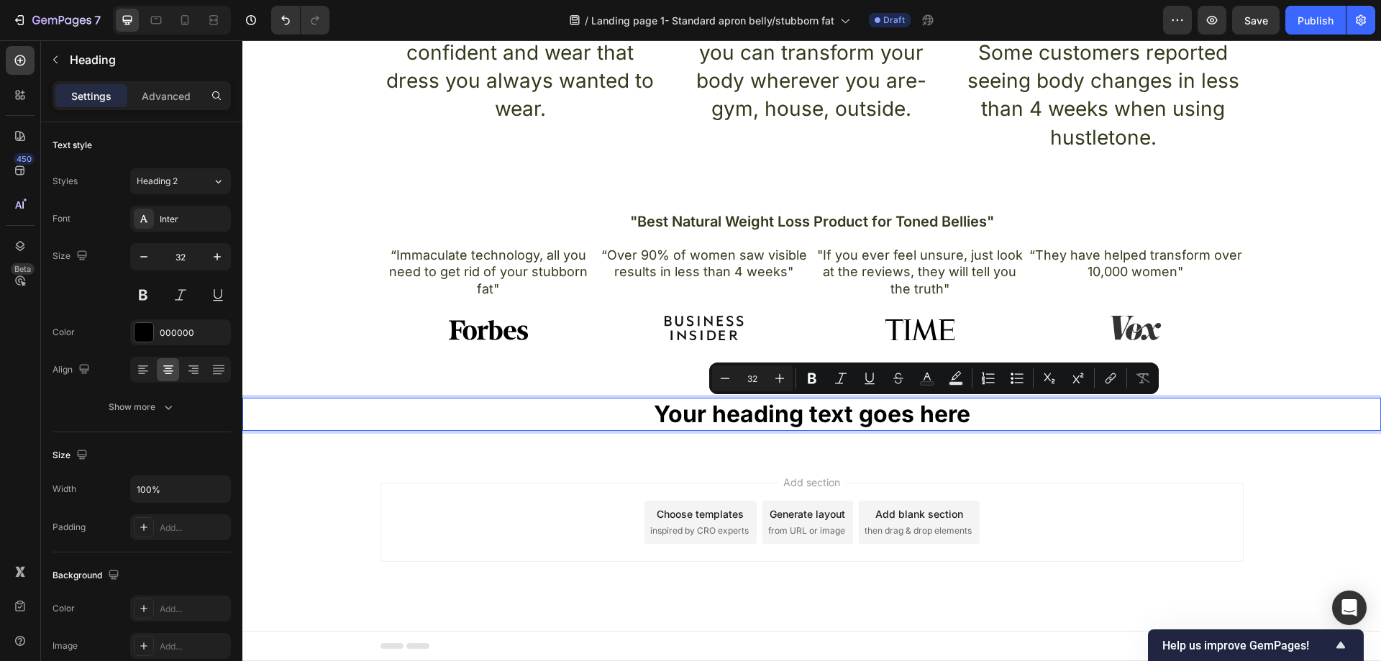
click at [980, 416] on p "Your heading text goes here" at bounding box center [812, 414] width 1136 height 30
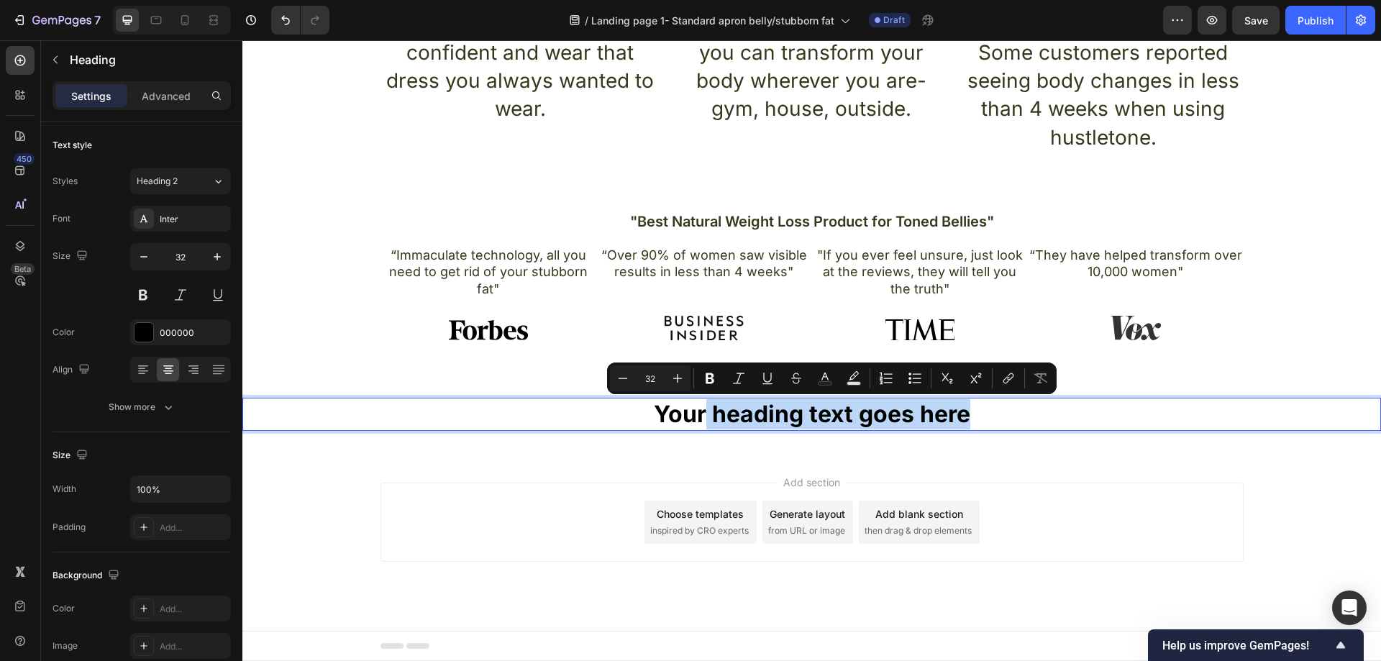
drag, startPoint x: 969, startPoint y: 416, endPoint x: 700, endPoint y: 416, distance: 269.0
click at [701, 420] on p "Your heading text goes here" at bounding box center [812, 414] width 1136 height 30
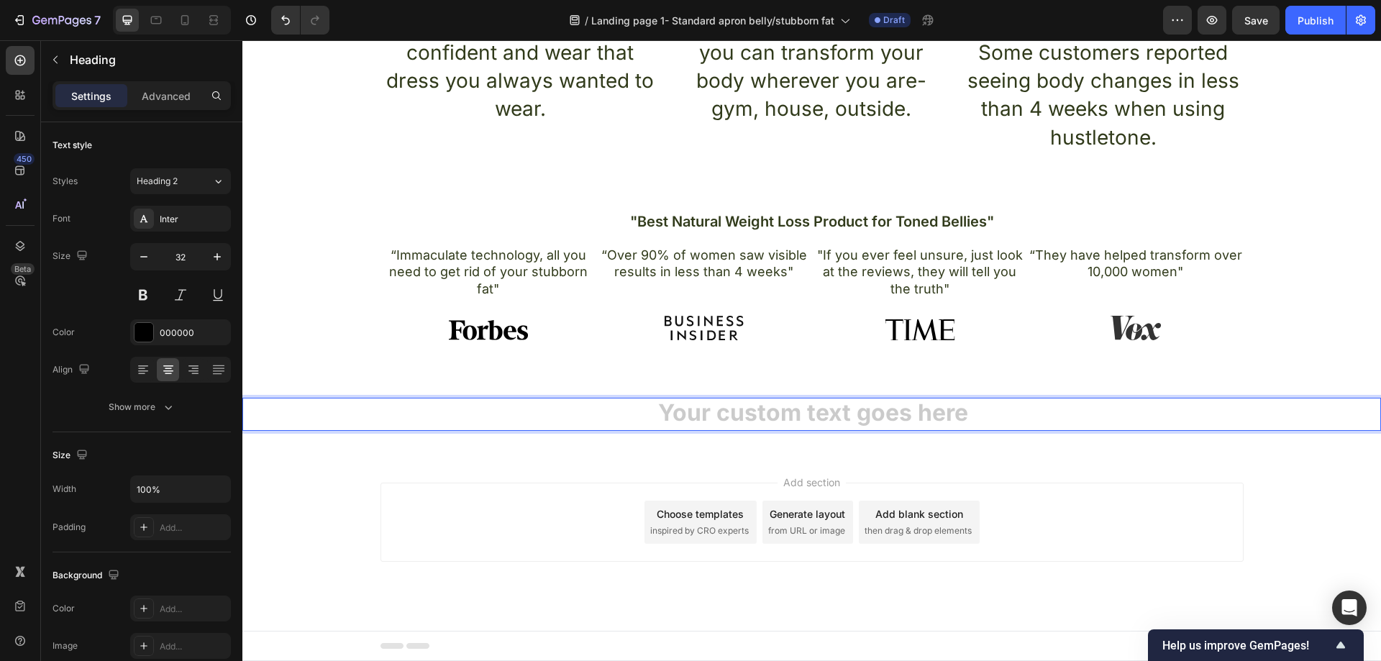
click at [819, 418] on h2 "Rich Text Editor. Editing area: main" at bounding box center [811, 414] width 1139 height 33
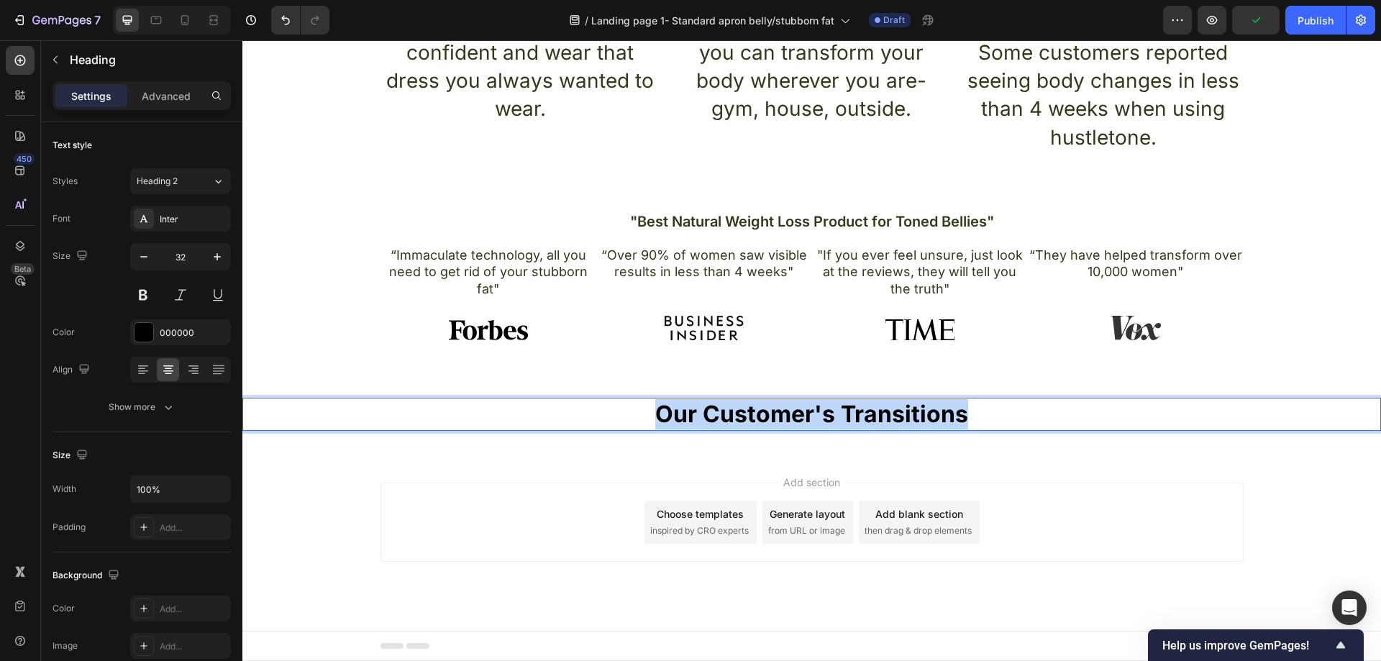
drag, startPoint x: 965, startPoint y: 415, endPoint x: 616, endPoint y: 429, distance: 349.1
click at [616, 429] on h2 "Our Customer's Transitions" at bounding box center [811, 414] width 1139 height 33
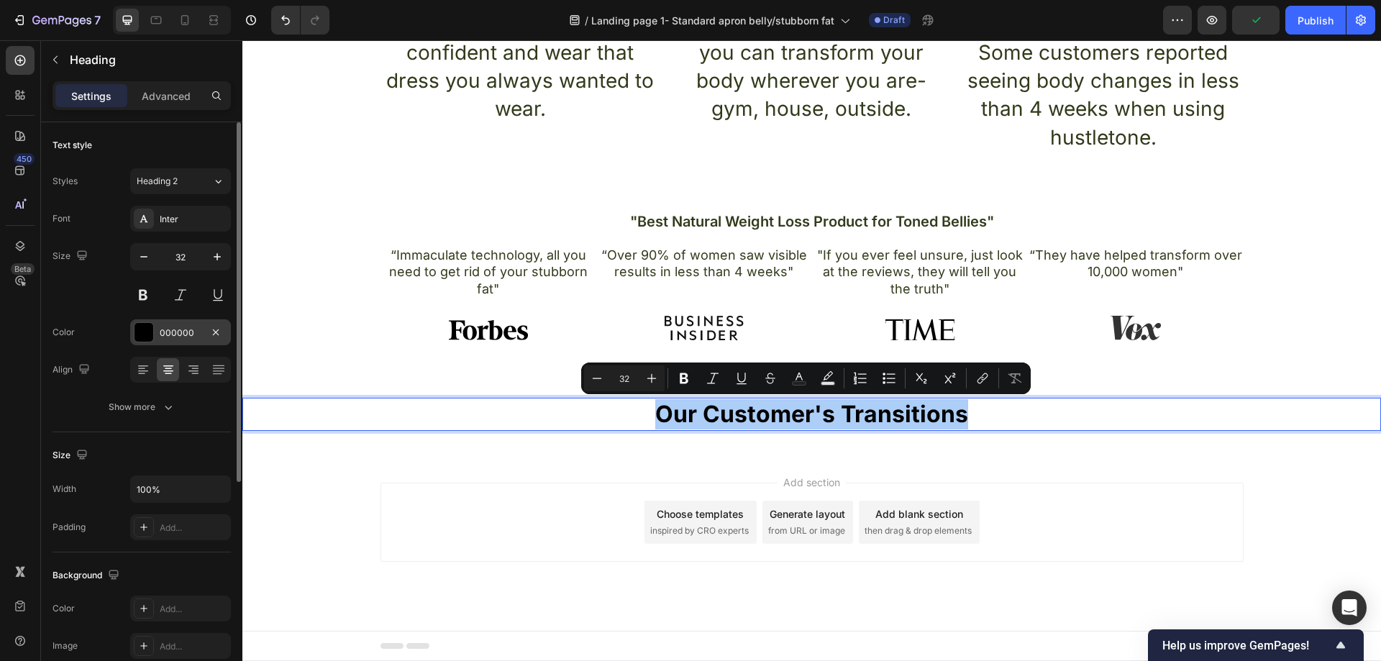
click at [162, 325] on div "000000" at bounding box center [180, 332] width 101 height 26
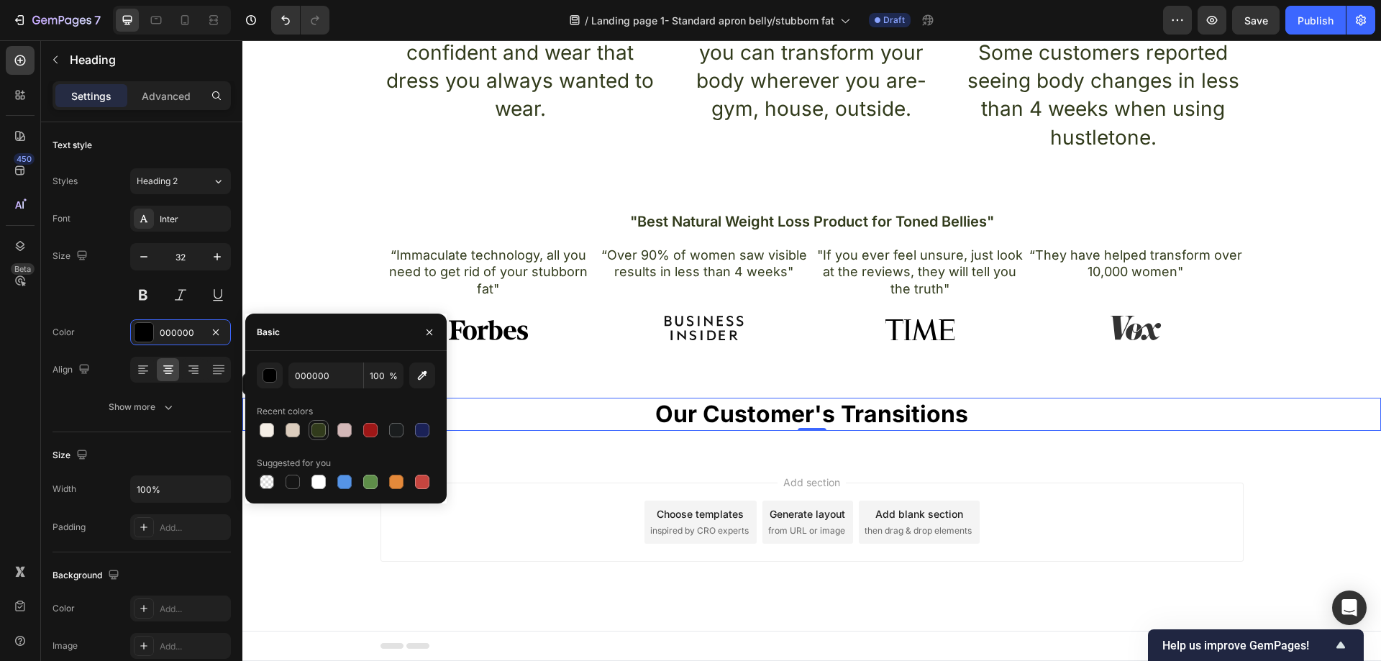
click at [323, 431] on div at bounding box center [318, 430] width 14 height 14
type input "313B1B"
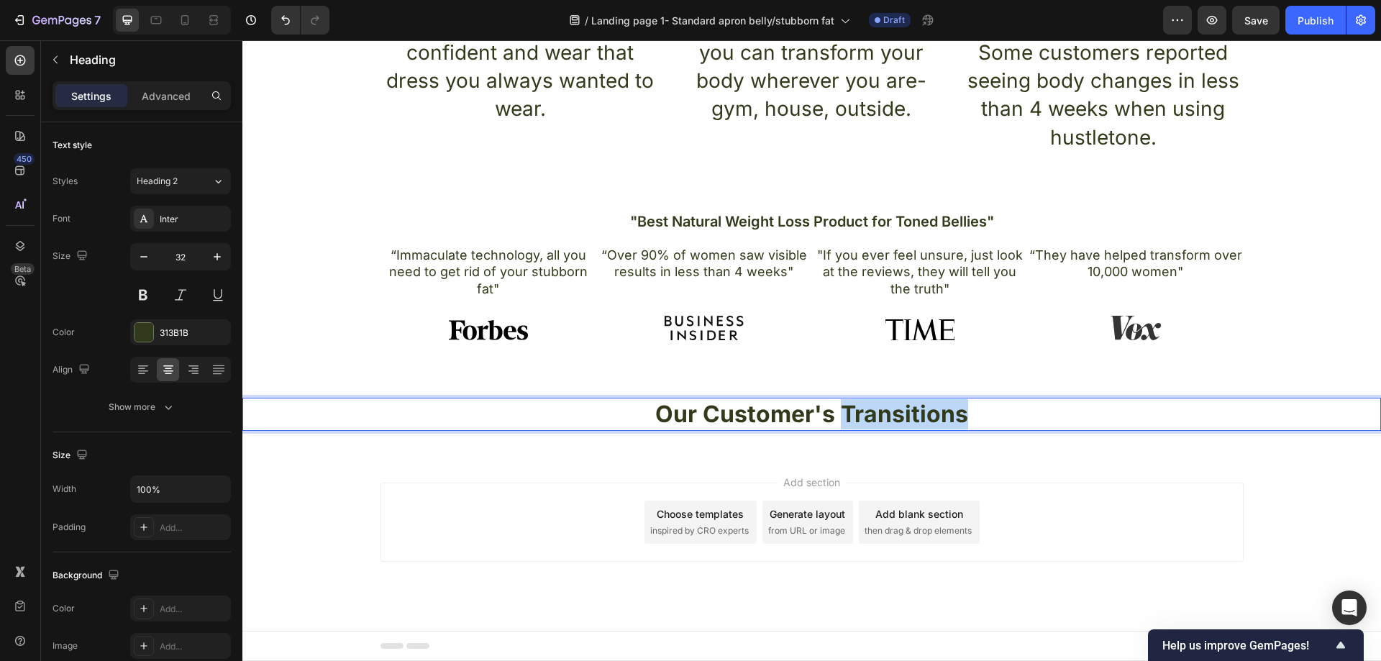
drag, startPoint x: 958, startPoint y: 419, endPoint x: 842, endPoint y: 420, distance: 116.5
click at [842, 420] on p "Our Customer's Transitions" at bounding box center [812, 414] width 1136 height 30
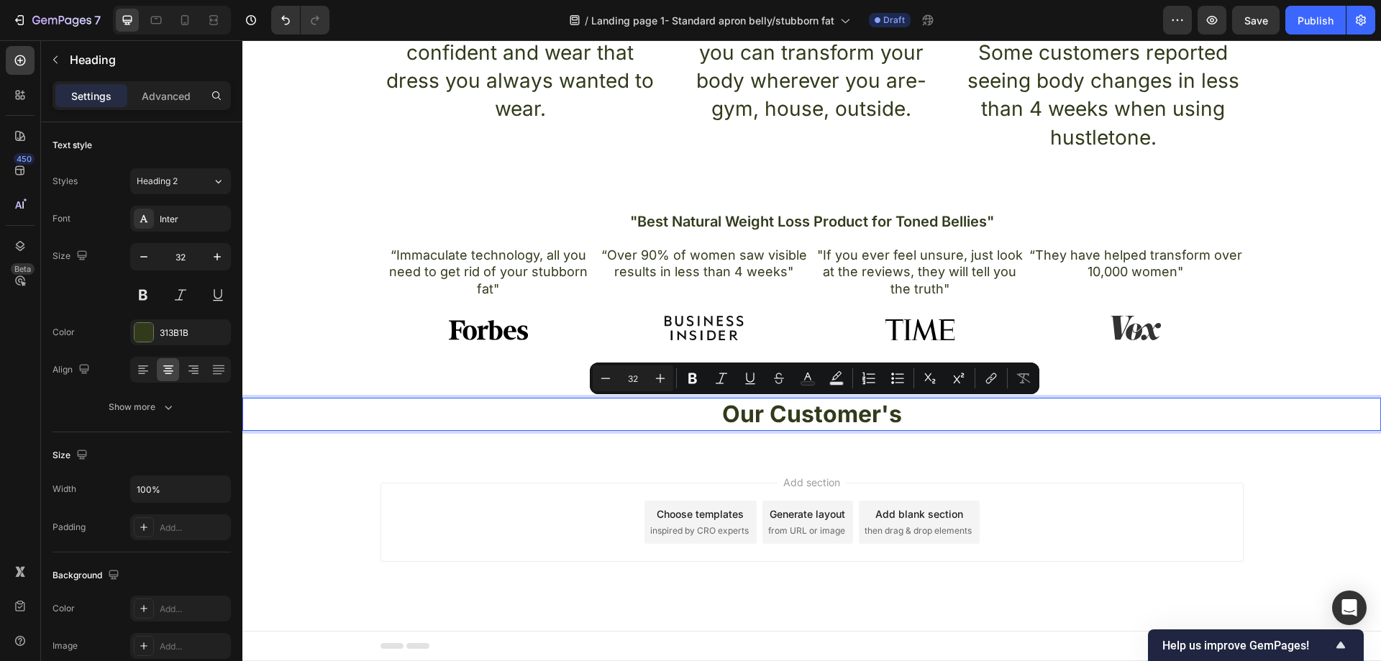
drag, startPoint x: 902, startPoint y: 416, endPoint x: 759, endPoint y: 411, distance: 143.2
click at [729, 421] on p "Our Customer's" at bounding box center [812, 414] width 1136 height 30
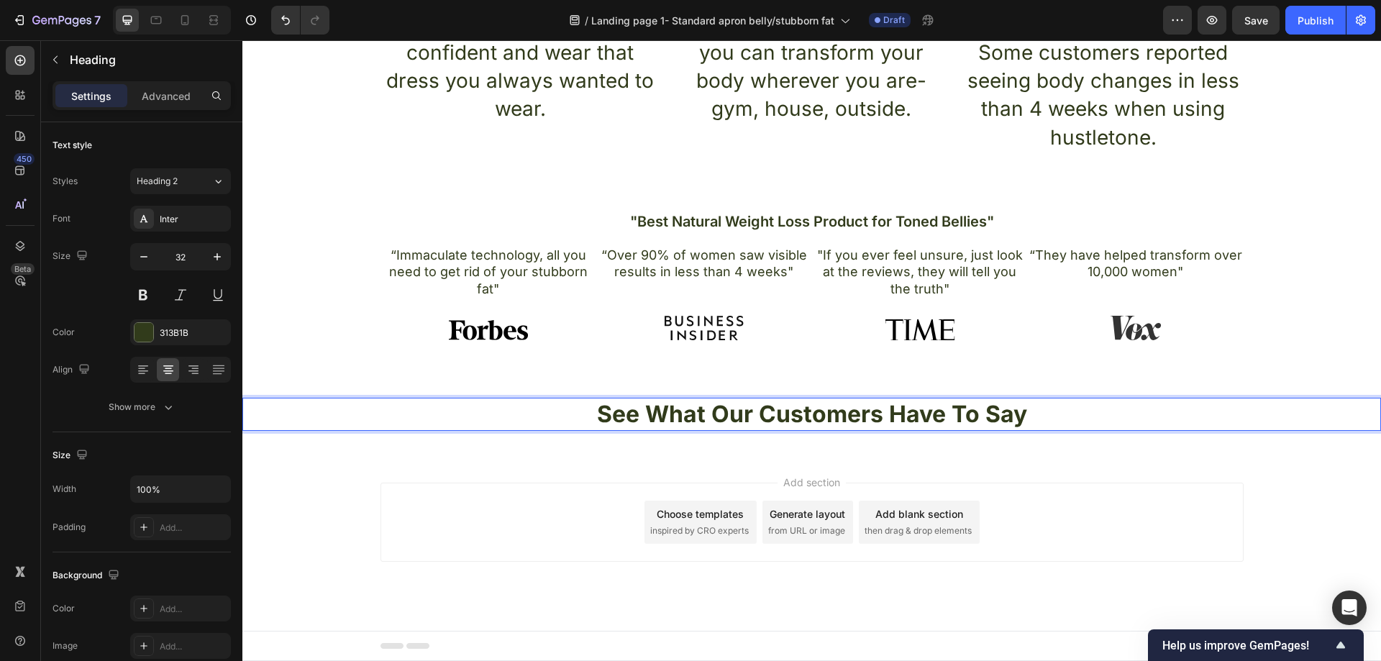
click at [918, 447] on div "See What Our Customers Have To Say Heading 0 Section 4" at bounding box center [811, 414] width 1139 height 79
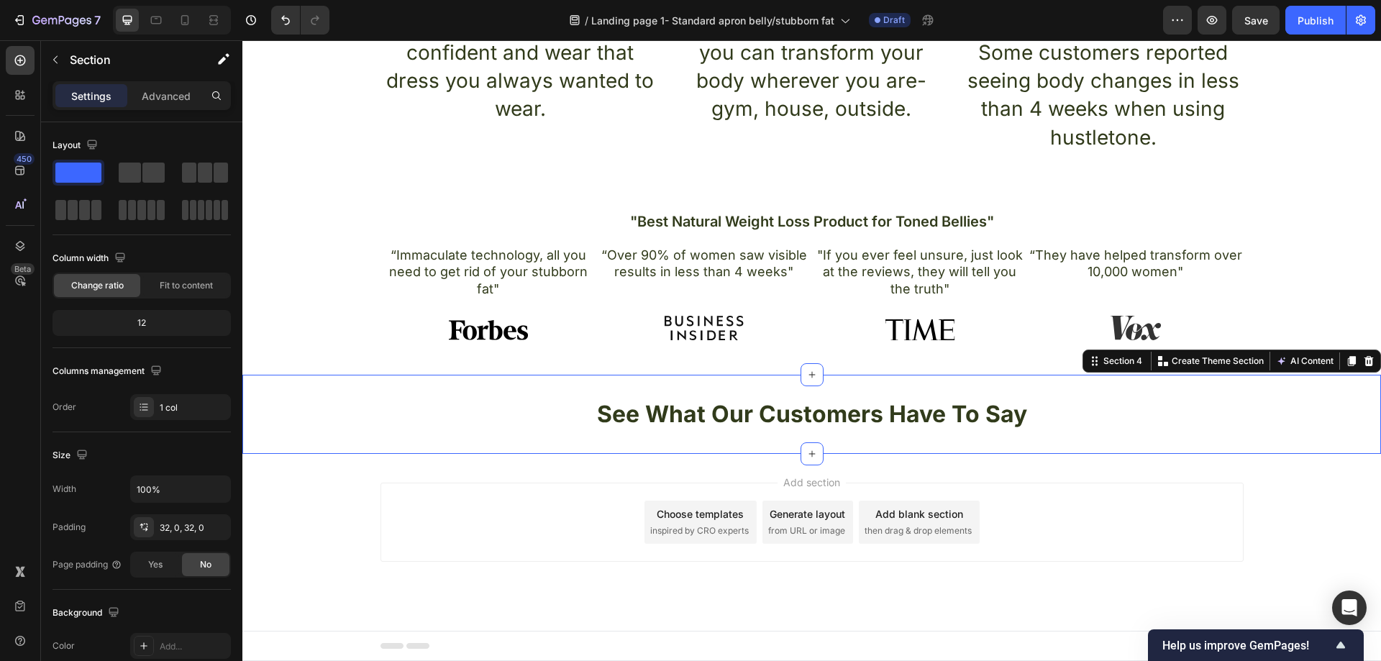
click at [586, 489] on div "Add section Choose templates inspired by CRO experts Generate layout from URL o…" at bounding box center [811, 522] width 863 height 79
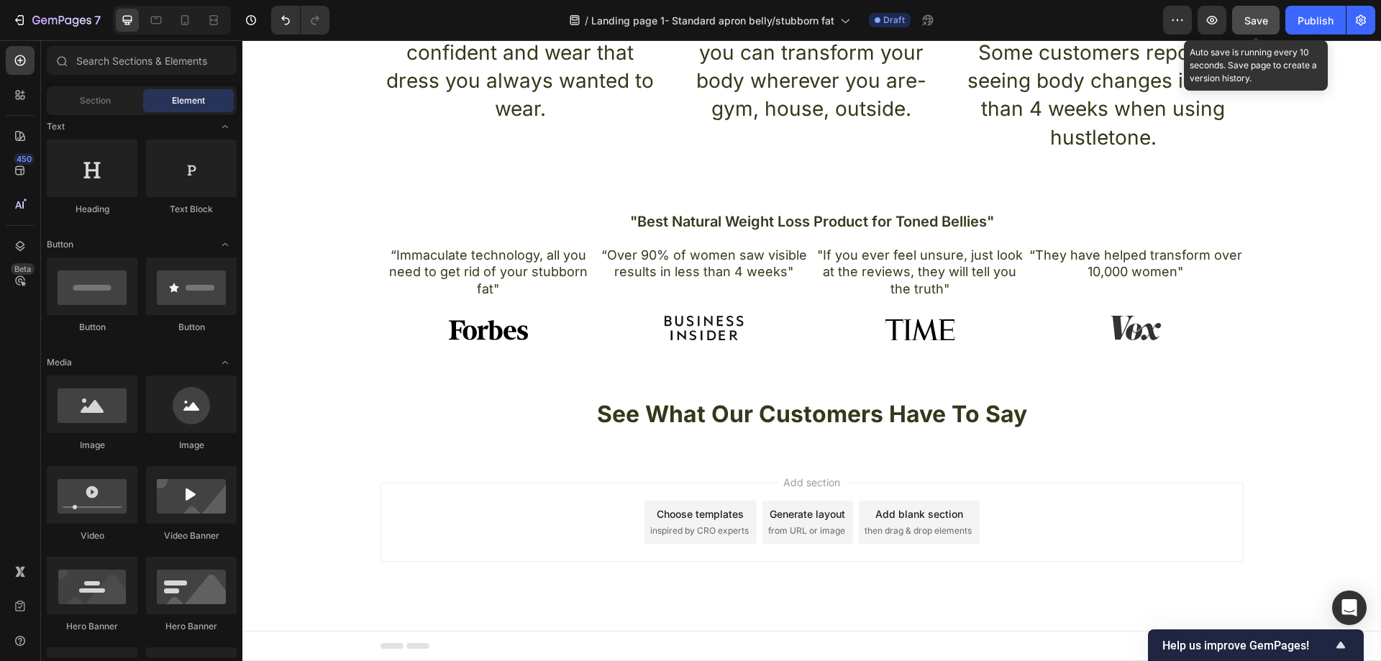
click at [1261, 21] on span "Save" at bounding box center [1256, 20] width 24 height 12
click at [351, 455] on div "Add section Choose templates inspired by CRO experts Generate layout from URL o…" at bounding box center [811, 542] width 1139 height 177
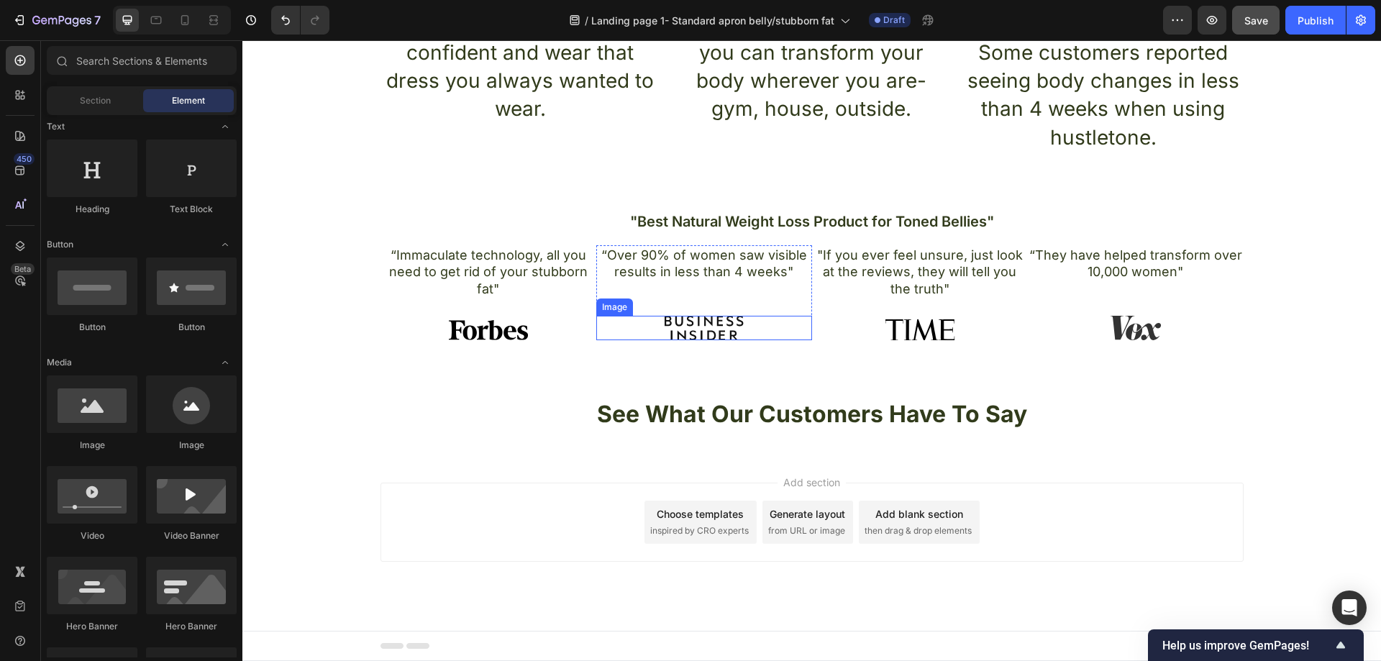
click at [693, 334] on img at bounding box center [704, 328] width 79 height 24
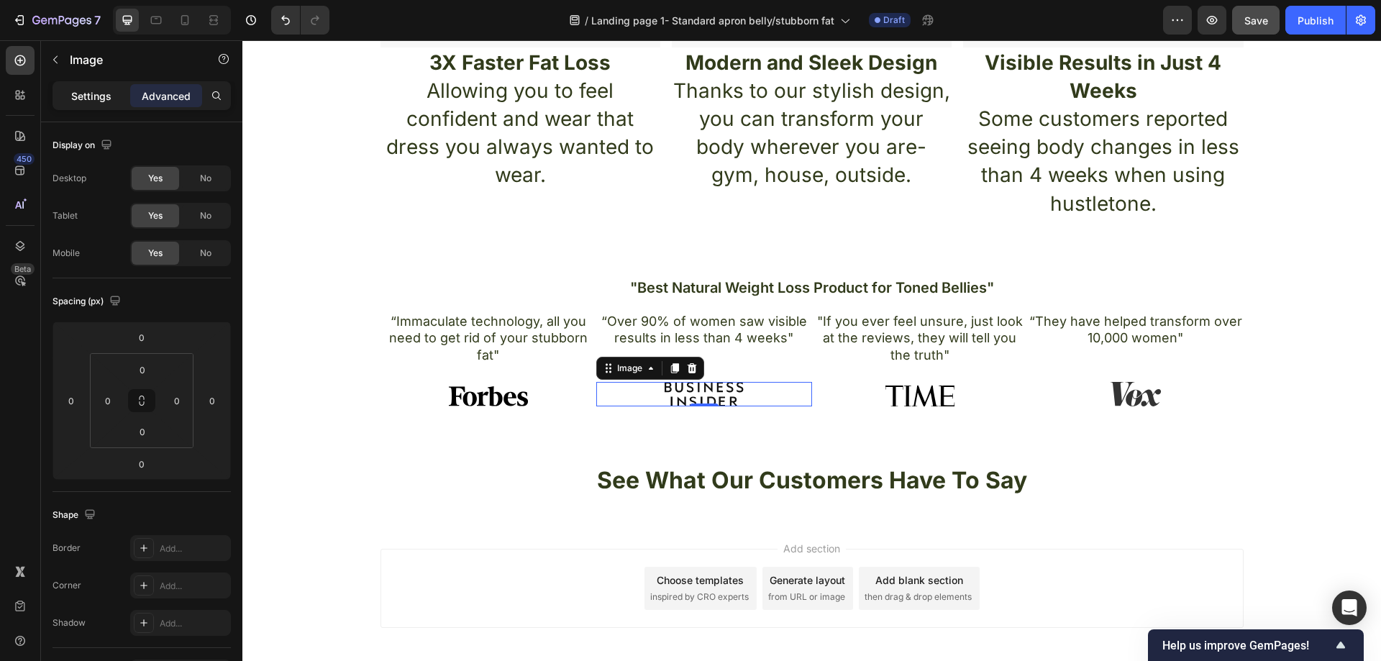
scroll to position [708, 0]
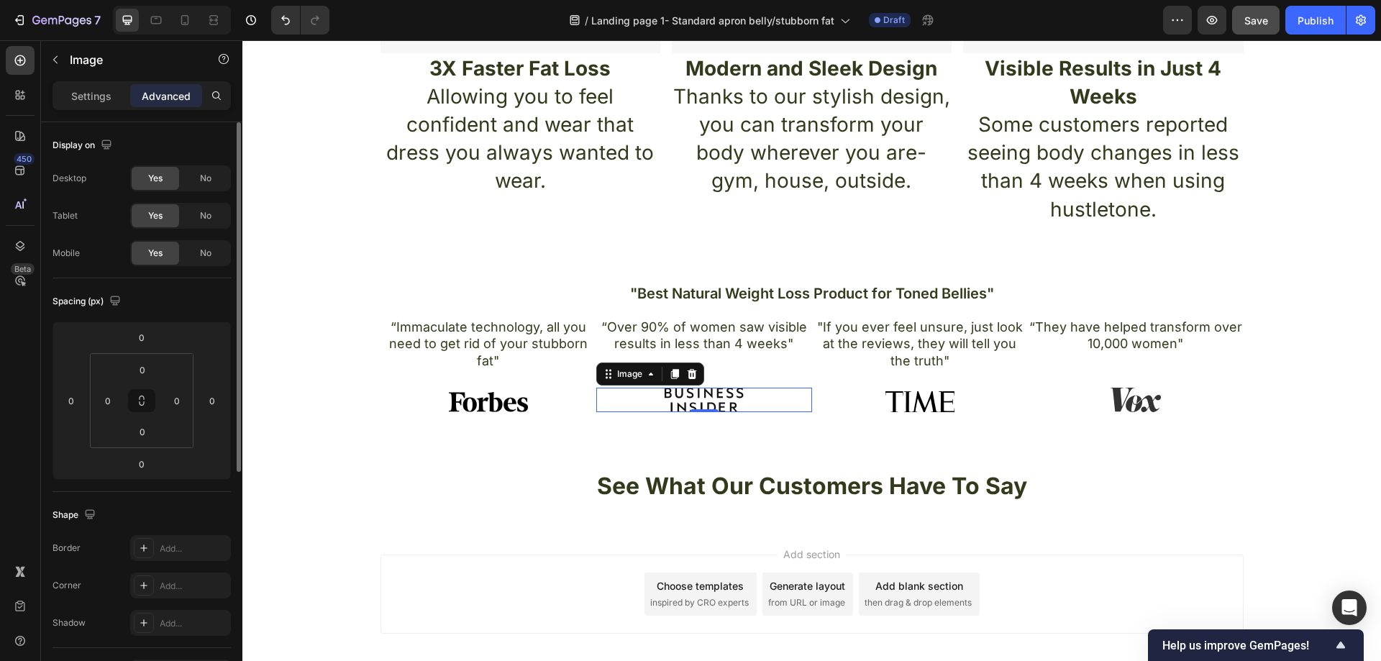
click at [83, 99] on p "Settings" at bounding box center [91, 95] width 40 height 15
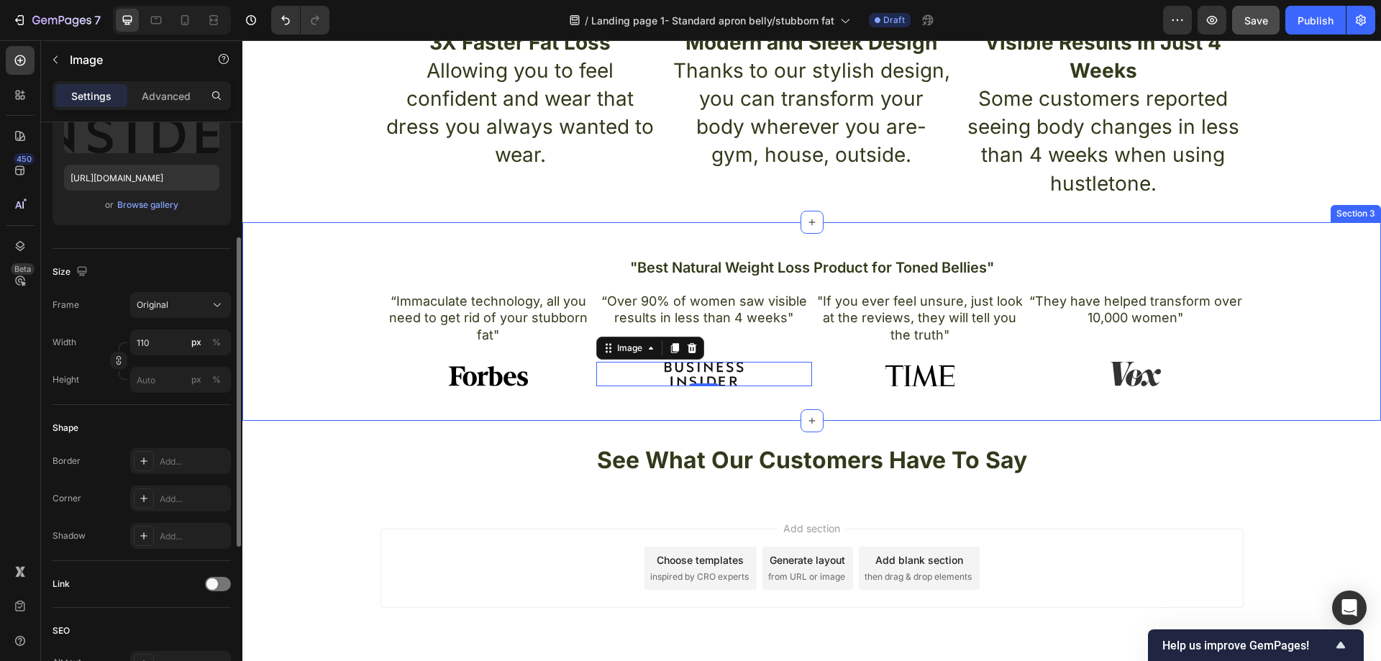
scroll to position [780, 0]
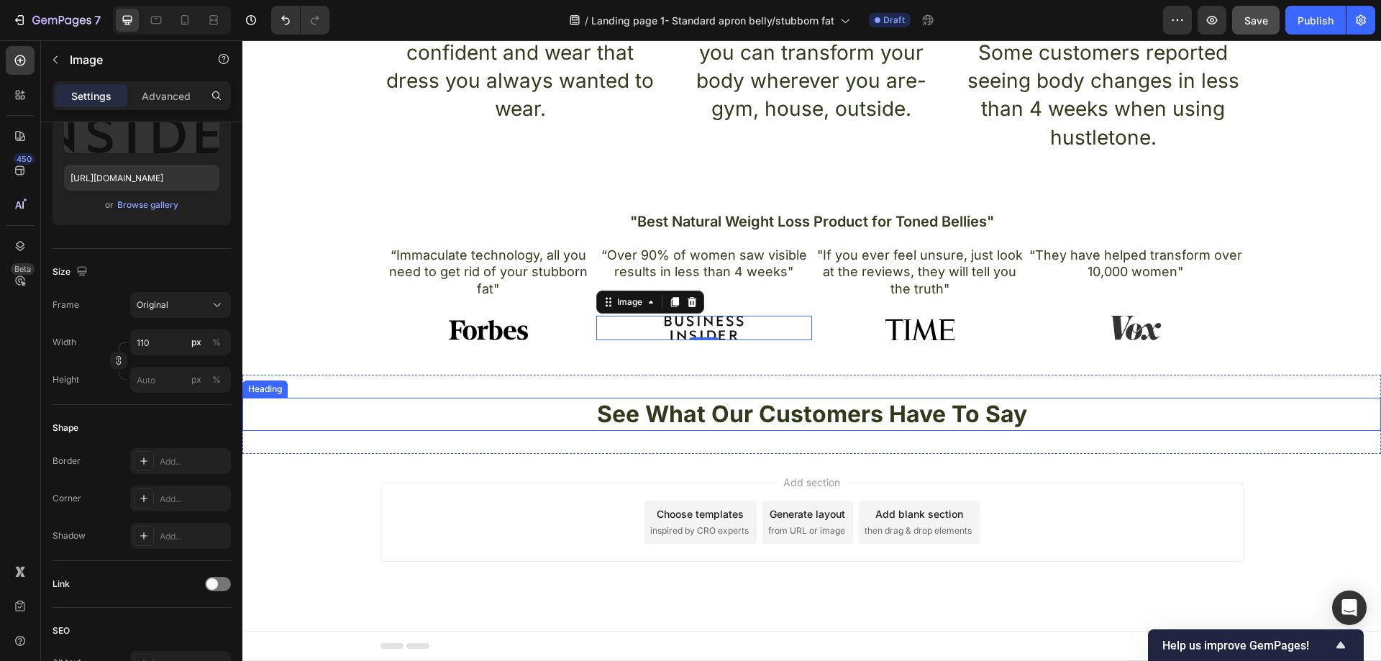
click at [1033, 415] on p "See What Our Customers Have To Say" at bounding box center [812, 414] width 1136 height 30
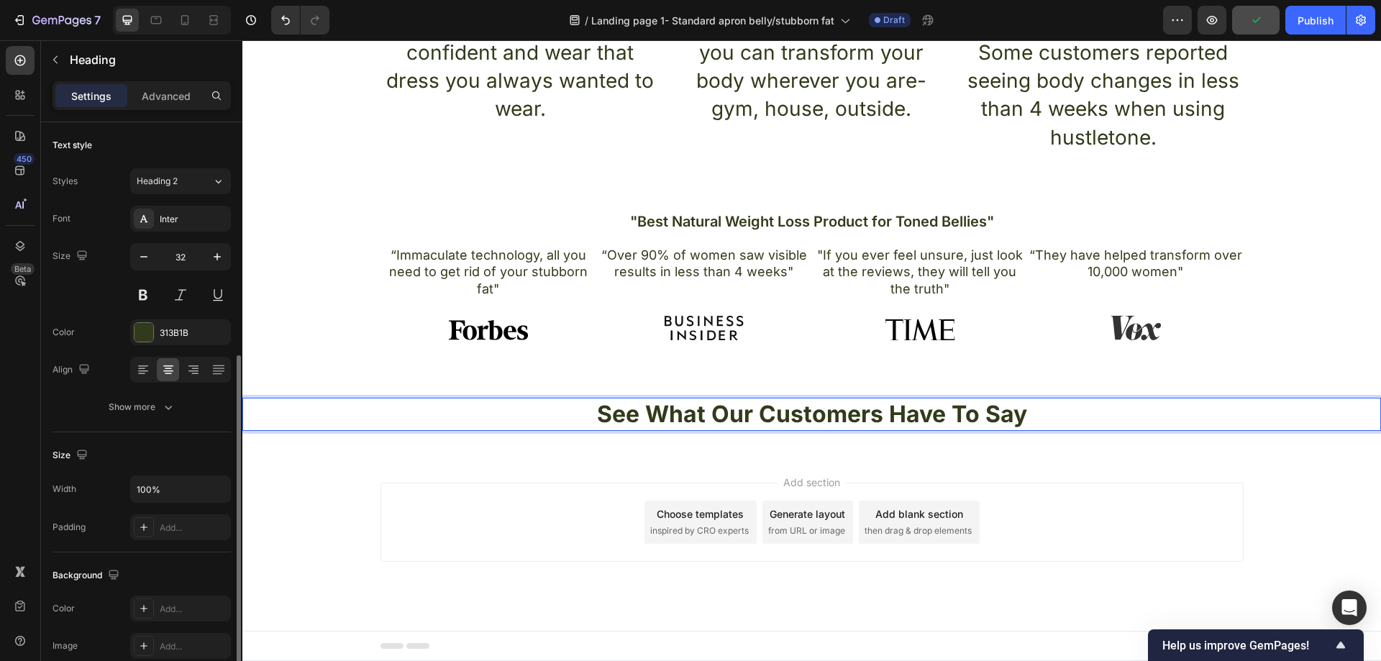
scroll to position [144, 0]
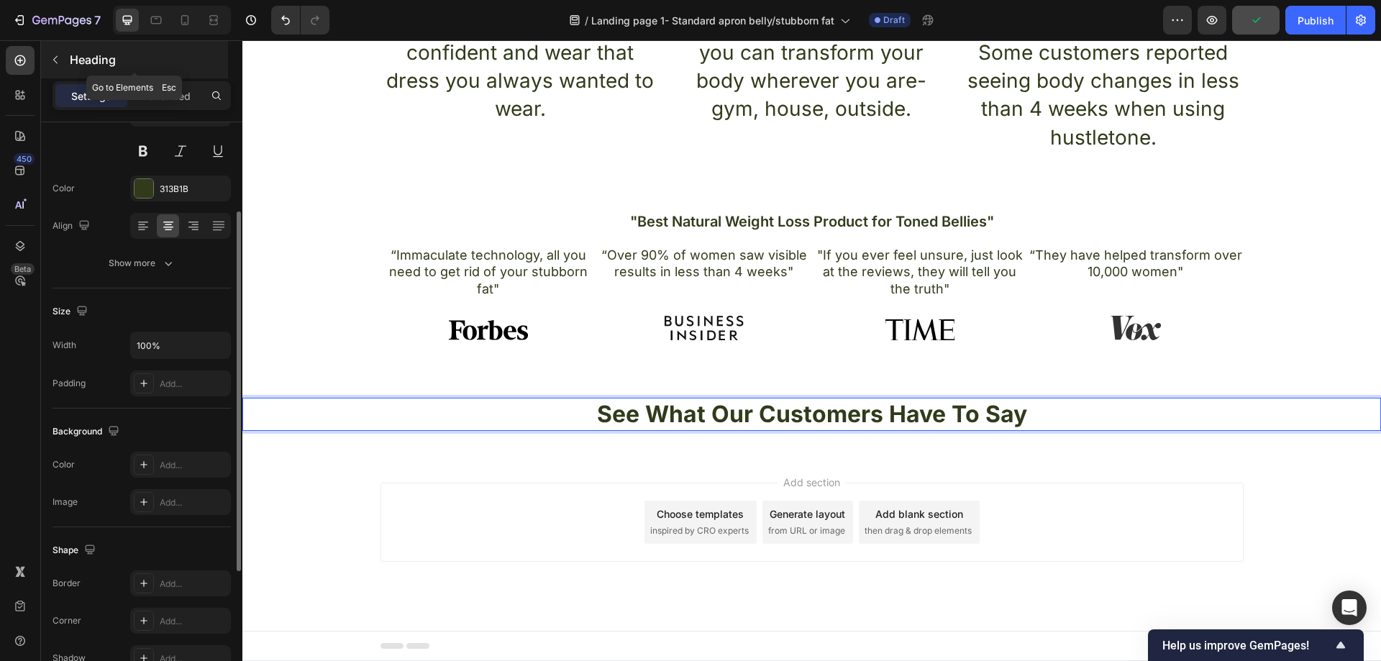
click at [52, 60] on icon "button" at bounding box center [56, 60] width 12 height 12
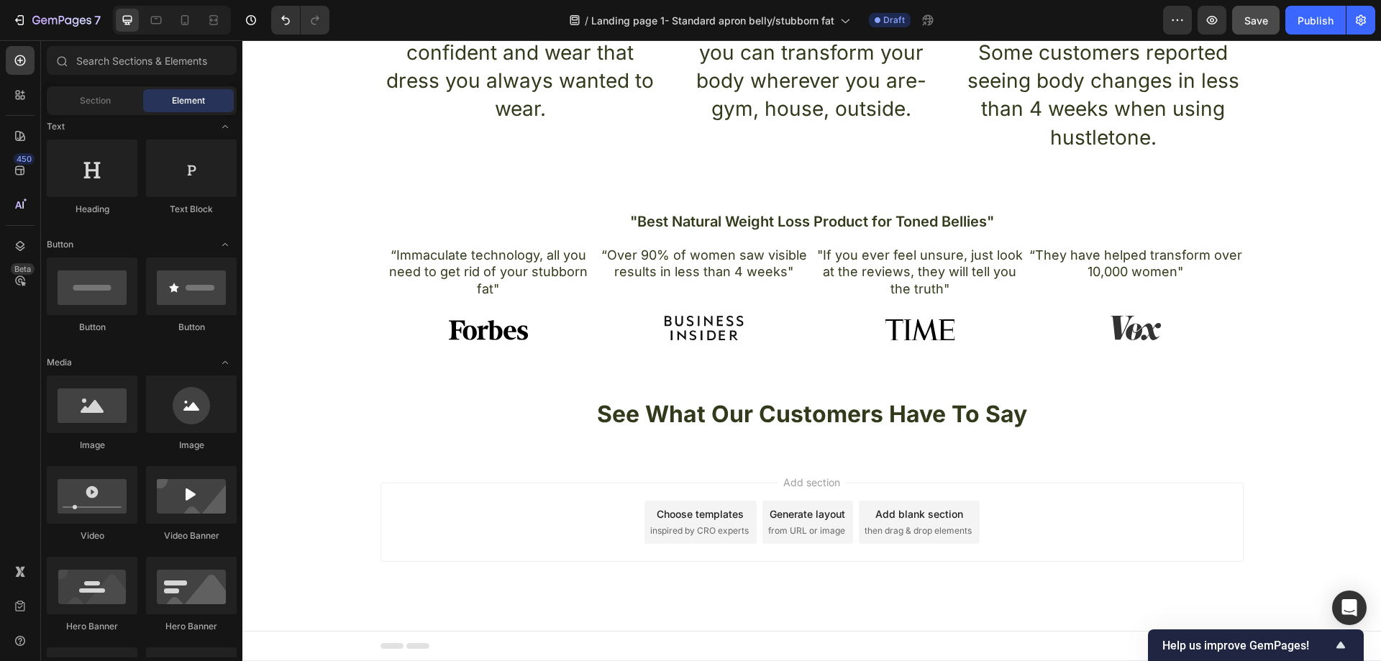
scroll to position [288, 0]
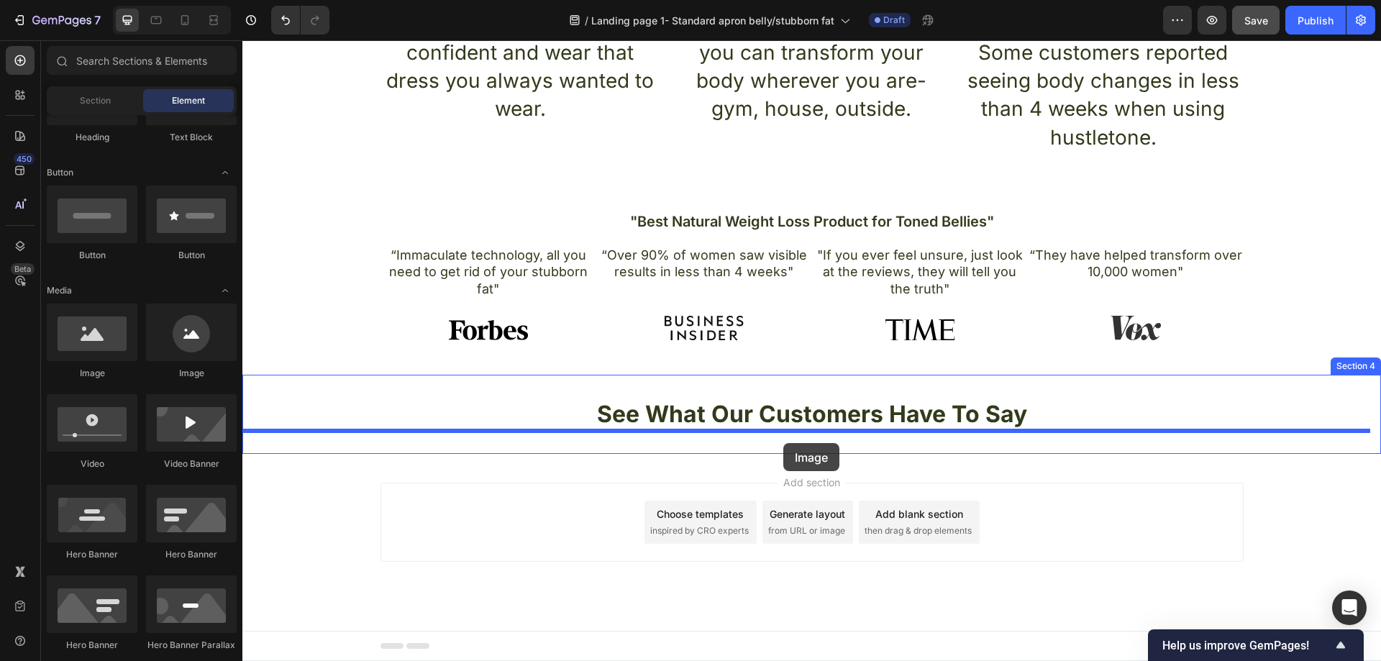
drag, startPoint x: 323, startPoint y: 380, endPoint x: 783, endPoint y: 441, distance: 464.3
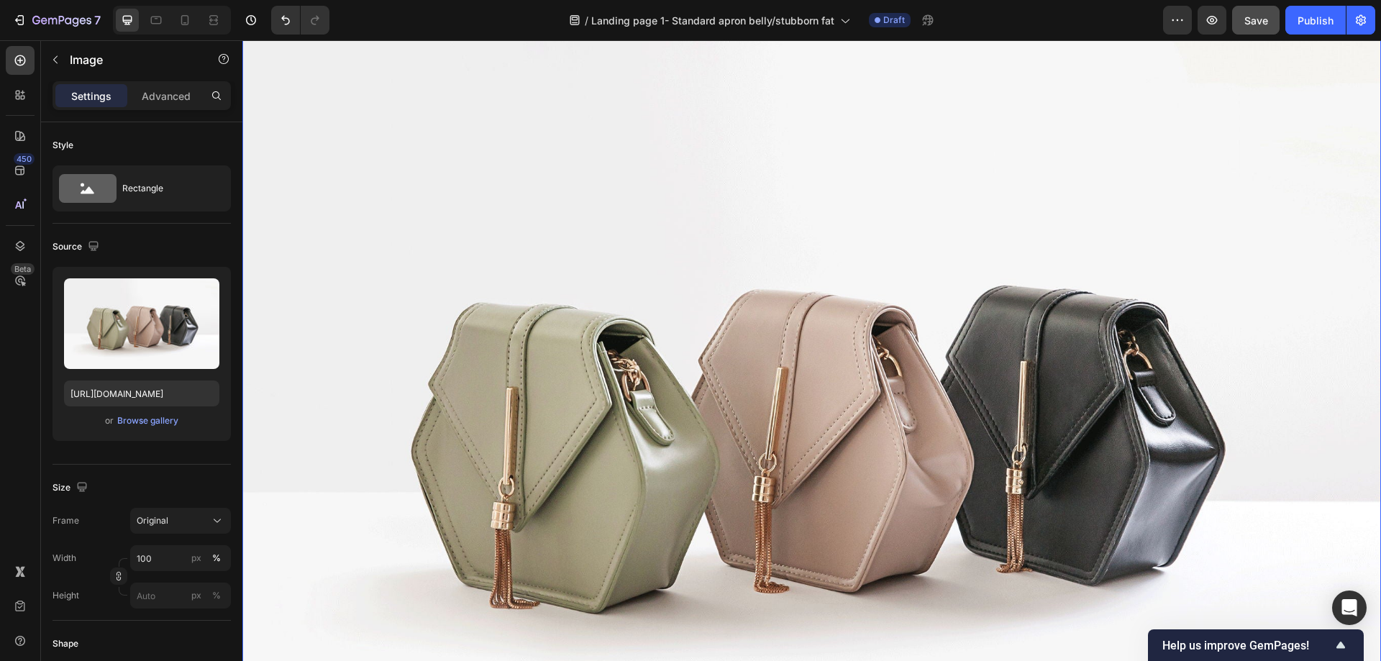
scroll to position [1212, 0]
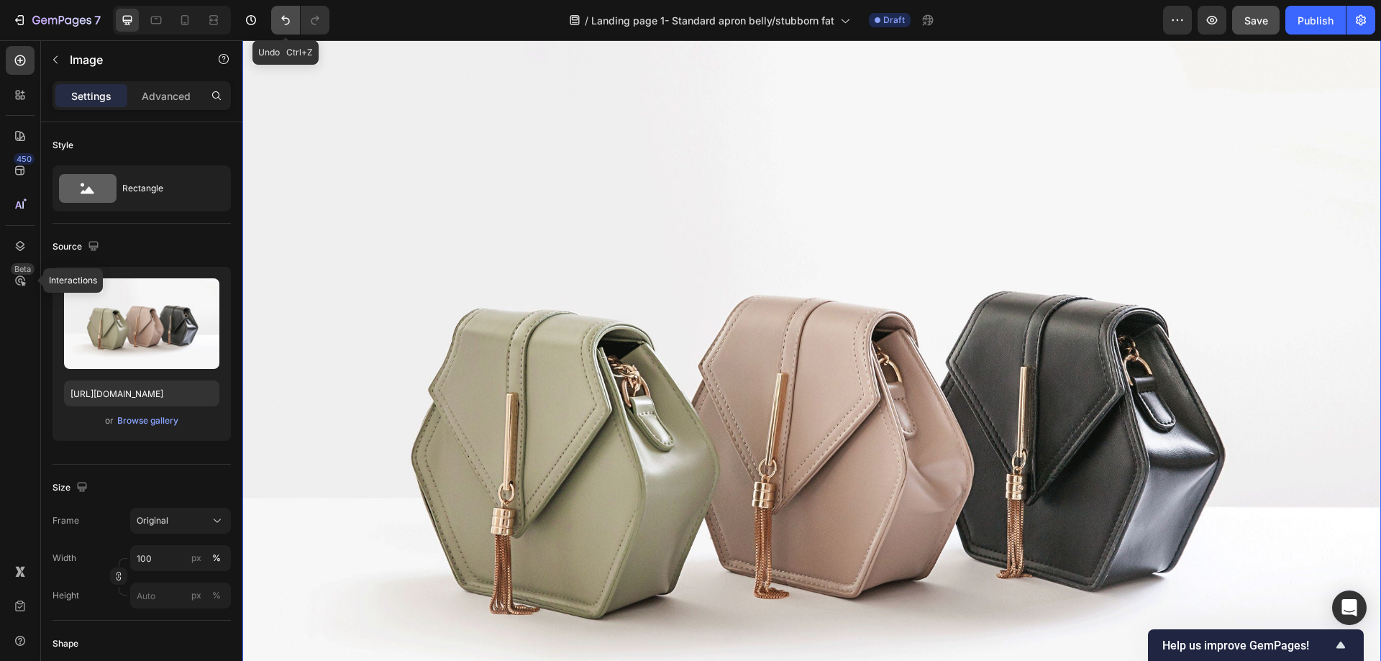
click at [283, 17] on icon "Undo/Redo" at bounding box center [285, 20] width 14 height 14
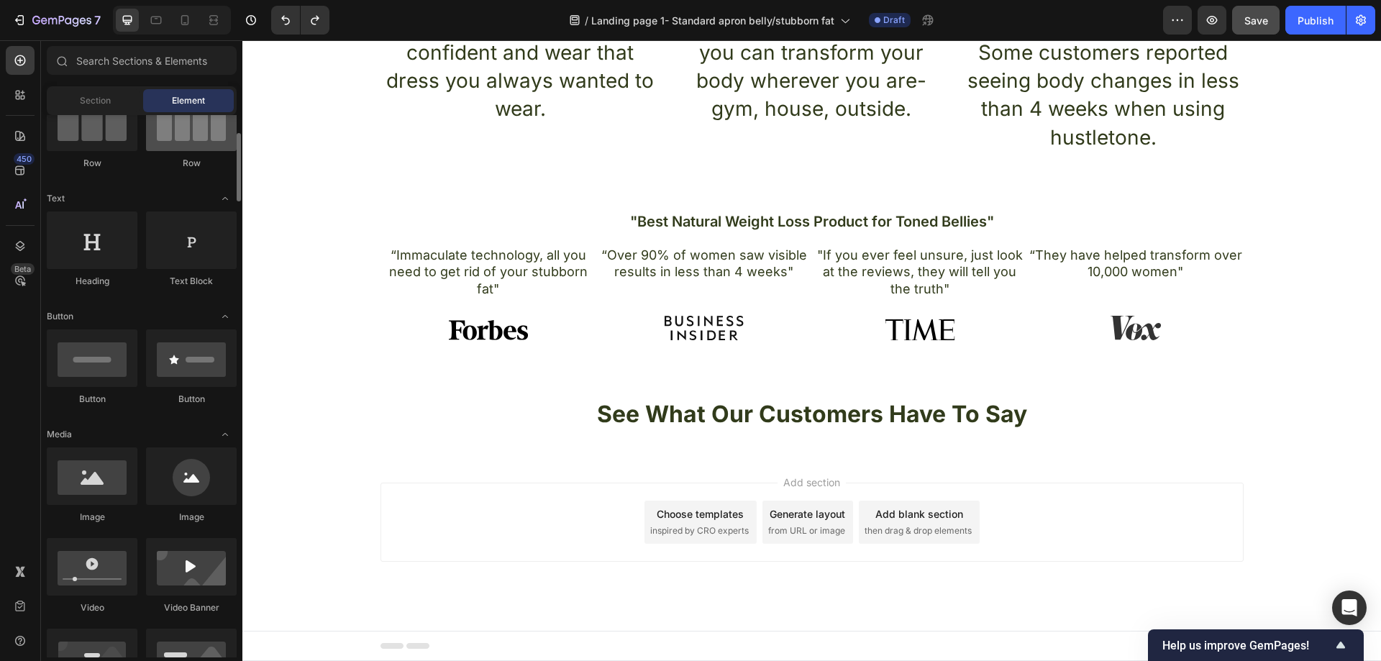
scroll to position [0, 0]
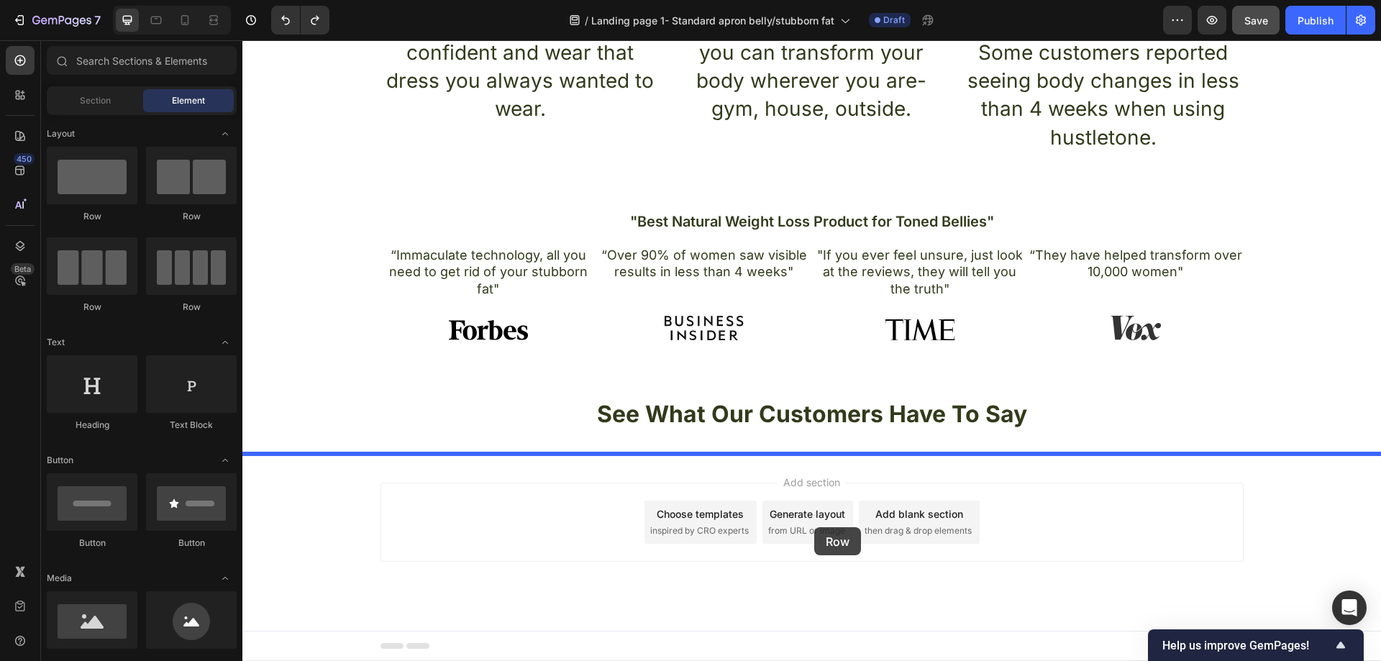
drag, startPoint x: 476, startPoint y: 288, endPoint x: 814, endPoint y: 527, distance: 413.9
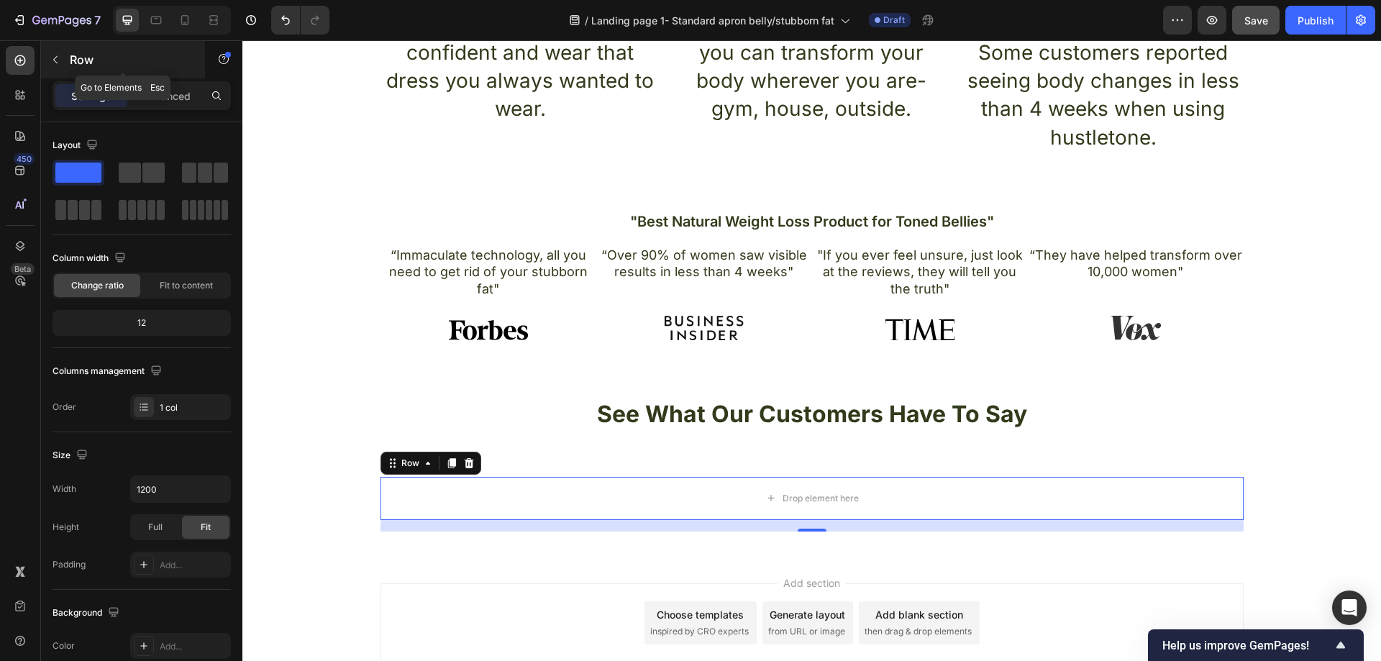
click at [52, 59] on icon "button" at bounding box center [56, 60] width 12 height 12
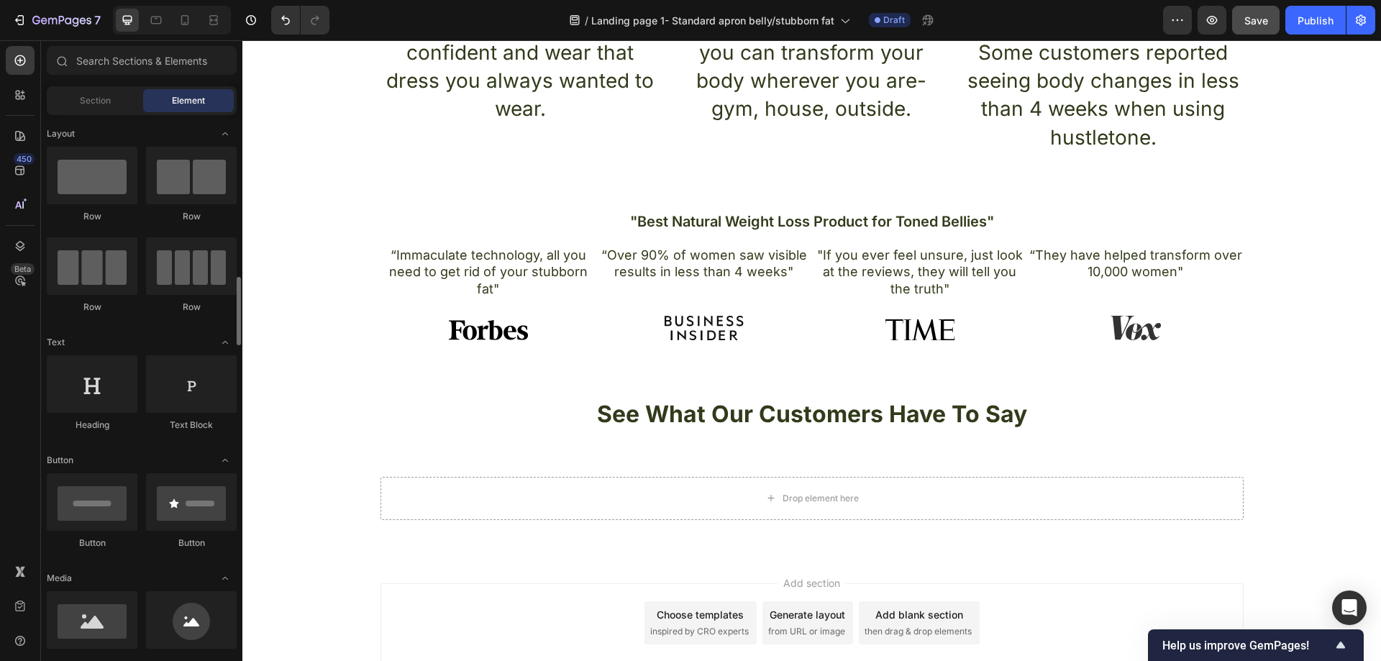
scroll to position [144, 0]
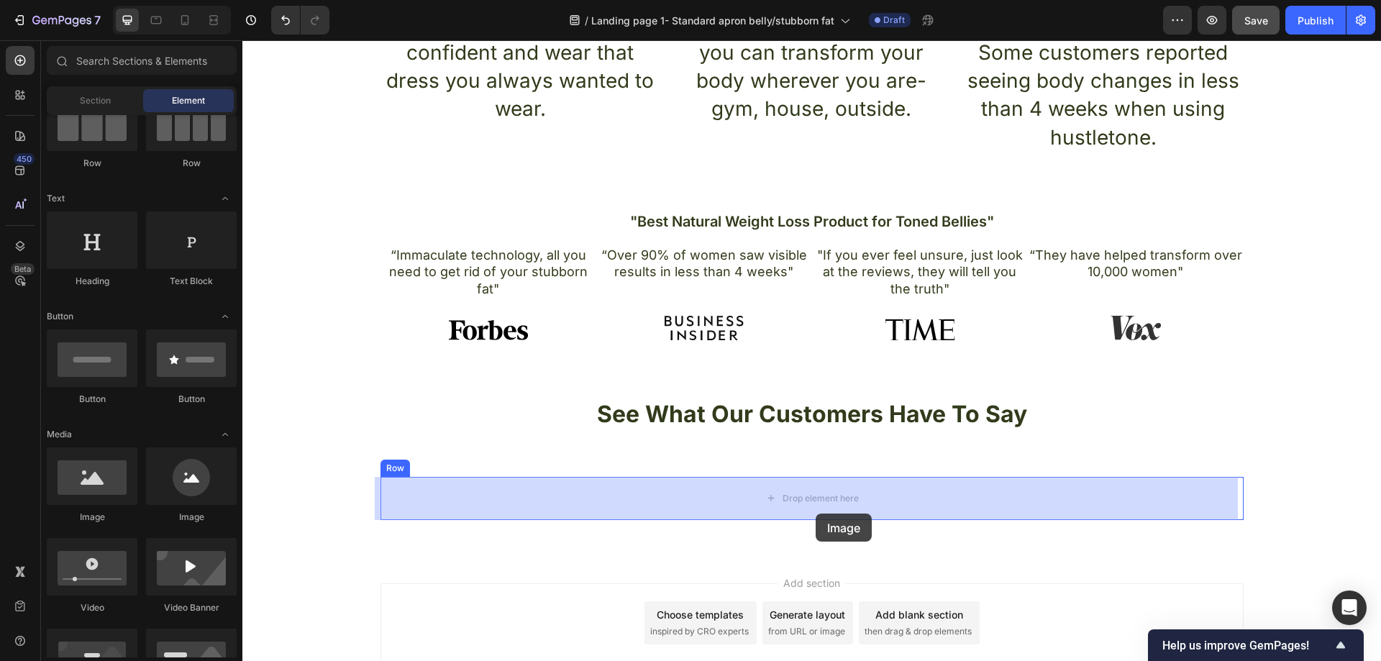
drag, startPoint x: 445, startPoint y: 554, endPoint x: 816, endPoint y: 514, distance: 372.5
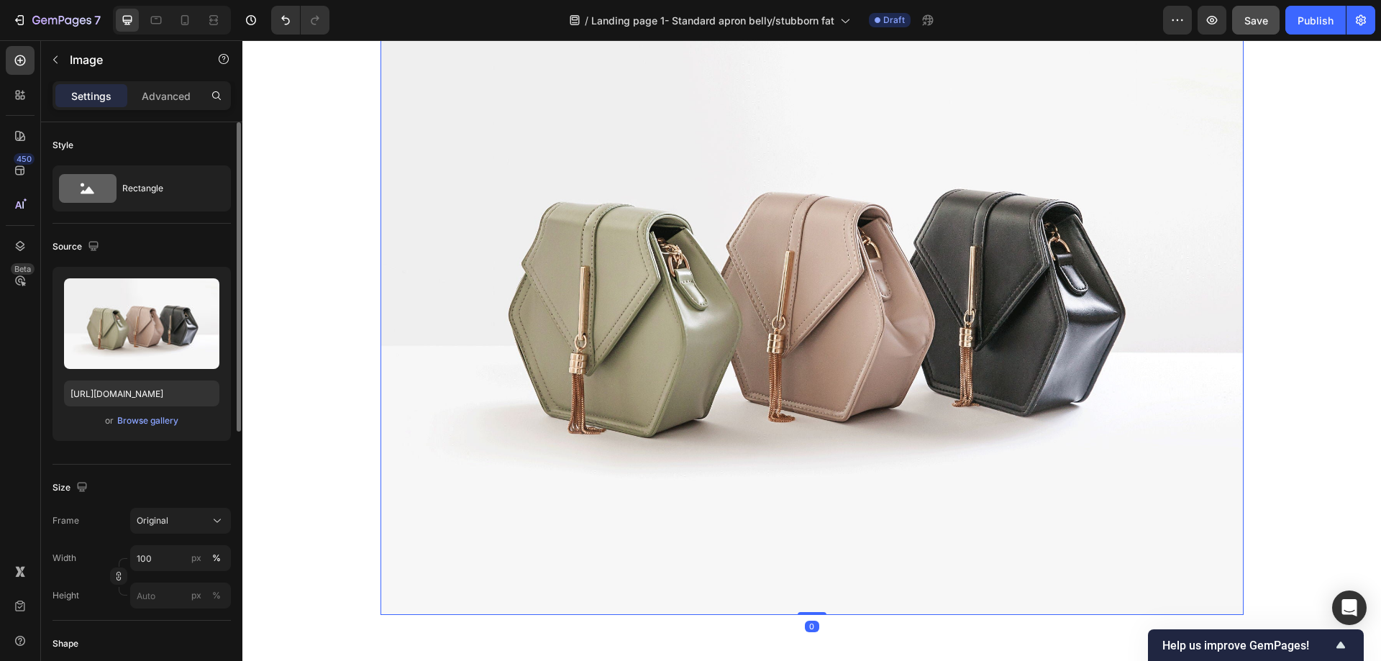
scroll to position [1284, 0]
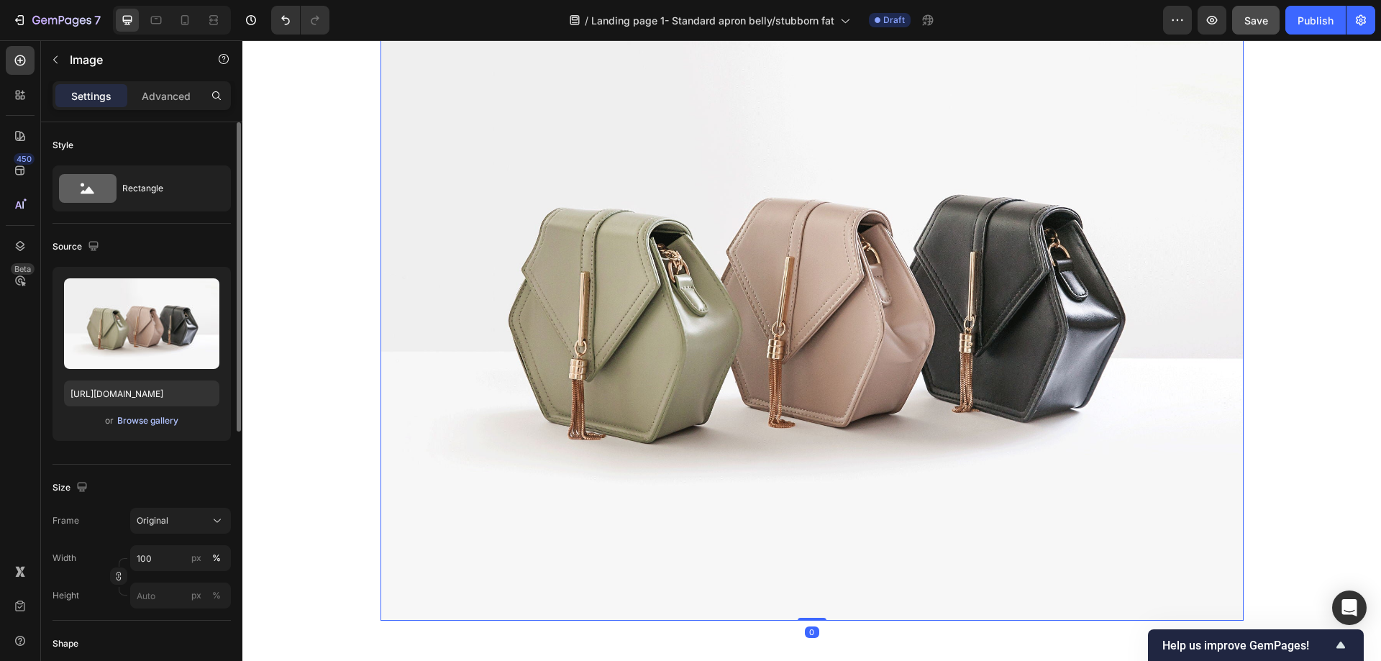
click at [124, 424] on div "Browse gallery" at bounding box center [147, 420] width 61 height 13
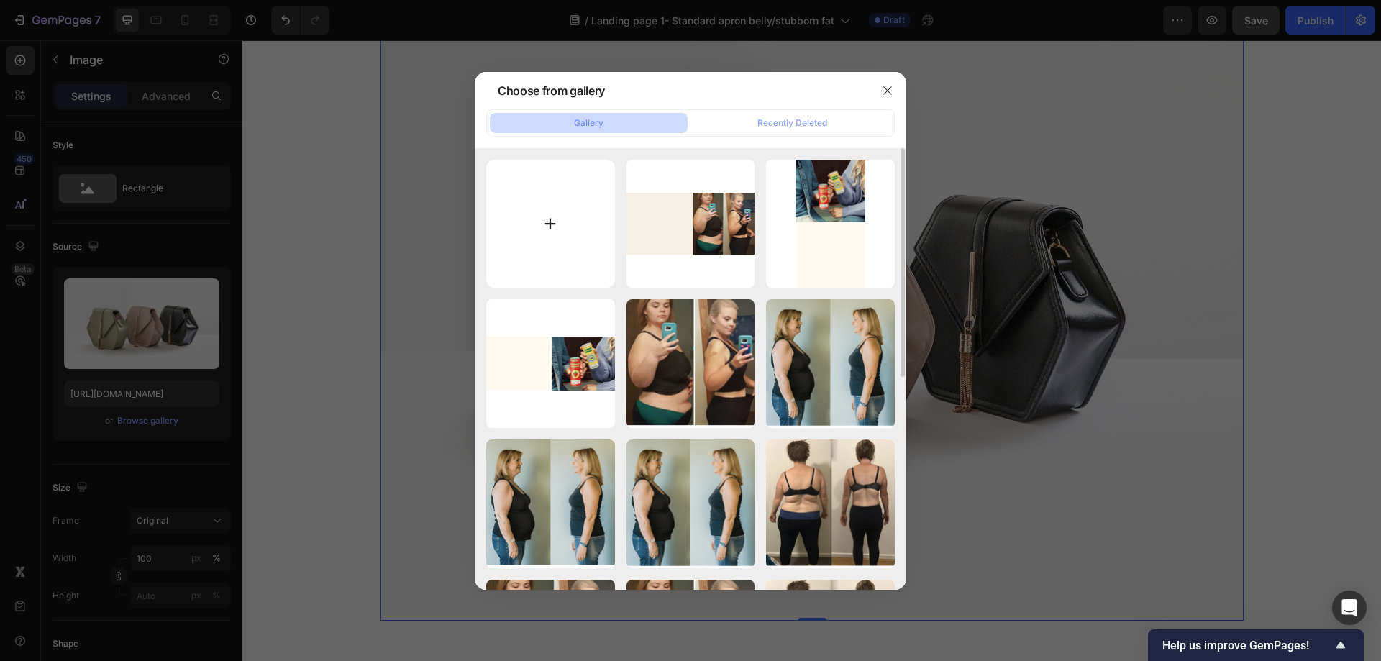
click at [585, 236] on input "file" at bounding box center [550, 224] width 129 height 129
type input "C:\fakepath\tweet 1.png"
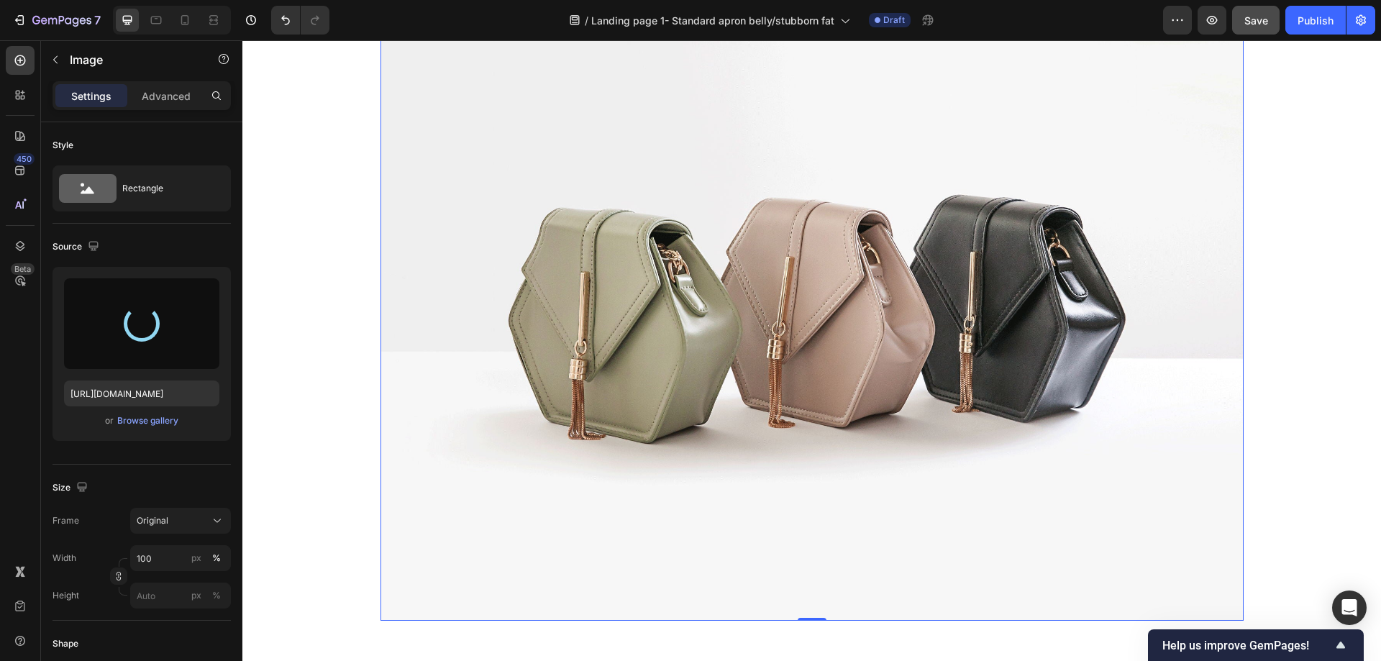
type input "https://cdn.shopify.com/s/files/1/0957/1159/2830/files/gempages_583634832253256…"
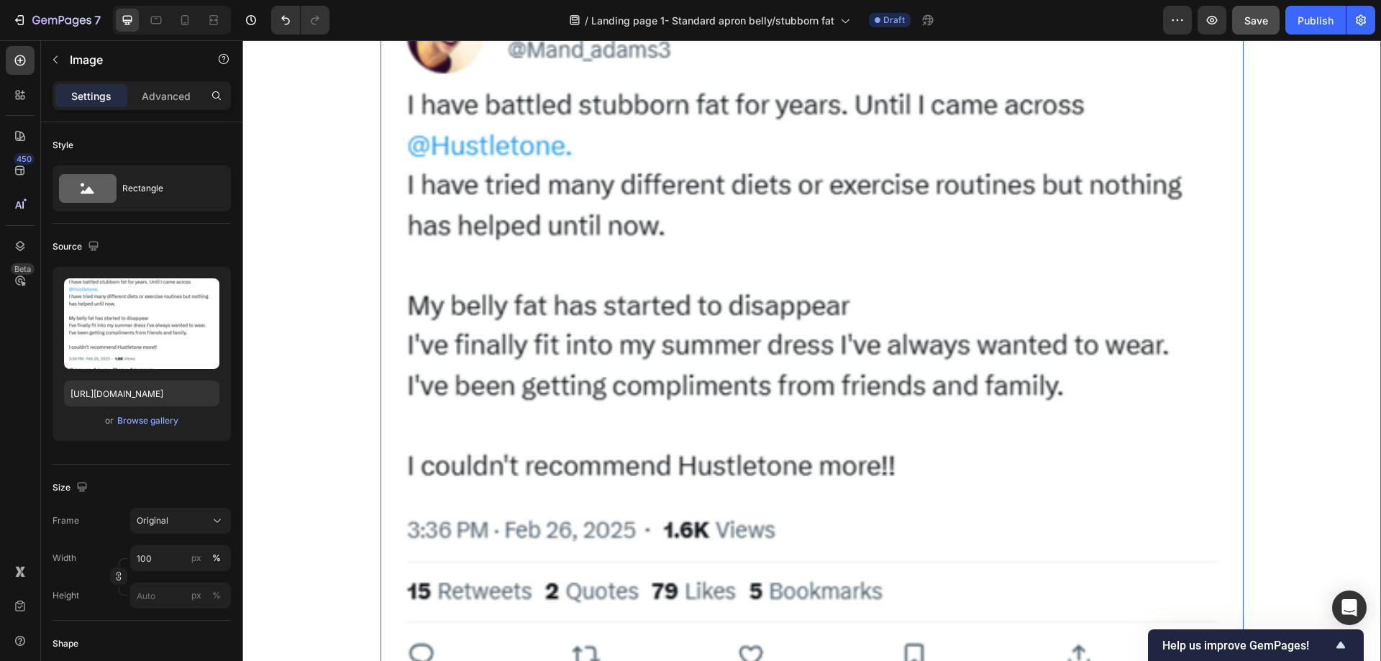
click at [1279, 285] on div "Image 0 Row" at bounding box center [811, 341] width 1139 height 737
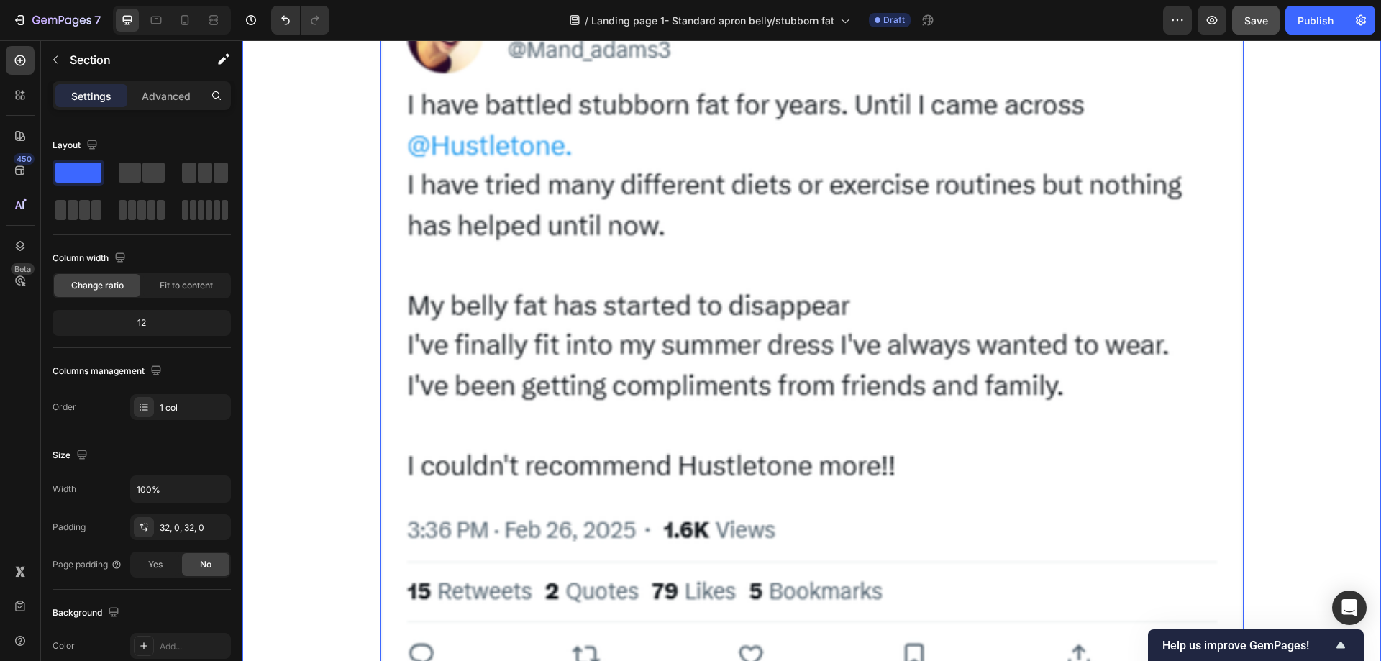
click at [543, 291] on img at bounding box center [811, 335] width 863 height 725
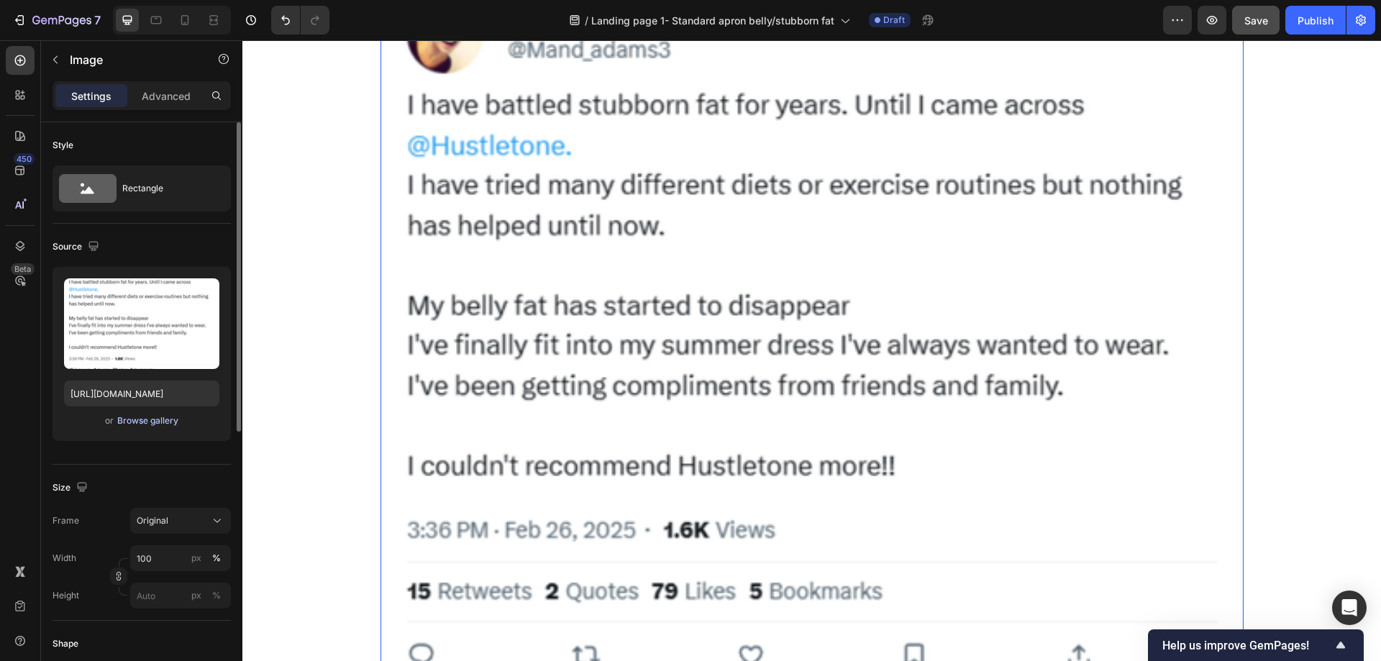
click at [170, 418] on div "Browse gallery" at bounding box center [147, 420] width 61 height 13
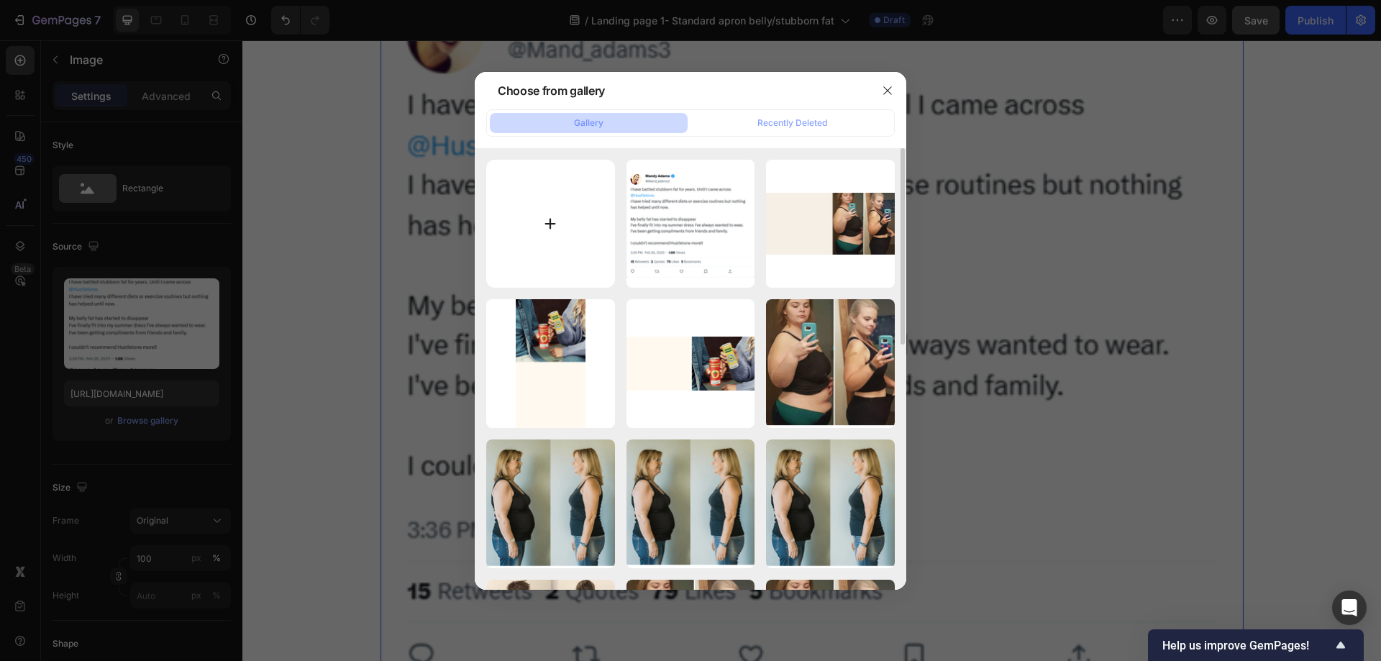
click at [567, 220] on input "file" at bounding box center [550, 224] width 129 height 129
type input "C:\fakepath\tweet 1.png"
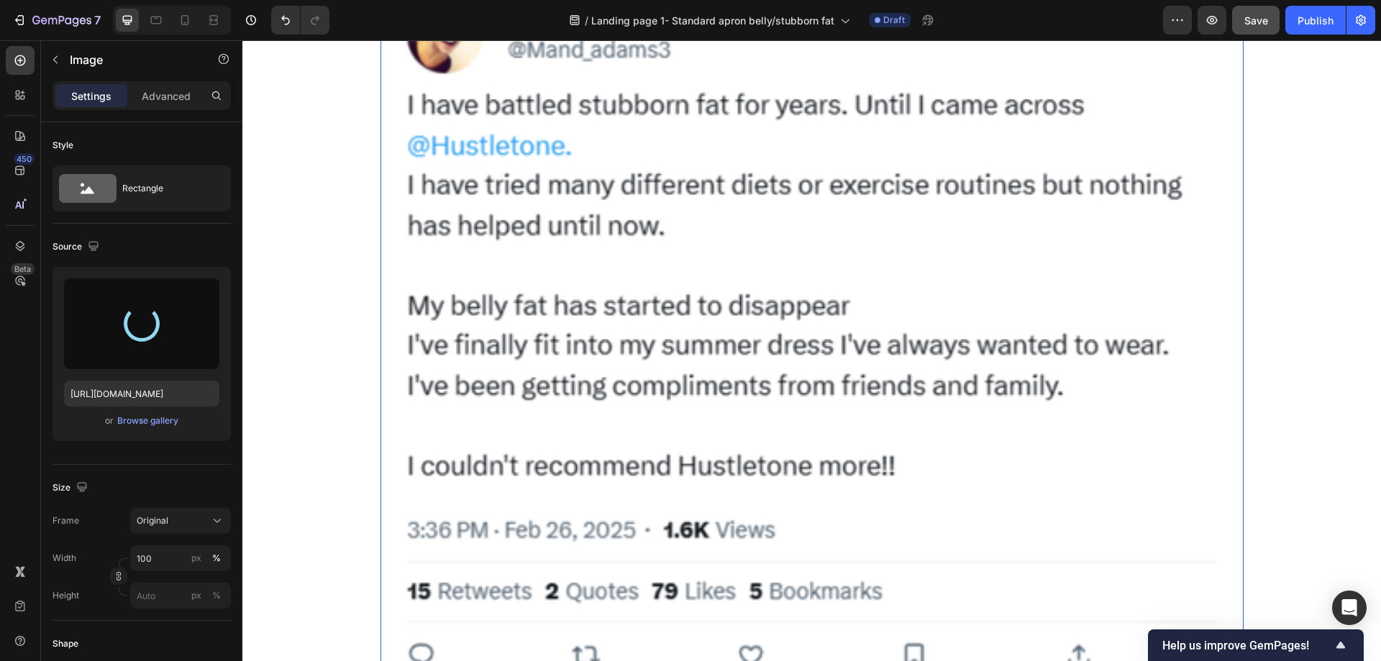
type input "https://cdn.shopify.com/s/files/1/0957/1159/2830/files/gempages_583634832253256…"
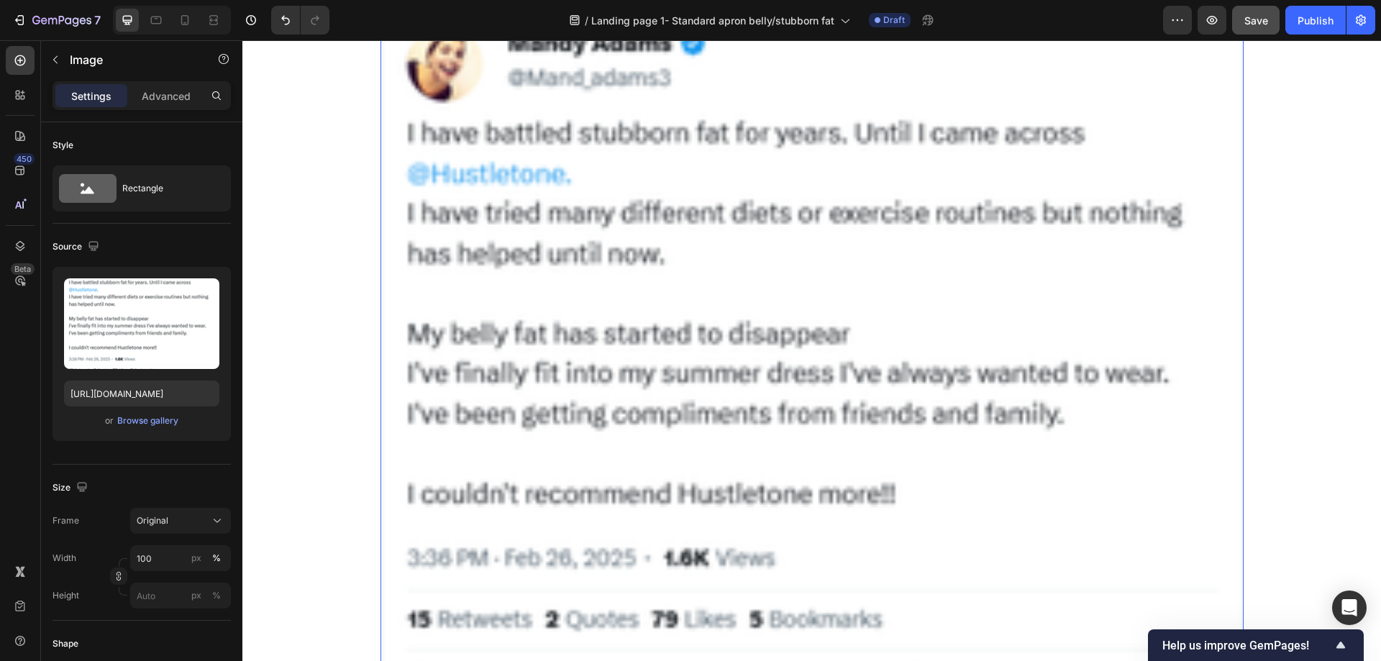
scroll to position [1212, 0]
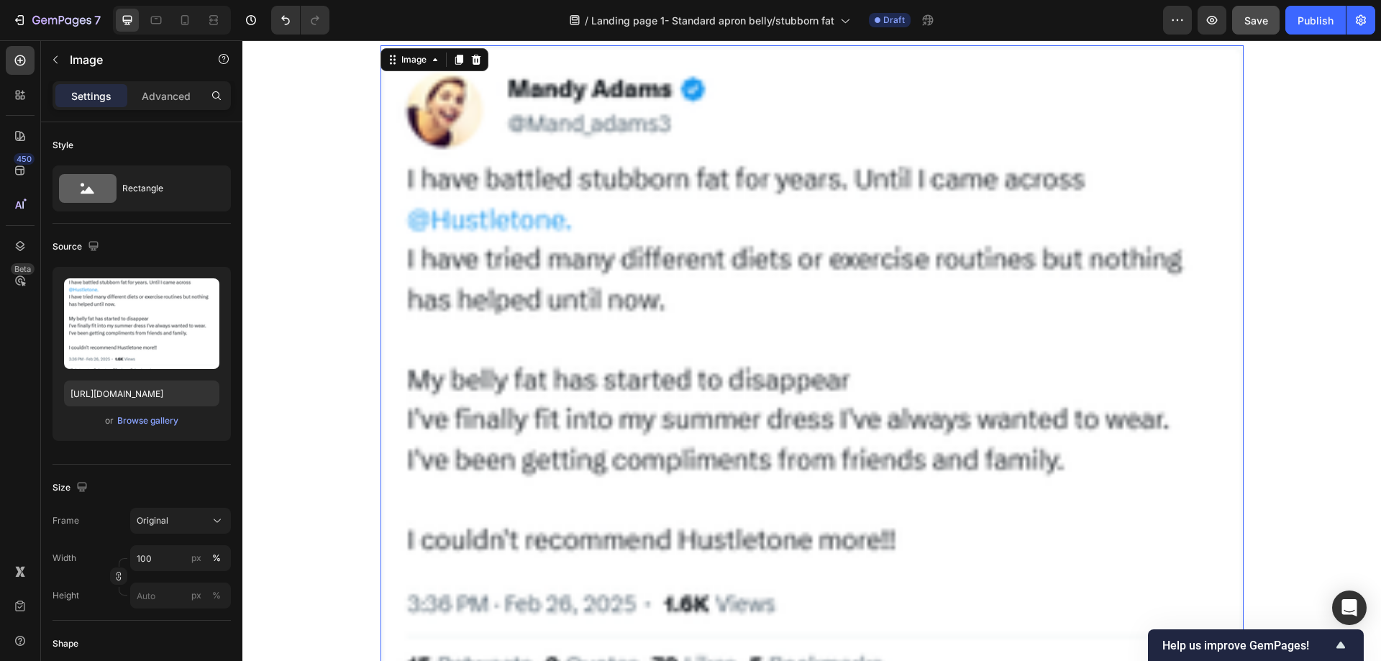
click at [475, 63] on icon at bounding box center [476, 60] width 12 height 12
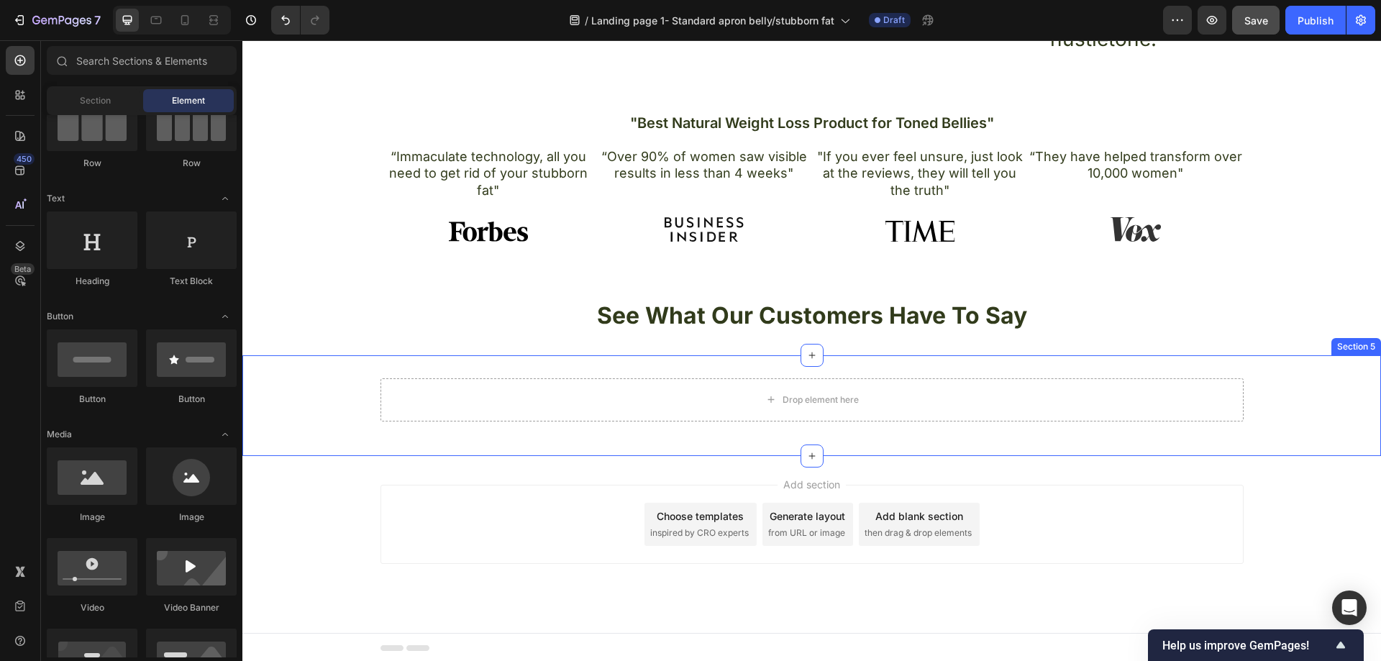
scroll to position [881, 0]
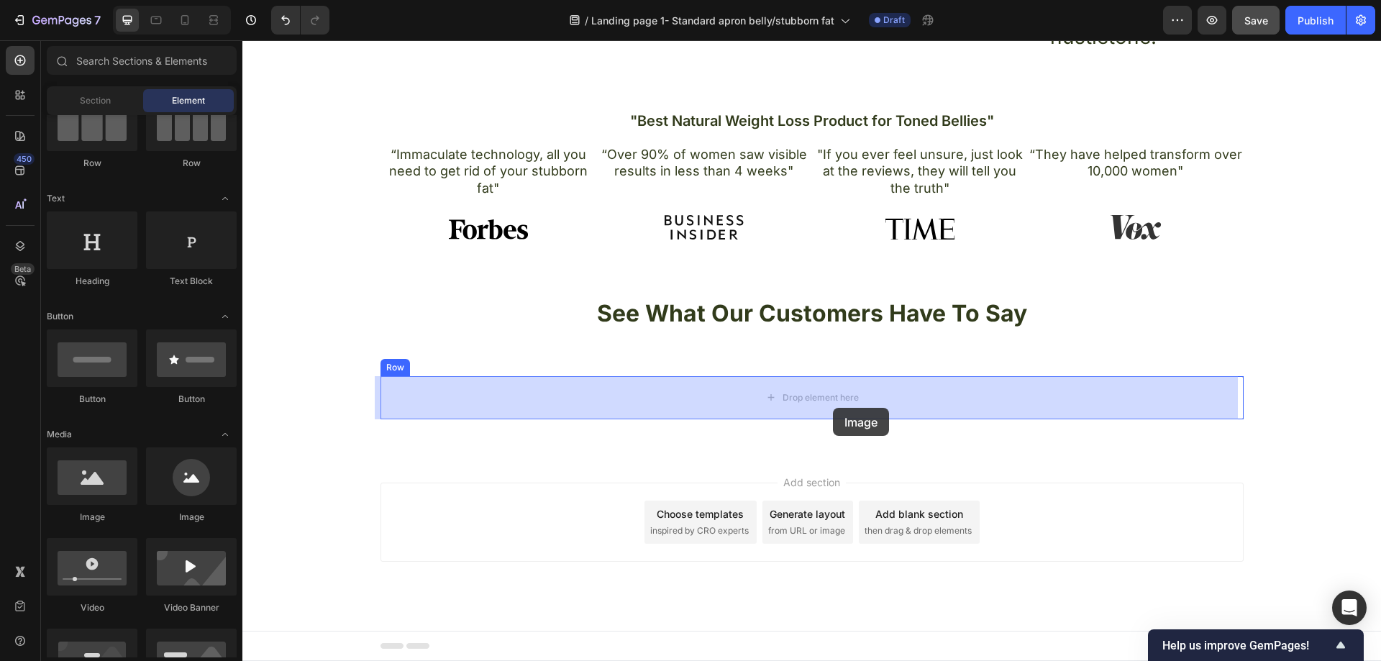
drag, startPoint x: 350, startPoint y: 538, endPoint x: 833, endPoint y: 406, distance: 501.1
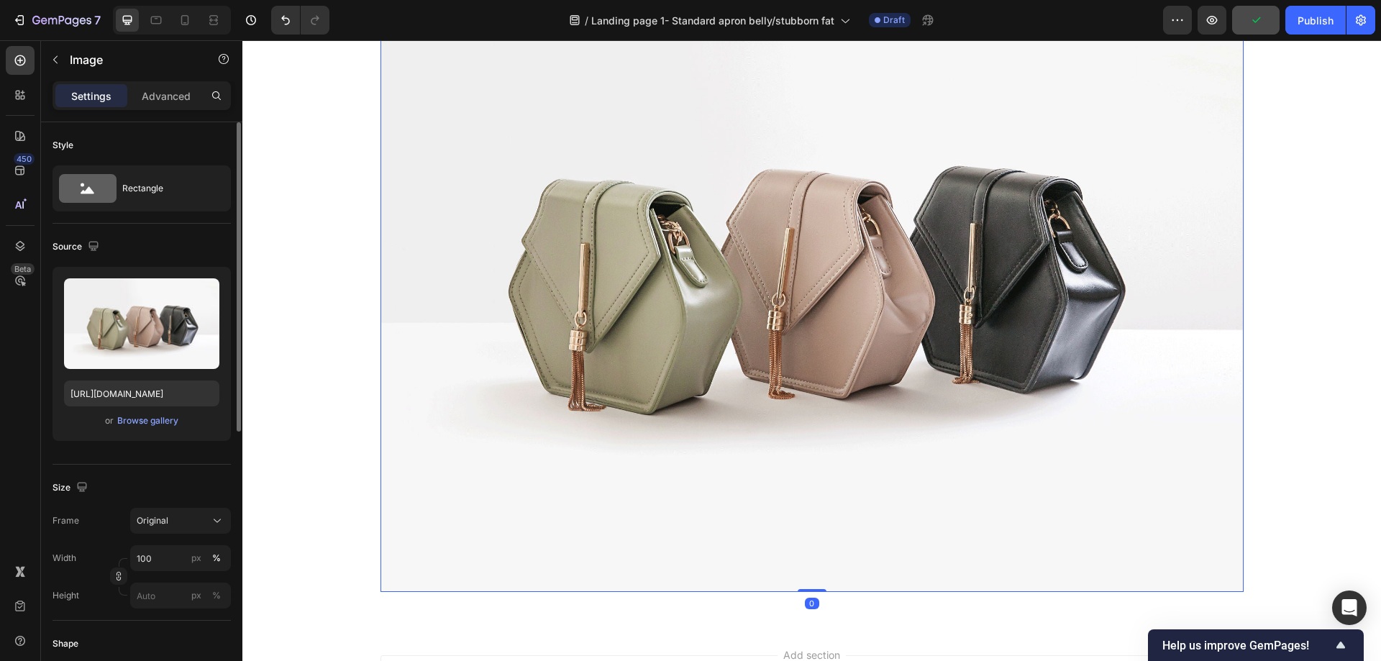
scroll to position [72, 0]
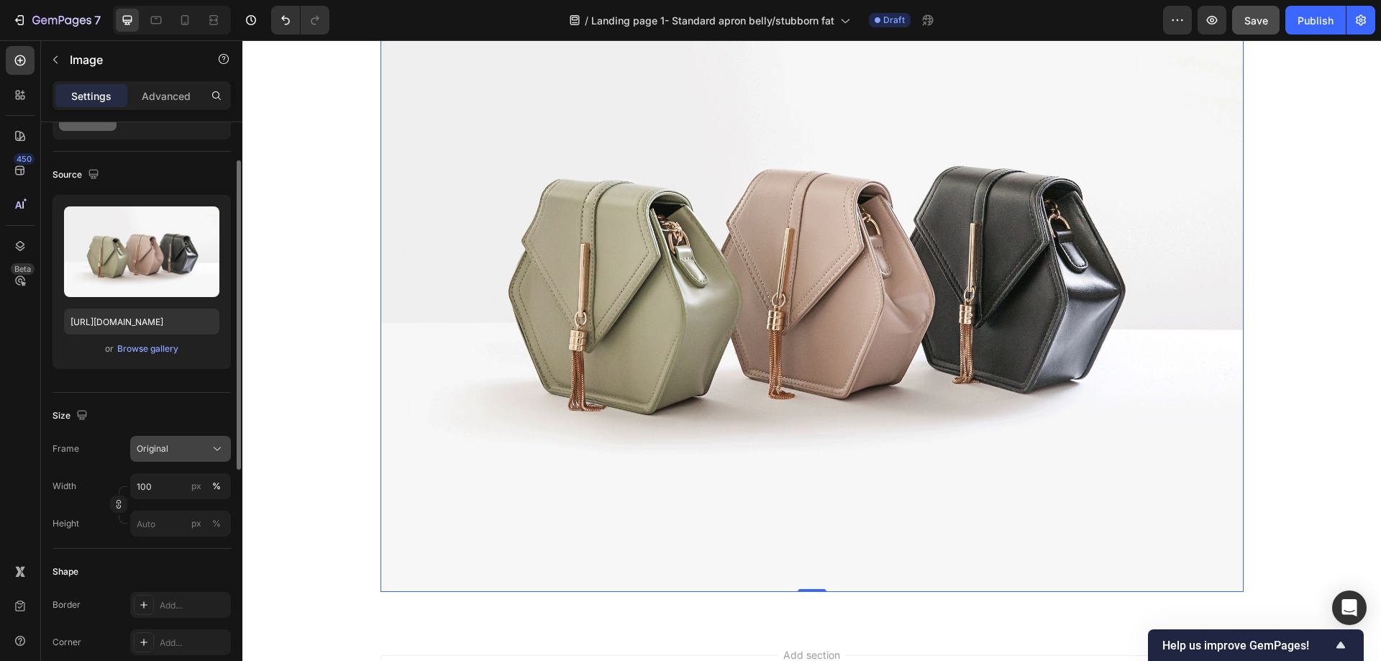
click at [193, 450] on div "Original" at bounding box center [172, 448] width 70 height 13
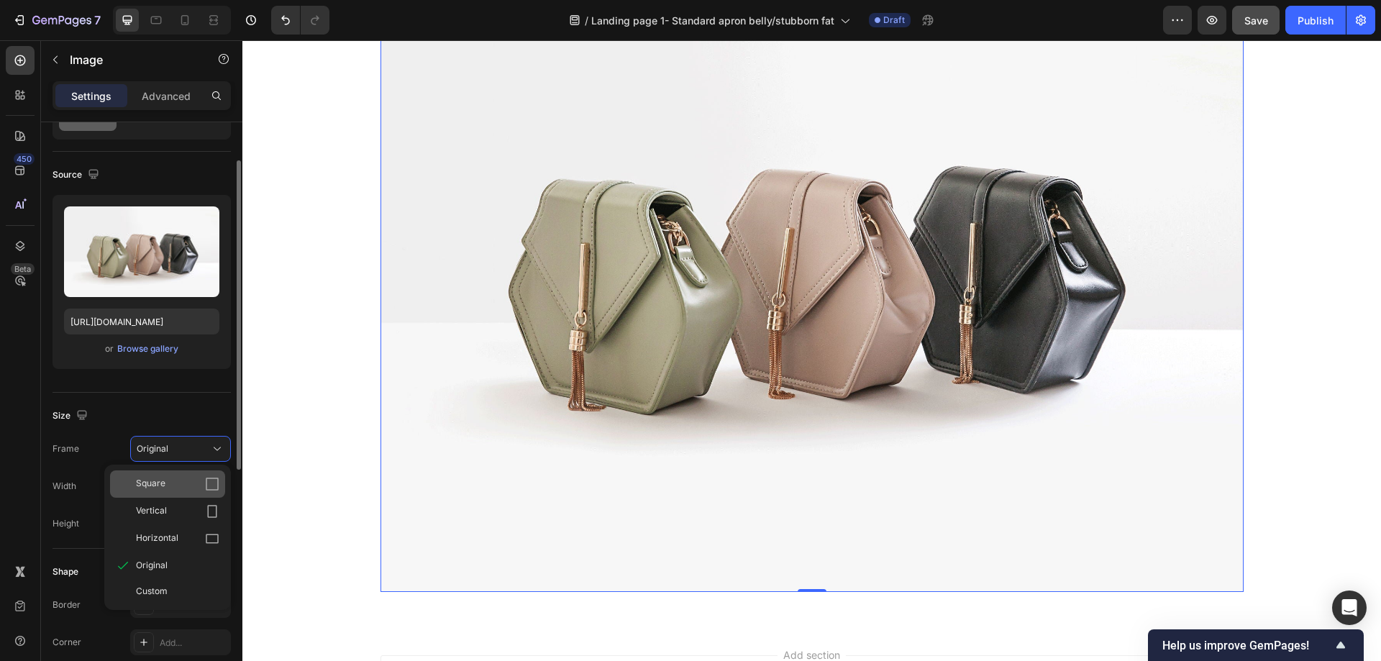
click at [164, 489] on span "Square" at bounding box center [150, 484] width 29 height 14
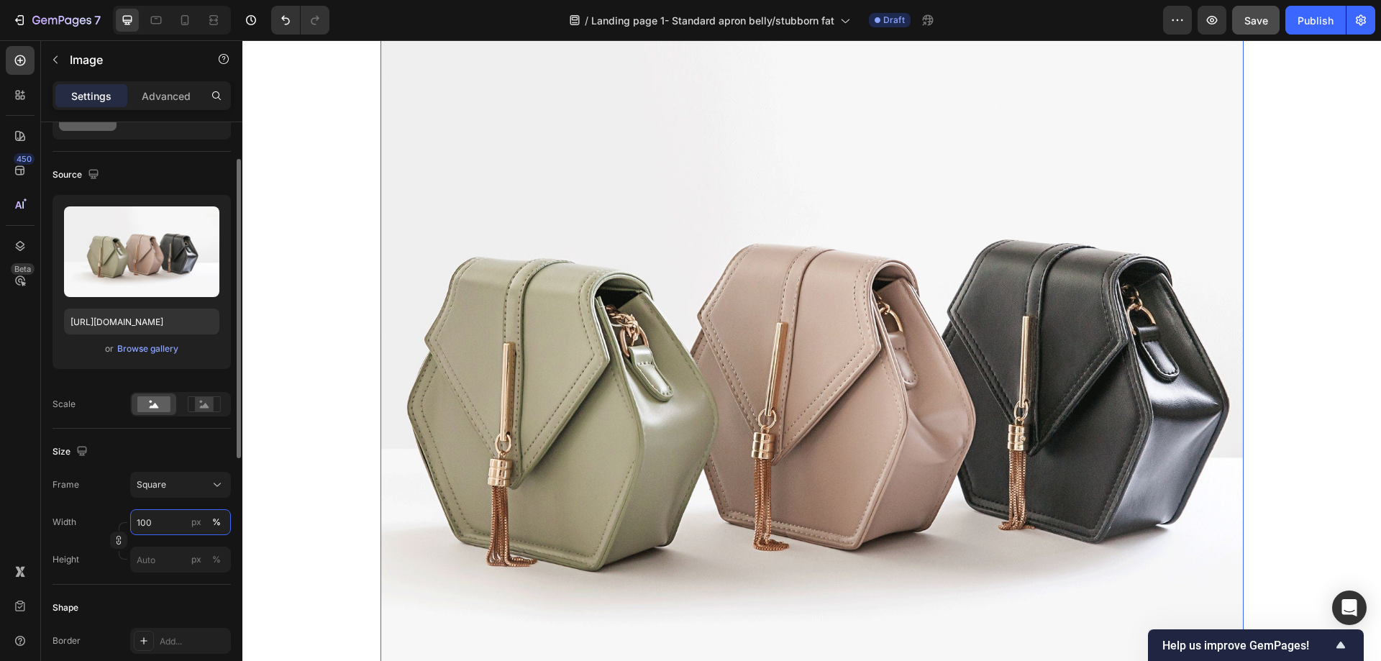
click at [175, 521] on input "100" at bounding box center [180, 522] width 101 height 26
type input "5"
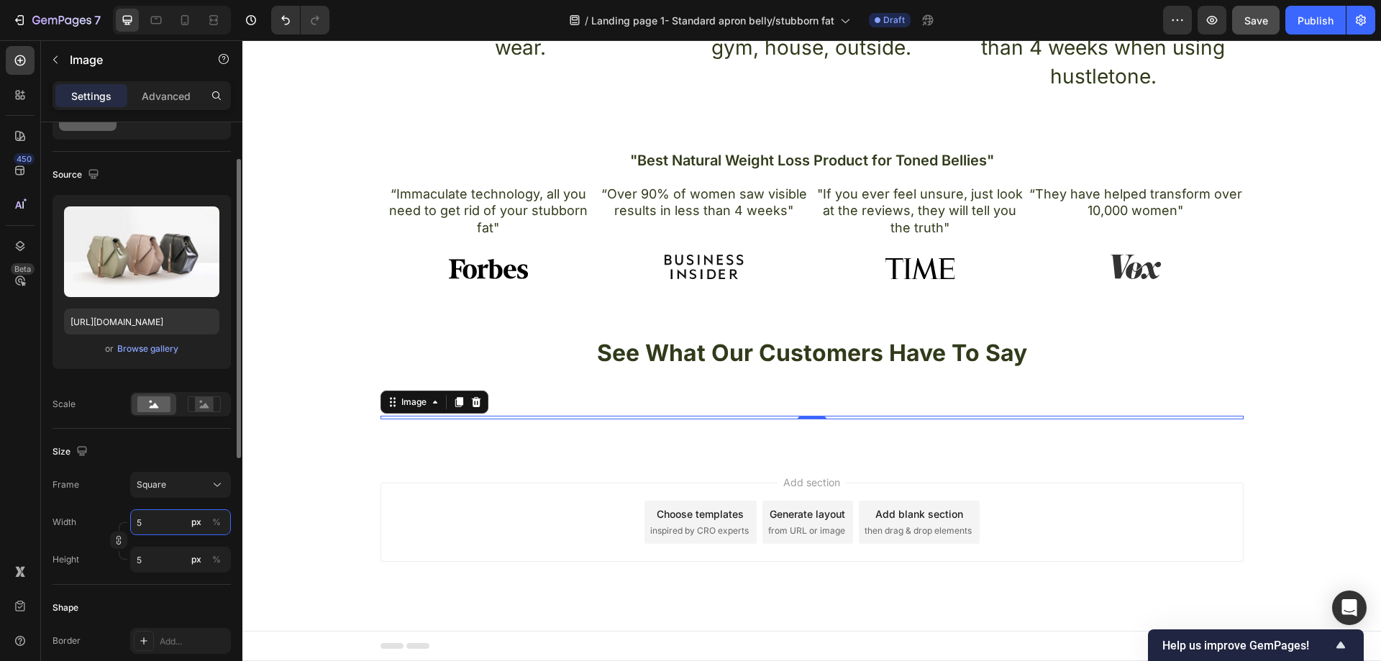
scroll to position [842, 0]
type input "50"
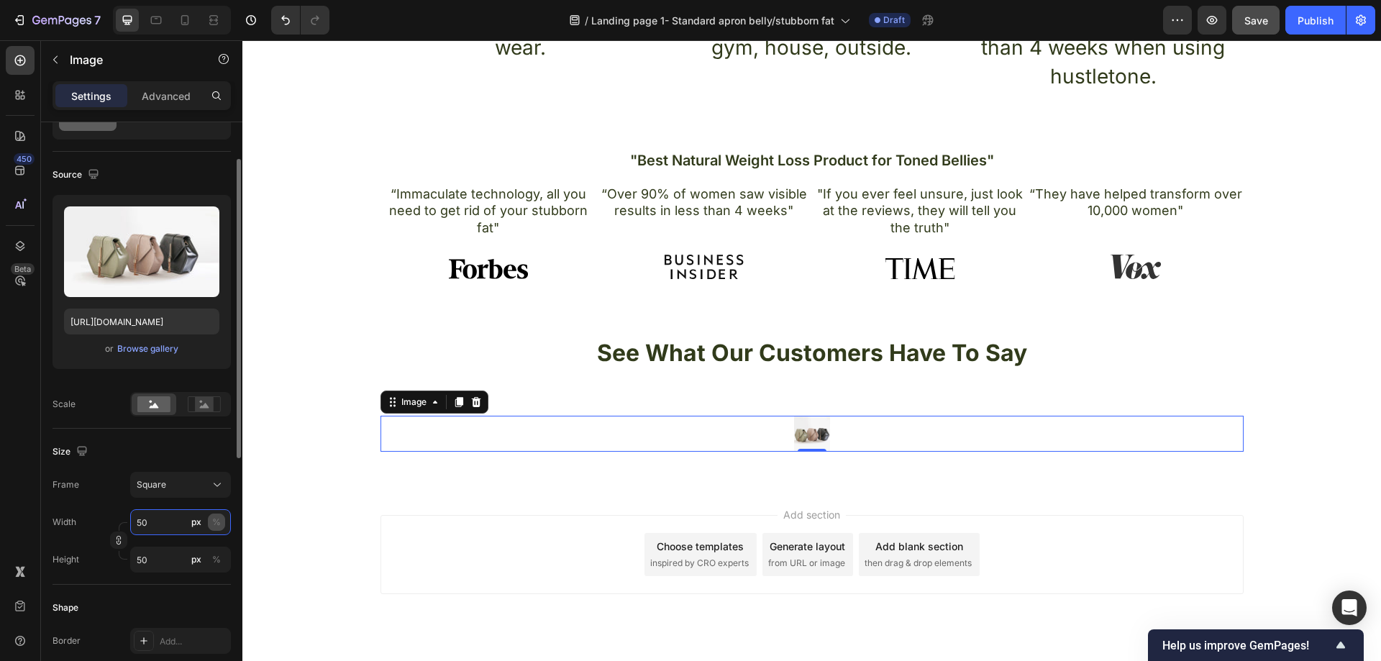
type input "50"
click at [215, 526] on div "%" at bounding box center [216, 522] width 9 height 13
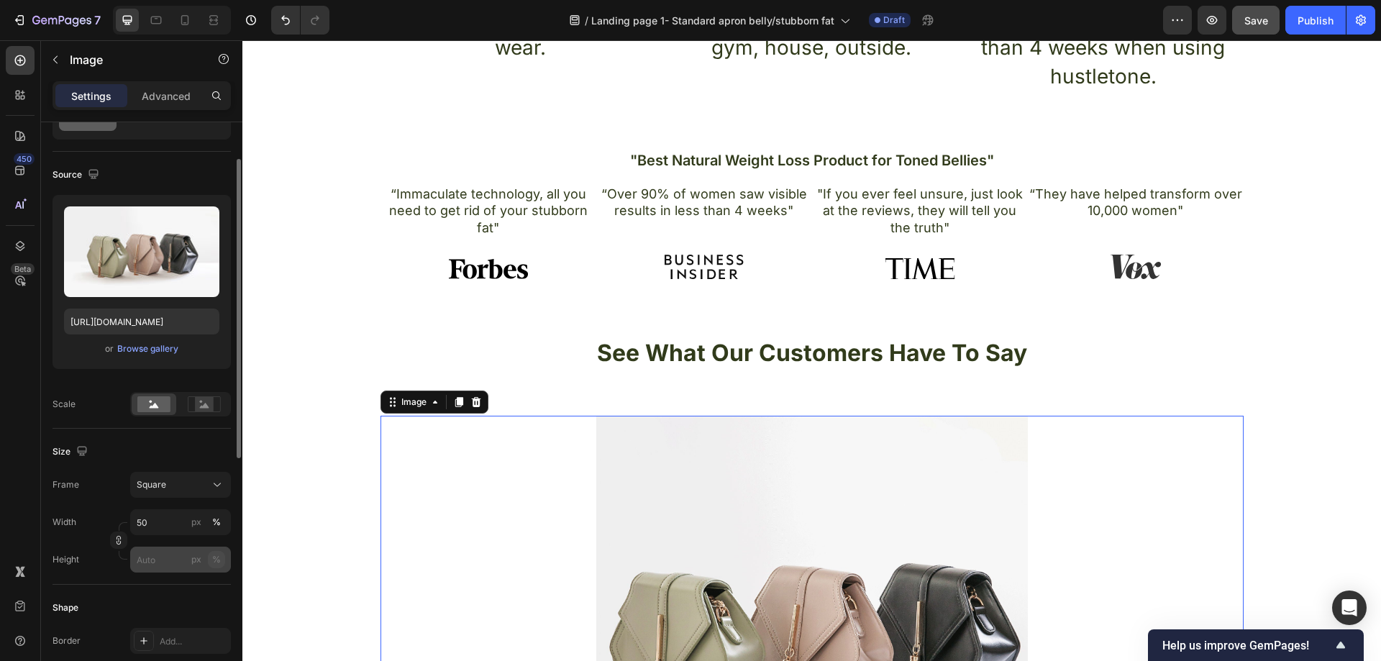
click at [219, 555] on div "%" at bounding box center [216, 559] width 9 height 13
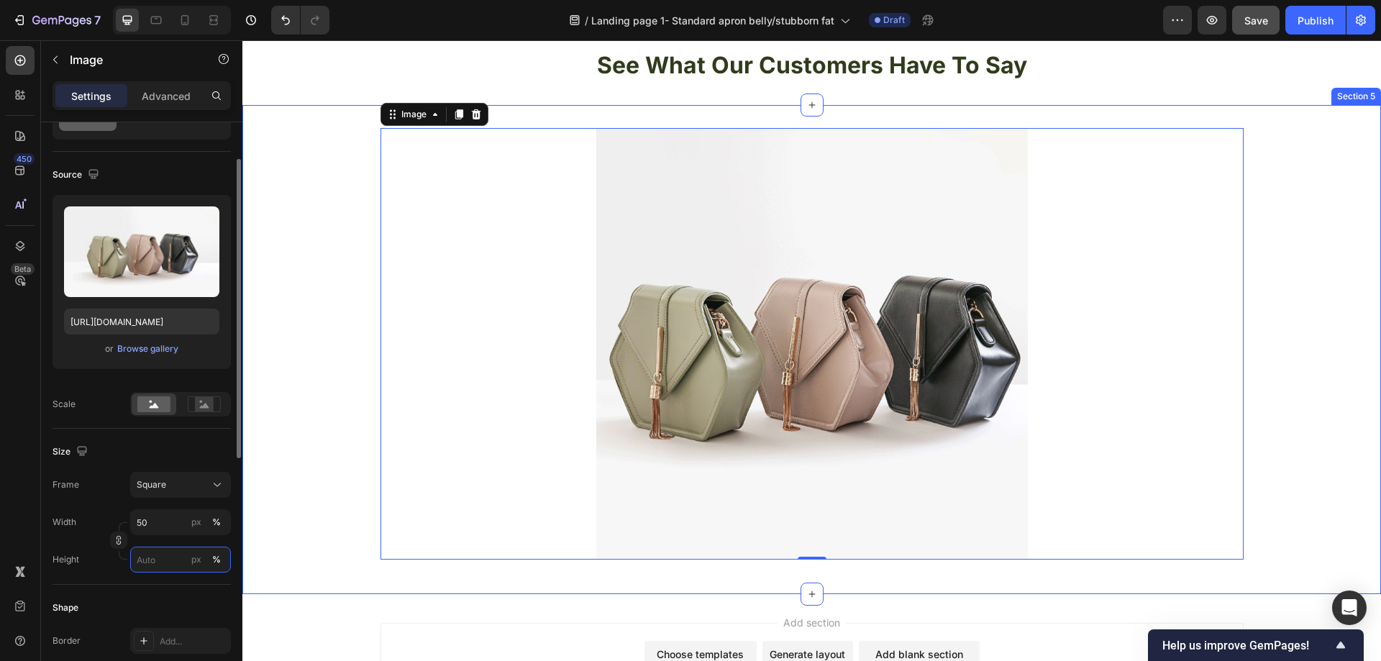
scroll to position [1057, 0]
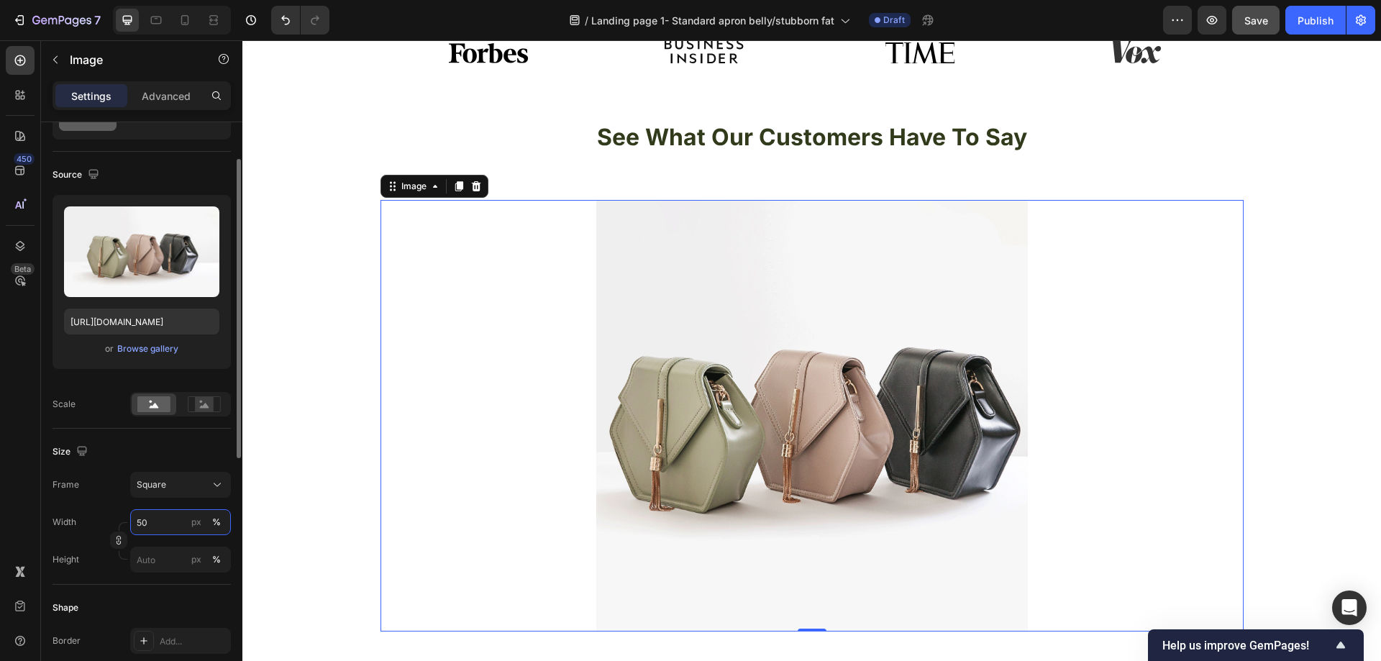
click at [156, 521] on input "50" at bounding box center [180, 522] width 101 height 26
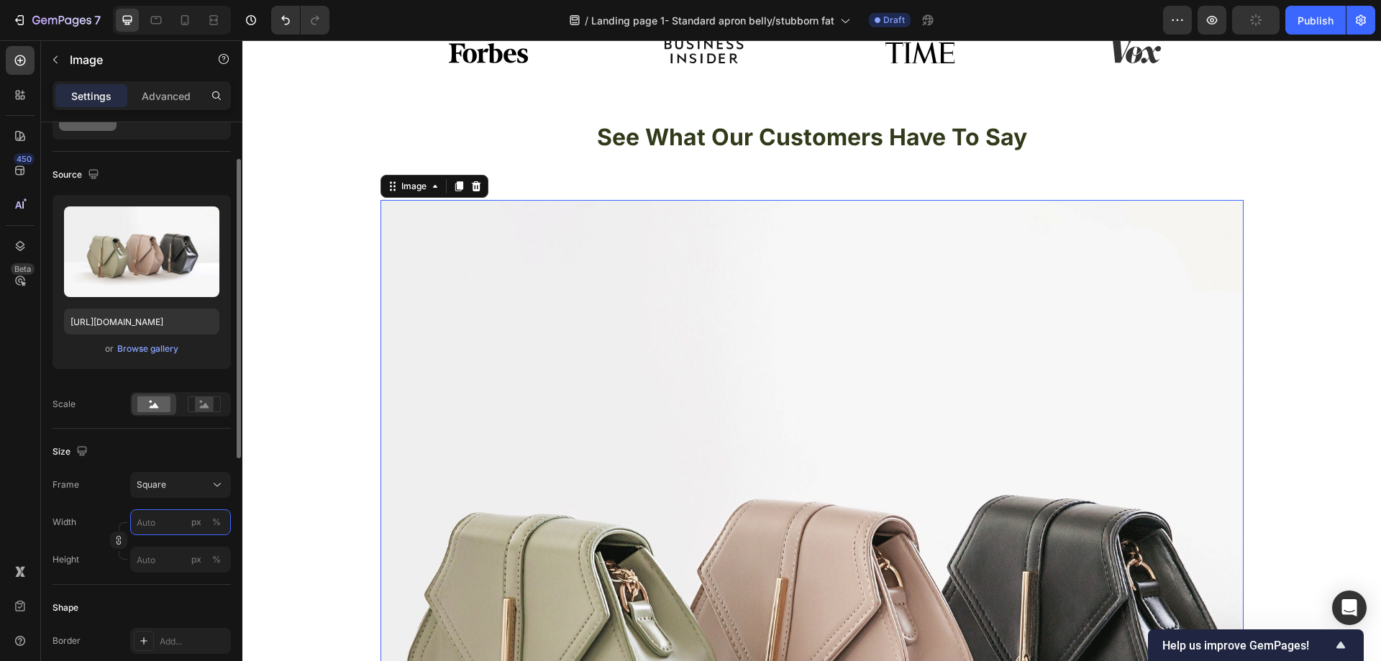
type input "3"
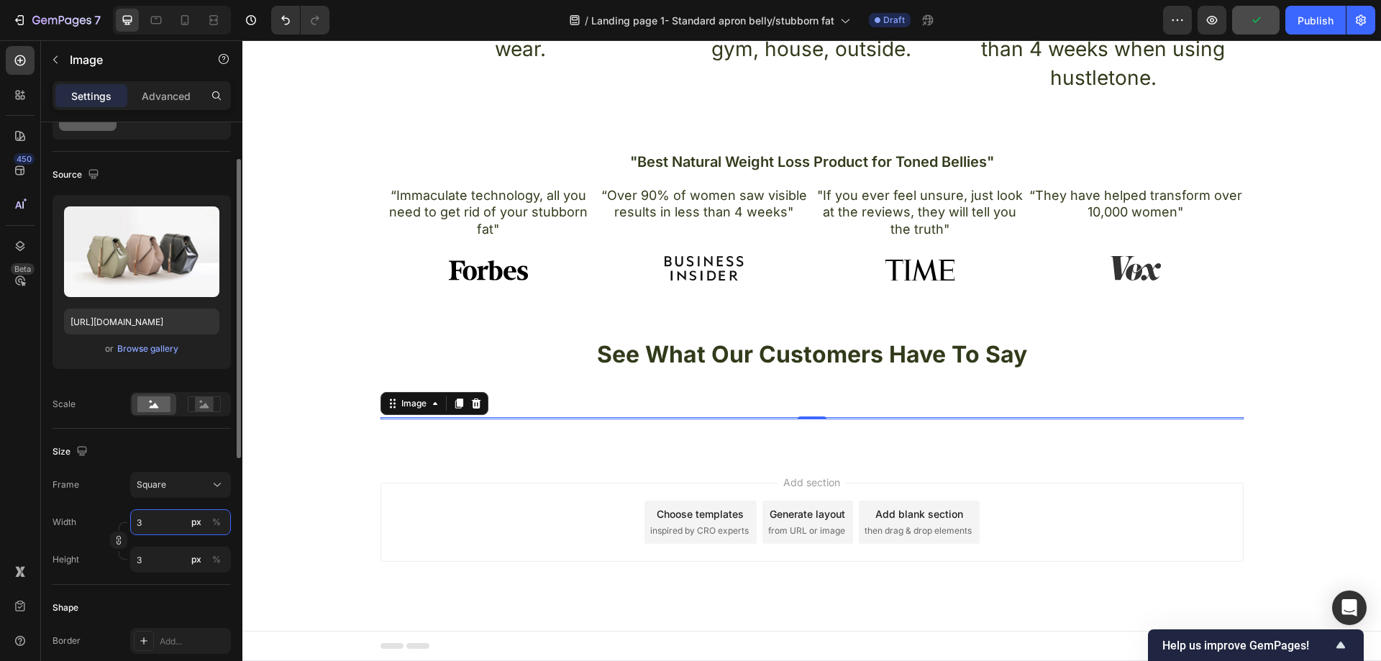
type input "30"
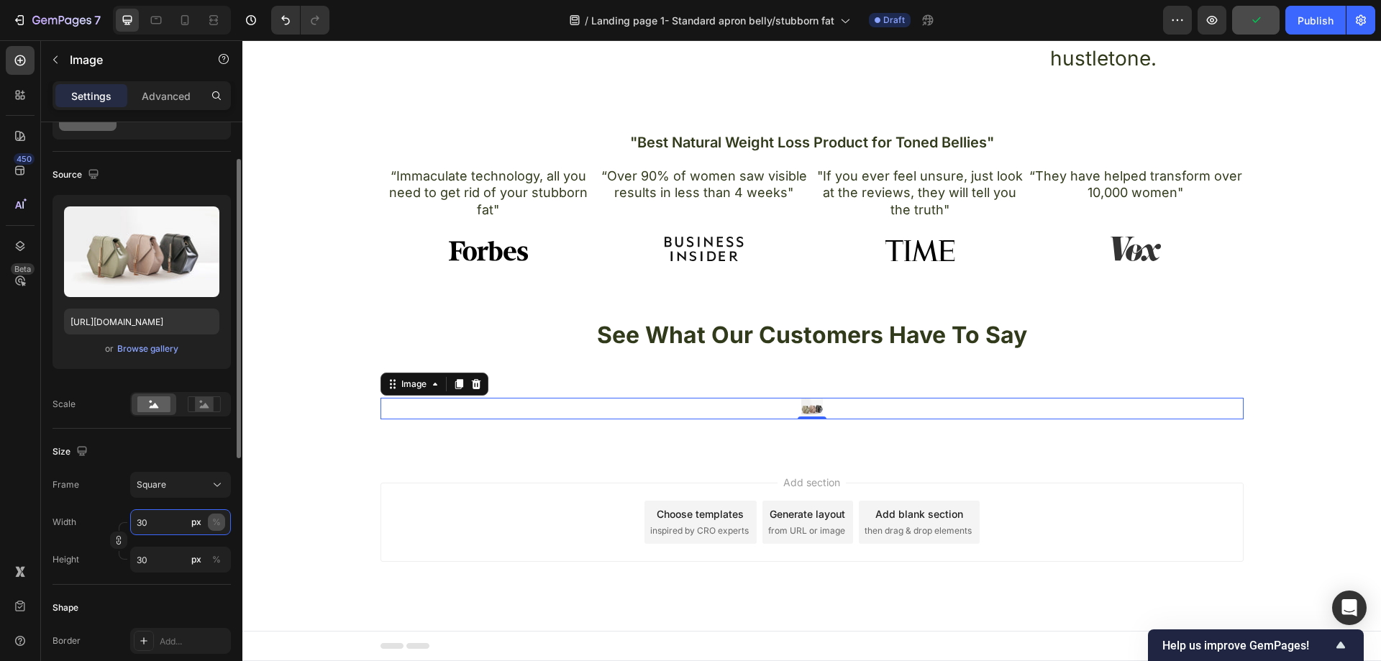
type input "30"
click at [212, 519] on div "%" at bounding box center [216, 522] width 9 height 13
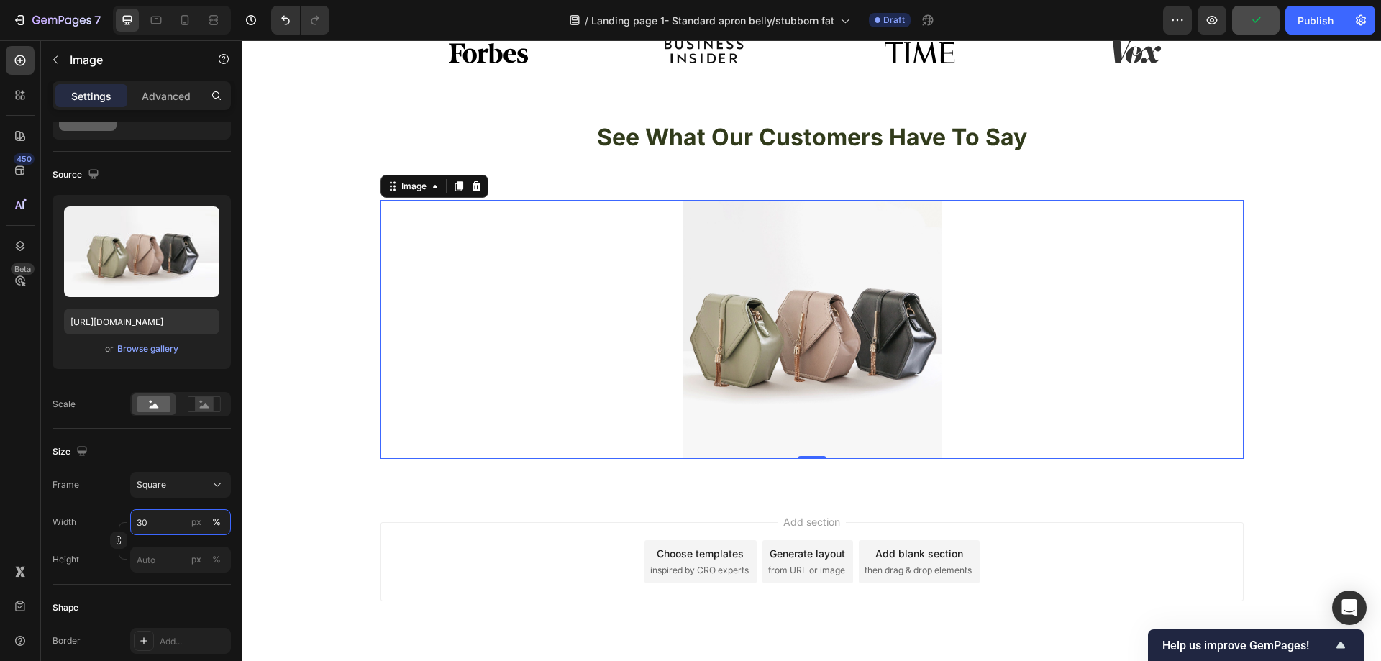
type input "30"
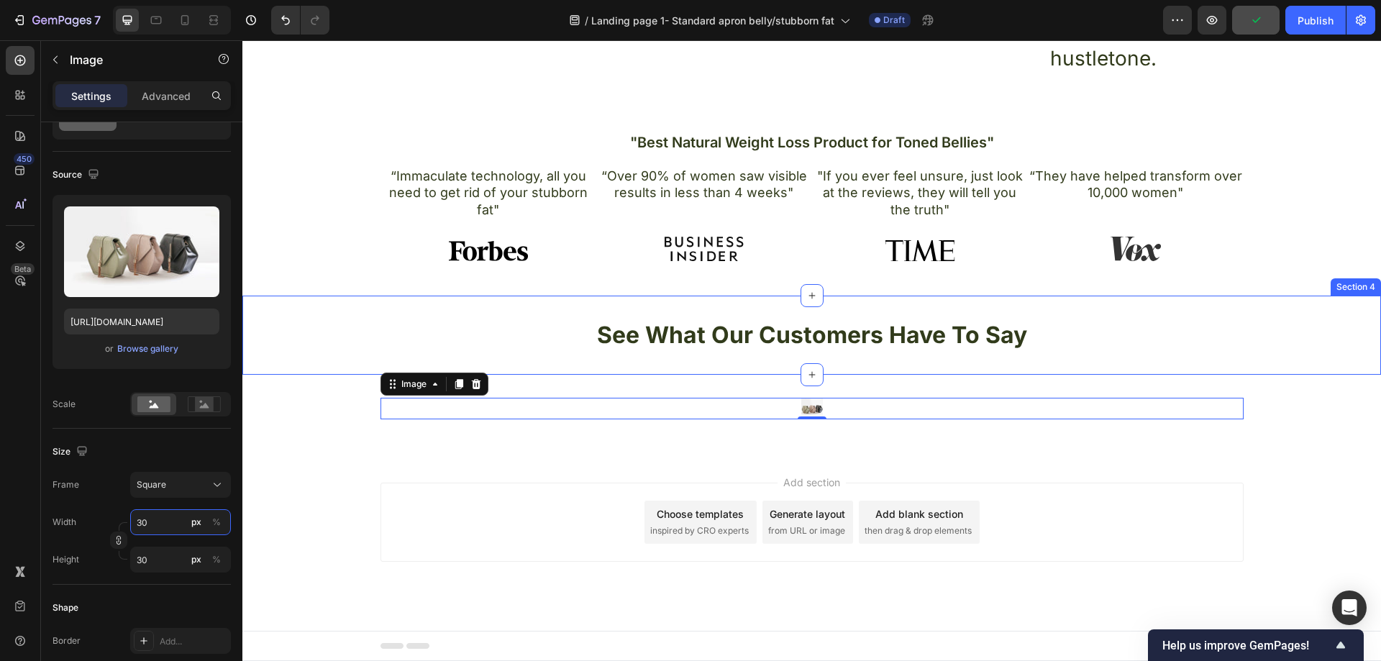
scroll to position [860, 0]
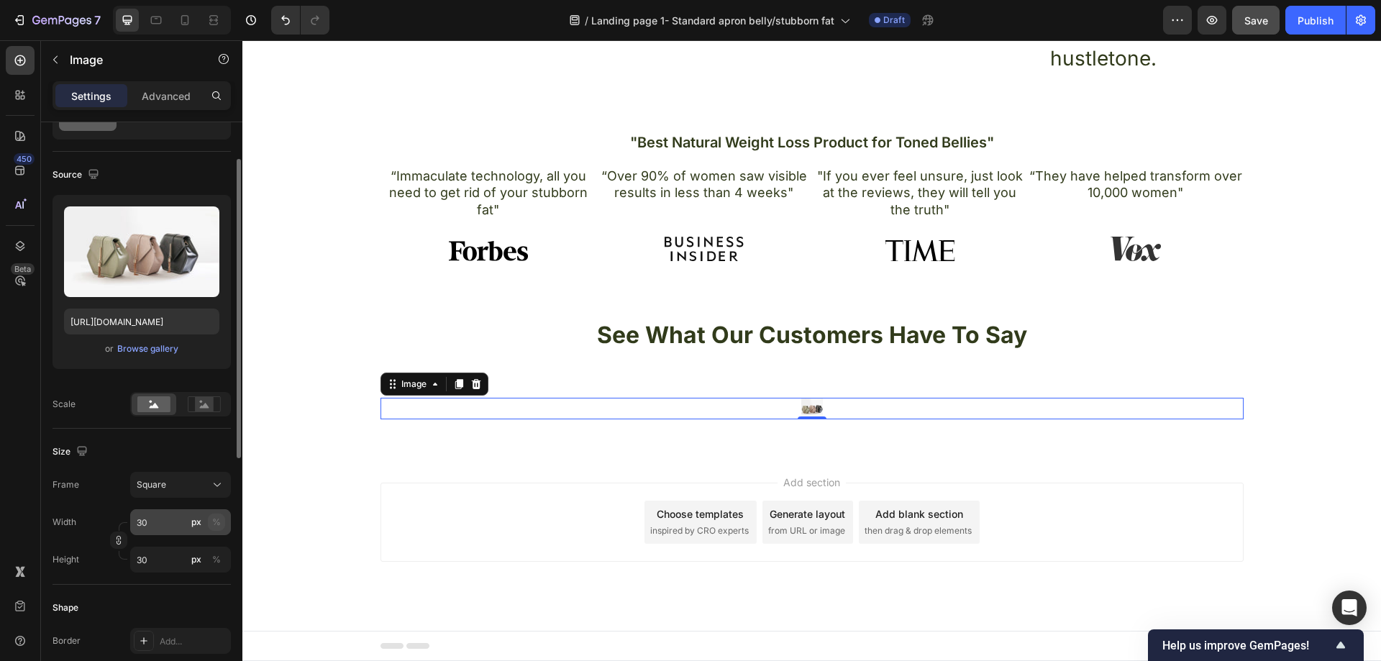
click at [218, 529] on button "%" at bounding box center [216, 522] width 17 height 17
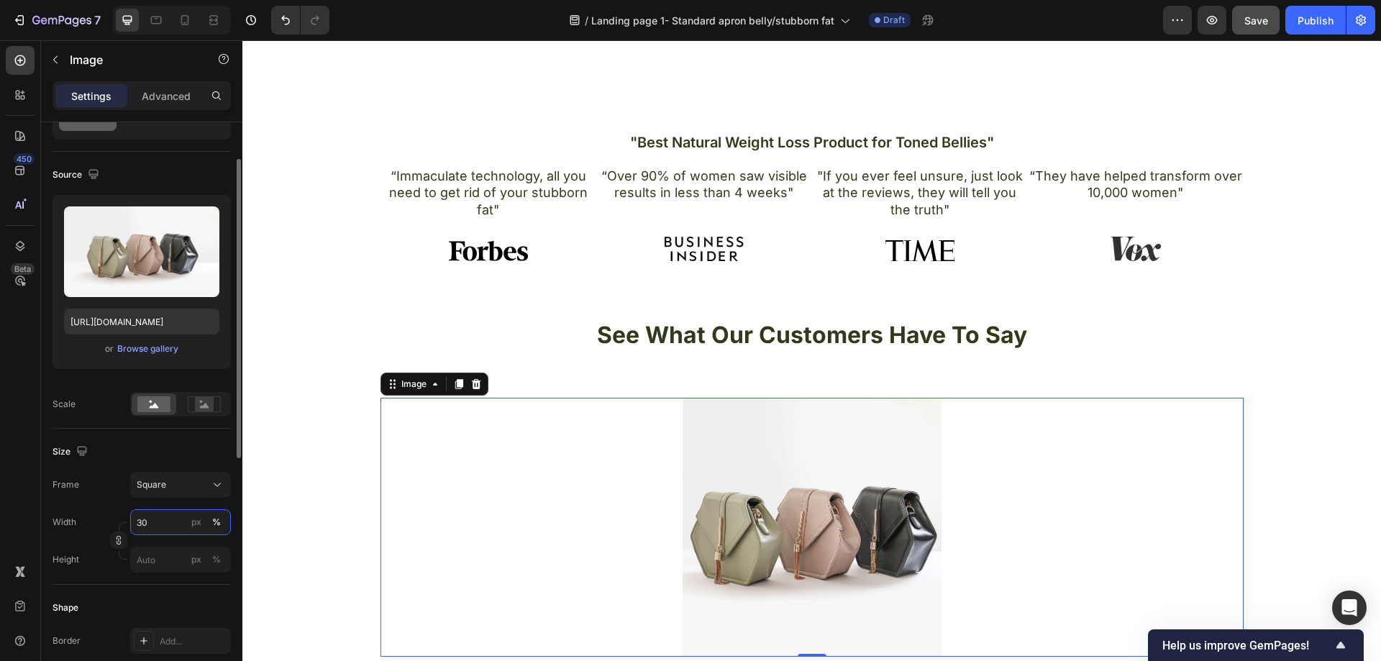
scroll to position [1057, 0]
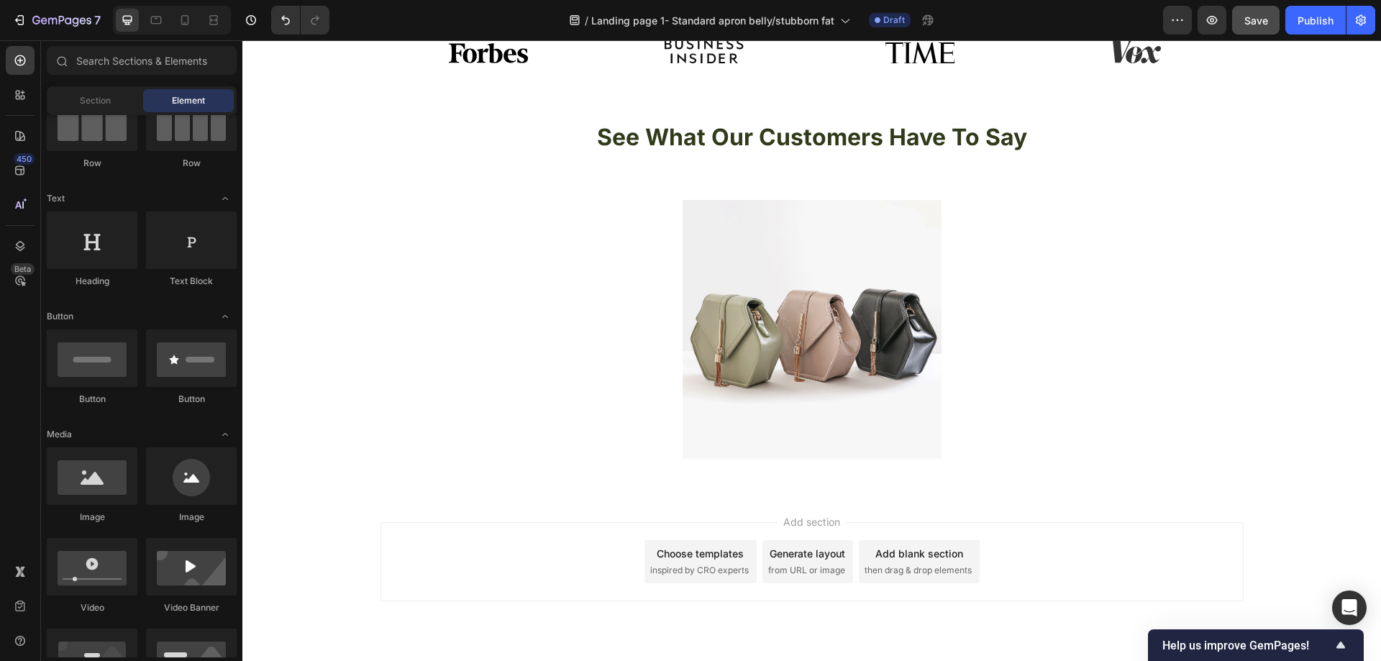
click at [564, 516] on div "Add section Choose templates inspired by CRO experts Generate layout from URL o…" at bounding box center [811, 581] width 1139 height 177
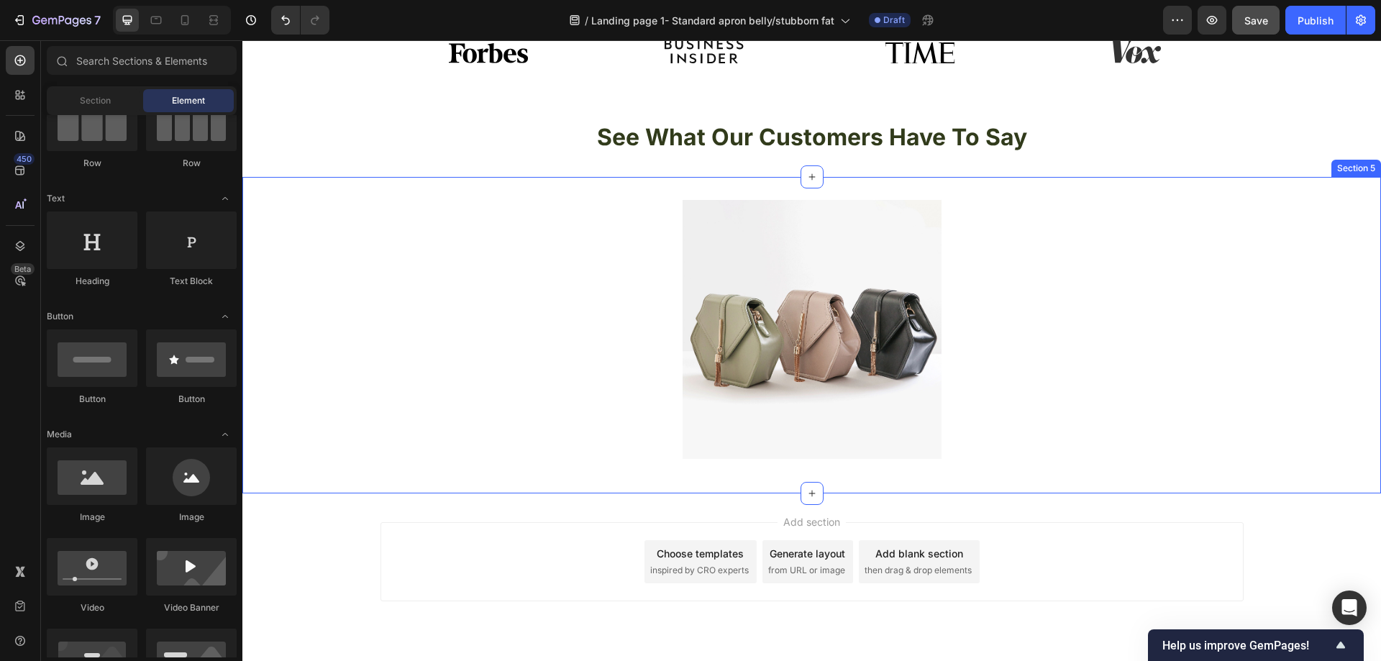
click at [784, 375] on img at bounding box center [812, 329] width 259 height 259
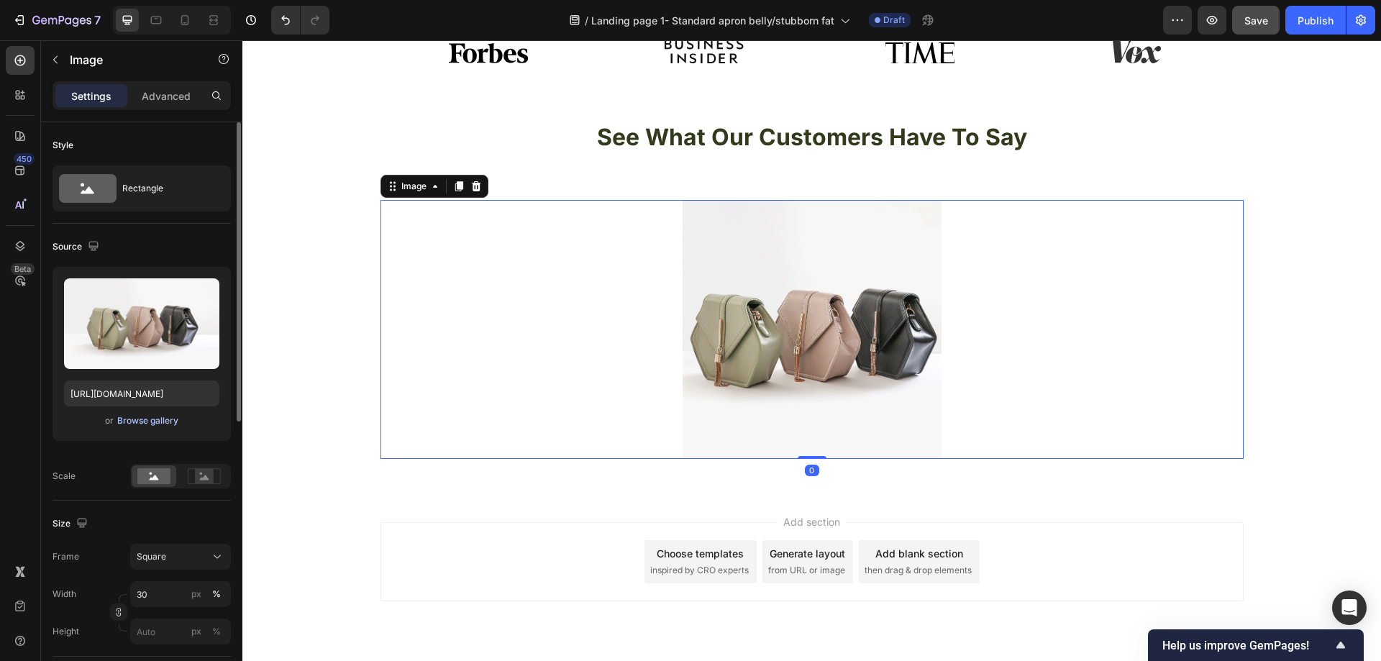
click at [159, 420] on div "Browse gallery" at bounding box center [147, 420] width 61 height 13
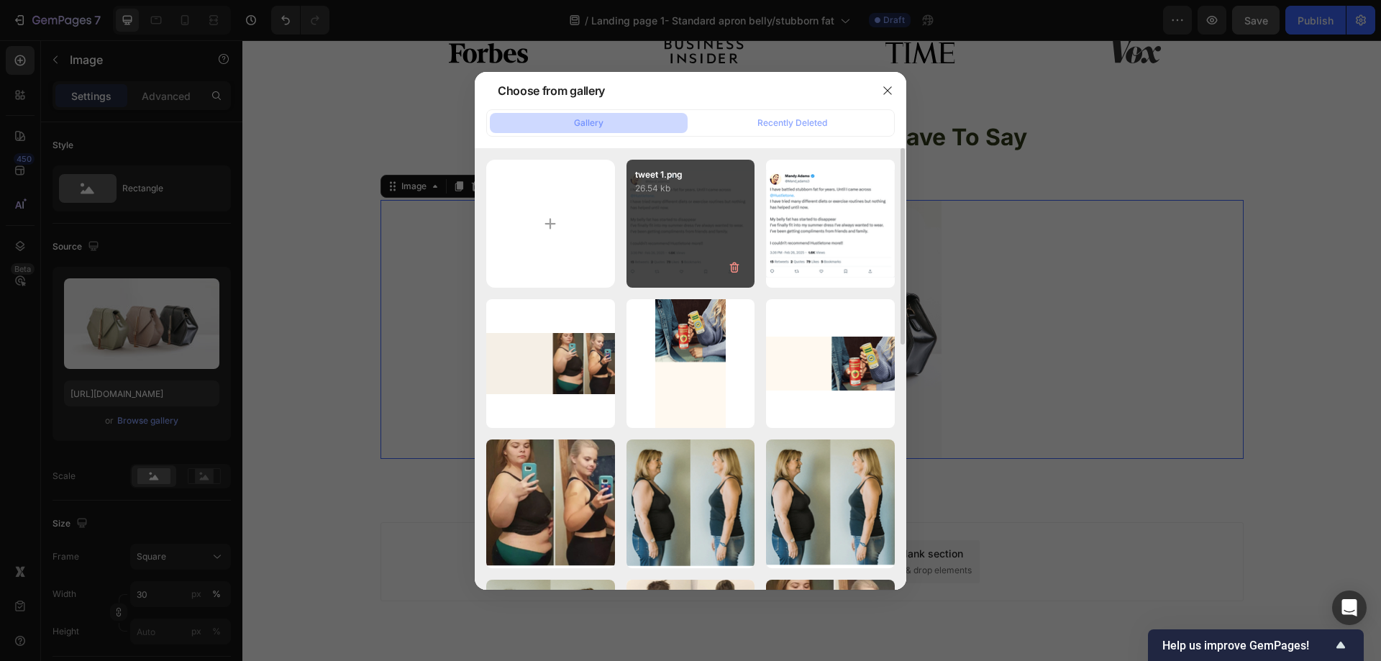
click at [660, 229] on div "tweet 1.png 26.54 kb" at bounding box center [690, 224] width 129 height 129
type input "https://cdn.shopify.com/s/files/1/0957/1159/2830/files/gempages_583634832253256…"
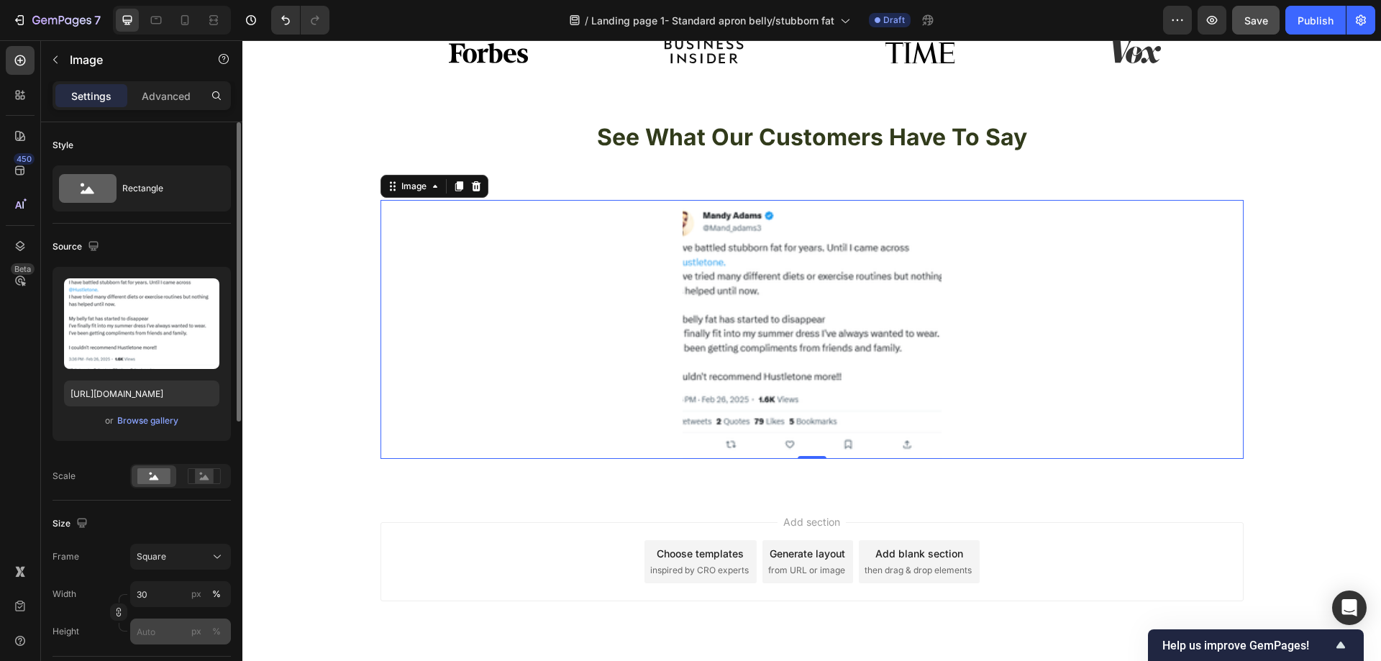
scroll to position [72, 0]
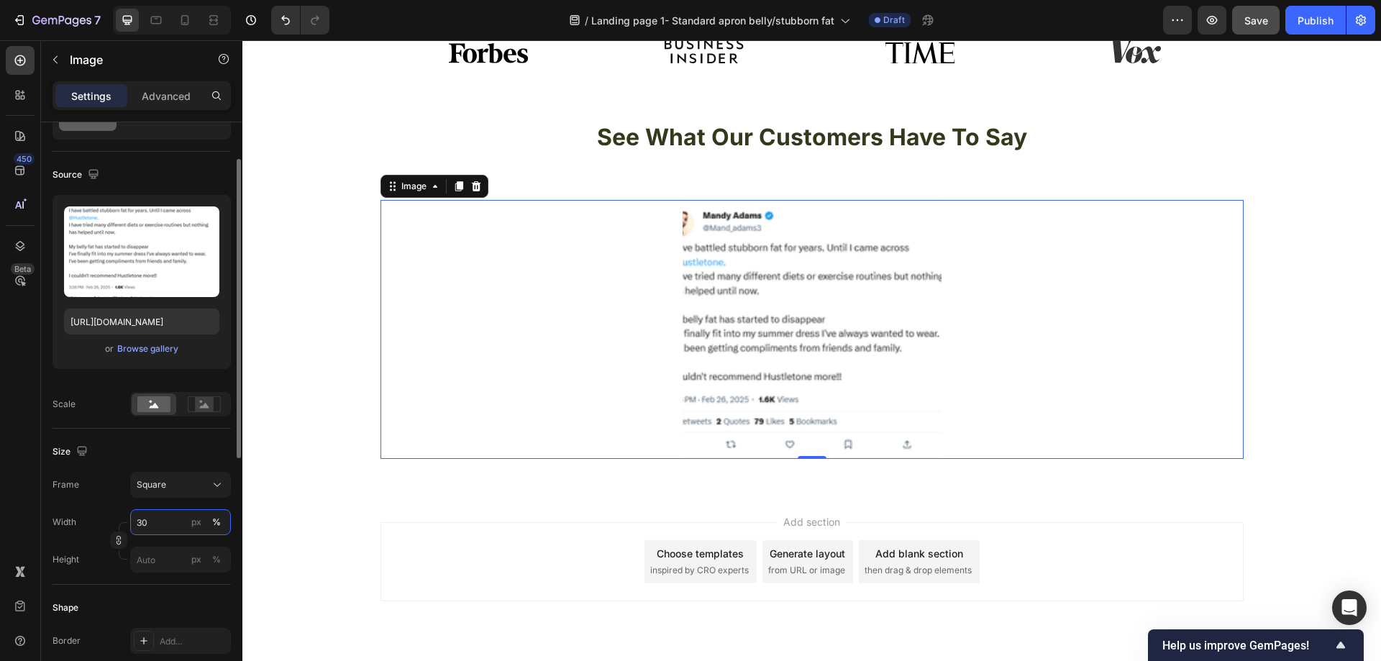
click at [159, 521] on input "30" at bounding box center [180, 522] width 101 height 26
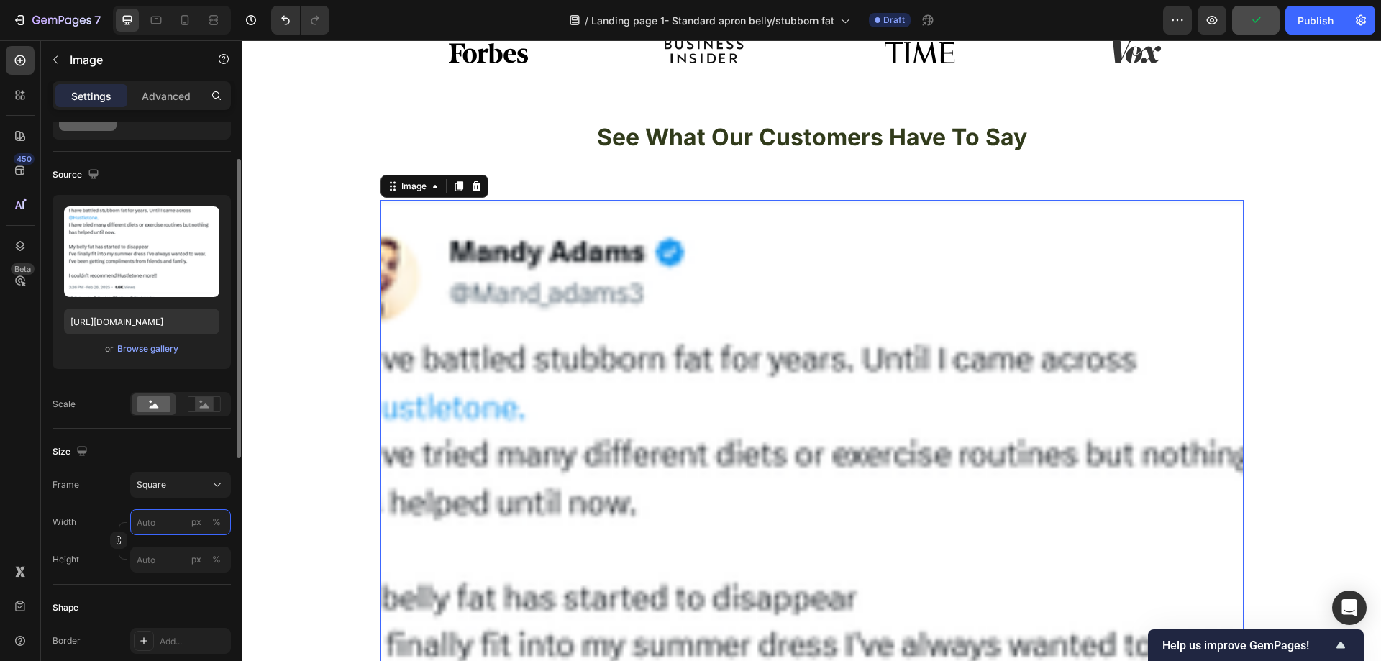
type input "4"
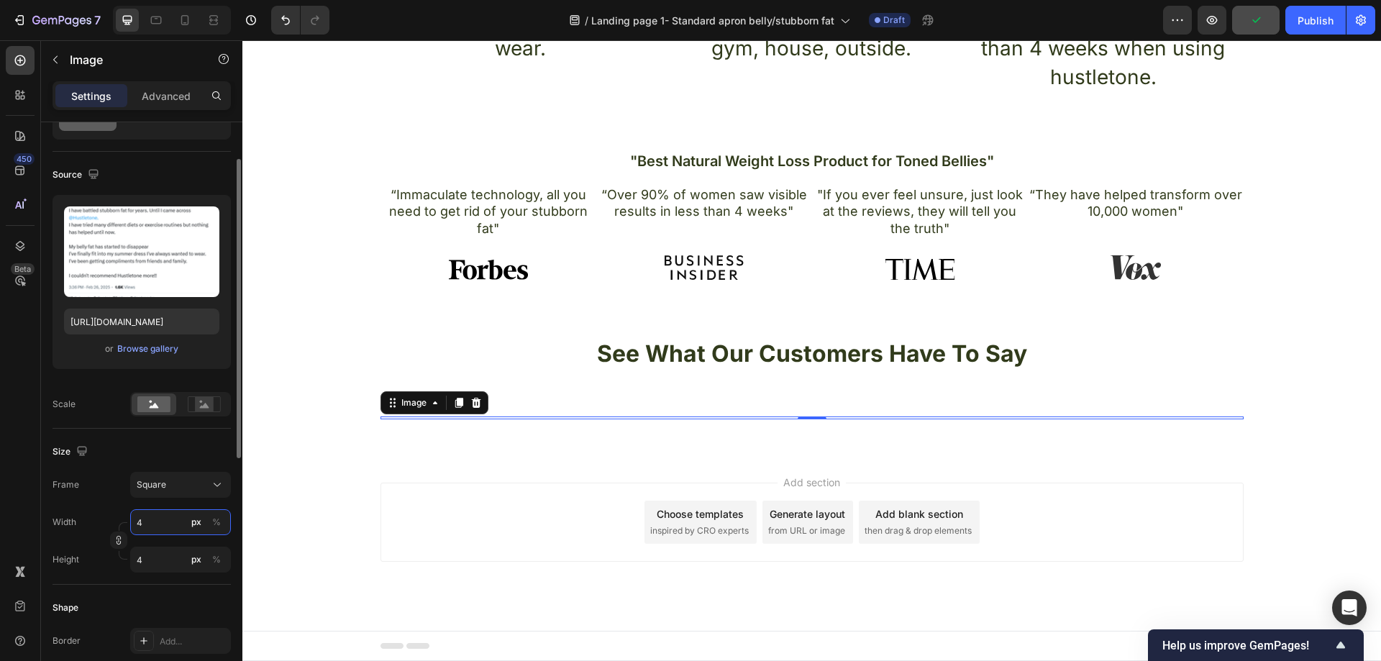
type input "40"
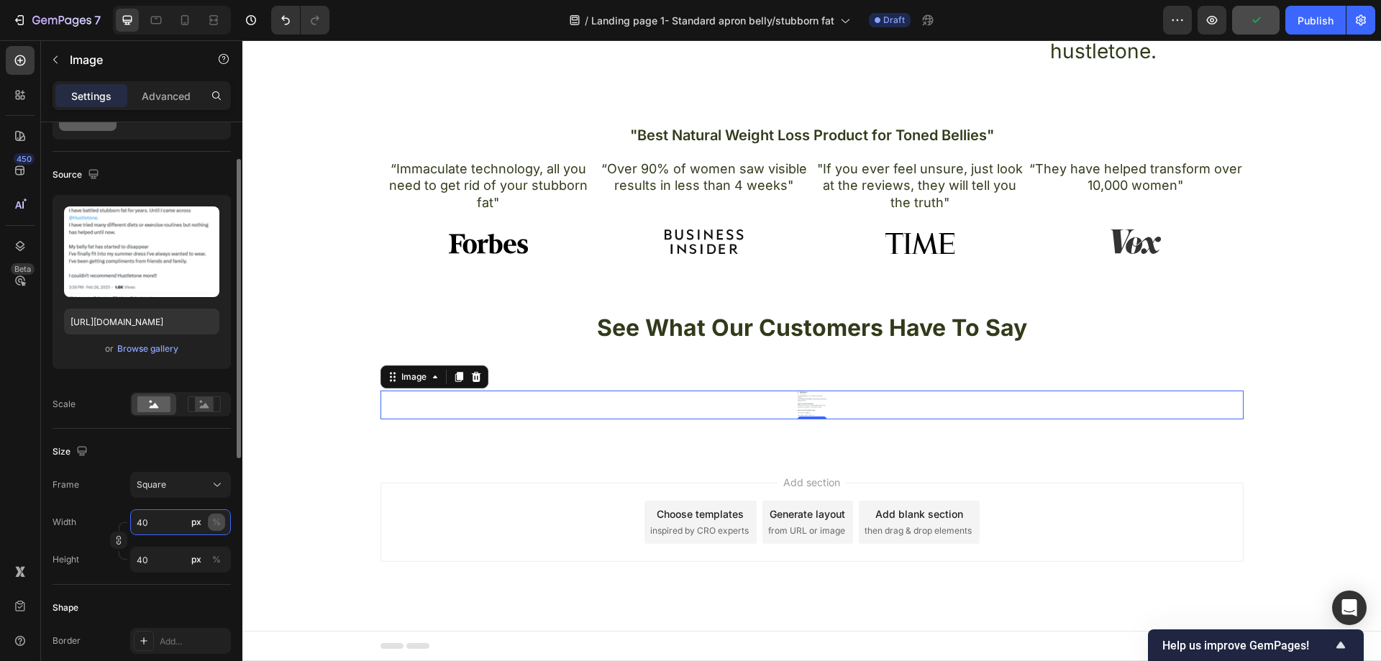
type input "40"
click at [216, 521] on div "%" at bounding box center [216, 522] width 9 height 13
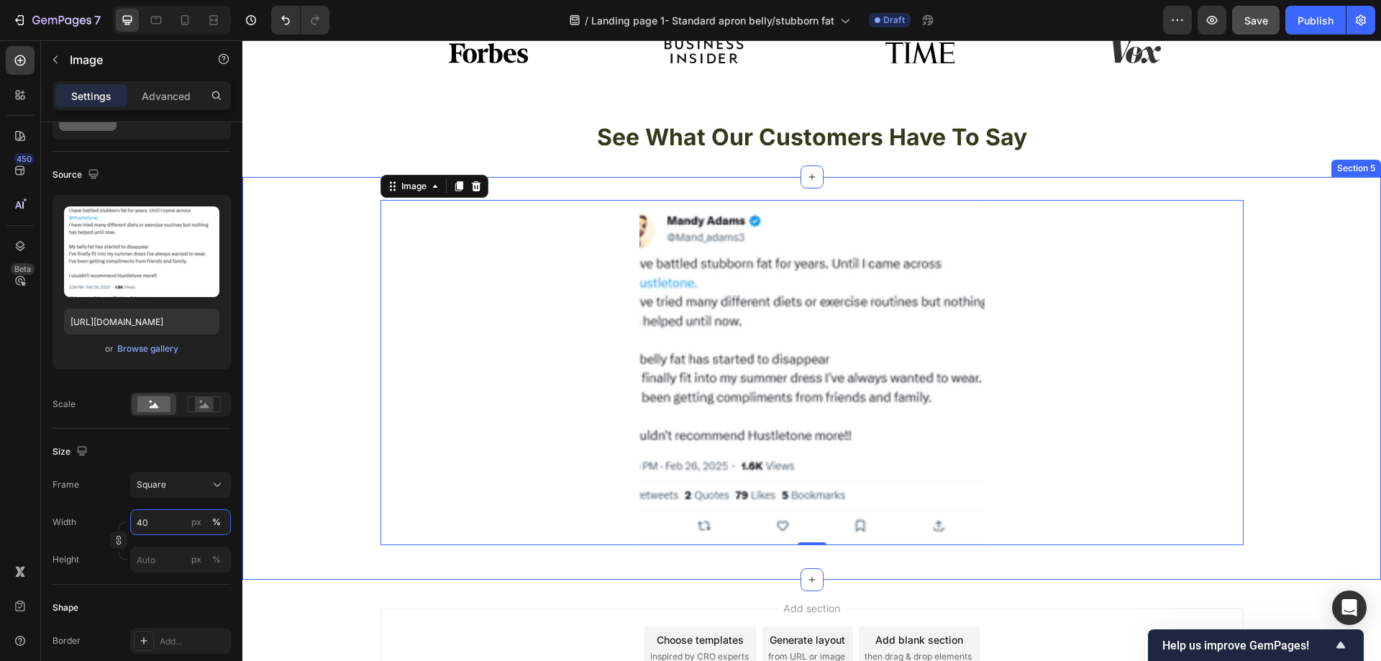
type input "40"
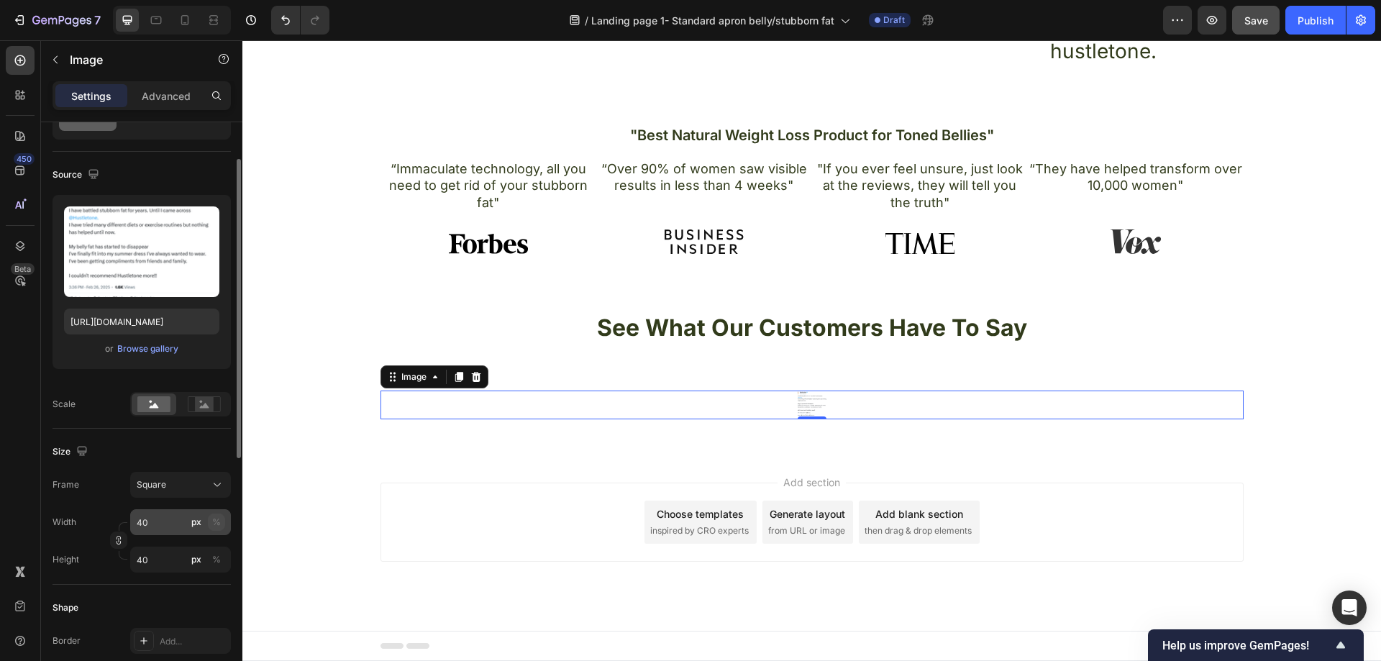
click at [216, 514] on button "%" at bounding box center [216, 522] width 17 height 17
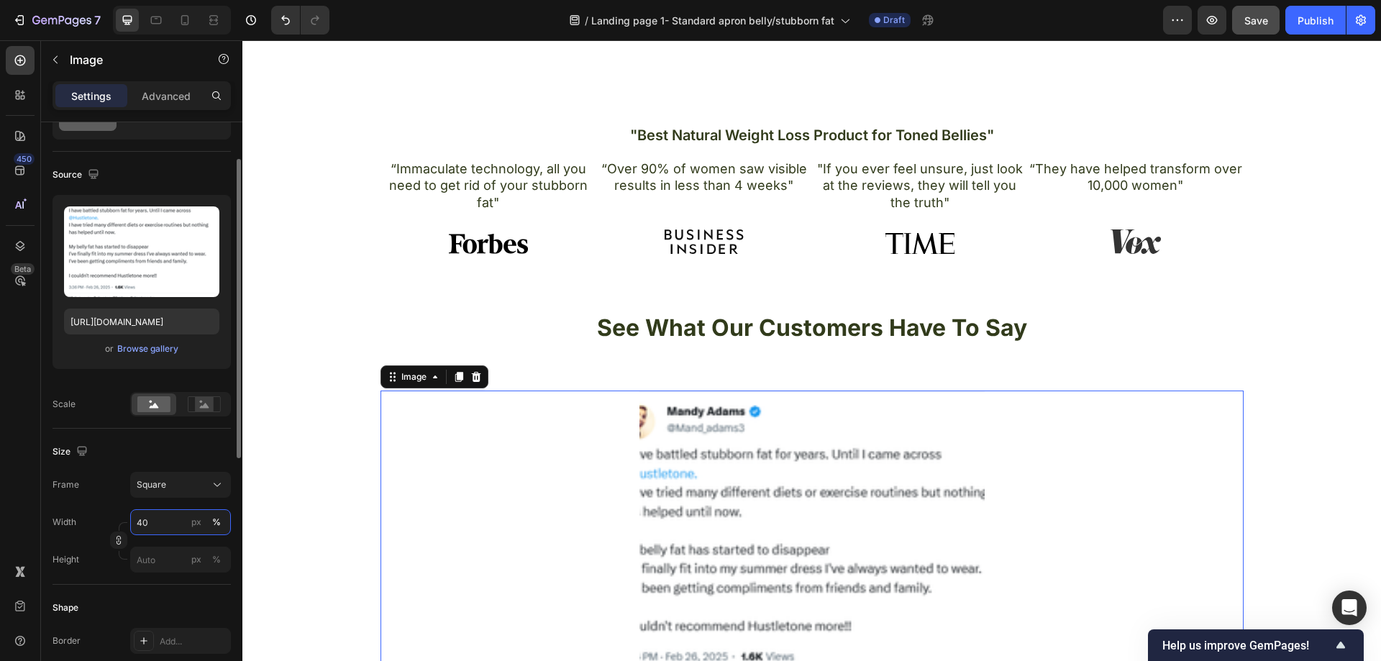
scroll to position [1057, 0]
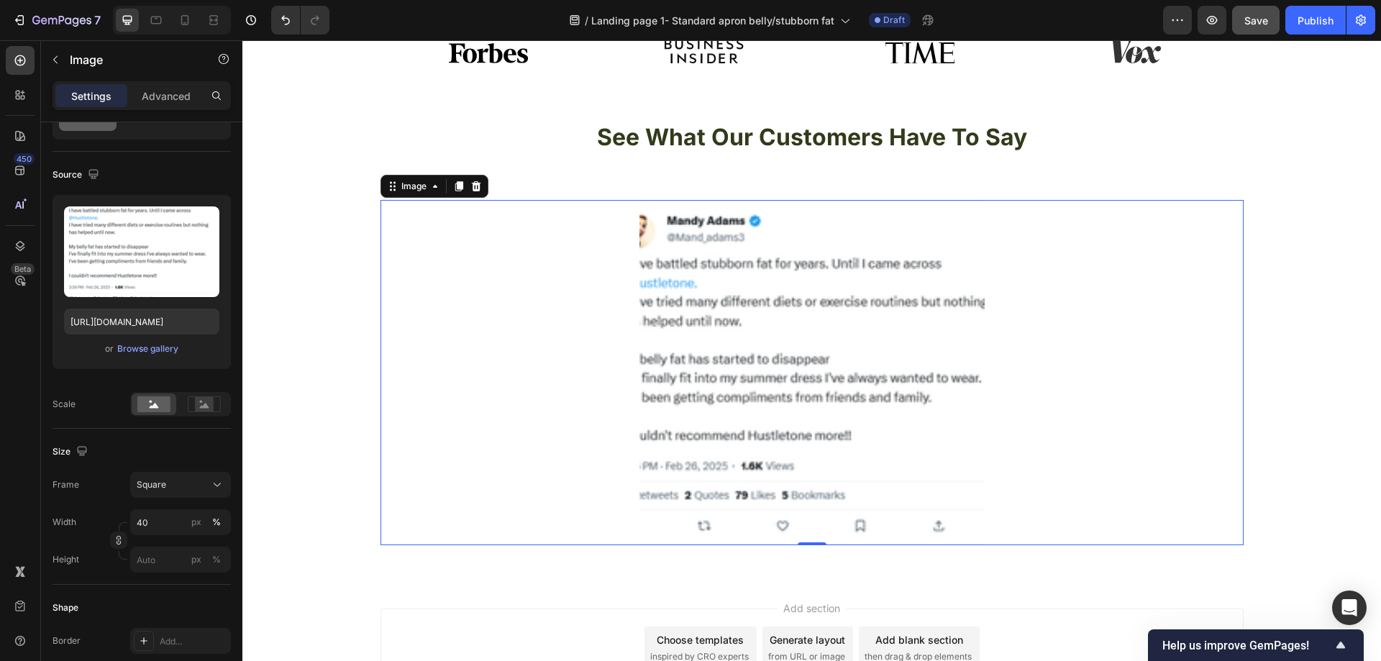
click at [668, 330] on img at bounding box center [811, 372] width 345 height 345
click at [873, 296] on img at bounding box center [811, 372] width 345 height 345
click at [472, 185] on icon at bounding box center [476, 187] width 12 height 12
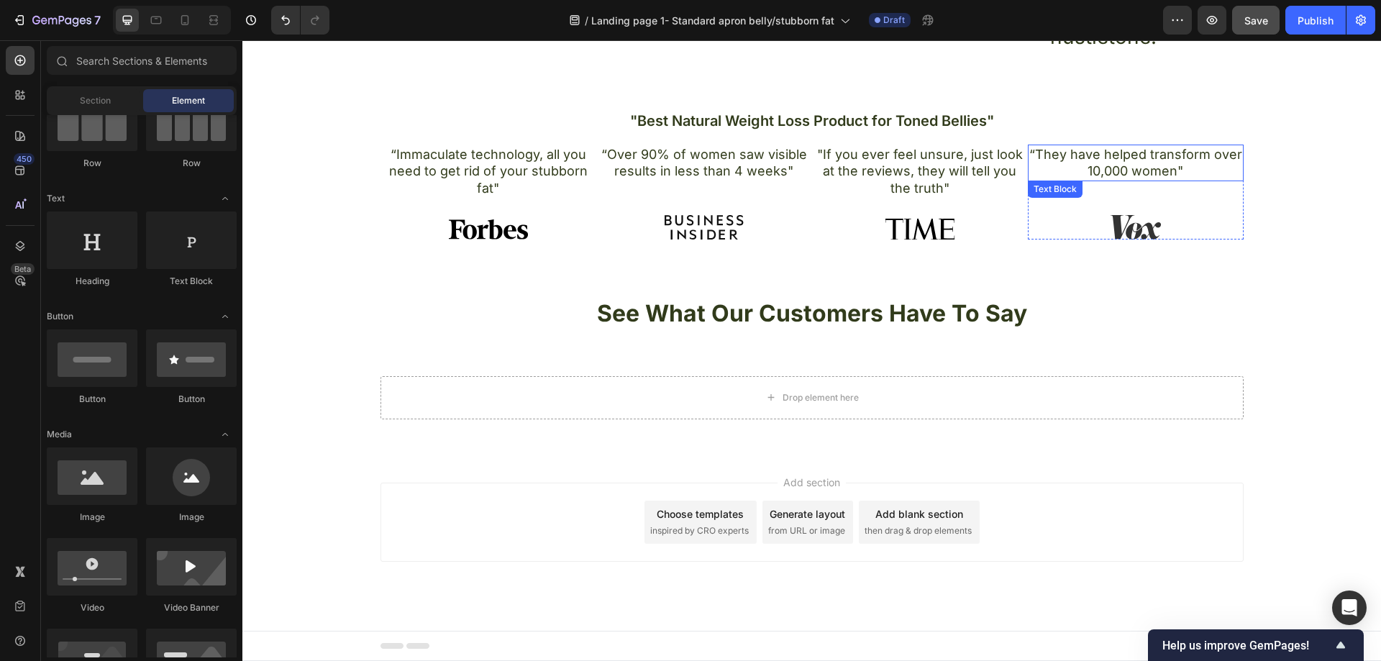
click at [1122, 186] on div "“They have helped transform over 10,000 women" Text Block Image" at bounding box center [1136, 192] width 216 height 95
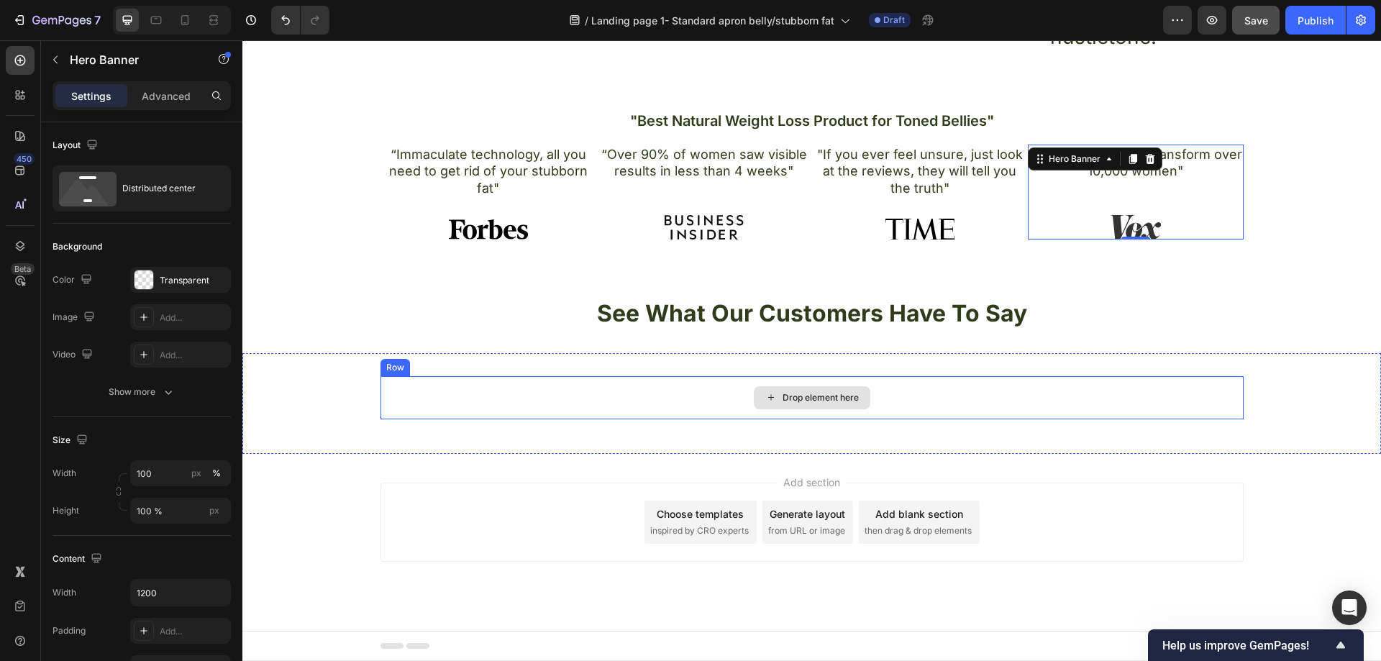
drag, startPoint x: 897, startPoint y: 381, endPoint x: 878, endPoint y: 381, distance: 18.7
click at [896, 381] on div "Drop element here" at bounding box center [811, 397] width 863 height 43
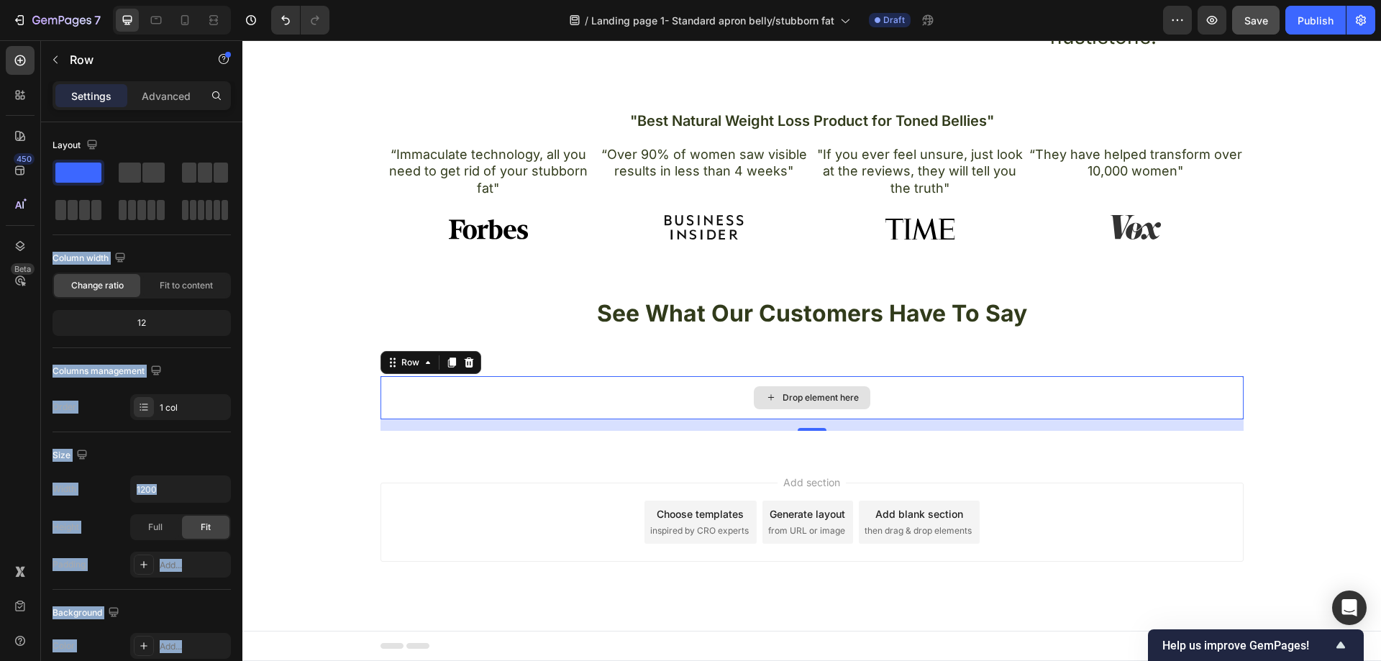
drag, startPoint x: 482, startPoint y: 216, endPoint x: 834, endPoint y: 399, distance: 396.7
click at [213, 164] on div at bounding box center [205, 173] width 46 height 20
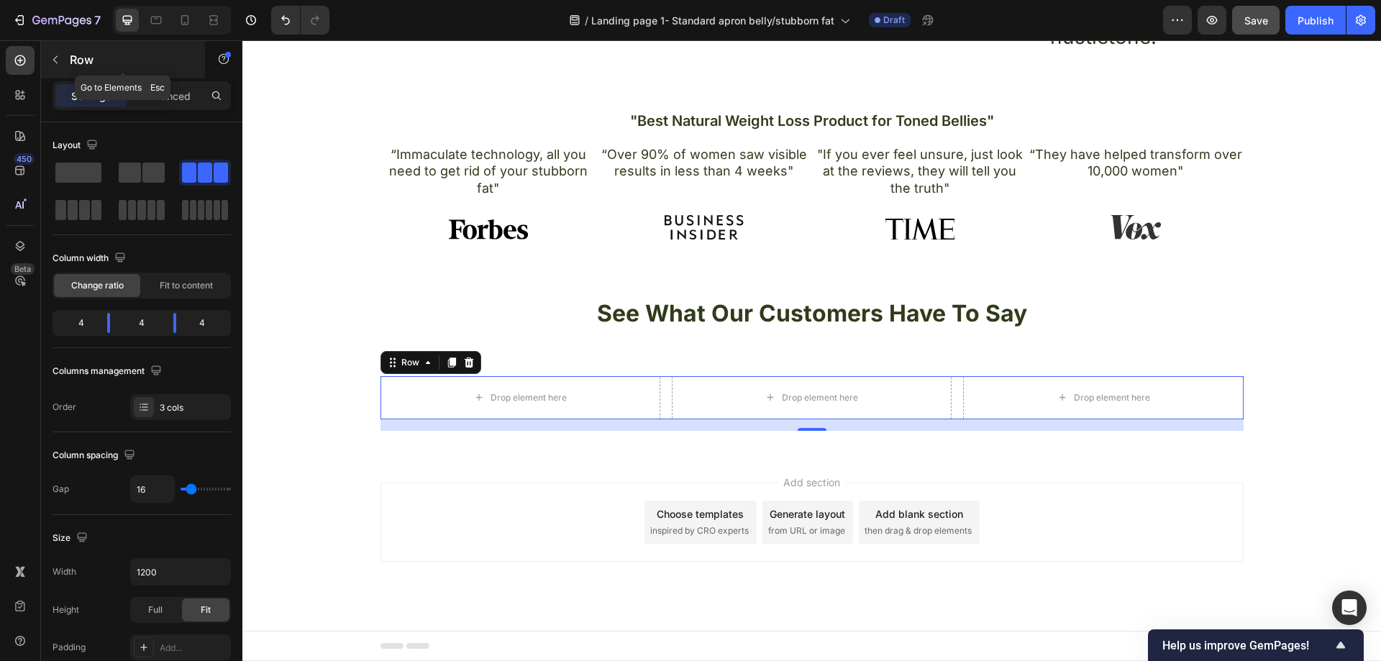
click at [55, 57] on icon "button" at bounding box center [56, 60] width 12 height 12
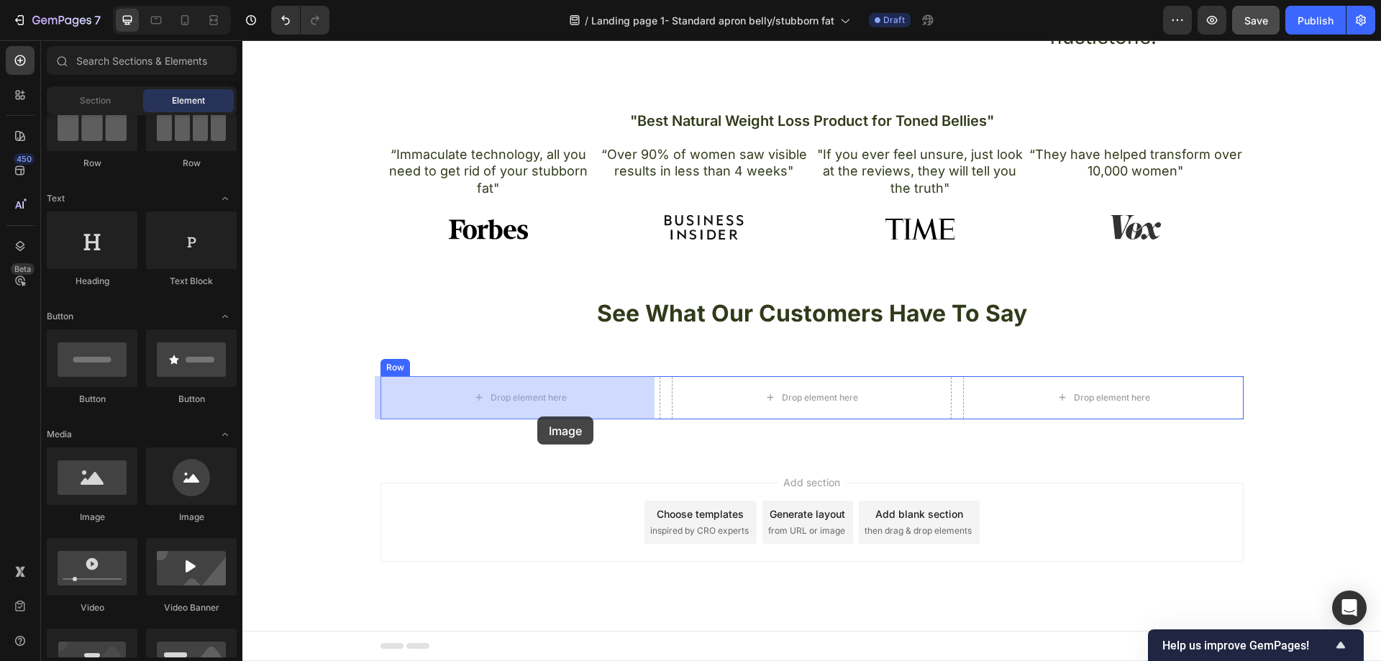
drag, startPoint x: 472, startPoint y: 507, endPoint x: 536, endPoint y: 402, distance: 123.0
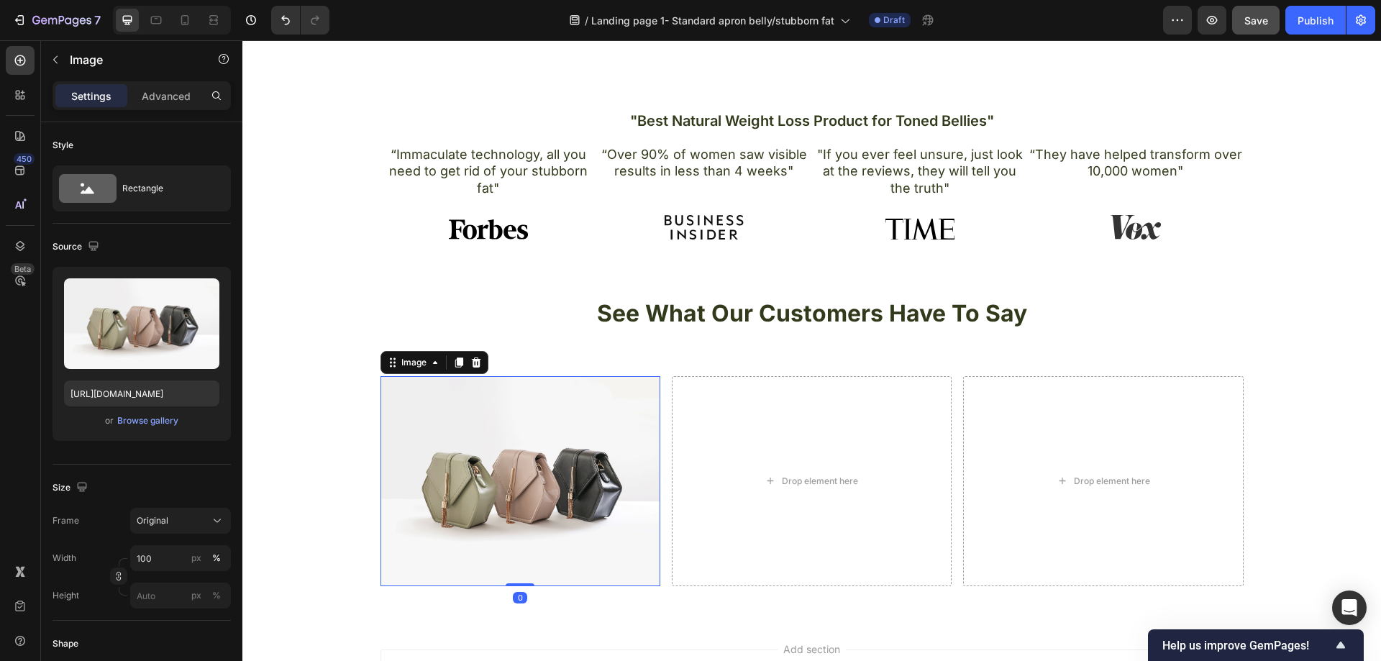
scroll to position [1048, 0]
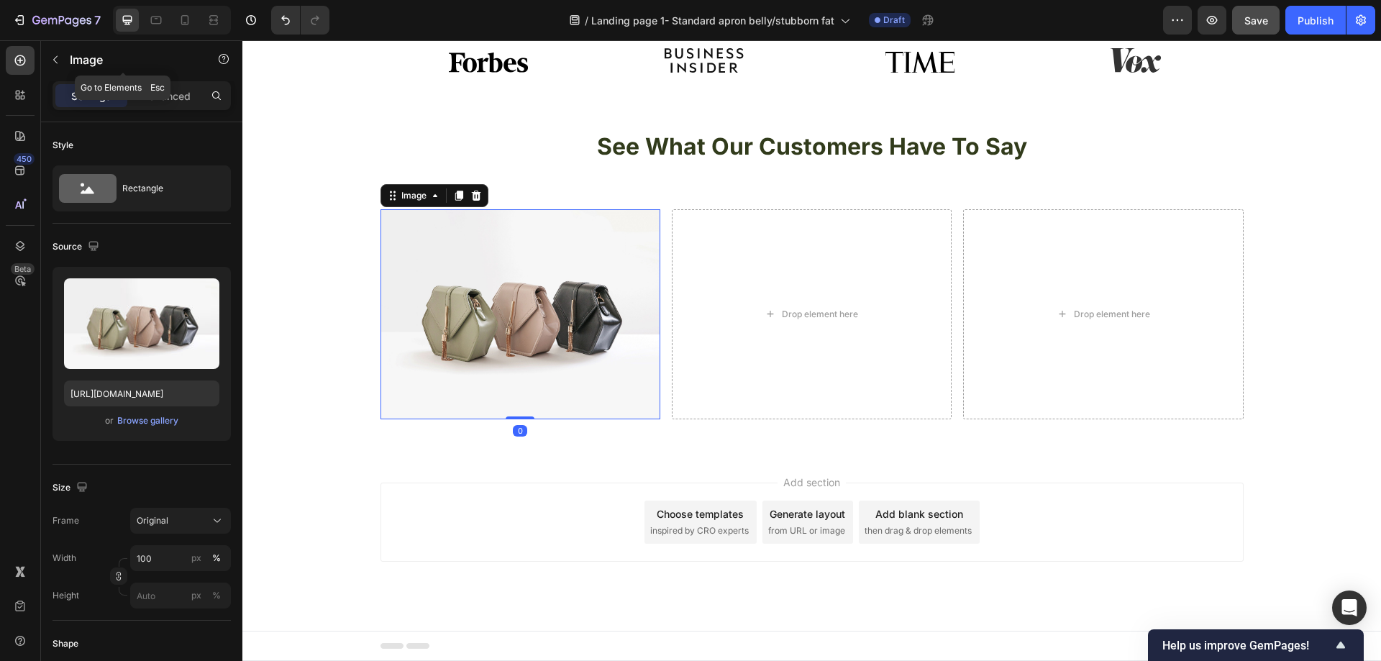
drag, startPoint x: 56, startPoint y: 56, endPoint x: 57, endPoint y: 126, distance: 69.8
click at [57, 56] on icon "button" at bounding box center [56, 60] width 12 height 12
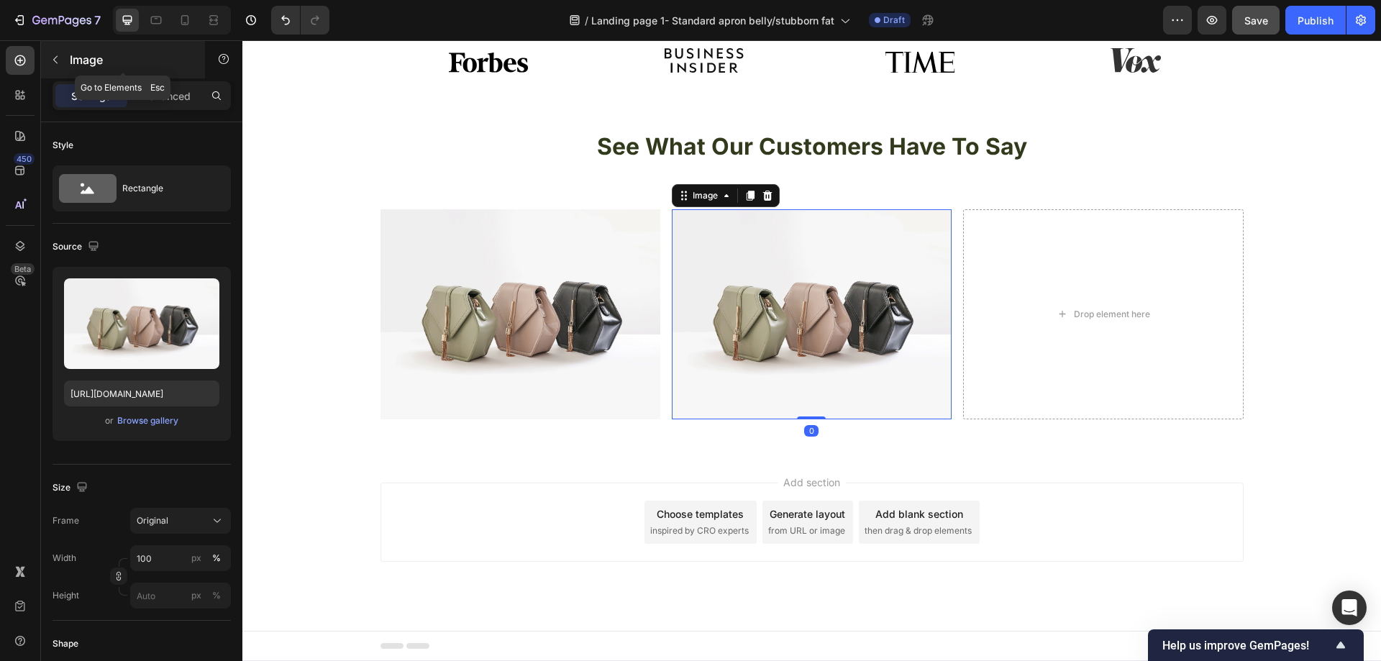
click at [43, 60] on div "Image" at bounding box center [123, 59] width 164 height 37
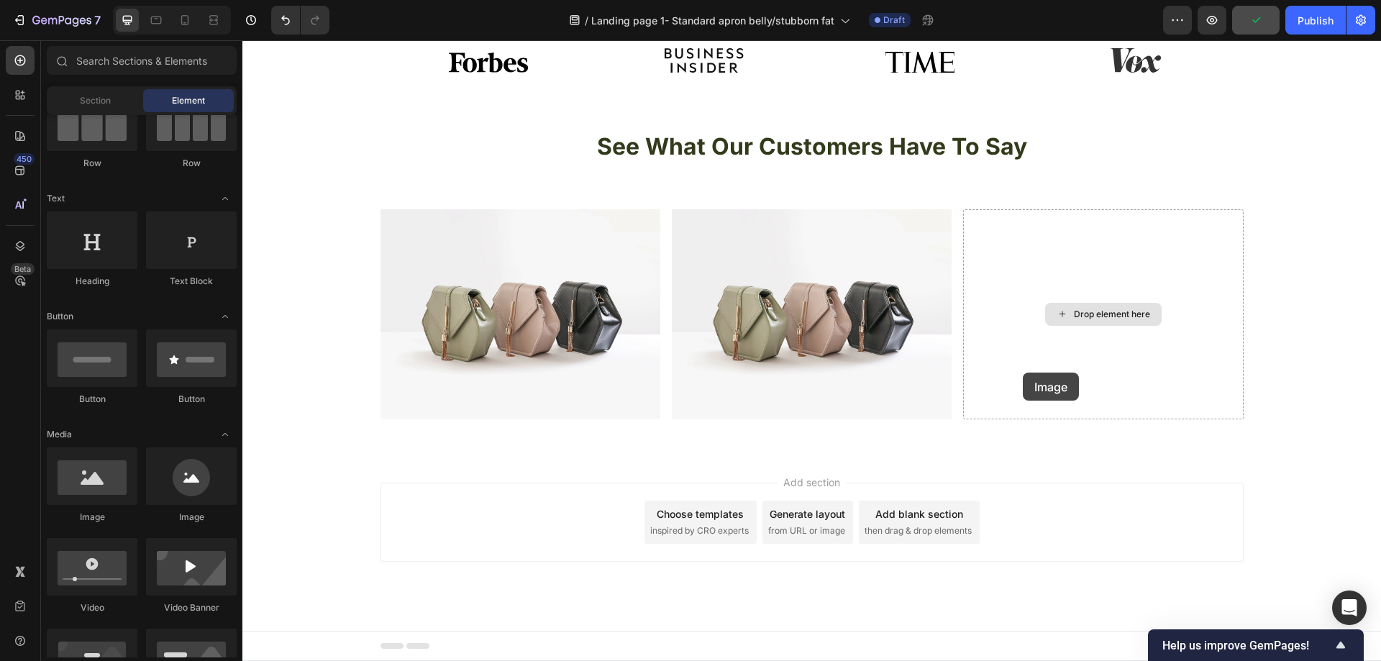
drag, startPoint x: 452, startPoint y: 506, endPoint x: 1056, endPoint y: 349, distance: 624.2
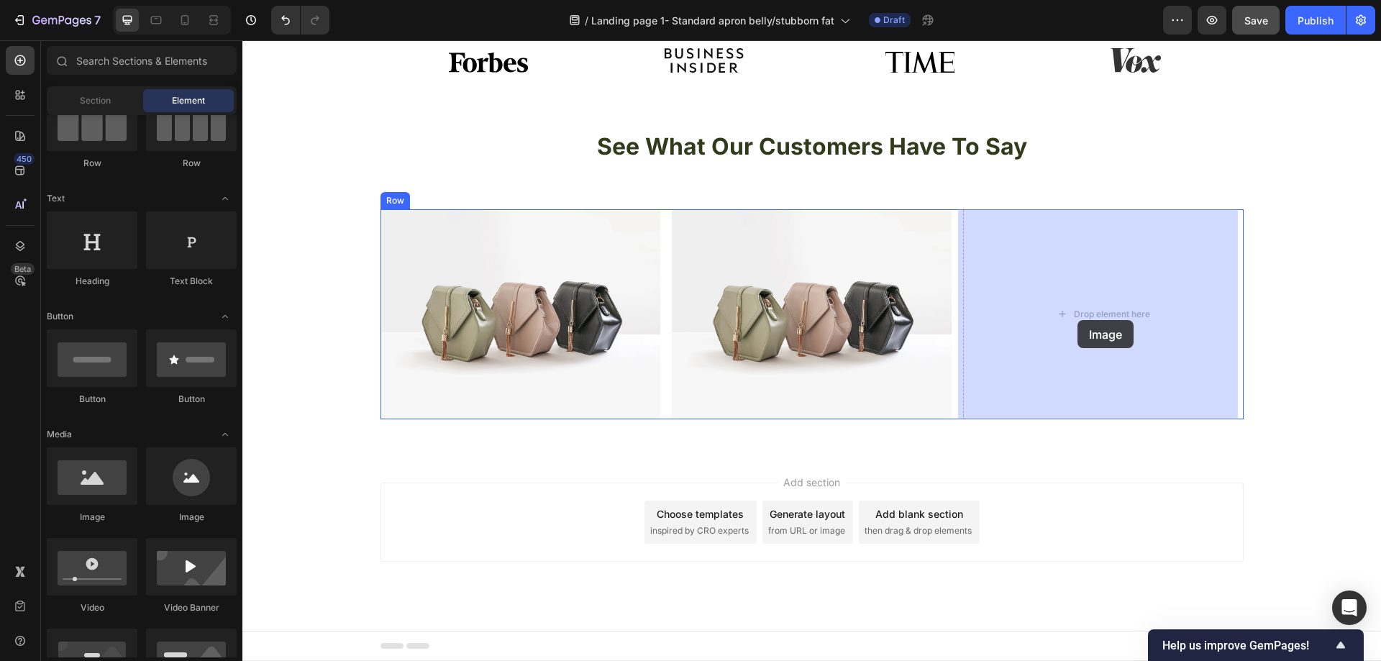
drag, startPoint x: 347, startPoint y: 503, endPoint x: 1078, endPoint y: 319, distance: 754.3
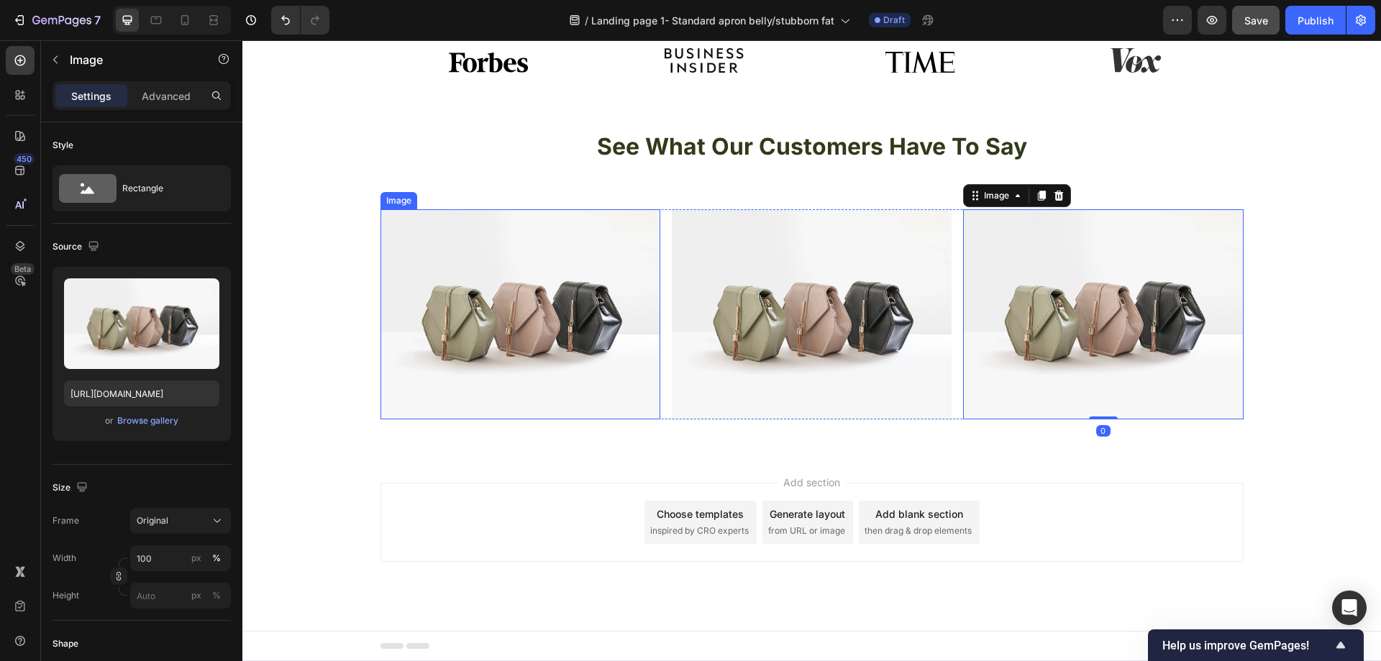
click at [598, 255] on img at bounding box center [520, 314] width 280 height 210
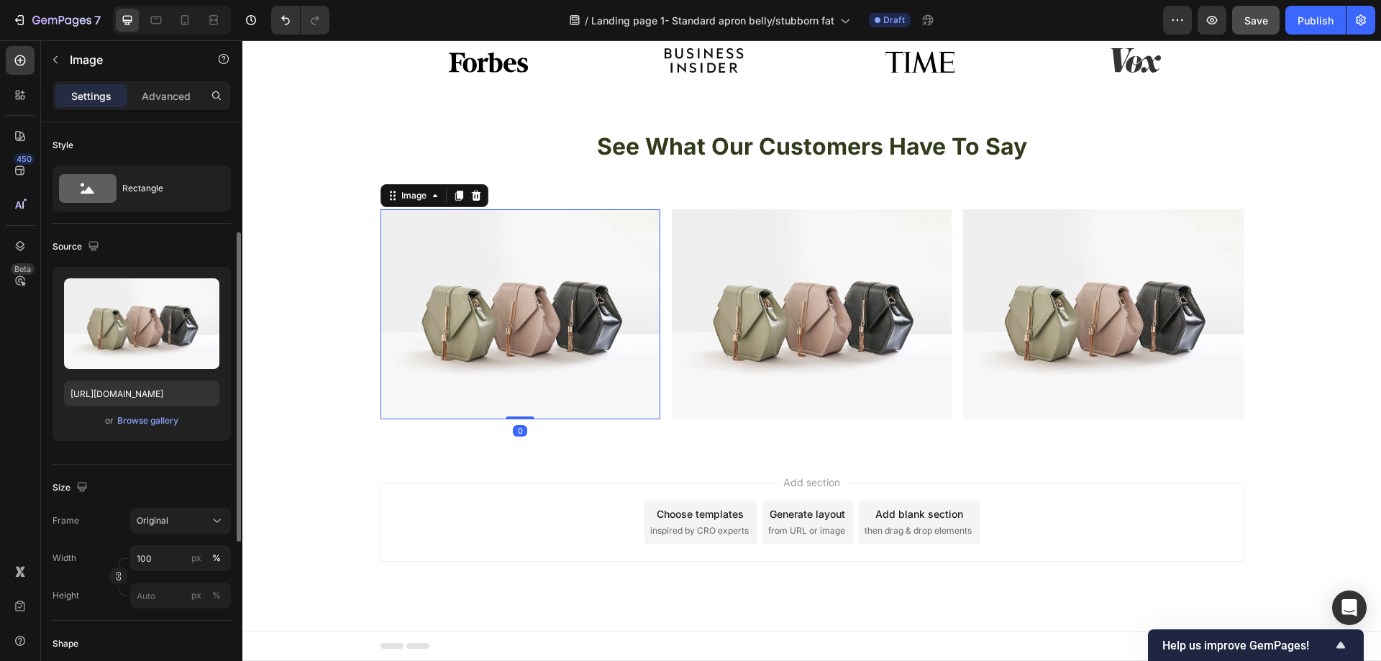
scroll to position [72, 0]
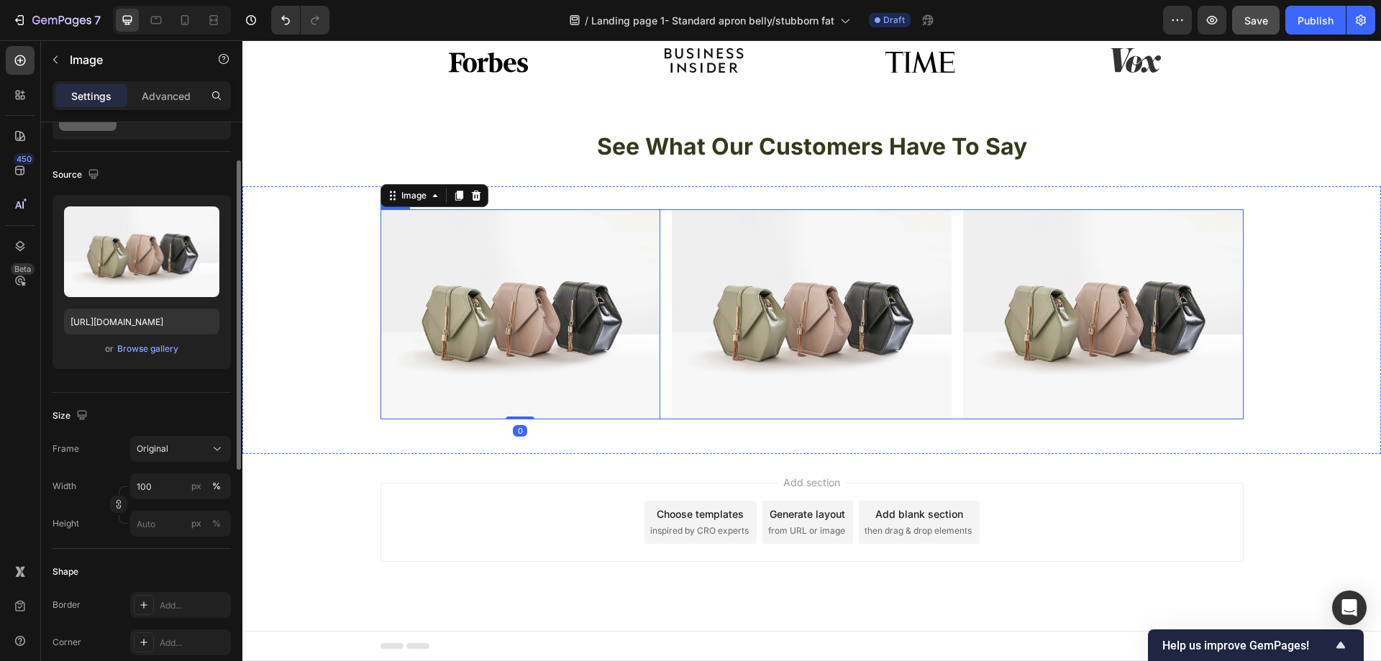
click at [663, 245] on div "Image 0 Image Image Row" at bounding box center [811, 314] width 863 height 210
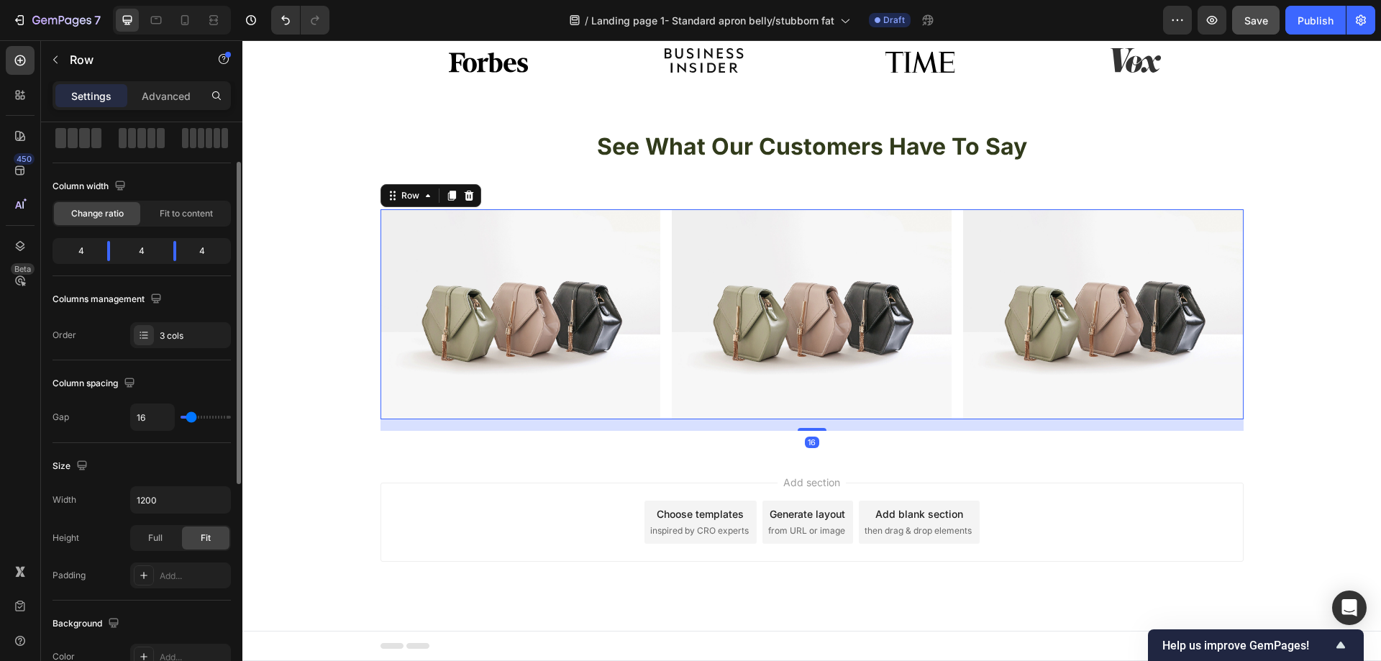
scroll to position [0, 0]
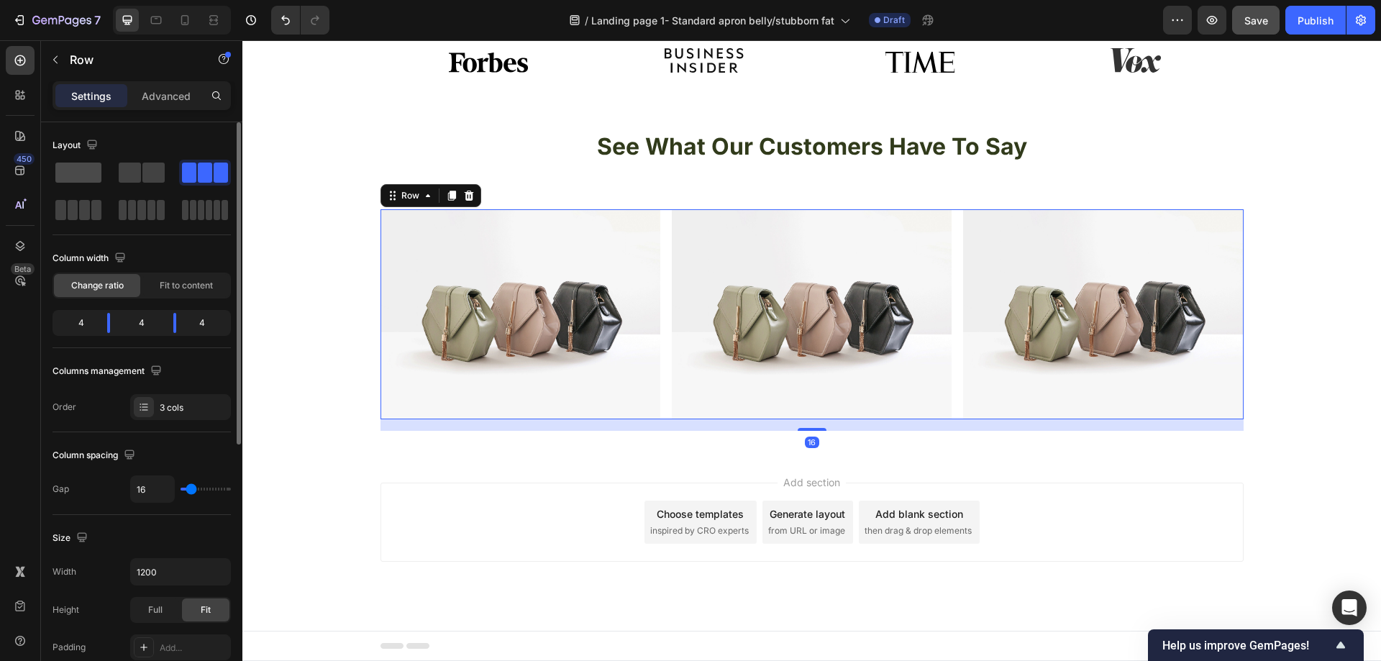
click at [60, 166] on span at bounding box center [78, 173] width 46 height 20
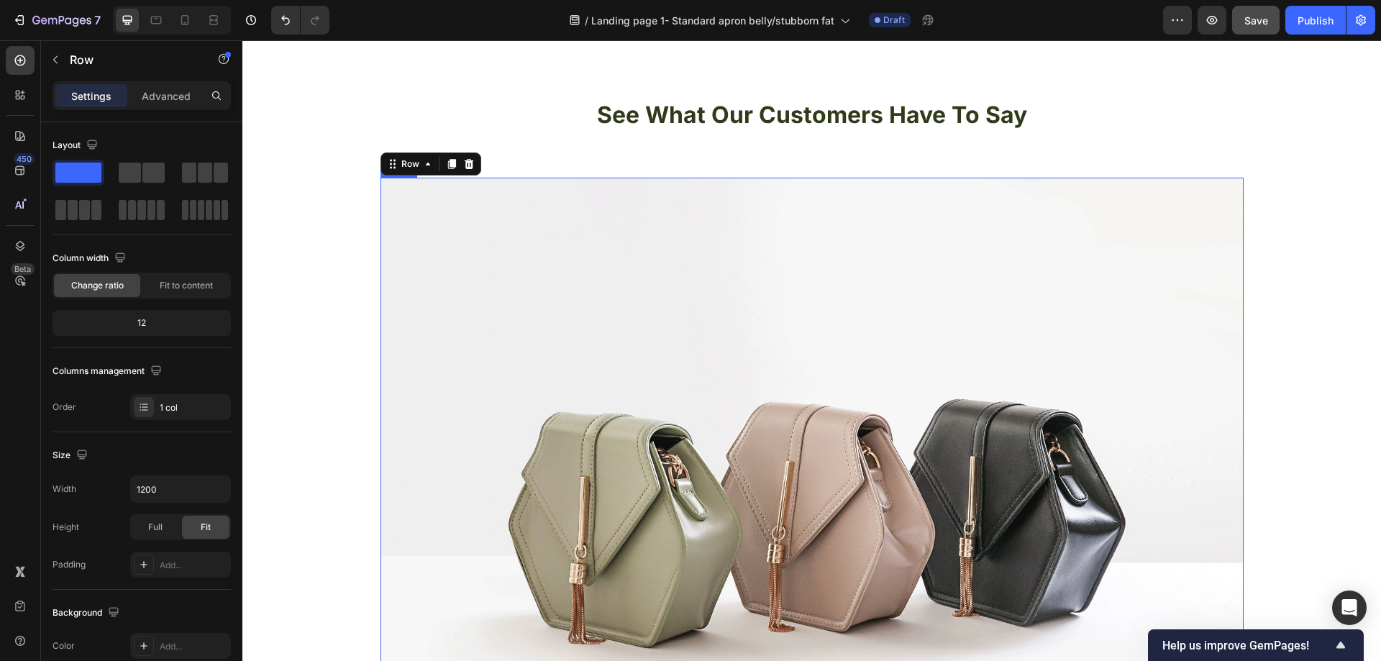
scroll to position [1129, 0]
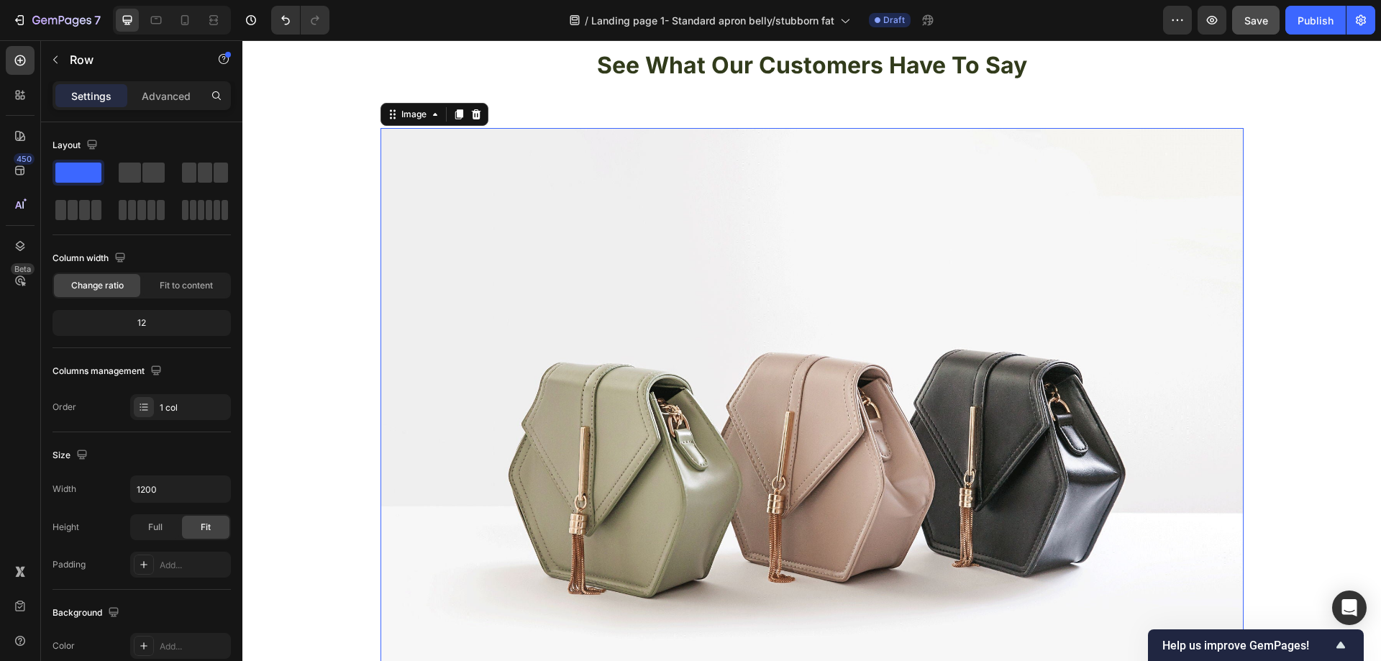
click at [876, 203] on img at bounding box center [811, 451] width 863 height 647
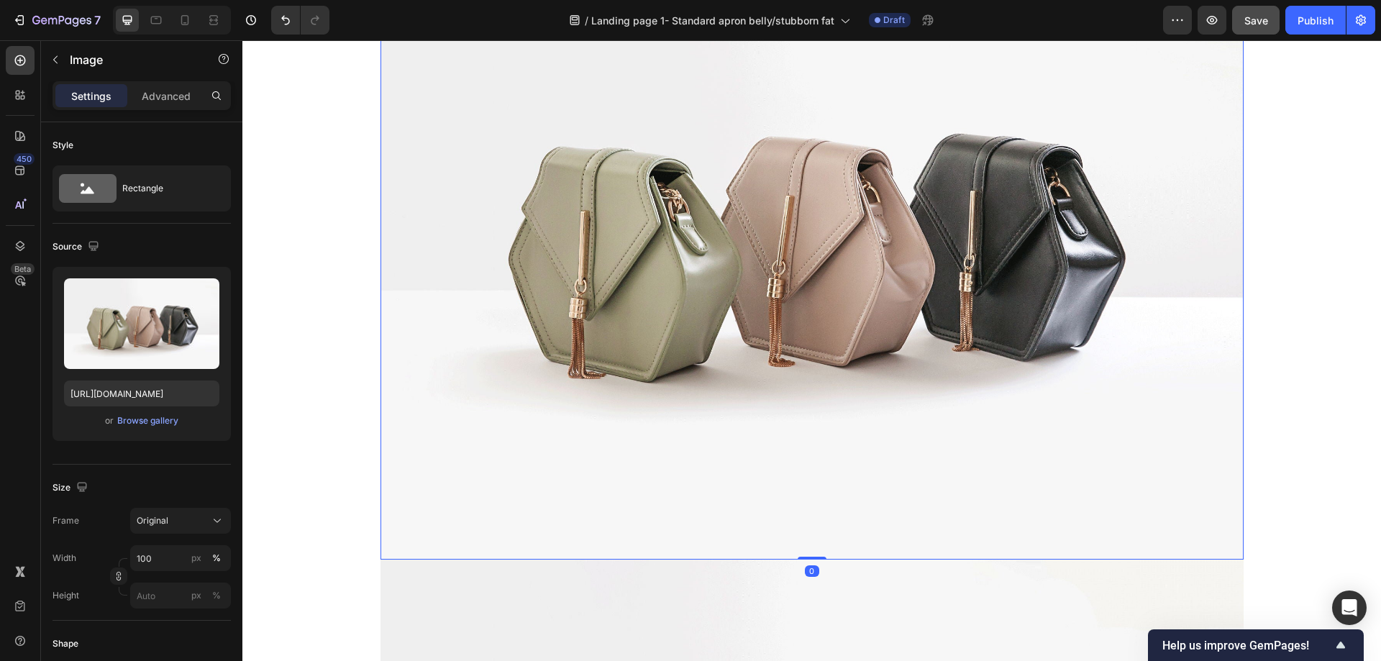
click at [846, 222] on img at bounding box center [811, 235] width 863 height 647
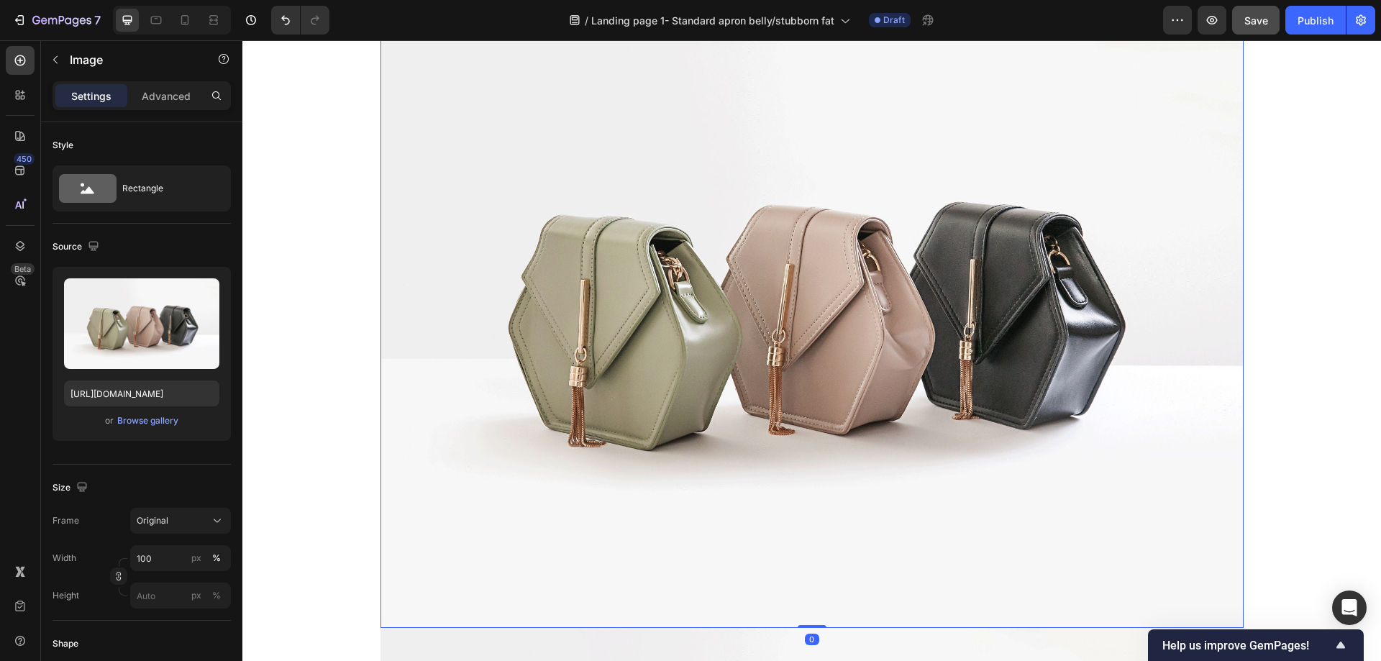
scroll to position [1273, 0]
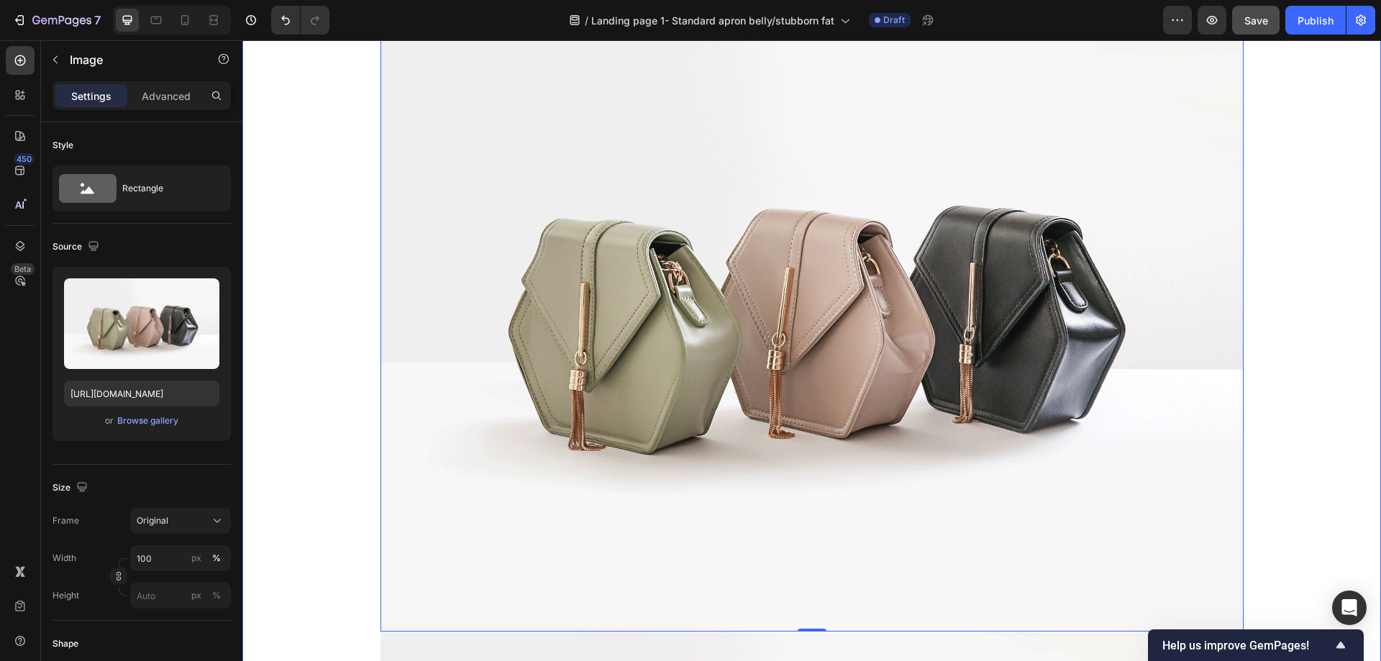
click at [592, 329] on img at bounding box center [811, 307] width 863 height 647
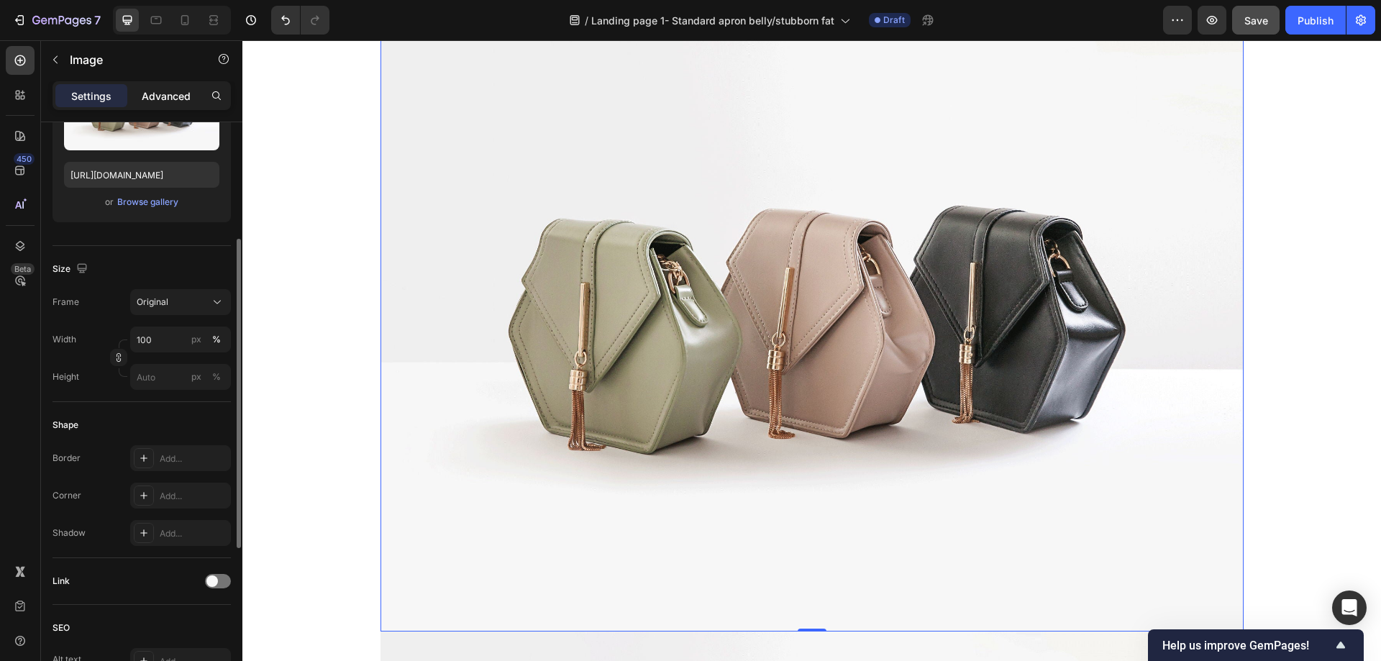
click at [159, 97] on p "Advanced" at bounding box center [166, 95] width 49 height 15
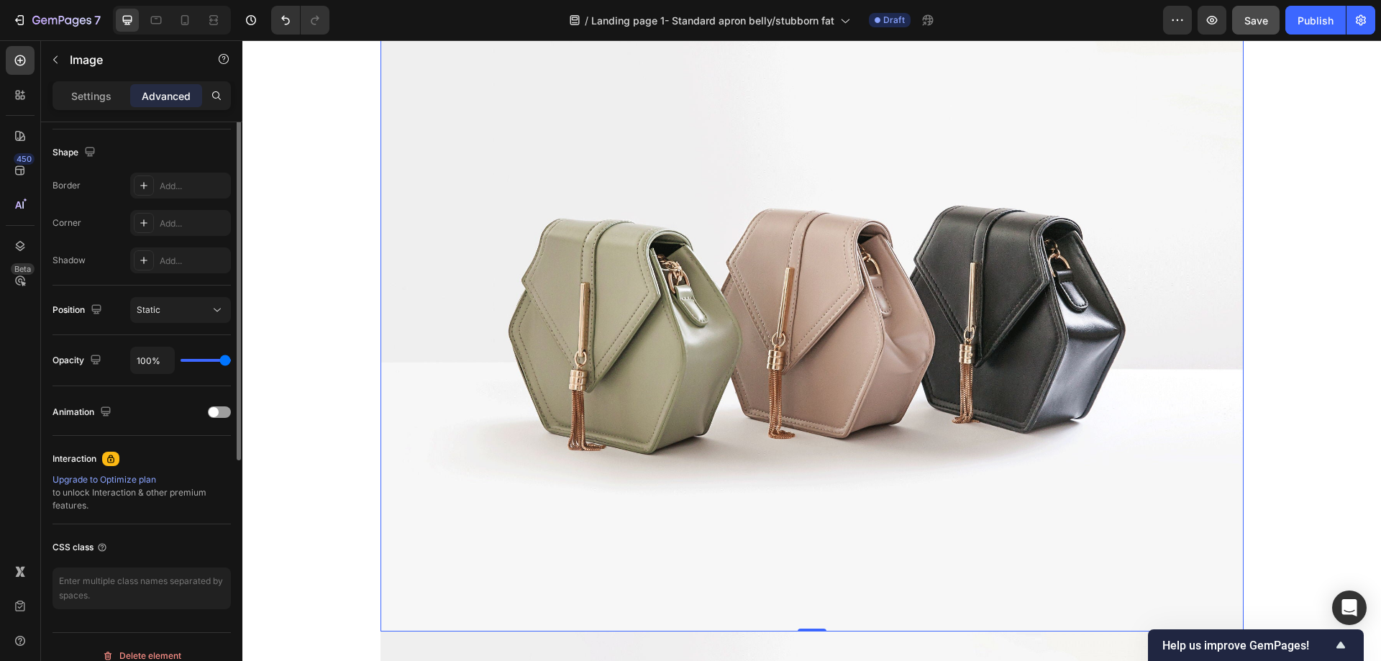
scroll to position [75, 0]
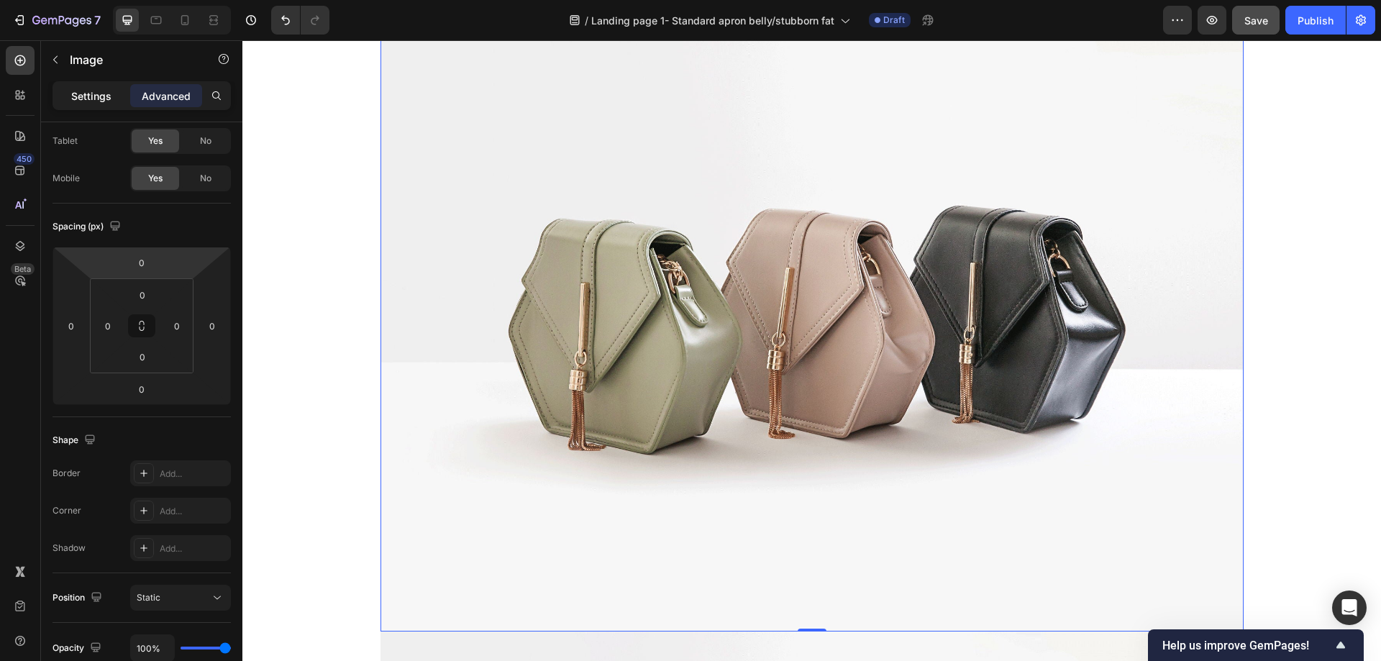
click at [86, 88] on p "Settings" at bounding box center [91, 95] width 40 height 15
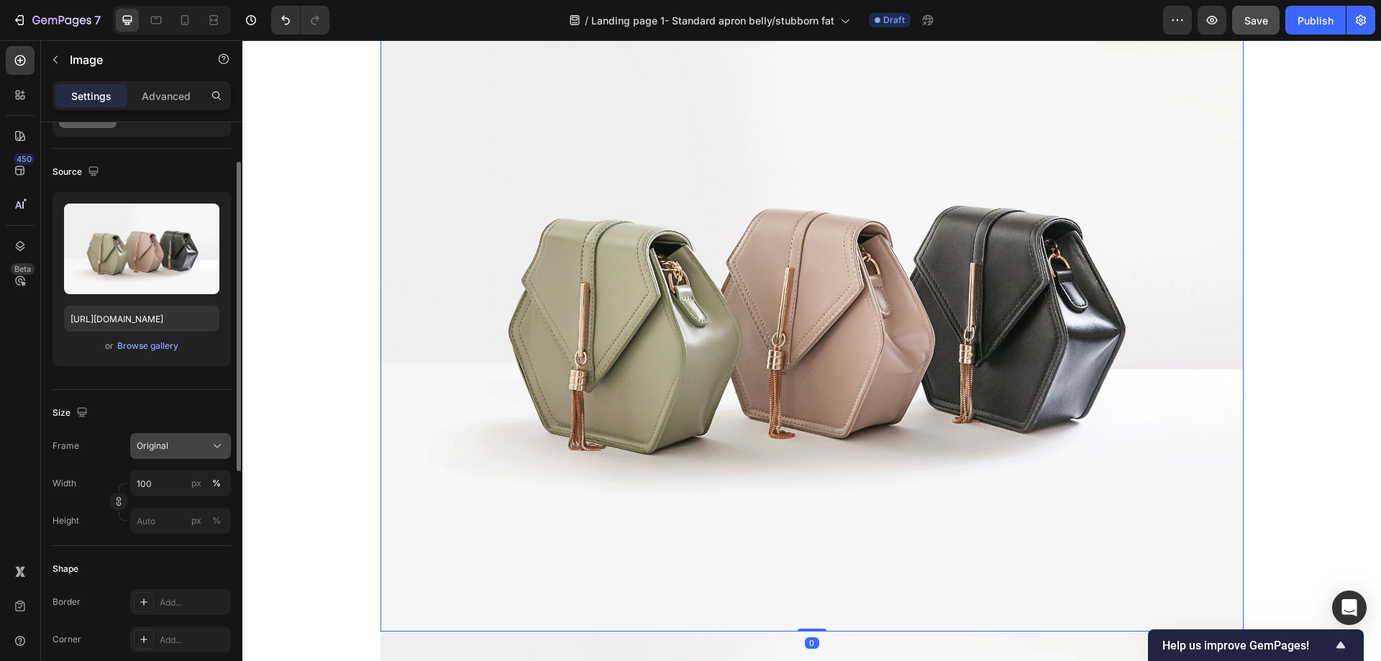
click at [200, 441] on div "Original" at bounding box center [172, 445] width 70 height 13
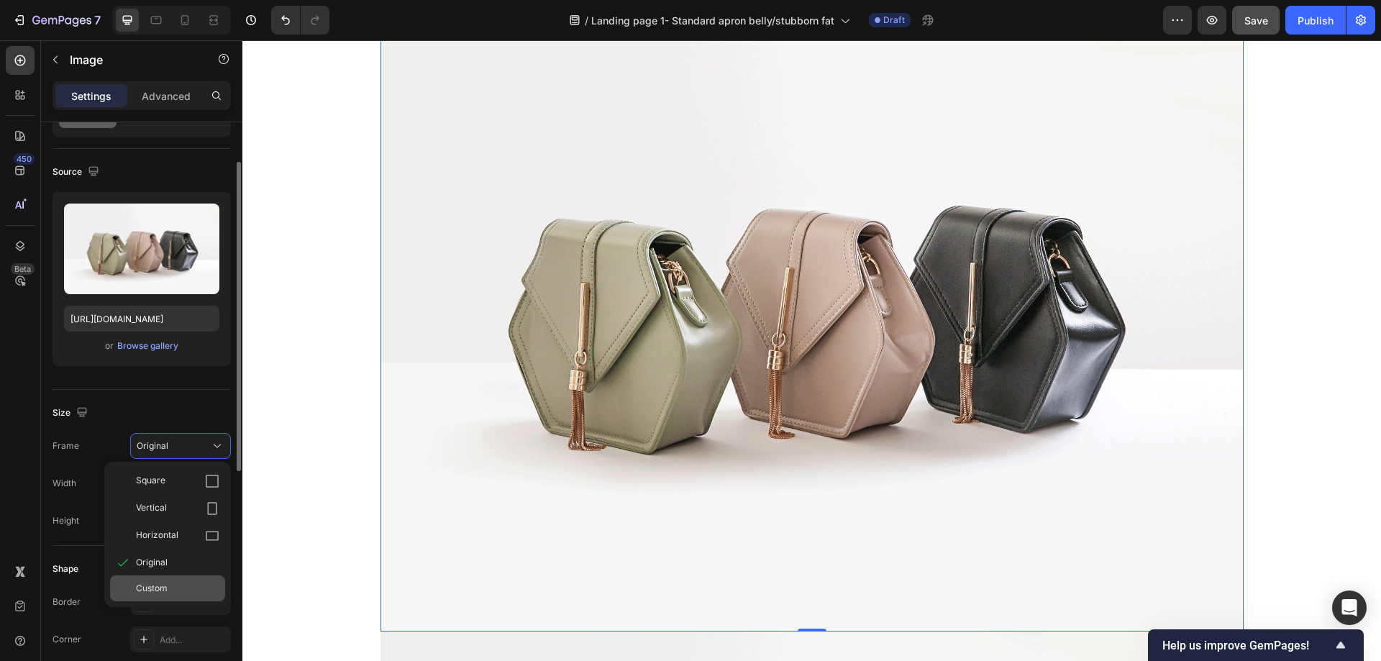
click at [165, 588] on span "Custom" at bounding box center [152, 588] width 32 height 13
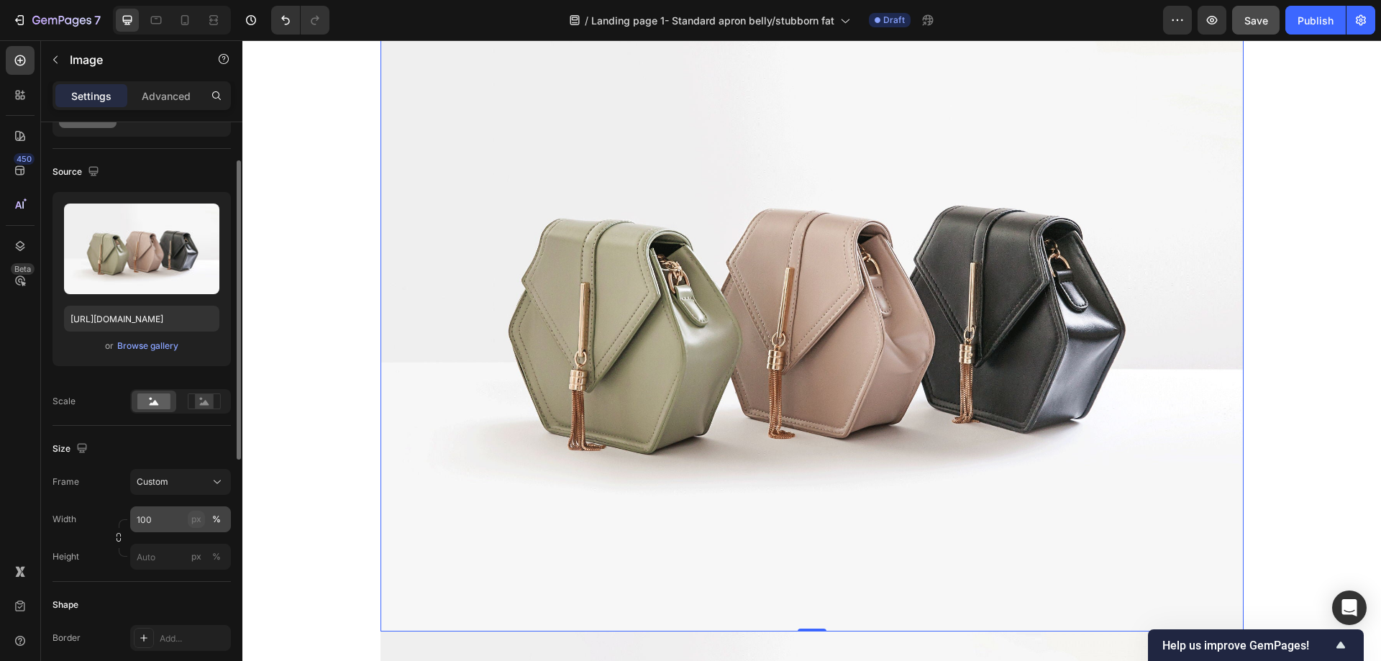
click at [192, 519] on div "px" at bounding box center [196, 519] width 10 height 13
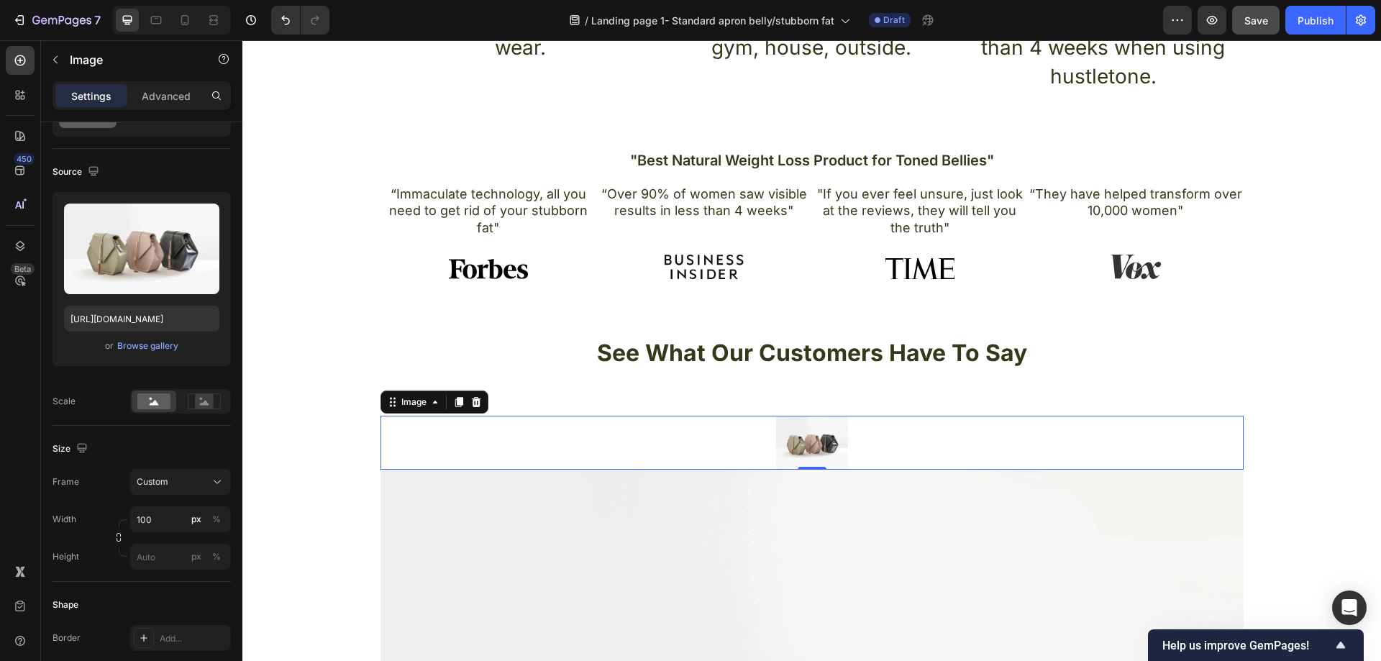
click at [875, 436] on div at bounding box center [811, 443] width 863 height 54
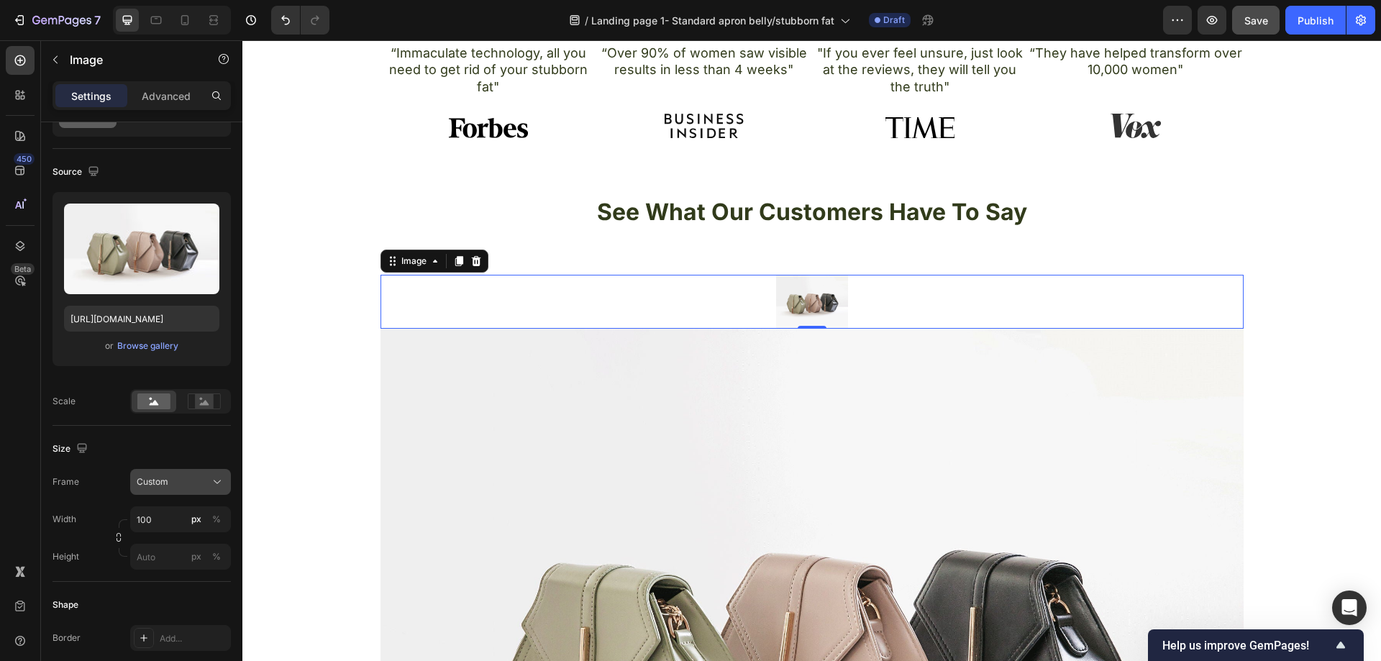
scroll to position [985, 0]
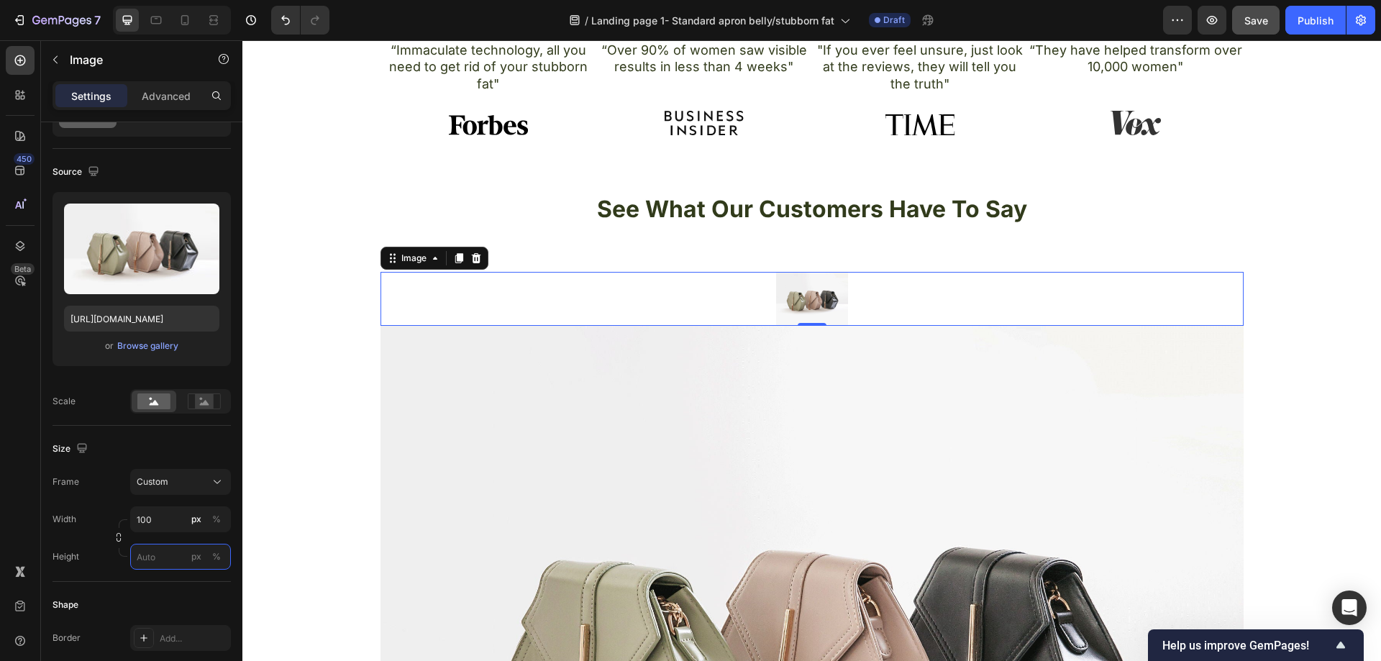
click at [161, 557] on input "px %" at bounding box center [180, 557] width 101 height 26
click at [152, 586] on p "Full 100%" at bounding box center [177, 591] width 83 height 13
type input "100"
click at [167, 521] on input "100" at bounding box center [180, 519] width 101 height 26
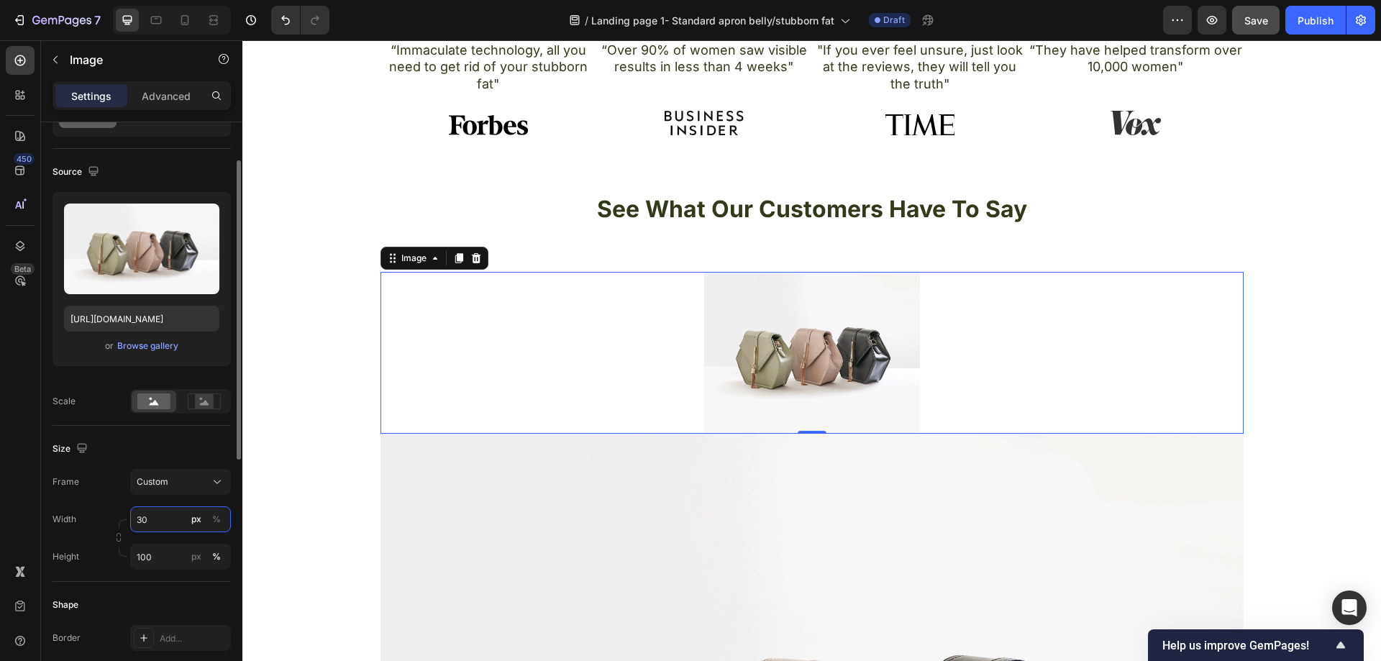
type input "3"
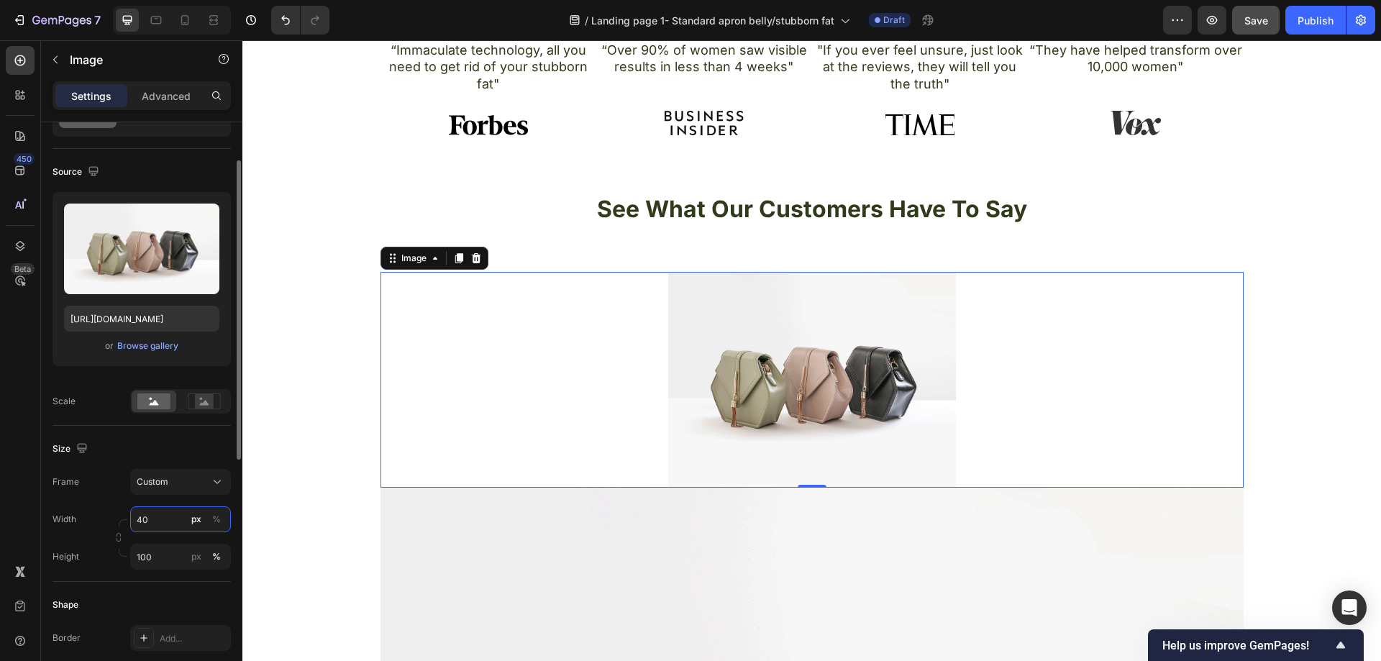
type input "4"
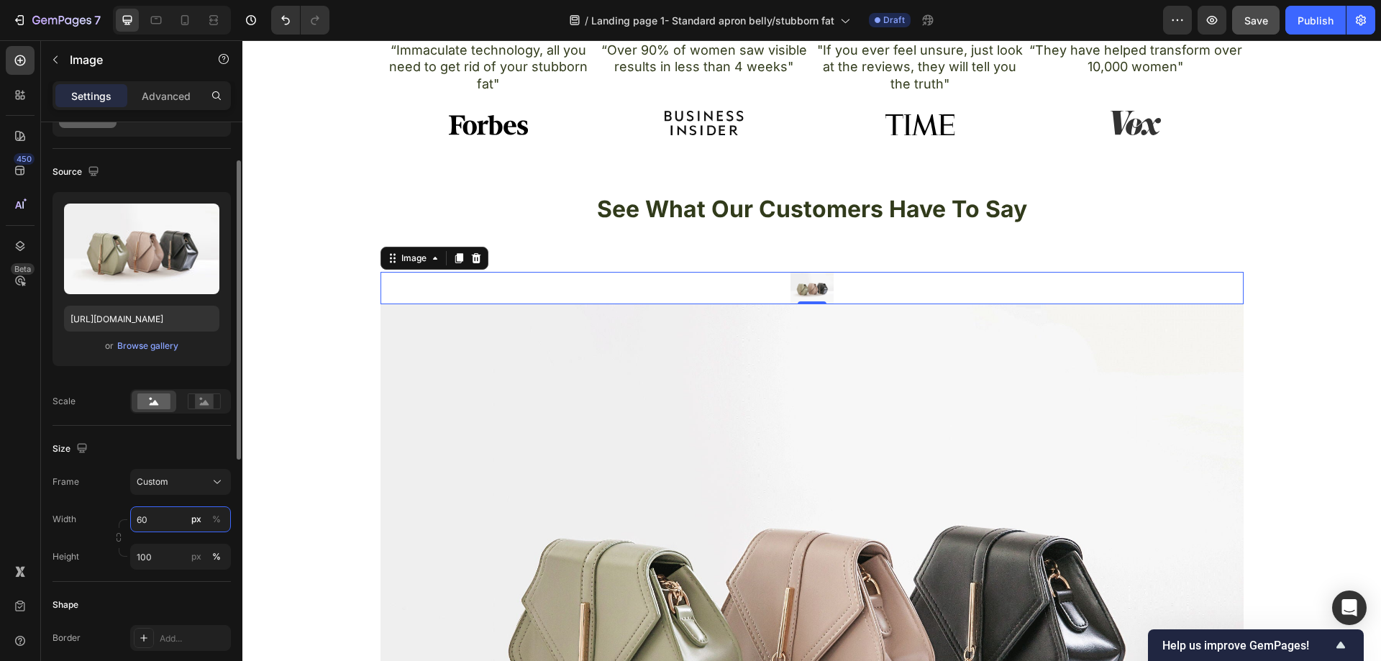
type input "600"
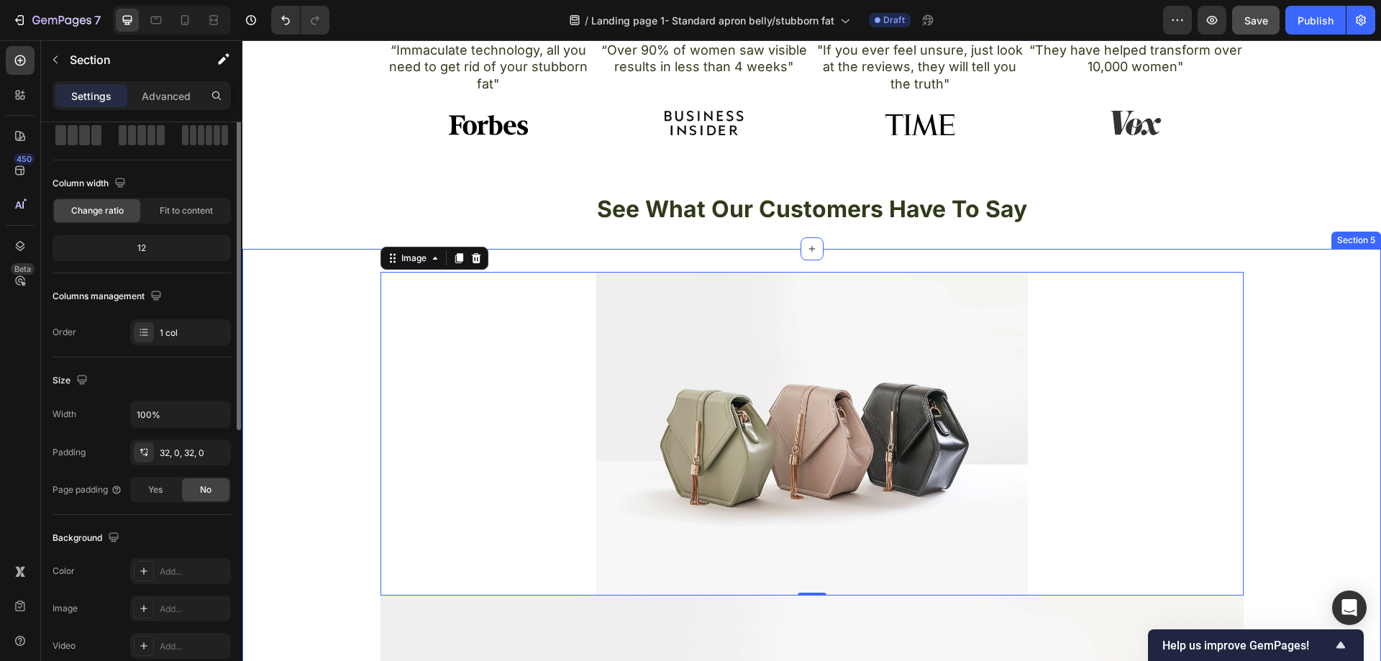
scroll to position [0, 0]
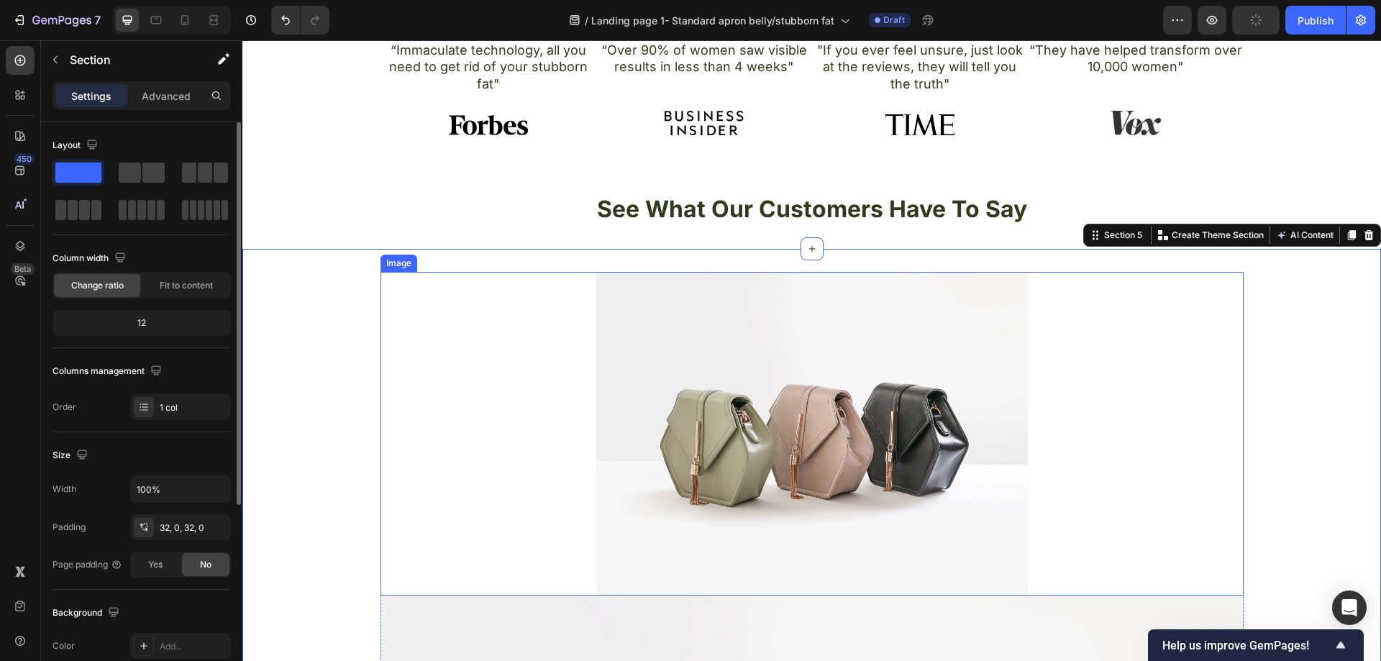
click at [787, 355] on img at bounding box center [812, 434] width 432 height 324
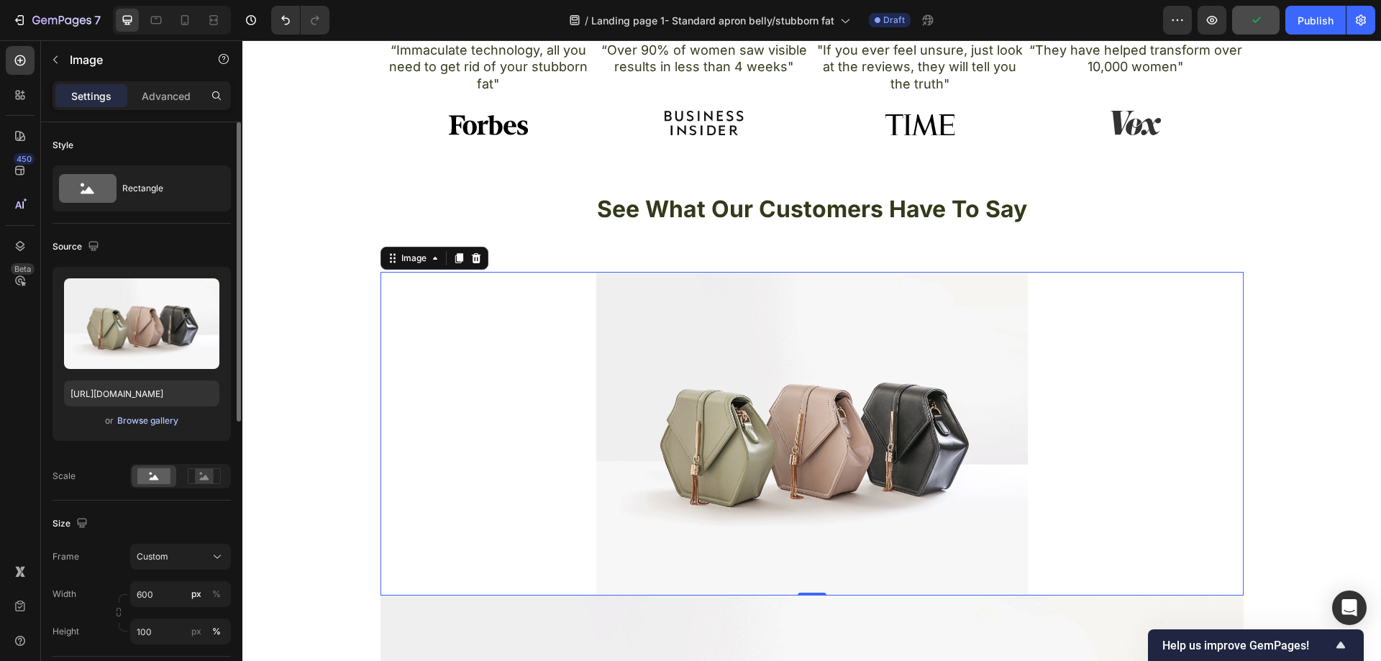
click at [163, 419] on div "Browse gallery" at bounding box center [147, 420] width 61 height 13
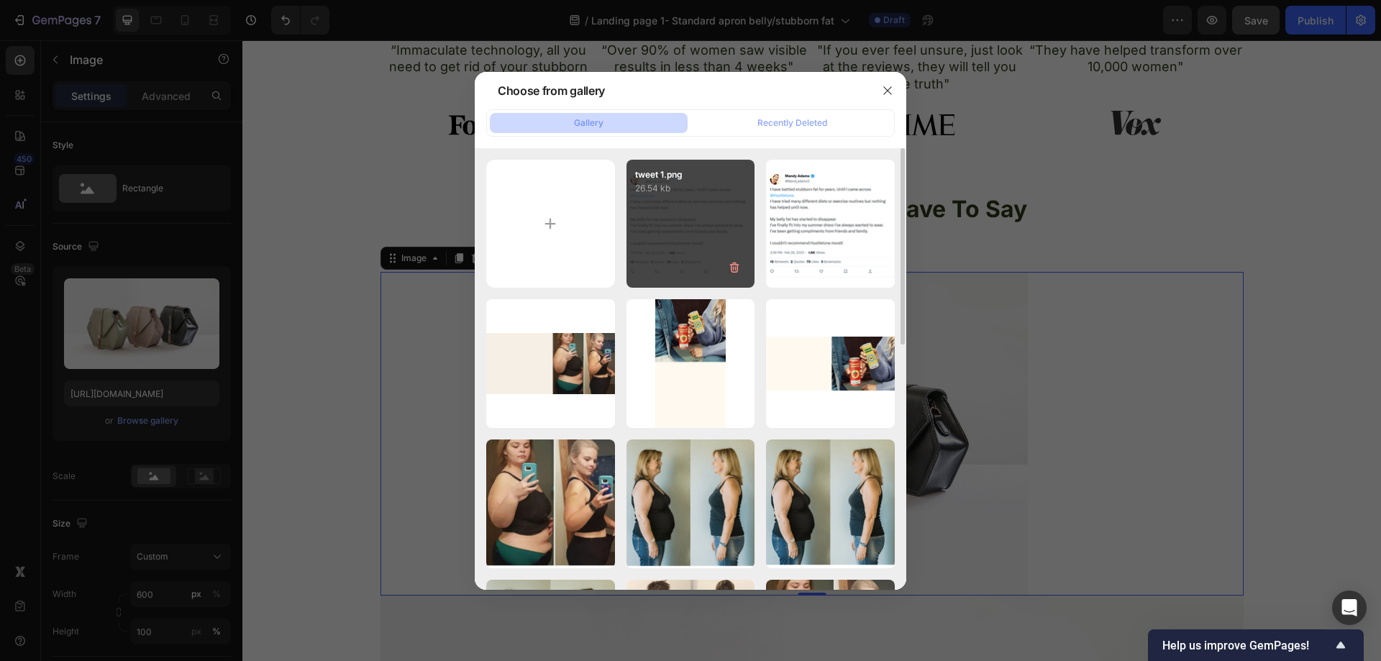
click at [656, 224] on div "tweet 1.png 26.54 kb" at bounding box center [690, 224] width 129 height 129
type input "https://cdn.shopify.com/s/files/1/0957/1159/2830/files/gempages_583634832253256…"
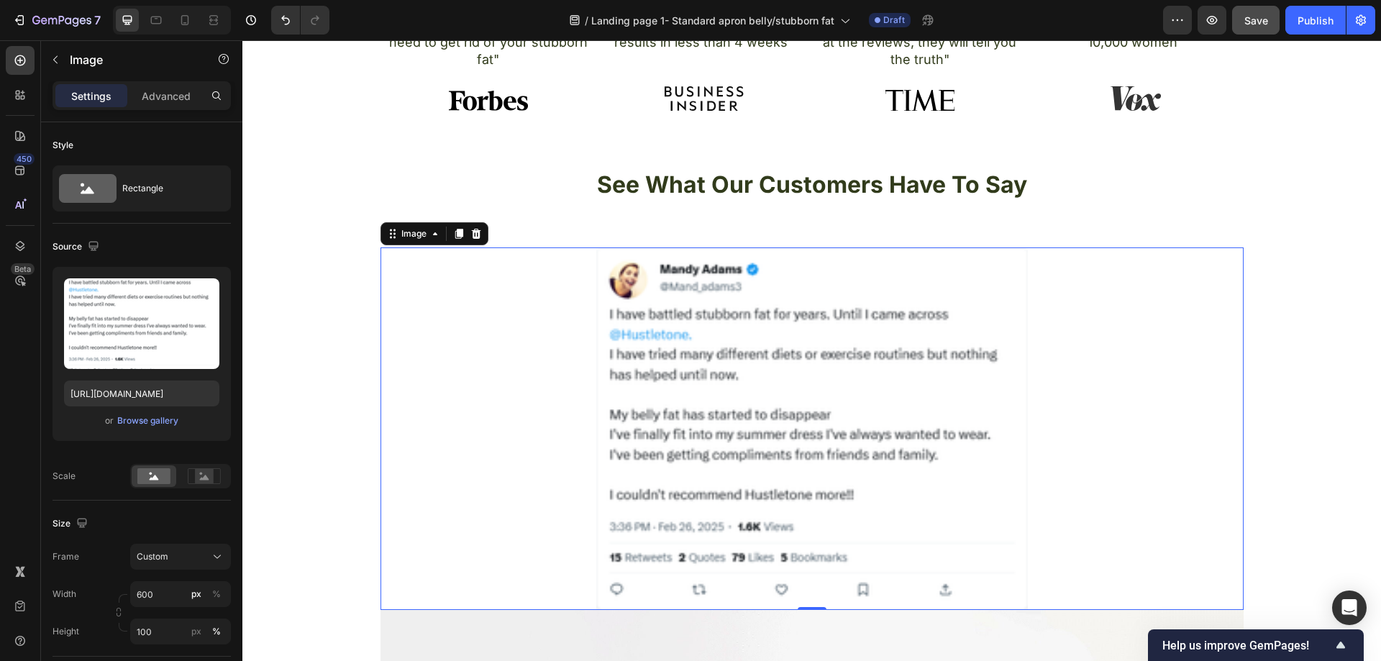
scroll to position [1129, 0]
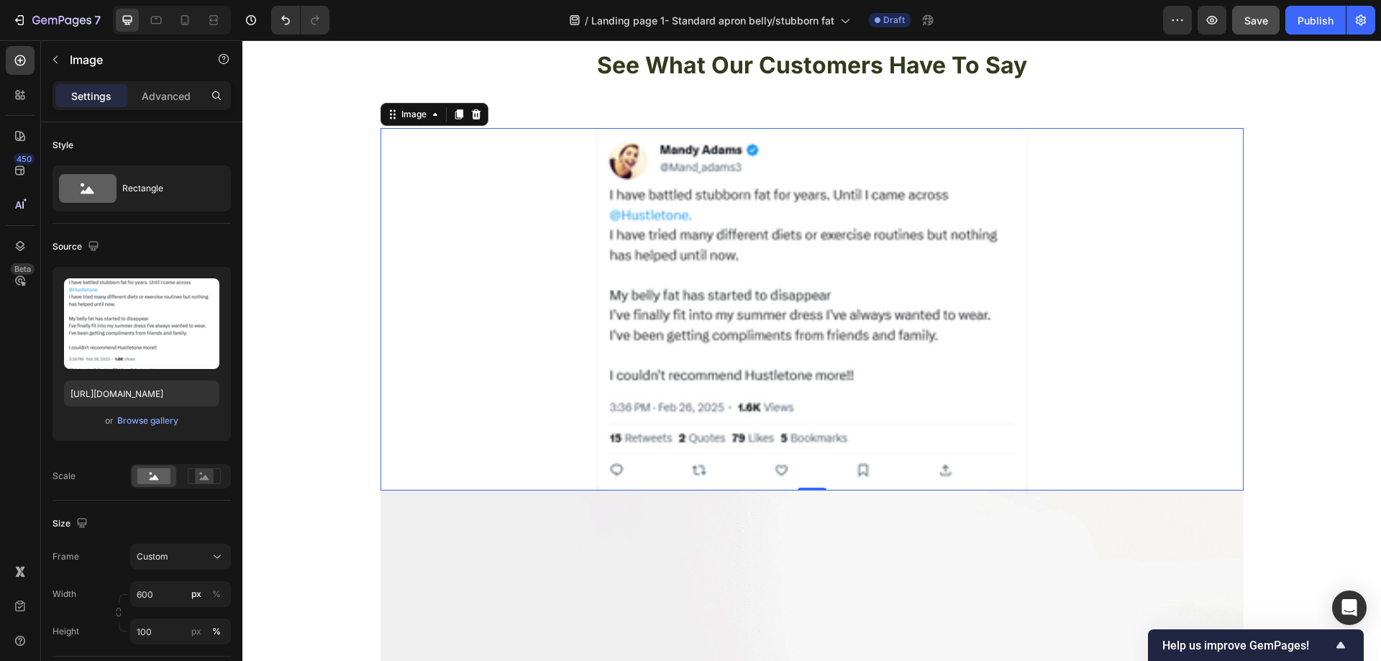
click at [627, 327] on img at bounding box center [812, 309] width 432 height 363
click at [731, 314] on img at bounding box center [812, 309] width 432 height 363
click at [688, 239] on img at bounding box center [812, 309] width 432 height 363
click at [137, 434] on div "Upload Image https://cdn.shopify.com/s/files/1/0957/1159/2830/files/gempages_58…" at bounding box center [142, 354] width 178 height 174
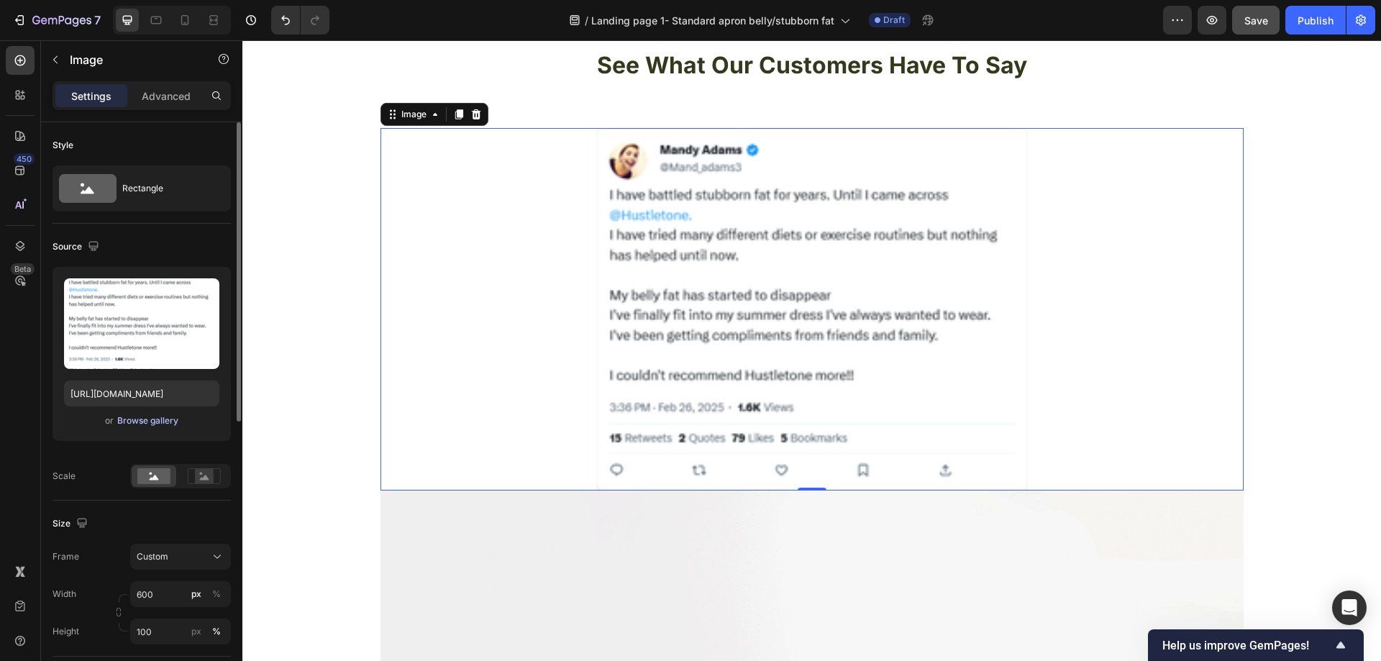
click at [141, 425] on div "Browse gallery" at bounding box center [147, 420] width 61 height 13
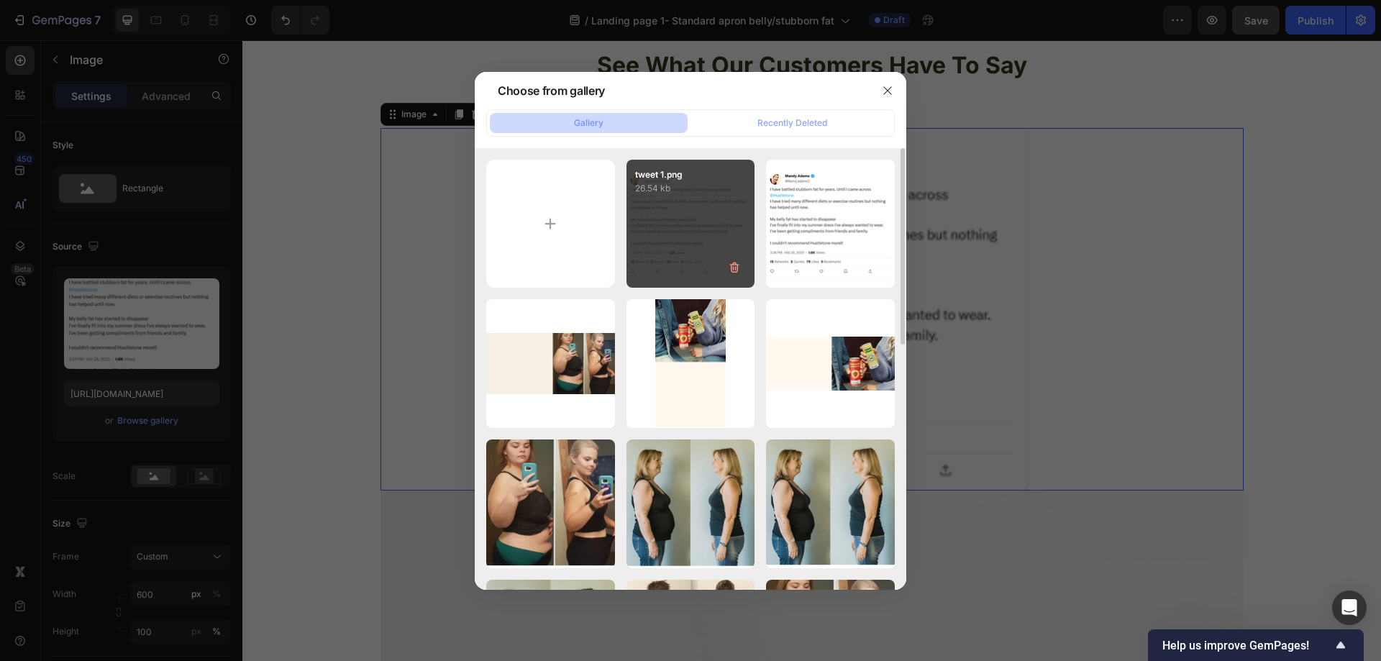
click at [695, 234] on div "tweet 1.png 26.54 kb" at bounding box center [690, 224] width 129 height 129
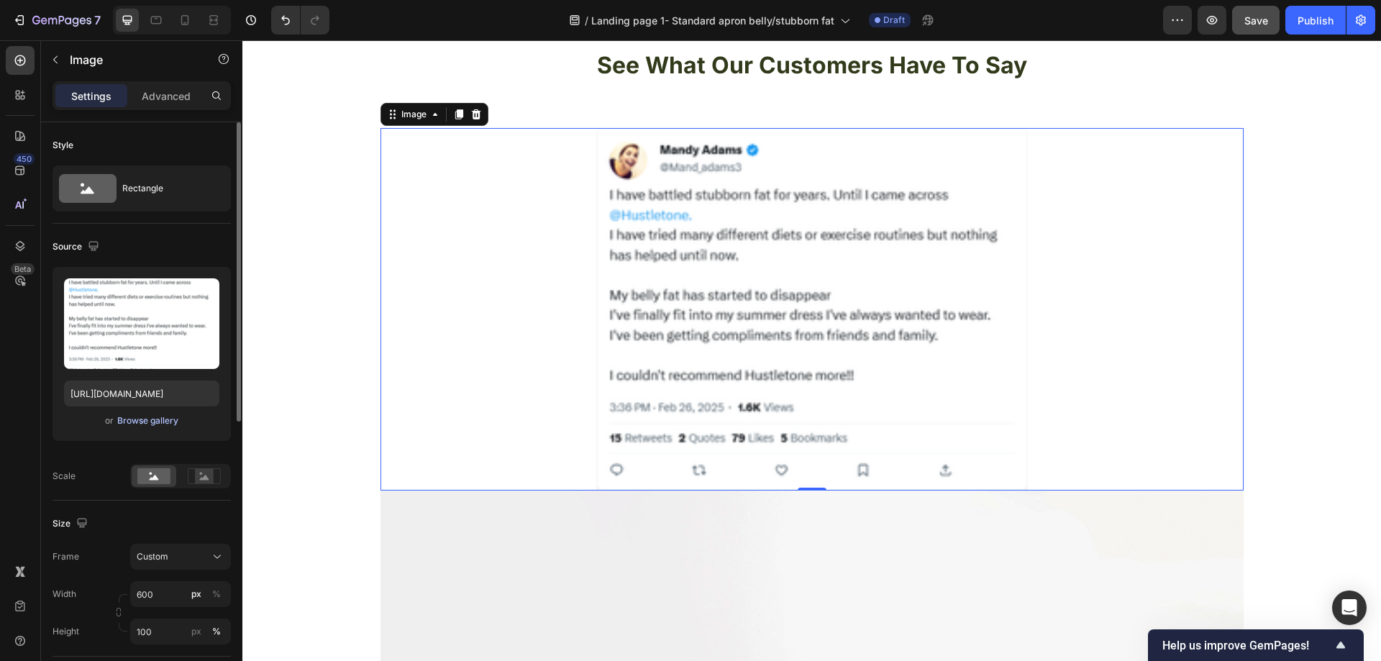
click at [153, 424] on div "Browse gallery" at bounding box center [147, 420] width 61 height 13
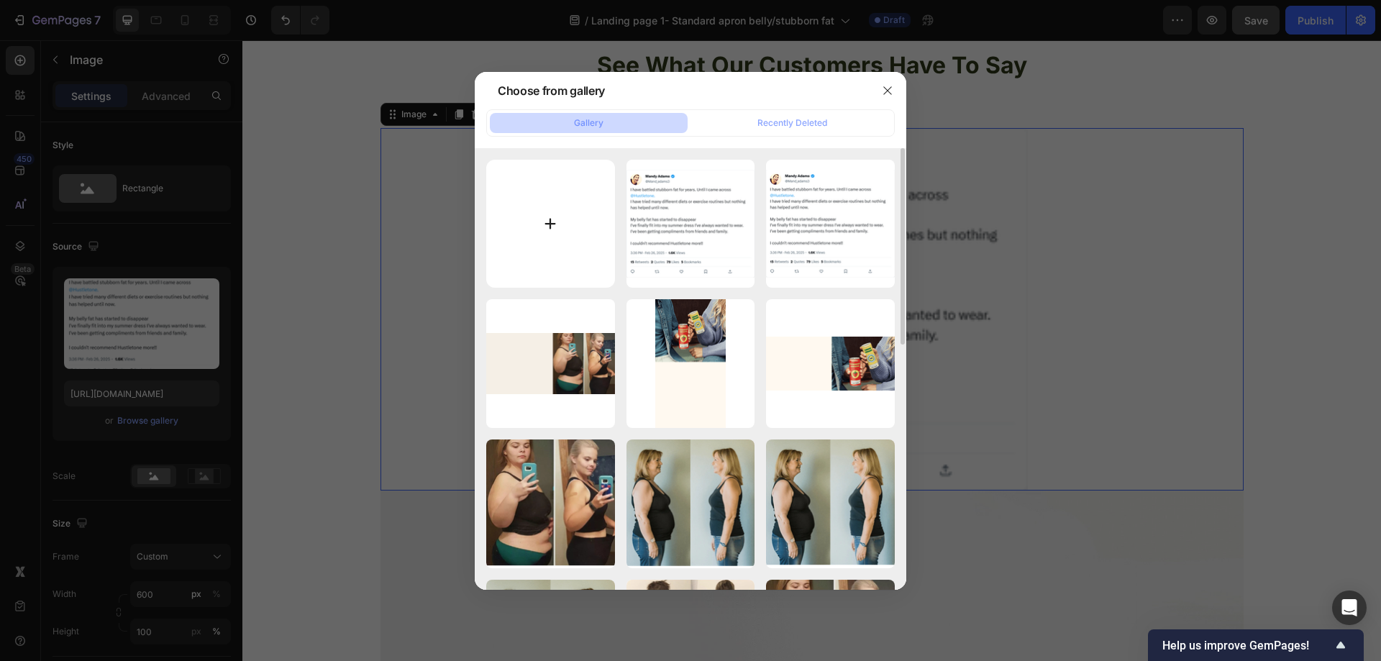
click at [517, 242] on input "file" at bounding box center [550, 224] width 129 height 129
type input "C:\fakepath\tweet 1.png"
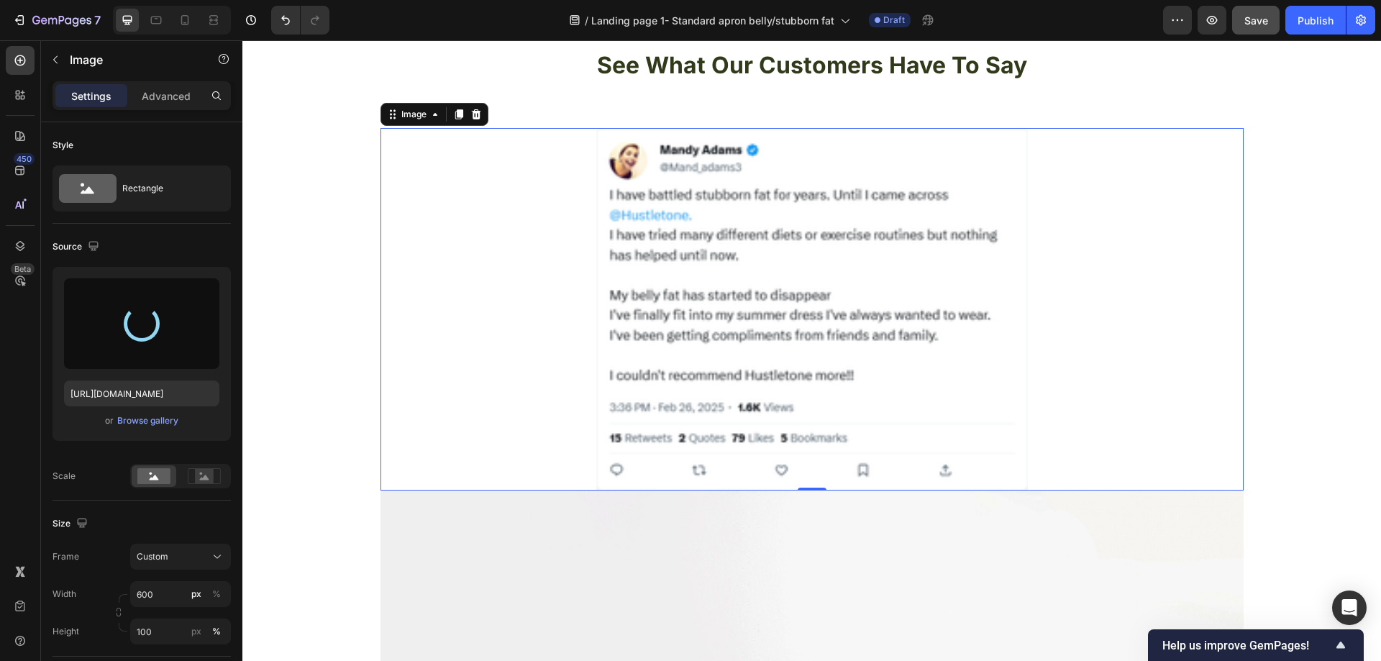
type input "https://cdn.shopify.com/s/files/1/0957/1159/2830/files/gempages_583634832253256…"
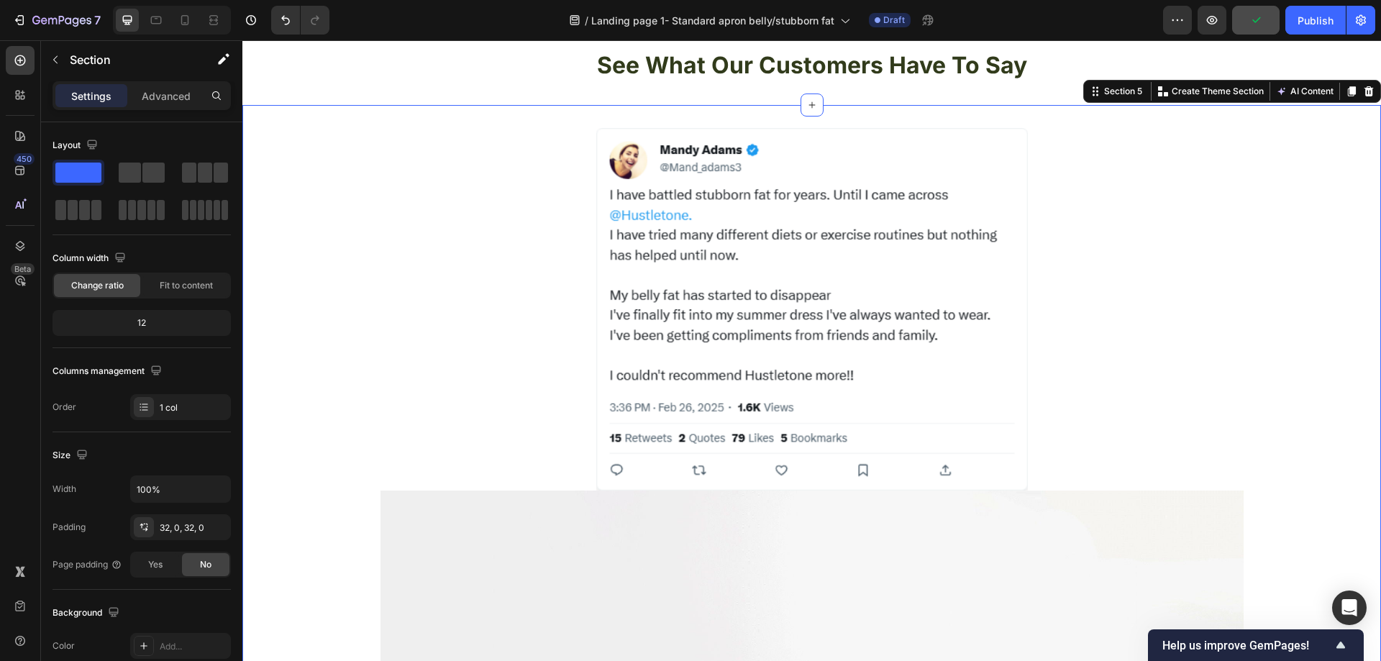
drag, startPoint x: 648, startPoint y: 265, endPoint x: 610, endPoint y: 263, distance: 38.2
click at [648, 265] on img at bounding box center [812, 309] width 432 height 363
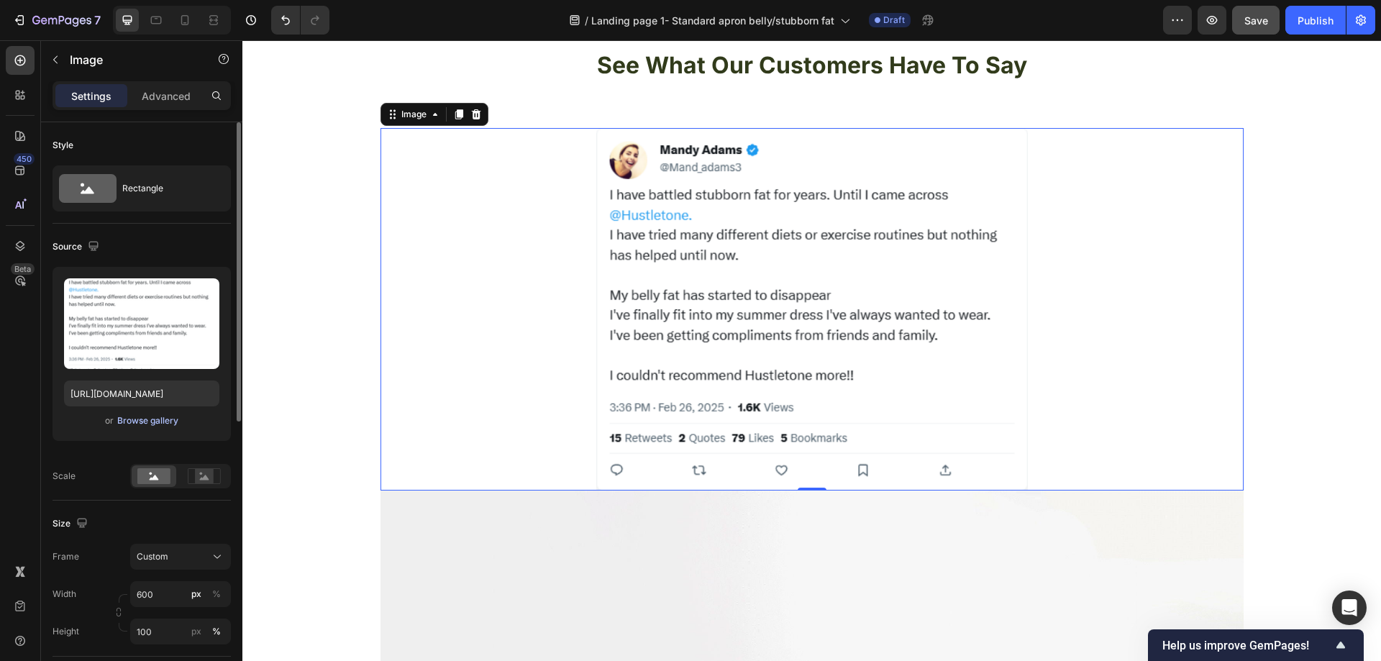
click at [127, 415] on div "Browse gallery" at bounding box center [147, 420] width 61 height 13
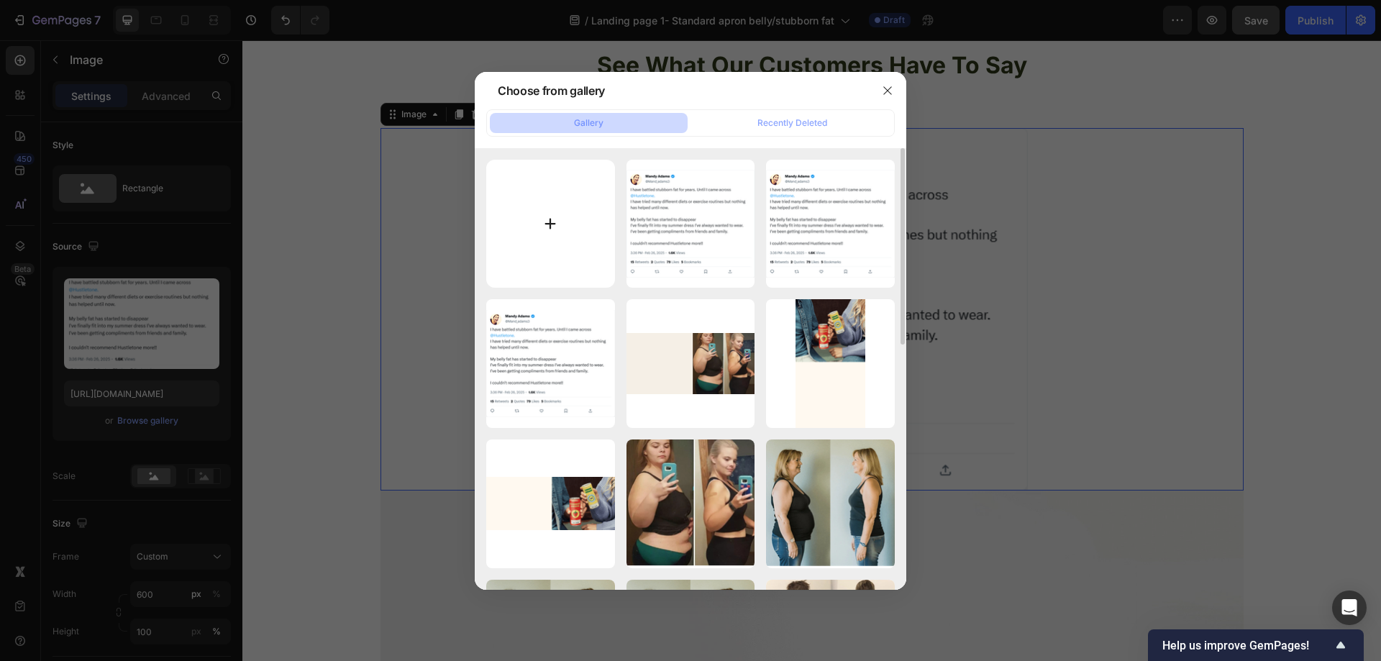
click at [591, 248] on input "file" at bounding box center [550, 224] width 129 height 129
type input "C:\fakepath\tweet 1.png"
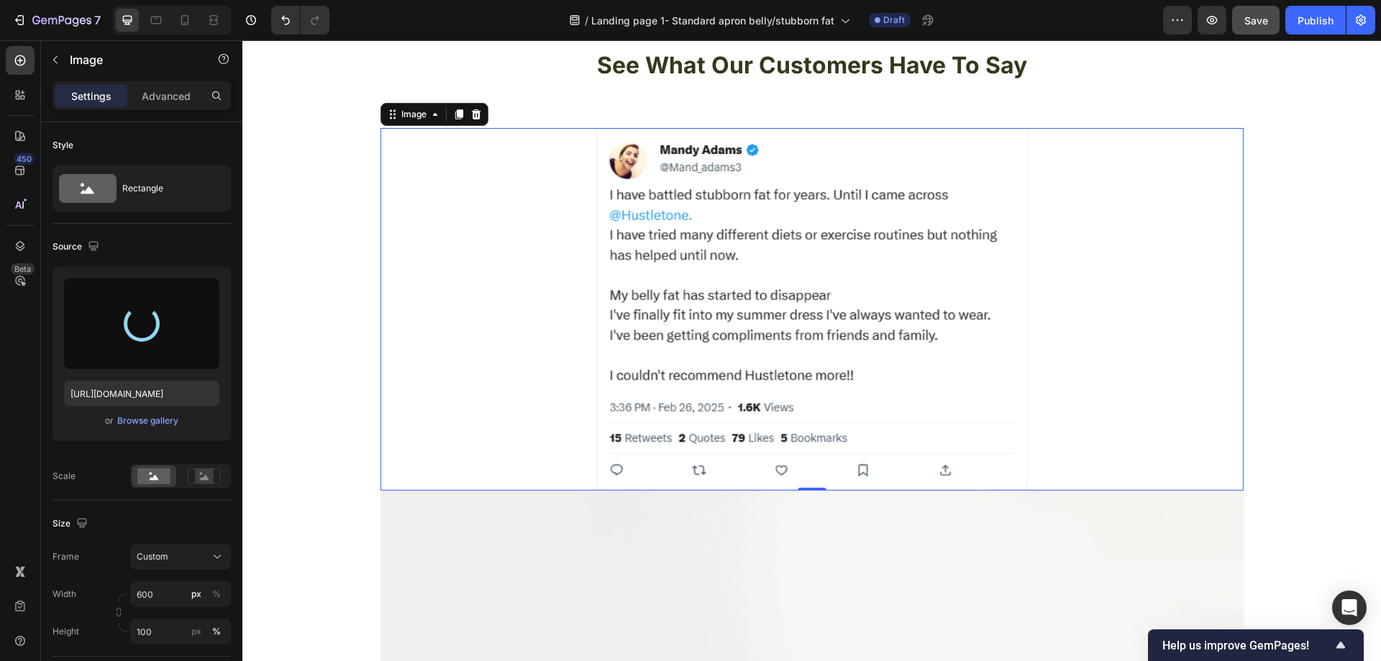
type input "https://cdn.shopify.com/s/files/1/0957/1159/2830/files/gempages_583634832253256…"
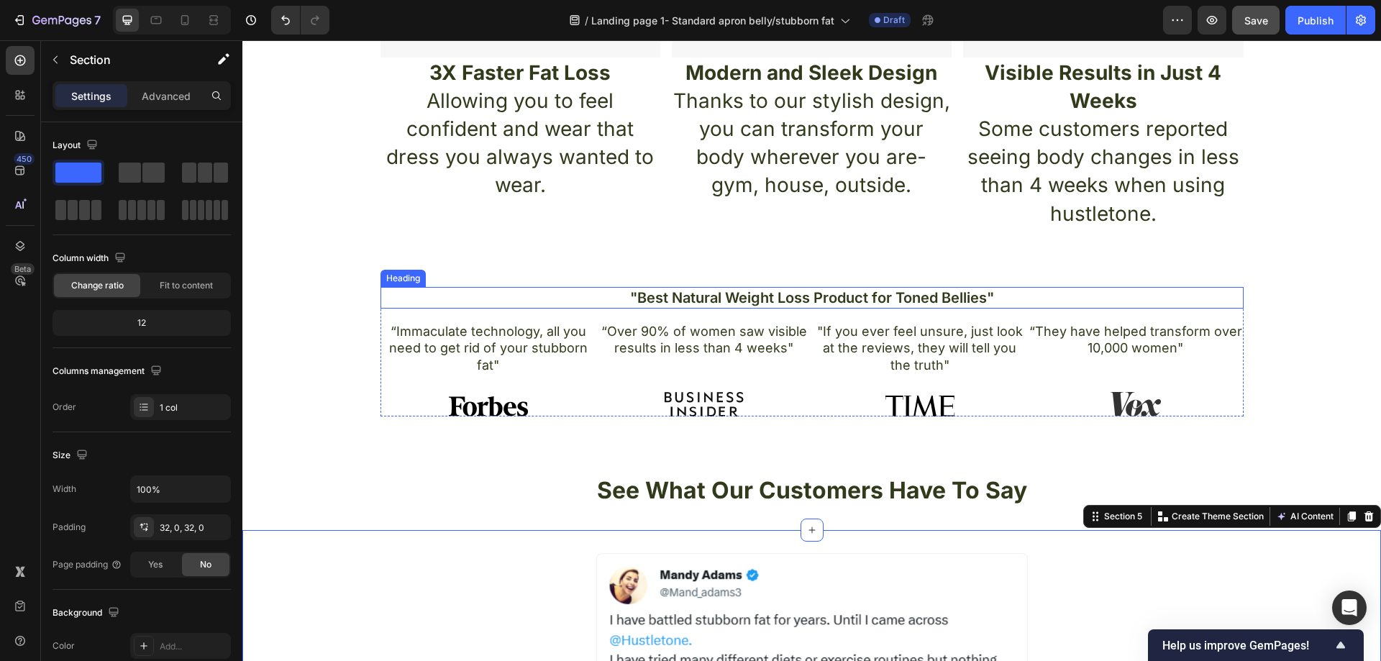
scroll to position [842, 0]
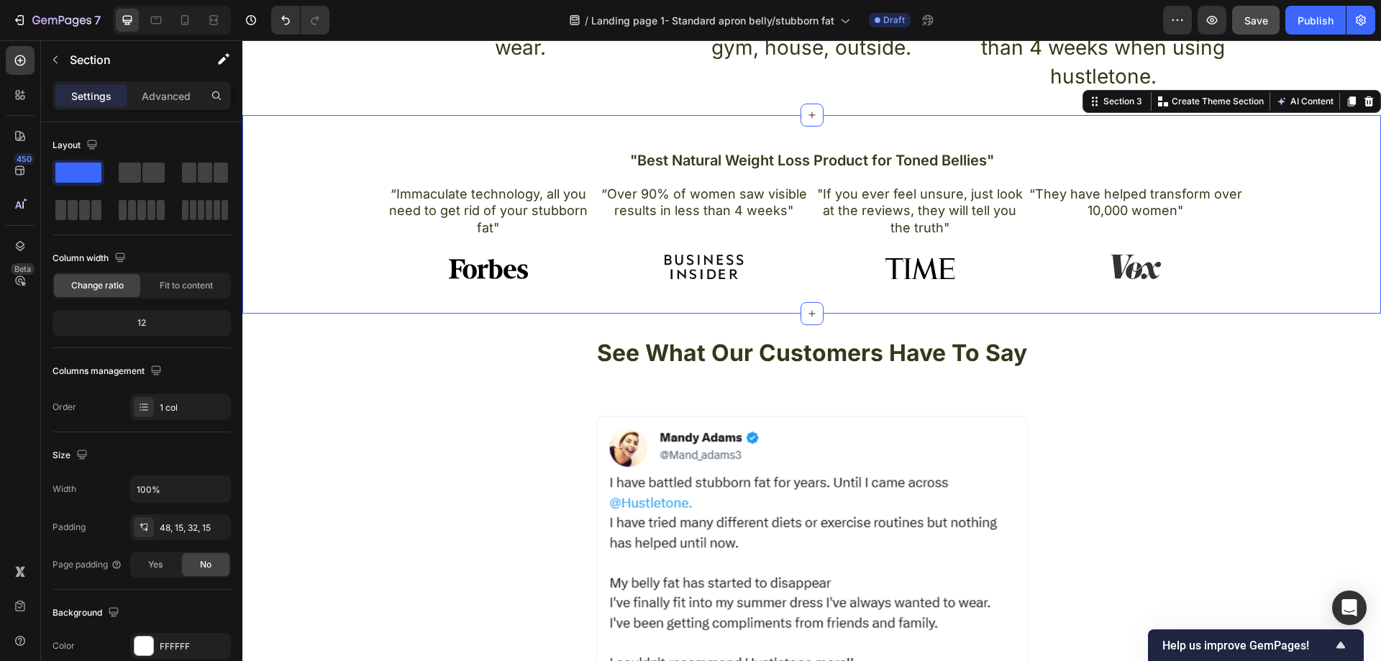
click at [319, 250] on div ""Best Natural Weight Loss Product for Toned Bellies" Heading “Immaculate techno…" at bounding box center [811, 220] width 1117 height 141
click at [340, 322] on div "See What Our Customers Have To Say Heading Section 4" at bounding box center [811, 353] width 1139 height 79
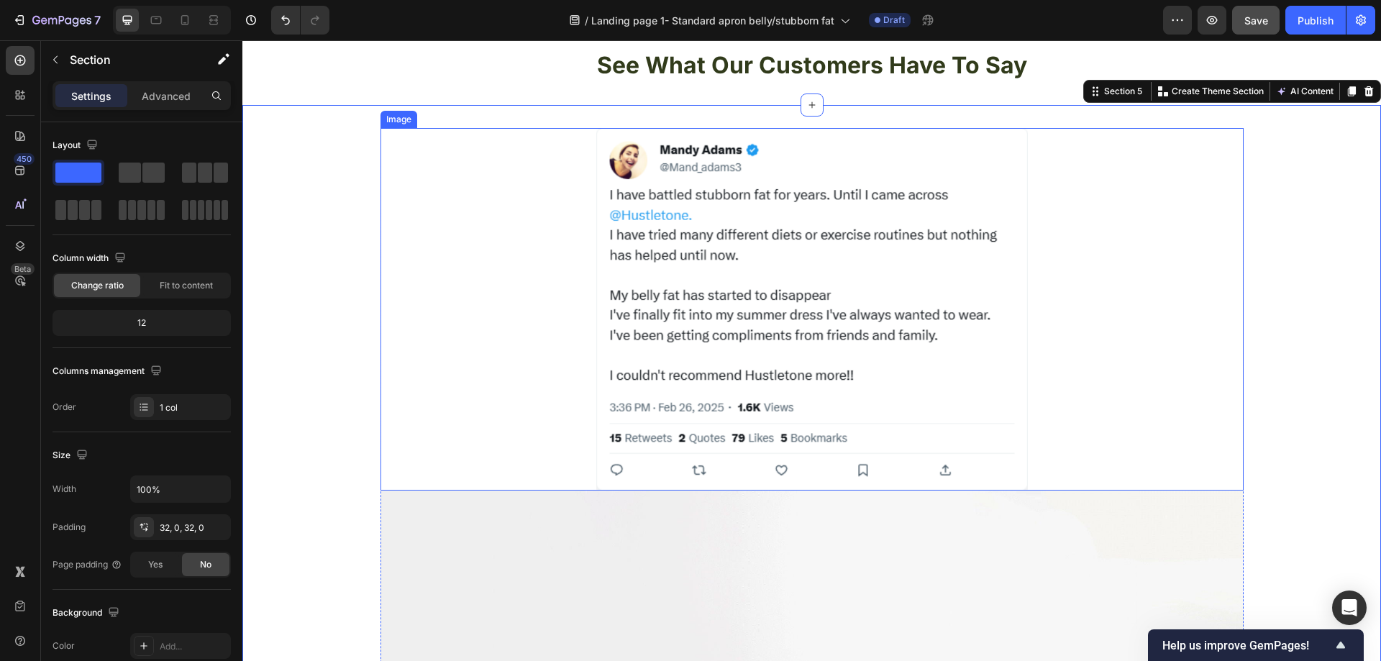
scroll to position [1057, 0]
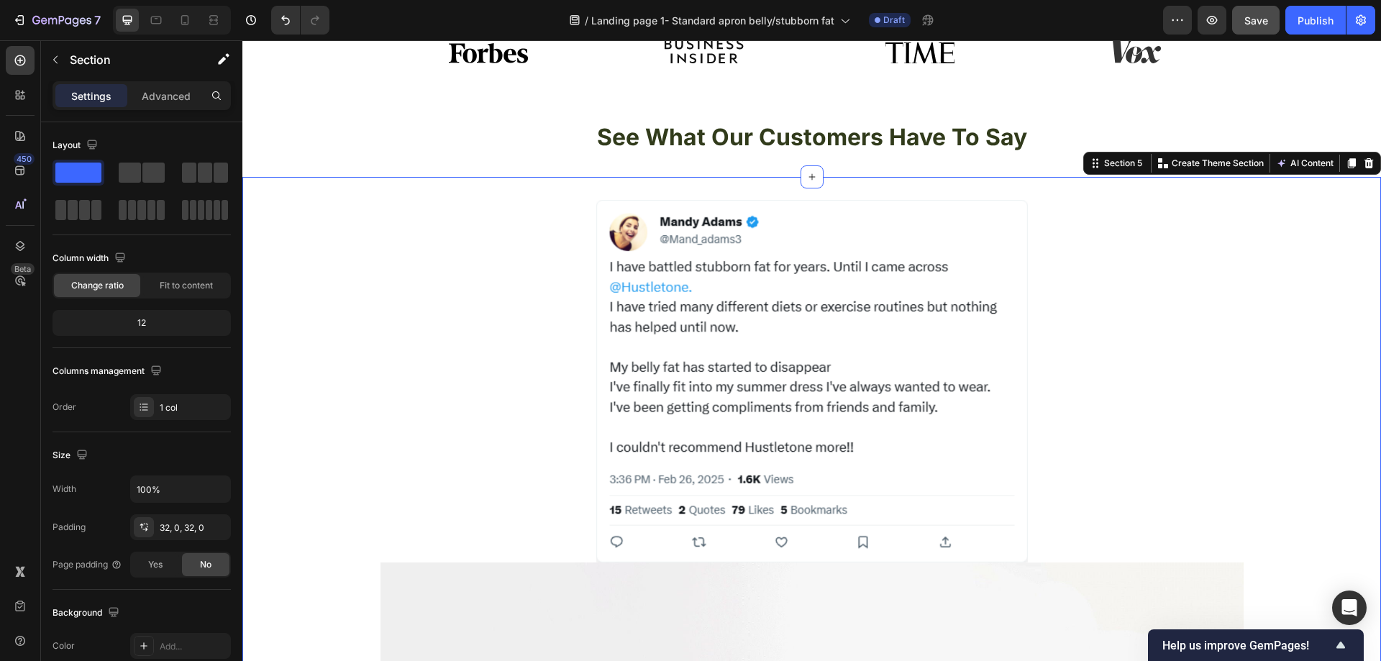
drag, startPoint x: 1321, startPoint y: 302, endPoint x: 1191, endPoint y: 263, distance: 135.4
click at [497, 114] on div "See What Our Customers Have To Say Heading Section 4" at bounding box center [811, 137] width 1139 height 79
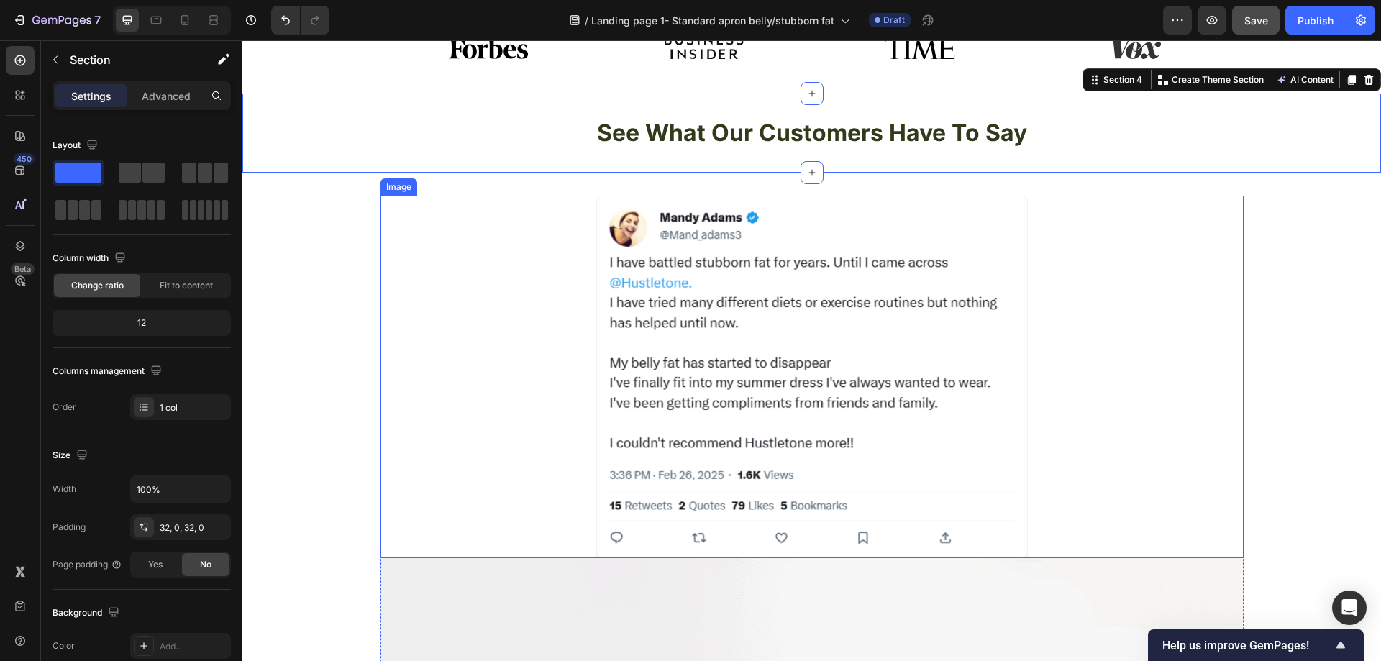
scroll to position [1129, 0]
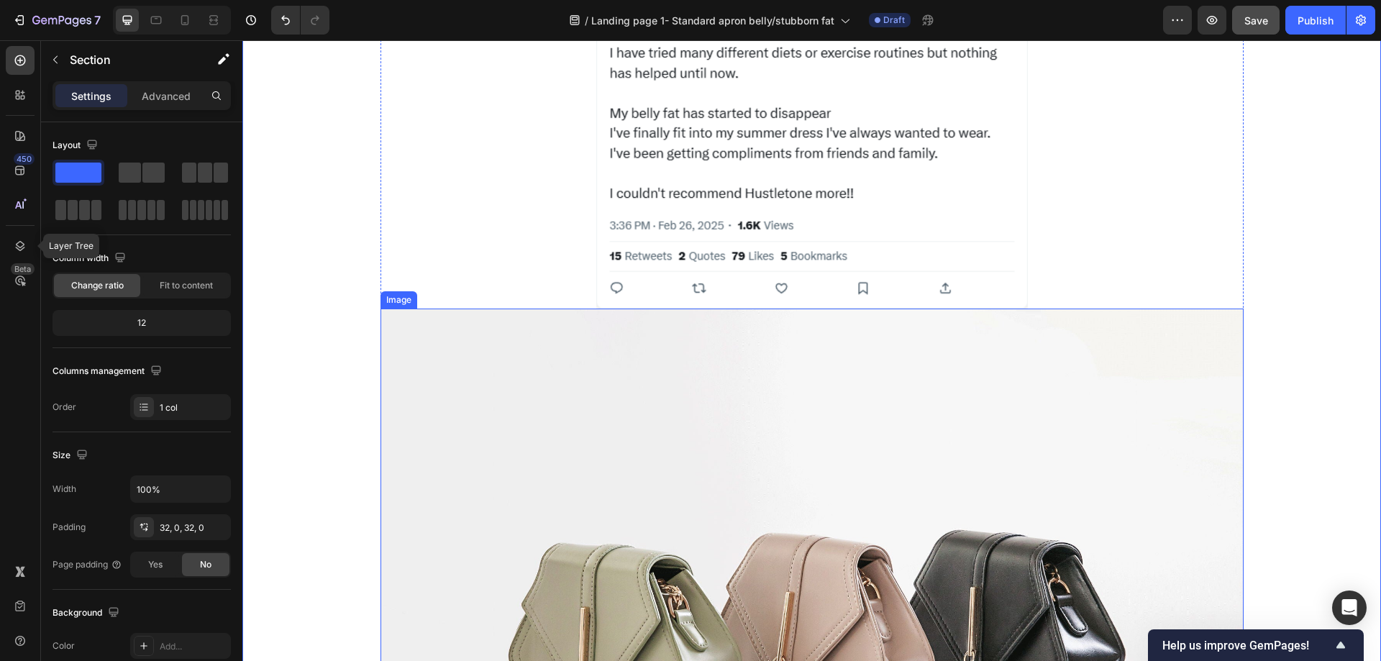
scroll to position [1345, 0]
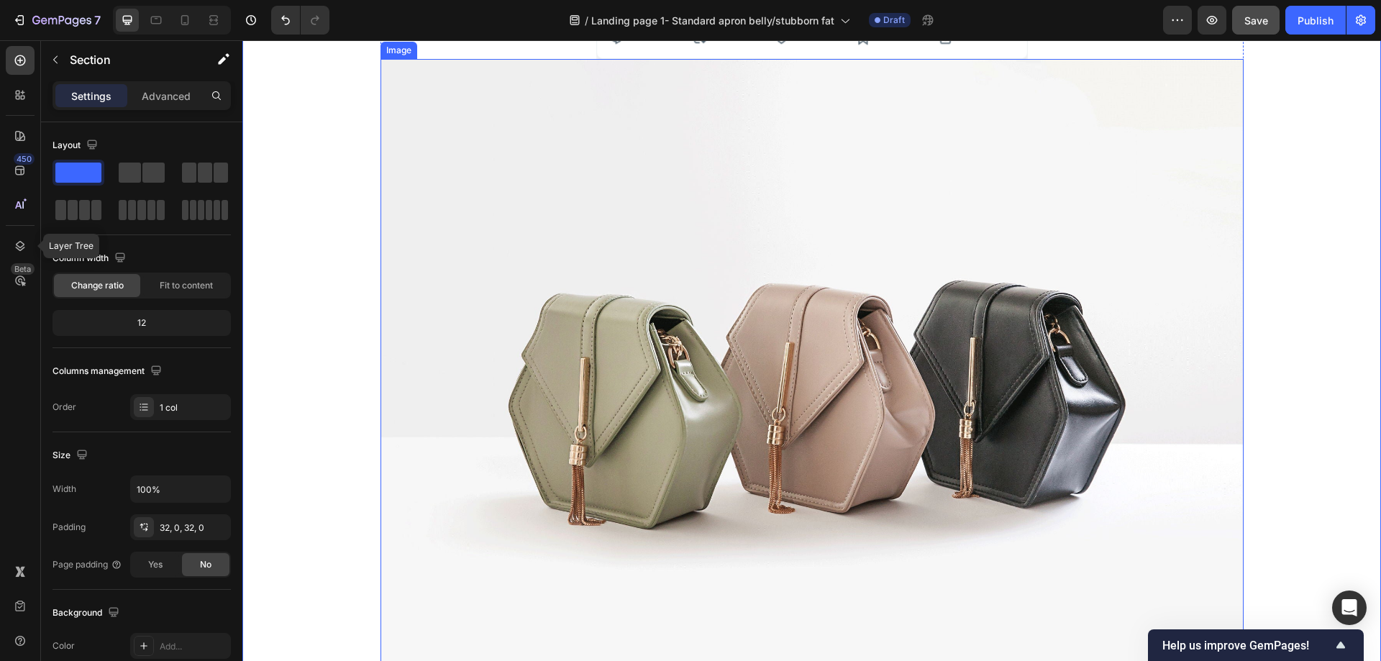
click at [708, 357] on img at bounding box center [811, 382] width 863 height 647
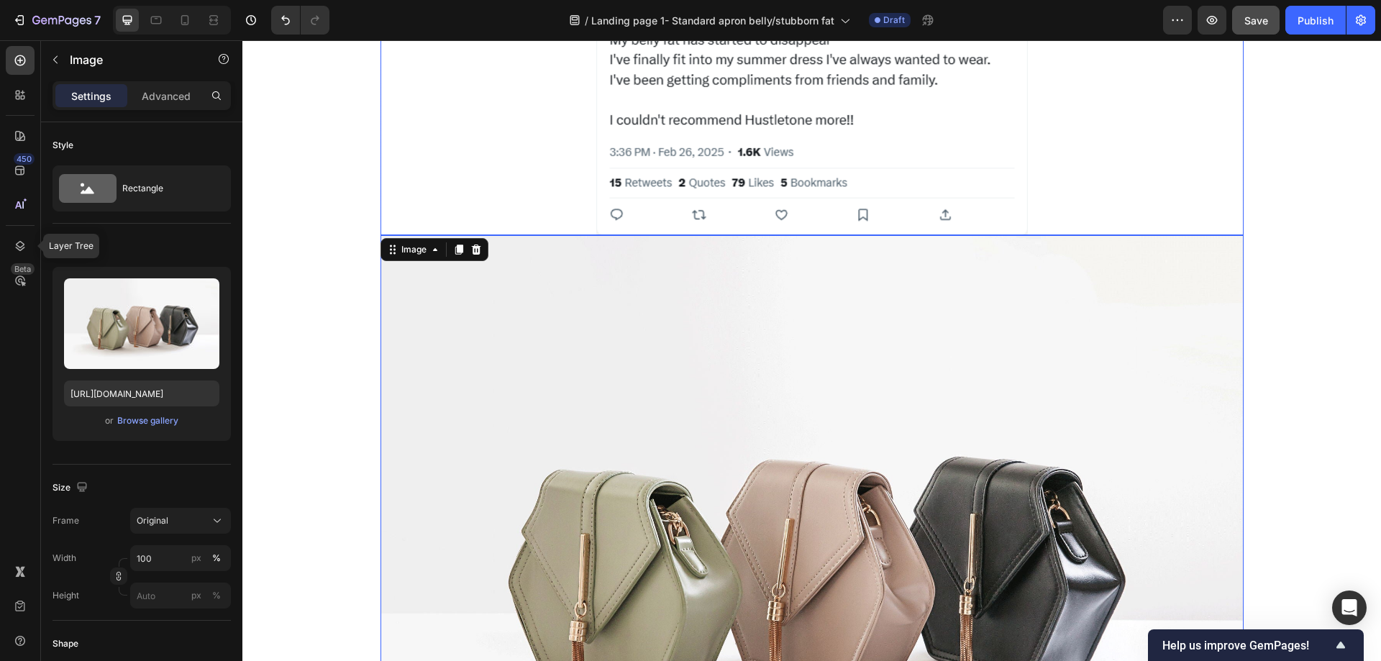
scroll to position [1273, 0]
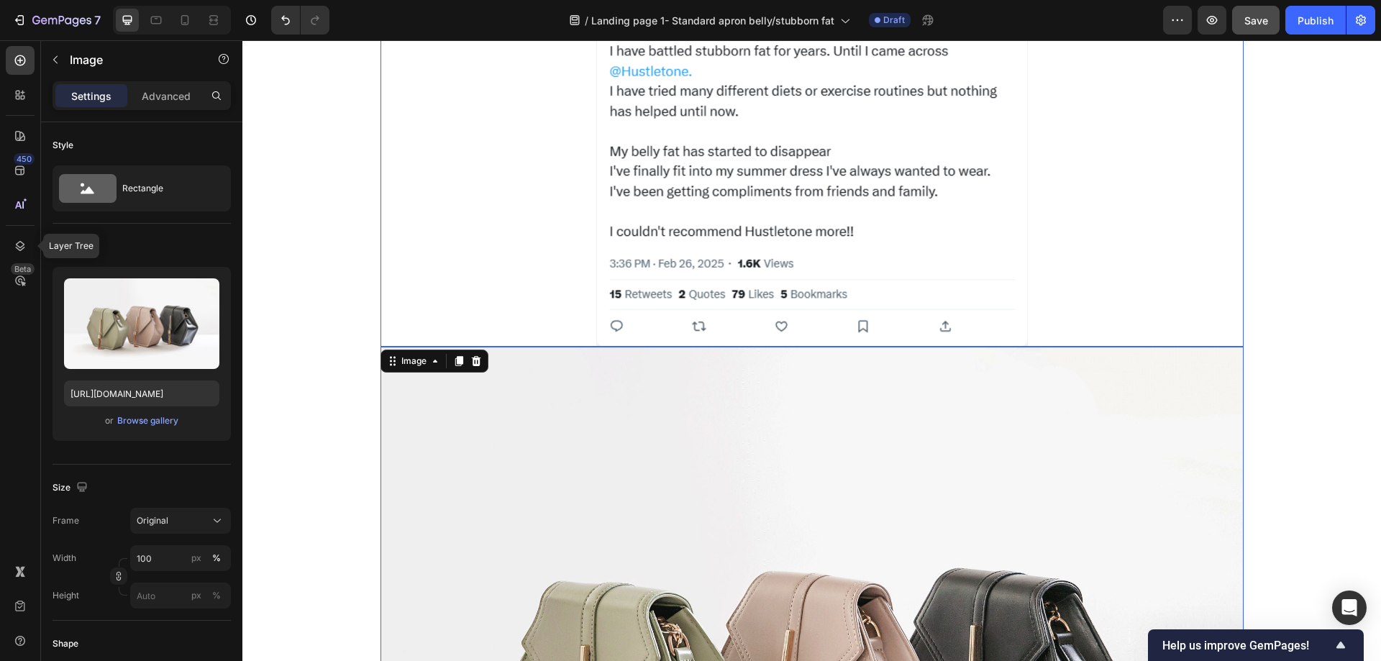
click at [949, 176] on img at bounding box center [812, 165] width 432 height 363
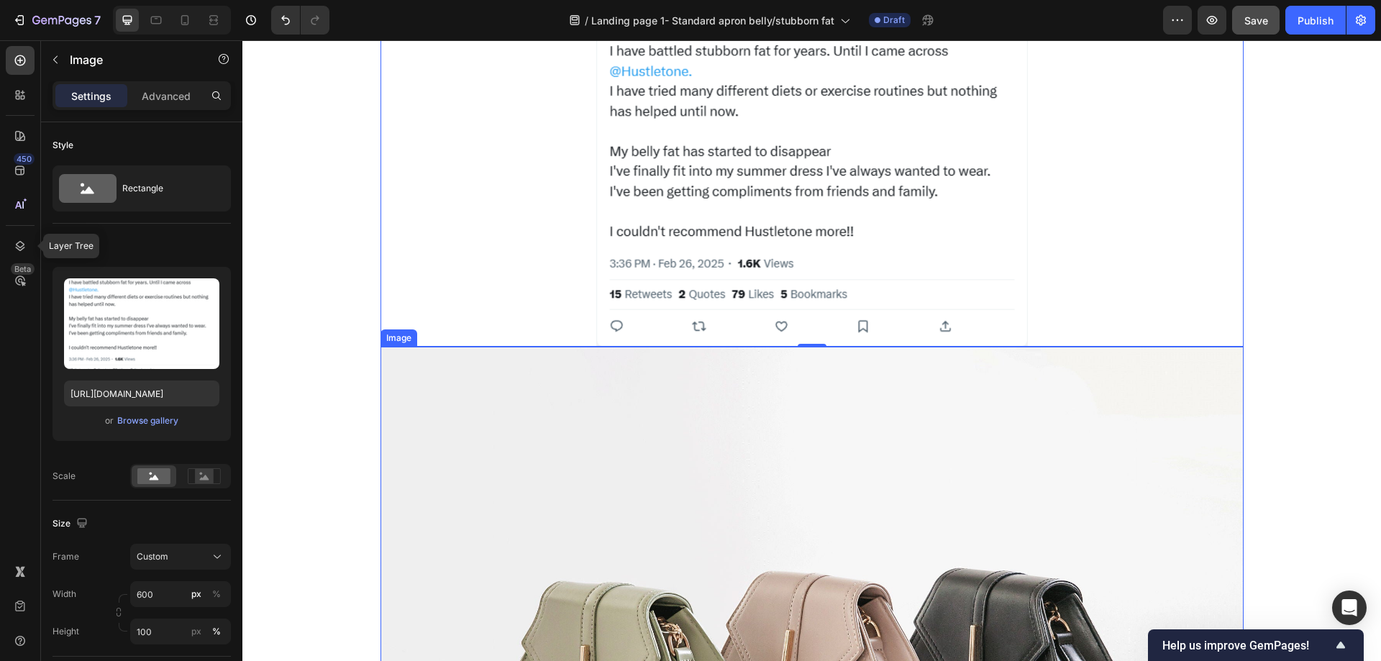
click at [667, 480] on img at bounding box center [811, 670] width 863 height 647
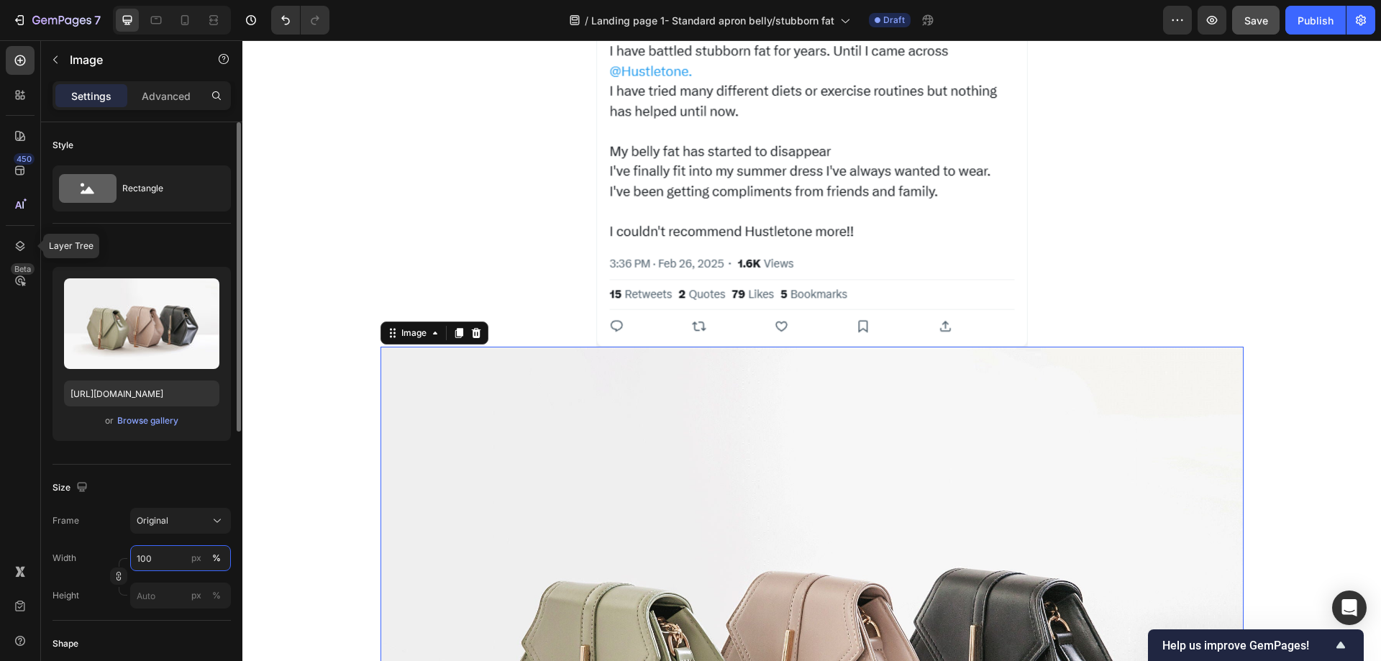
click at [163, 563] on input "100" at bounding box center [180, 558] width 101 height 26
click at [195, 553] on div "px" at bounding box center [196, 558] width 10 height 13
click at [168, 554] on input "px %" at bounding box center [180, 558] width 101 height 26
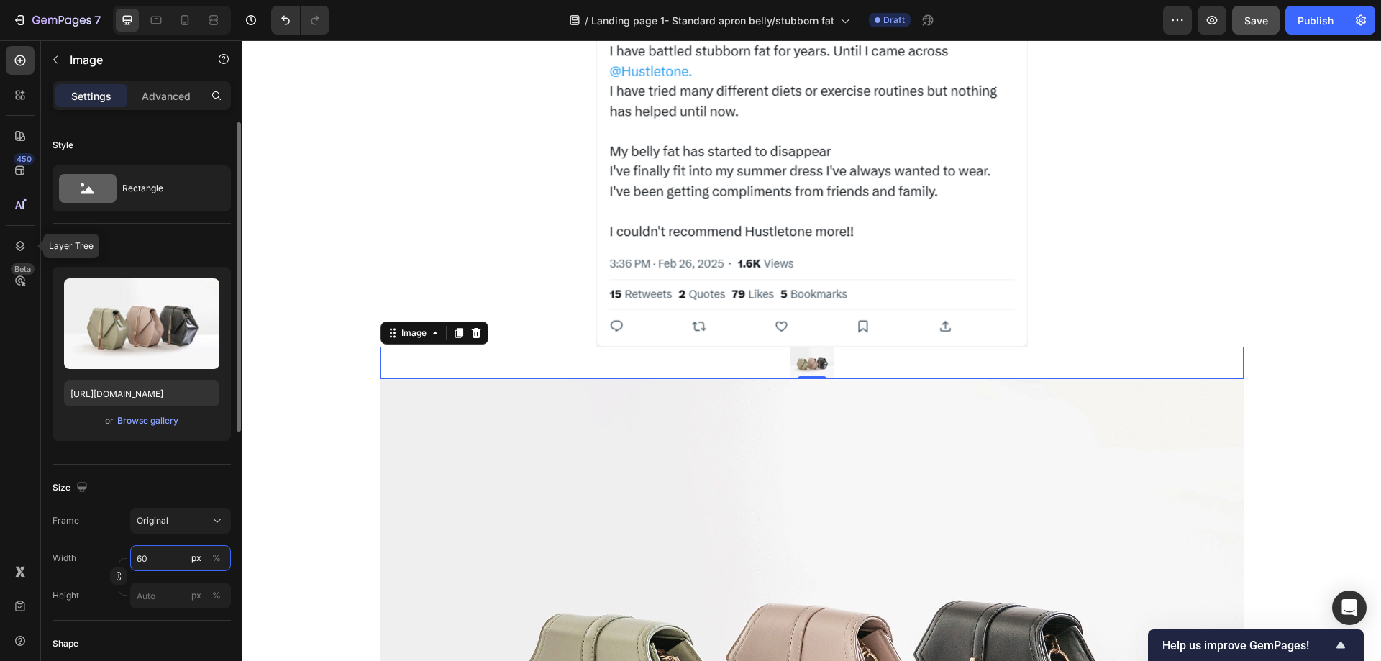
type input "600"
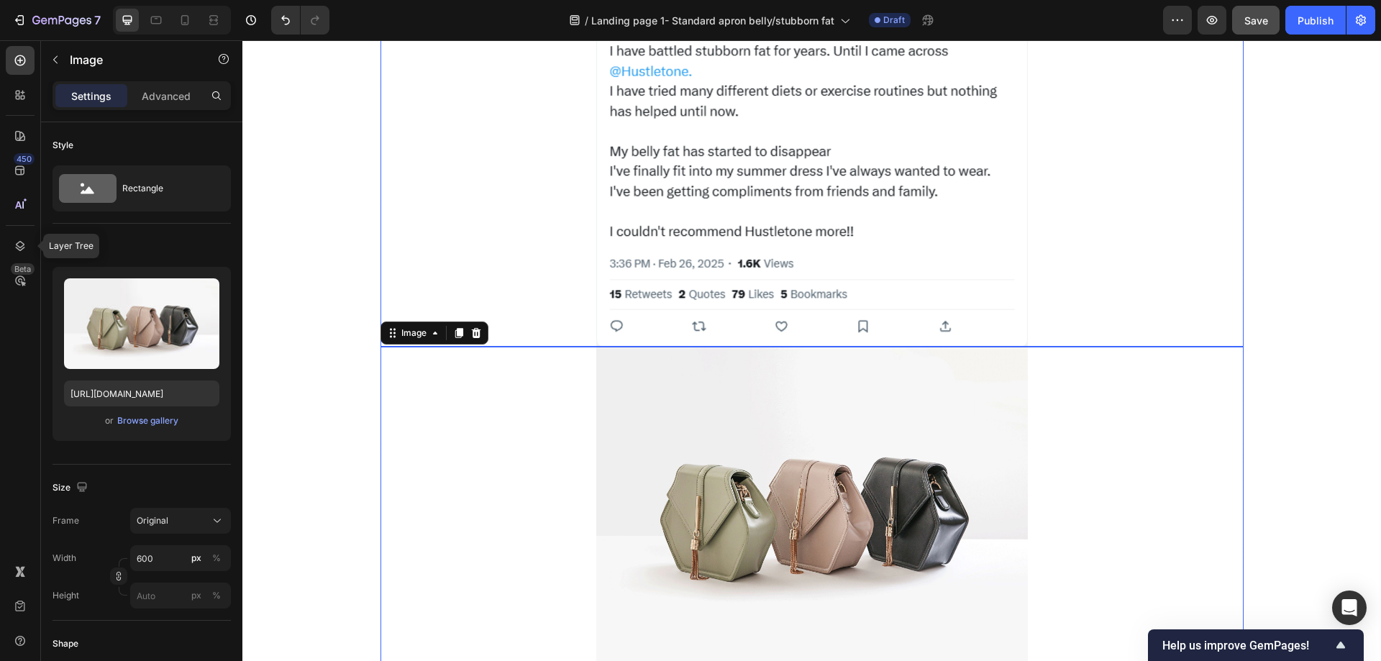
click at [396, 263] on div at bounding box center [811, 165] width 863 height 363
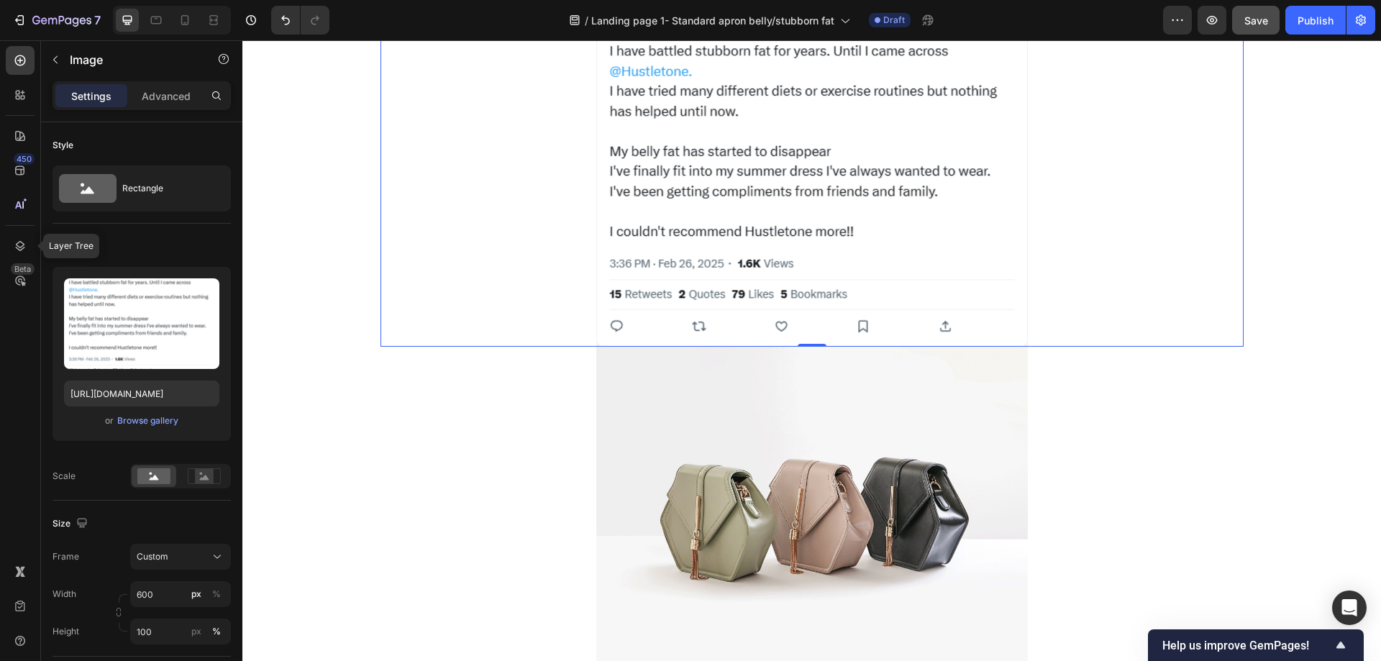
click at [804, 502] on img at bounding box center [812, 509] width 432 height 324
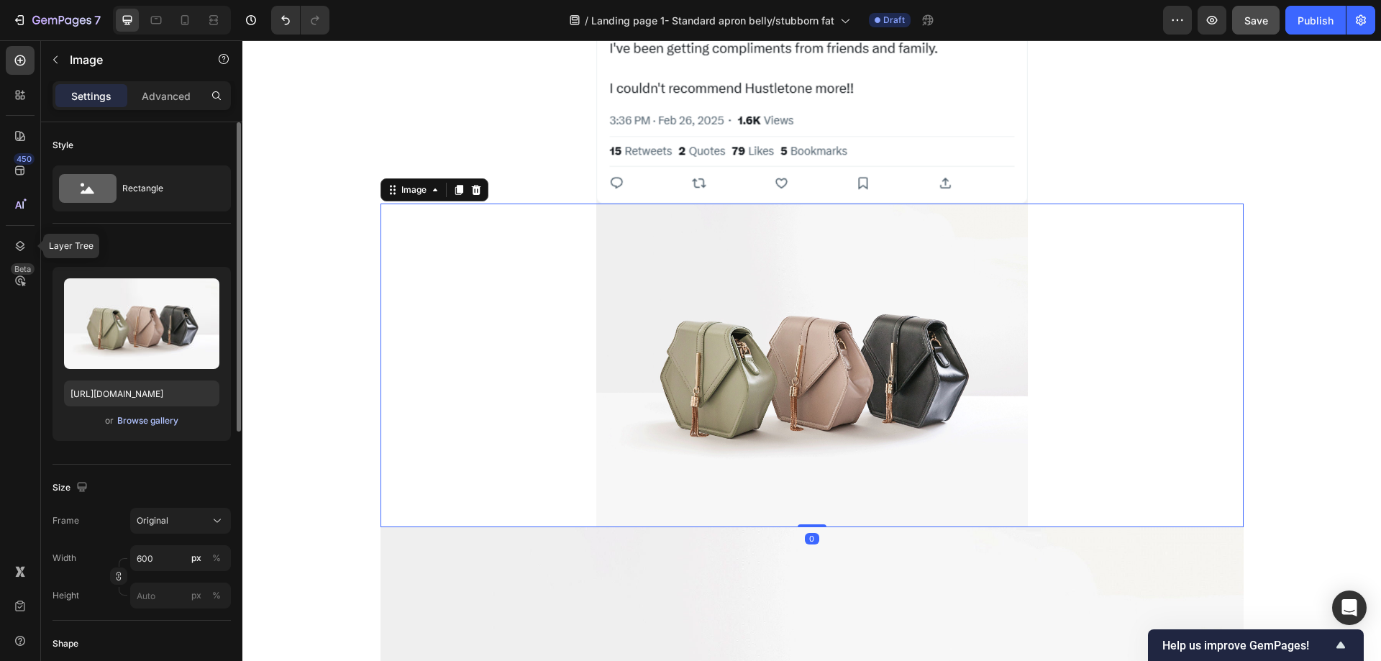
scroll to position [1417, 0]
click at [167, 421] on div "Browse gallery" at bounding box center [147, 420] width 61 height 13
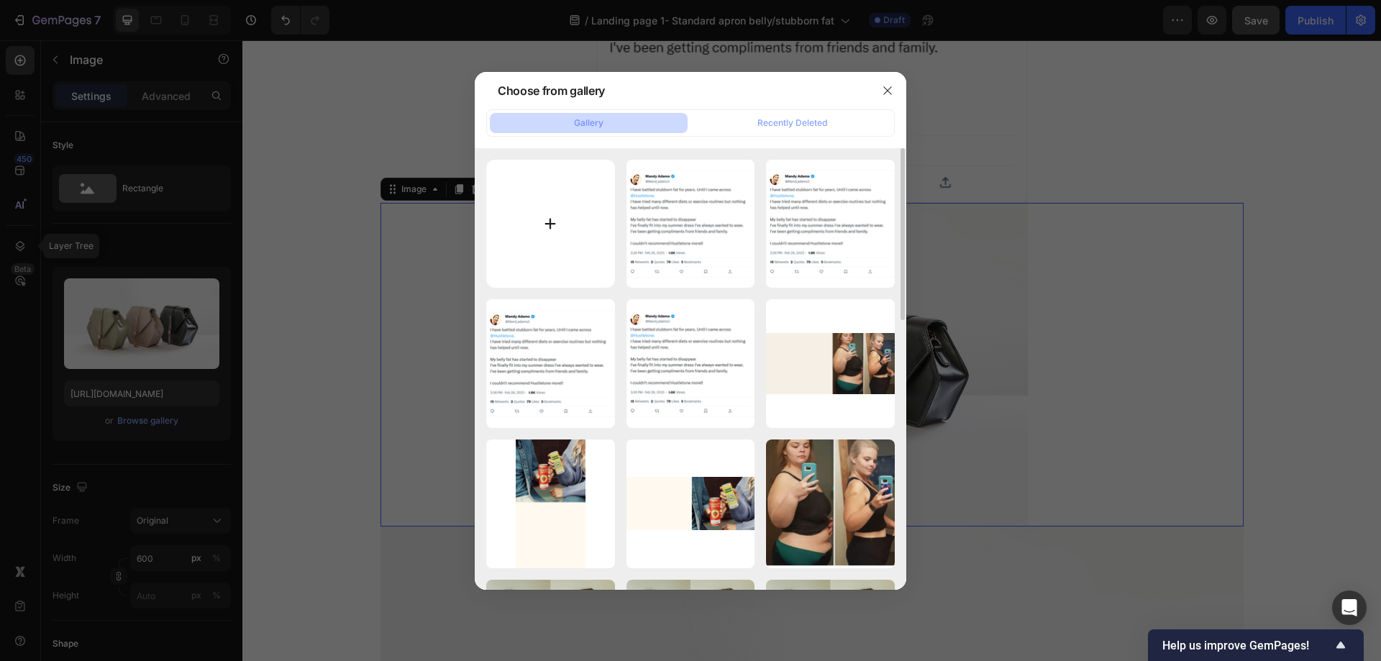
click at [555, 240] on input "file" at bounding box center [550, 224] width 129 height 129
type input "C:\fakepath\insta post.png"
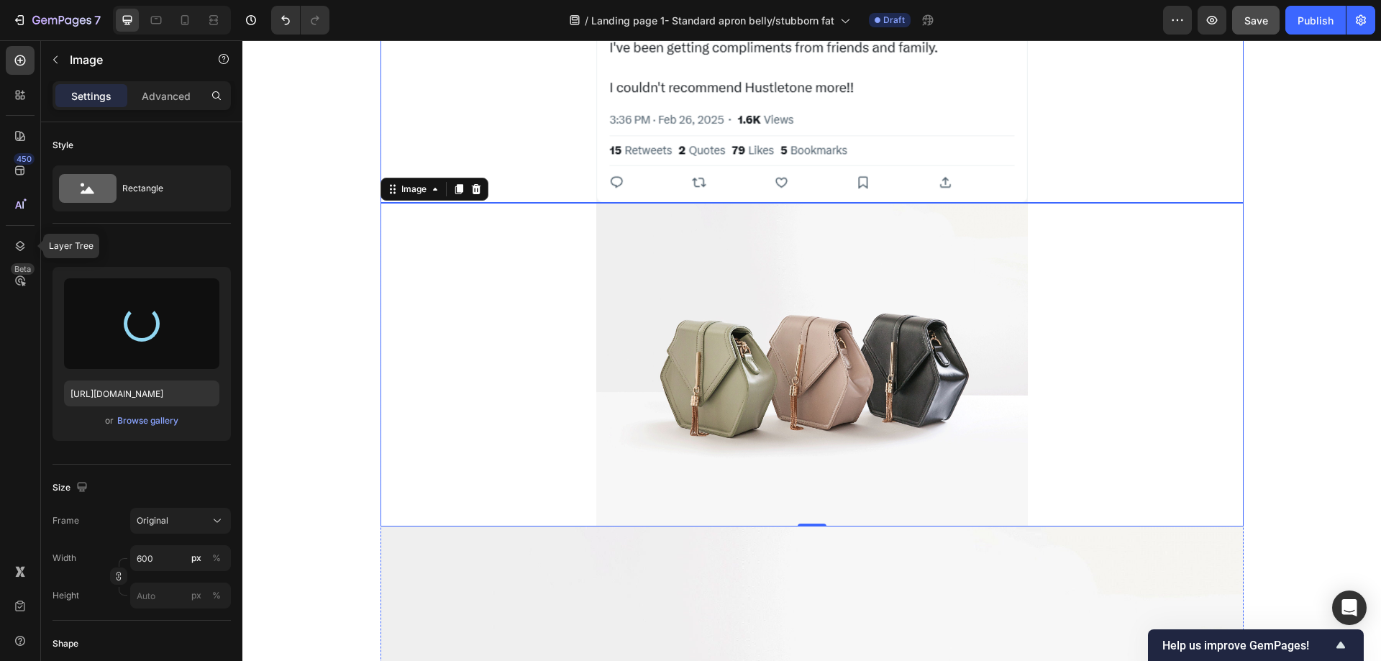
type input "https://cdn.shopify.com/s/files/1/0957/1159/2830/files/gempages_583634832253256…"
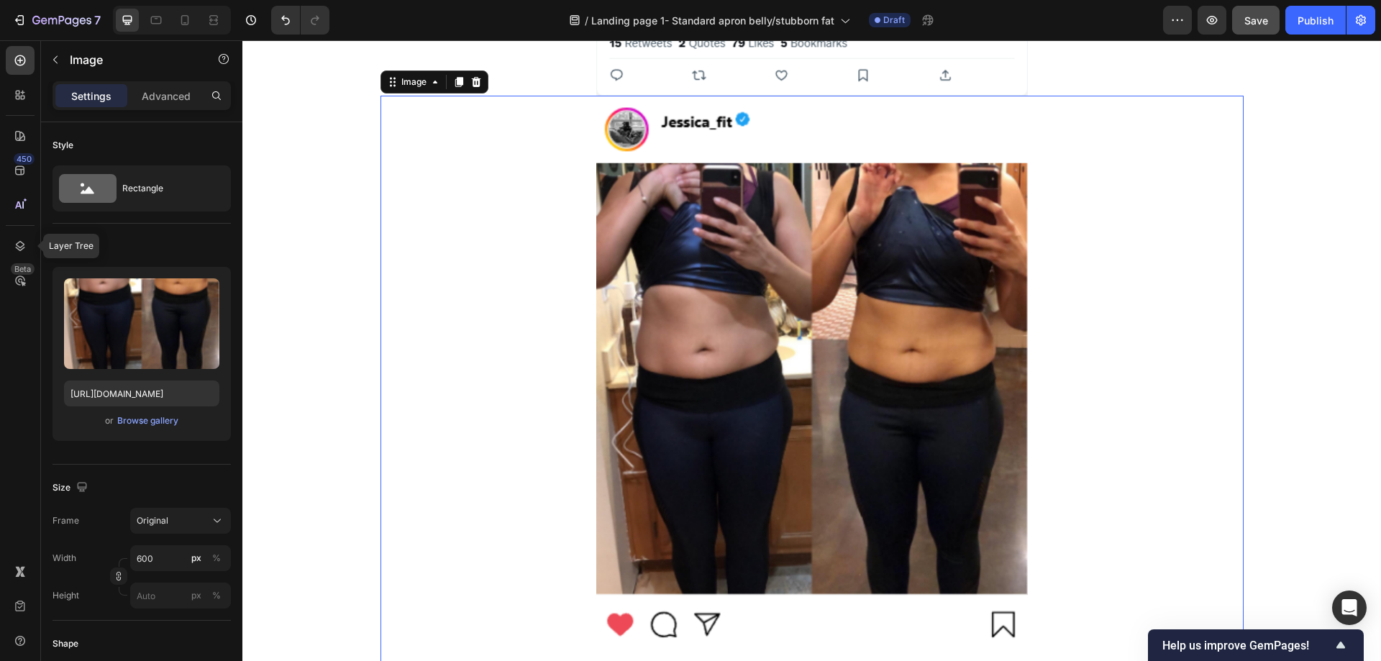
scroll to position [1561, 0]
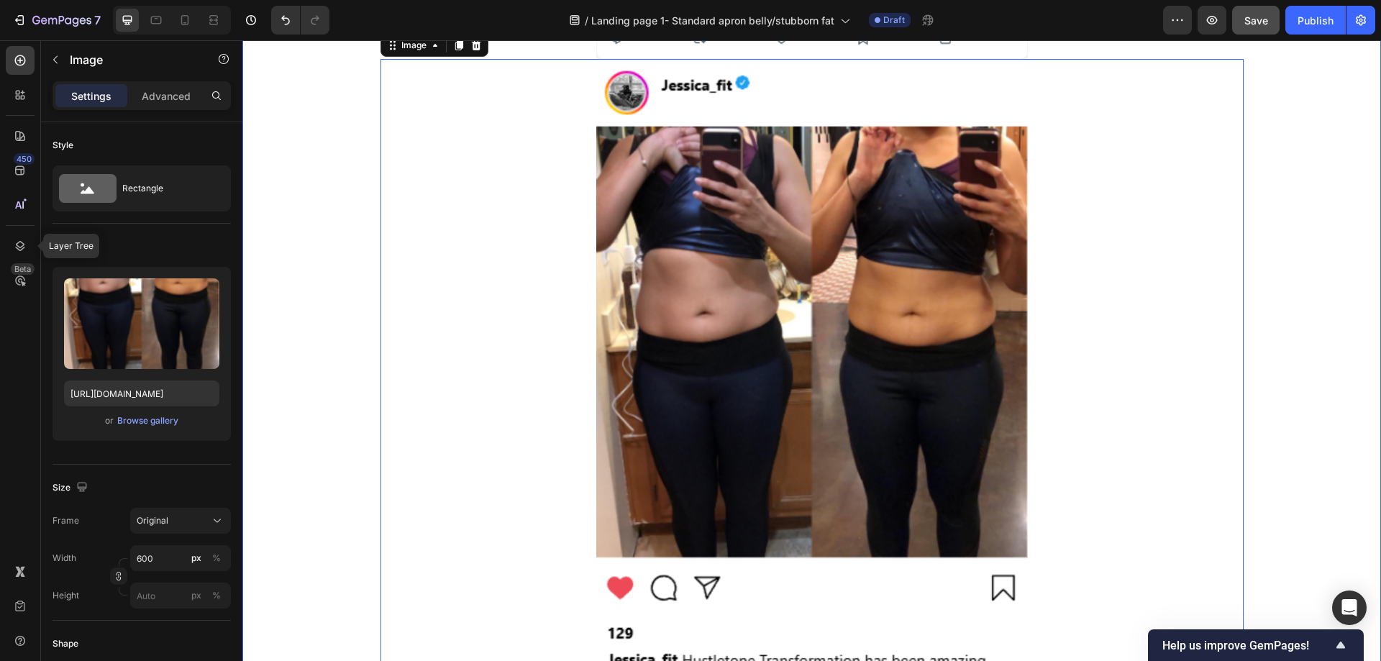
click at [1327, 278] on div "Image Image 0 Image Row" at bounding box center [811, 574] width 1139 height 1756
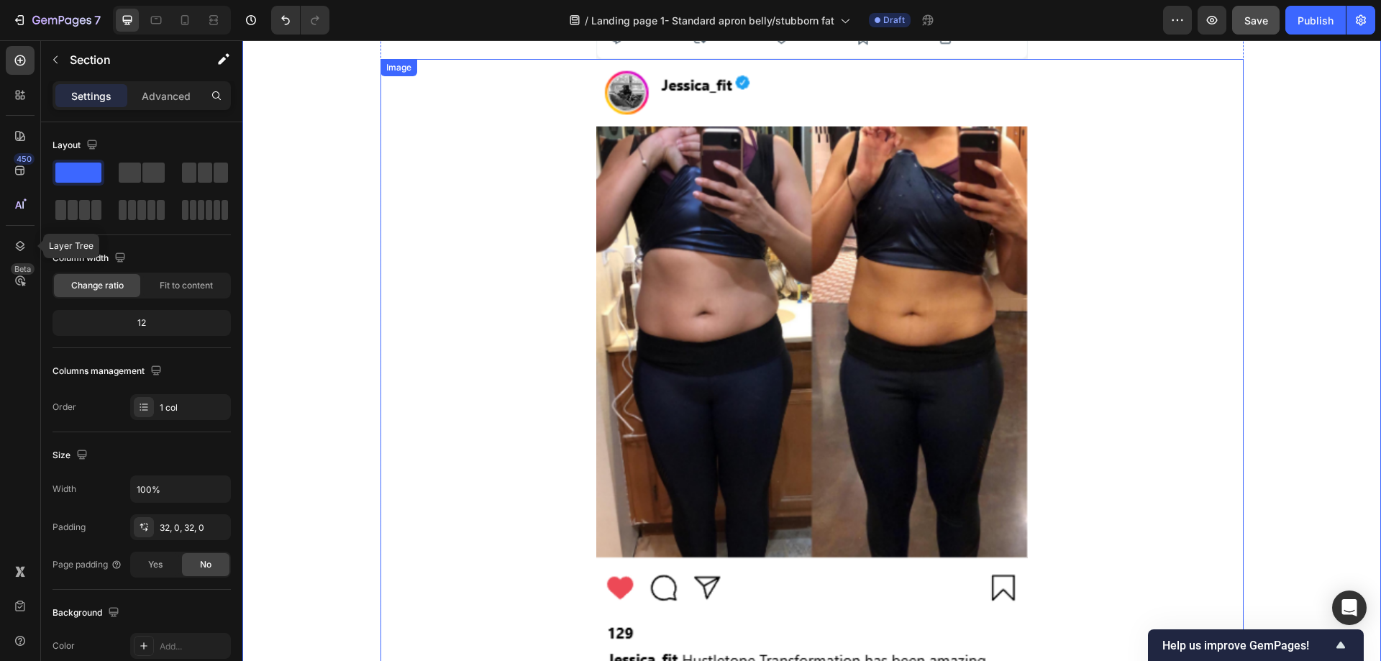
click at [1067, 318] on div at bounding box center [811, 426] width 863 height 735
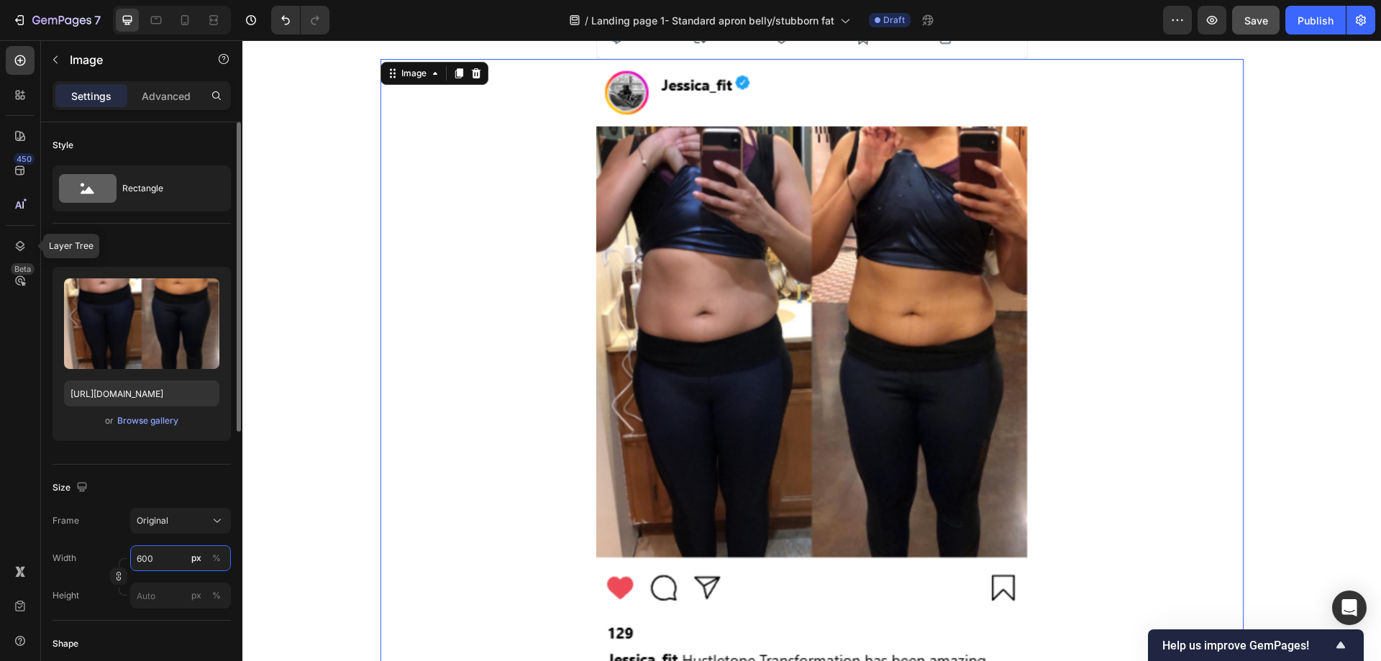
click at [155, 566] on input "600" at bounding box center [180, 558] width 101 height 26
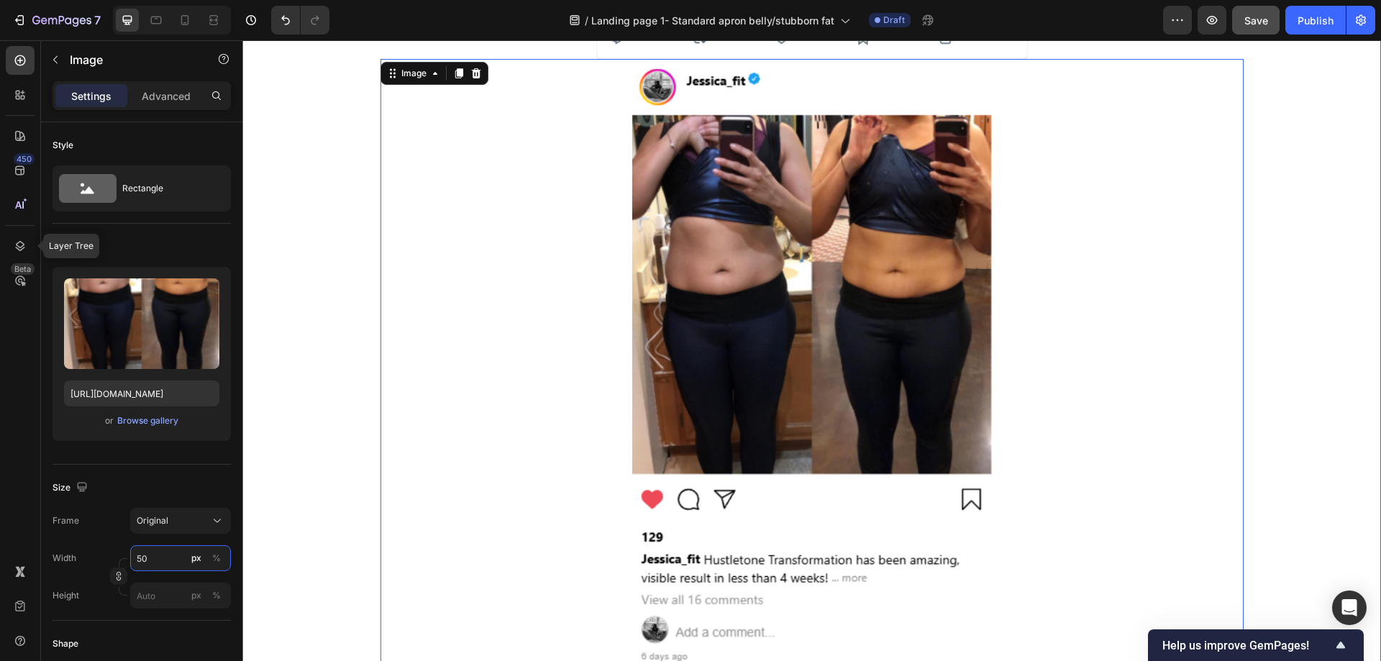
type input "5"
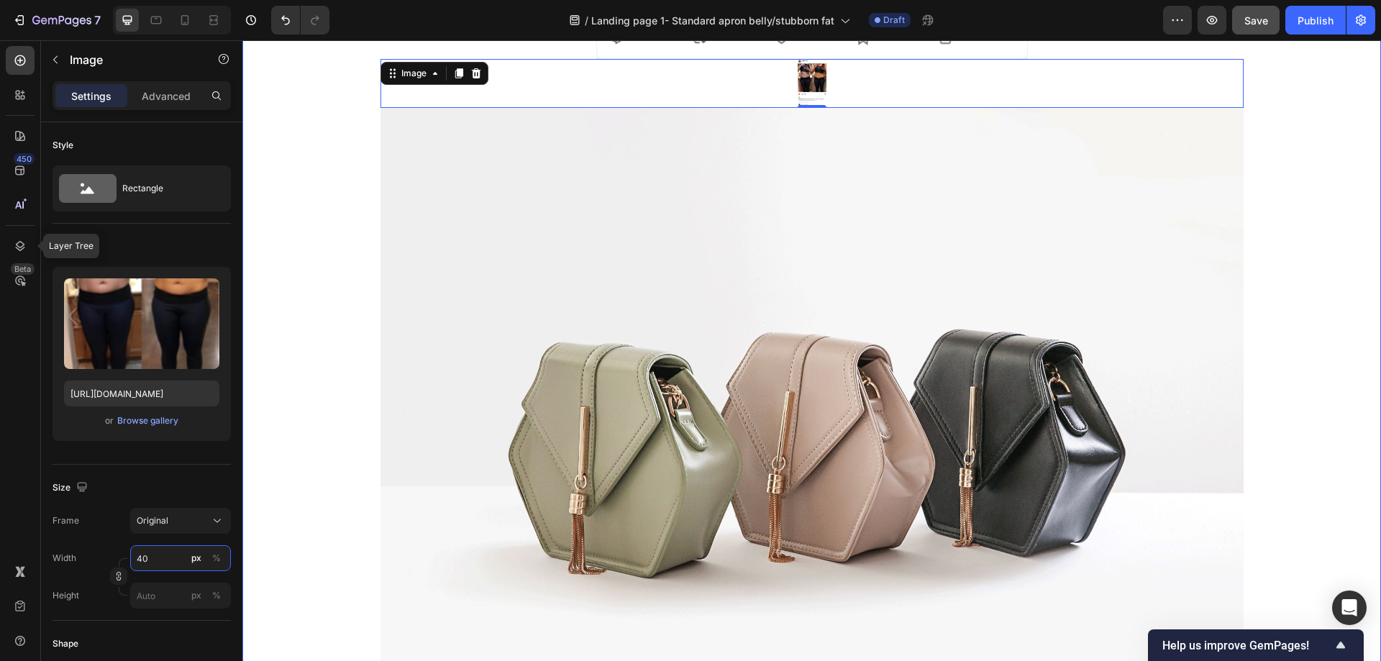
type input "400"
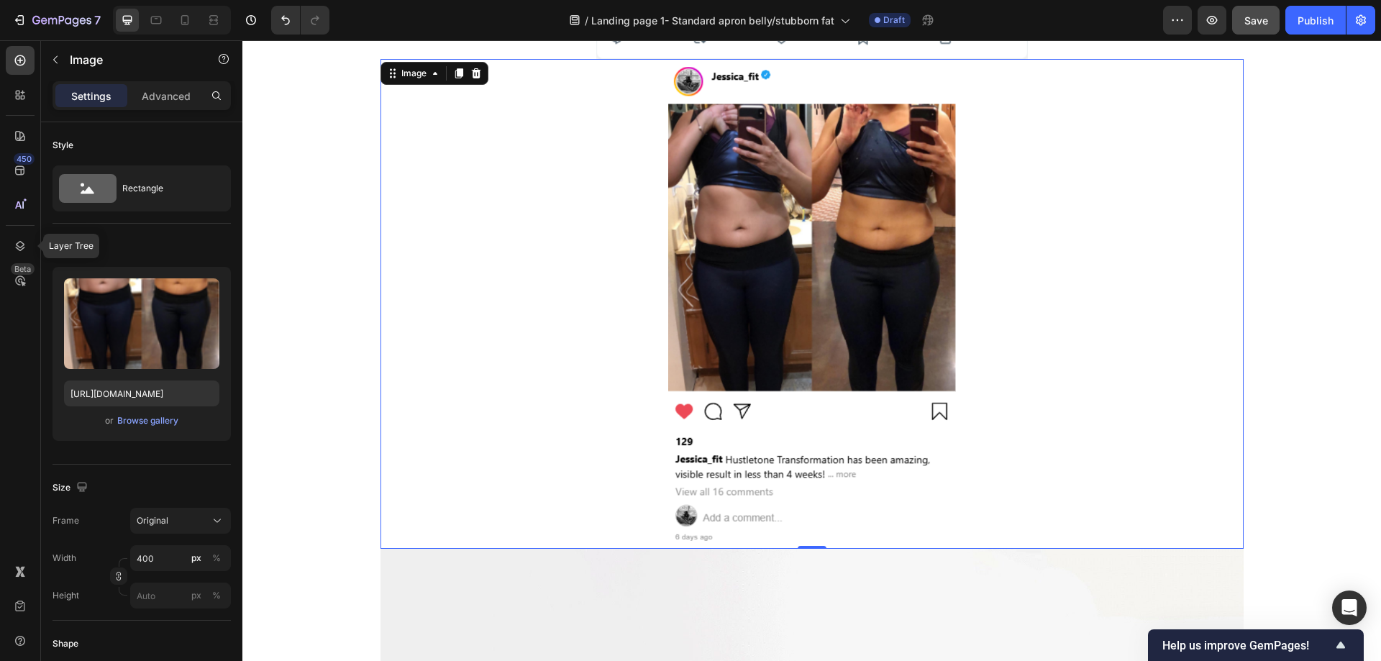
click at [1256, 296] on div "Image Image 0 Image Row" at bounding box center [811, 452] width 1139 height 1512
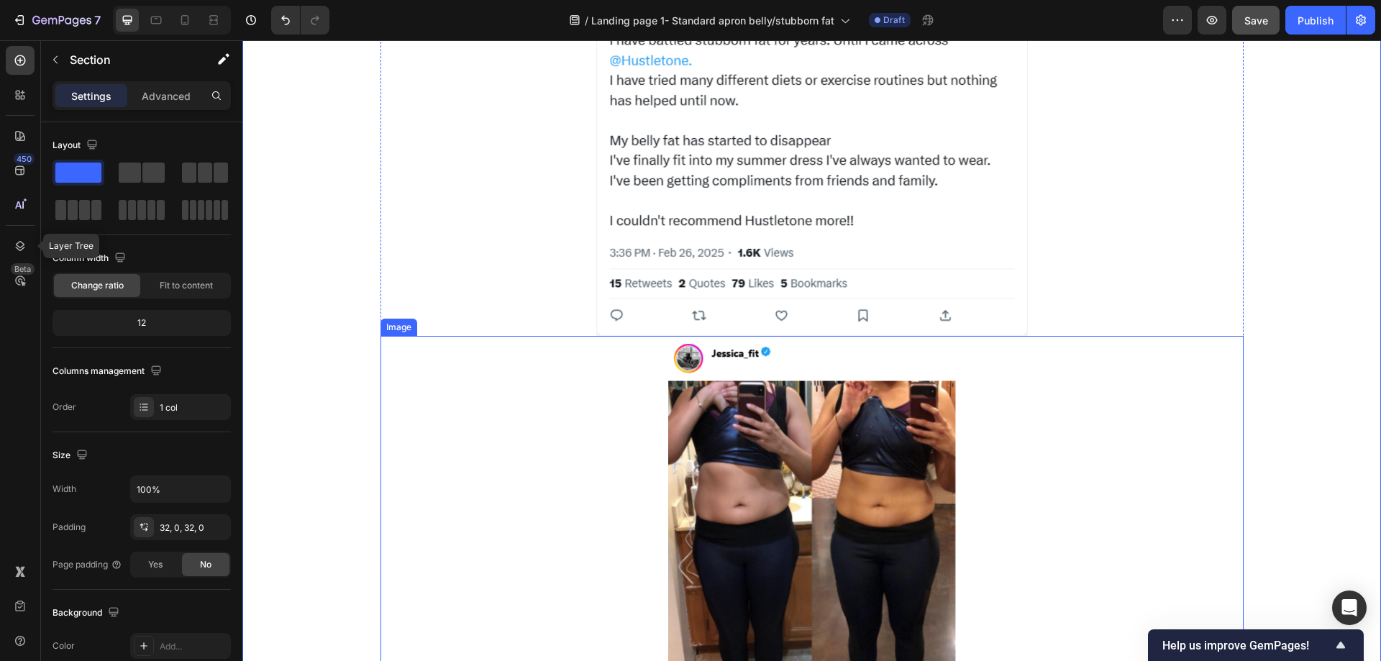
scroll to position [1345, 0]
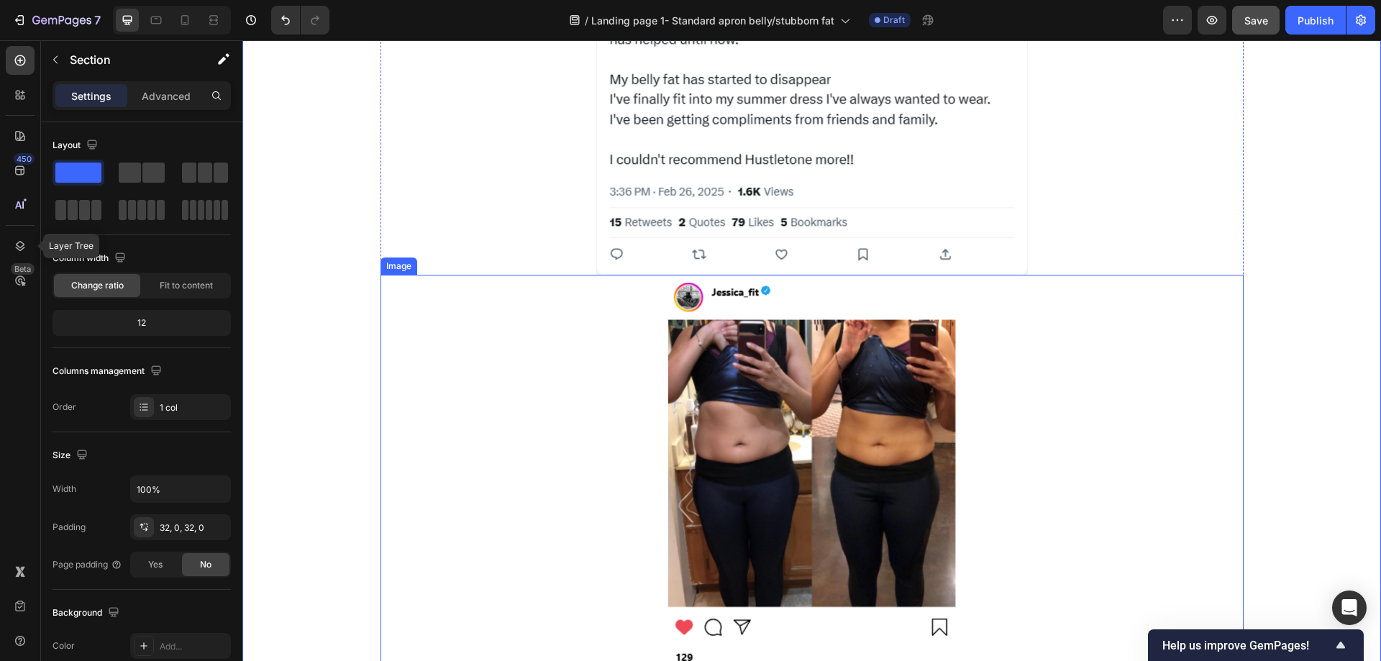
click at [781, 474] on img at bounding box center [812, 520] width 288 height 490
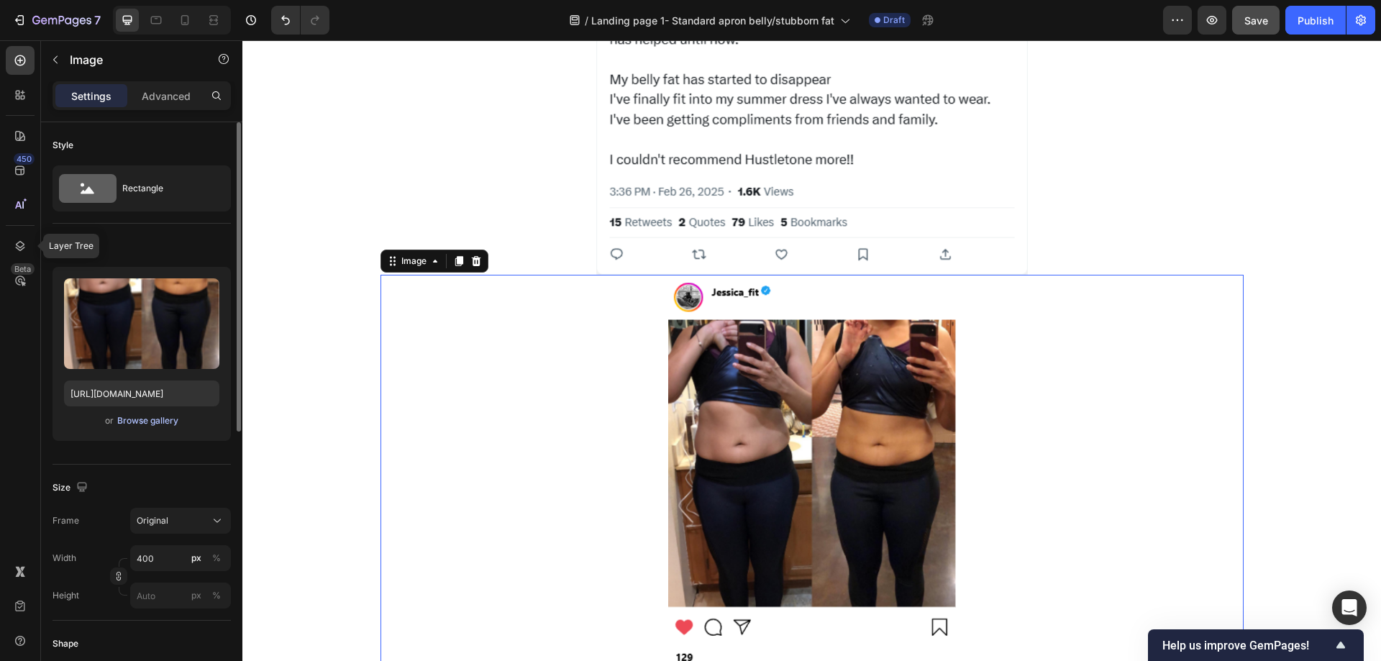
click at [154, 422] on div "Browse gallery" at bounding box center [147, 420] width 61 height 13
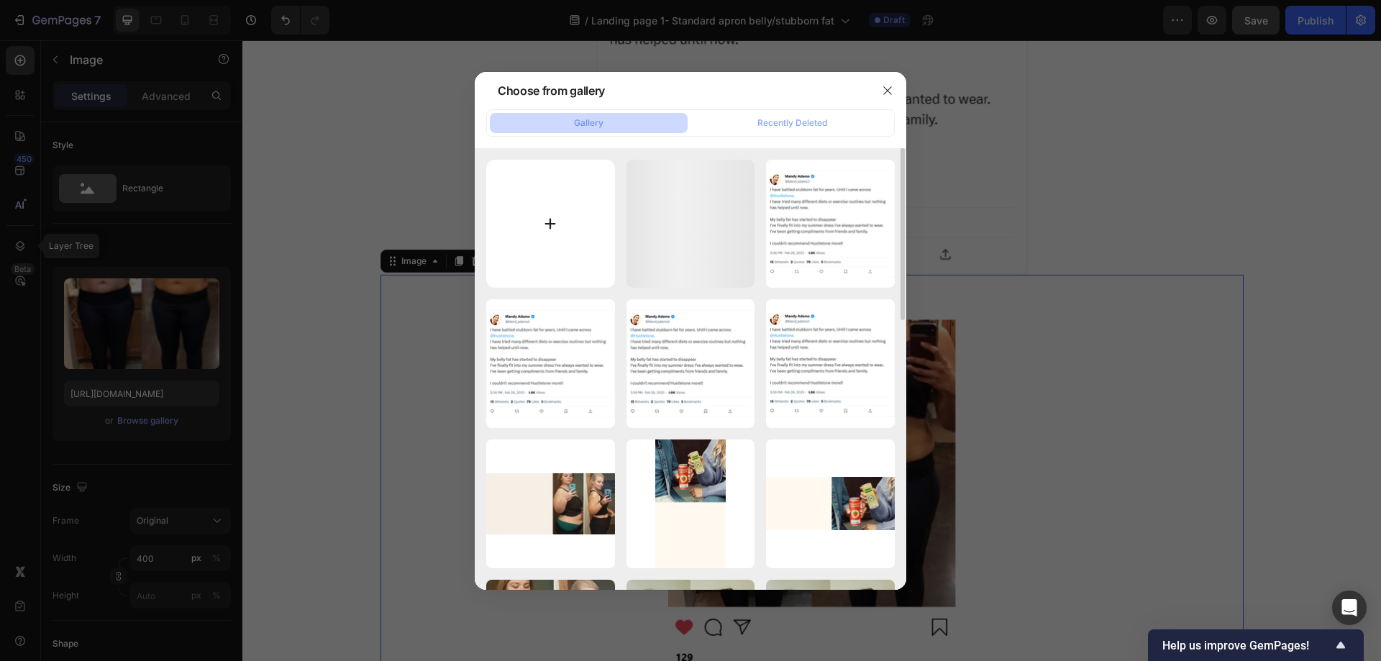
click at [532, 229] on input "file" at bounding box center [550, 224] width 129 height 129
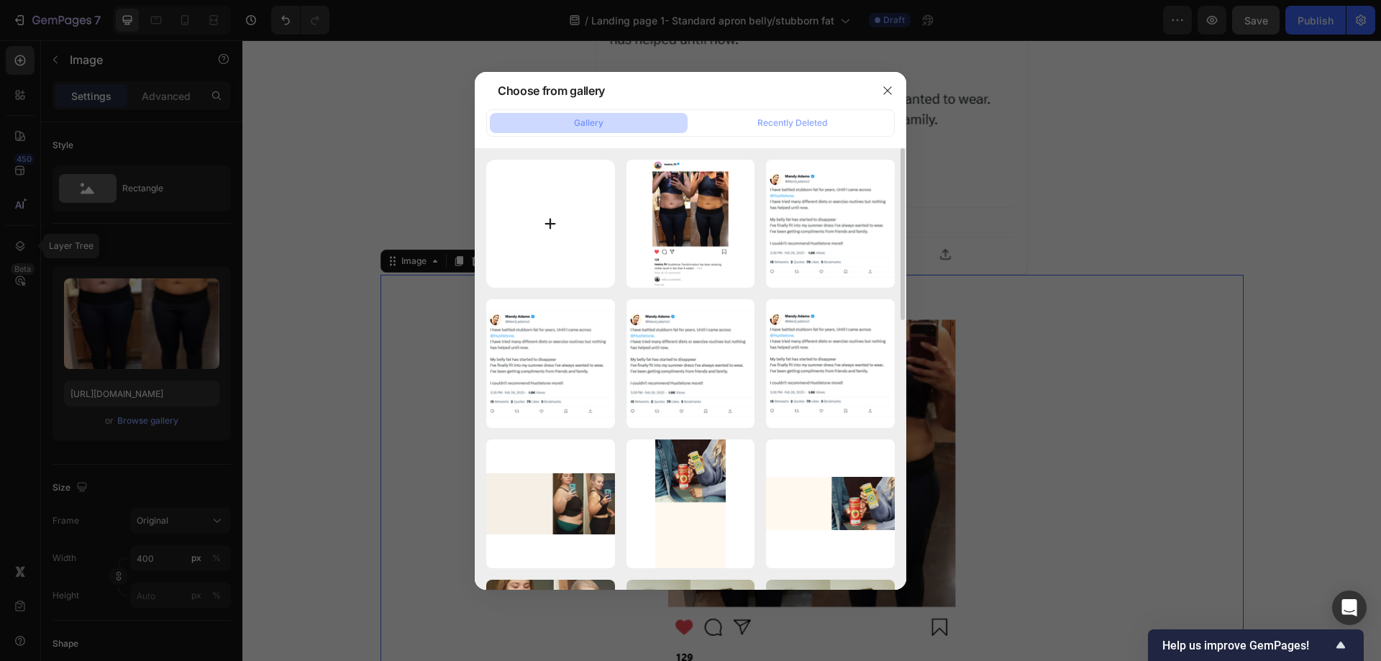
type input "C:\fakepath\insta post.png"
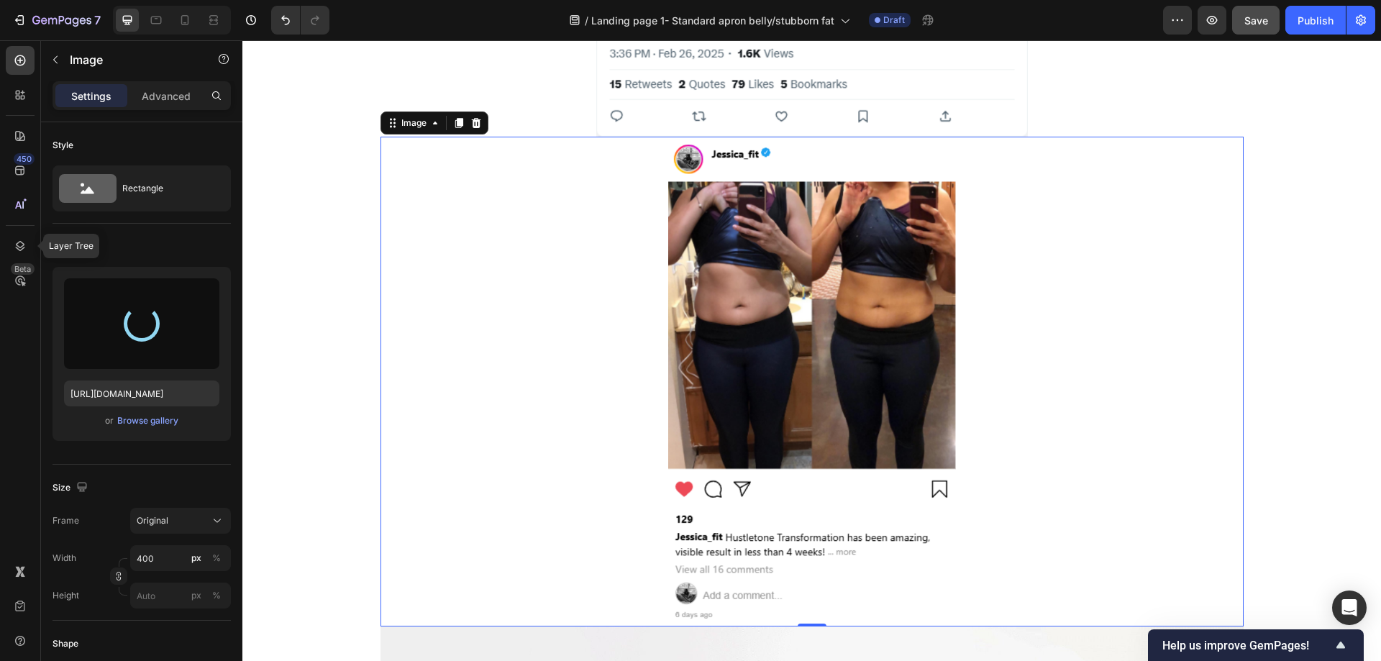
scroll to position [1489, 0]
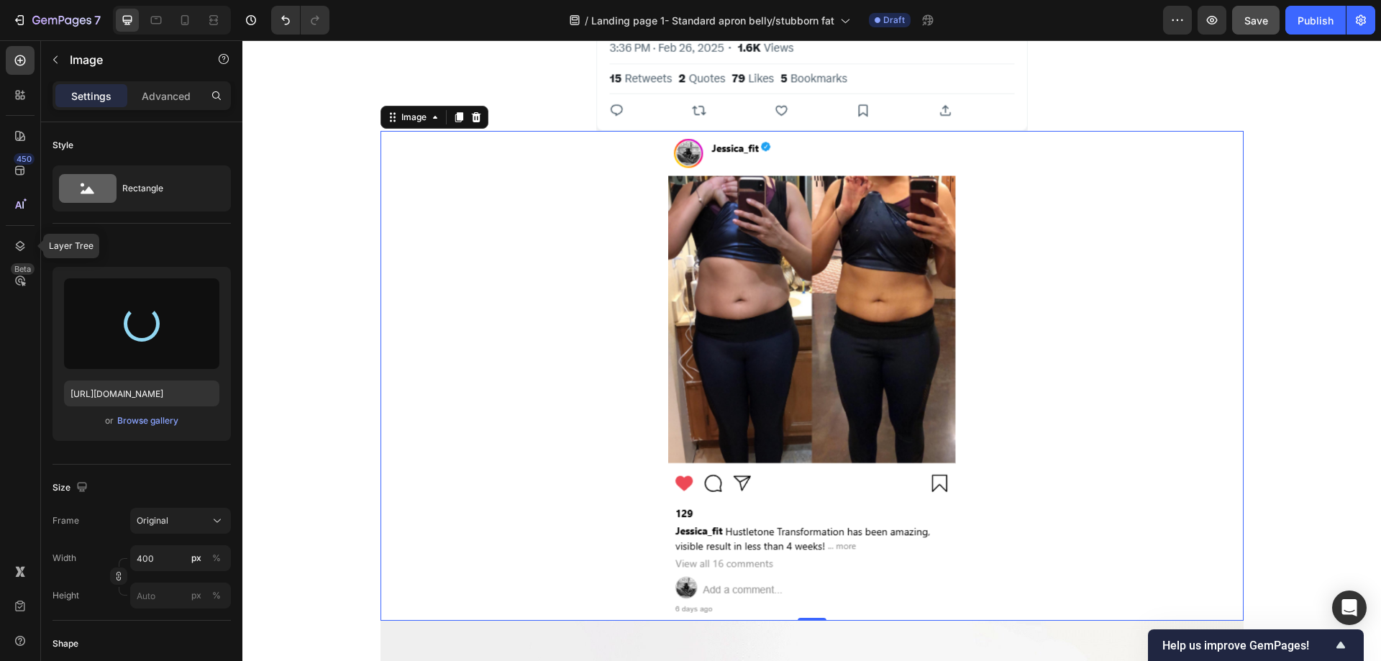
type input "https://cdn.shopify.com/s/files/1/0957/1159/2830/files/gempages_583634832253256…"
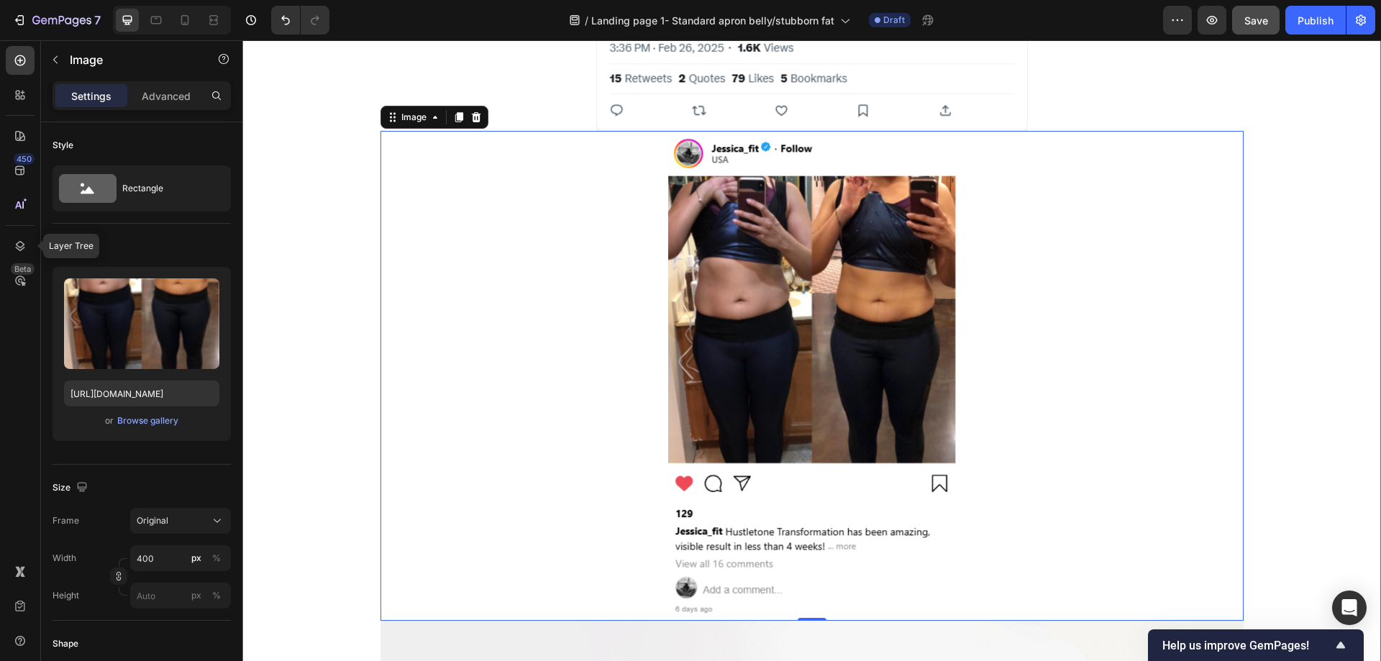
click at [1282, 241] on div "Image Image 0 Image Row" at bounding box center [811, 524] width 1139 height 1512
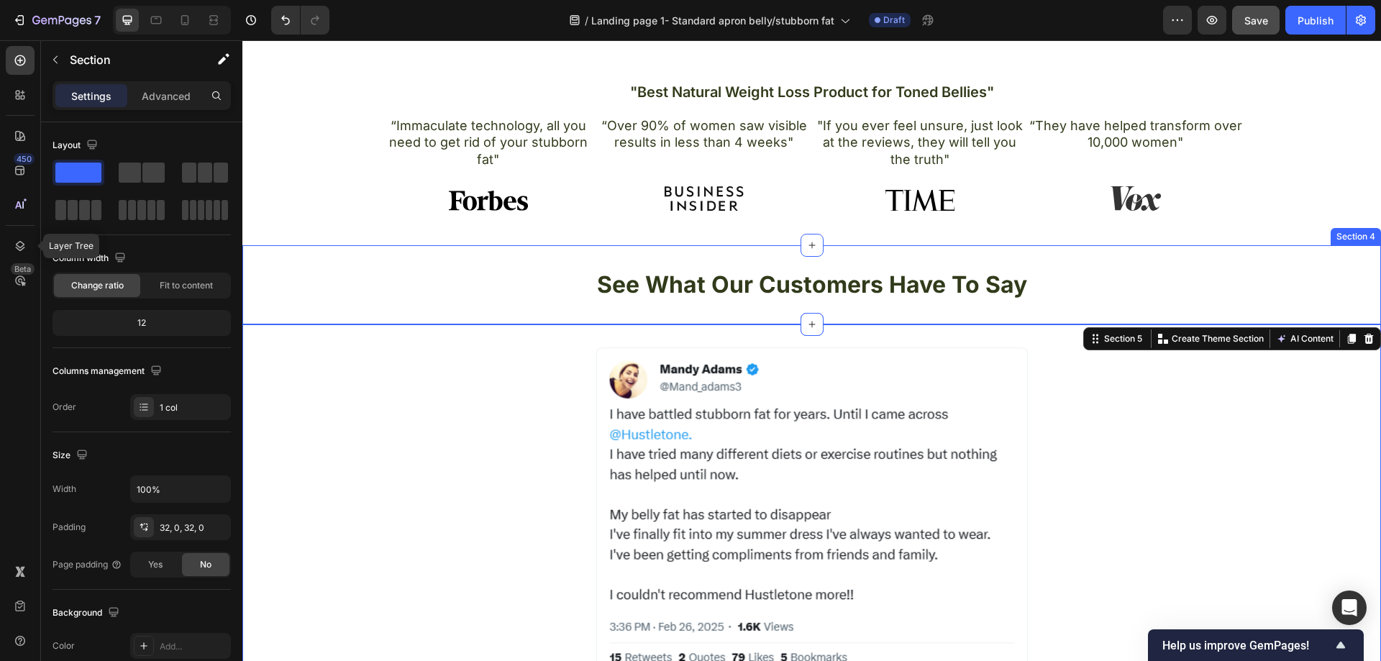
scroll to position [770, 0]
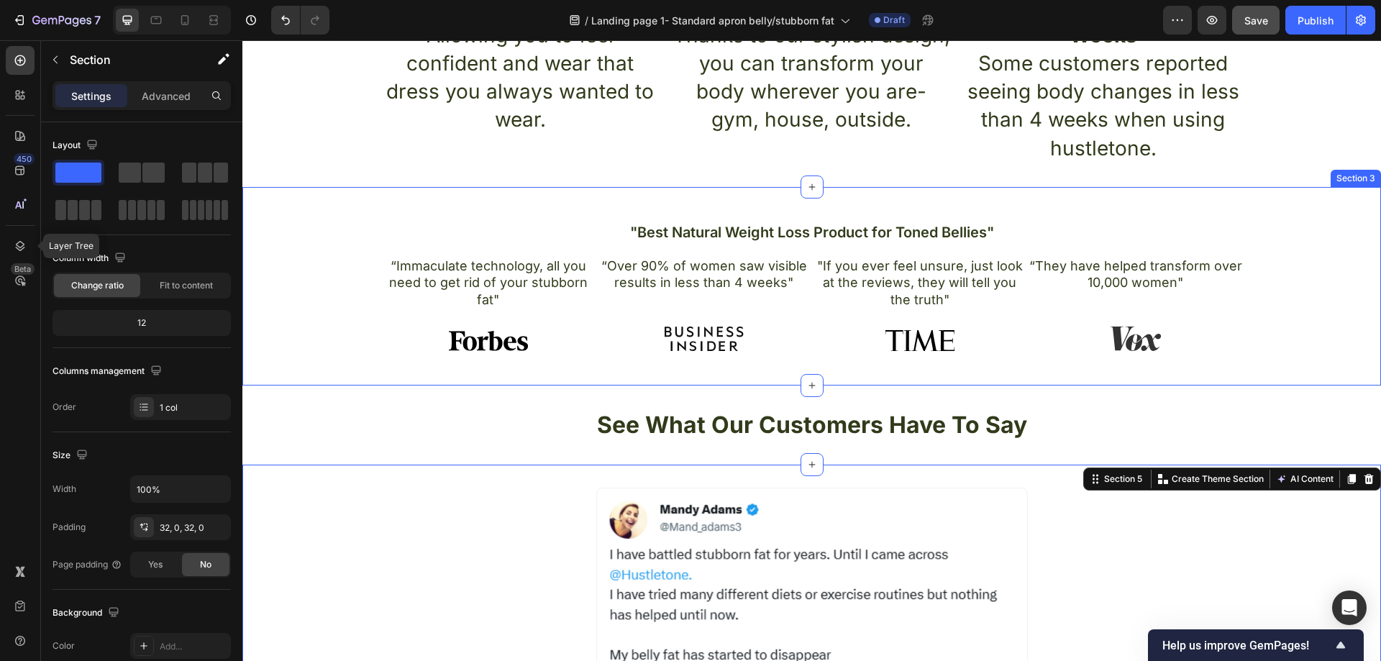
click at [1299, 319] on div ""Best Natural Weight Loss Product for Toned Bellies" Heading “Immaculate techno…" at bounding box center [811, 292] width 1117 height 141
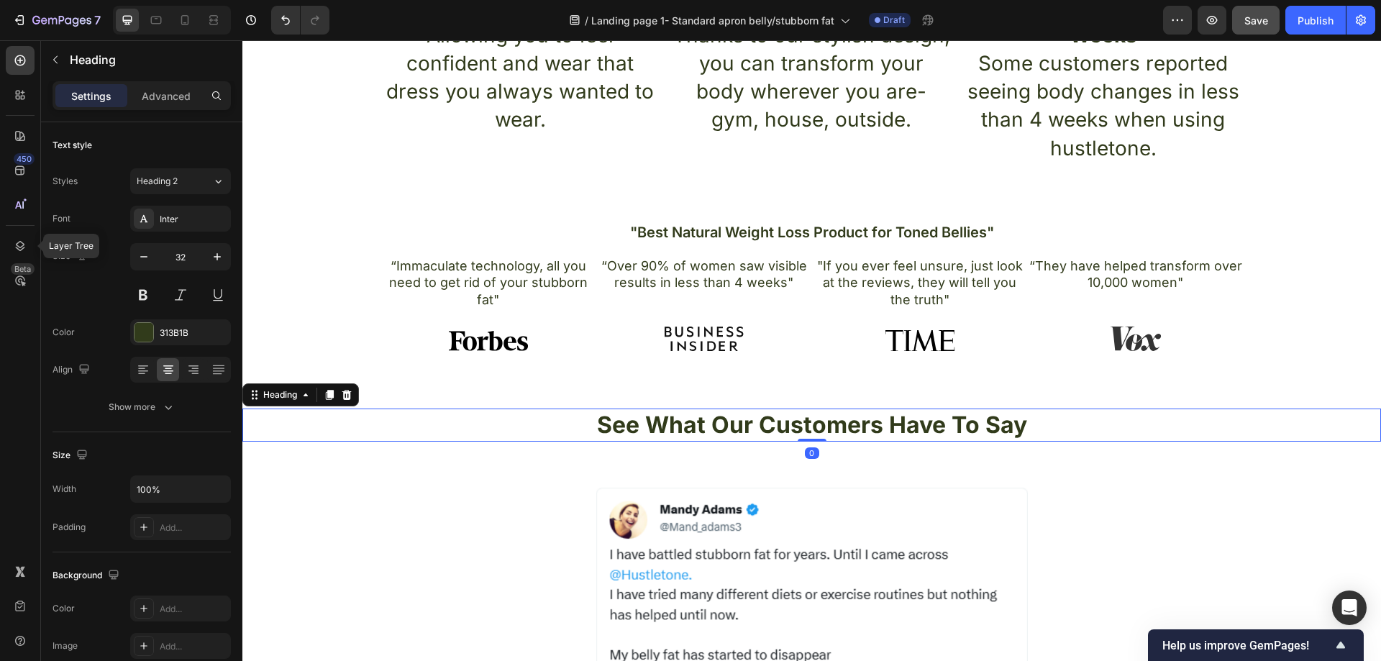
click at [1263, 418] on h2 "See What Our Customers Have To Say" at bounding box center [811, 425] width 1139 height 33
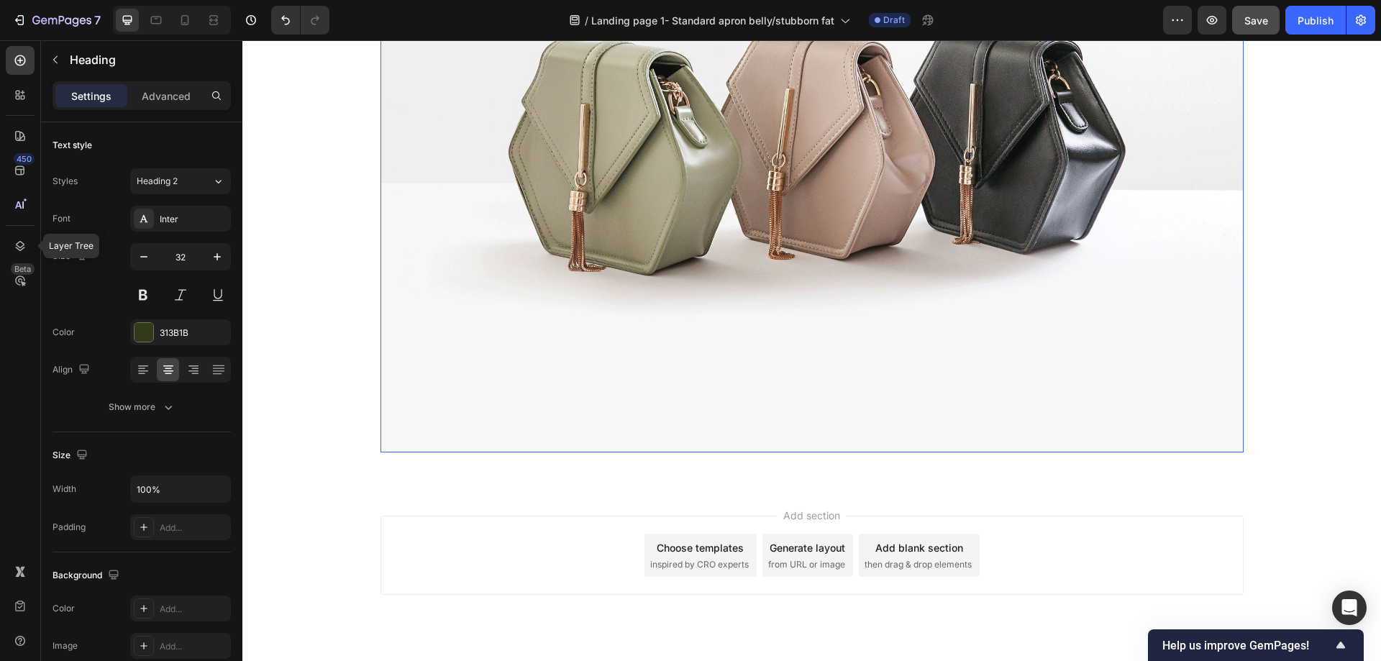
scroll to position [1978, 0]
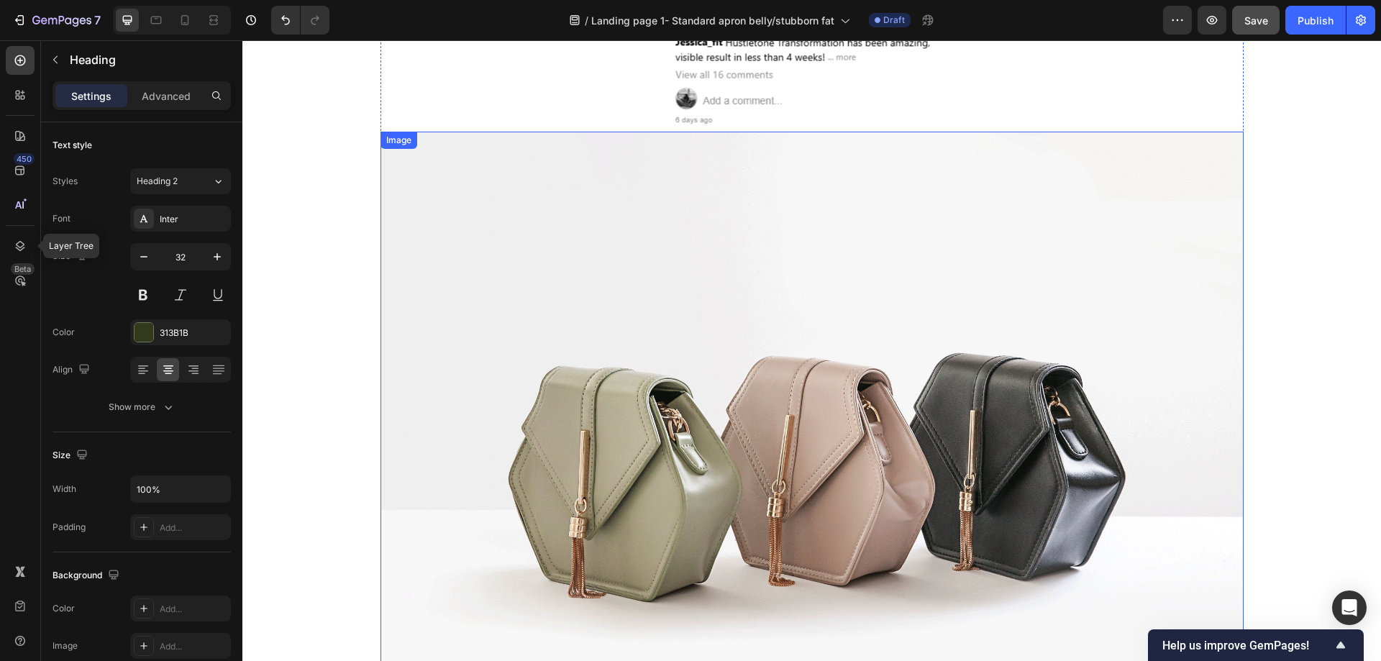
click at [970, 383] on img at bounding box center [811, 455] width 863 height 647
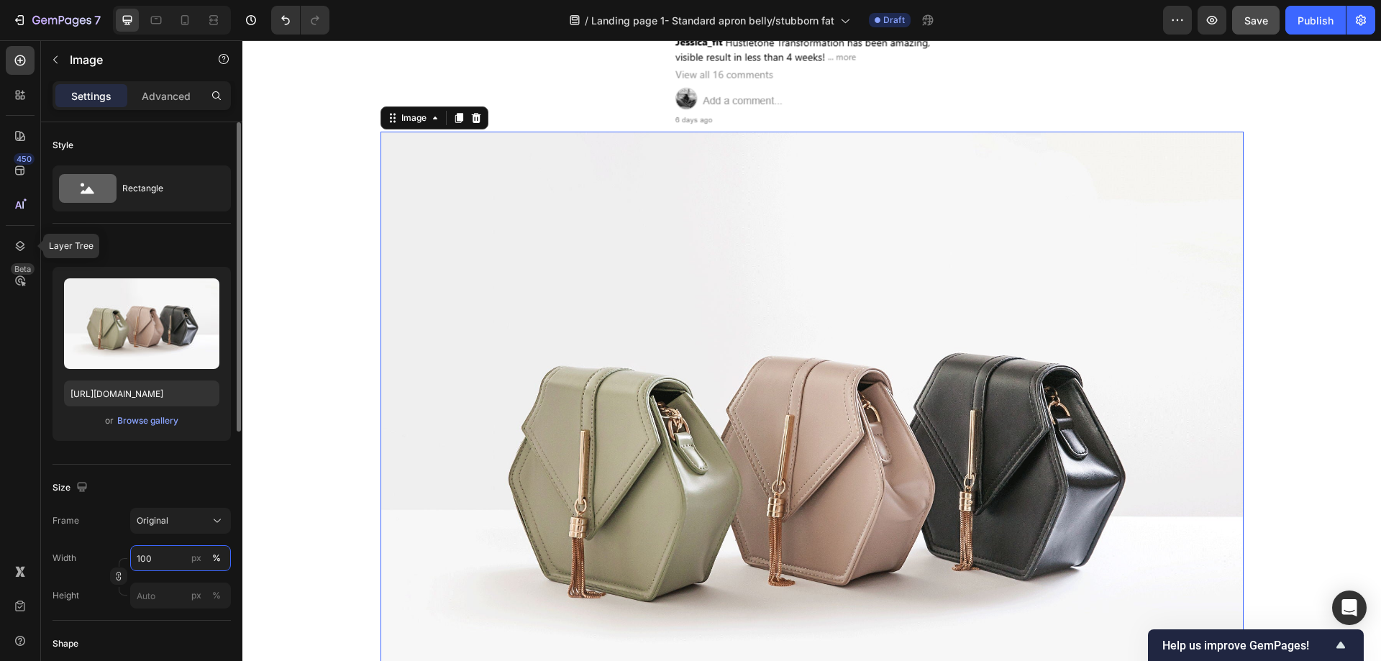
click at [167, 559] on input "100" at bounding box center [180, 558] width 101 height 26
type input "400"
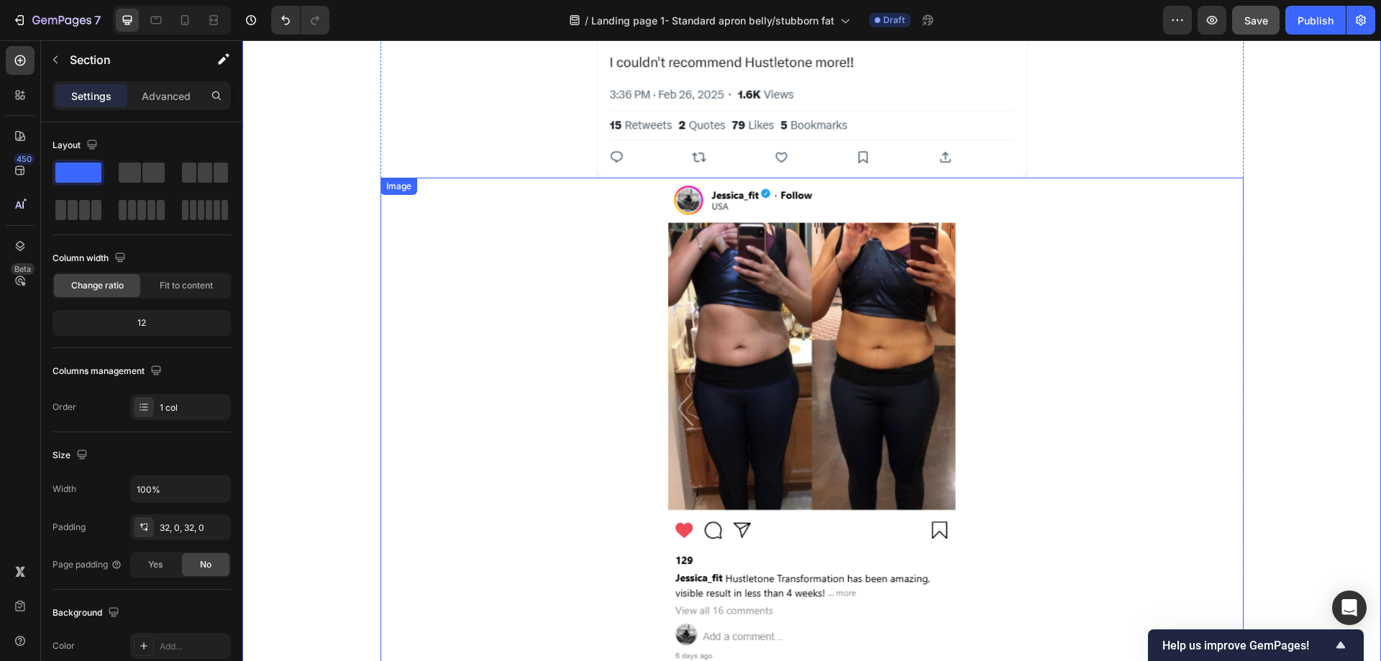
scroll to position [1403, 0]
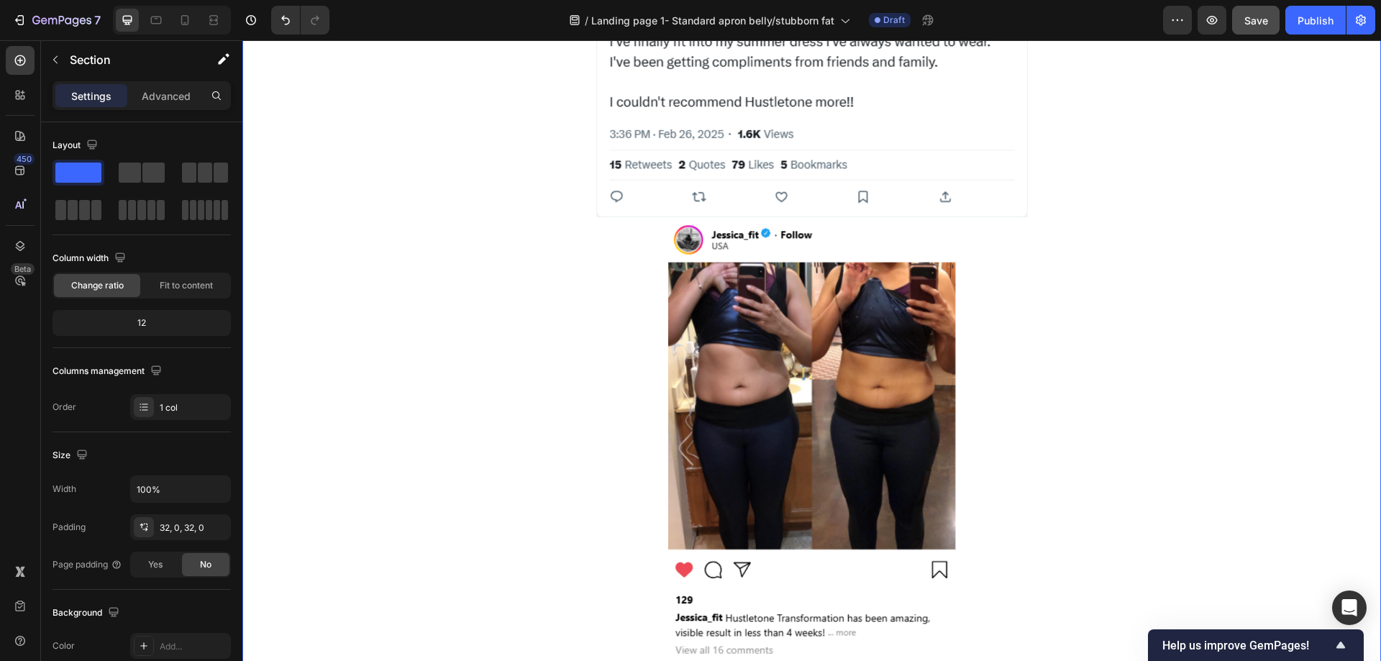
click at [1250, 302] on div "Image Image Image Row" at bounding box center [811, 395] width 1139 height 1080
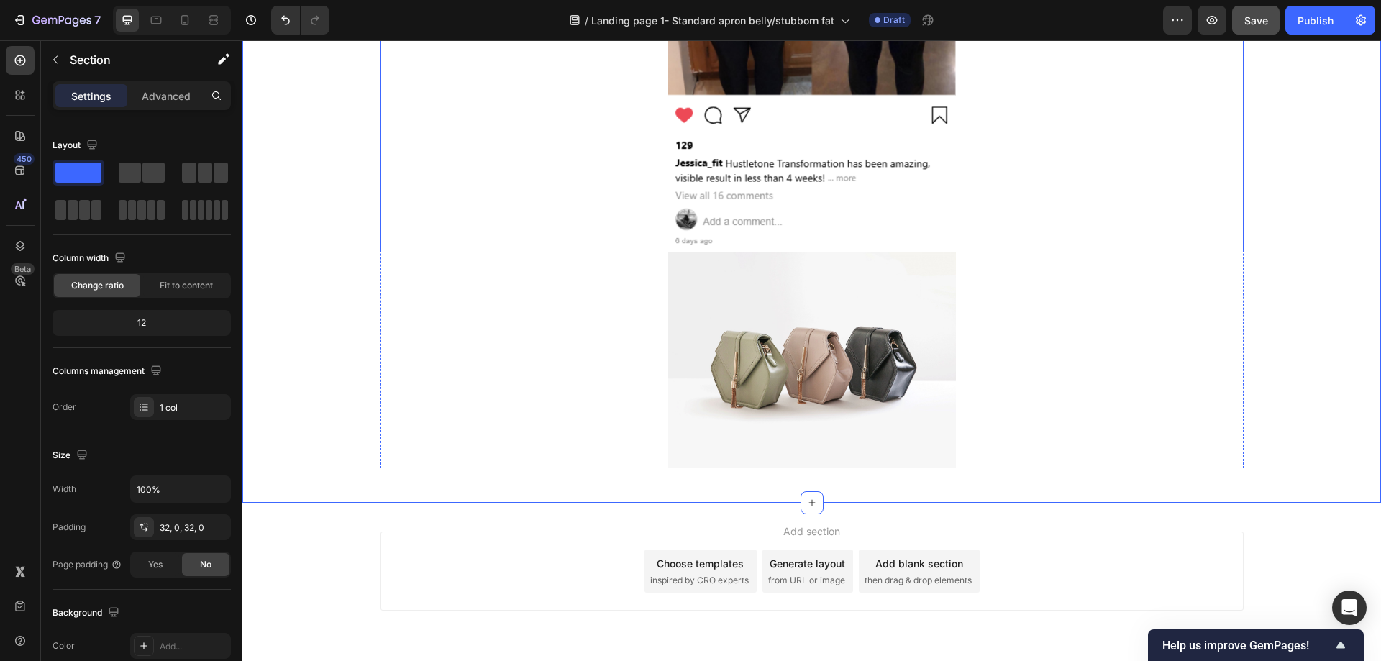
scroll to position [1906, 0]
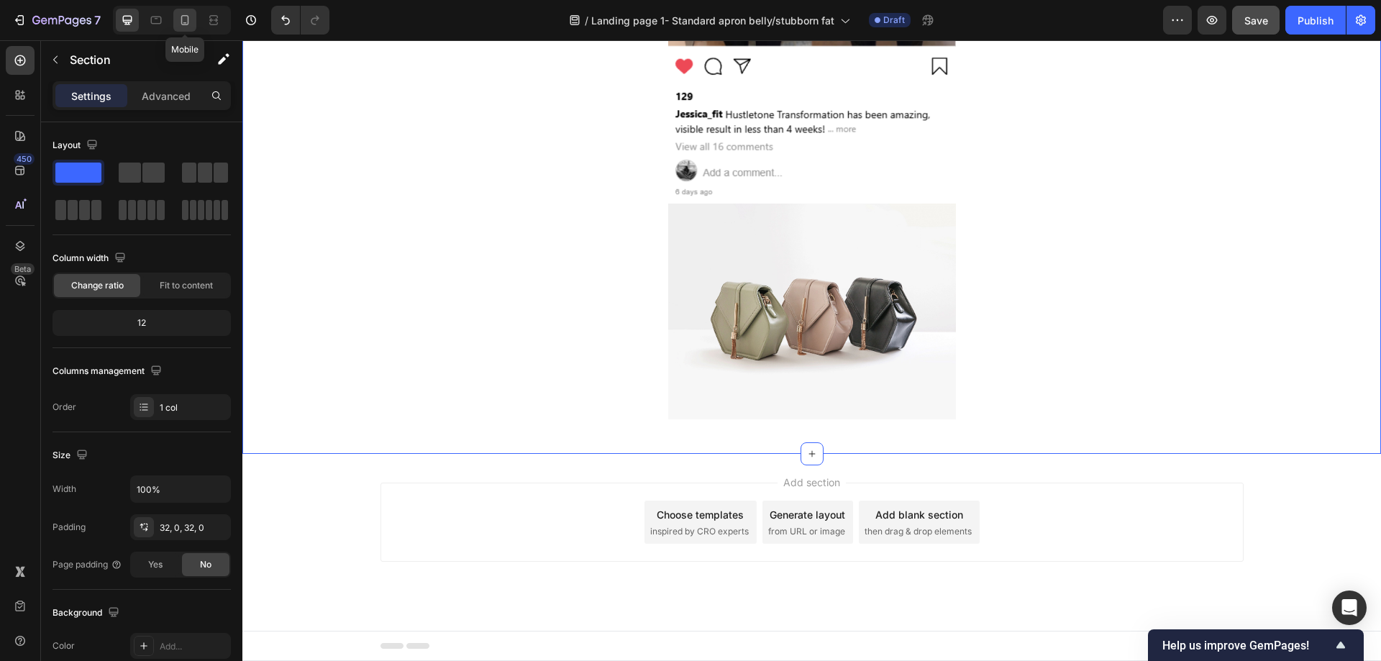
click at [191, 19] on icon at bounding box center [185, 20] width 14 height 14
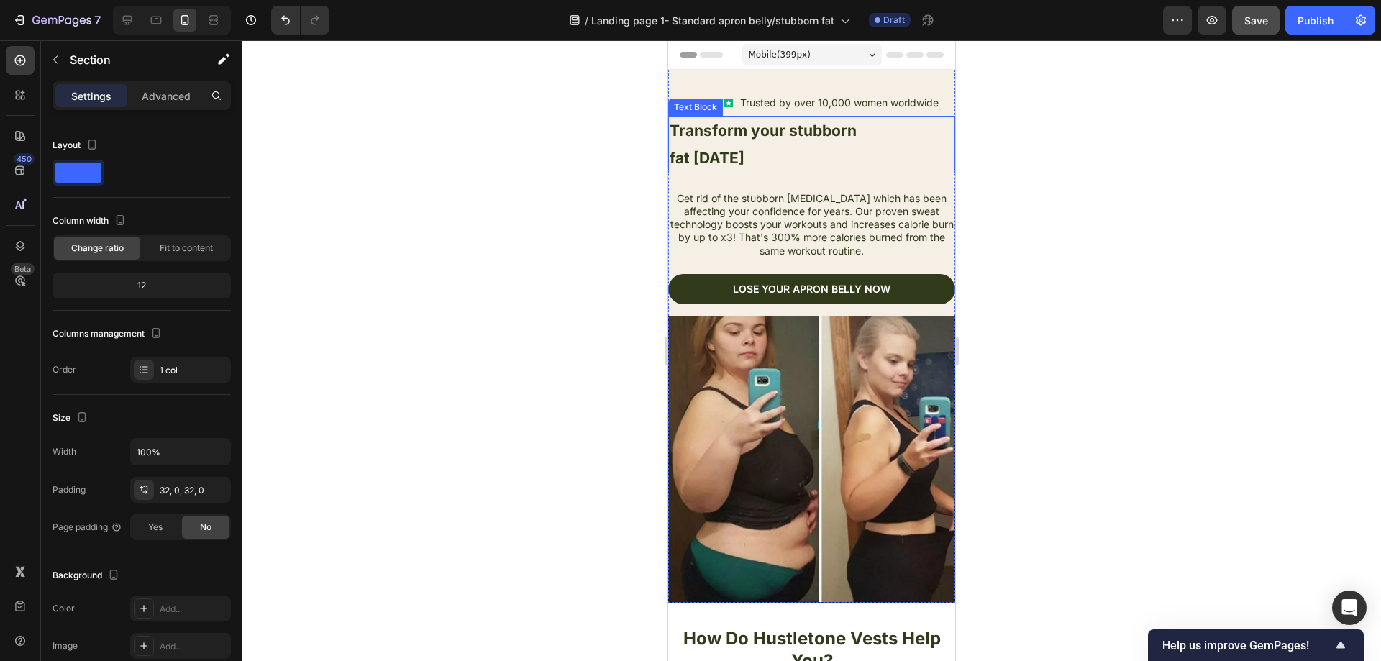
click at [796, 159] on p "fat TODAY" at bounding box center [812, 158] width 284 height 27
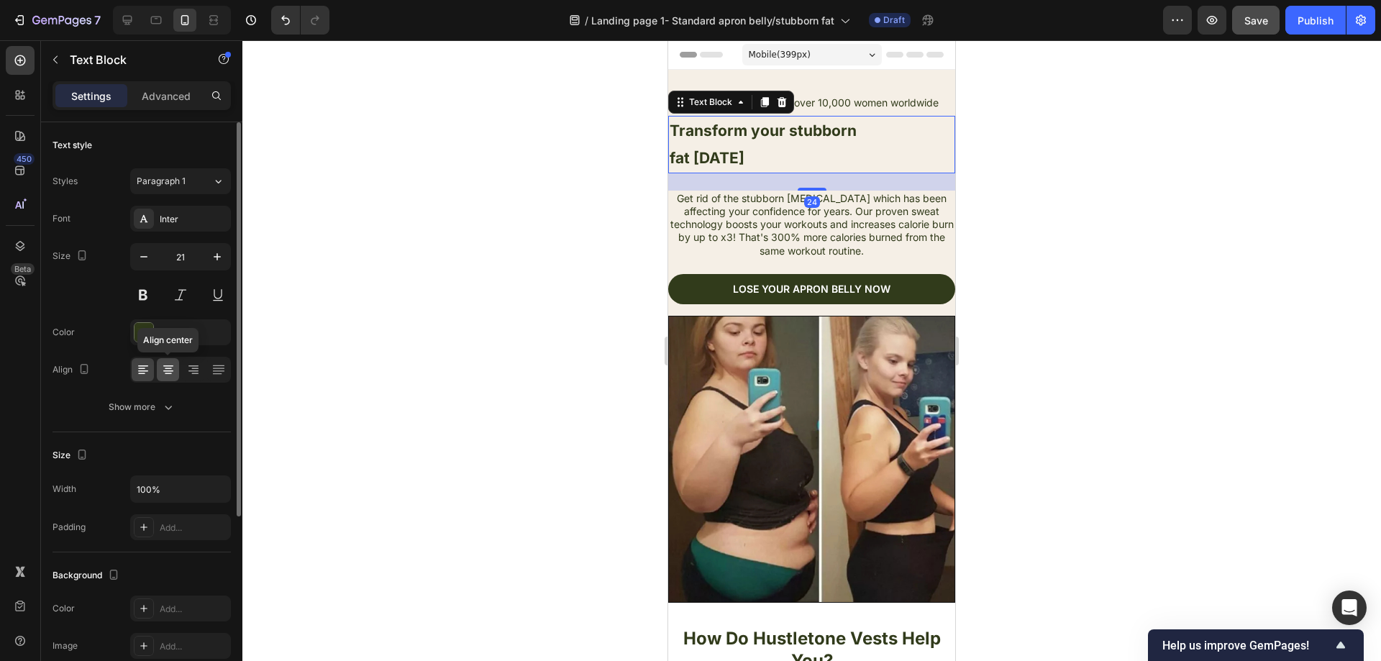
click at [174, 373] on icon at bounding box center [168, 370] width 14 height 14
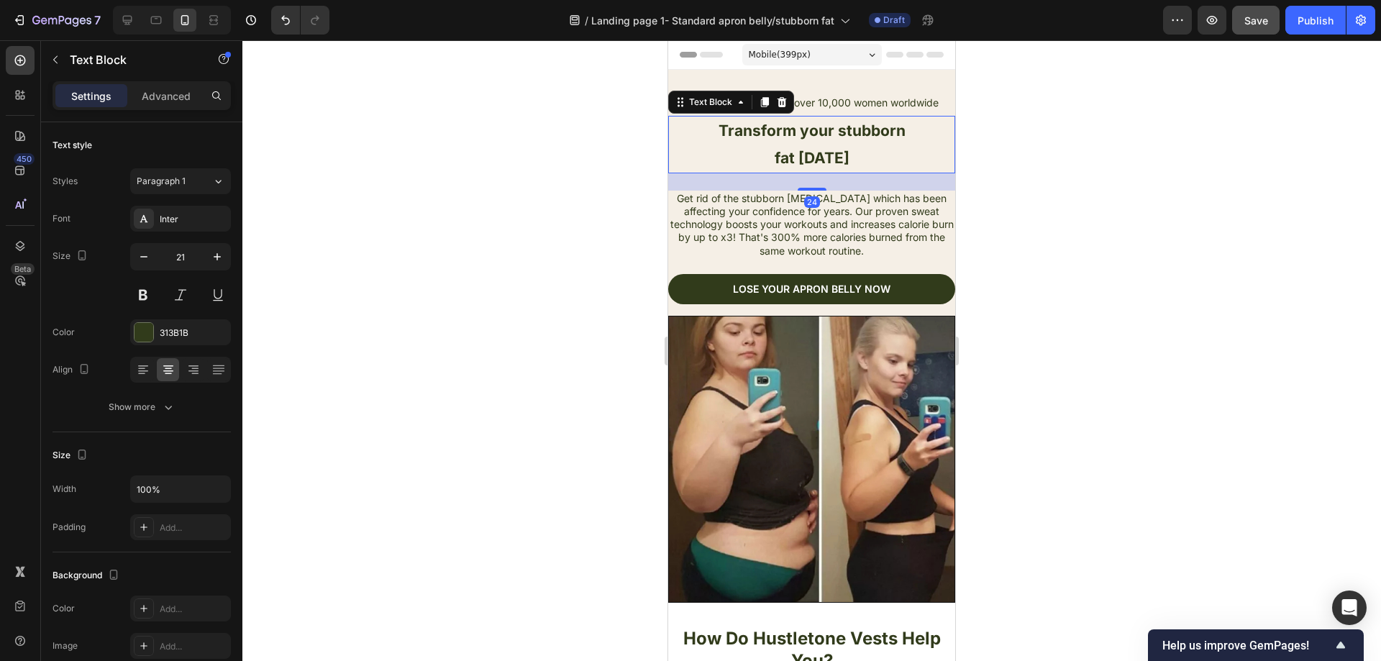
click at [1153, 219] on div at bounding box center [811, 350] width 1139 height 621
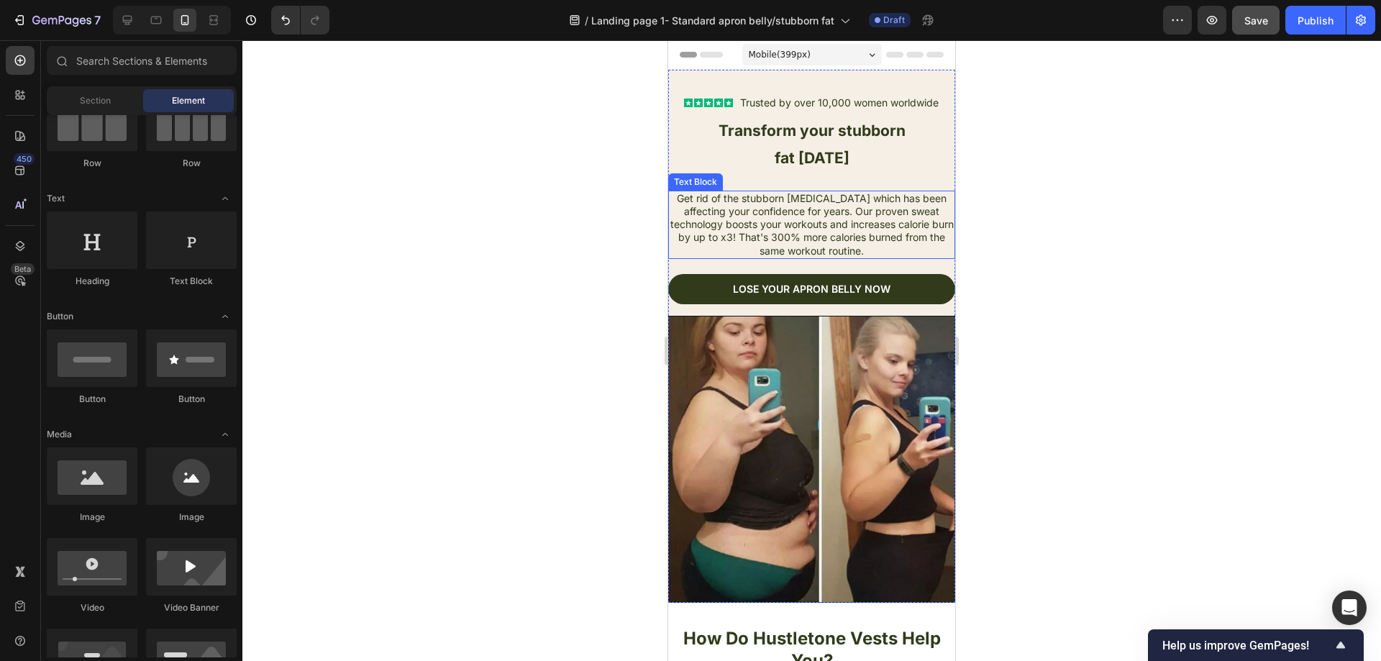
click at [864, 230] on p "Get rid of the stubborn belly fat which has been affecting your confidence for …" at bounding box center [812, 224] width 284 height 65
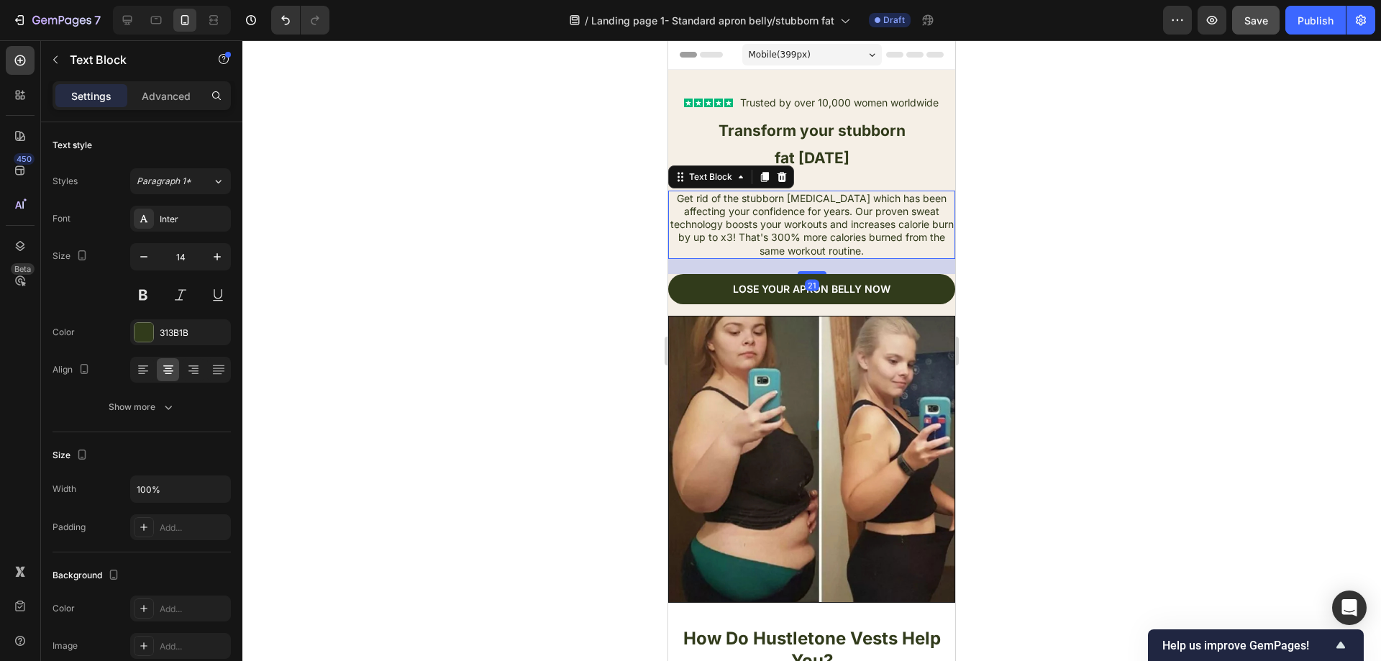
click at [453, 242] on div at bounding box center [811, 350] width 1139 height 621
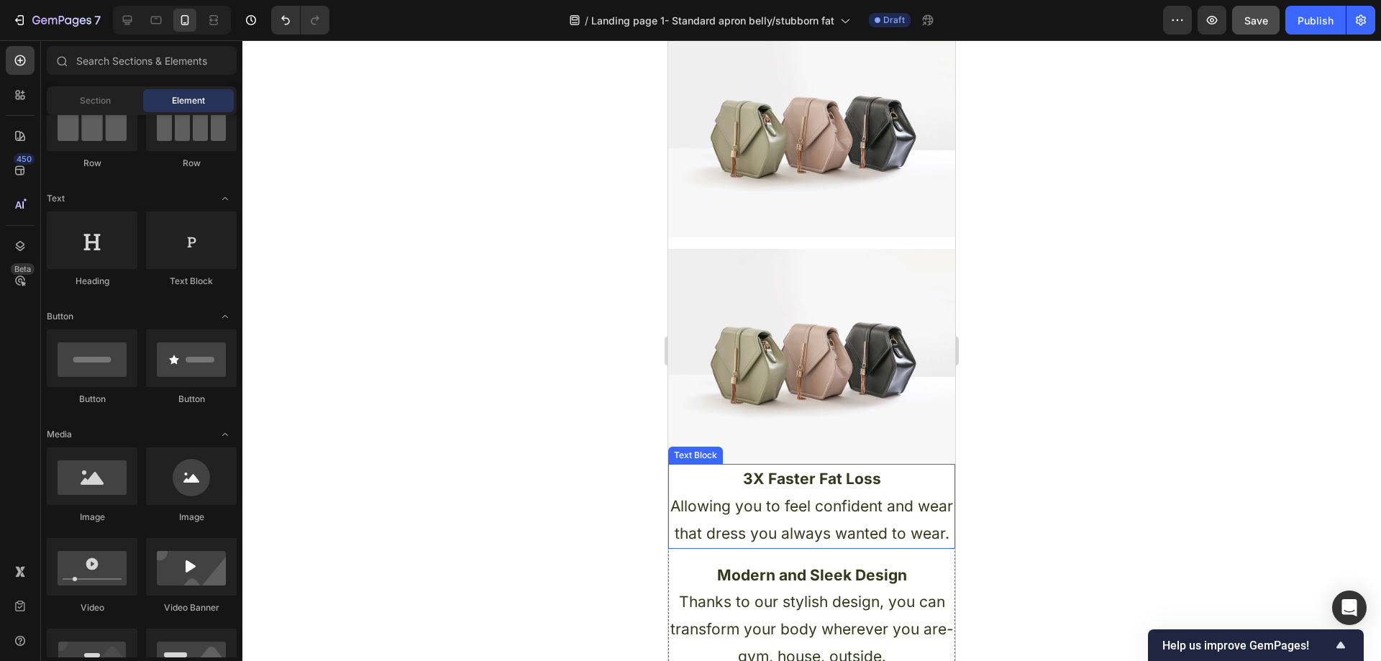
scroll to position [863, 0]
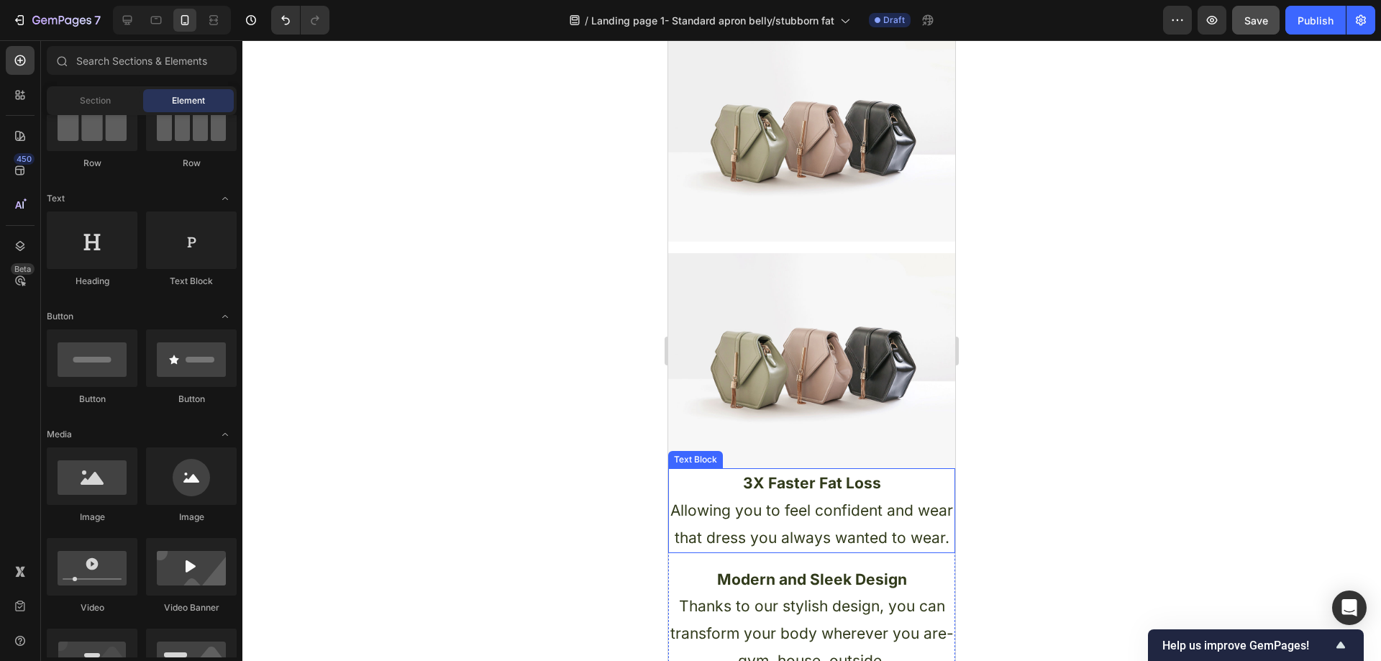
click at [831, 497] on p "Allowing you to feel confident and wear that dress you always wanted to wear." at bounding box center [812, 524] width 284 height 55
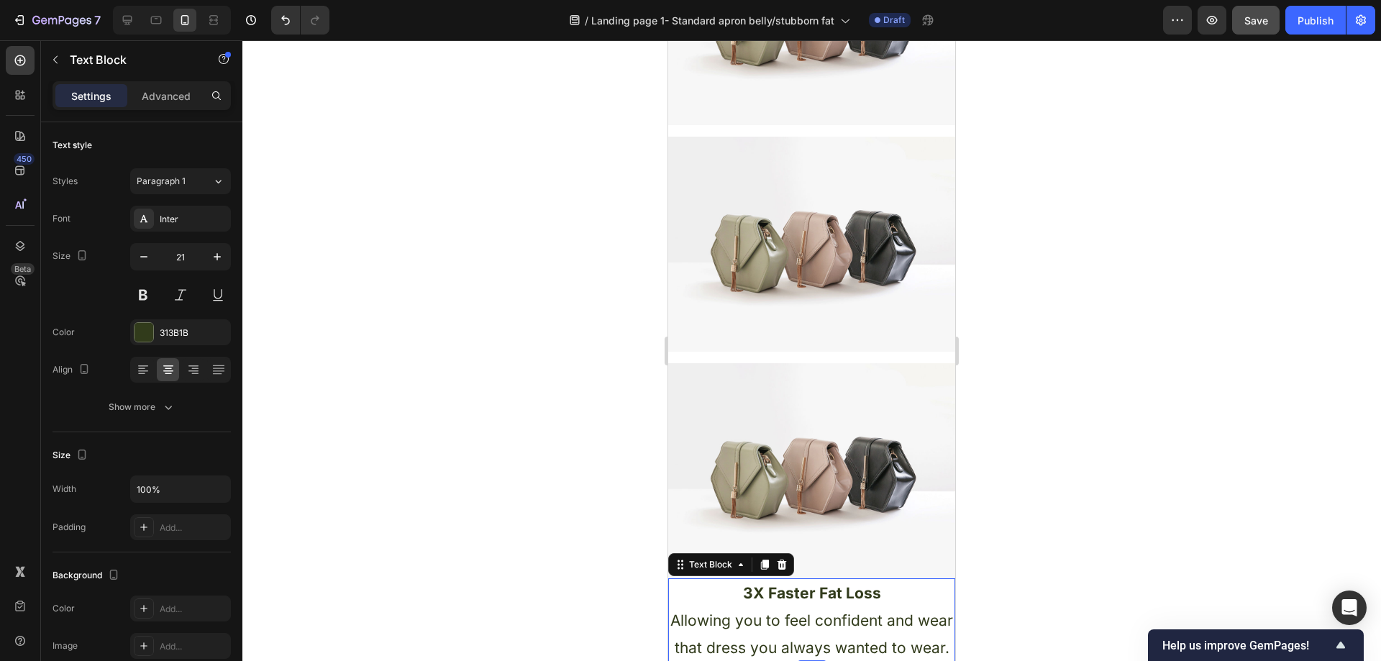
scroll to position [719, 0]
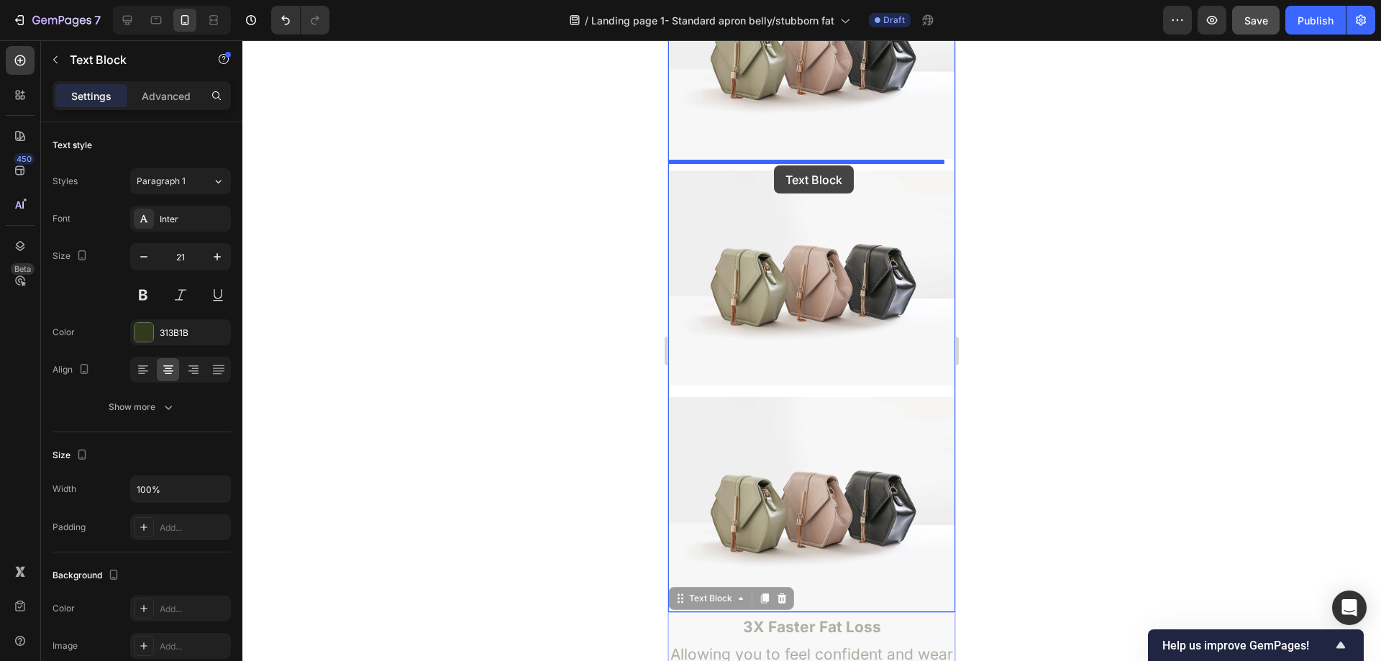
drag, startPoint x: 682, startPoint y: 572, endPoint x: 774, endPoint y: 165, distance: 416.7
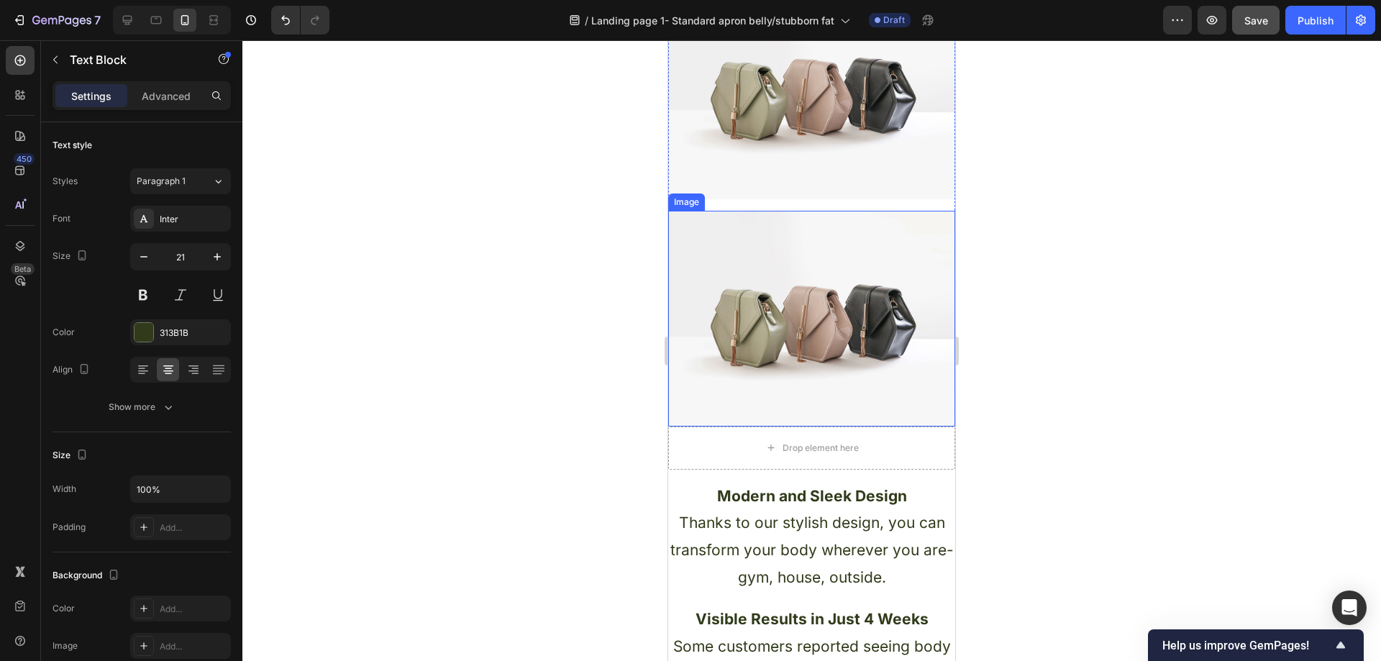
scroll to position [1007, 0]
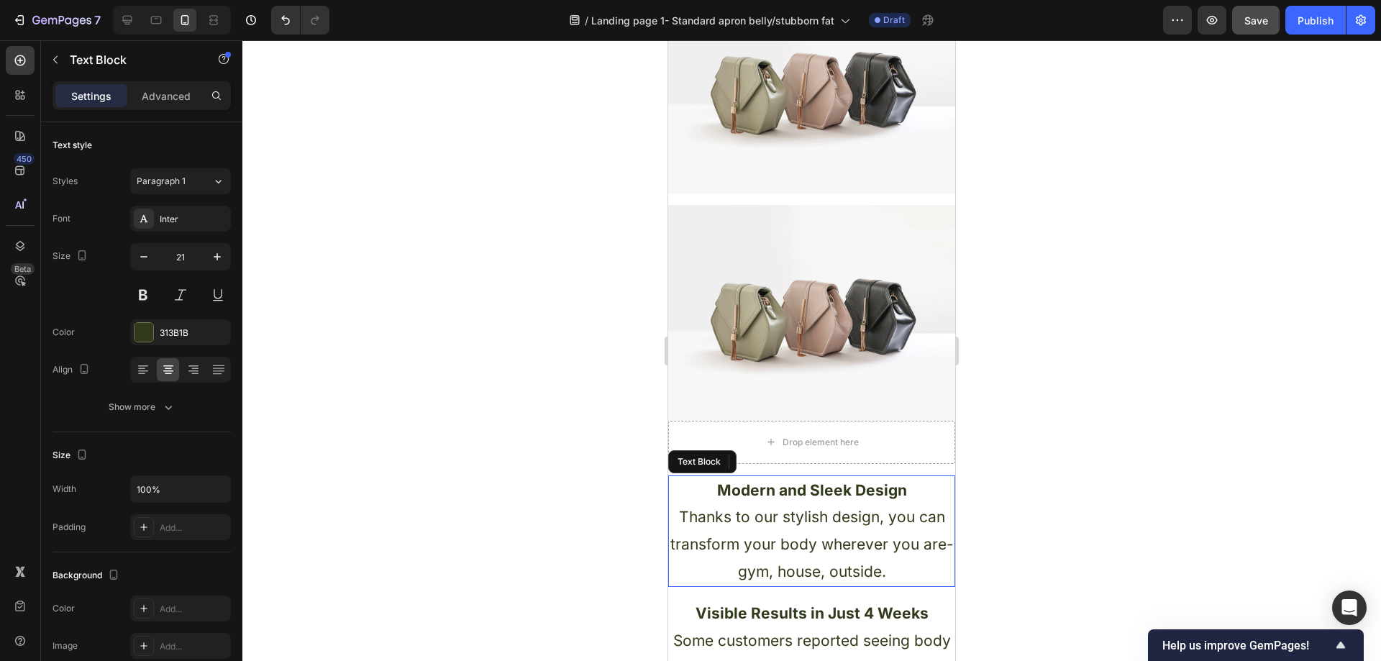
click at [813, 537] on p "Thanks to our stylish design, you can transform your body wherever you are- gym…" at bounding box center [812, 543] width 284 height 81
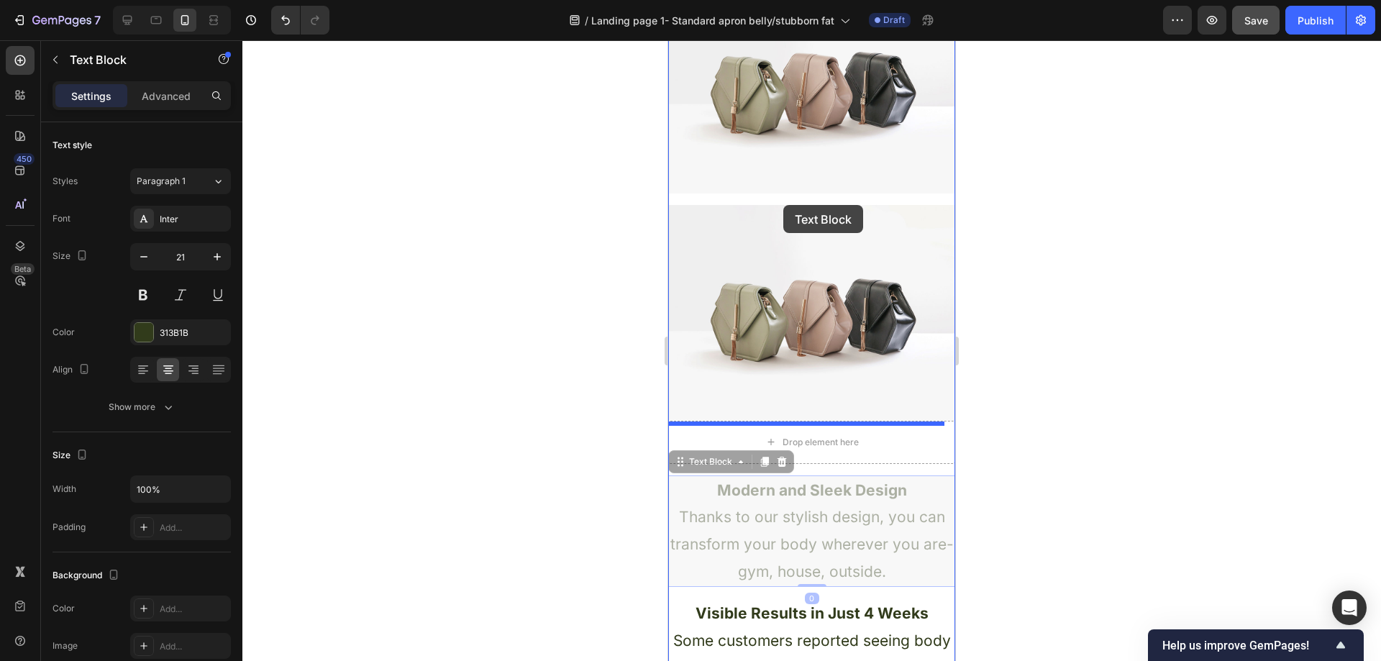
drag, startPoint x: 685, startPoint y: 468, endPoint x: 783, endPoint y: 205, distance: 280.2
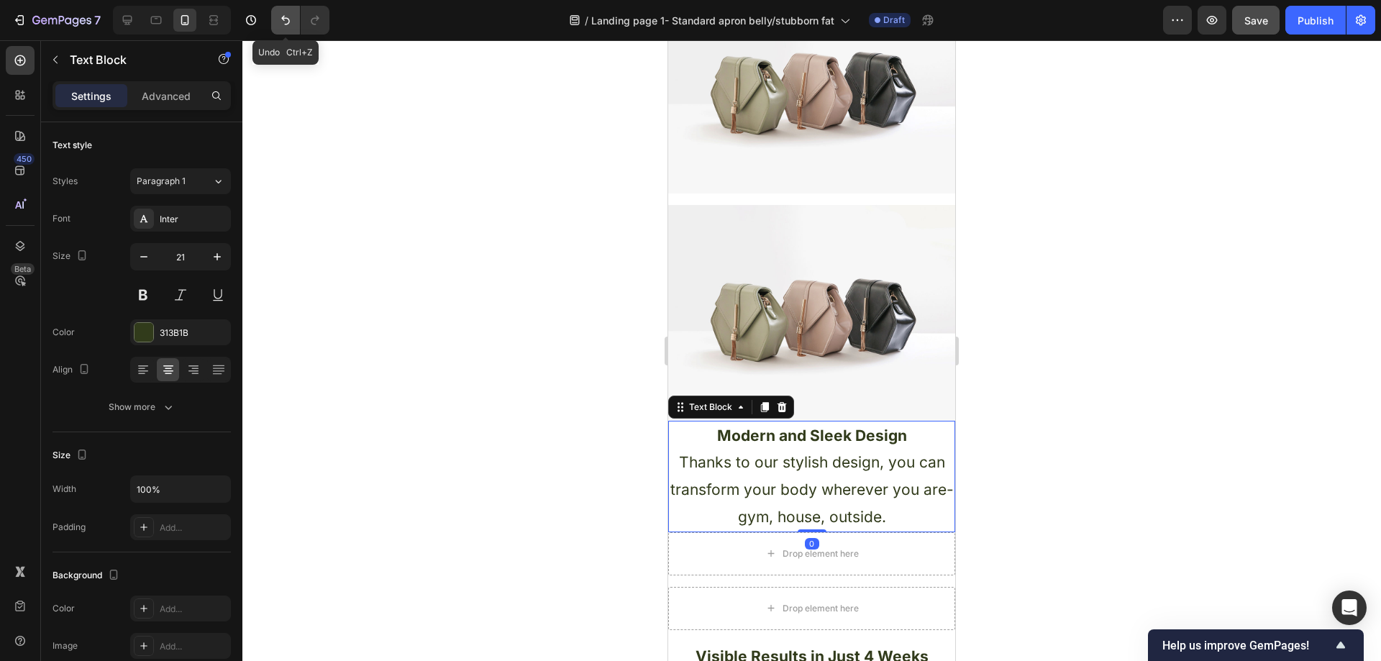
click at [293, 29] on button "Undo/Redo" at bounding box center [285, 20] width 29 height 29
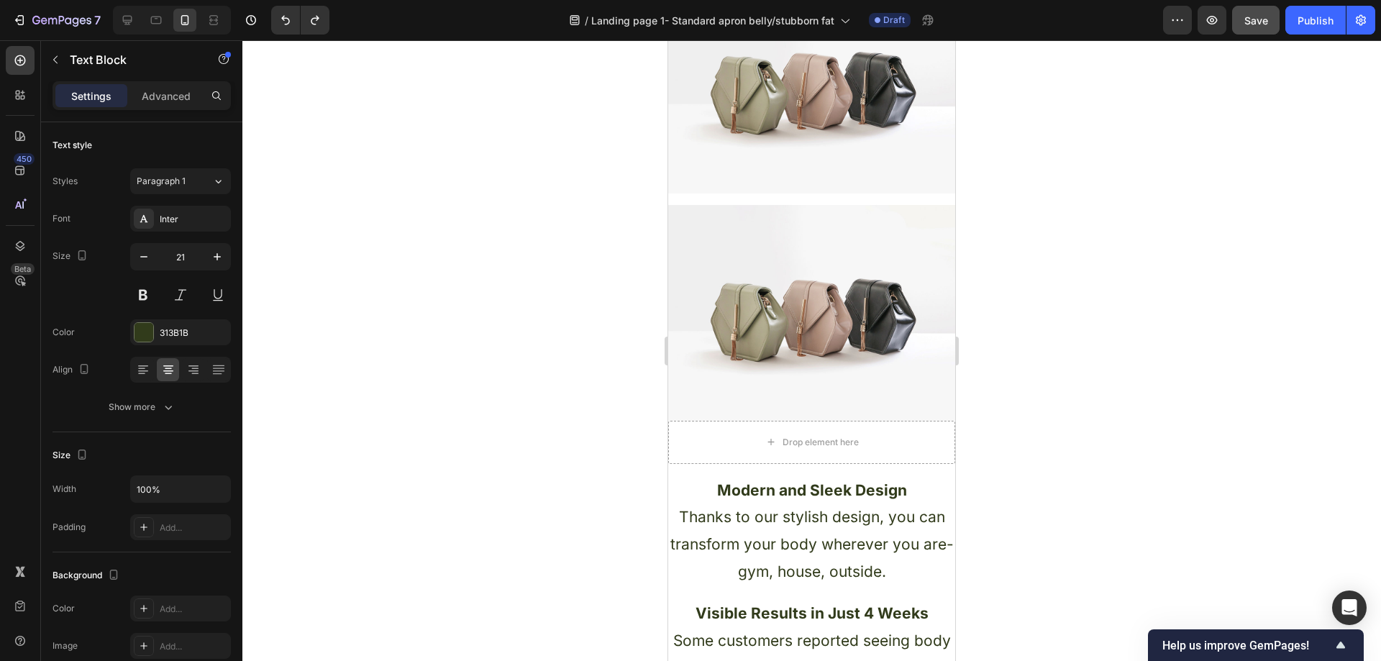
click at [786, 504] on p "Modern and Sleek Design" at bounding box center [812, 490] width 284 height 27
click at [701, 496] on p "Modern and Sleek Design" at bounding box center [812, 490] width 284 height 27
click at [726, 531] on p "Thanks to our stylish design, you can transform your body wherever you are- gym…" at bounding box center [812, 543] width 284 height 81
drag, startPoint x: 849, startPoint y: 568, endPoint x: 862, endPoint y: 598, distance: 31.9
click at [851, 567] on p "Thanks to our stylish design, you can transform your body wherever you are- gym…" at bounding box center [812, 543] width 284 height 81
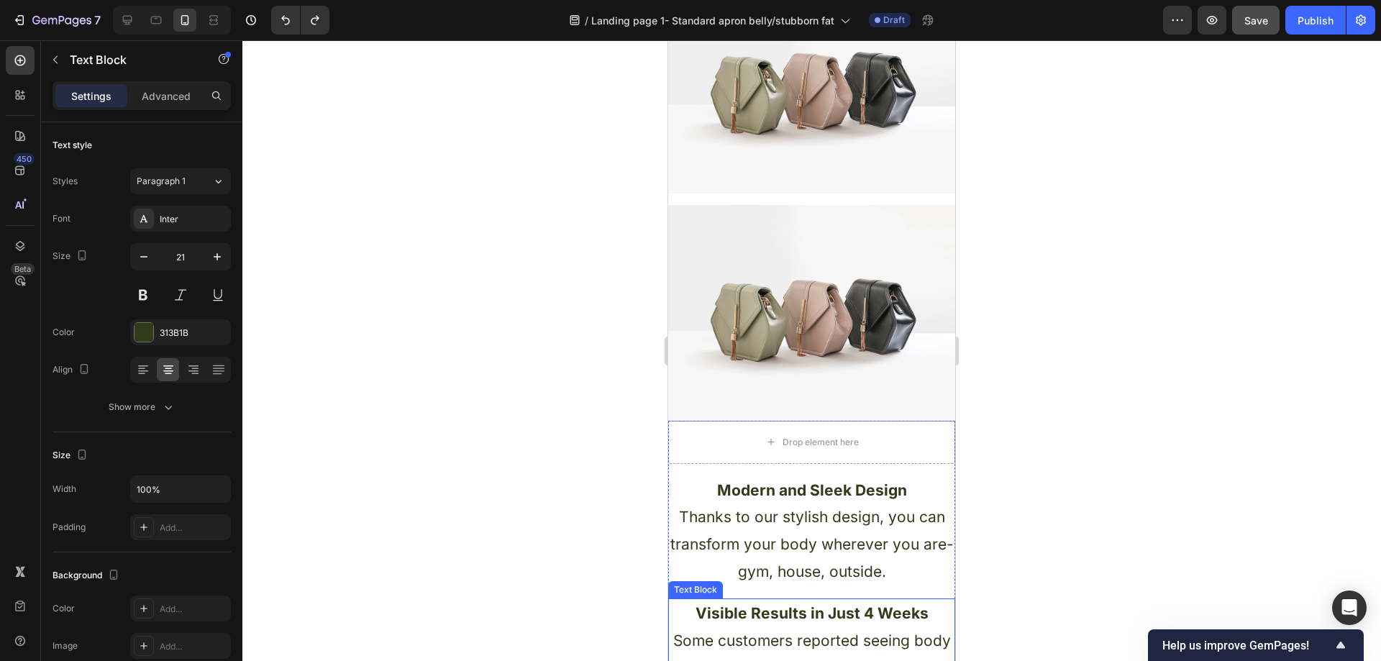
click at [862, 614] on strong "Visible Results in Just 4 Weeks" at bounding box center [812, 613] width 233 height 18
click at [852, 567] on p "Thanks to our stylish design, you can transform your body wherever you are- gym…" at bounding box center [812, 543] width 284 height 81
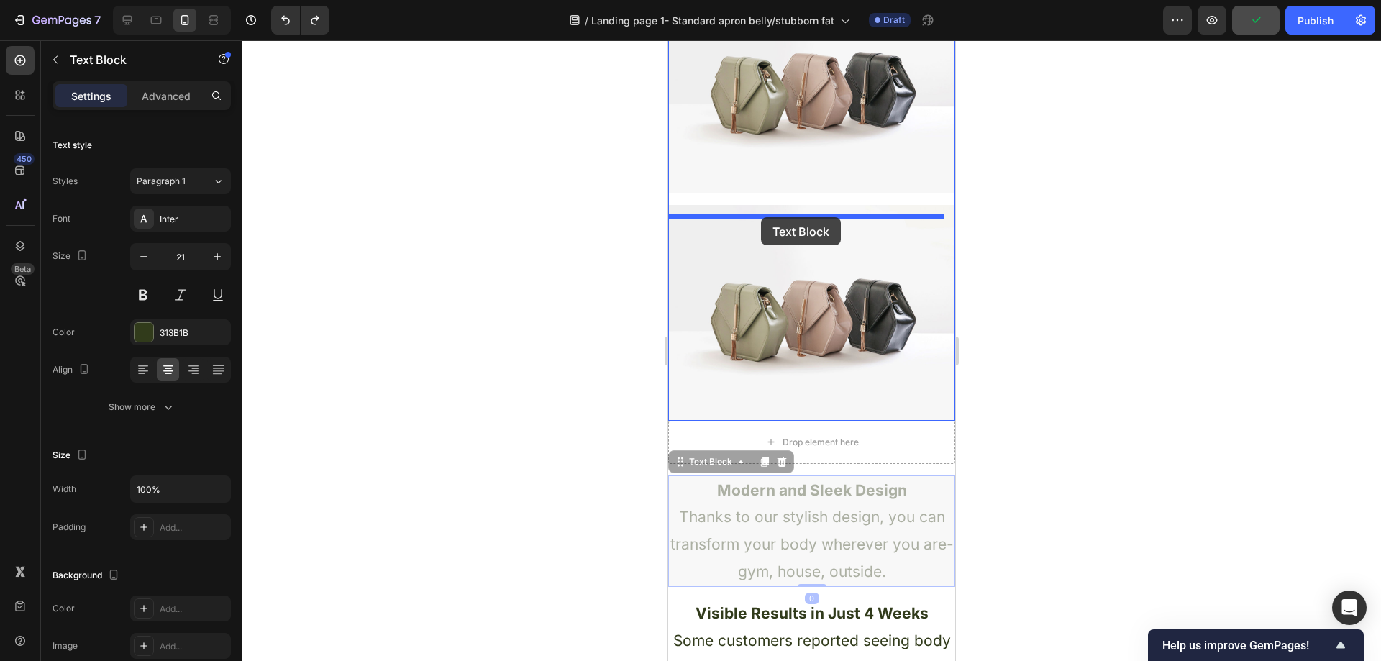
drag, startPoint x: 680, startPoint y: 465, endPoint x: 761, endPoint y: 217, distance: 260.2
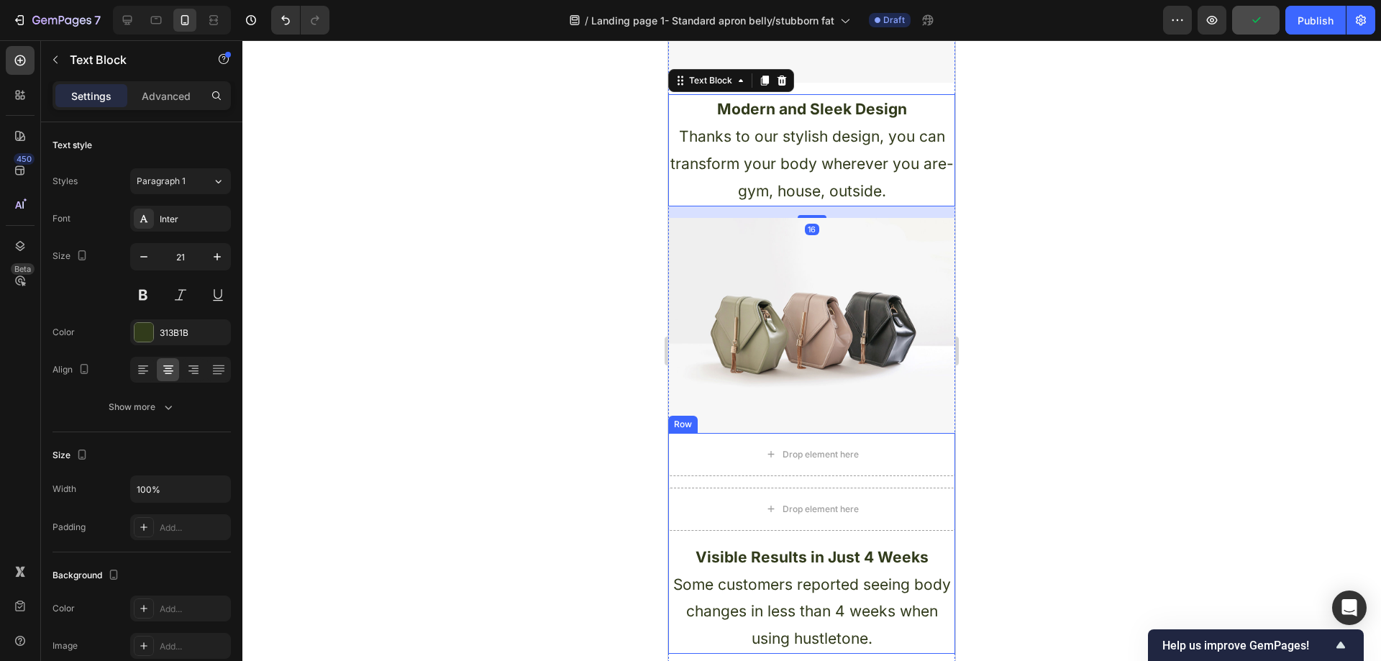
scroll to position [1295, 0]
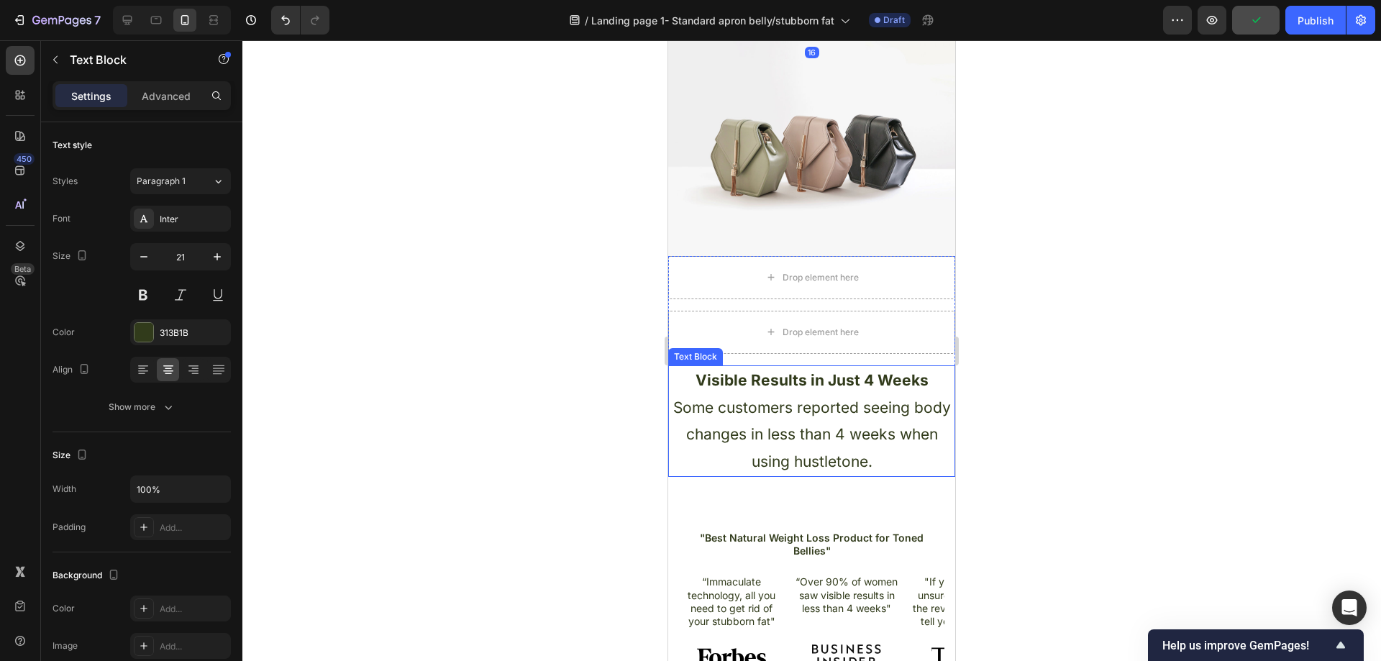
click at [815, 427] on p "Some customers reported seeing body changes in less than 4 weeks when using hus…" at bounding box center [812, 434] width 284 height 81
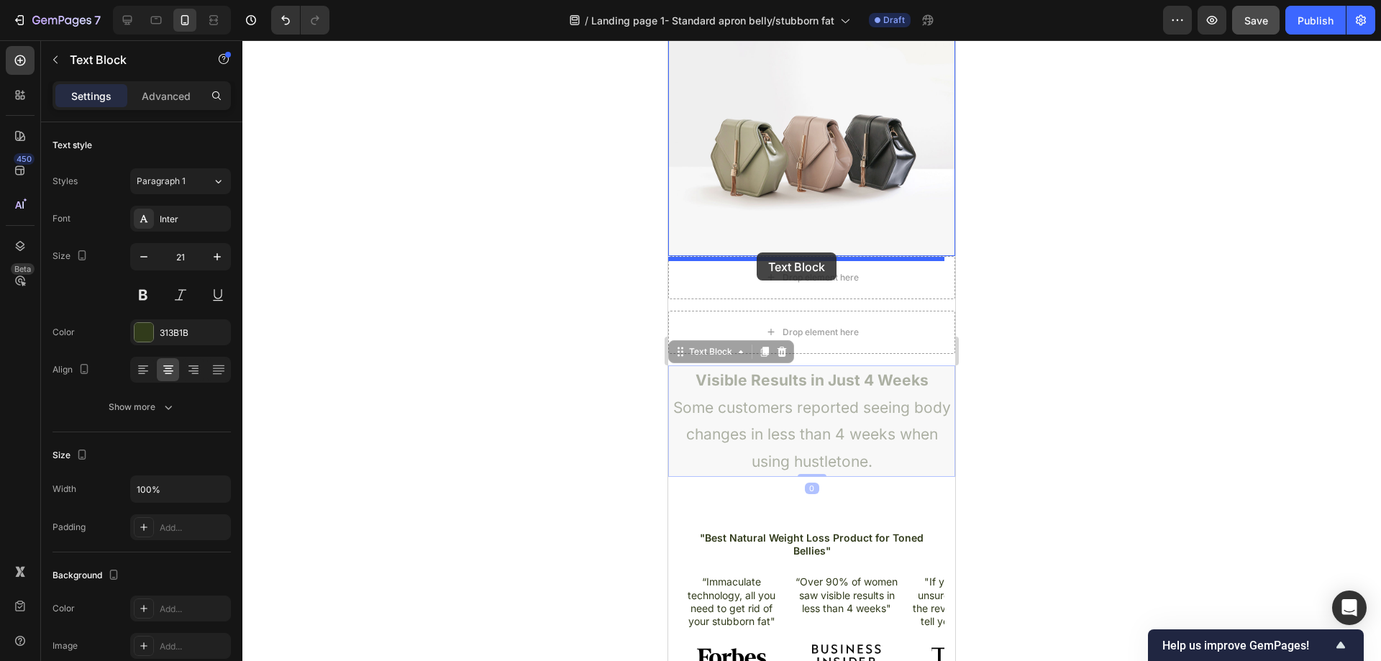
drag, startPoint x: 683, startPoint y: 360, endPoint x: 757, endPoint y: 252, distance: 130.3
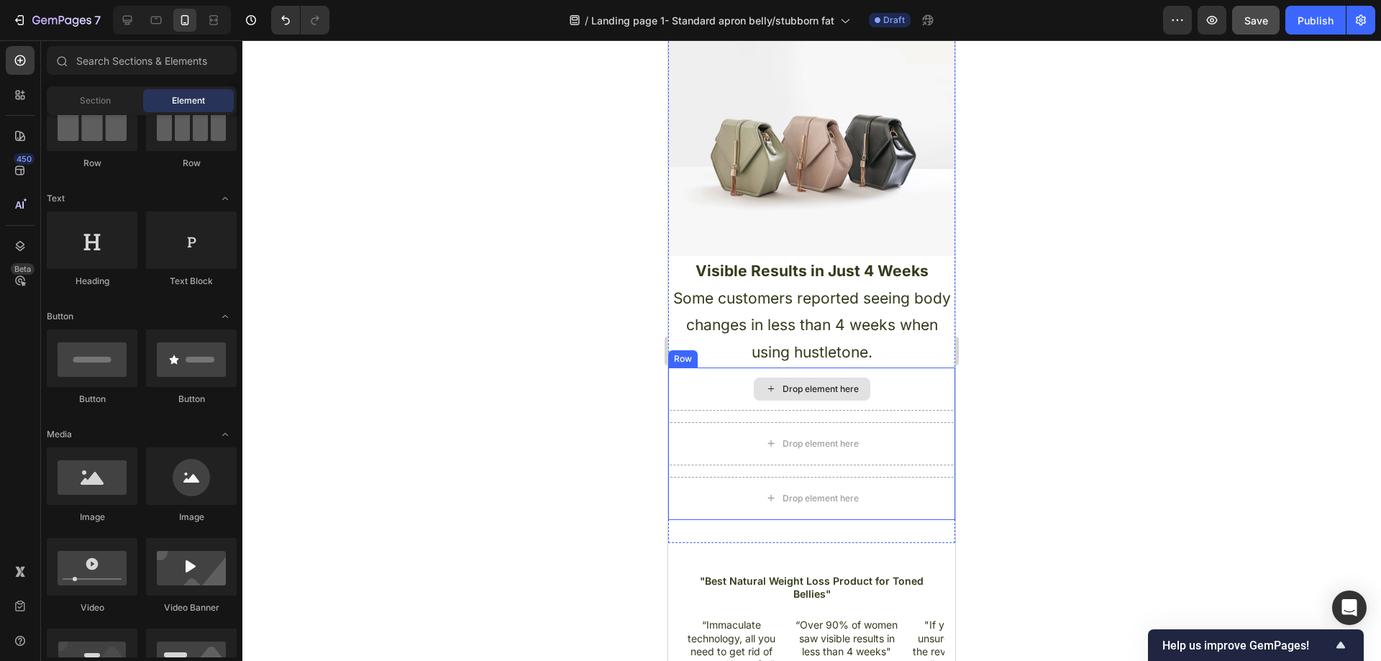
click at [851, 391] on div "Drop element here" at bounding box center [821, 389] width 76 height 12
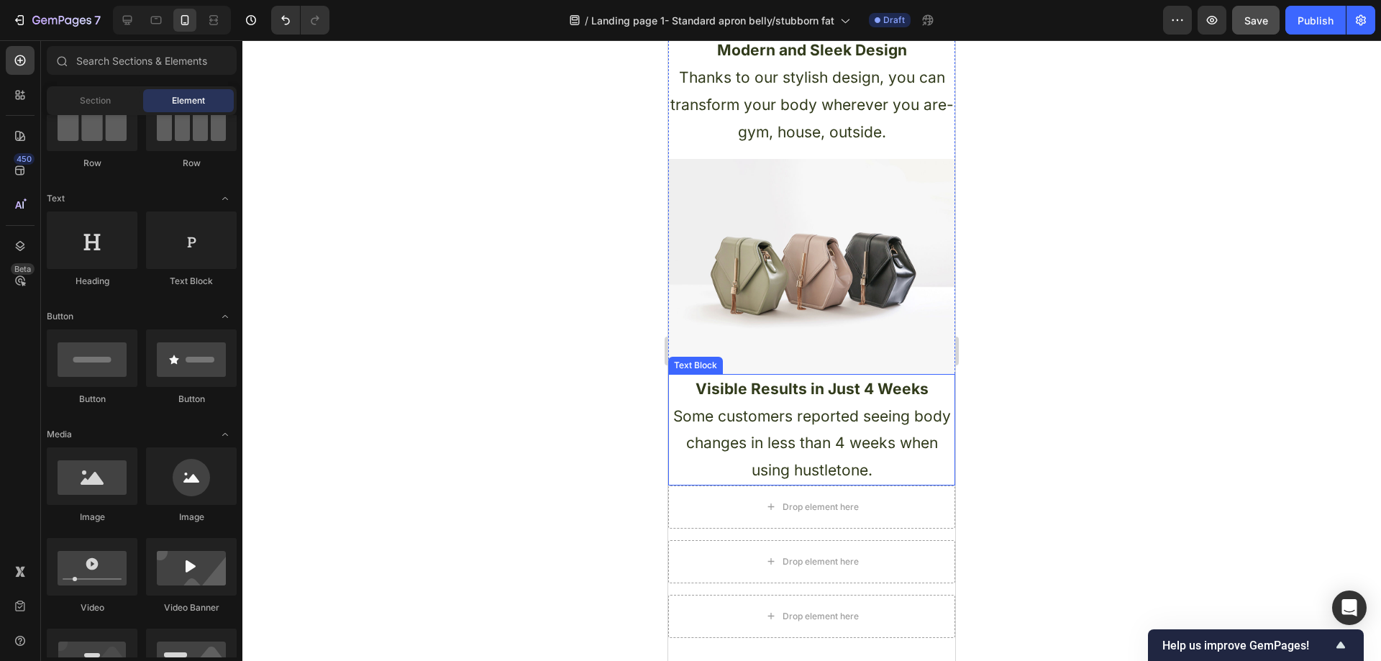
scroll to position [1223, 0]
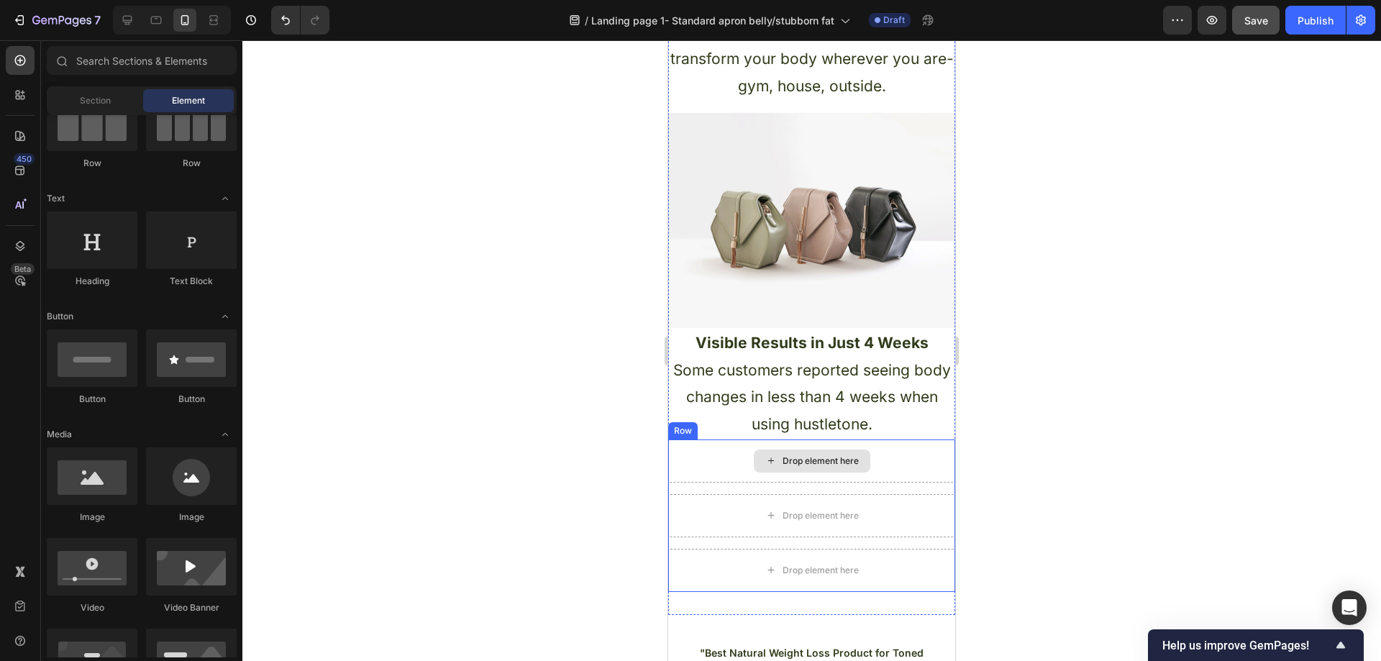
click at [875, 467] on div "Drop element here" at bounding box center [811, 460] width 287 height 43
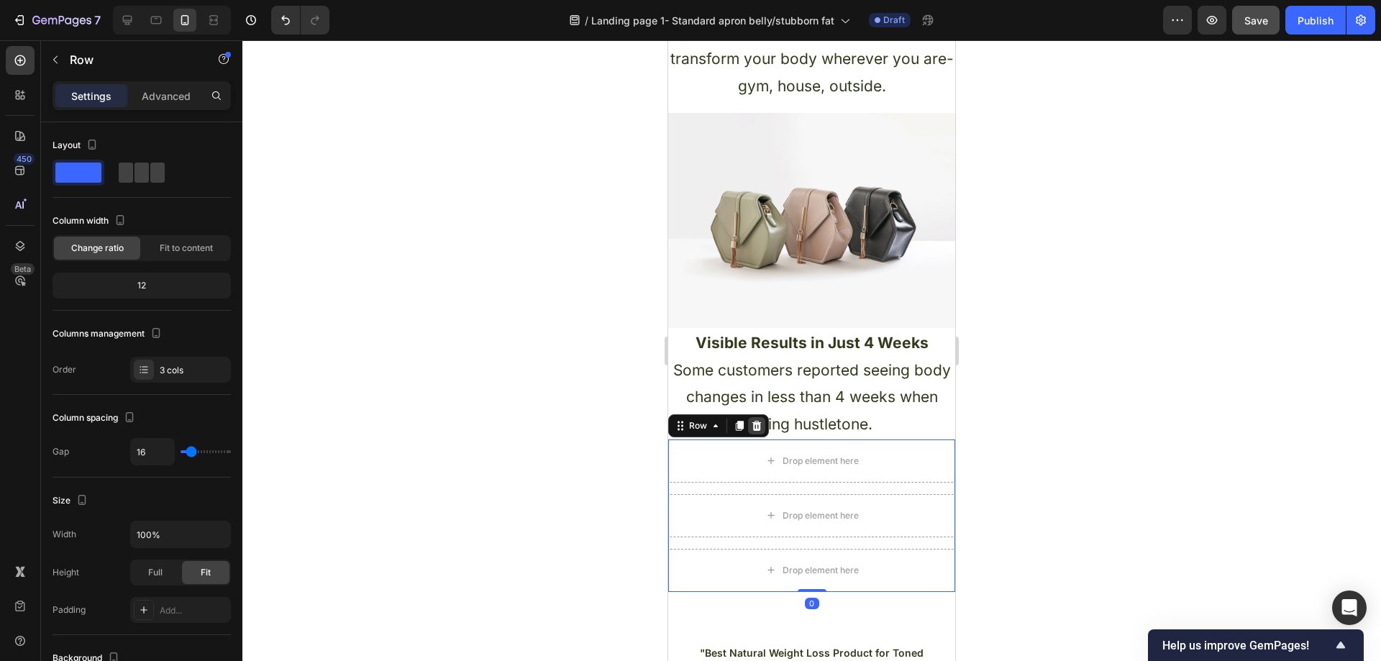
click at [758, 429] on icon at bounding box center [757, 426] width 12 height 12
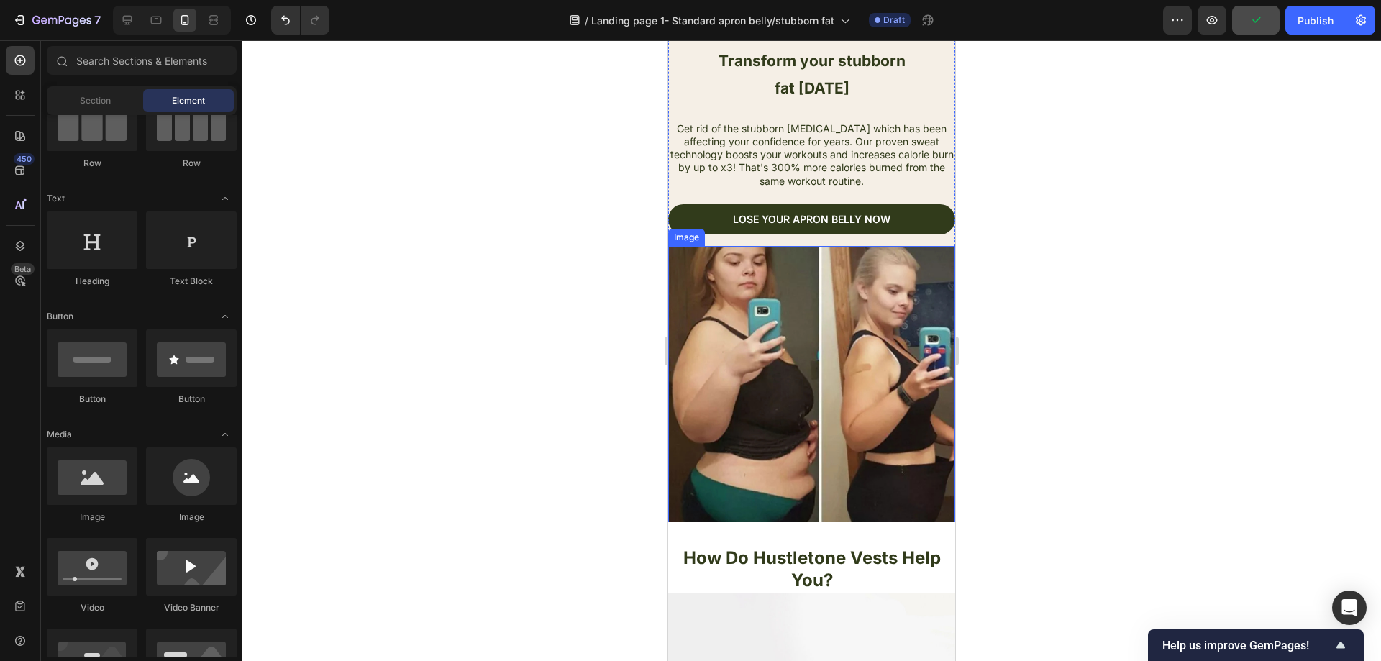
scroll to position [72, 0]
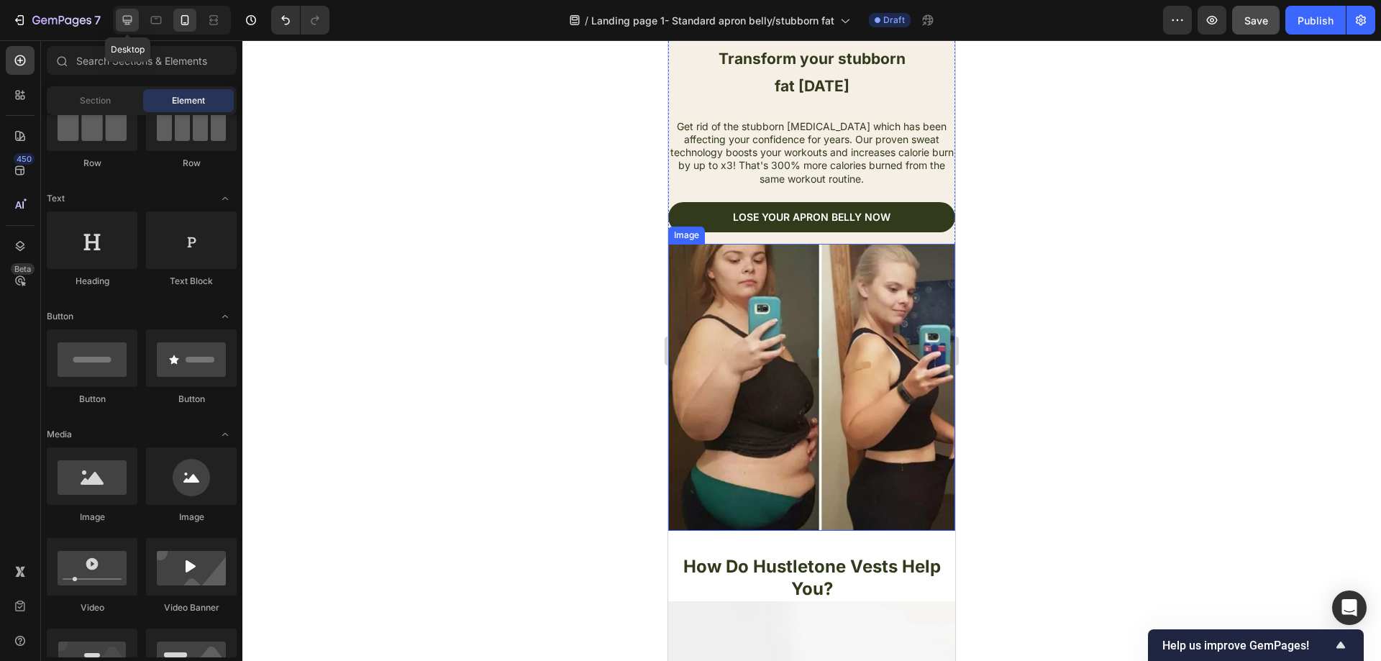
click at [126, 16] on icon at bounding box center [127, 20] width 9 height 9
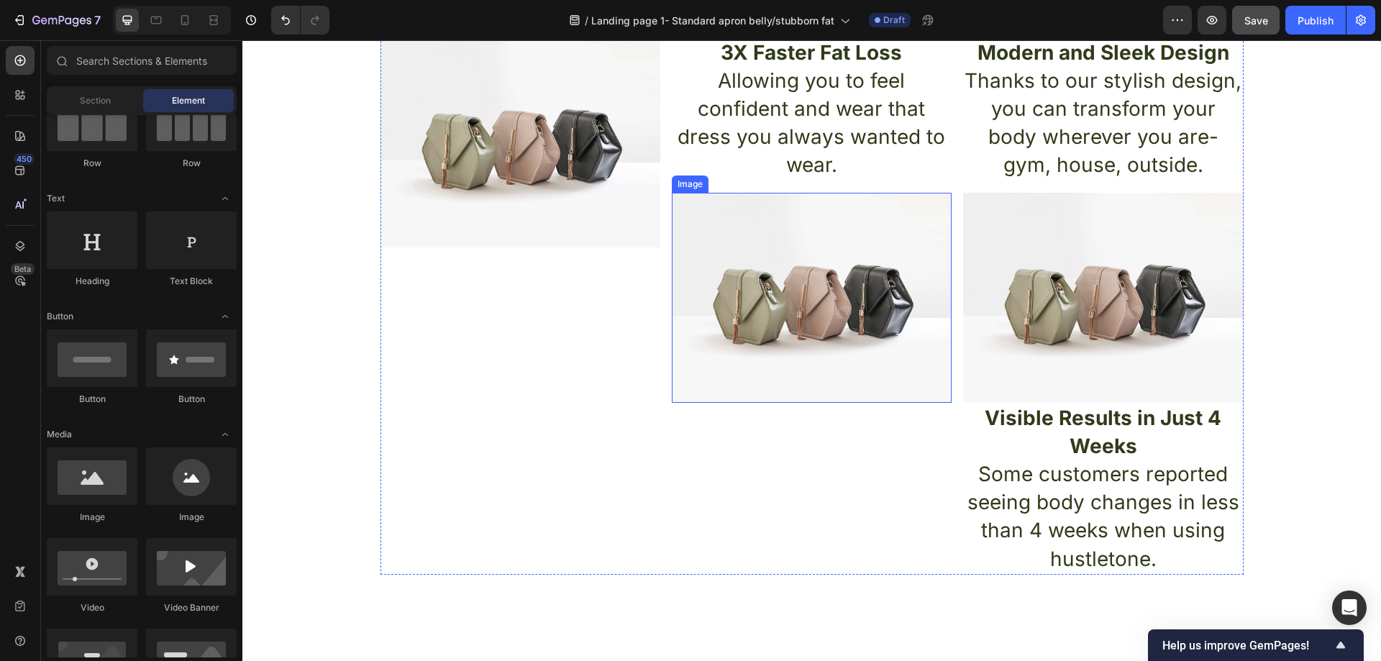
scroll to position [432, 0]
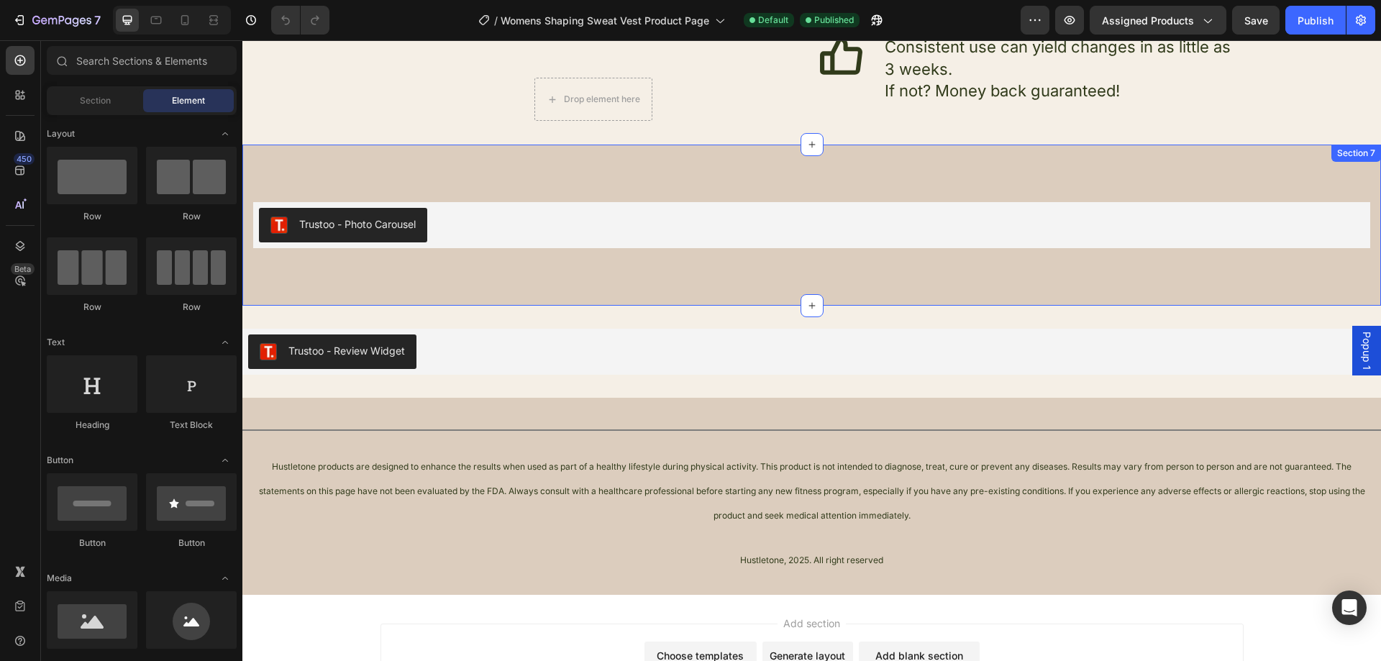
scroll to position [2610, 0]
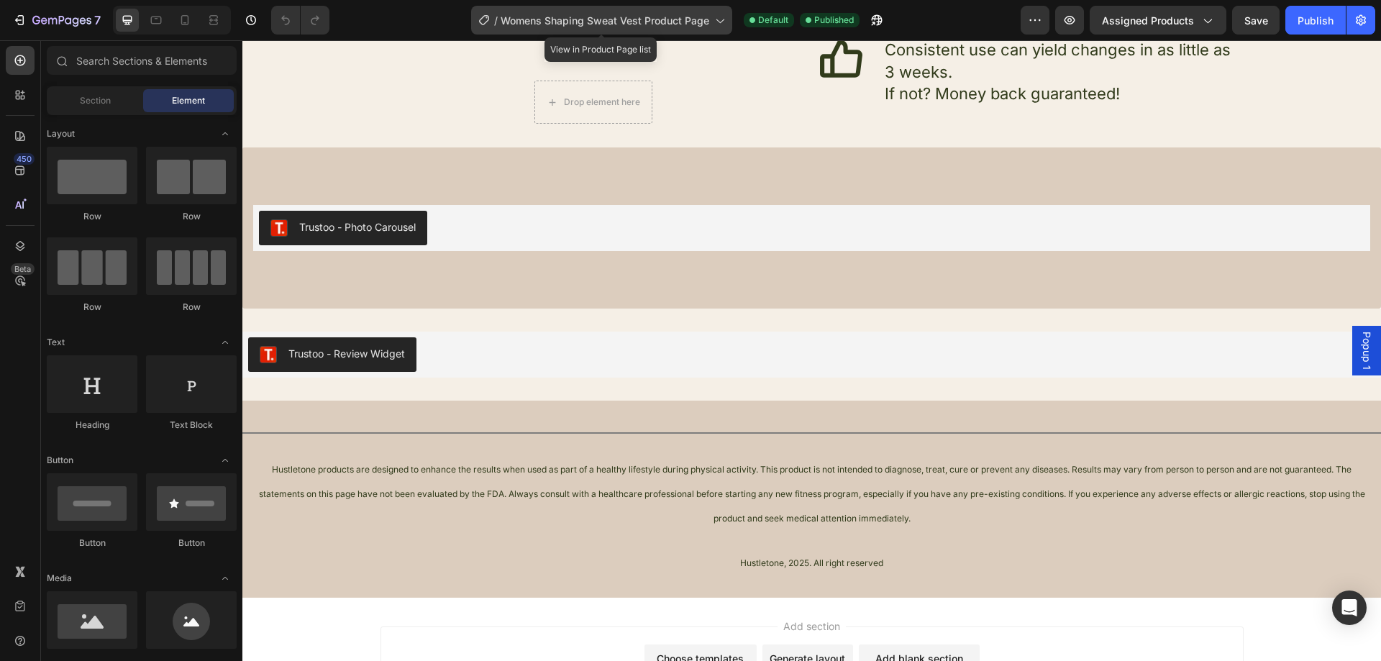
click at [702, 18] on span "Womens Shaping Sweat Vest Product Page" at bounding box center [605, 20] width 209 height 15
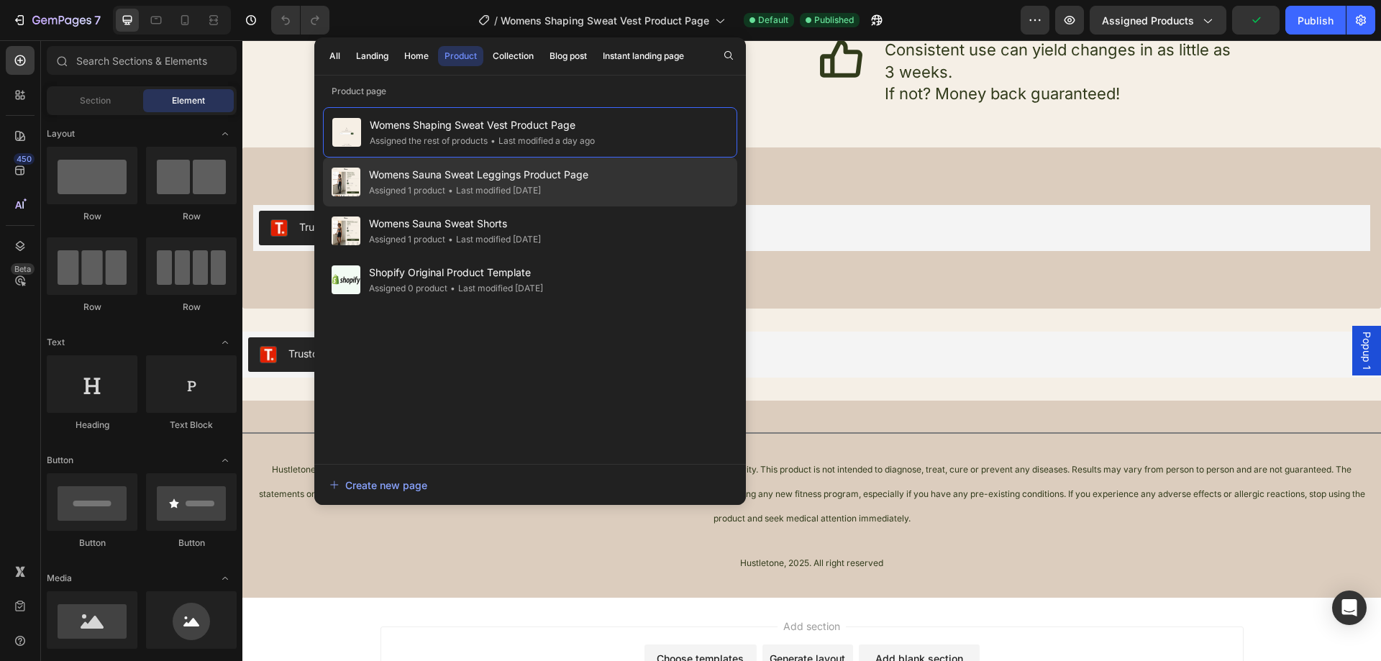
click at [596, 191] on div "Womens Sauna Sweat Leggings Product Page Assigned 1 product • Last modified 2 d…" at bounding box center [530, 182] width 414 height 49
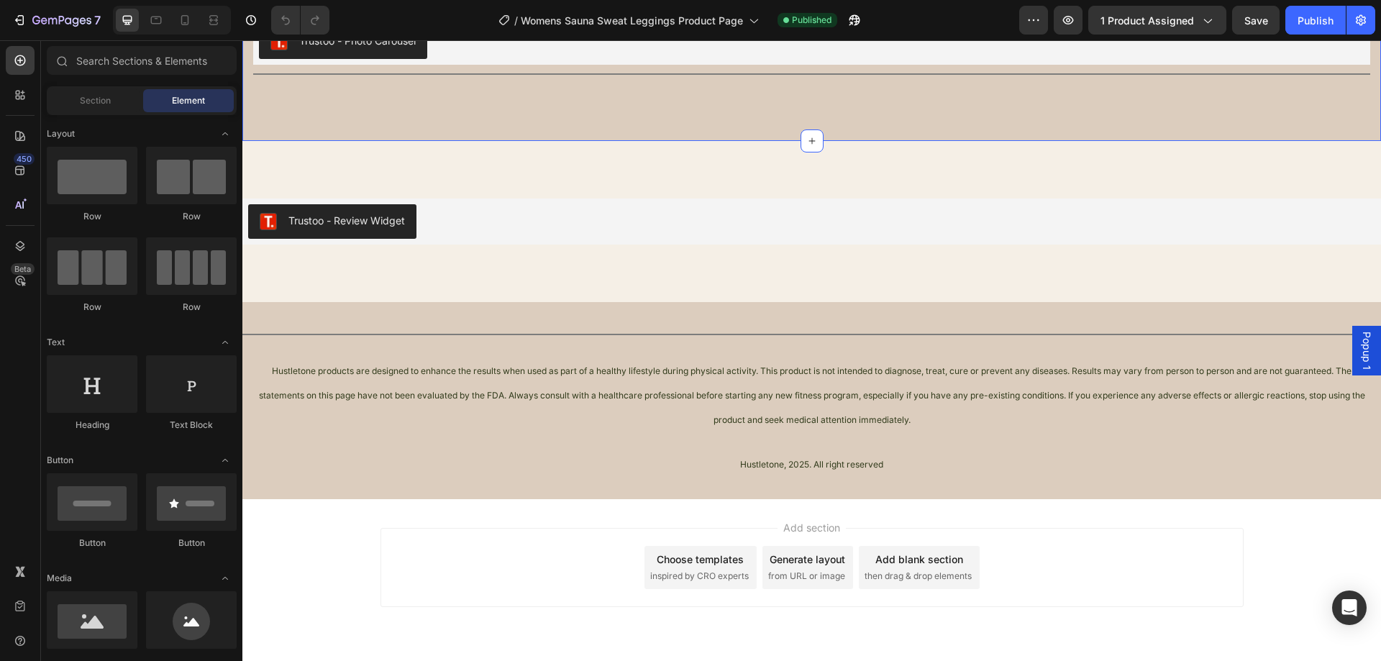
scroll to position [2951, 0]
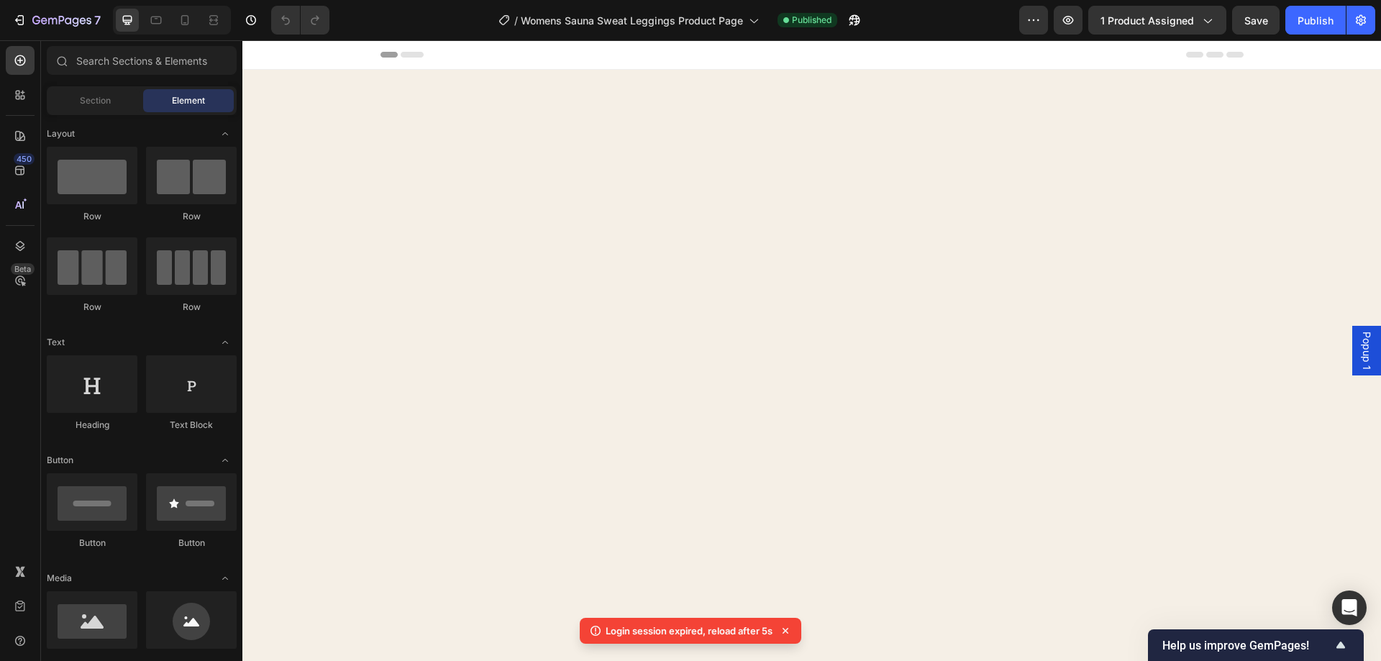
scroll to position [2951, 0]
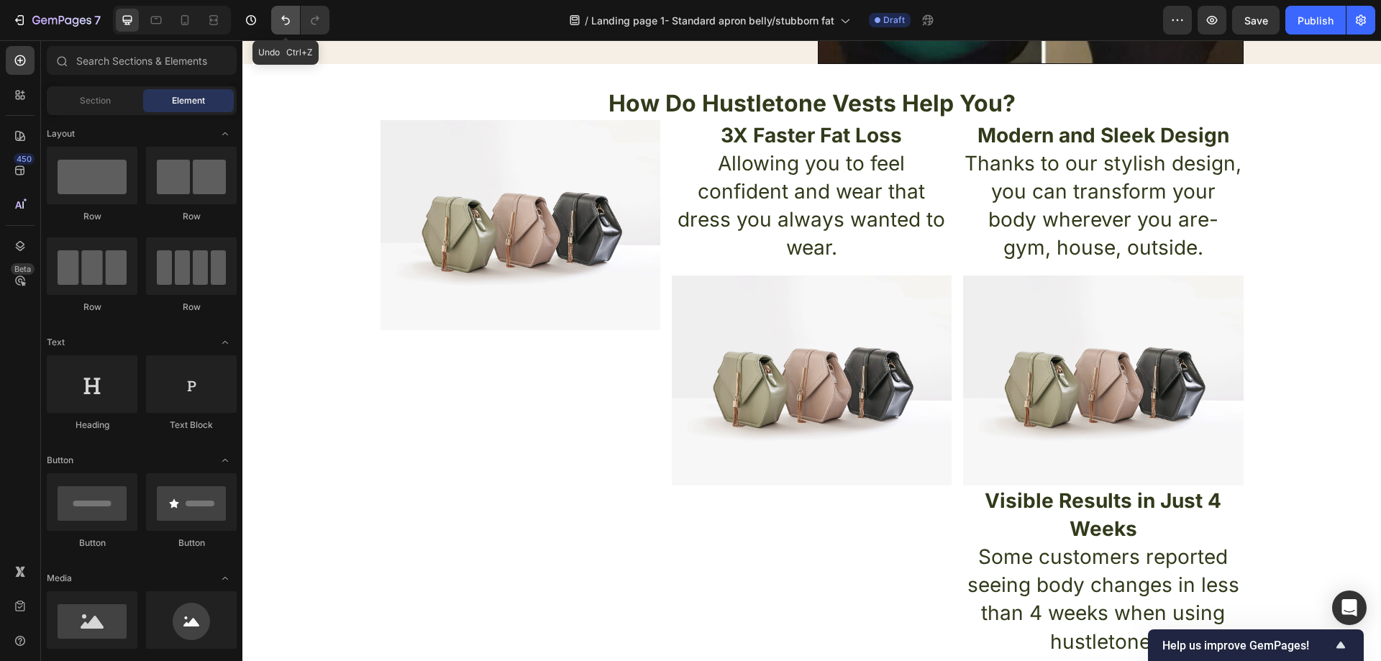
scroll to position [144, 0]
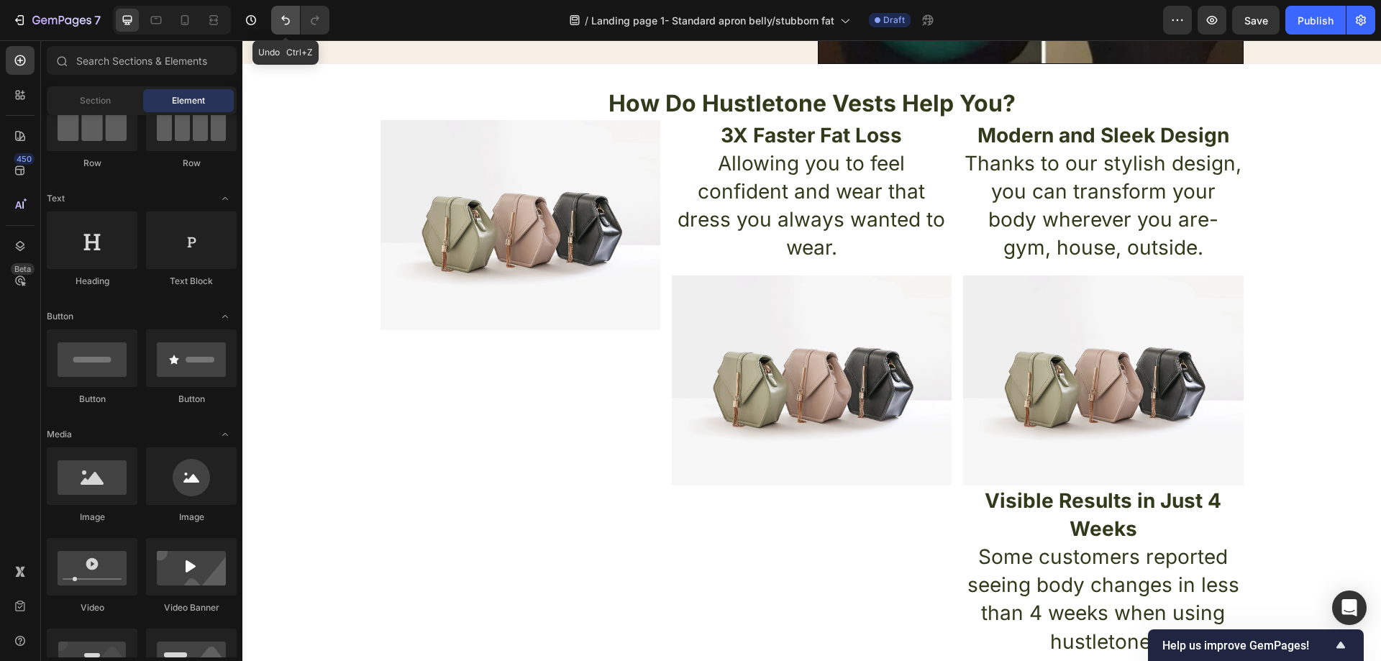
click at [280, 27] on icon "Undo/Redo" at bounding box center [285, 20] width 14 height 14
click at [287, 22] on icon "Undo/Redo" at bounding box center [285, 20] width 14 height 14
click at [286, 22] on icon "Undo/Redo" at bounding box center [285, 20] width 14 height 14
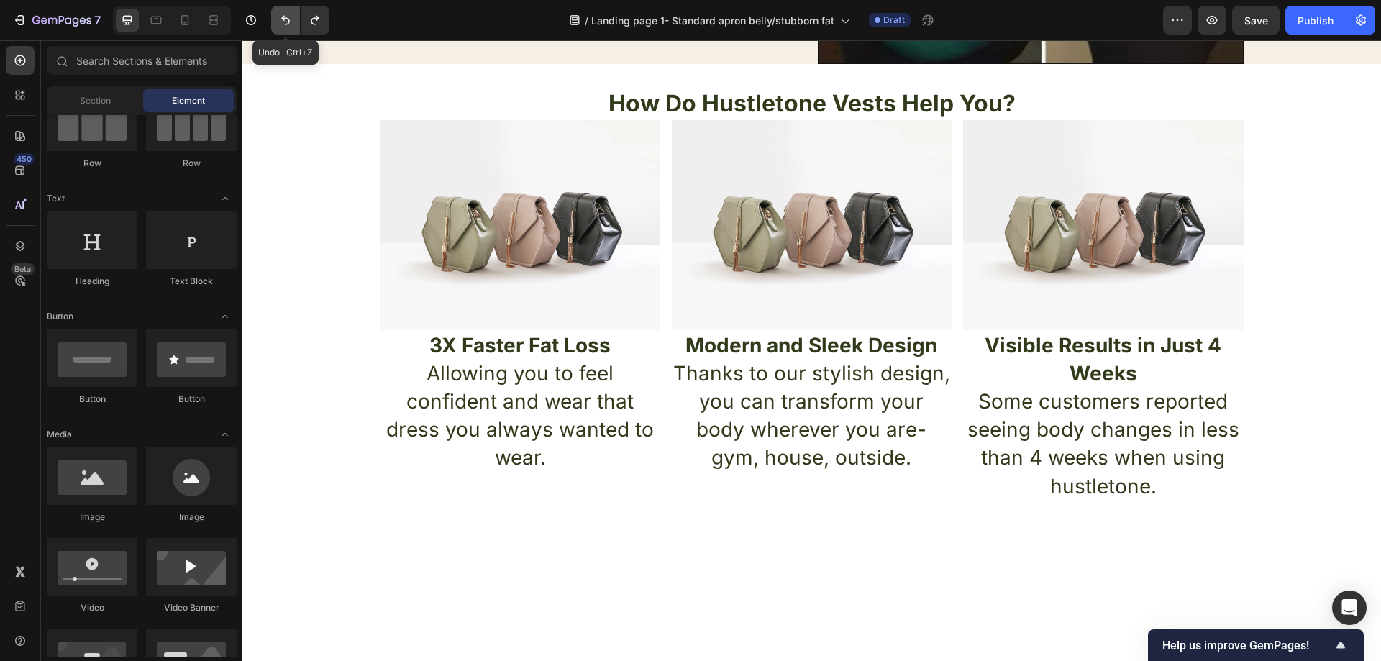
click at [286, 22] on icon "Undo/Redo" at bounding box center [285, 20] width 14 height 14
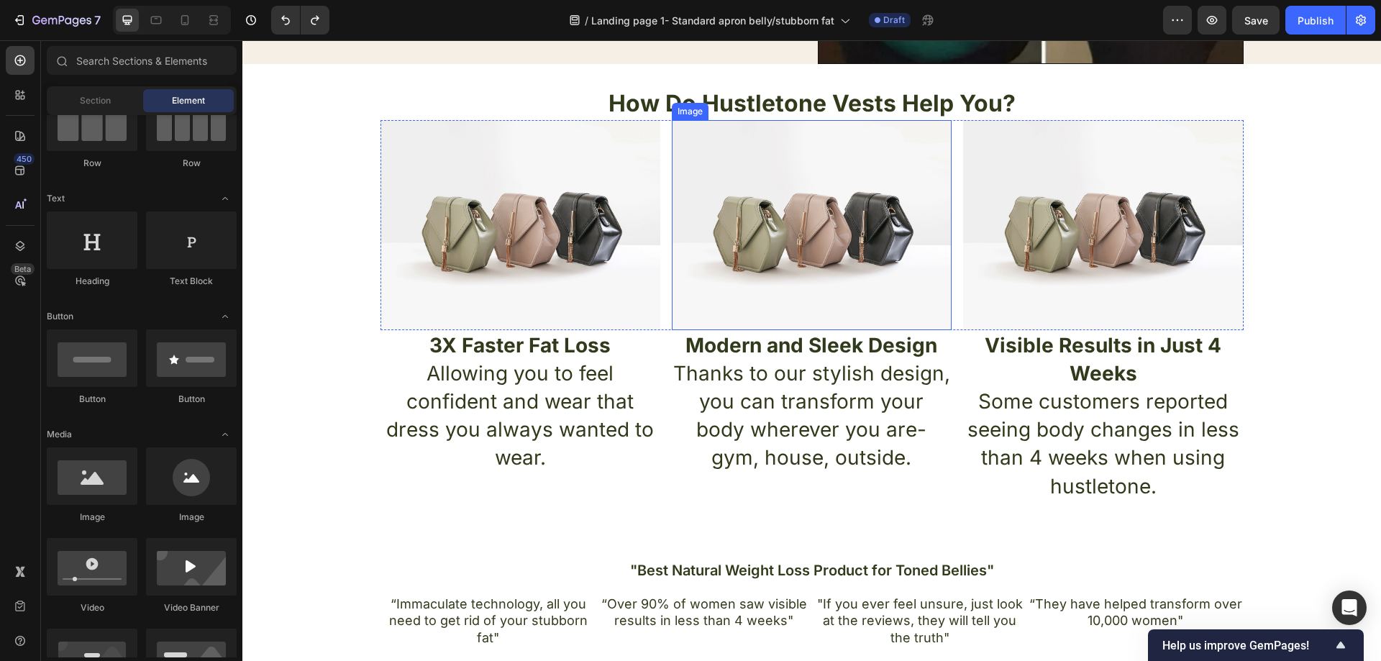
scroll to position [360, 0]
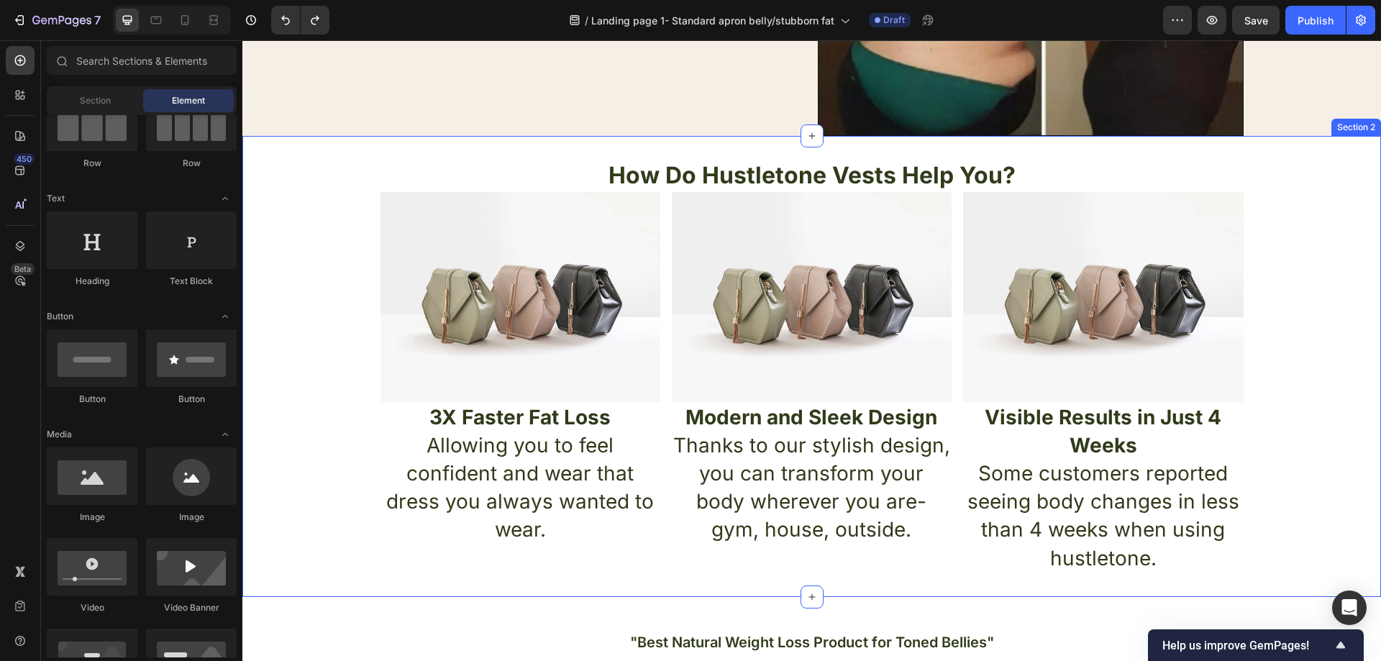
click at [1272, 275] on div "How Do Hustletone Vests Help You? Heading Image Image Image Row 3X Faster Fat L…" at bounding box center [811, 366] width 1139 height 415
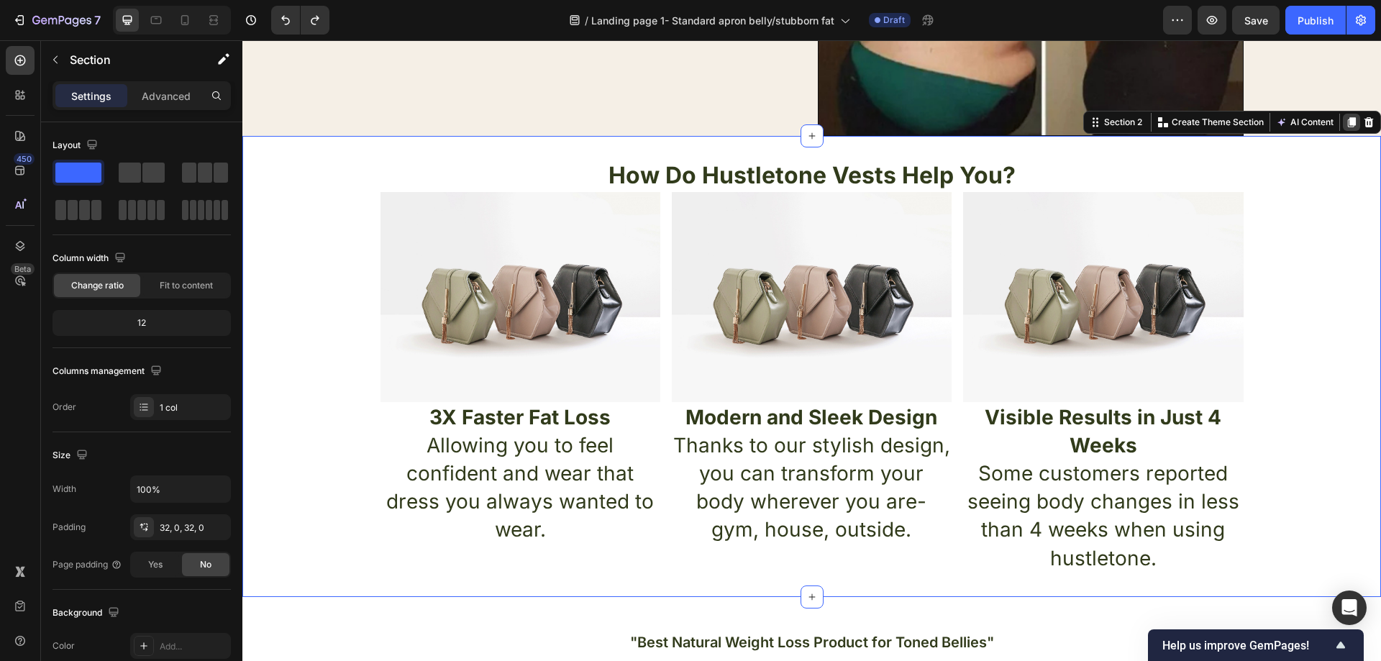
click at [1348, 125] on icon at bounding box center [1352, 122] width 8 height 10
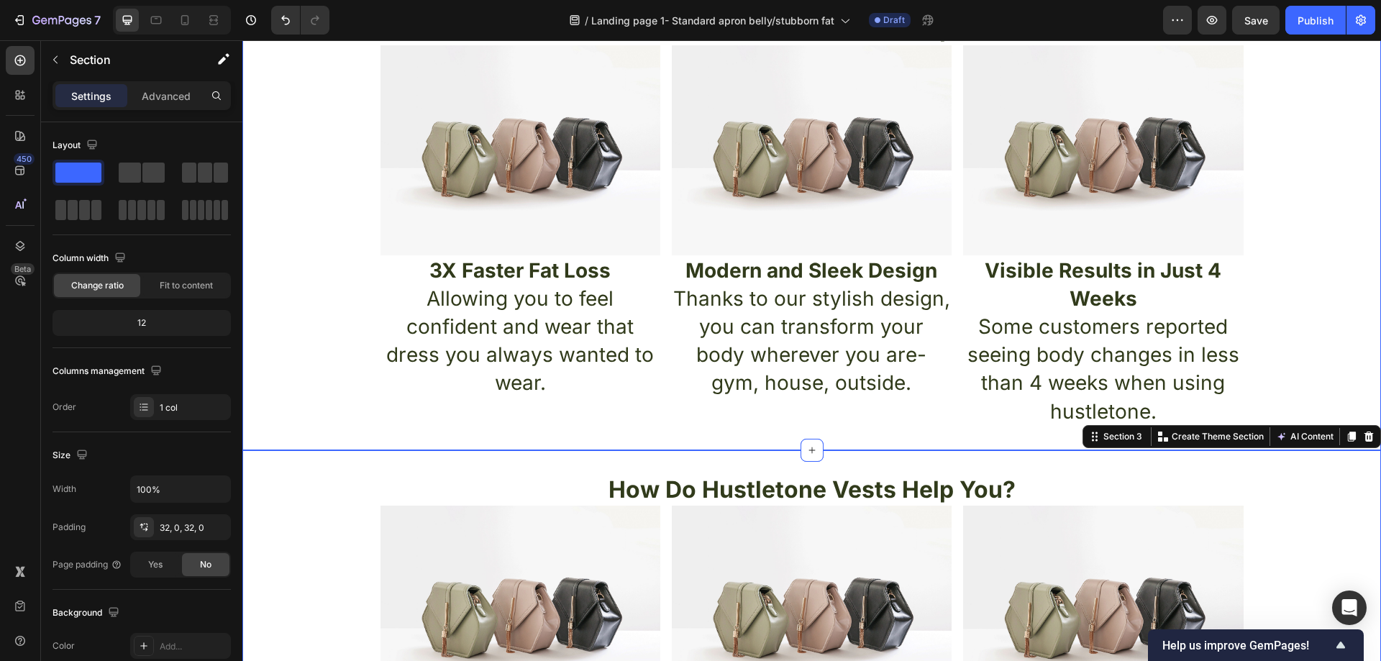
click at [1319, 170] on div "How Do Hustletone Vests Help You? Heading Image Image Image Row 3X Faster Fat L…" at bounding box center [811, 219] width 1139 height 415
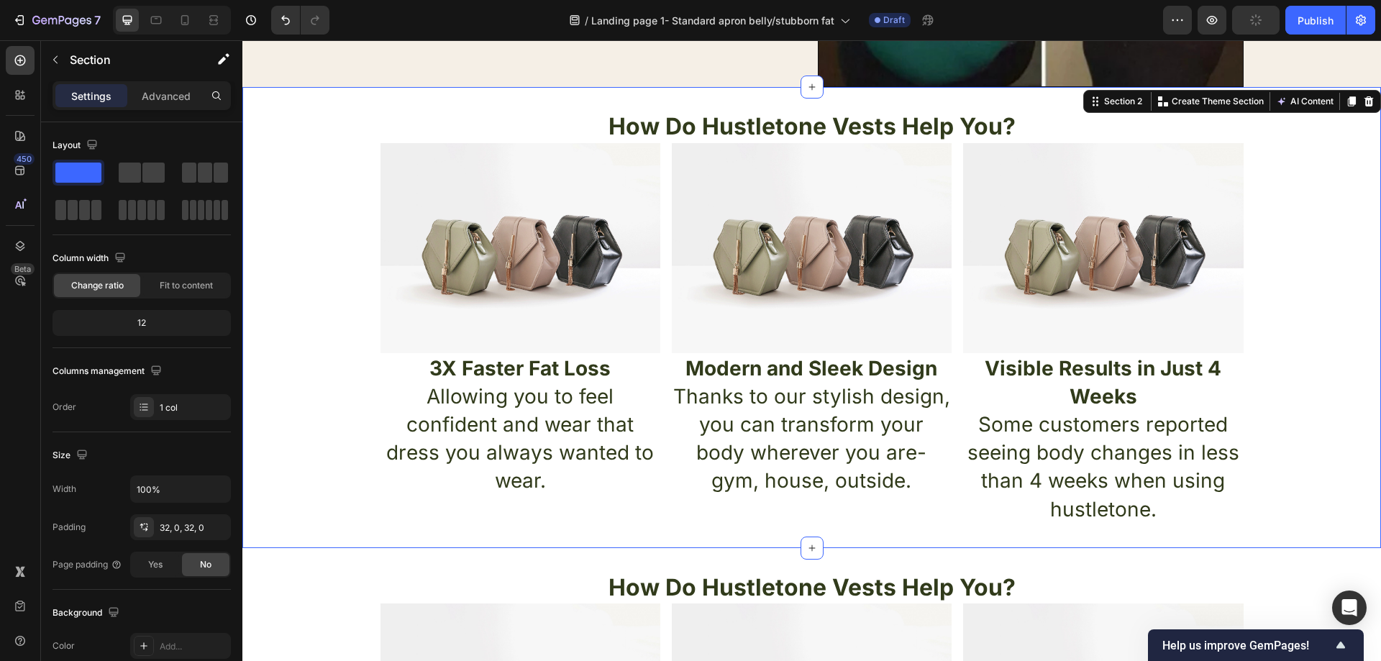
scroll to position [363, 0]
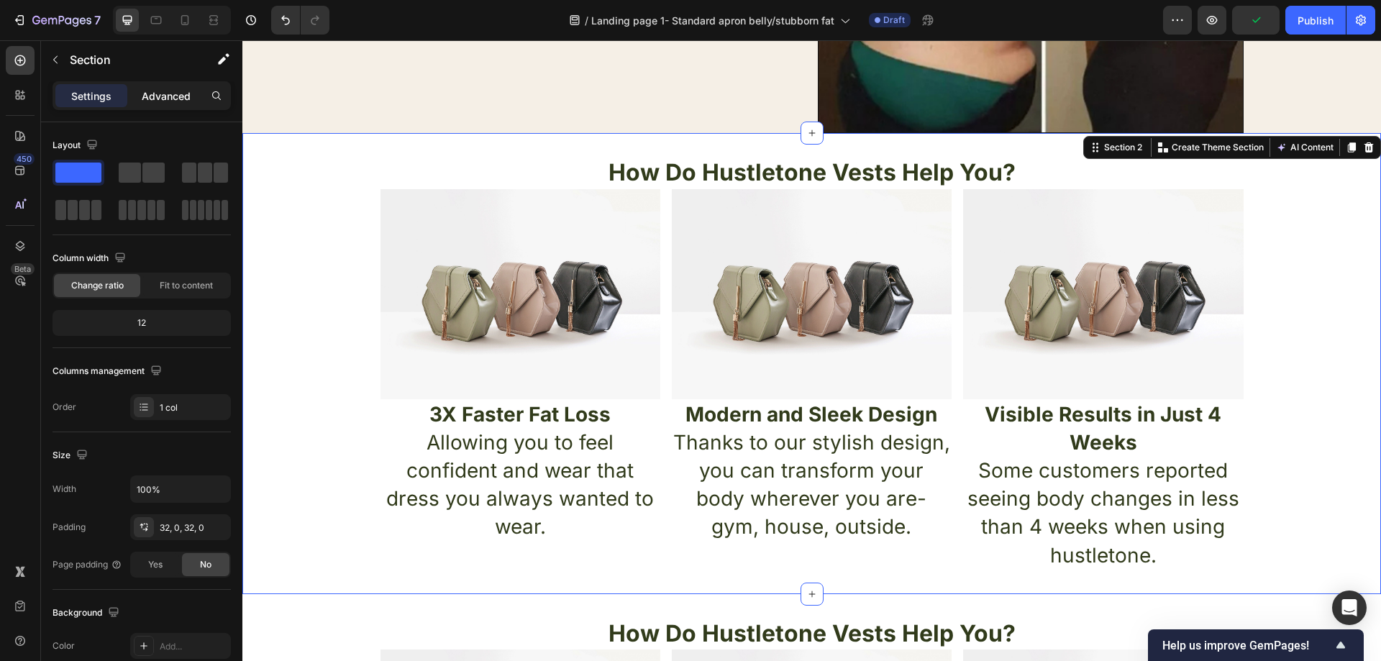
click at [162, 99] on p "Advanced" at bounding box center [166, 95] width 49 height 15
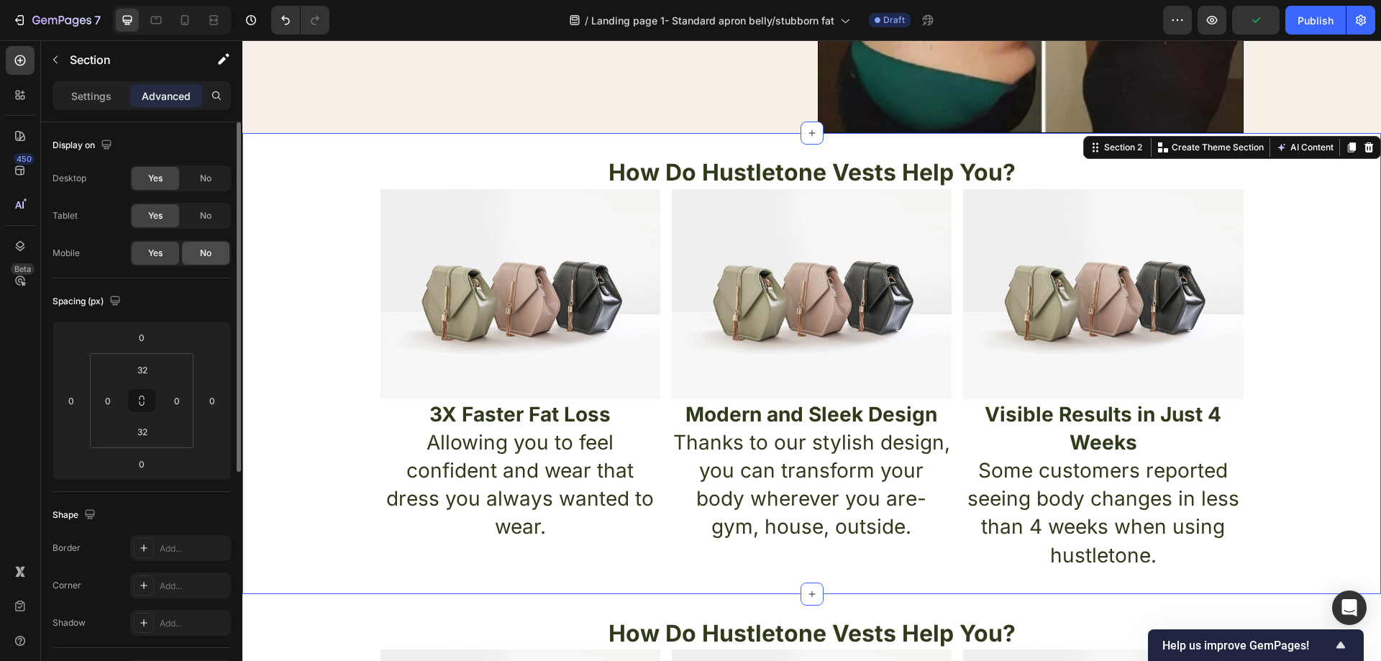
click at [191, 245] on div "No" at bounding box center [205, 253] width 47 height 23
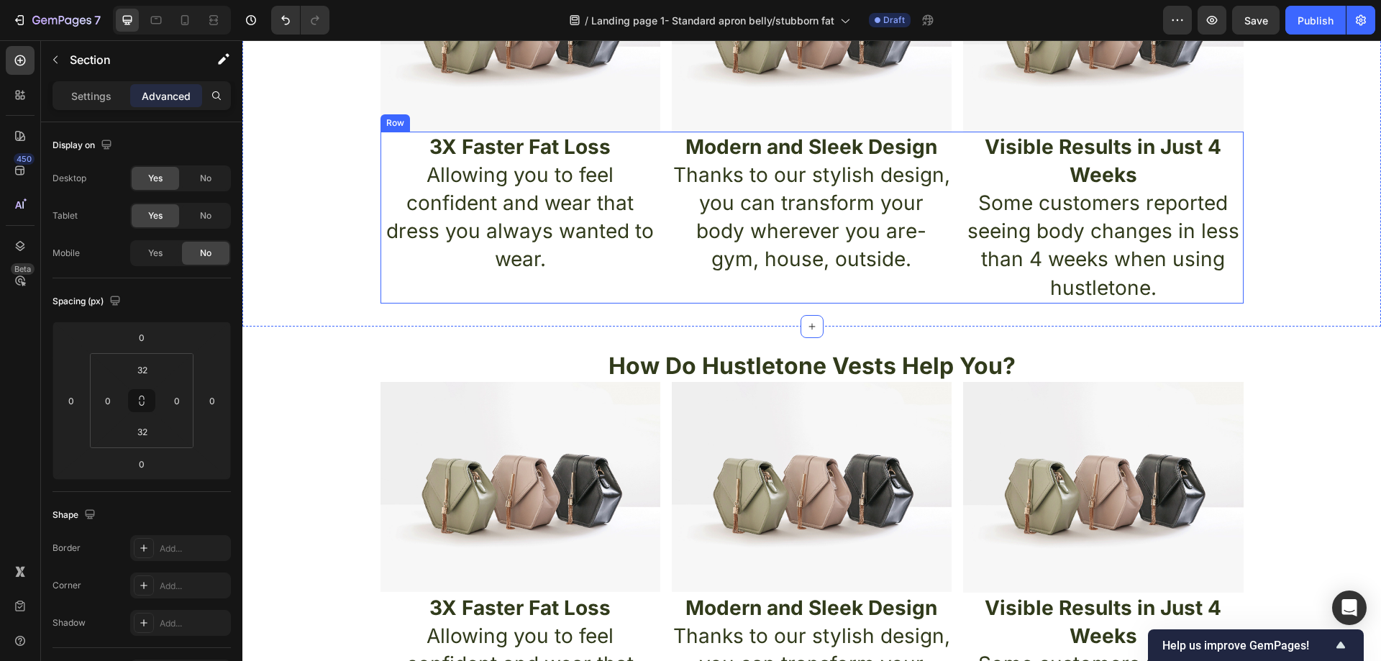
scroll to position [650, 0]
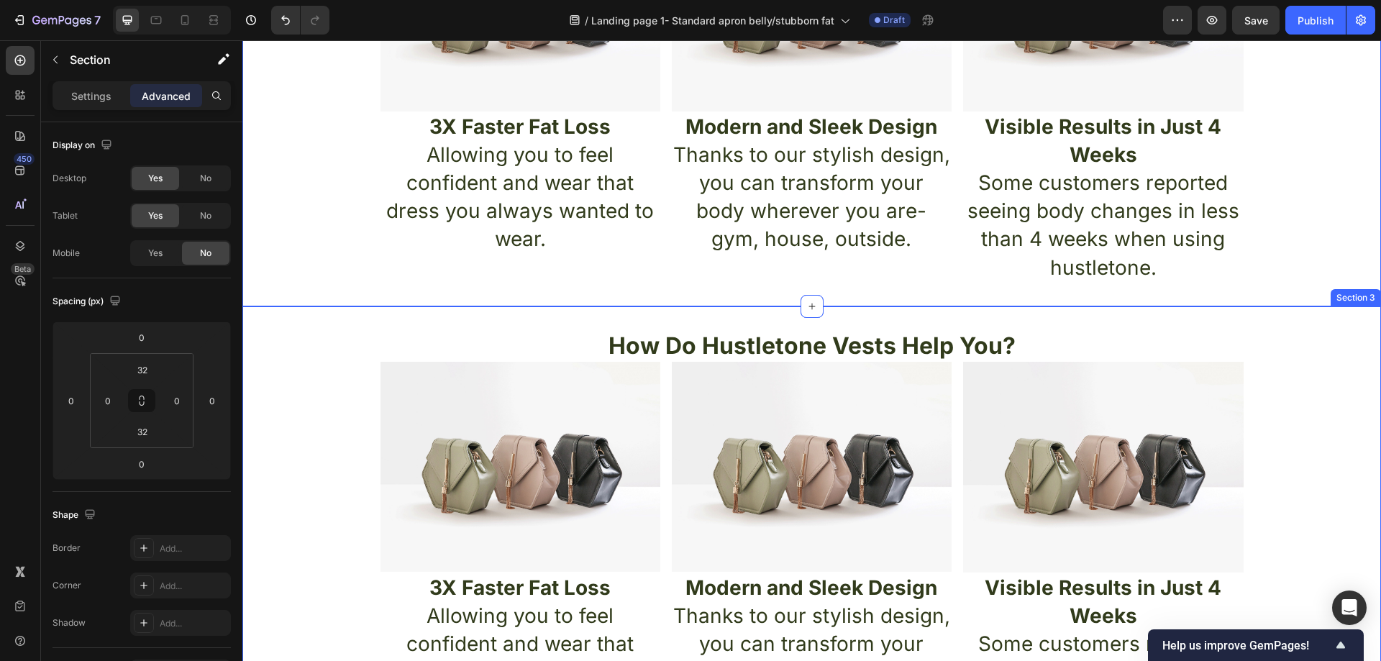
click at [1323, 388] on div "How Do Hustletone Vests Help You? Heading Image Image Image Row 3X Faster Fat L…" at bounding box center [811, 536] width 1139 height 415
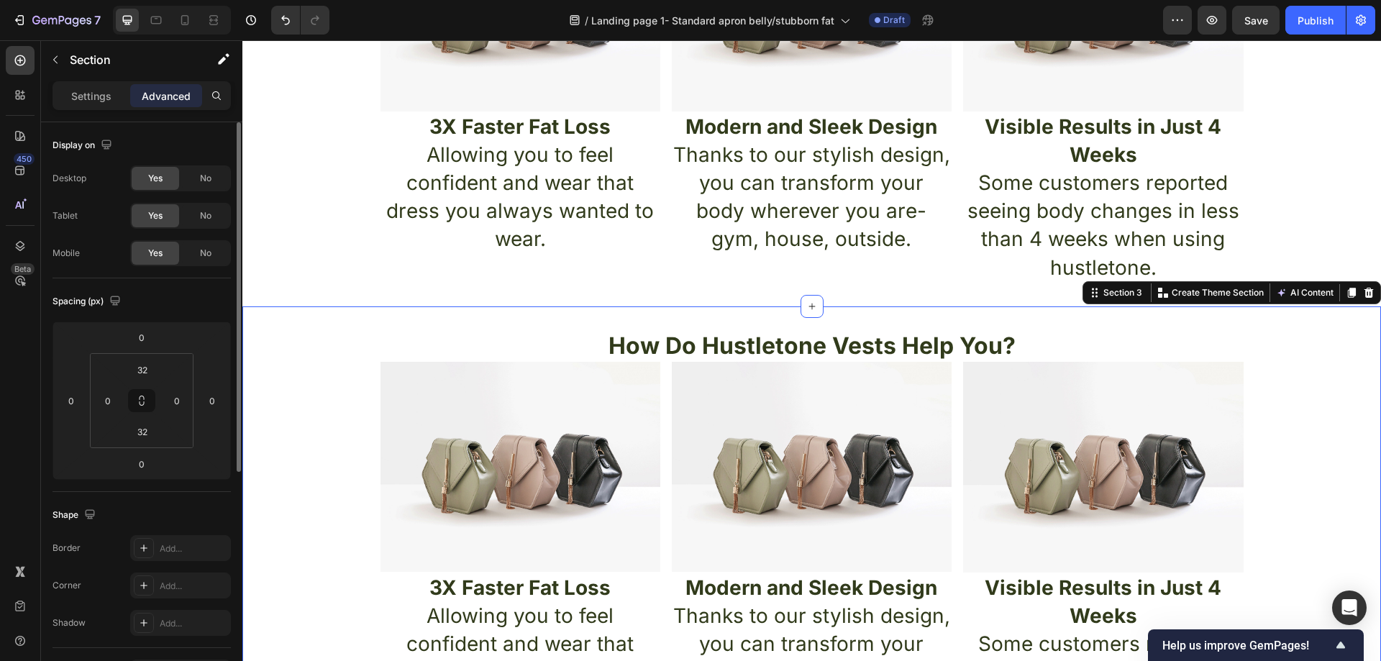
drag, startPoint x: 191, startPoint y: 223, endPoint x: 197, endPoint y: 204, distance: 20.3
click at [192, 221] on div "No" at bounding box center [205, 215] width 47 height 23
click at [204, 180] on span "No" at bounding box center [206, 178] width 12 height 13
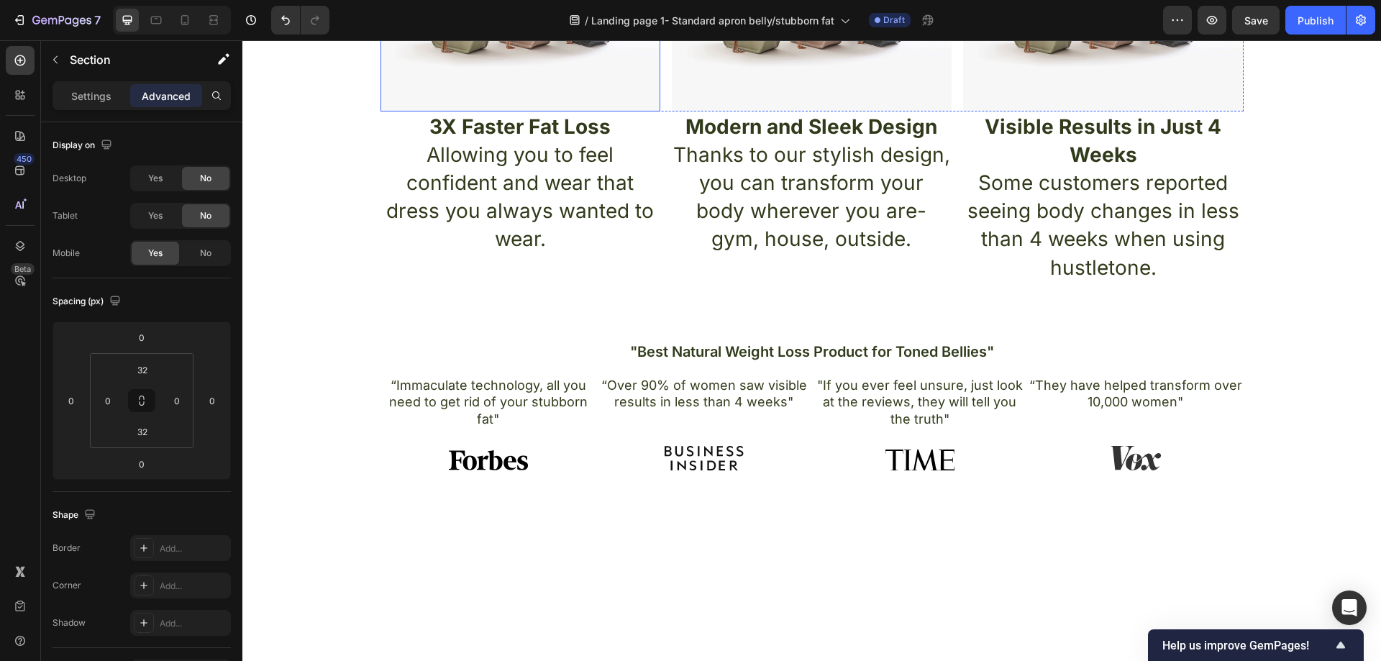
scroll to position [291, 0]
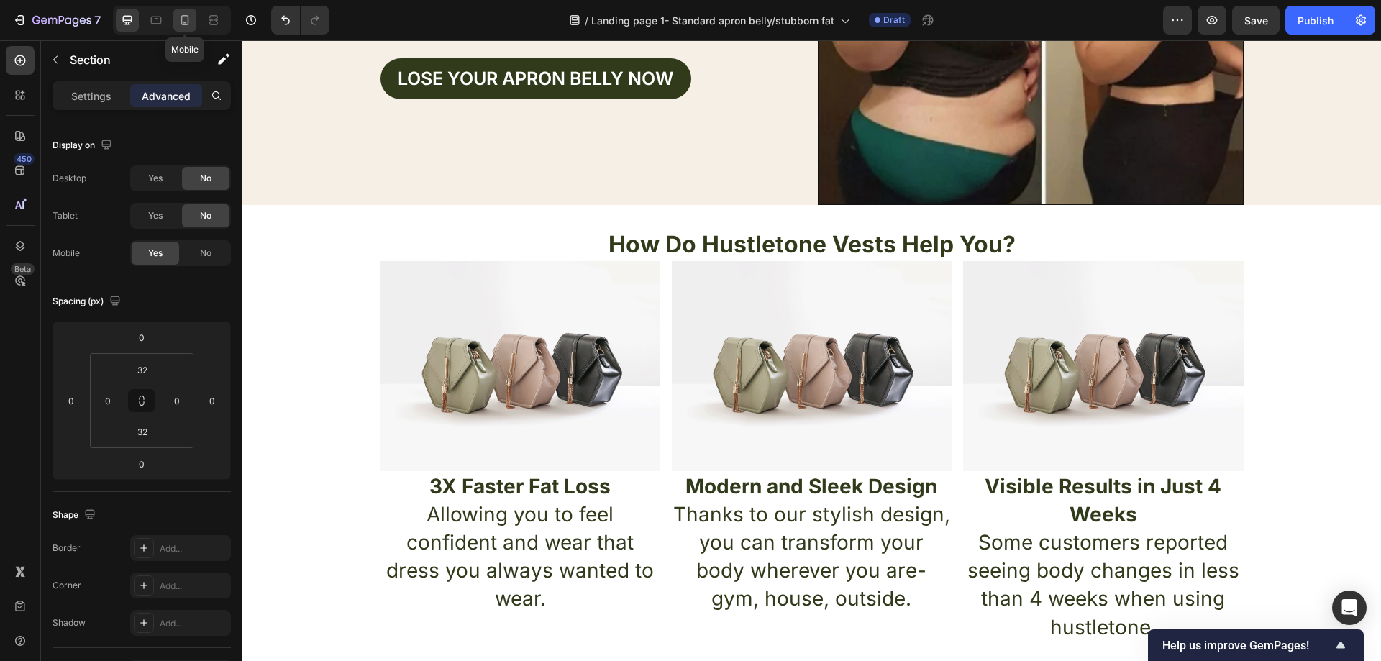
click at [183, 22] on icon at bounding box center [185, 20] width 14 height 14
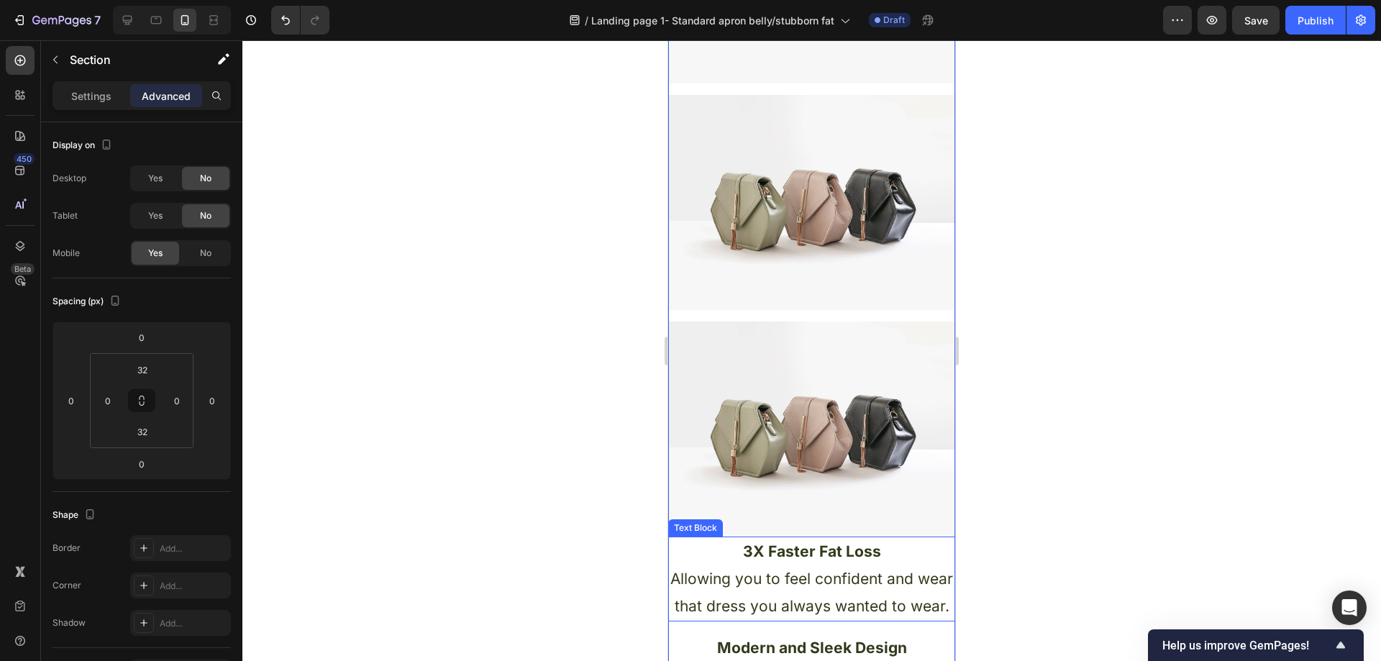
scroll to position [837, 0]
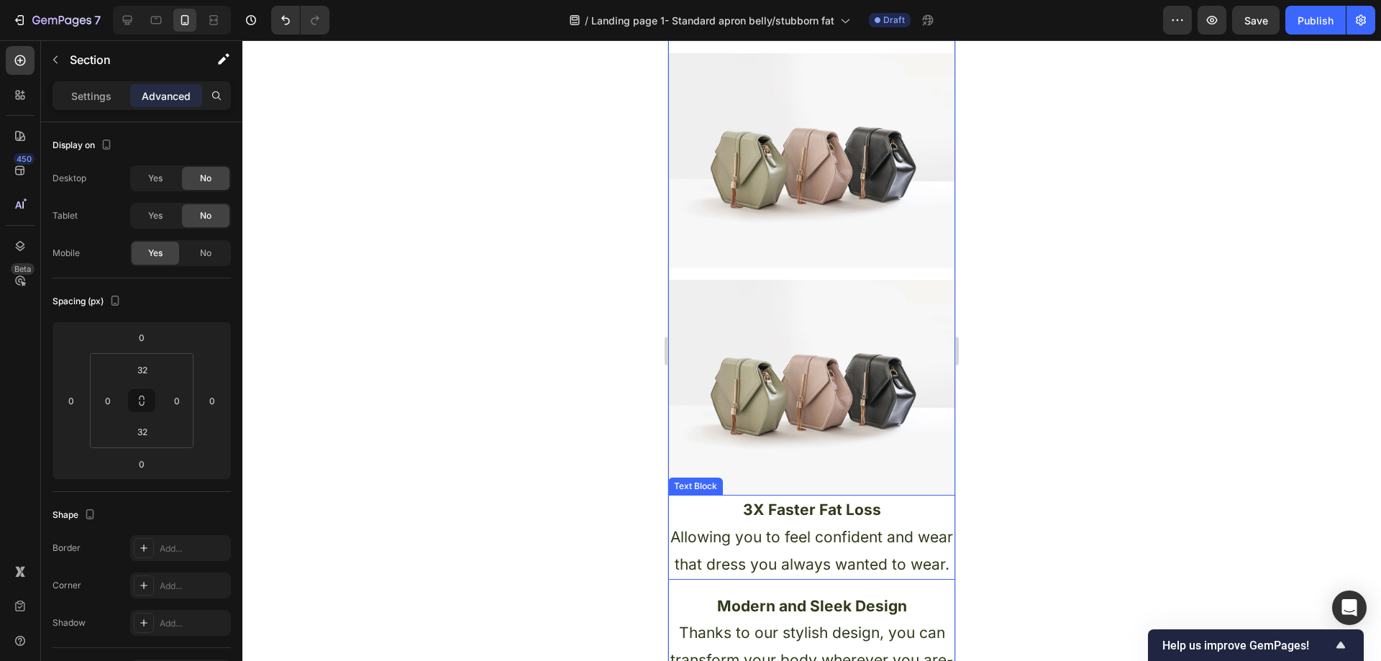
click at [890, 558] on p "Allowing you to feel confident and wear that dress you always wanted to wear." at bounding box center [812, 551] width 284 height 55
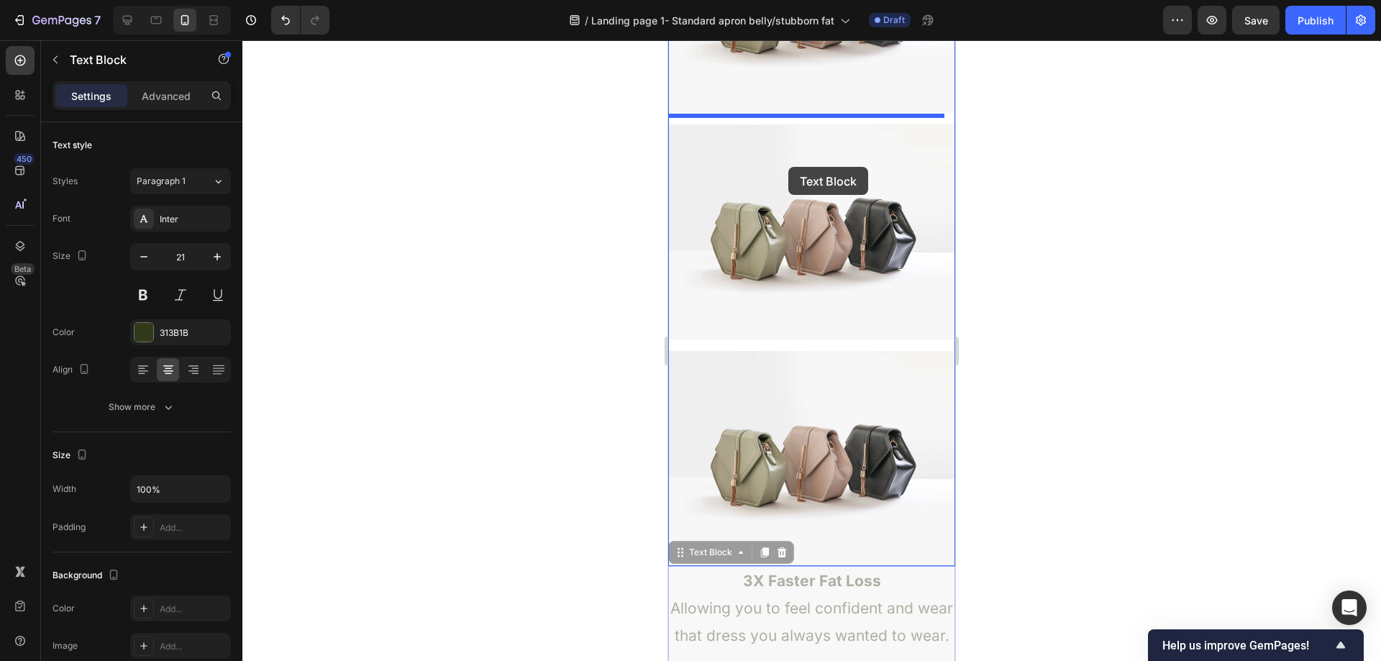
scroll to position [765, 0]
drag, startPoint x: 681, startPoint y: 462, endPoint x: 813, endPoint y: 121, distance: 365.7
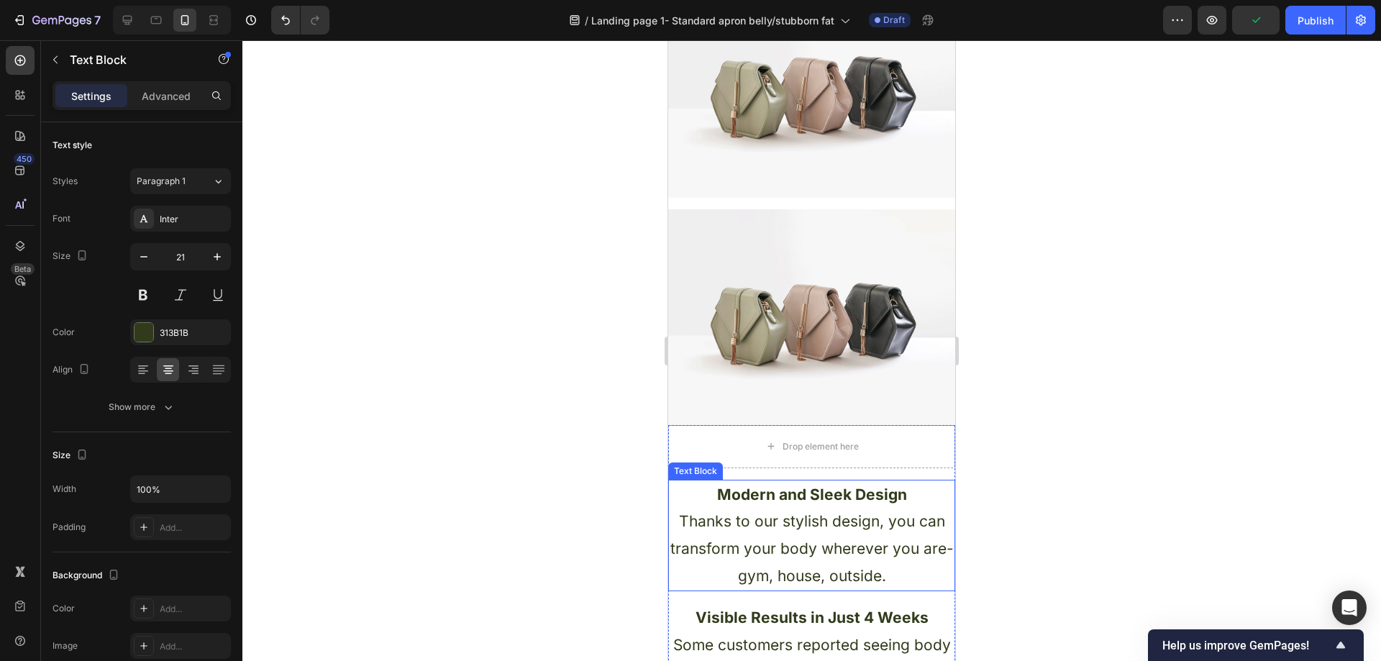
scroll to position [1124, 0]
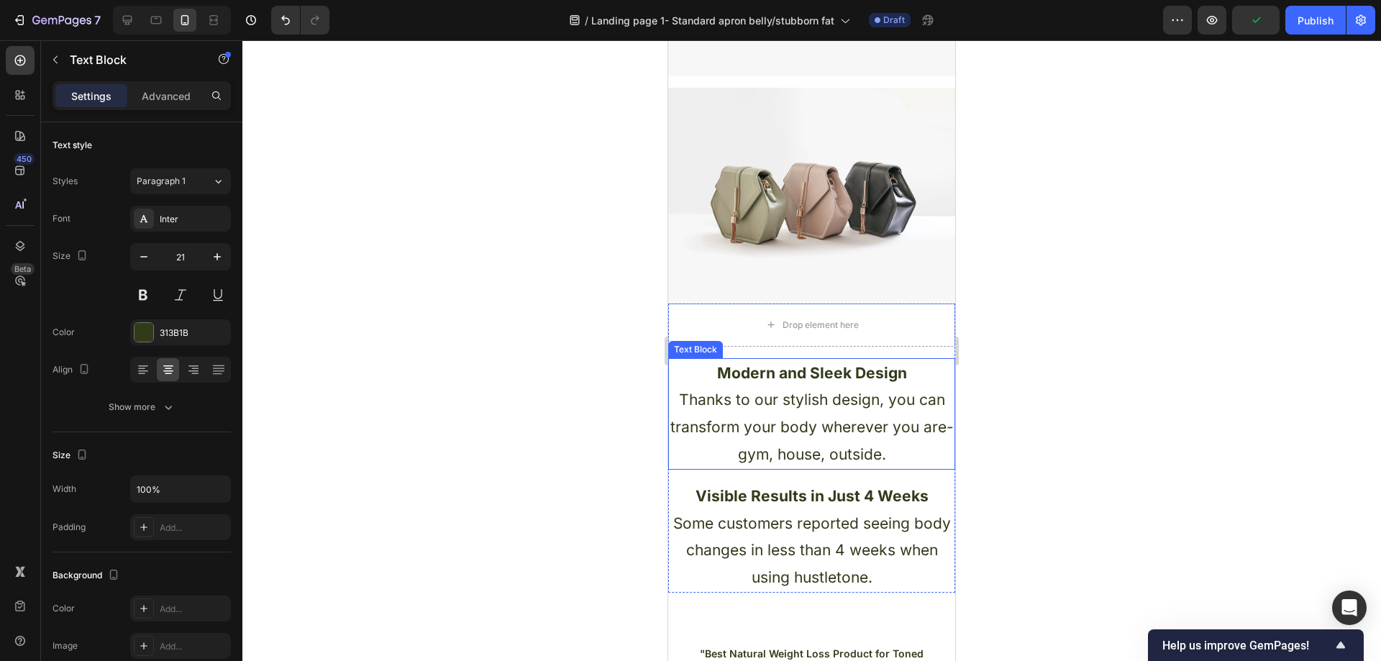
click at [821, 429] on p "Thanks to our stylish design, you can transform your body wherever you are- gym…" at bounding box center [812, 426] width 284 height 81
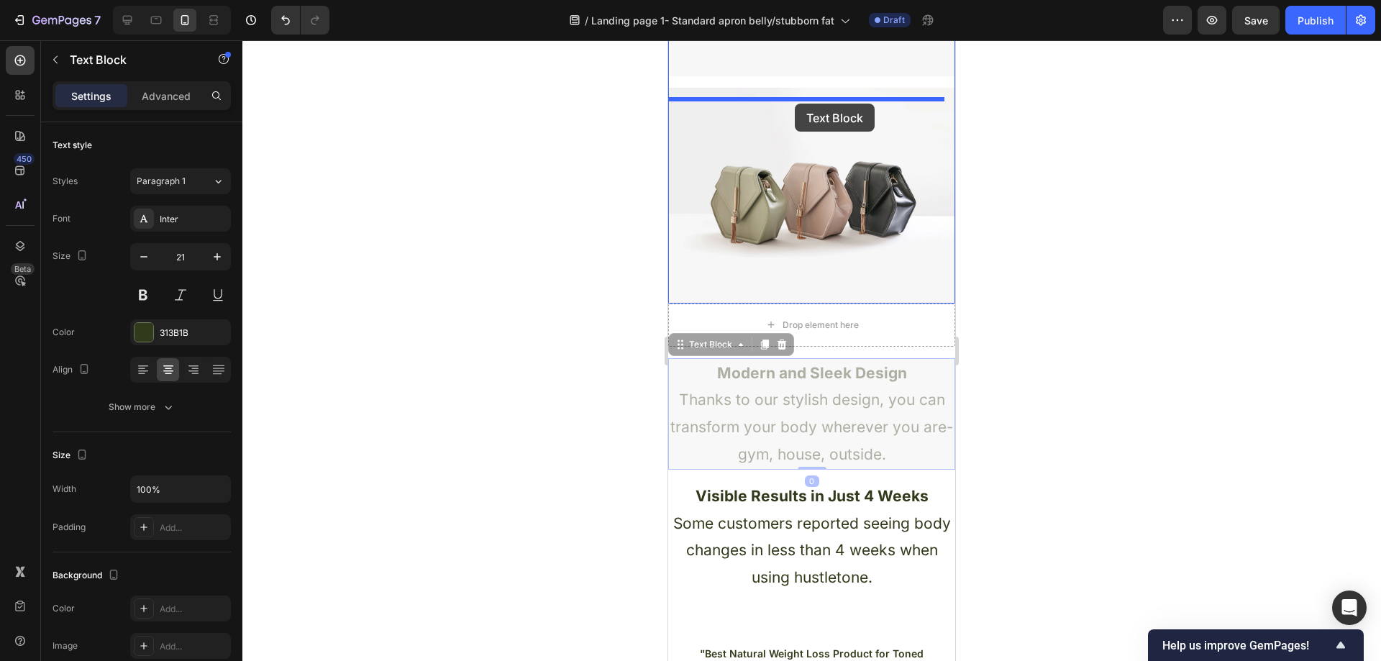
drag, startPoint x: 683, startPoint y: 347, endPoint x: 795, endPoint y: 104, distance: 268.4
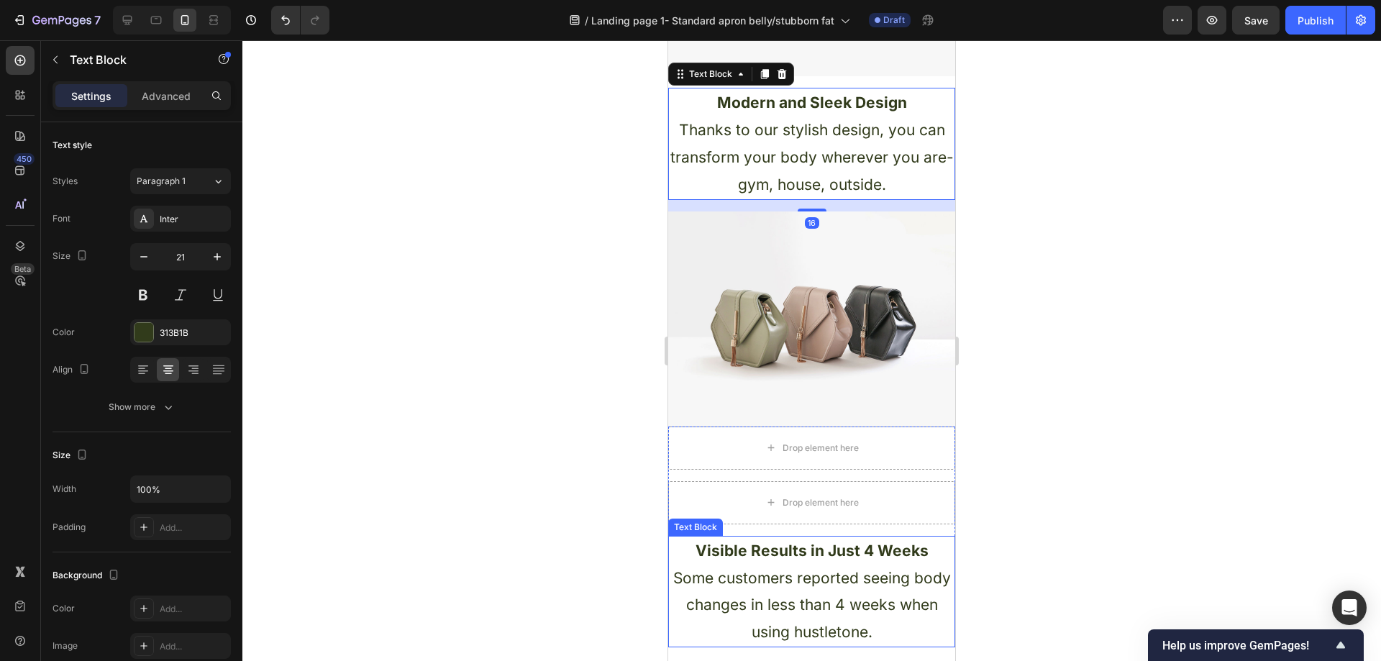
click at [926, 620] on p "Some customers reported seeing body changes in less than 4 weeks when using hus…" at bounding box center [812, 605] width 284 height 81
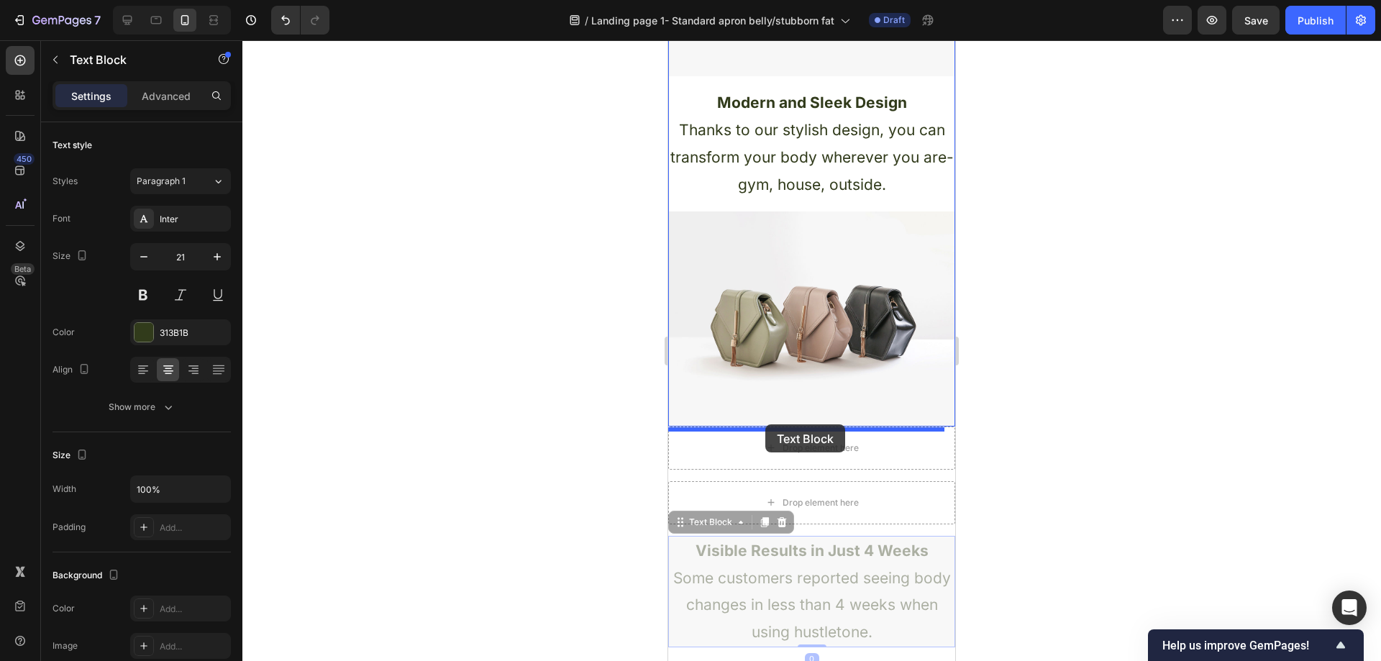
drag, startPoint x: 689, startPoint y: 503, endPoint x: 765, endPoint y: 424, distance: 109.4
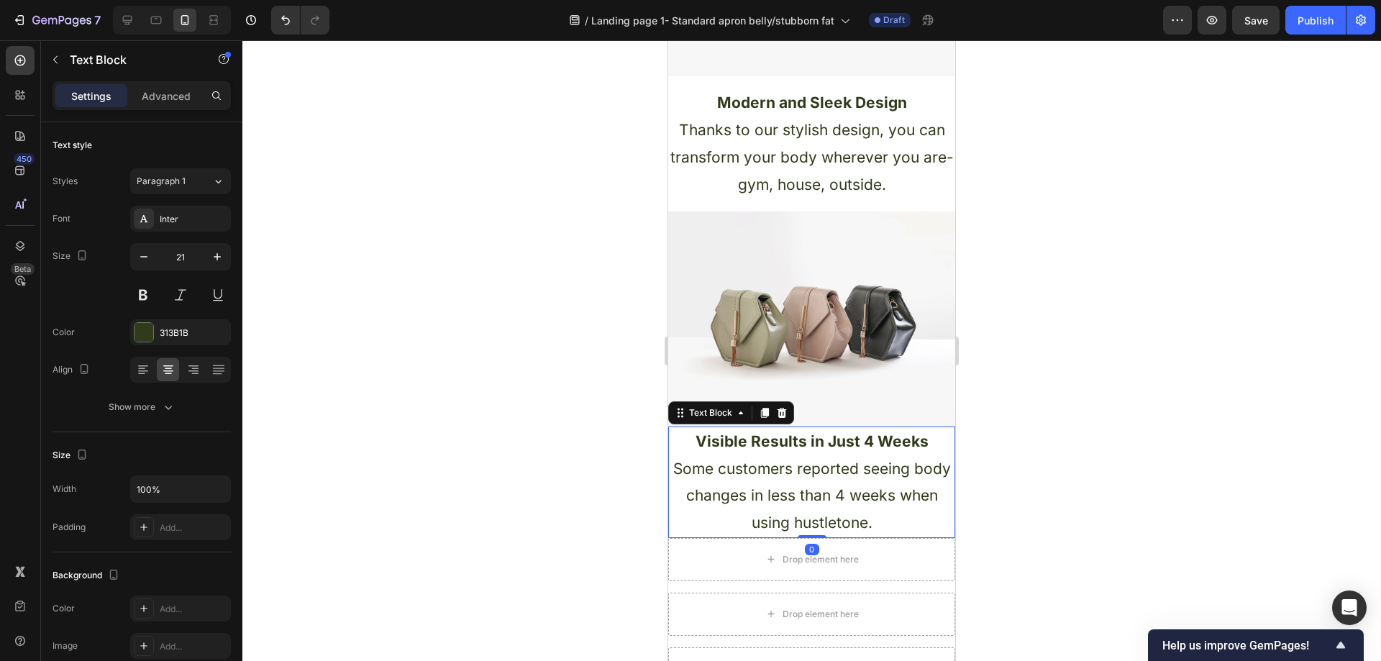
scroll to position [1340, 0]
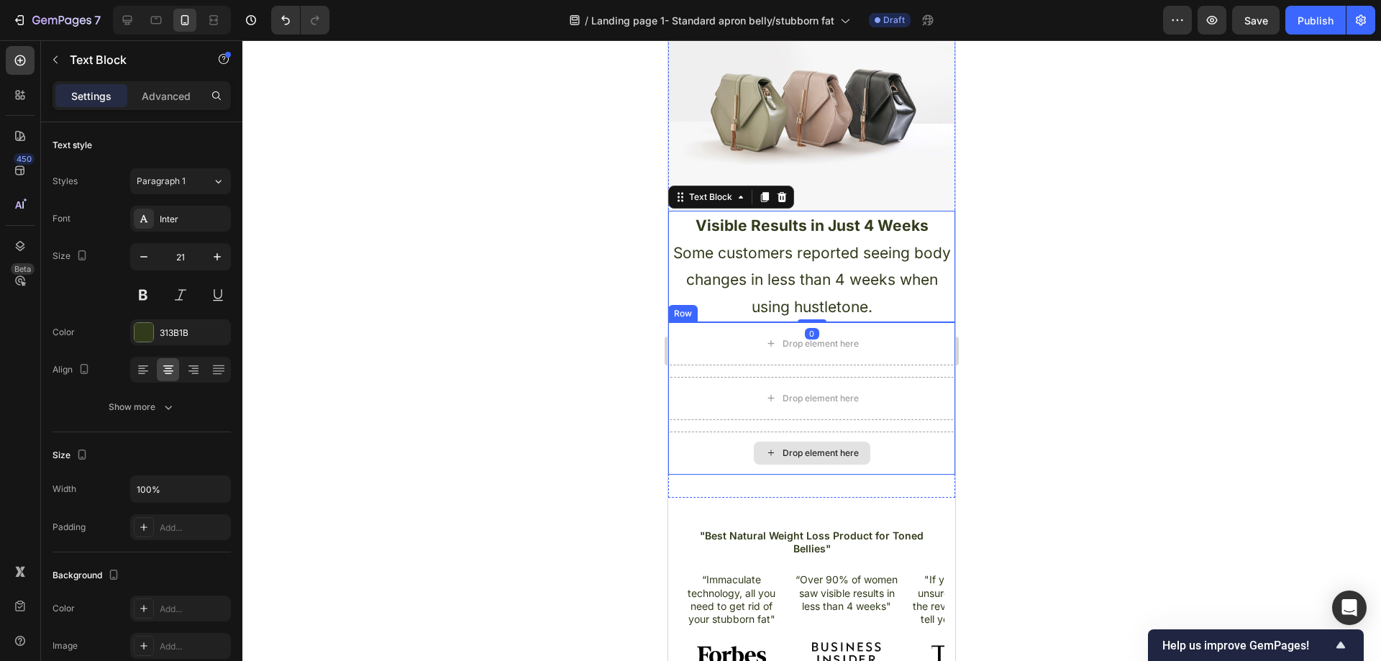
click at [907, 432] on div "Drop element here Drop element here Drop element here Row" at bounding box center [811, 398] width 287 height 152
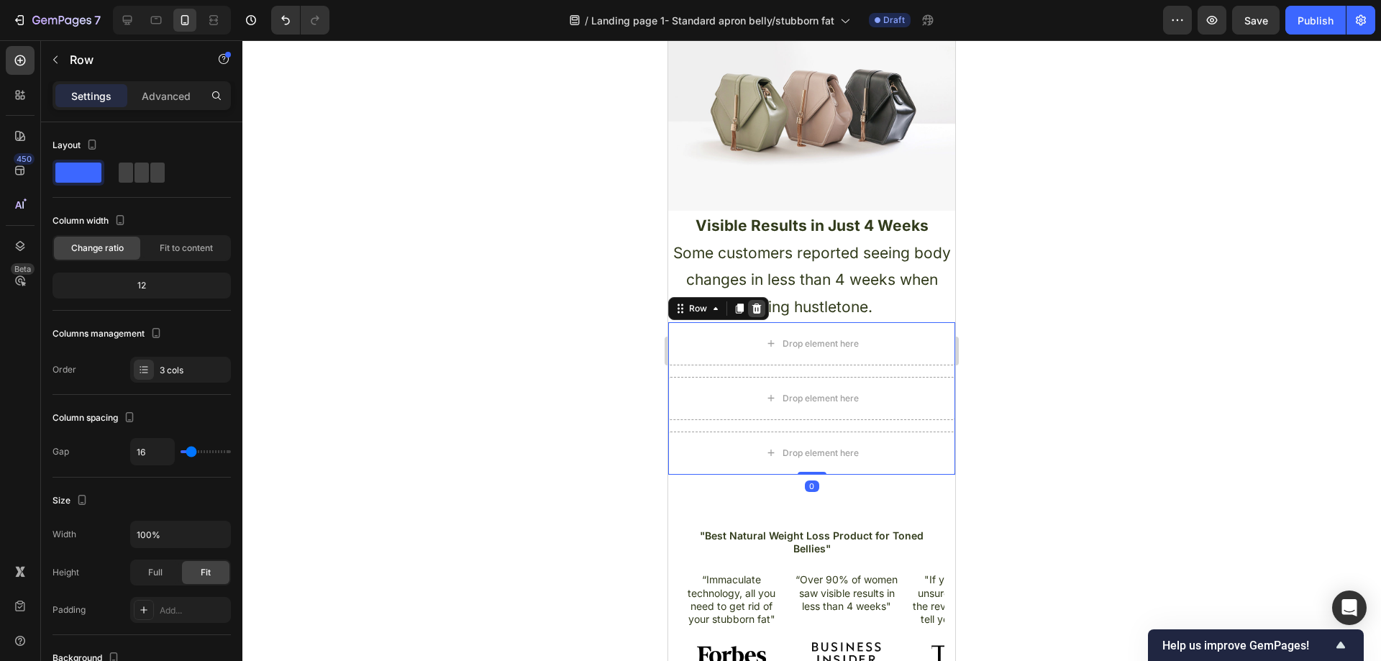
click at [762, 314] on div at bounding box center [756, 308] width 17 height 17
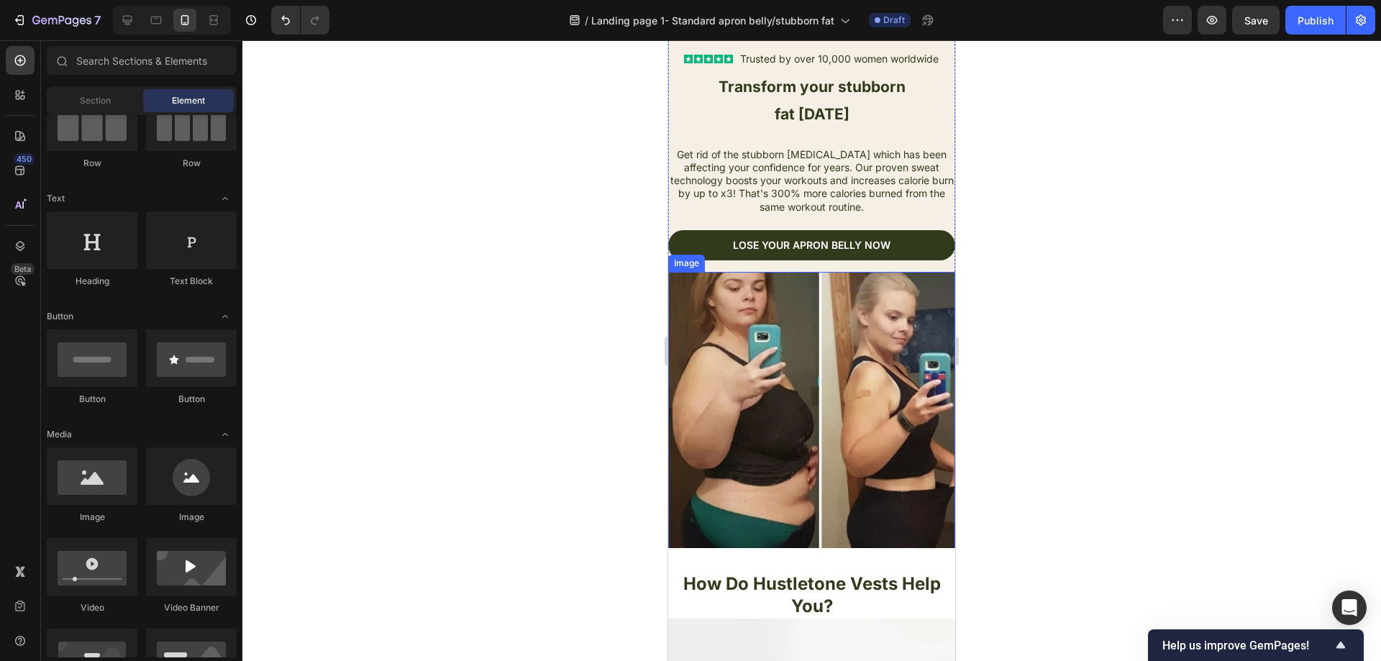
scroll to position [0, 0]
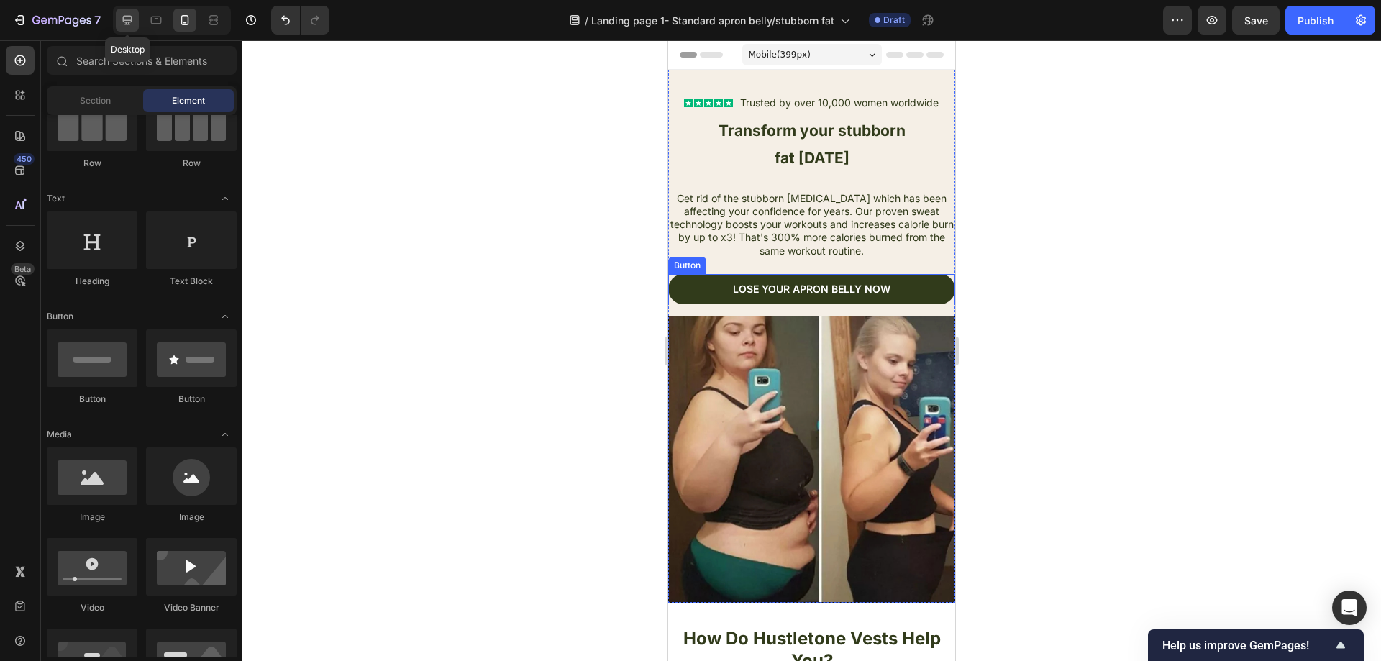
click at [123, 17] on icon at bounding box center [127, 20] width 14 height 14
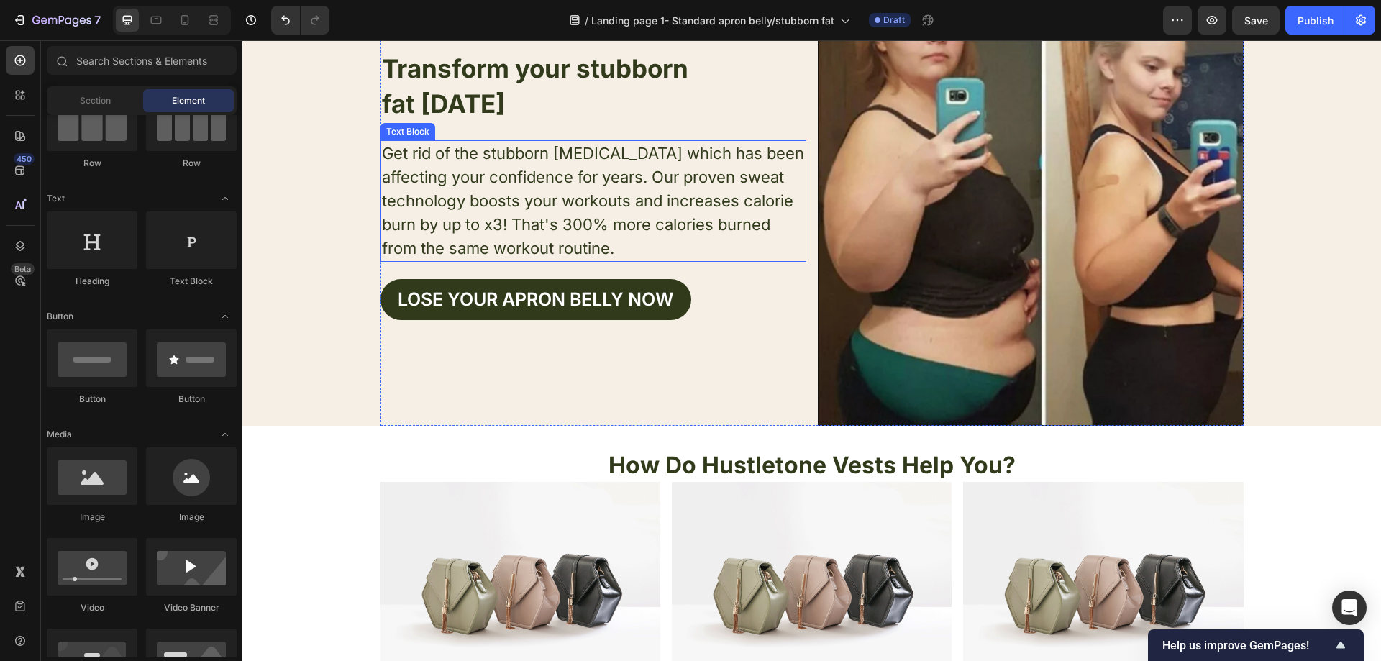
scroll to position [72, 0]
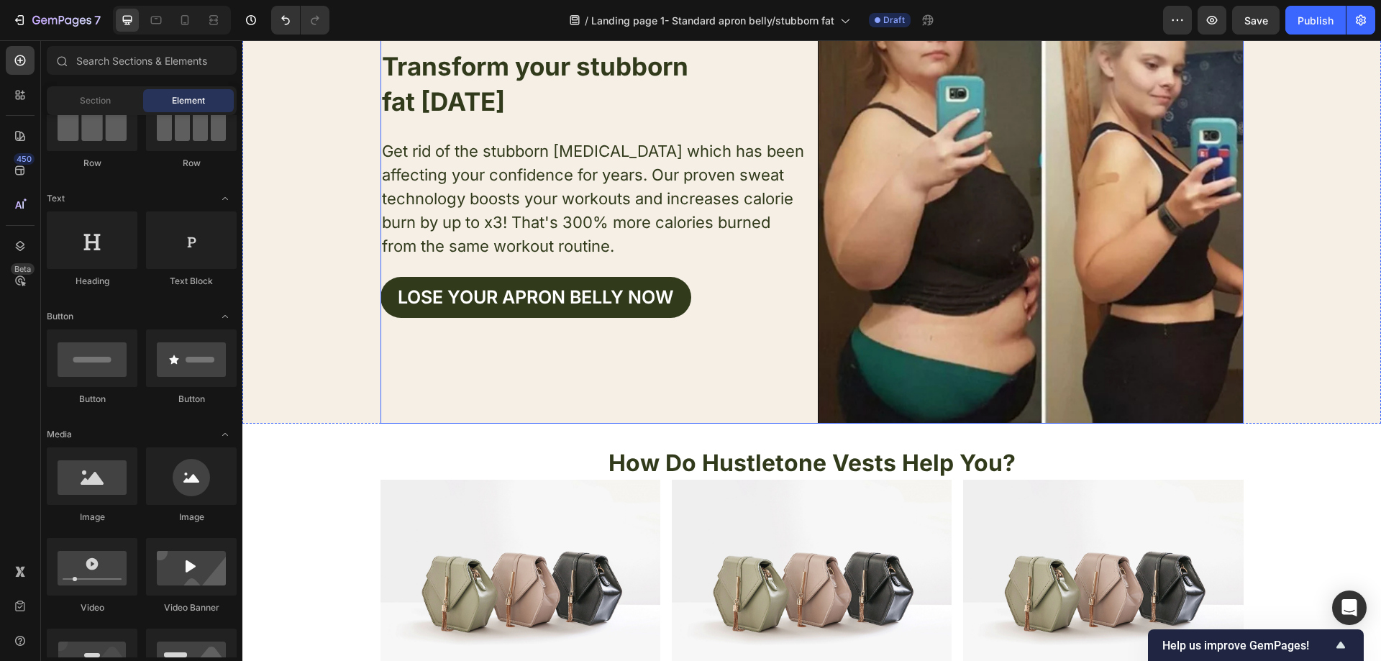
click at [552, 115] on p "fat TODAY" at bounding box center [593, 101] width 423 height 35
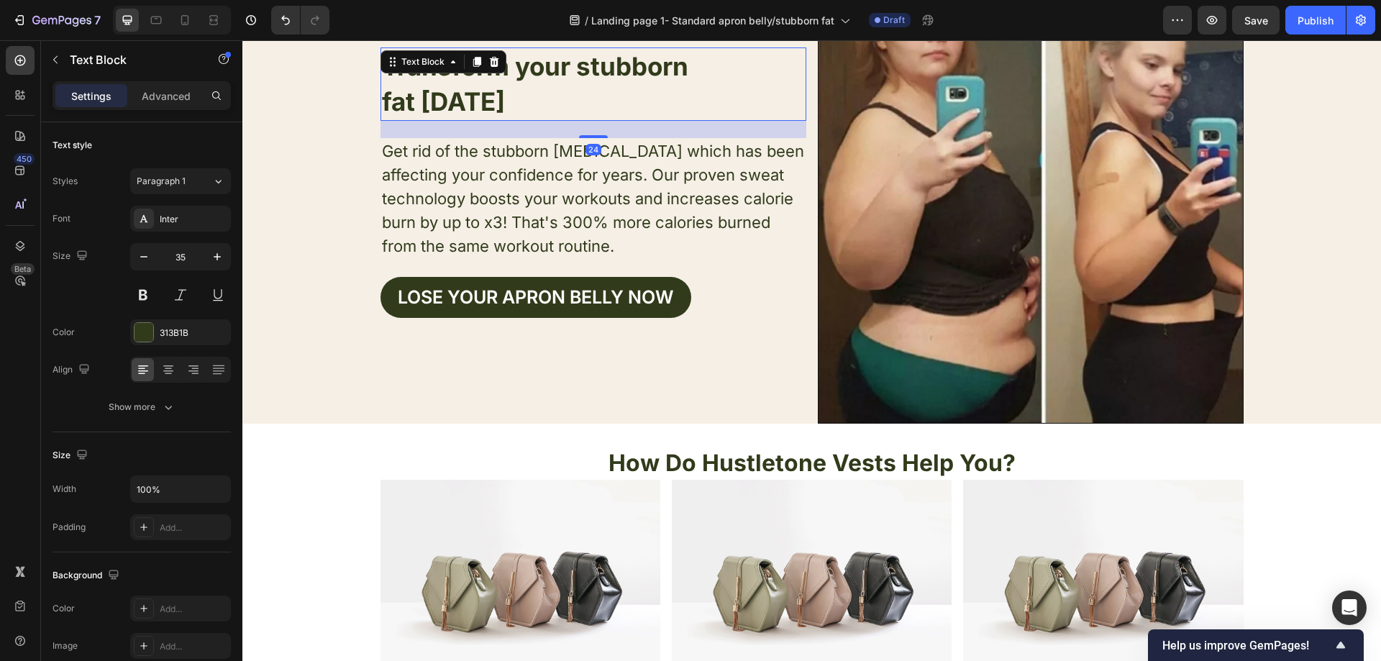
click at [558, 101] on p "fat TODAY" at bounding box center [593, 101] width 423 height 35
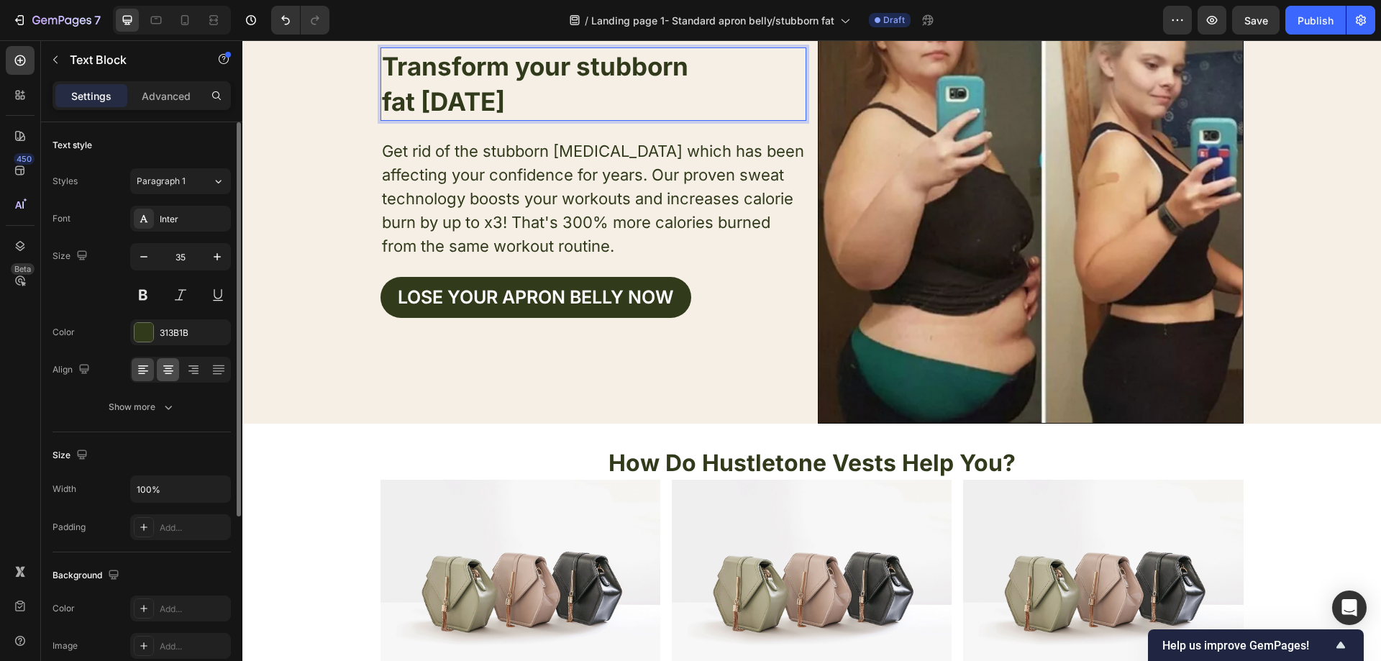
click at [168, 367] on icon at bounding box center [168, 370] width 14 height 14
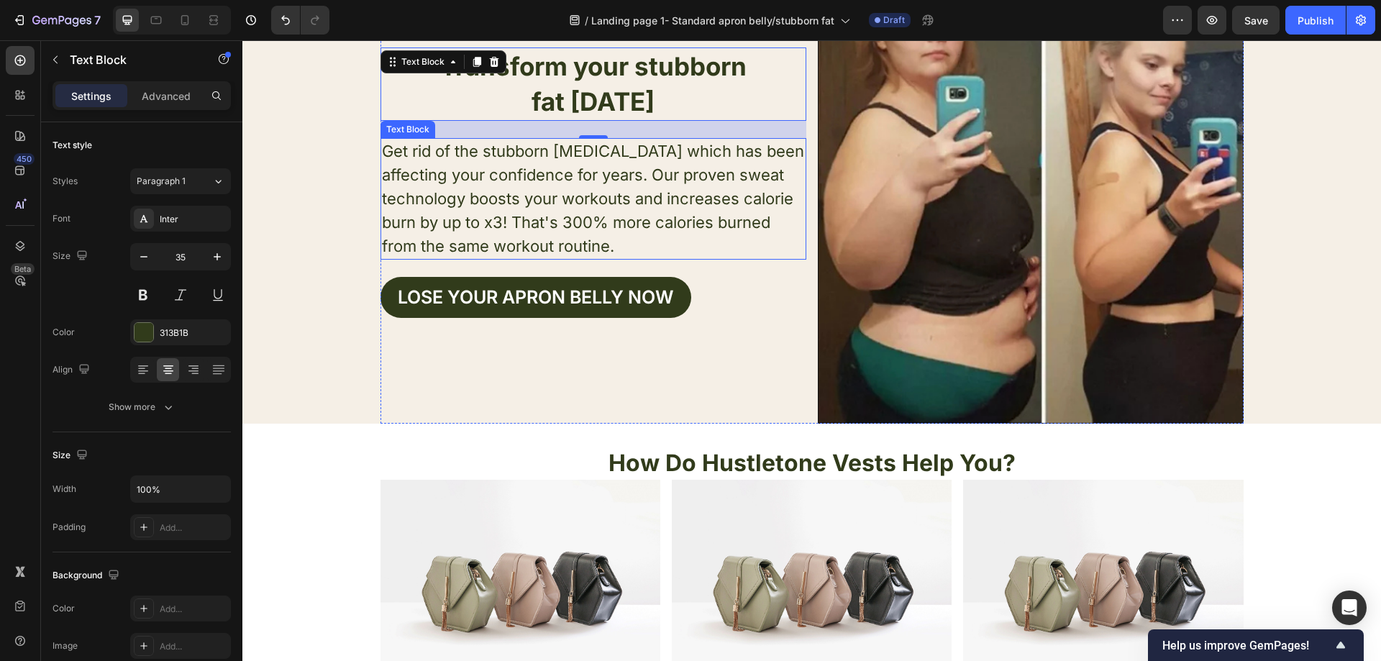
click at [636, 239] on p "Get rid of the stubborn belly fat which has been affecting your confidence for …" at bounding box center [593, 199] width 423 height 119
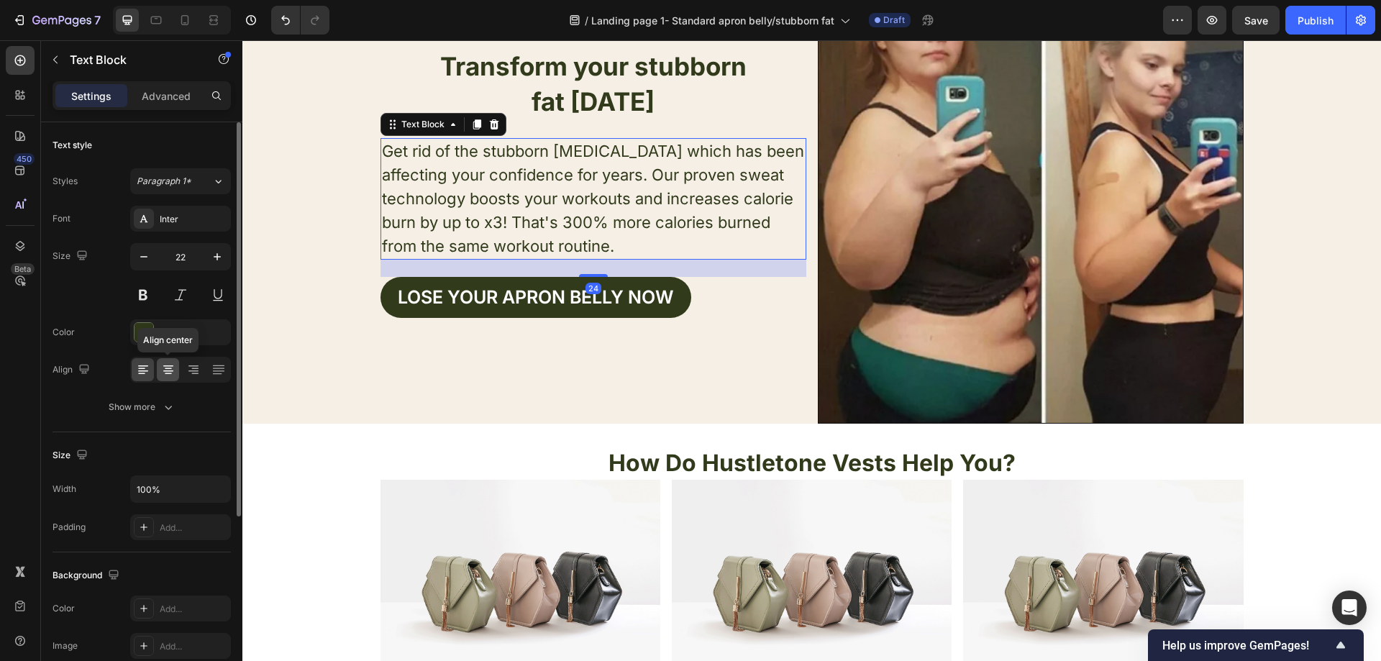
click at [172, 368] on icon at bounding box center [168, 370] width 14 height 14
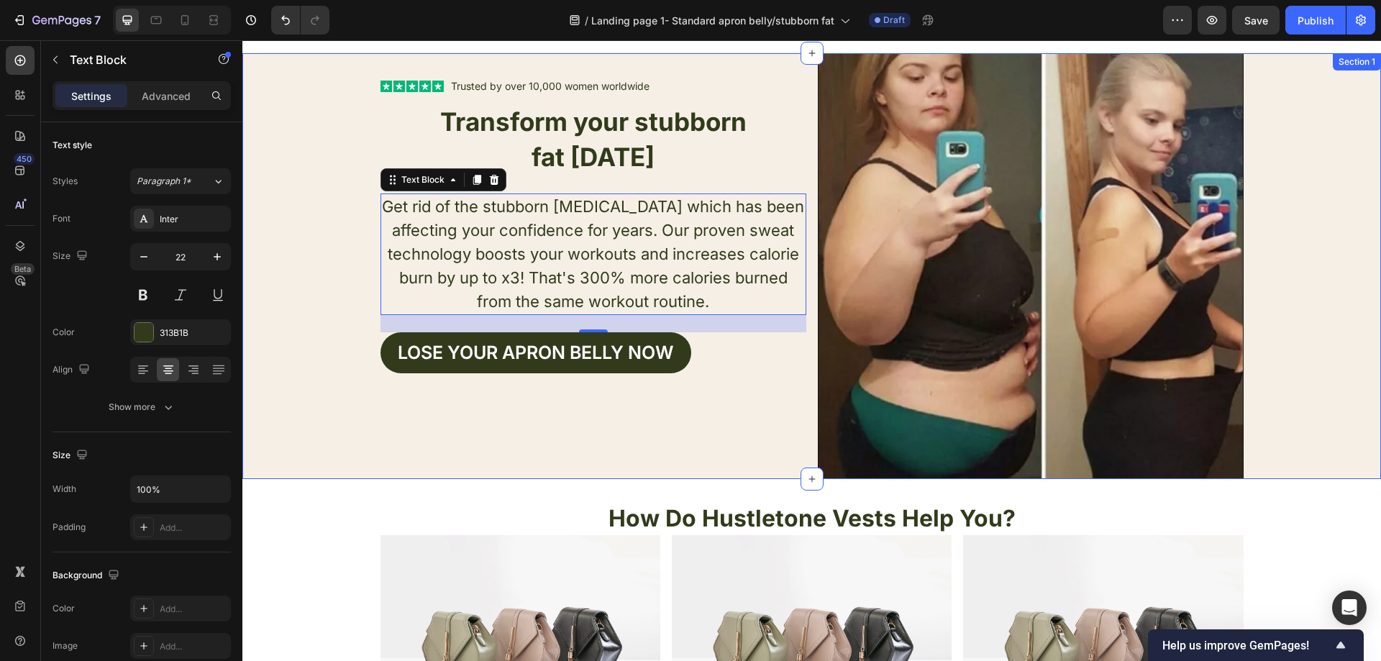
scroll to position [0, 0]
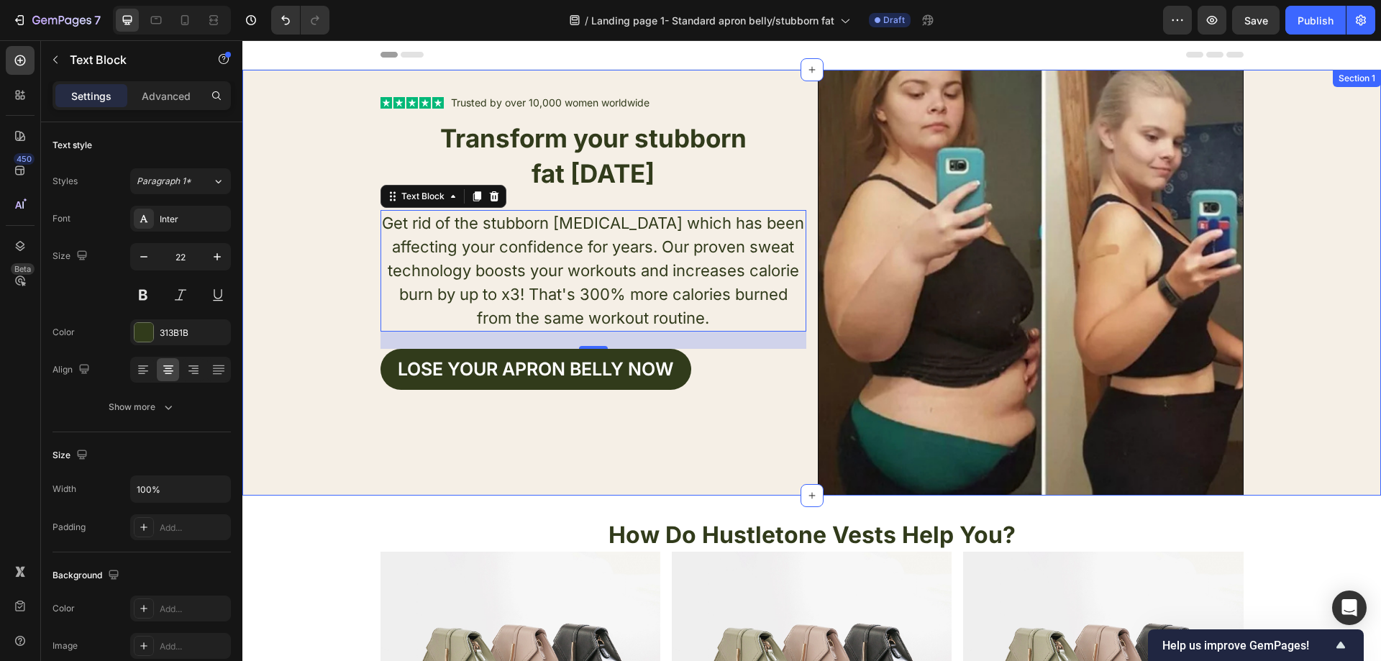
drag, startPoint x: 320, startPoint y: 197, endPoint x: 339, endPoint y: 225, distance: 34.1
click at [320, 199] on div "Text Block Icon Icon Icon Icon Icon Icon List Trusted by over 10,000 women worl…" at bounding box center [811, 283] width 1139 height 426
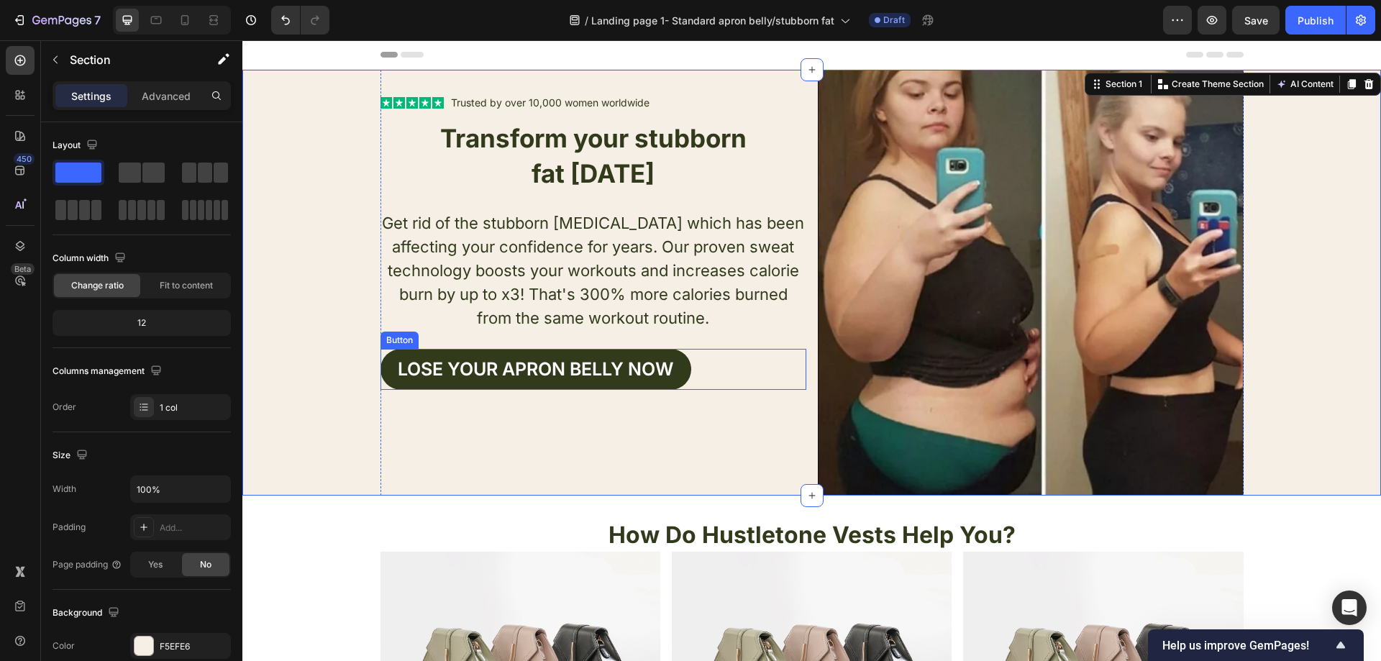
click at [705, 375] on div "Lose your apron bellY now Button" at bounding box center [593, 369] width 426 height 41
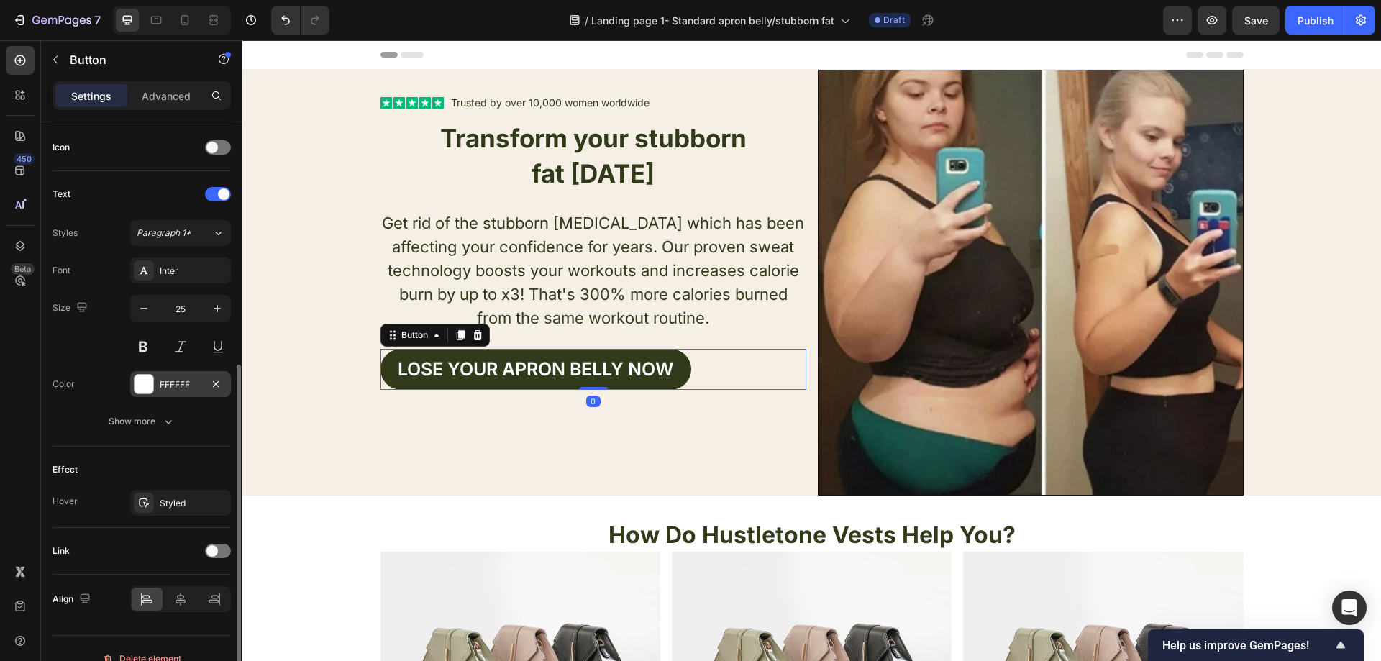
scroll to position [452, 0]
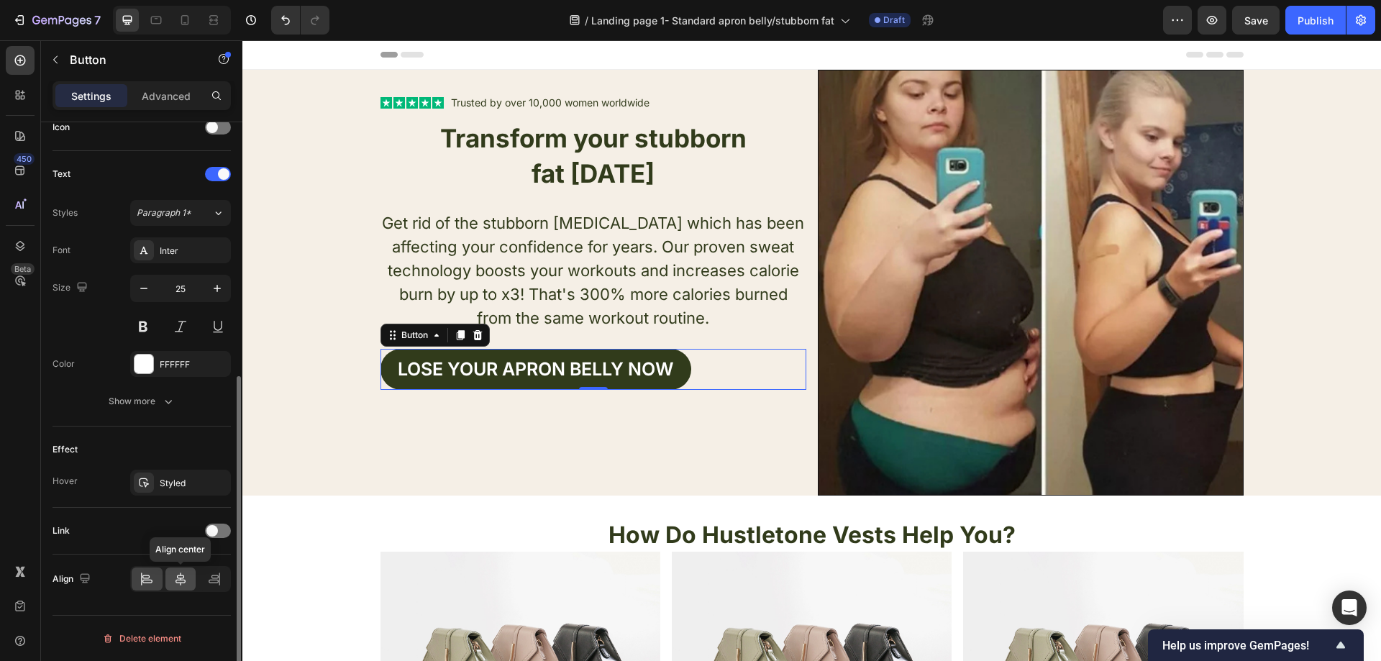
click at [181, 576] on icon at bounding box center [180, 579] width 14 height 14
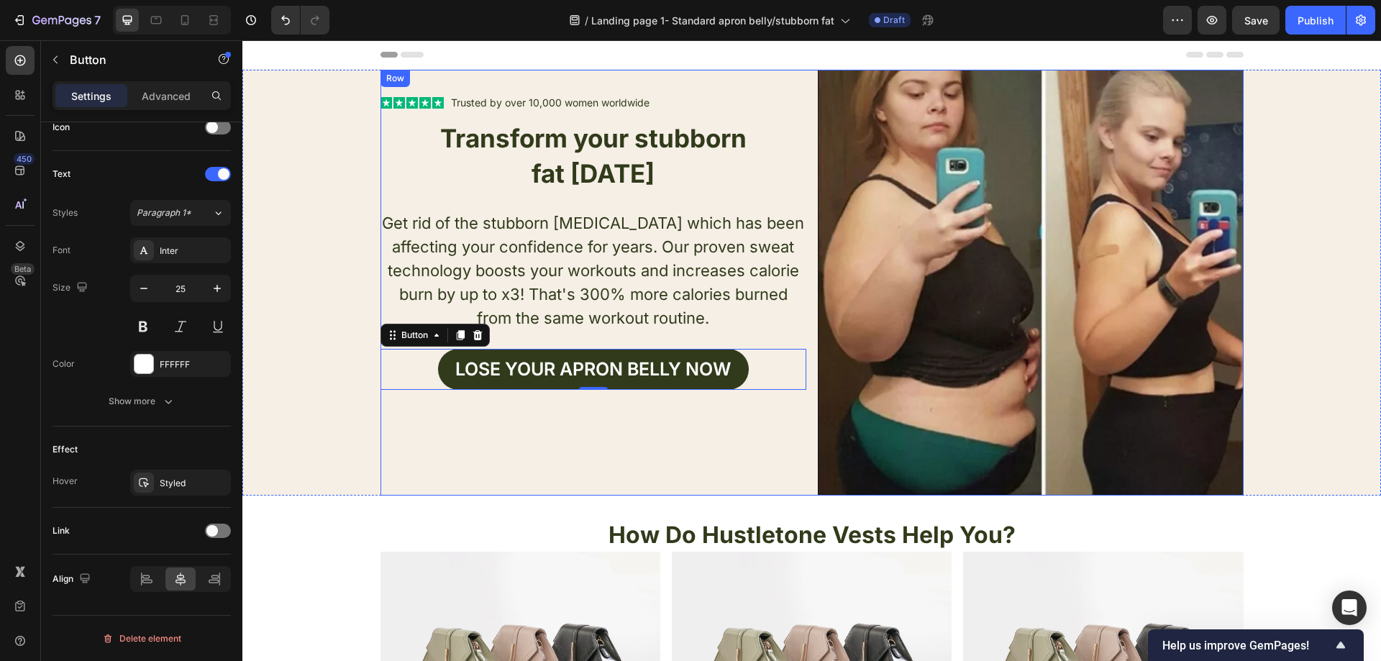
click at [660, 101] on div "Icon Icon Icon Icon Icon Icon List Trusted by over 10,000 women worldwide Text …" at bounding box center [593, 103] width 426 height 16
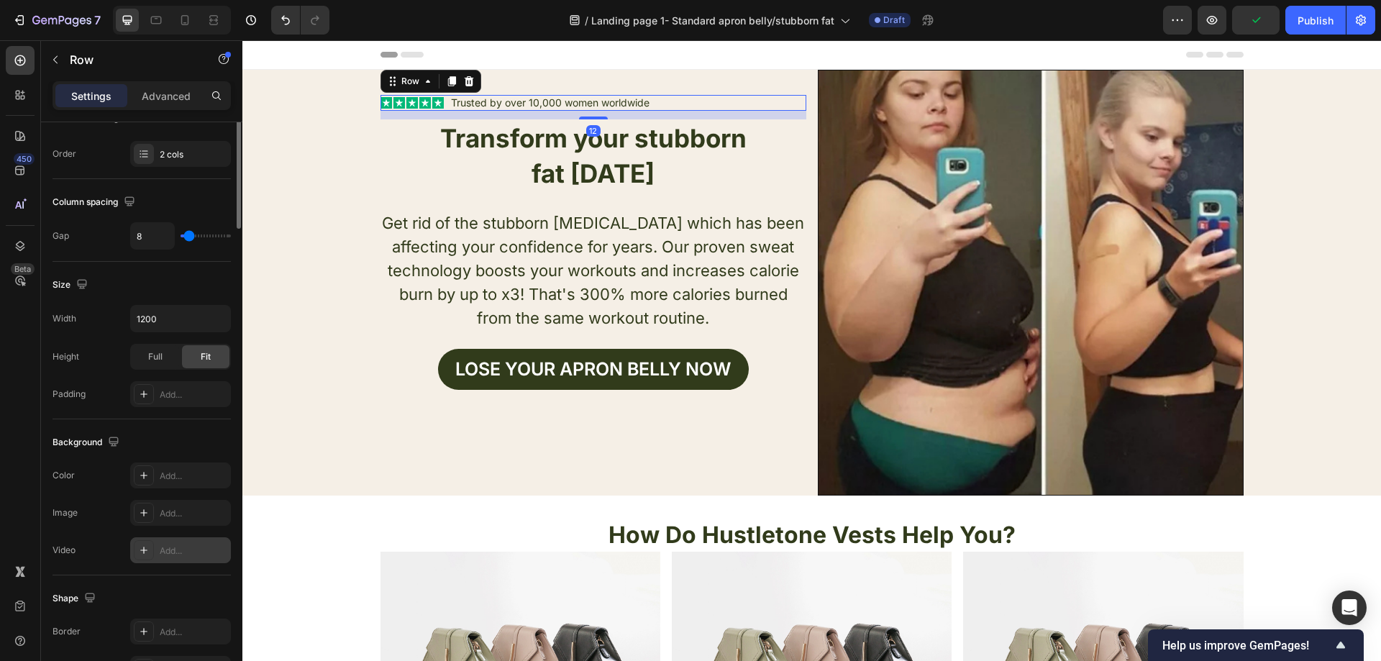
scroll to position [432, 0]
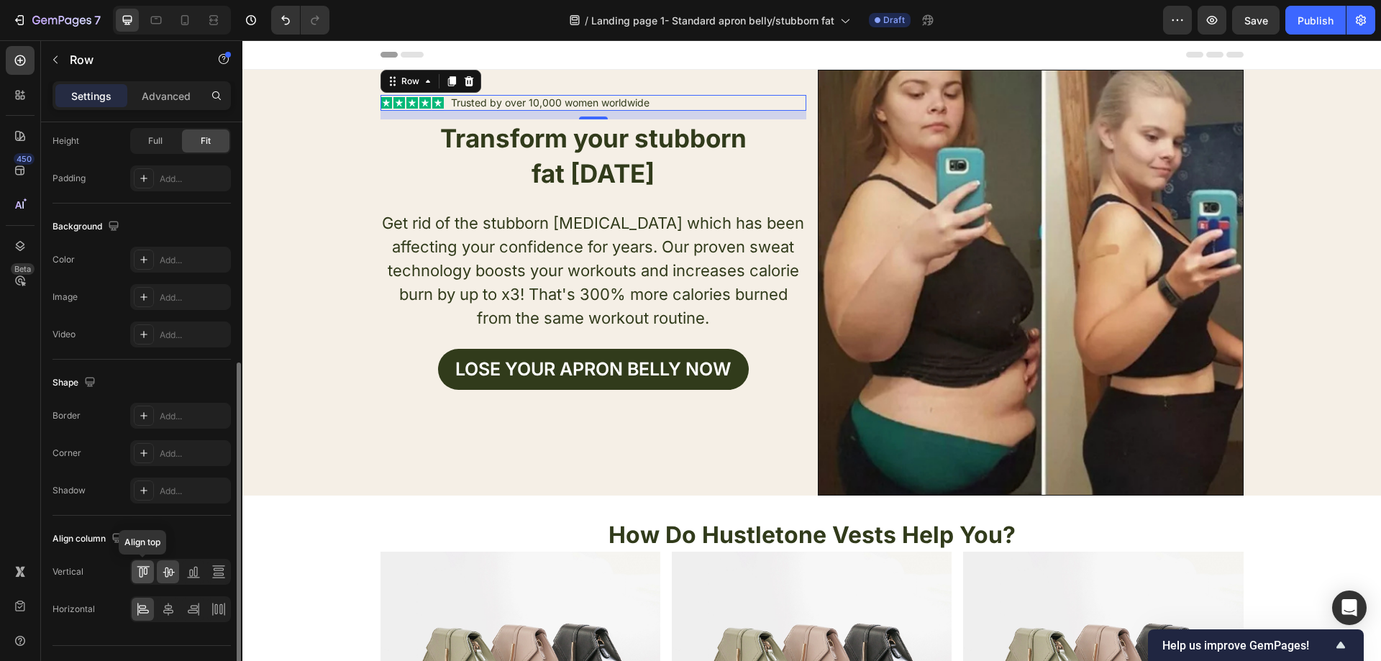
click at [149, 573] on icon at bounding box center [143, 572] width 14 height 14
click at [175, 570] on div at bounding box center [168, 571] width 22 height 23
click at [662, 97] on div "Icon Icon Icon Icon Icon Icon List Trusted by over 10,000 women worldwide Text …" at bounding box center [593, 103] width 426 height 16
click at [660, 109] on div "Icon Icon Icon Icon Icon Icon List Trusted by over 10,000 women worldwide Text …" at bounding box center [593, 103] width 426 height 16
click at [662, 105] on div "Icon Icon Icon Icon Icon Icon List Trusted by over 10,000 women worldwide Text …" at bounding box center [593, 103] width 426 height 16
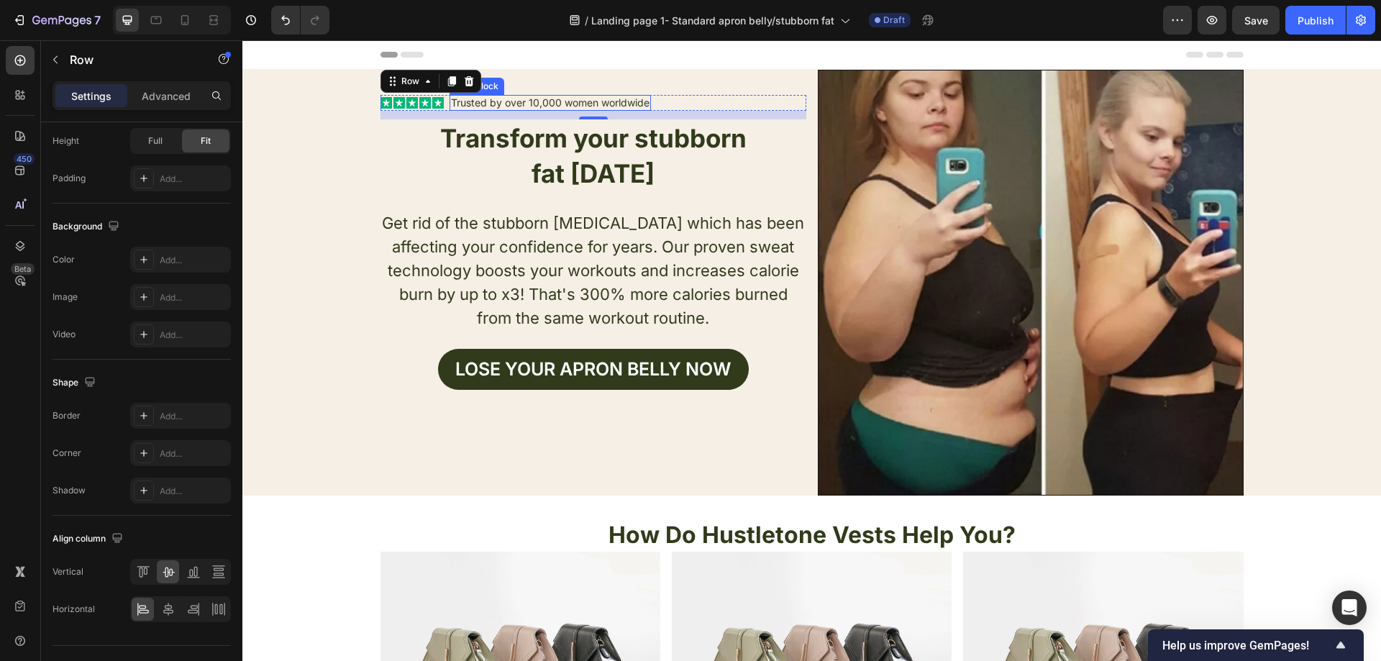
scroll to position [0, 0]
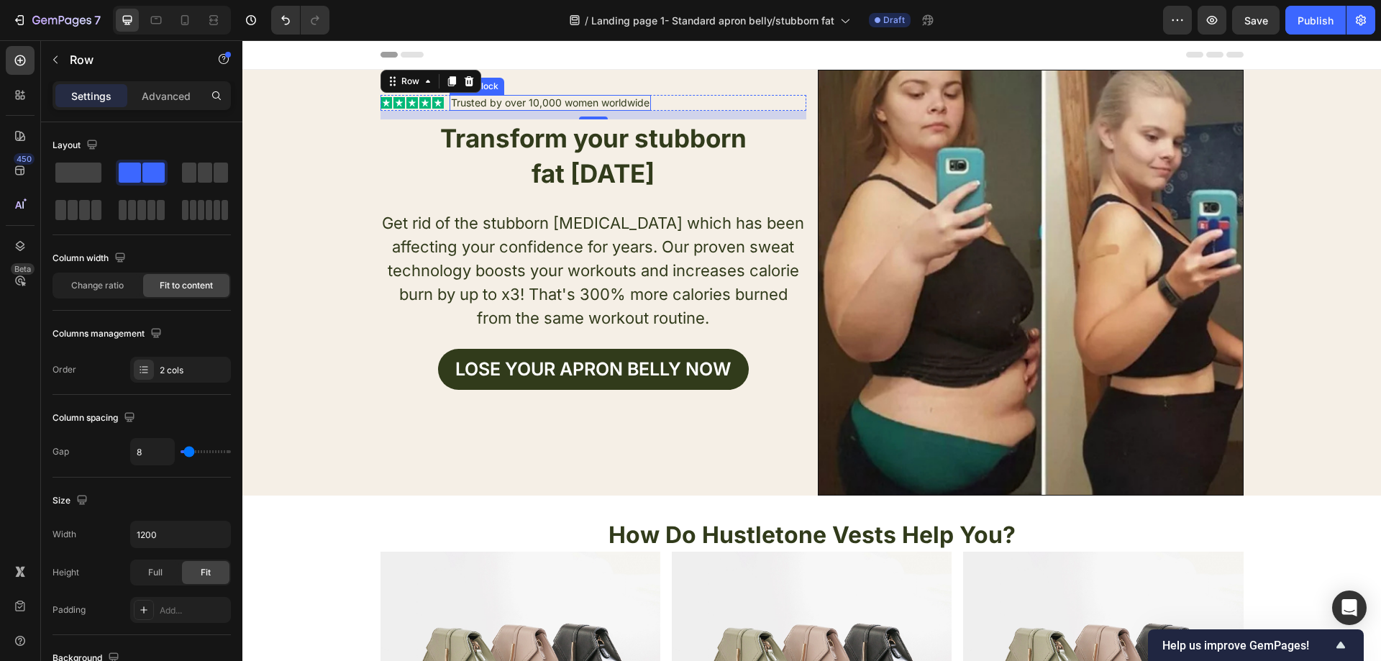
click at [578, 104] on p "Trusted by over 10,000 women worldwide" at bounding box center [550, 102] width 199 height 13
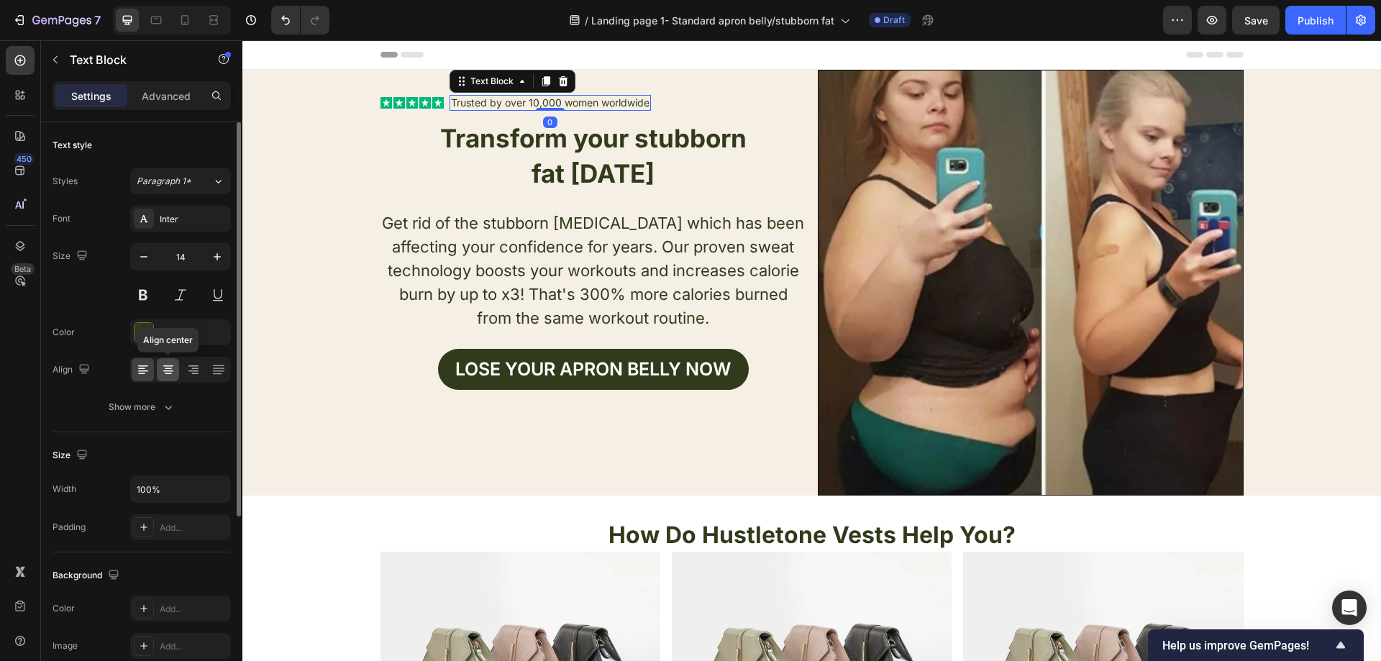
click at [175, 368] on div at bounding box center [168, 369] width 22 height 23
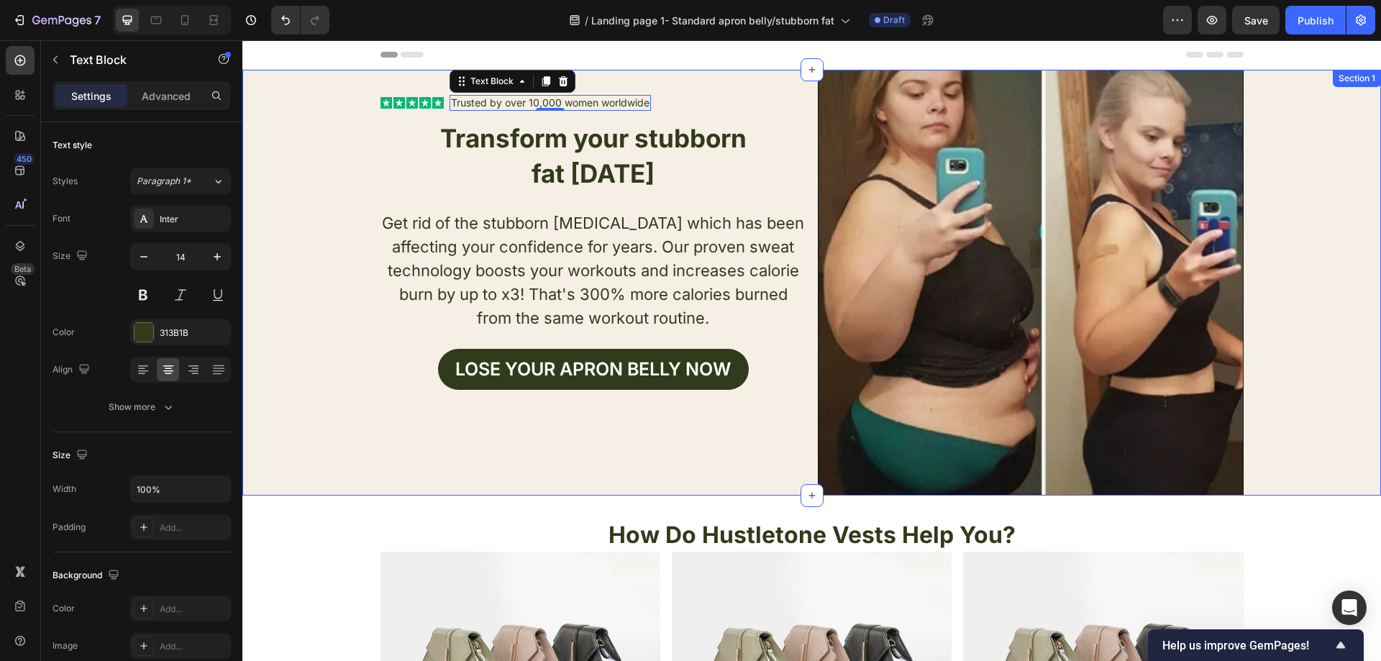
click at [329, 238] on div "Text Block Icon Icon Icon Icon Icon Icon List Trusted by over 10,000 women worl…" at bounding box center [811, 283] width 1139 height 426
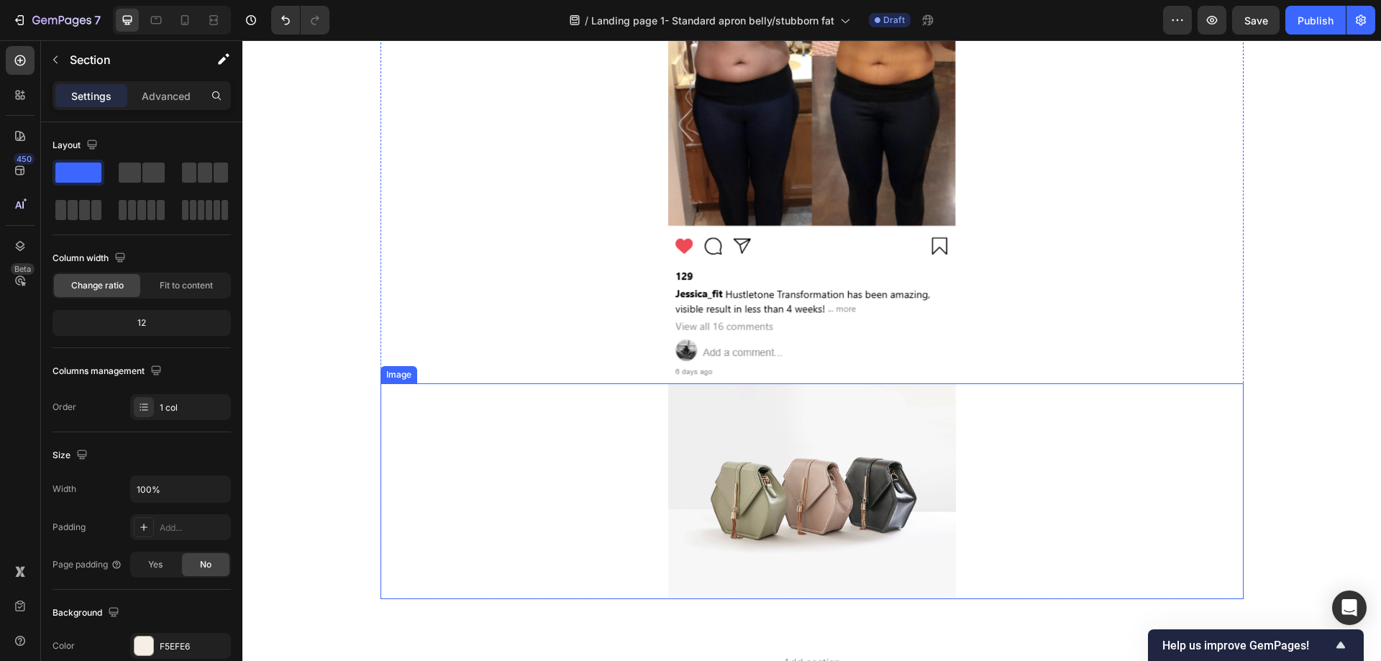
scroll to position [1834, 0]
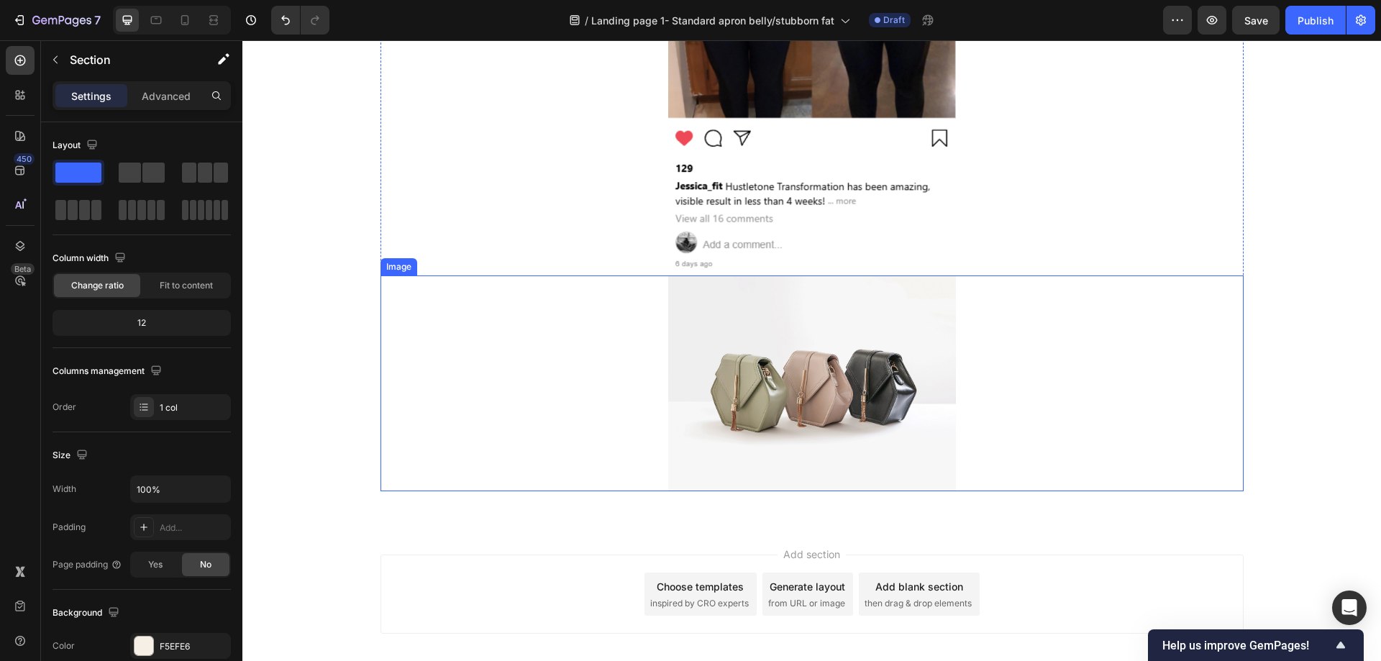
click at [787, 368] on img at bounding box center [812, 383] width 288 height 216
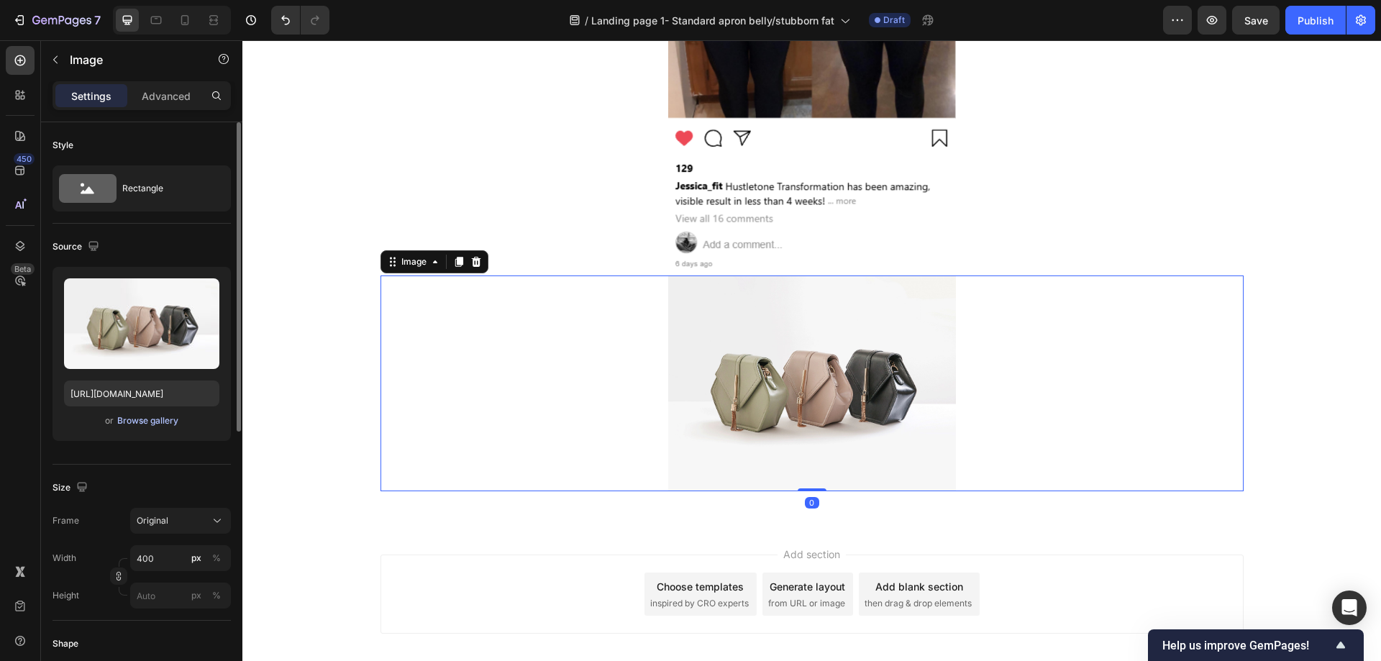
click at [165, 419] on div "Browse gallery" at bounding box center [147, 420] width 61 height 13
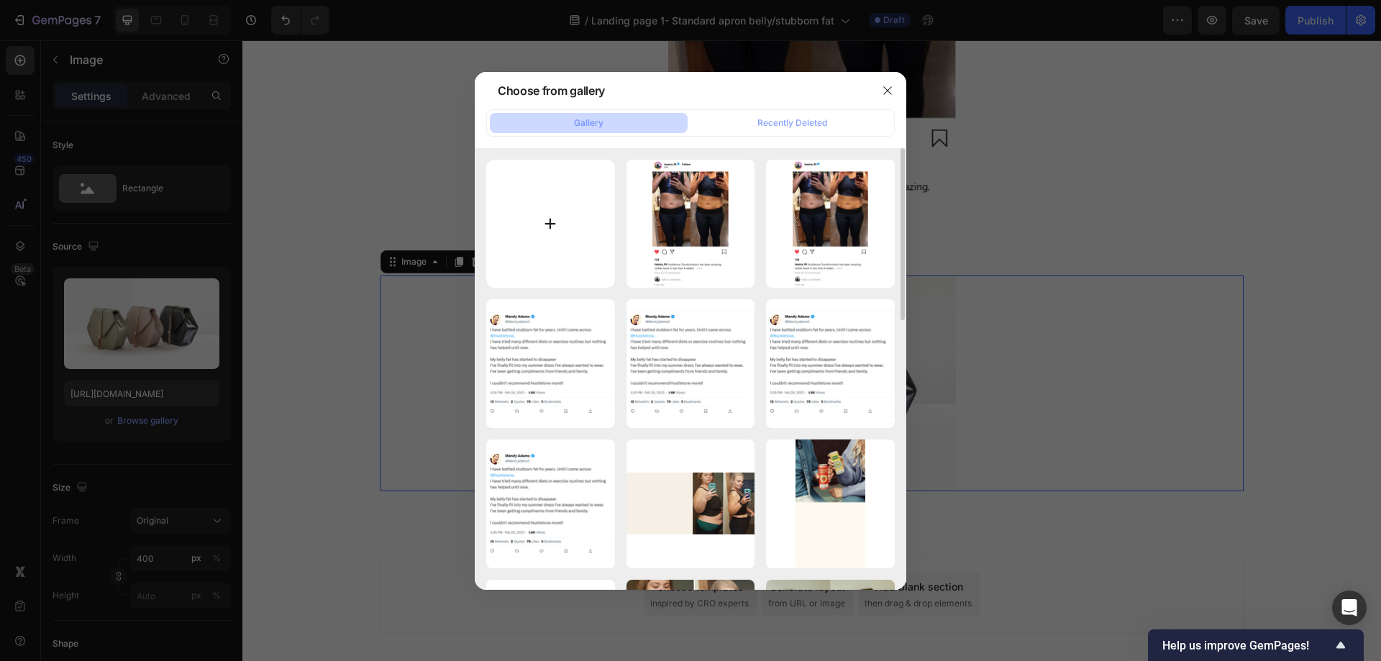
click at [552, 217] on input "file" at bounding box center [550, 224] width 129 height 129
type input "C:\fakepath\facenook post.png"
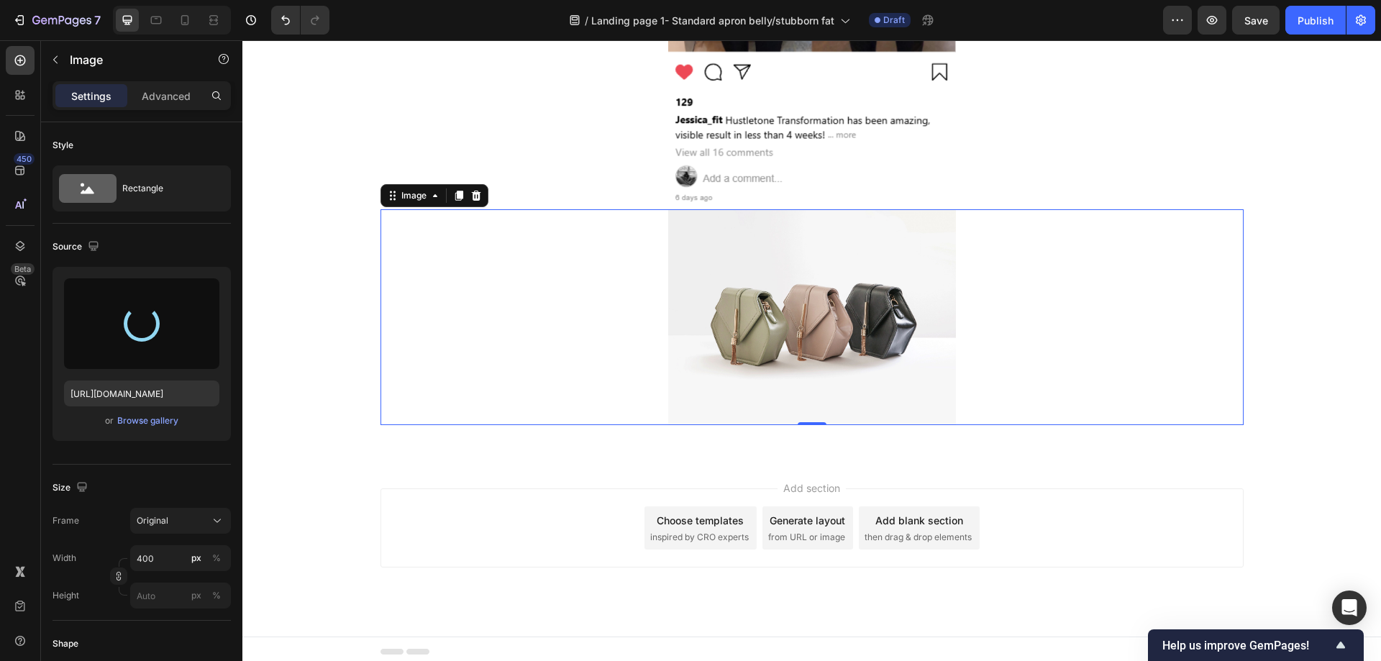
scroll to position [1906, 0]
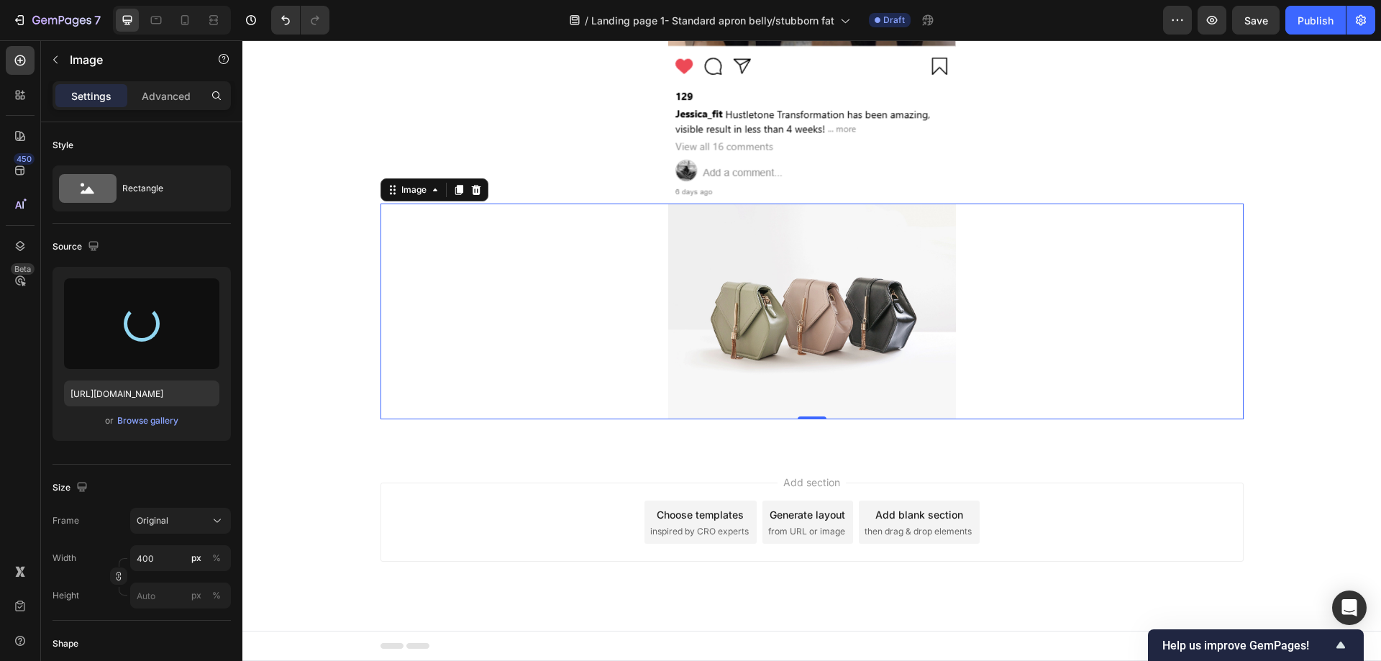
type input "https://cdn.shopify.com/s/files/1/0957/1159/2830/files/gempages_583634832253256…"
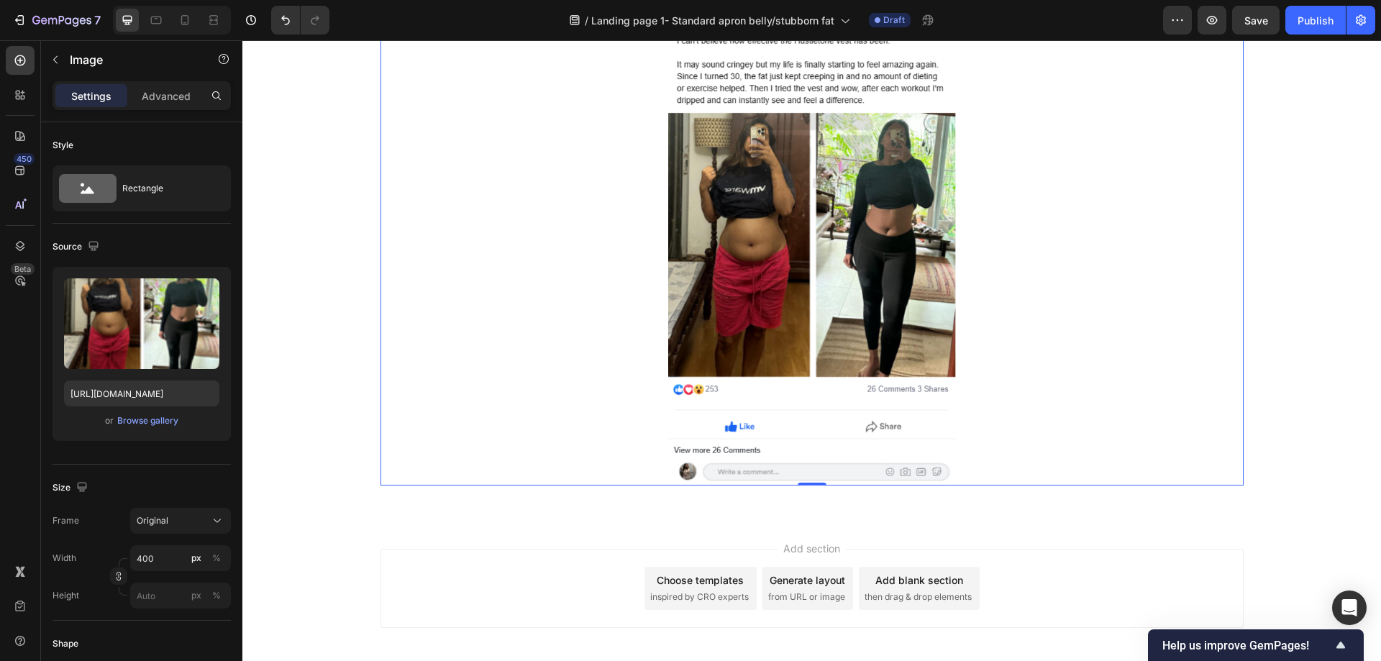
scroll to position [2110, 0]
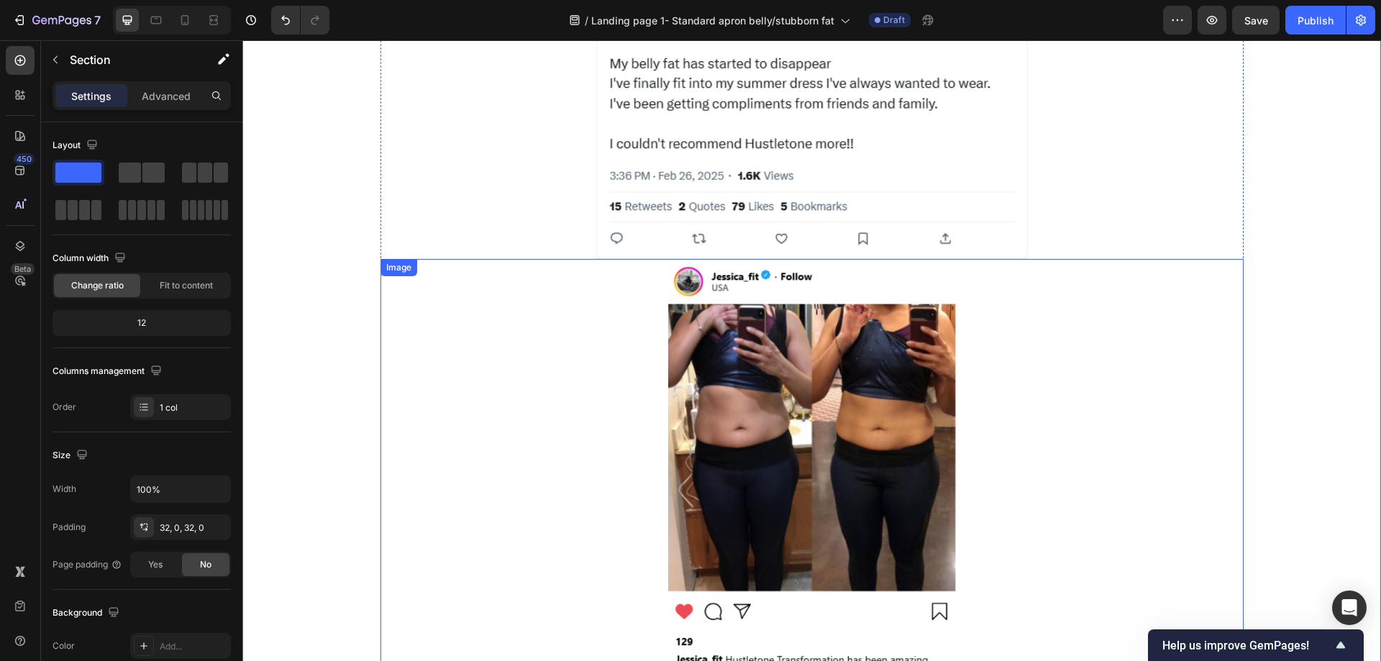
scroll to position [1606, 0]
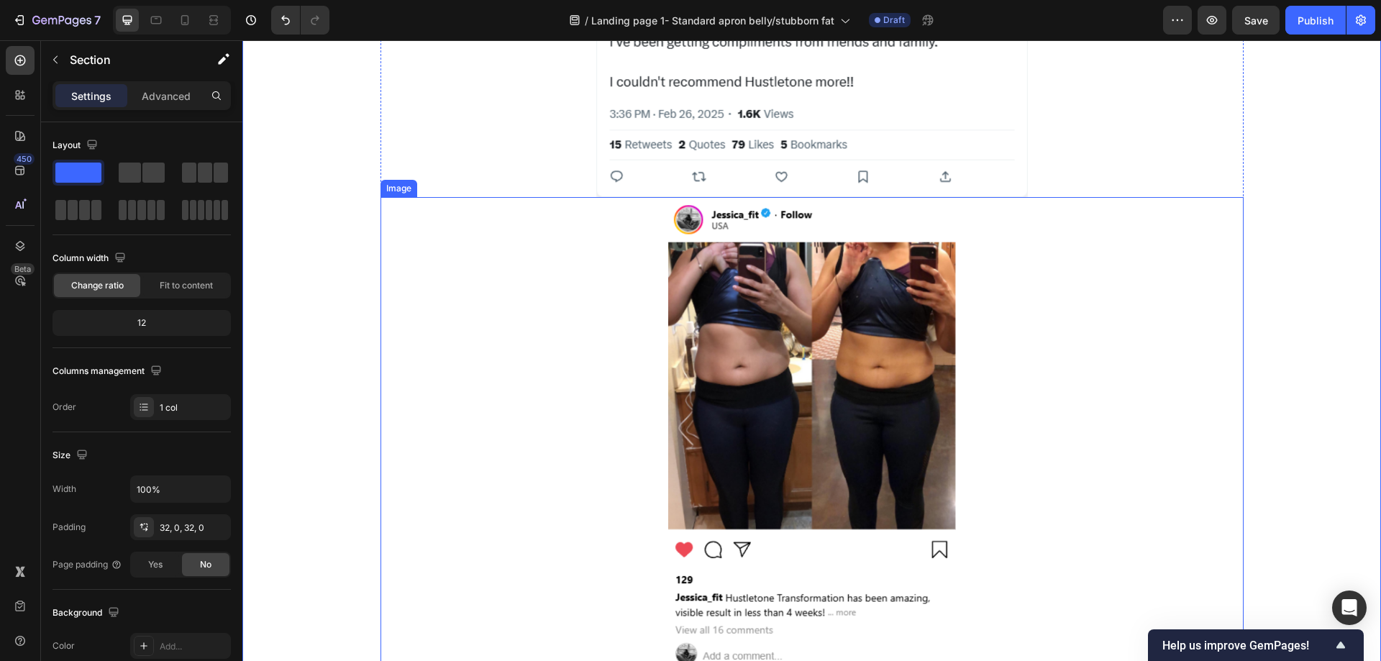
scroll to position [1246, 0]
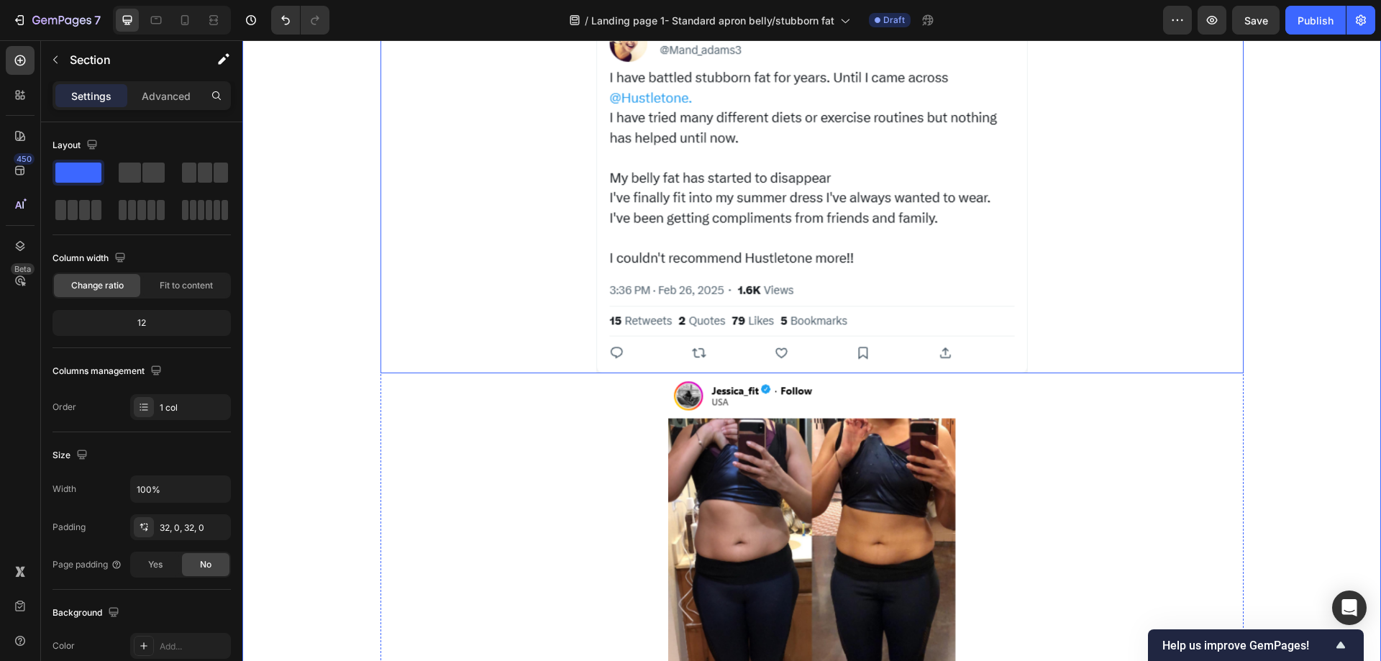
click at [839, 232] on img at bounding box center [812, 192] width 432 height 363
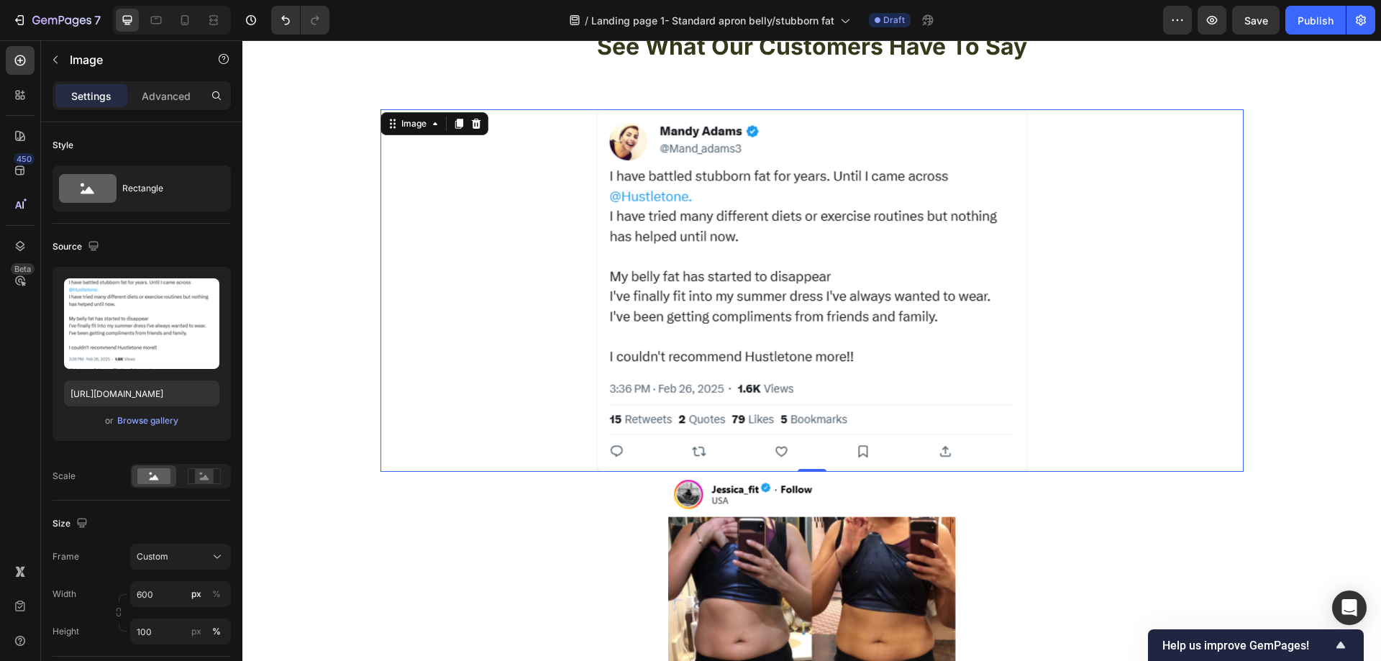
scroll to position [1103, 0]
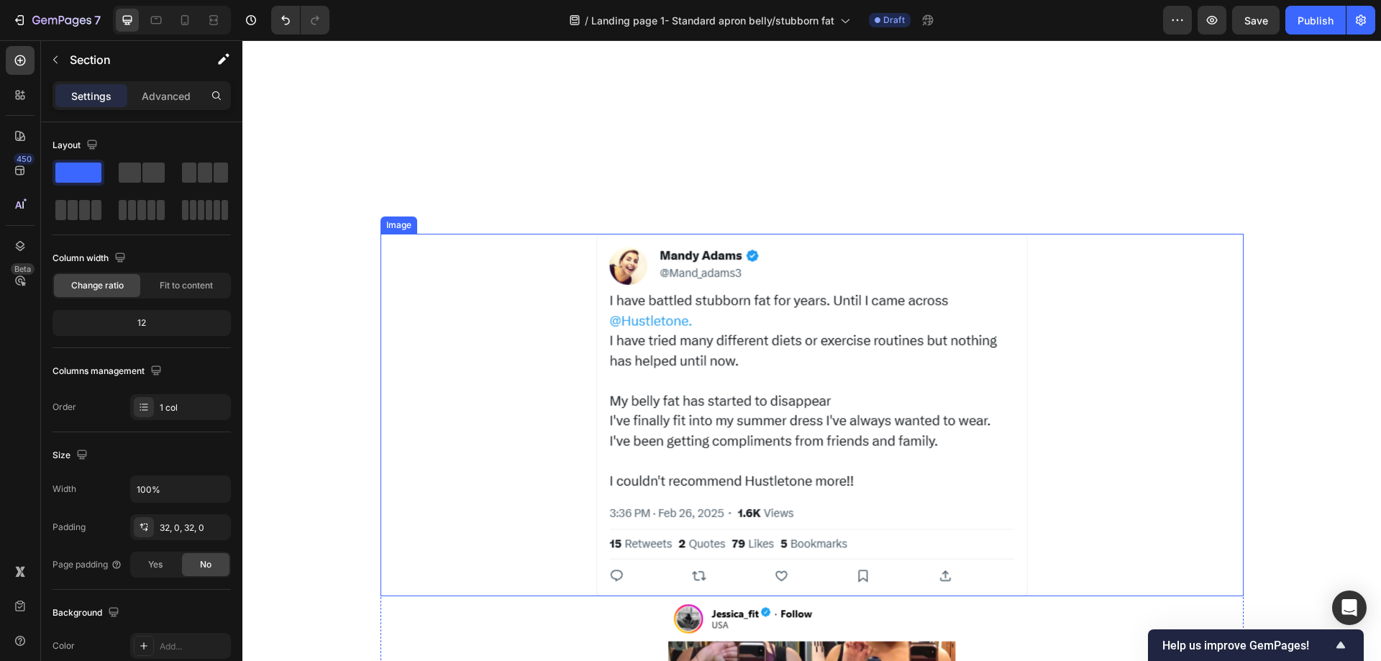
scroll to position [1462, 0]
